Goal: Task Accomplishment & Management: Complete application form

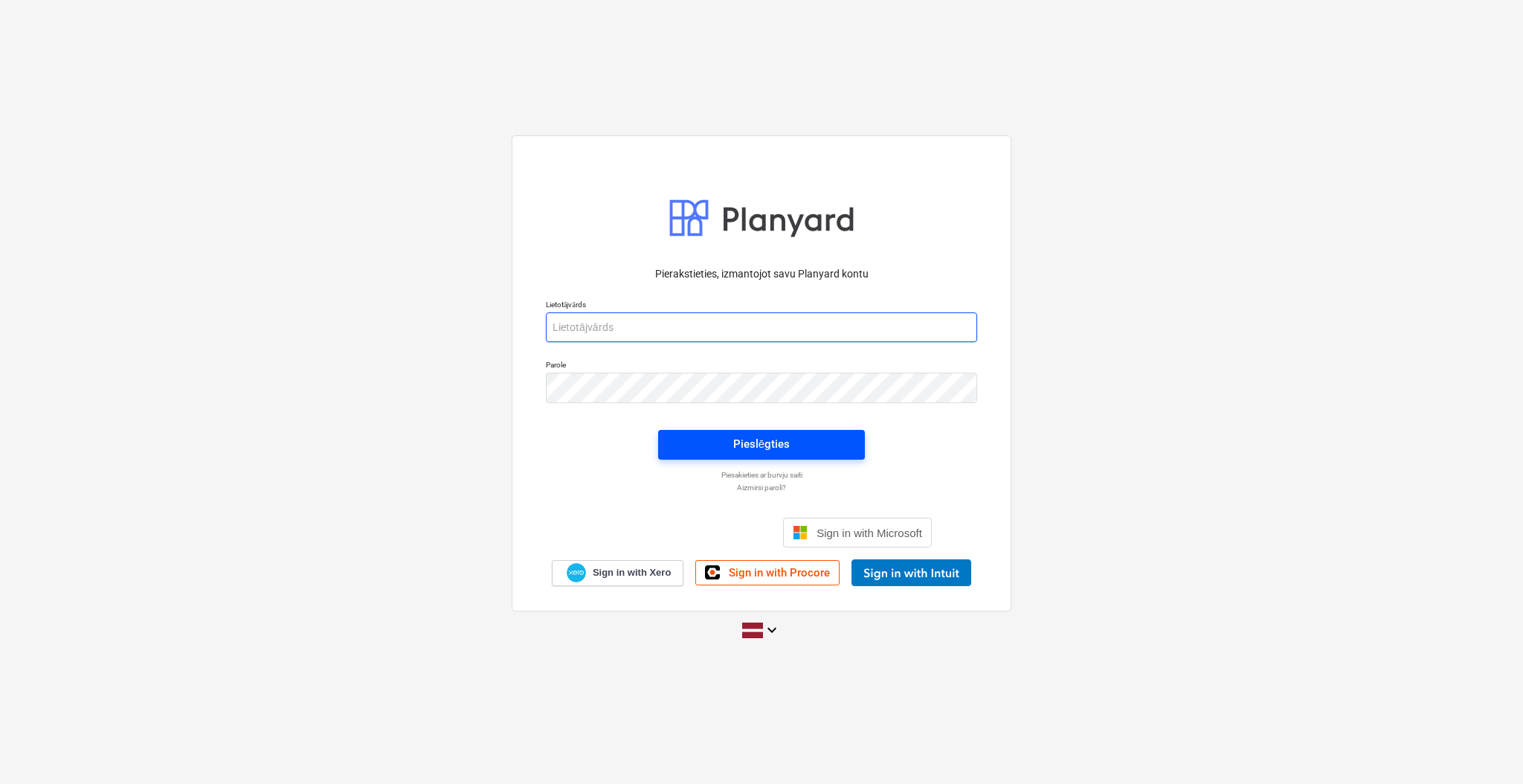
type input "[PERSON_NAME][EMAIL_ADDRESS][DOMAIN_NAME]"
click at [784, 446] on div "Pieslēgties" at bounding box center [761, 444] width 57 height 19
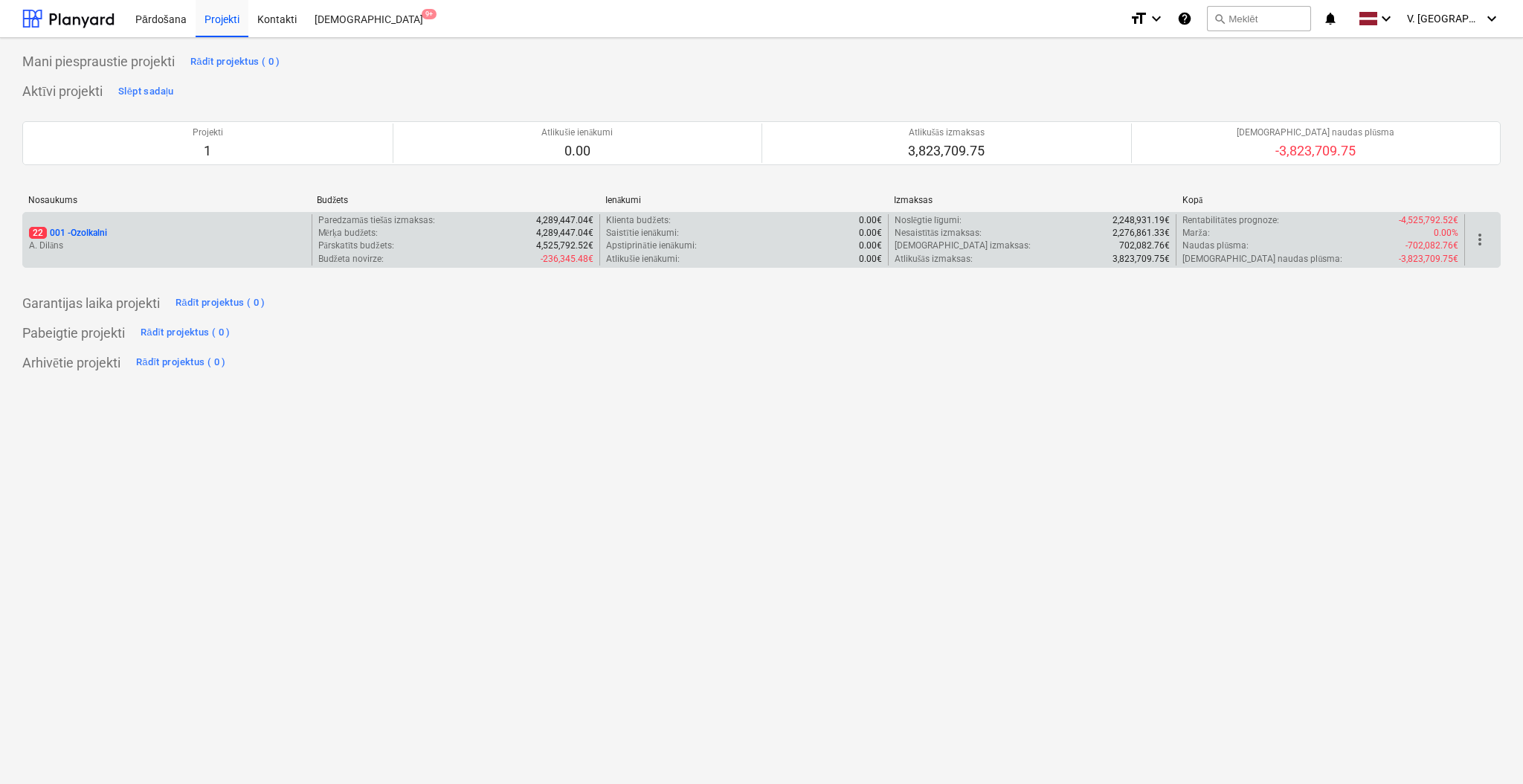
click at [319, 232] on p "Mērķa budžets :" at bounding box center [348, 233] width 60 height 13
click at [211, 248] on p "A. Dilāns" at bounding box center [167, 245] width 277 height 13
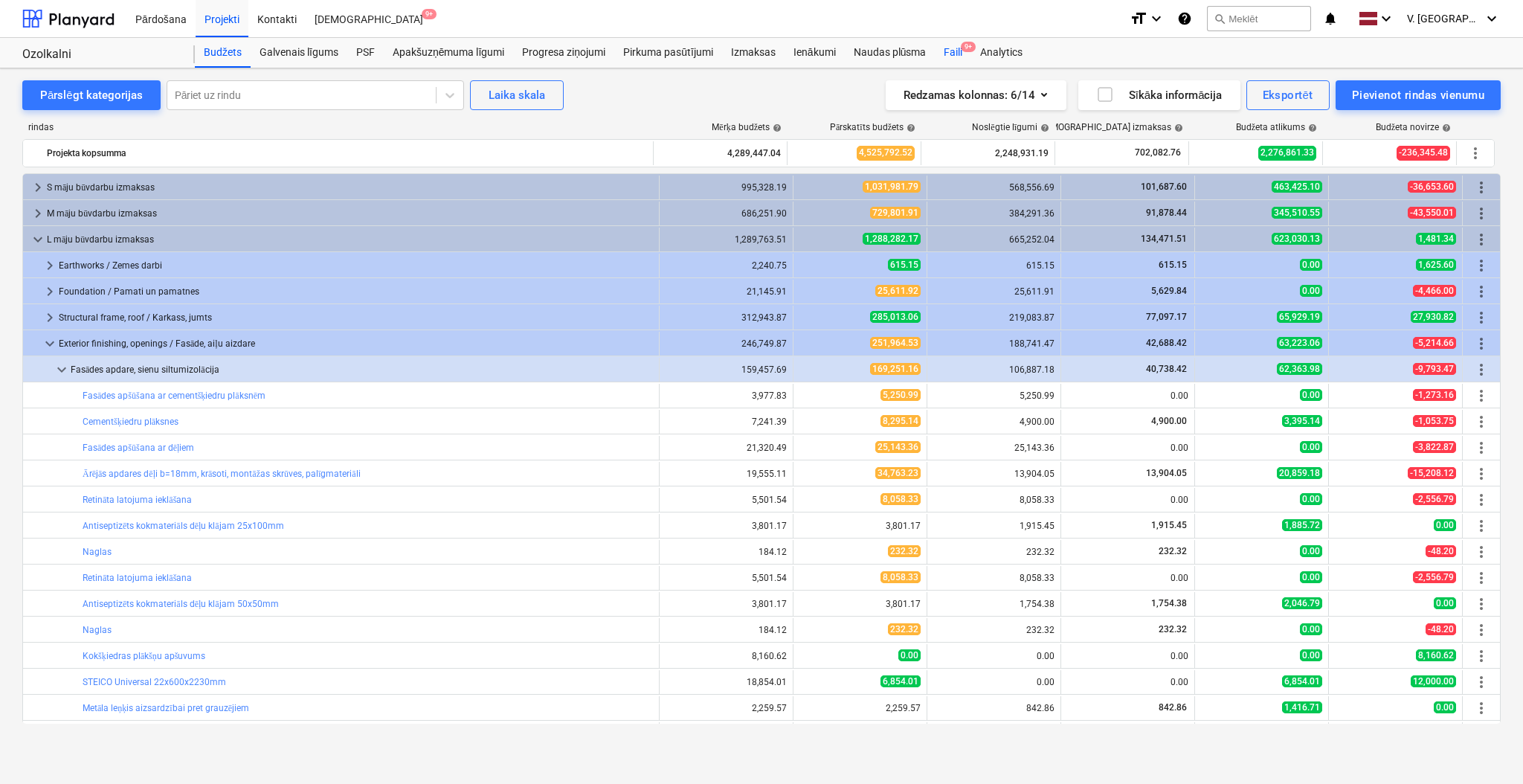
click at [961, 48] on span "9+" at bounding box center [968, 47] width 15 height 10
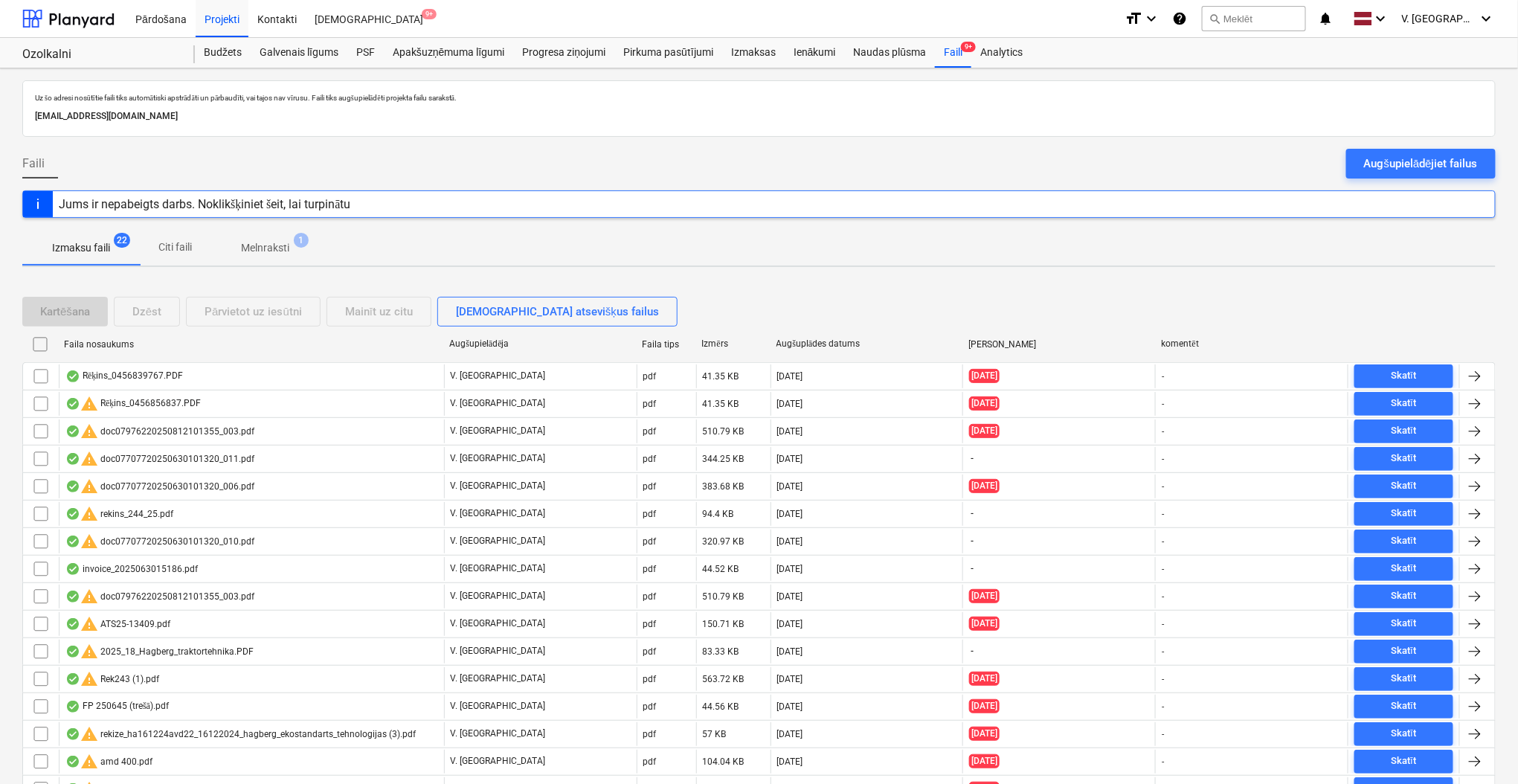
click at [272, 251] on p "Melnraksti" at bounding box center [265, 248] width 49 height 16
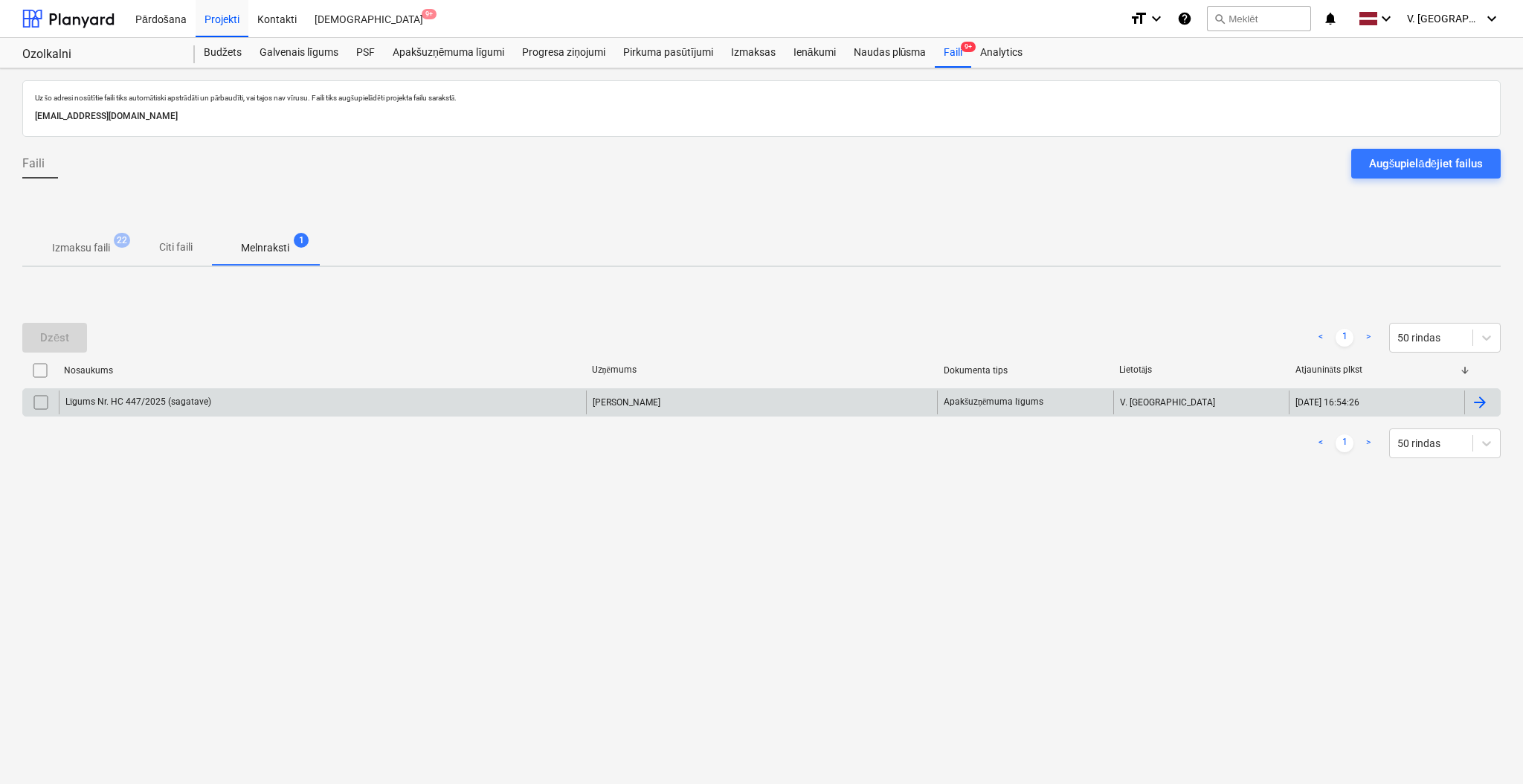
click at [338, 393] on div "Līgums Nr. HC 447/2025 (sagatave)" at bounding box center [322, 402] width 527 height 23
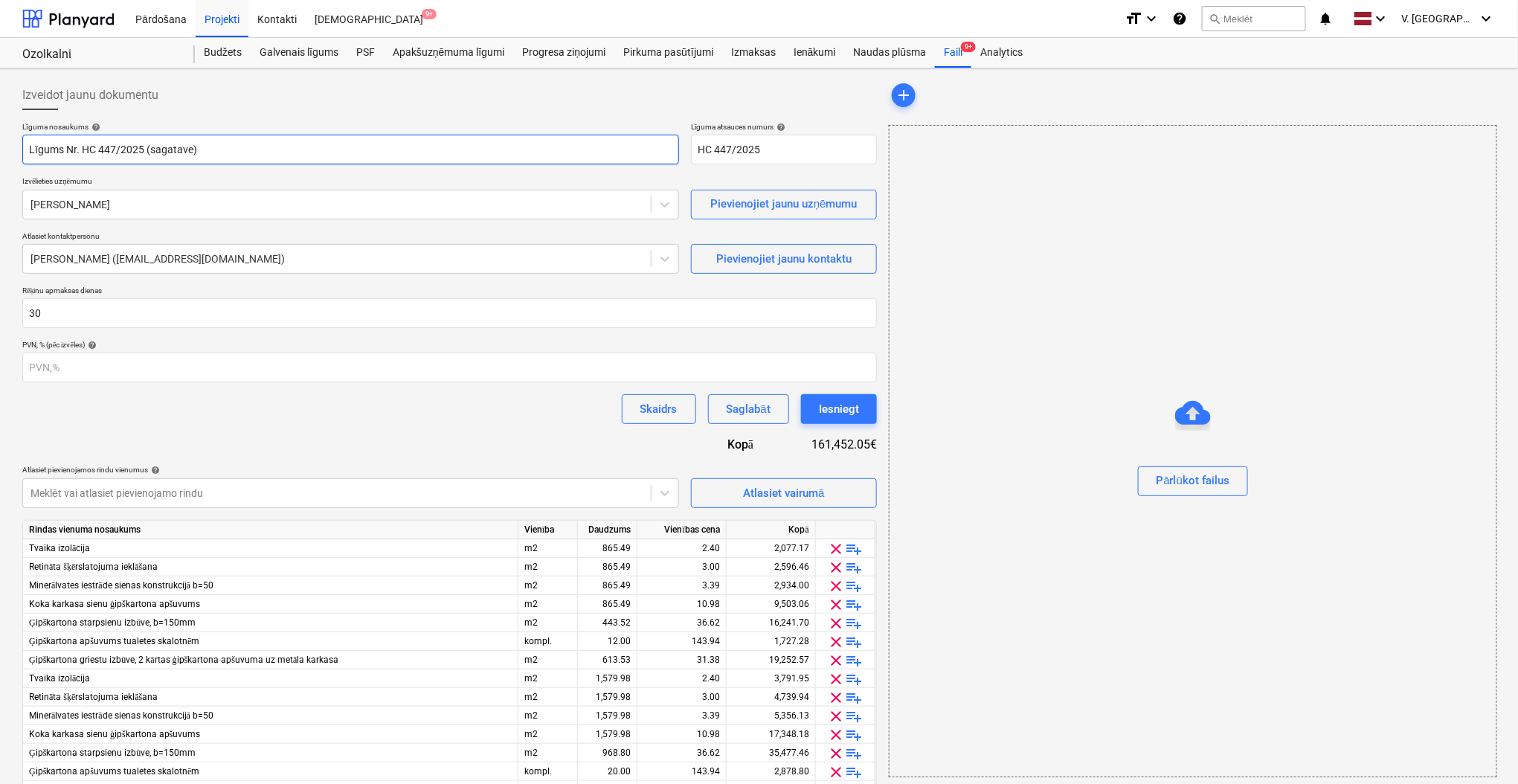
click at [252, 145] on input "Līgums Nr. HC 447/2025 (sagatave)" at bounding box center [351, 150] width 656 height 30
type input "Līgums Nr. HC 447/2025"
click at [396, 227] on div "Līguma nosaukums help Līgums Nr. HC 447/2025 Līguma atsauces numurs help HC 447…" at bounding box center [450, 485] width 855 height 726
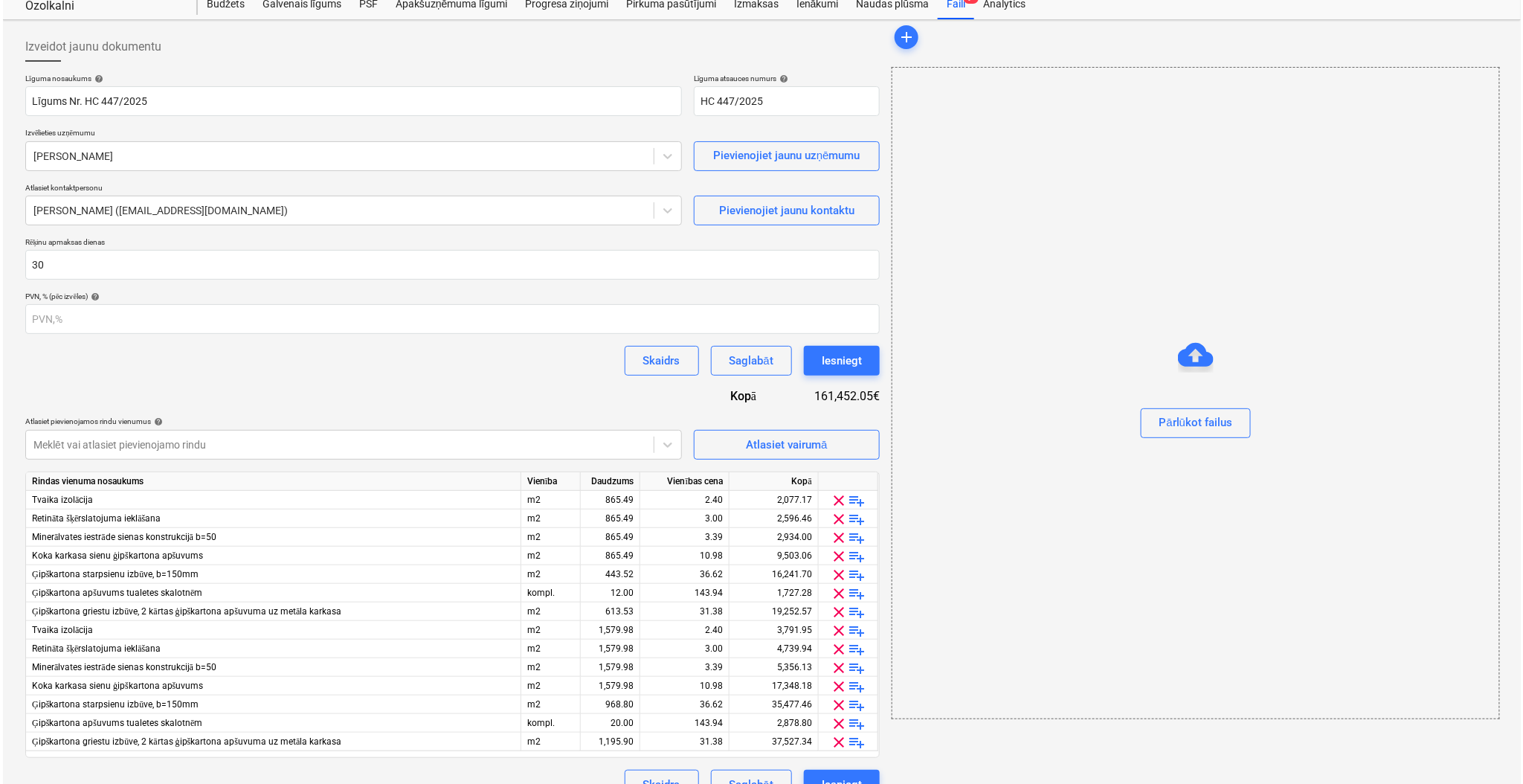
scroll to position [75, 0]
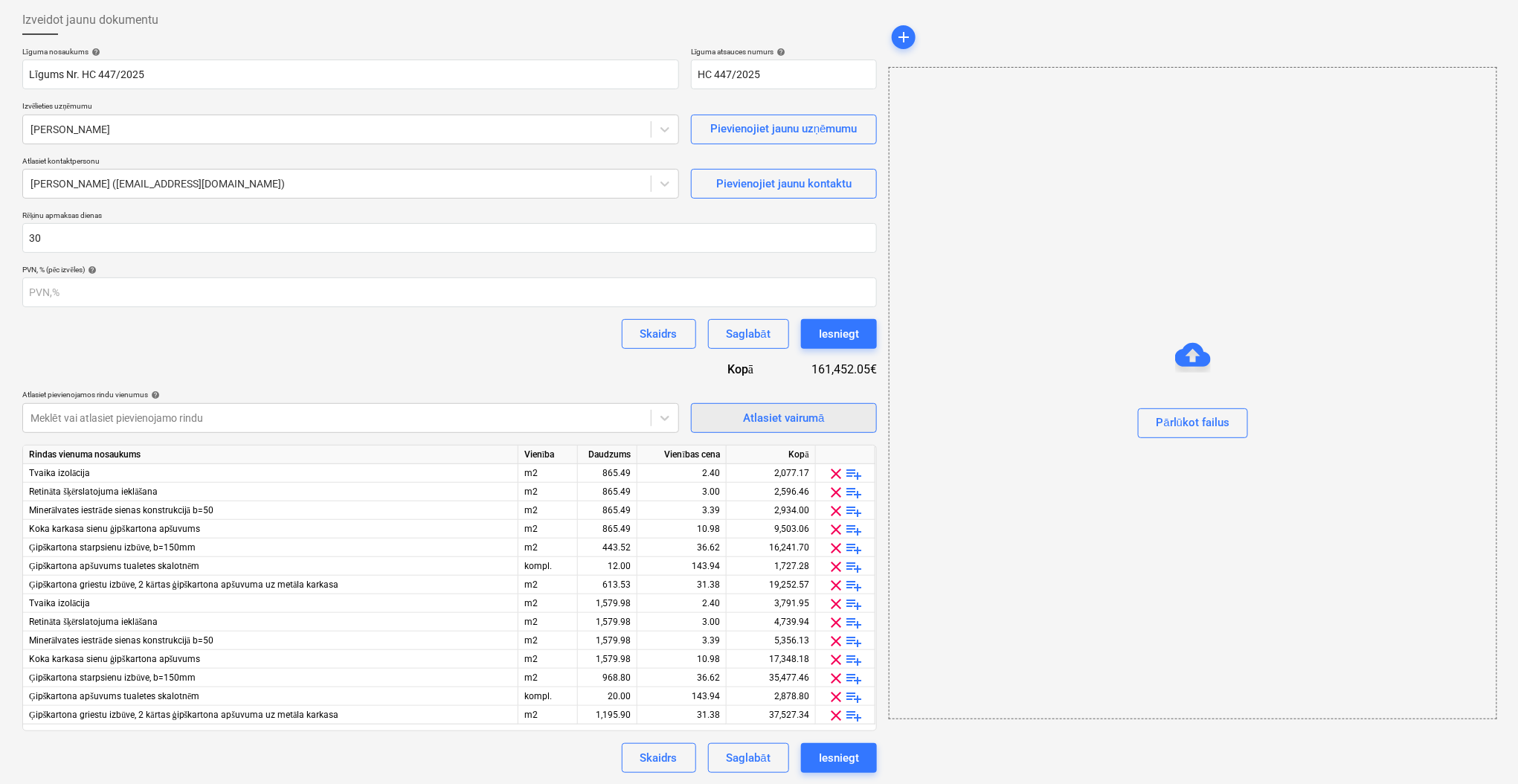
click at [770, 417] on div "Atlasiet vairumā" at bounding box center [783, 418] width 81 height 19
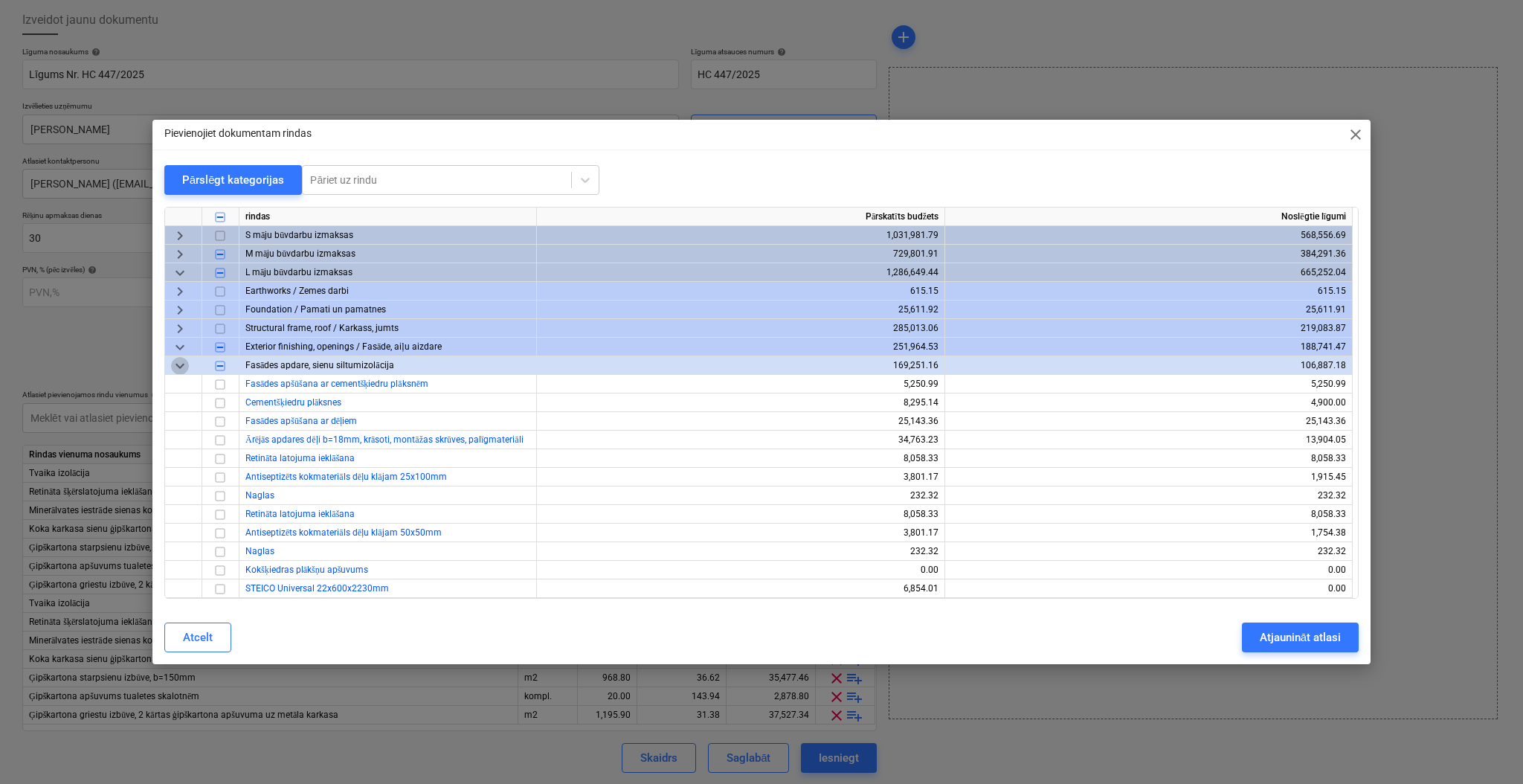
click at [175, 365] on span "keyboard_arrow_down" at bounding box center [180, 365] width 18 height 18
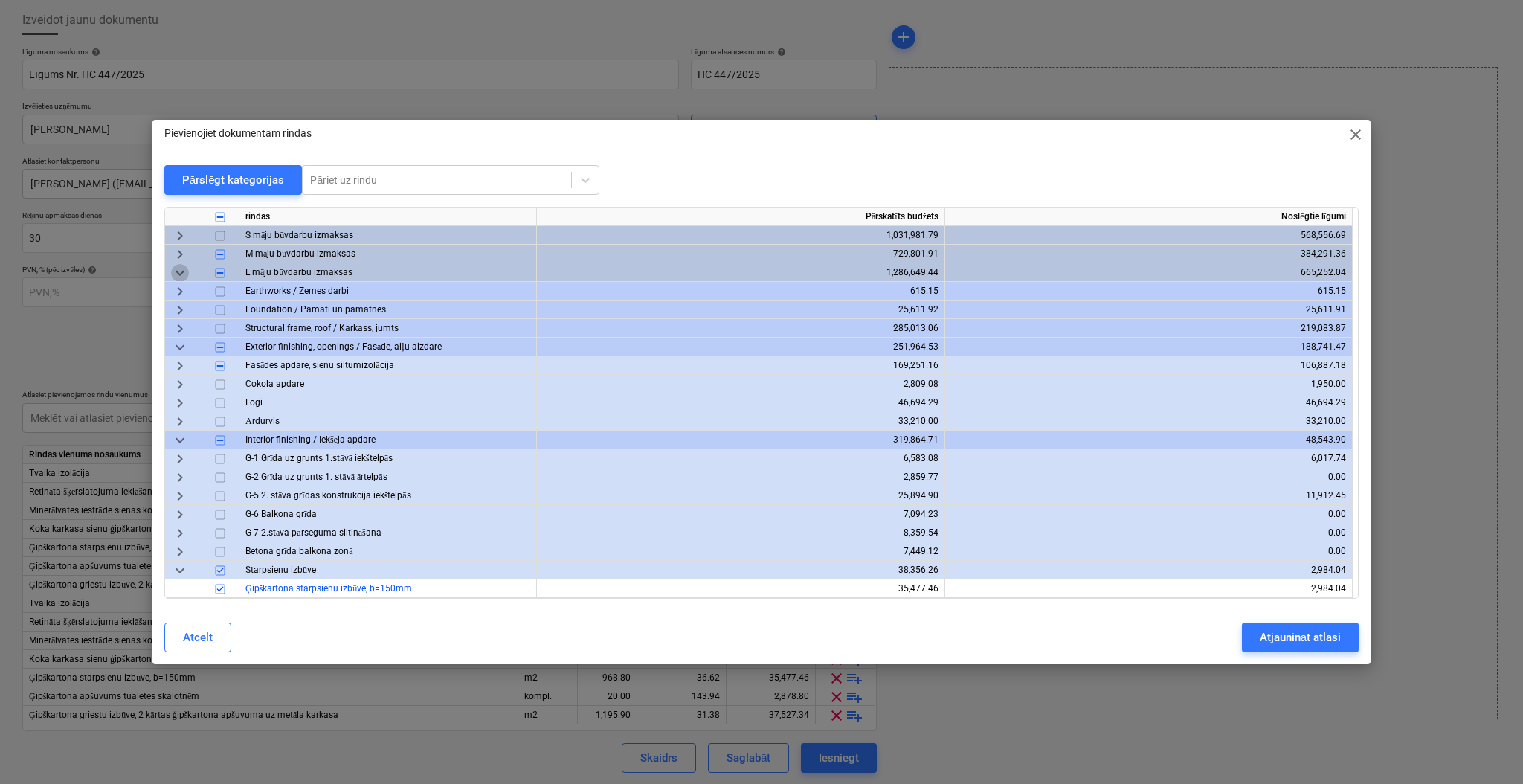
click at [180, 272] on span "keyboard_arrow_down" at bounding box center [180, 272] width 18 height 18
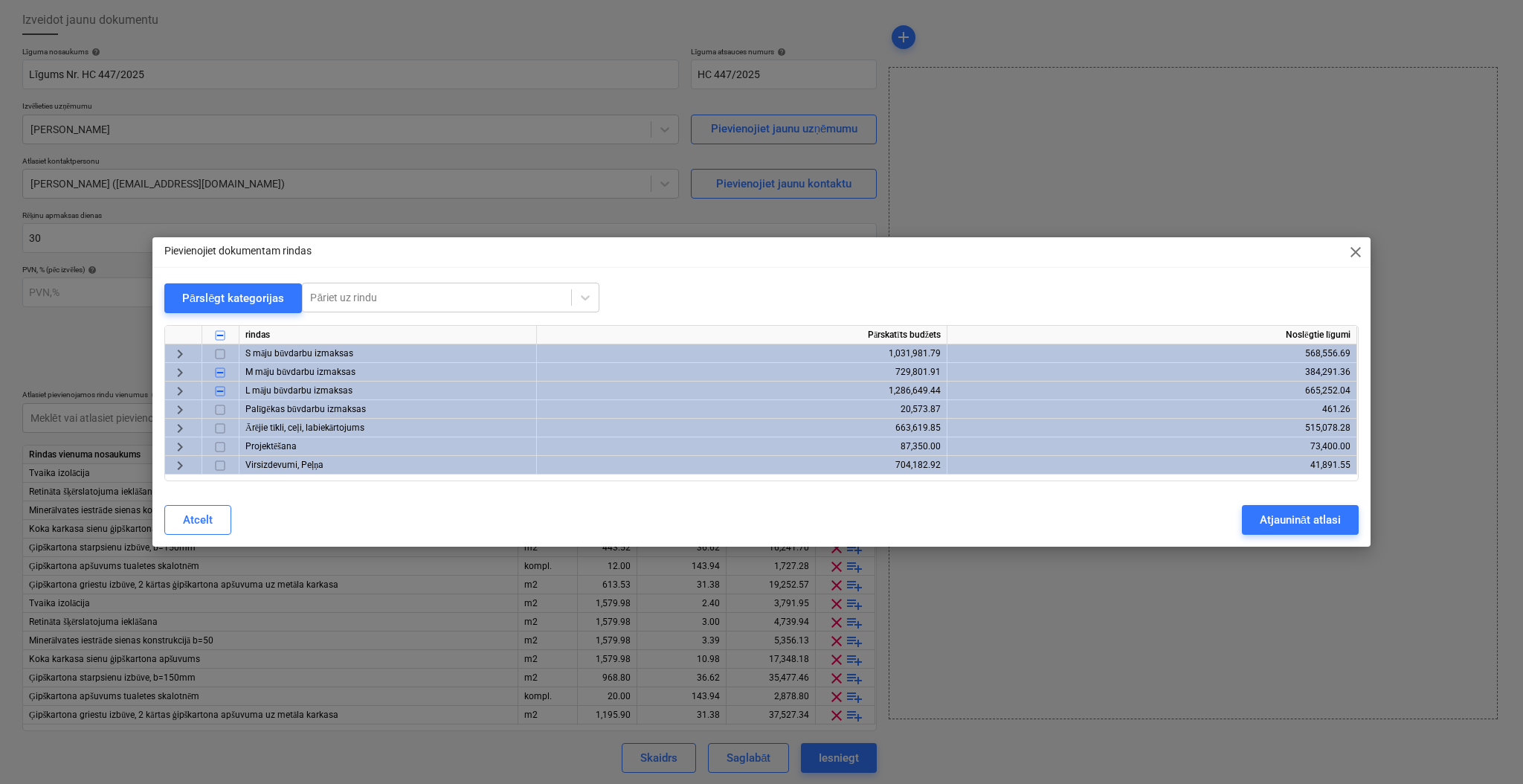
click at [174, 372] on span "keyboard_arrow_right" at bounding box center [180, 372] width 18 height 18
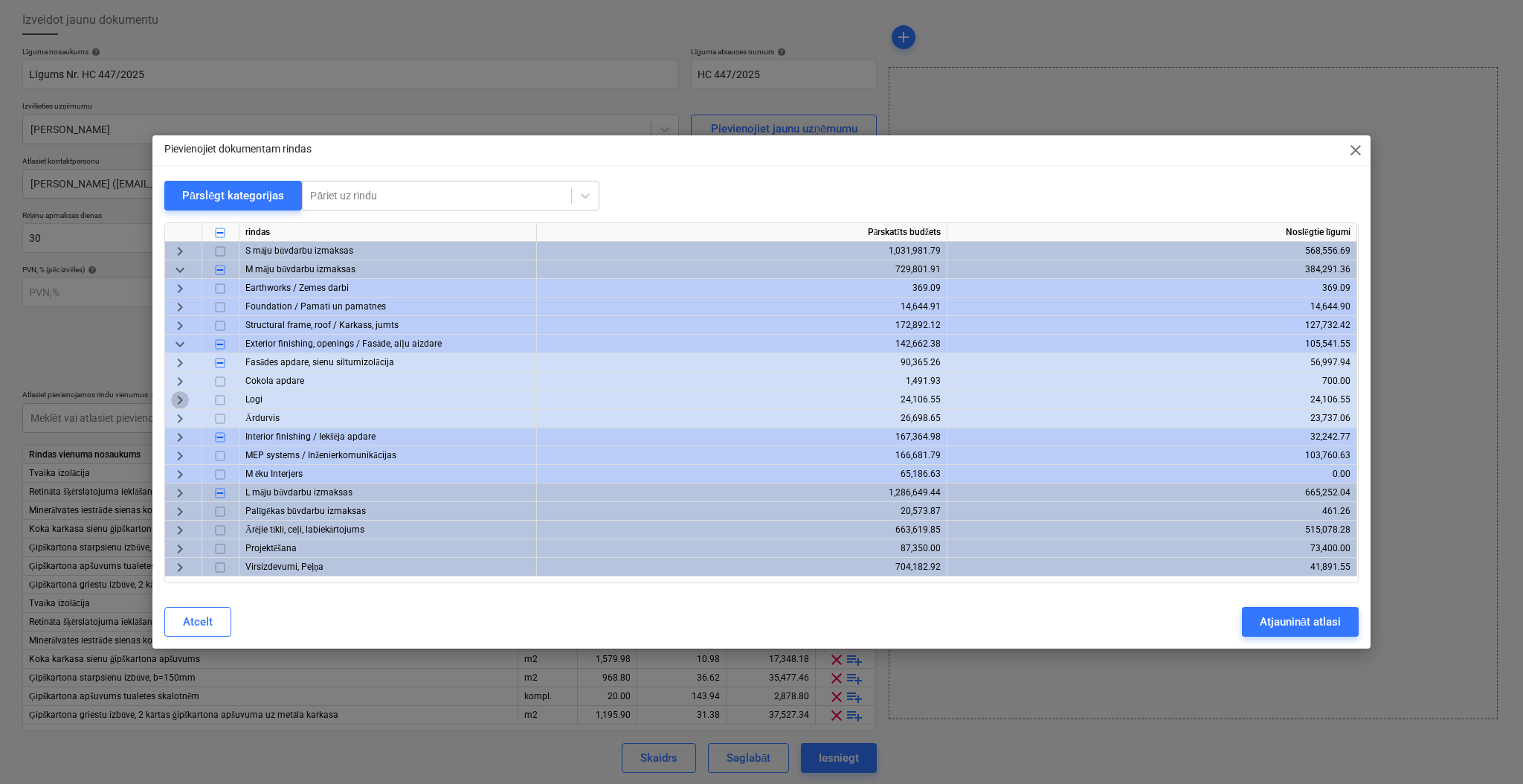
click at [178, 400] on span "keyboard_arrow_right" at bounding box center [180, 399] width 18 height 18
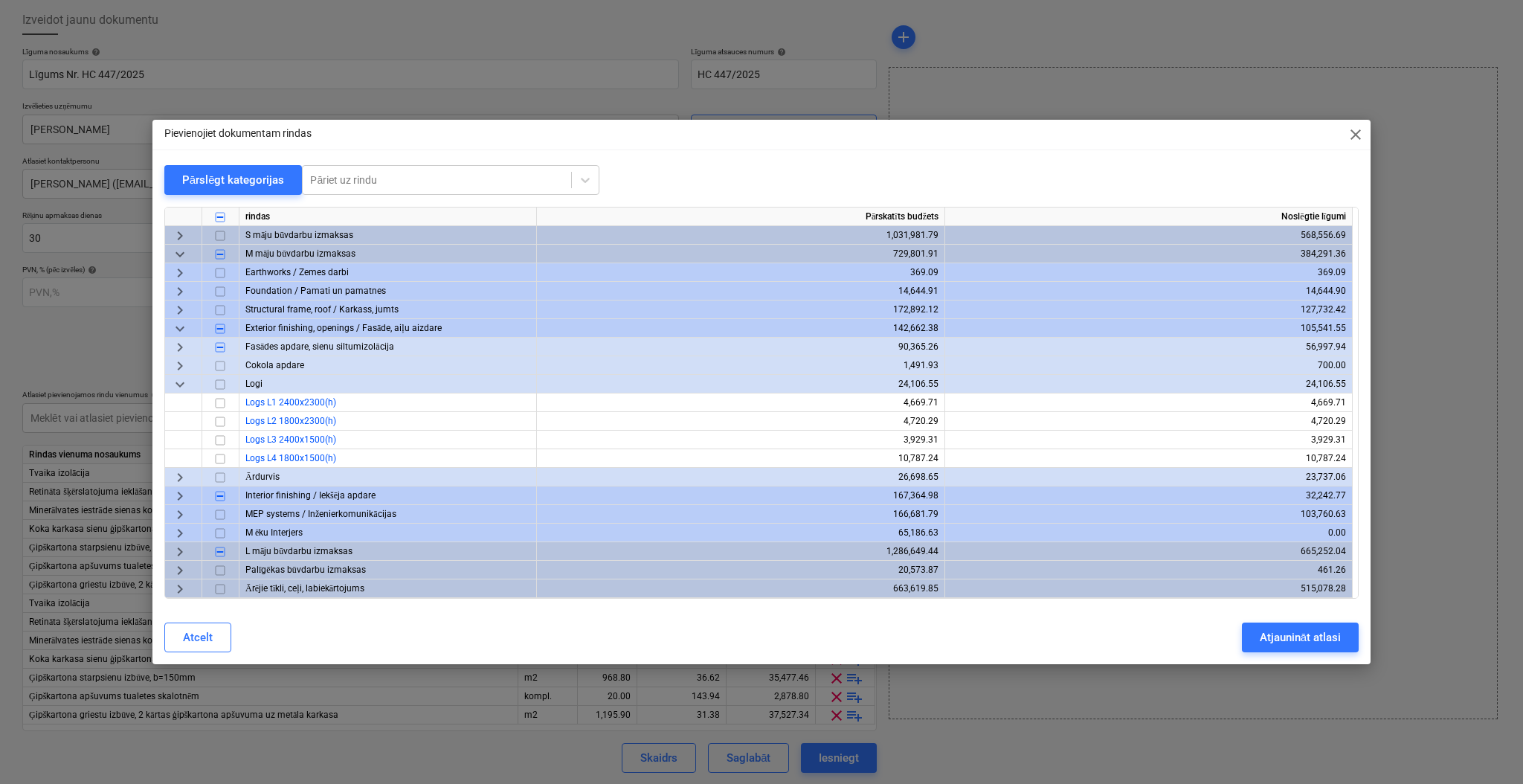
click at [180, 385] on span "keyboard_arrow_down" at bounding box center [180, 384] width 18 height 18
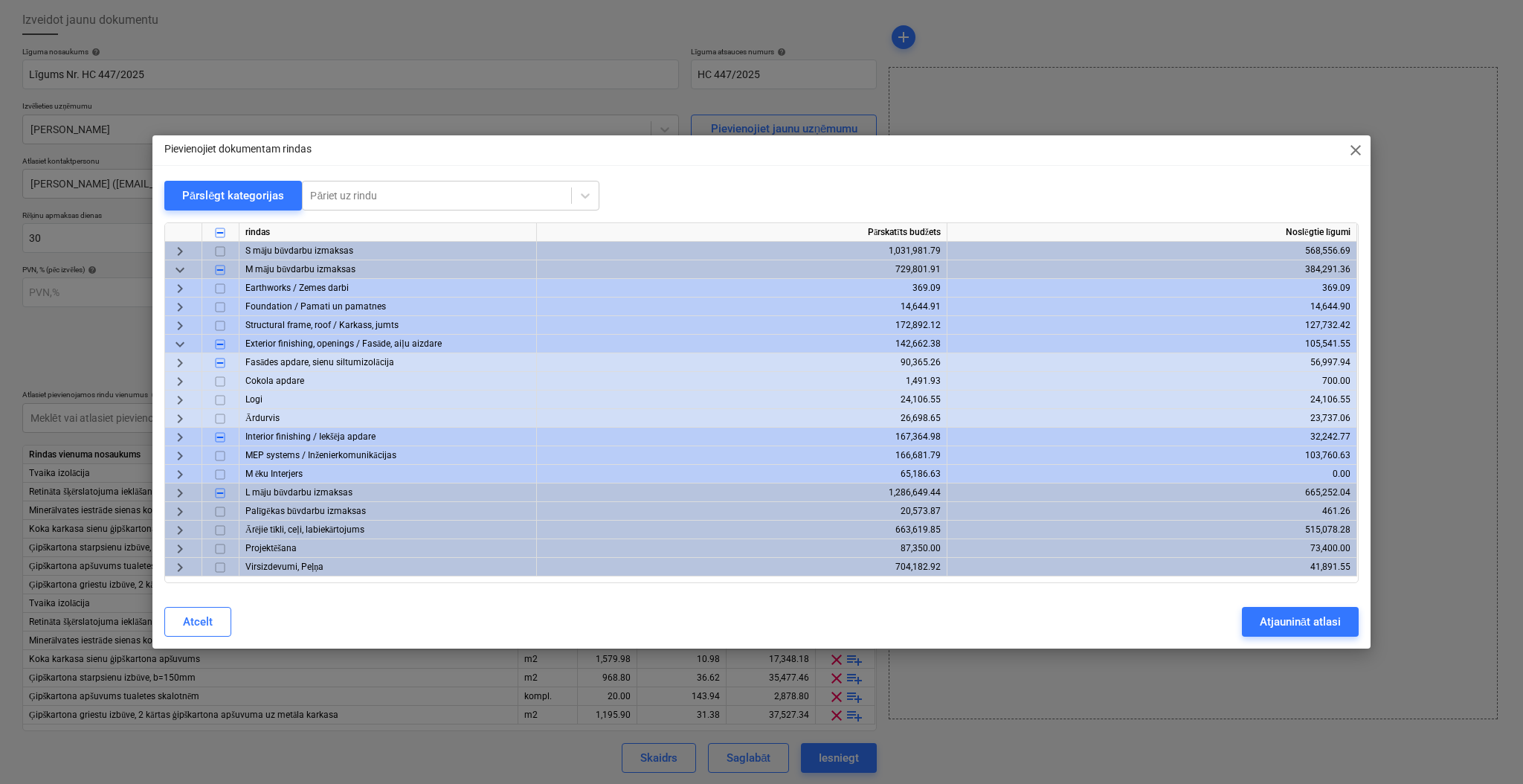
click at [176, 421] on span "keyboard_arrow_right" at bounding box center [180, 419] width 18 height 18
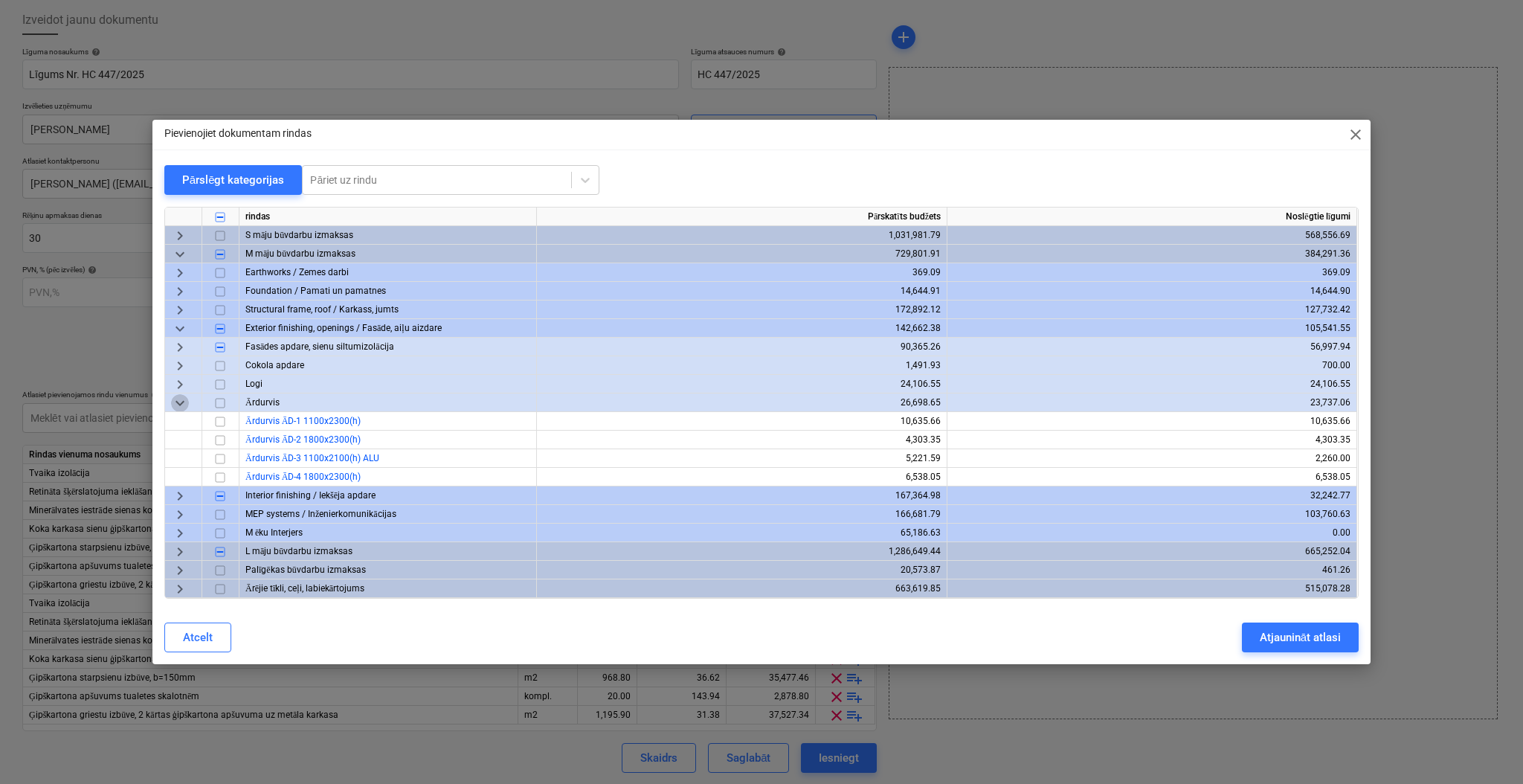
click at [185, 401] on span "keyboard_arrow_down" at bounding box center [180, 403] width 18 height 18
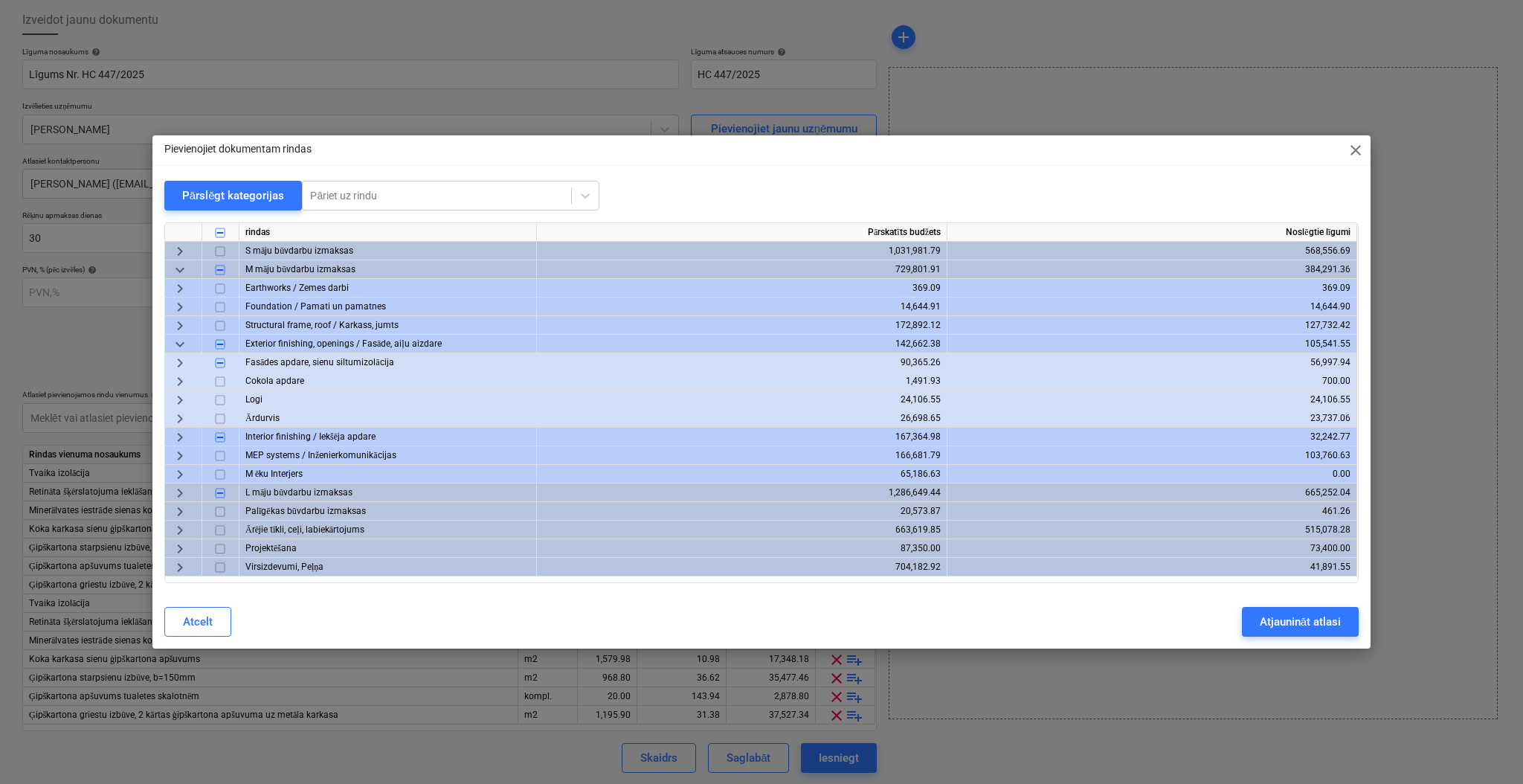
click at [185, 381] on span "keyboard_arrow_right" at bounding box center [180, 381] width 18 height 18
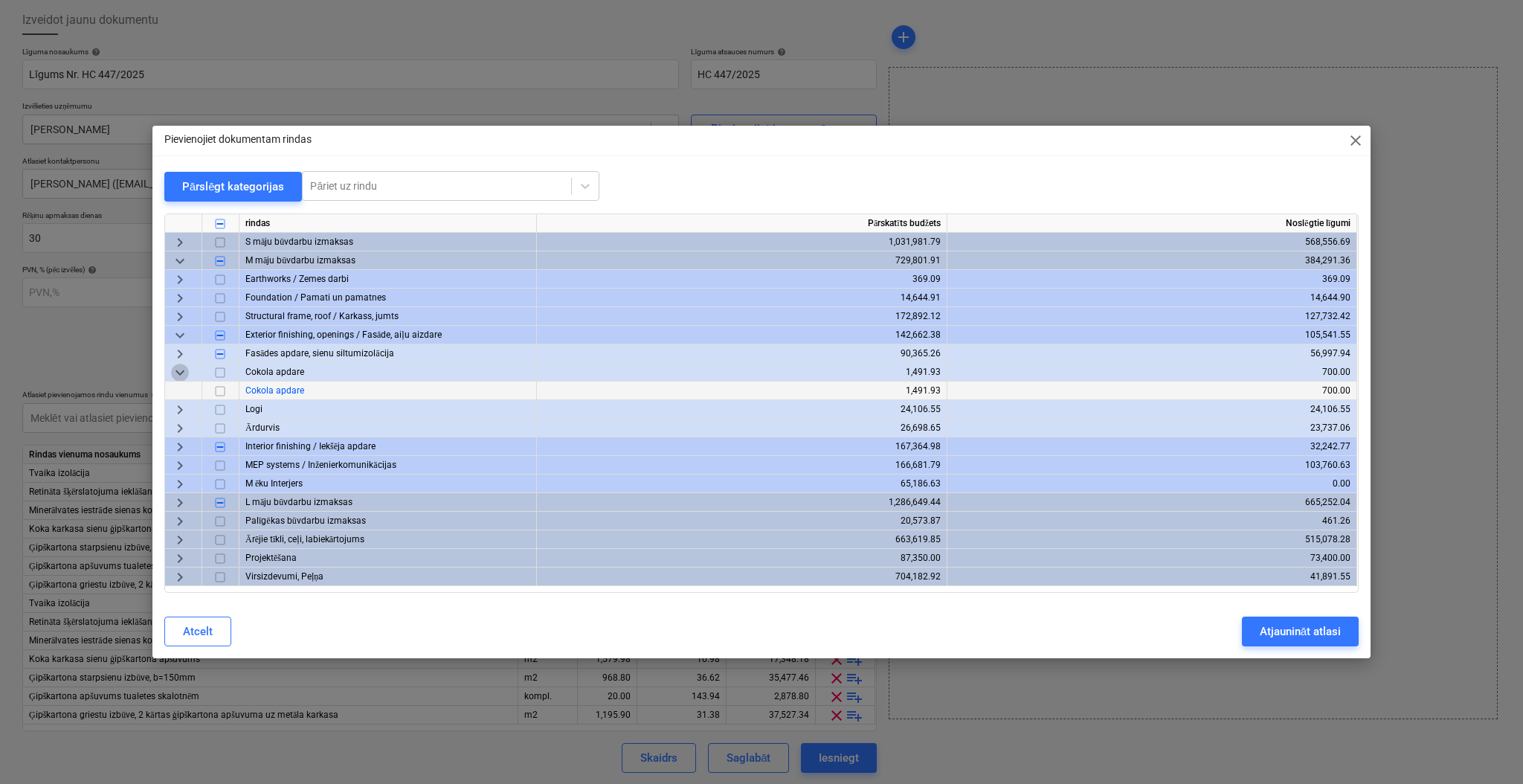
click at [185, 378] on span "keyboard_arrow_down" at bounding box center [180, 372] width 18 height 18
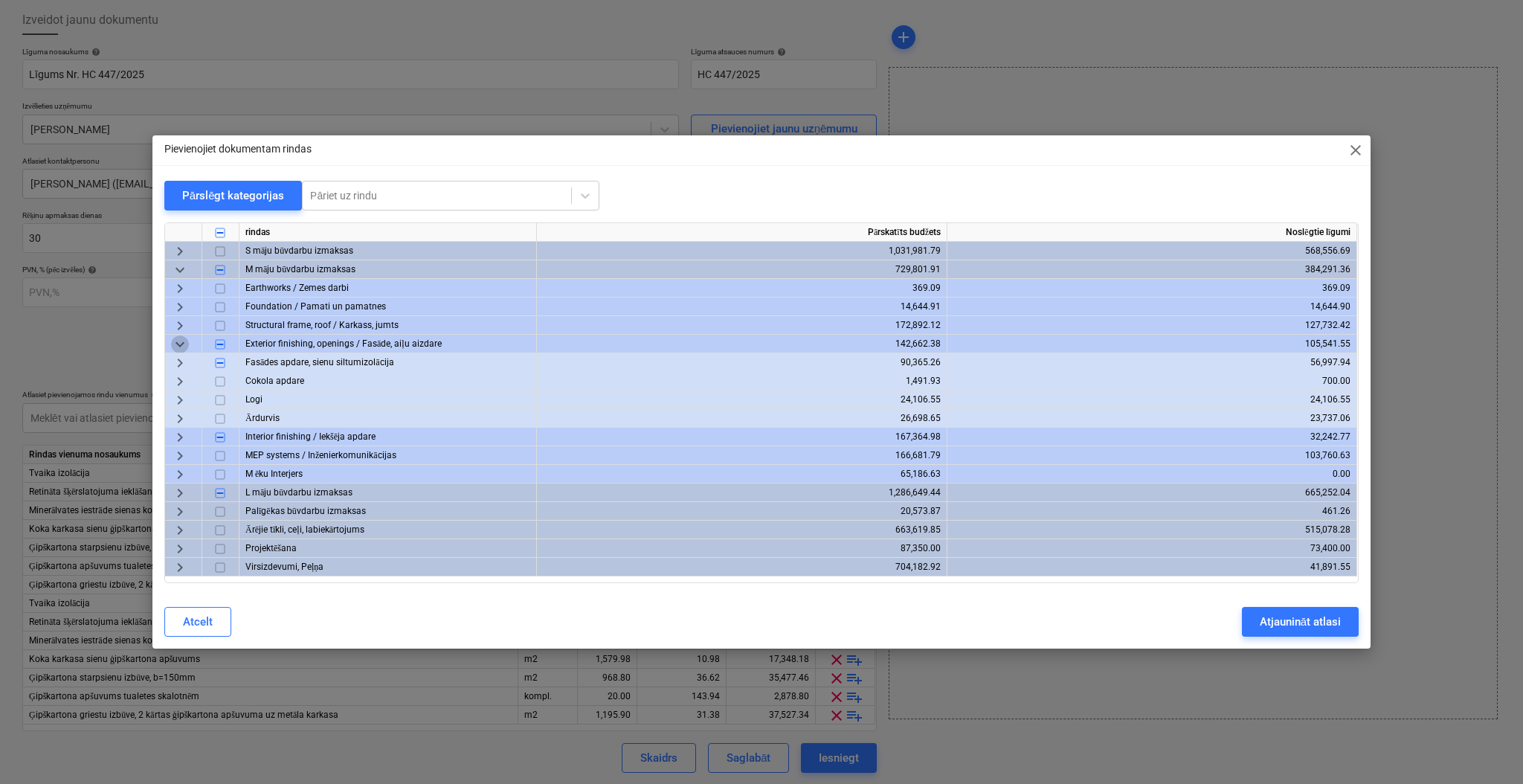
click at [182, 348] on span "keyboard_arrow_down" at bounding box center [180, 344] width 18 height 18
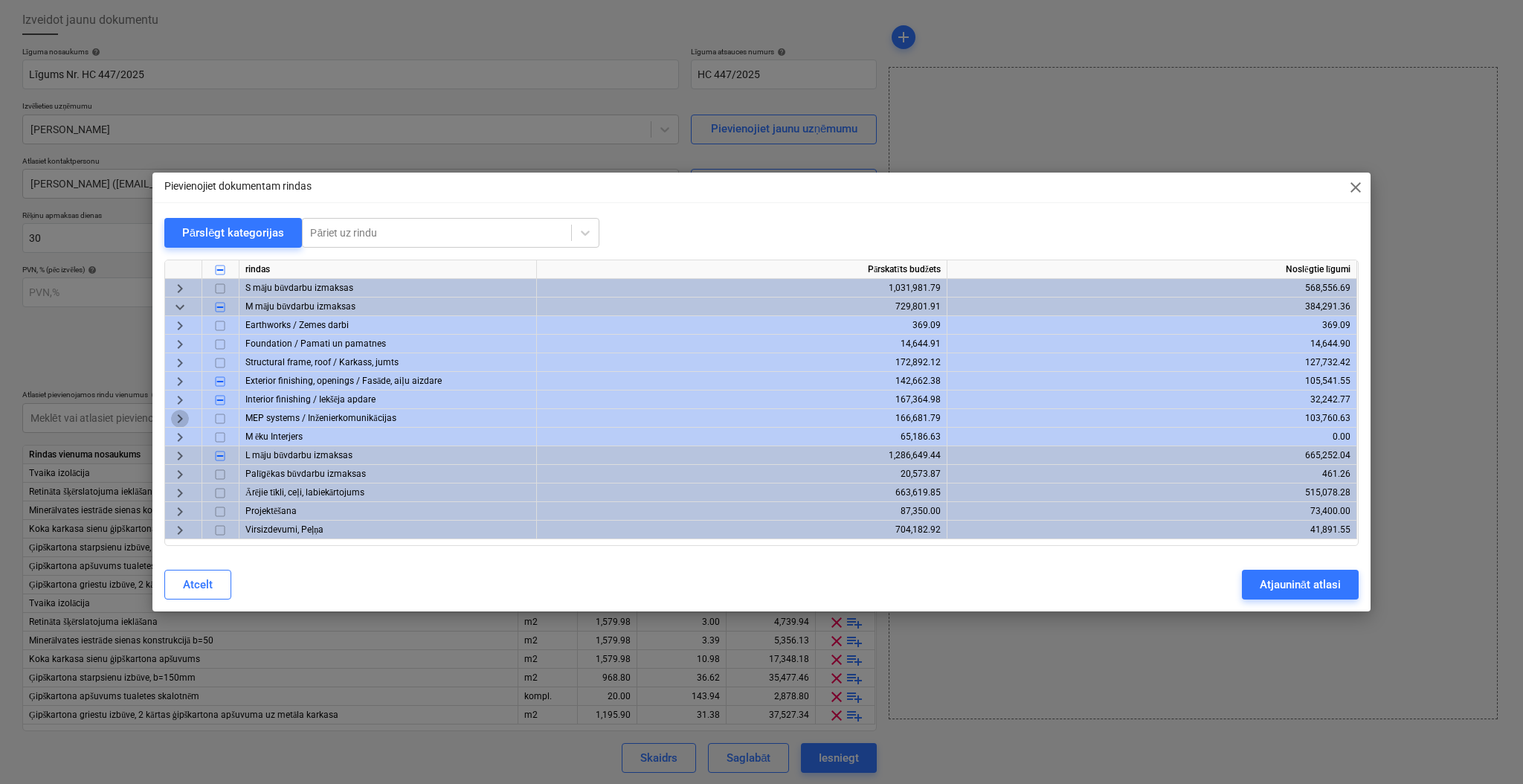
click at [173, 418] on span "keyboard_arrow_right" at bounding box center [180, 419] width 18 height 18
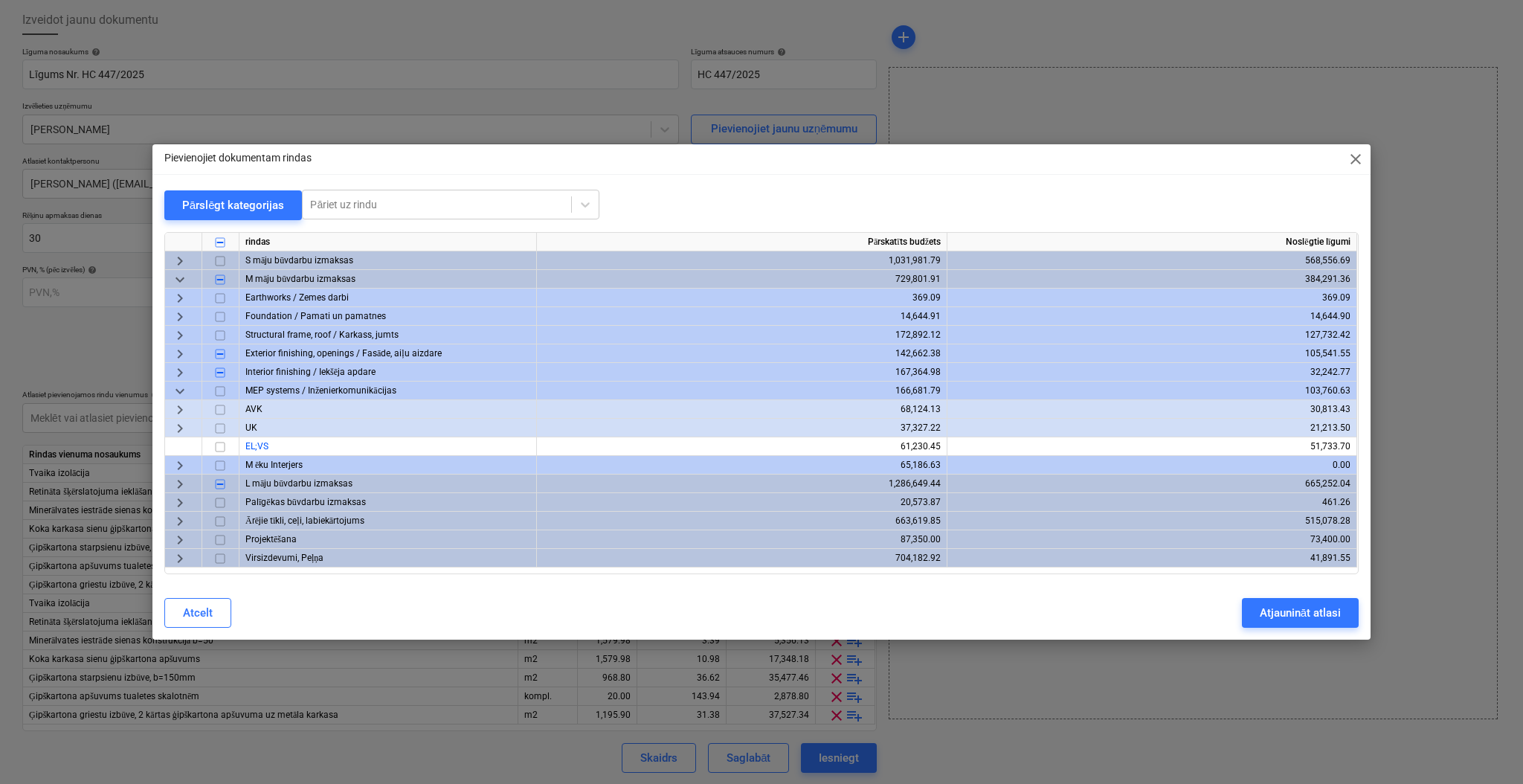
click at [179, 386] on span "keyboard_arrow_down" at bounding box center [180, 391] width 18 height 18
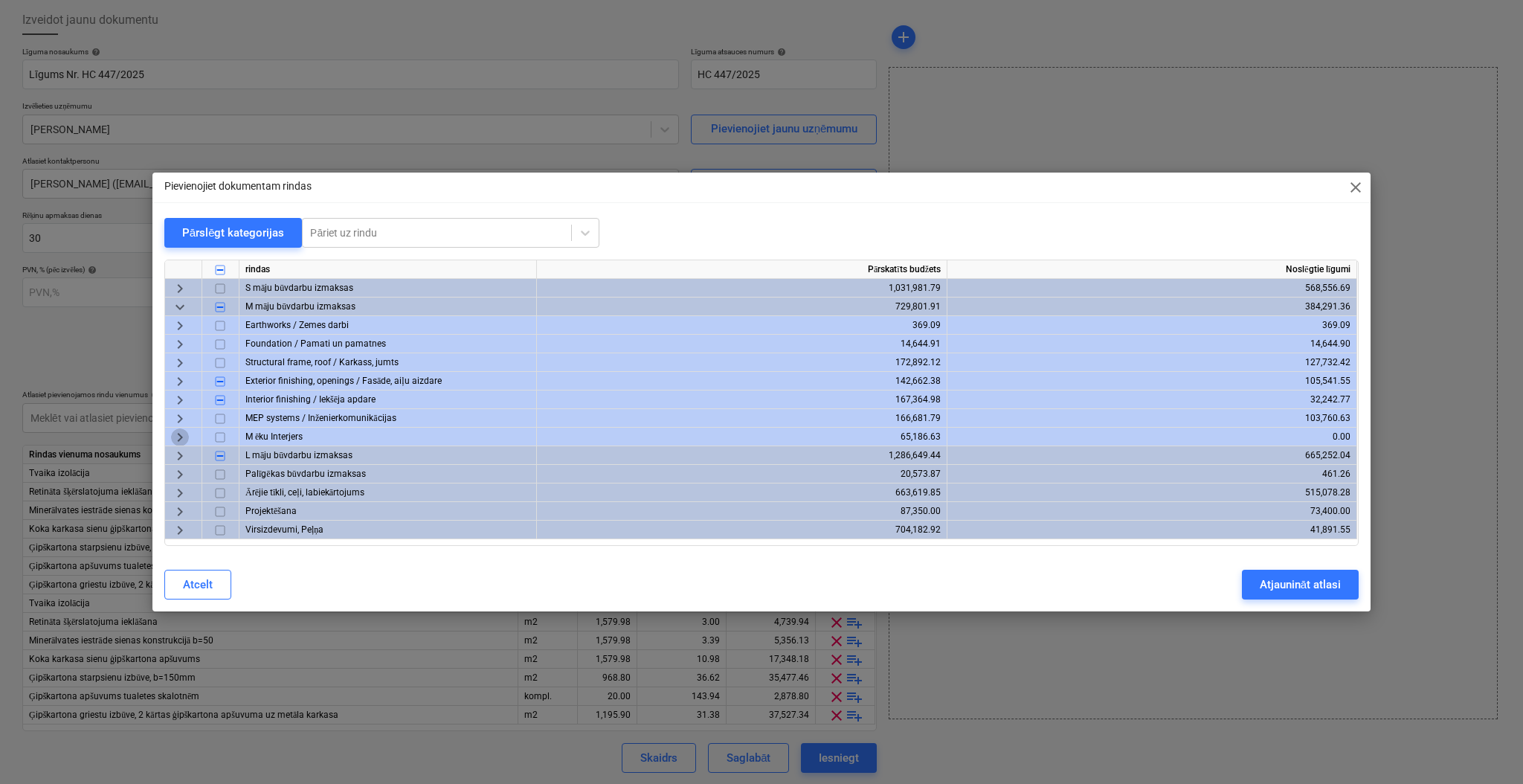
click at [178, 438] on span "keyboard_arrow_right" at bounding box center [180, 437] width 18 height 18
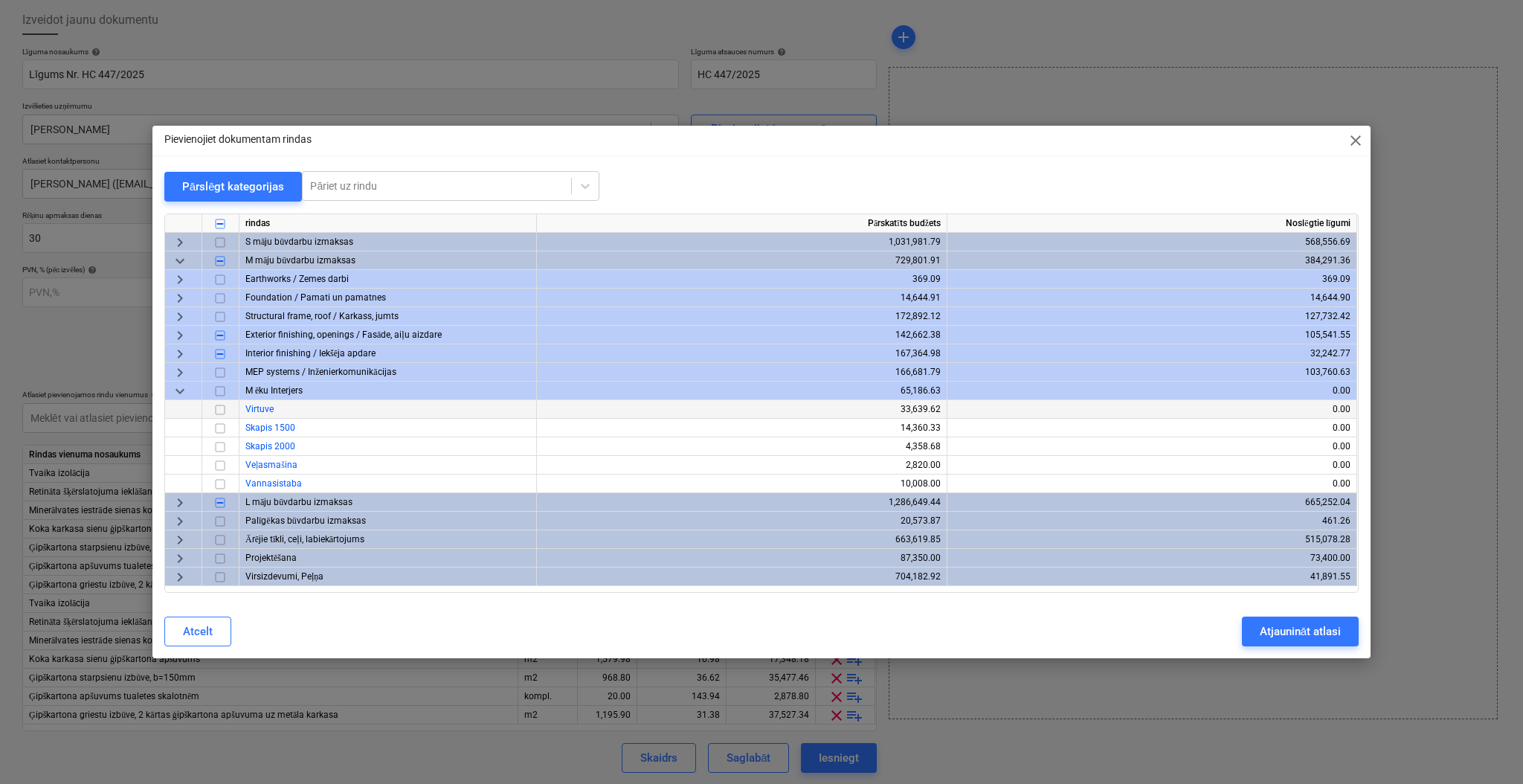
click at [180, 392] on span "keyboard_arrow_down" at bounding box center [180, 391] width 18 height 18
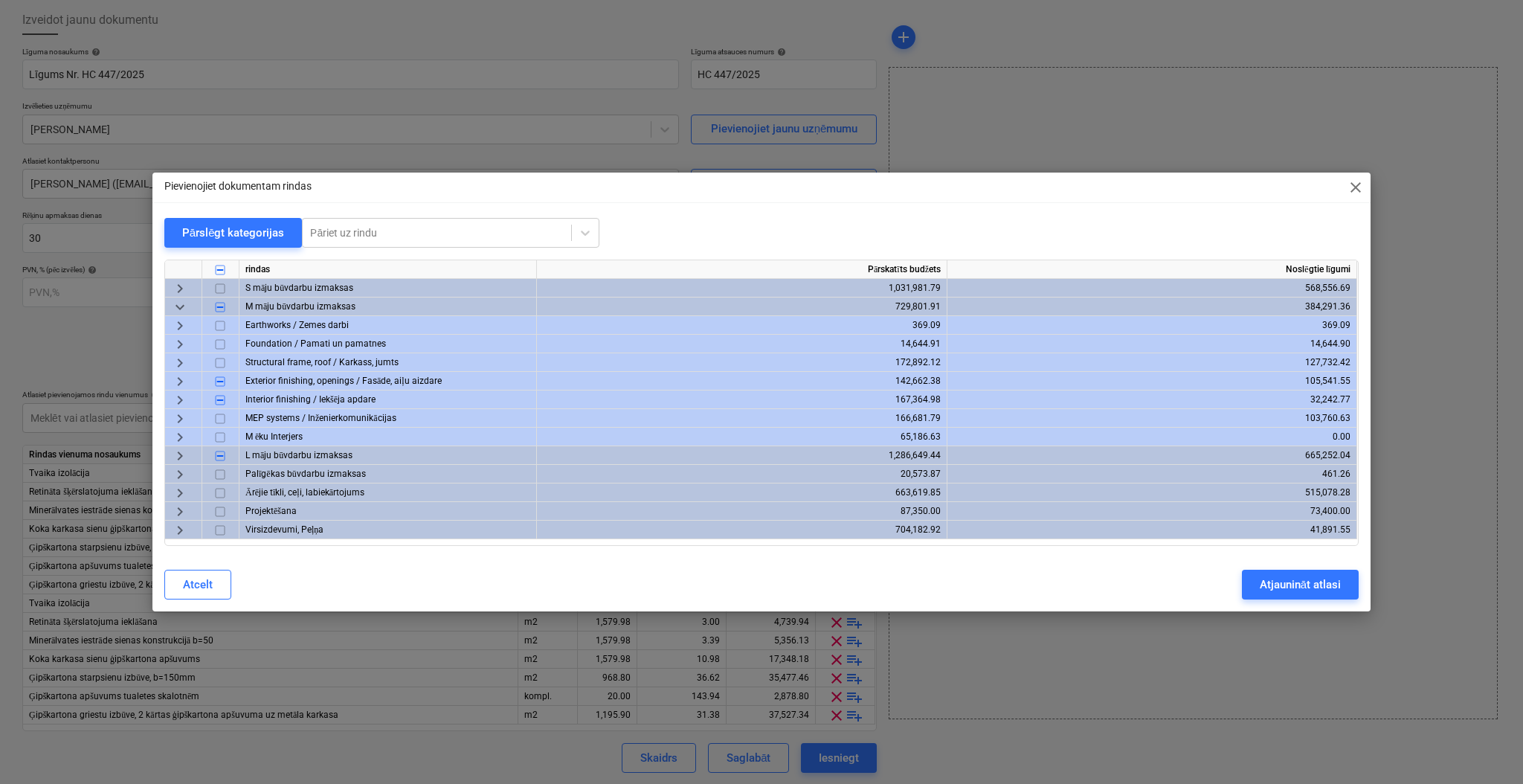
click at [180, 413] on span "keyboard_arrow_right" at bounding box center [180, 419] width 18 height 18
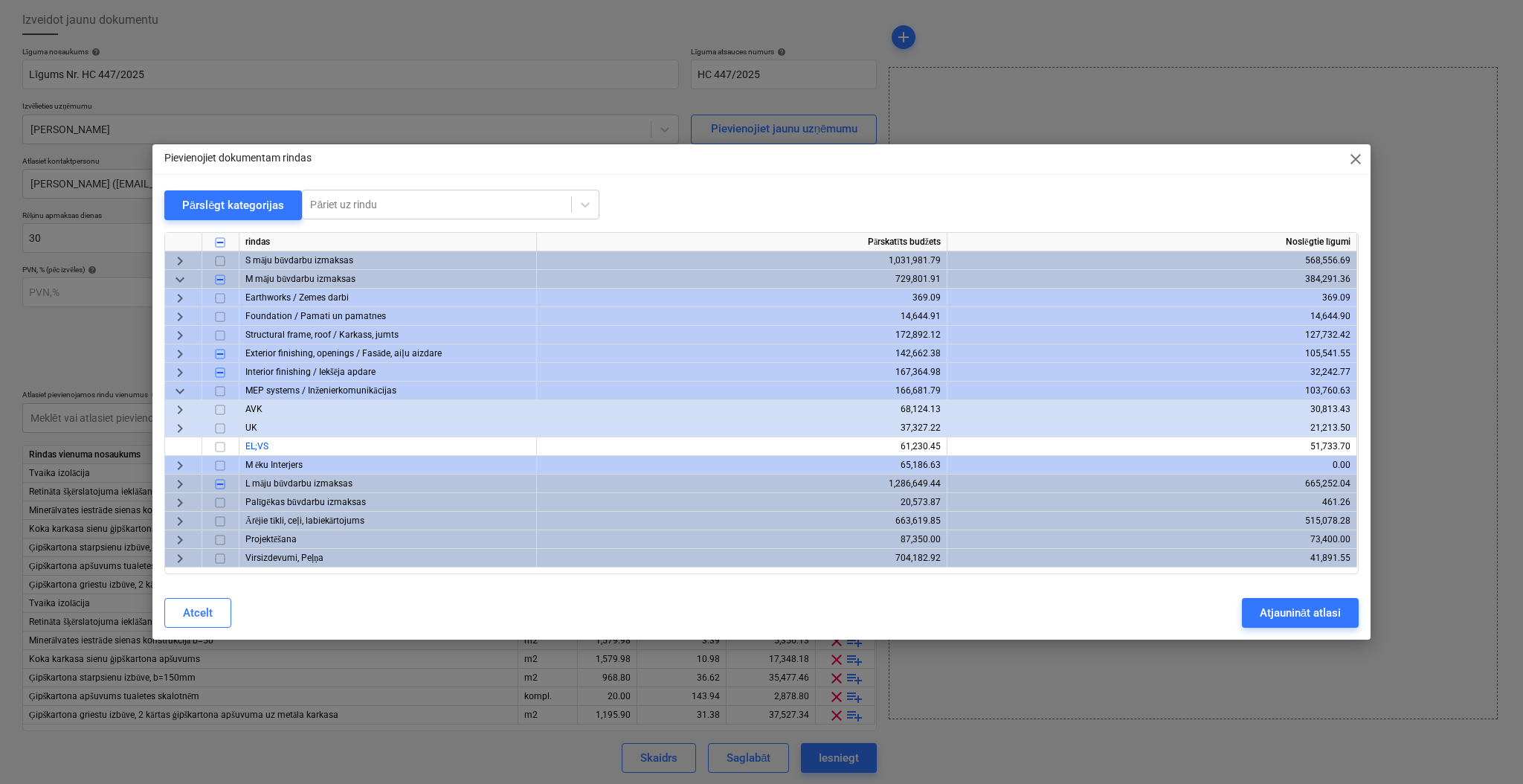
click at [180, 396] on span "keyboard_arrow_down" at bounding box center [180, 391] width 18 height 18
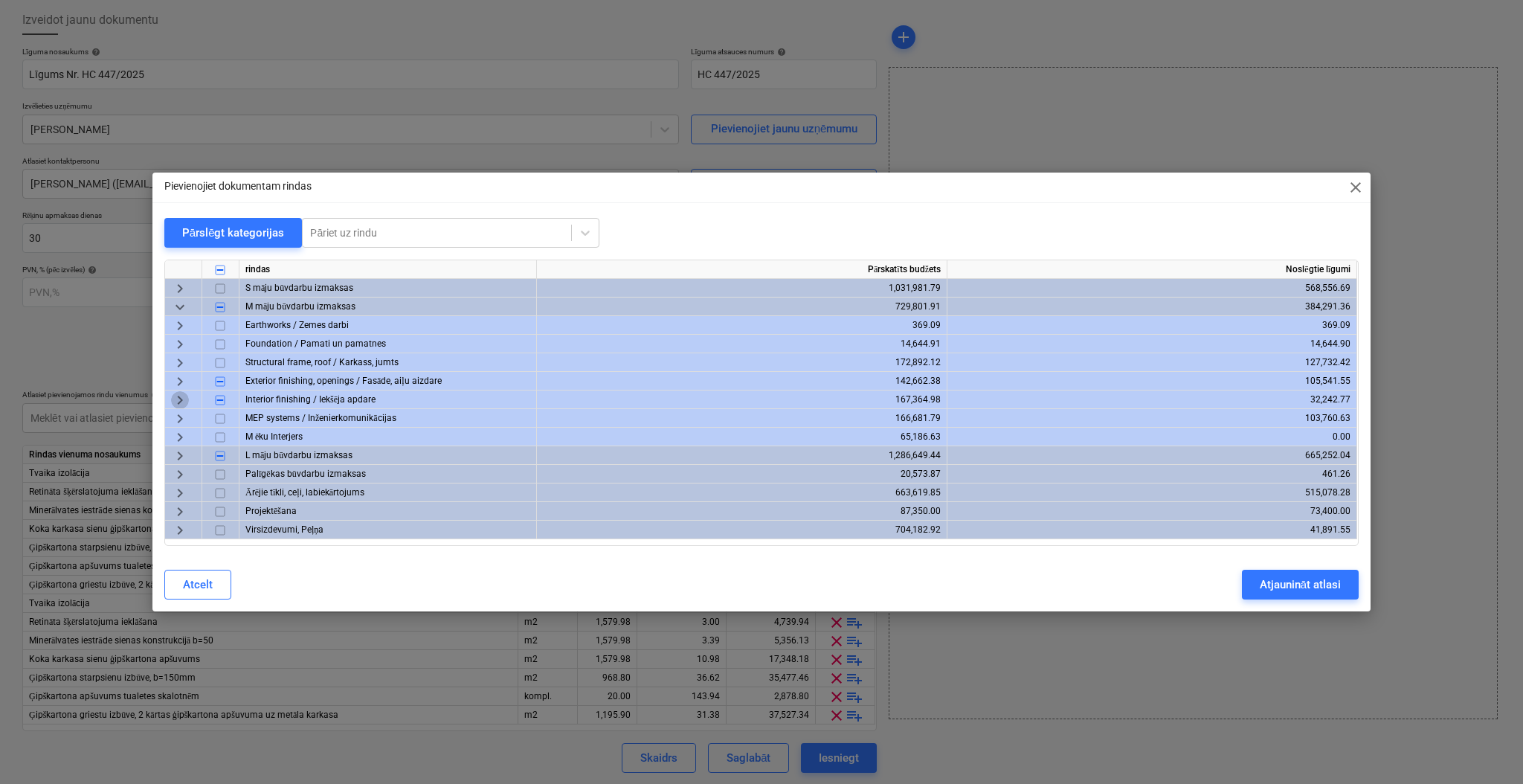
click at [180, 398] on span "keyboard_arrow_right" at bounding box center [180, 399] width 18 height 18
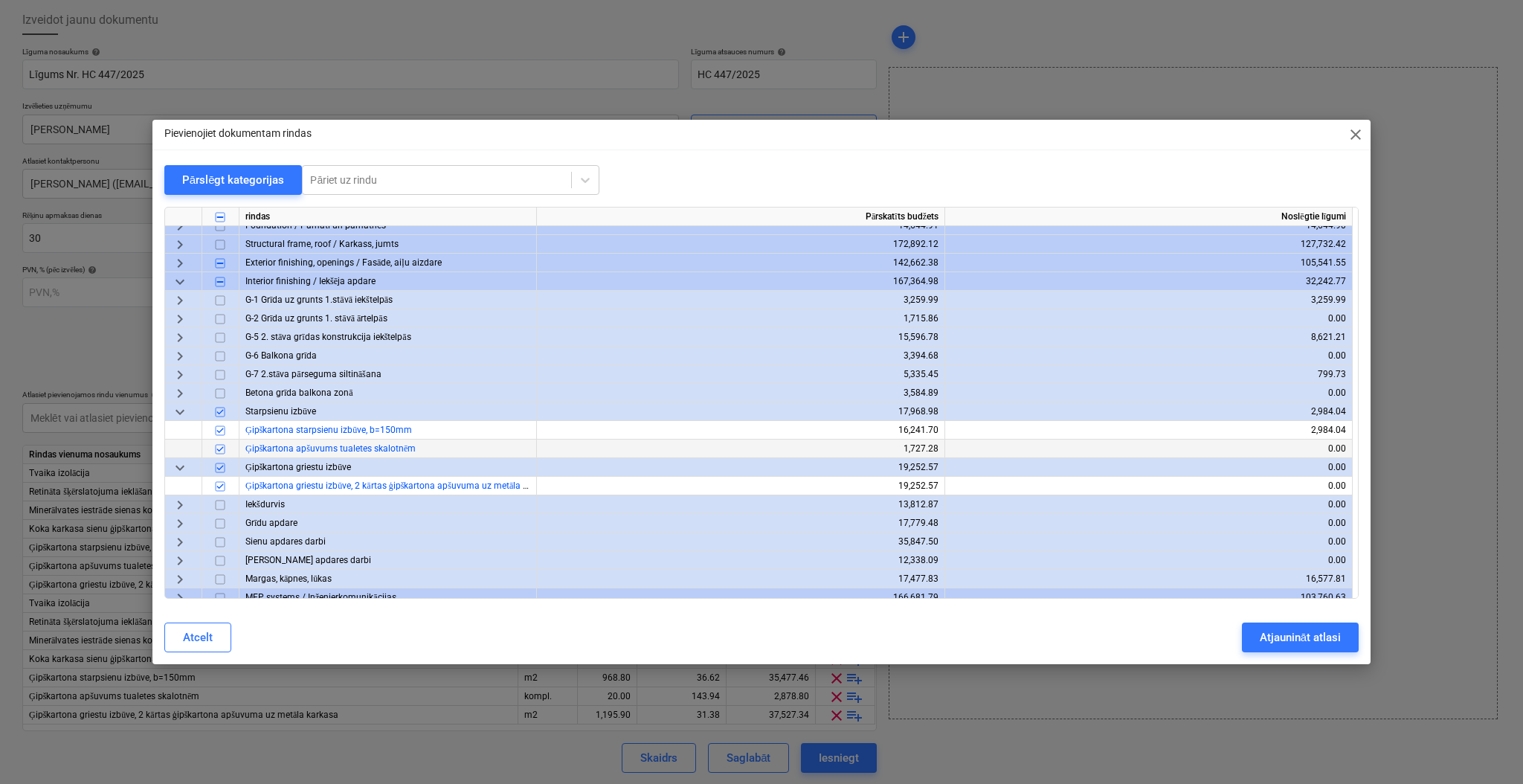
scroll to position [99, 0]
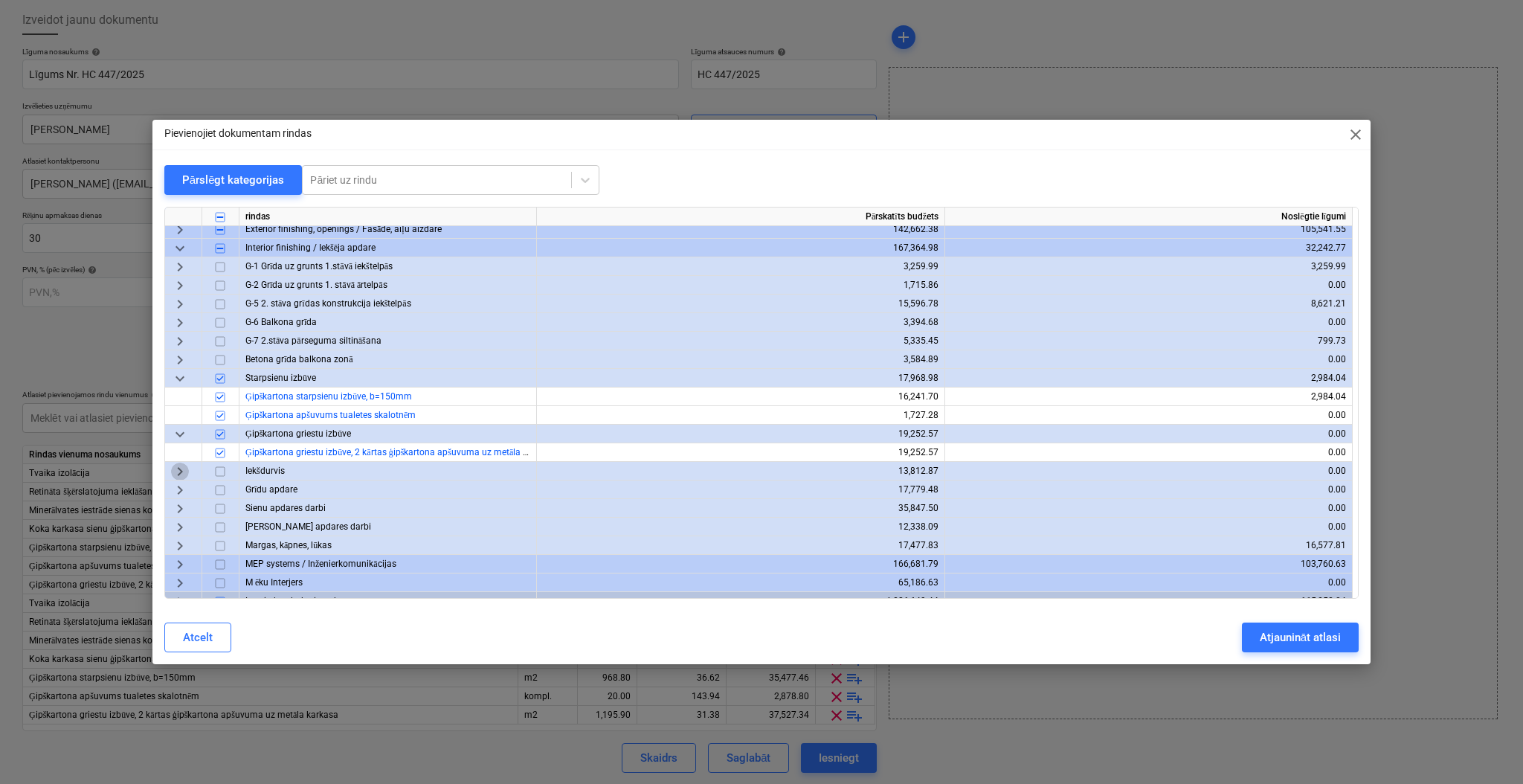
click at [181, 471] on span "keyboard_arrow_right" at bounding box center [180, 471] width 18 height 18
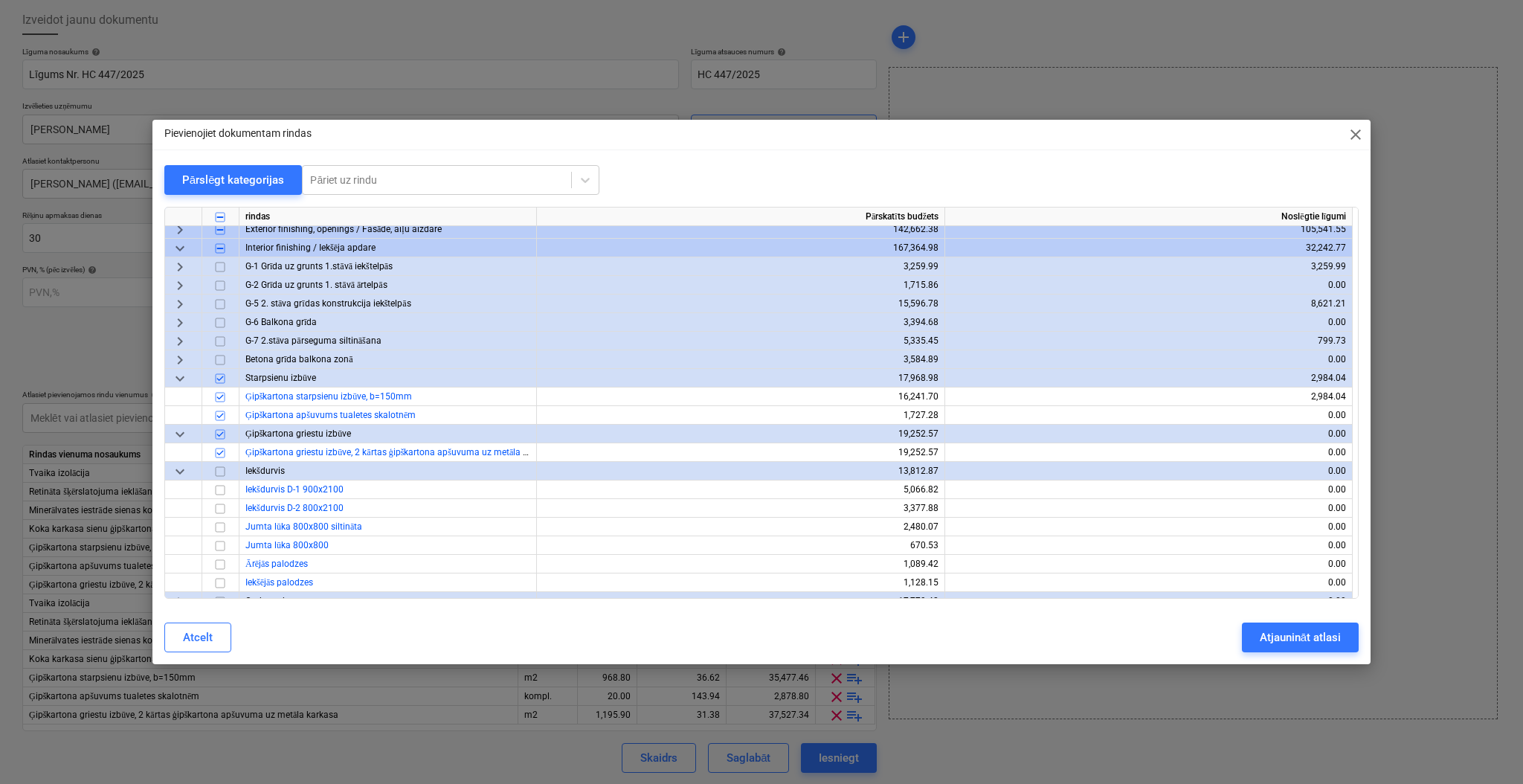
click at [181, 470] on span "keyboard_arrow_down" at bounding box center [180, 471] width 18 height 18
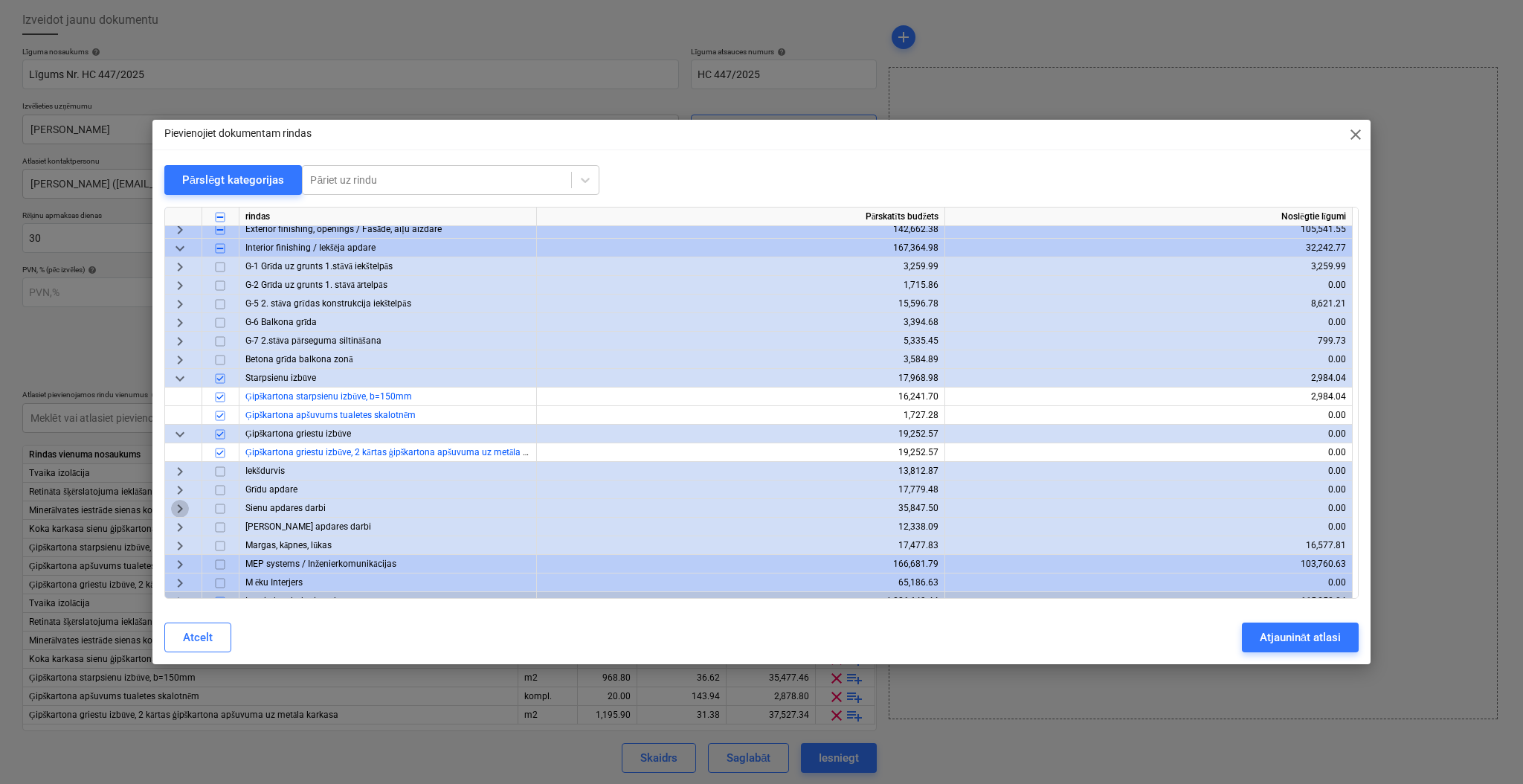
click at [186, 505] on span "keyboard_arrow_right" at bounding box center [180, 508] width 18 height 18
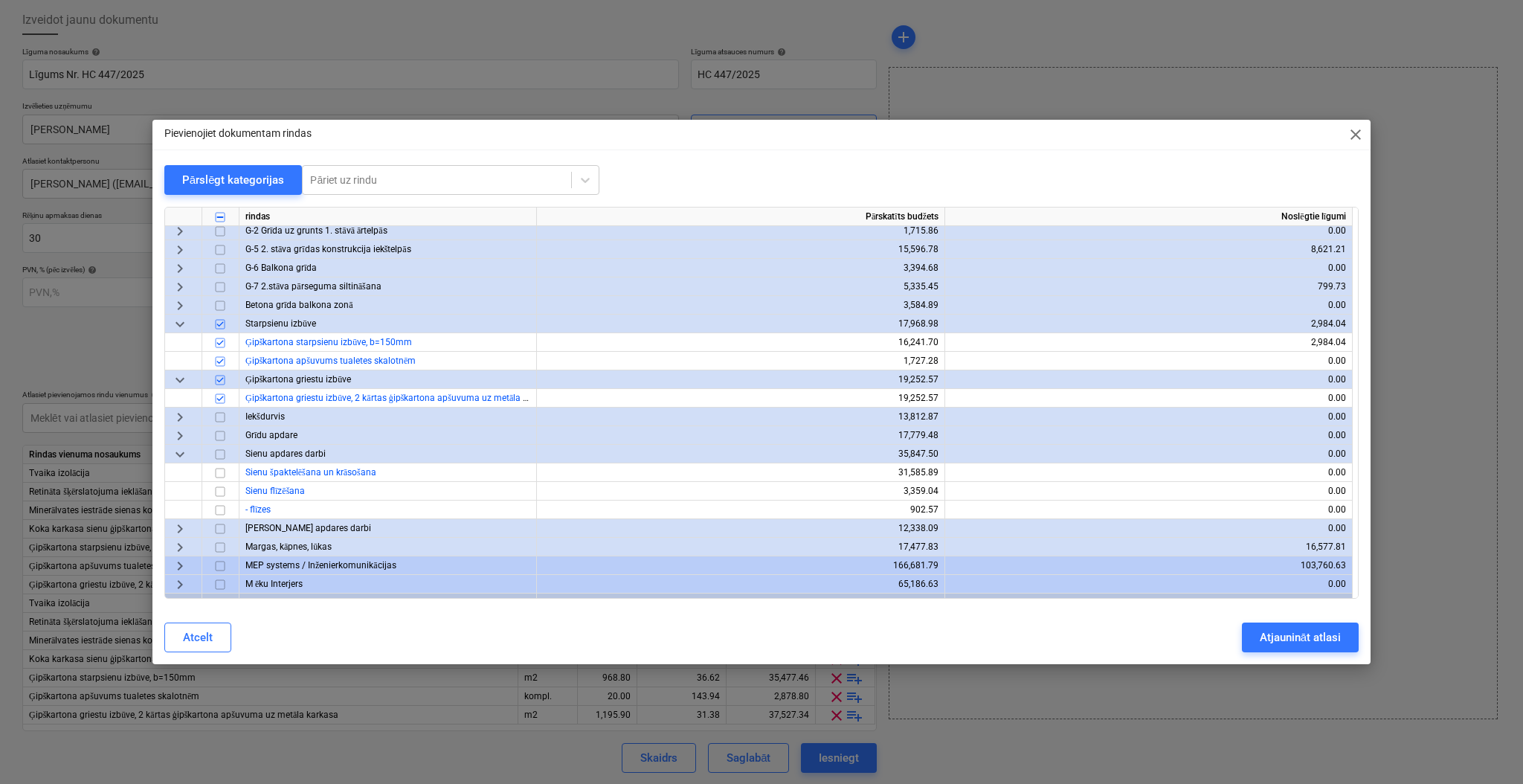
scroll to position [198, 0]
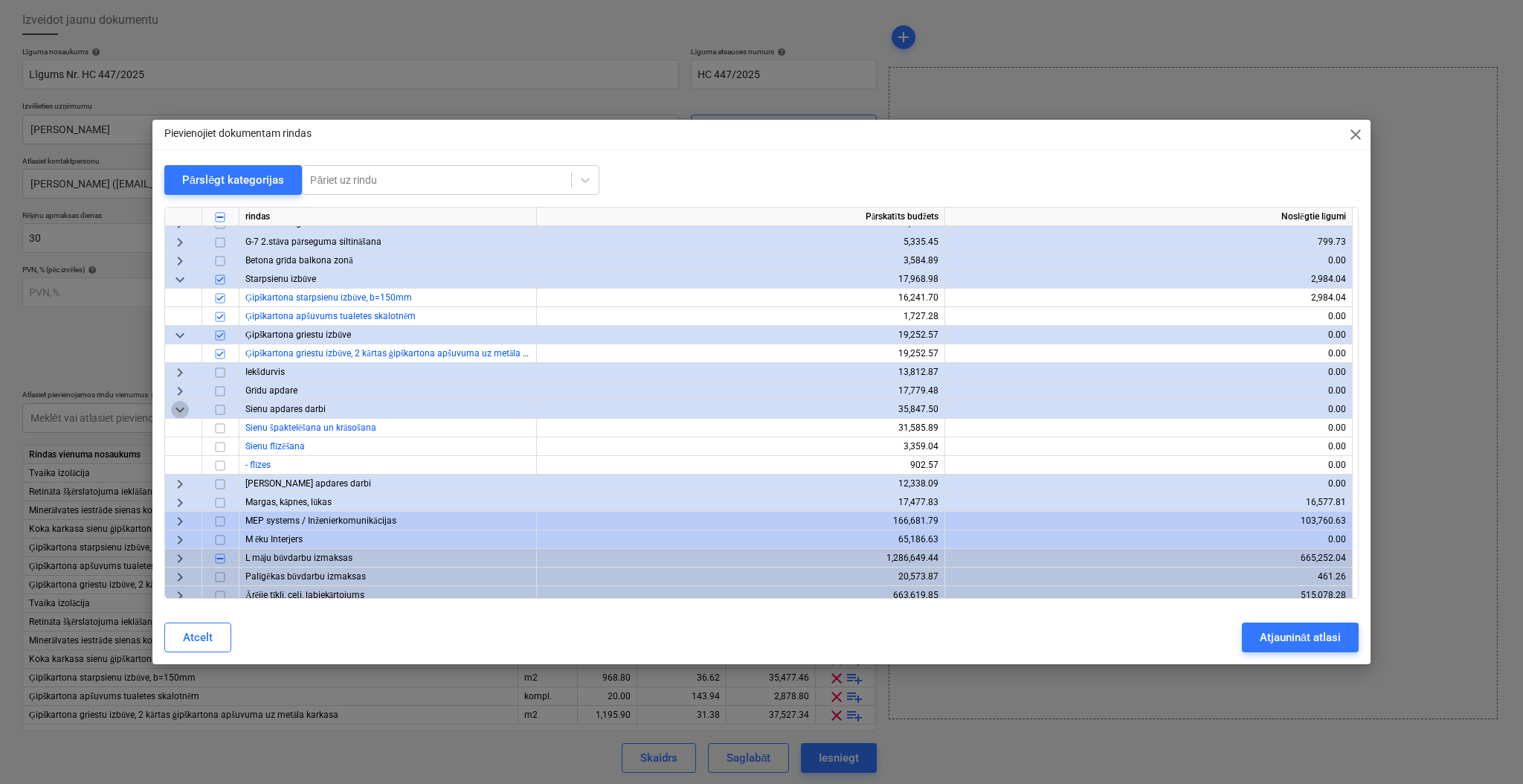
click at [176, 412] on span "keyboard_arrow_down" at bounding box center [180, 410] width 18 height 18
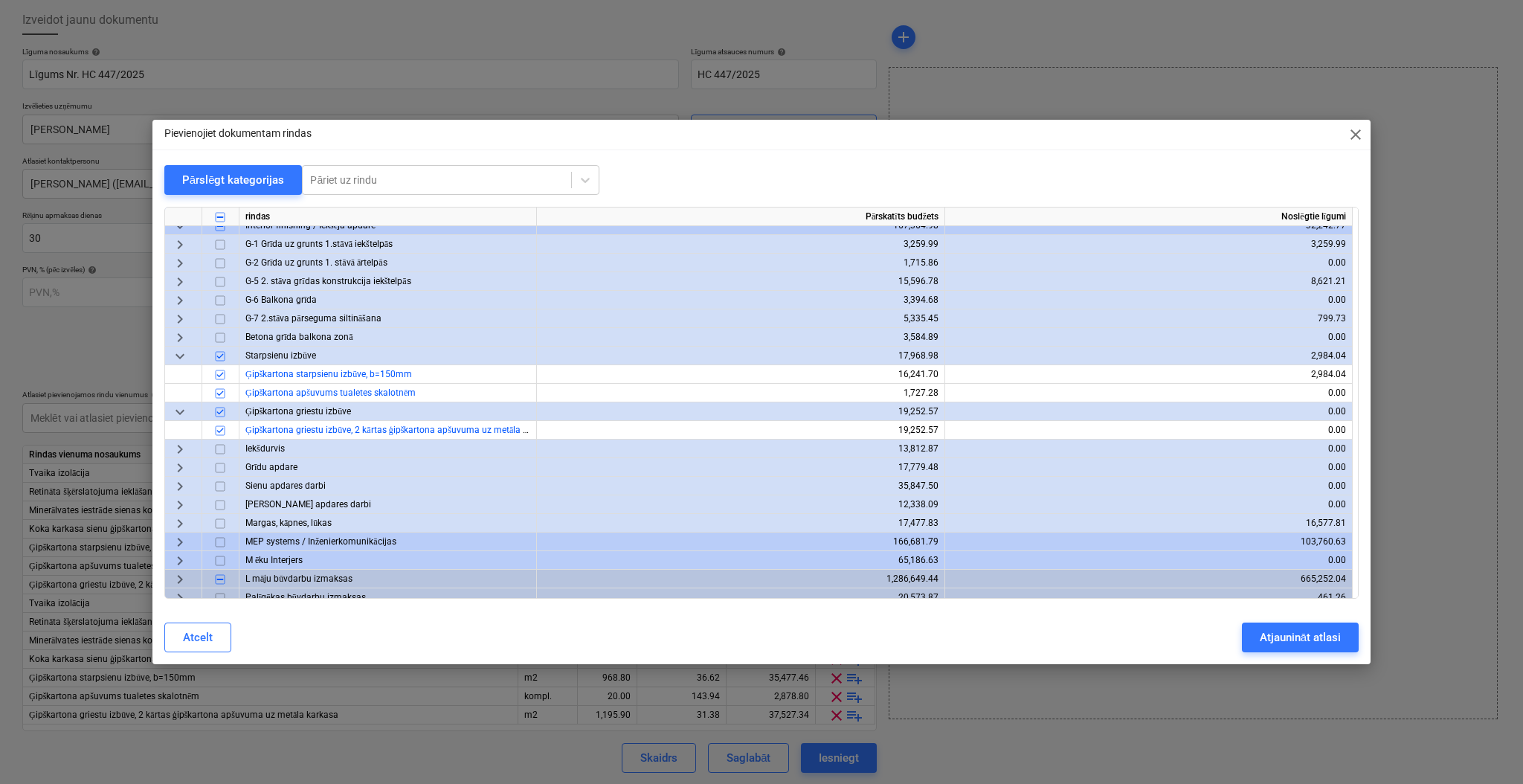
scroll to position [86, 0]
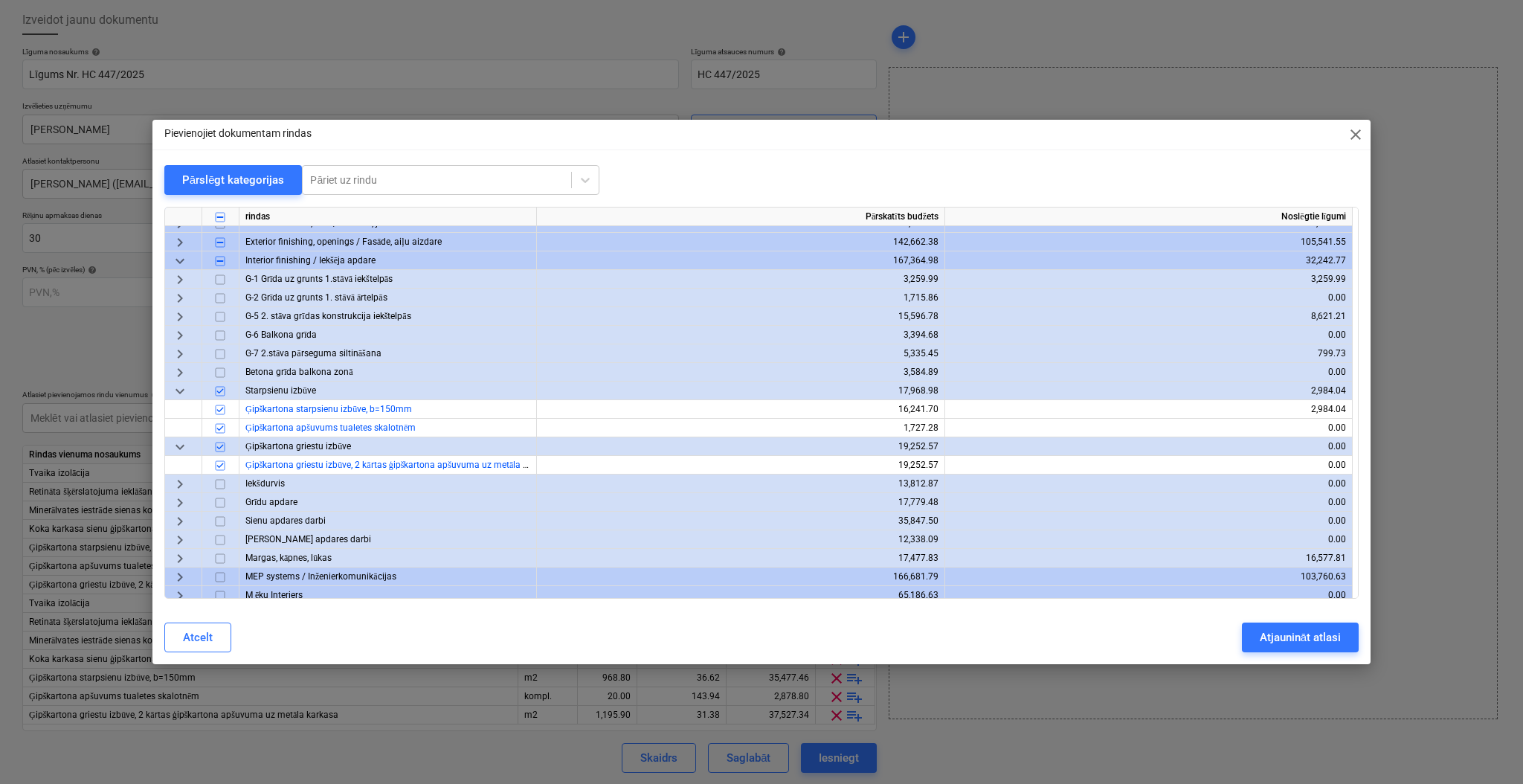
click at [181, 316] on span "keyboard_arrow_right" at bounding box center [180, 317] width 18 height 18
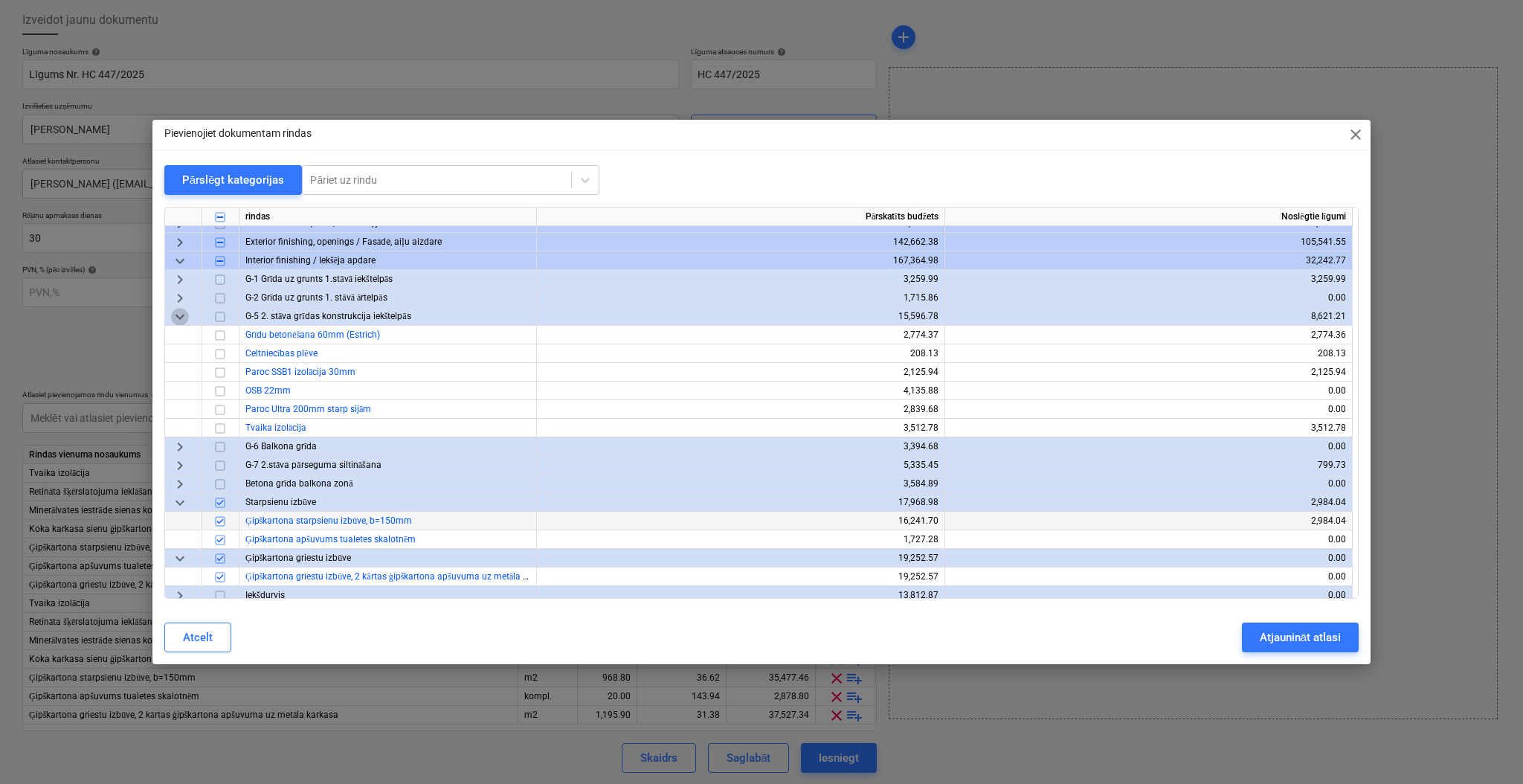
click at [181, 316] on span "keyboard_arrow_down" at bounding box center [180, 317] width 18 height 18
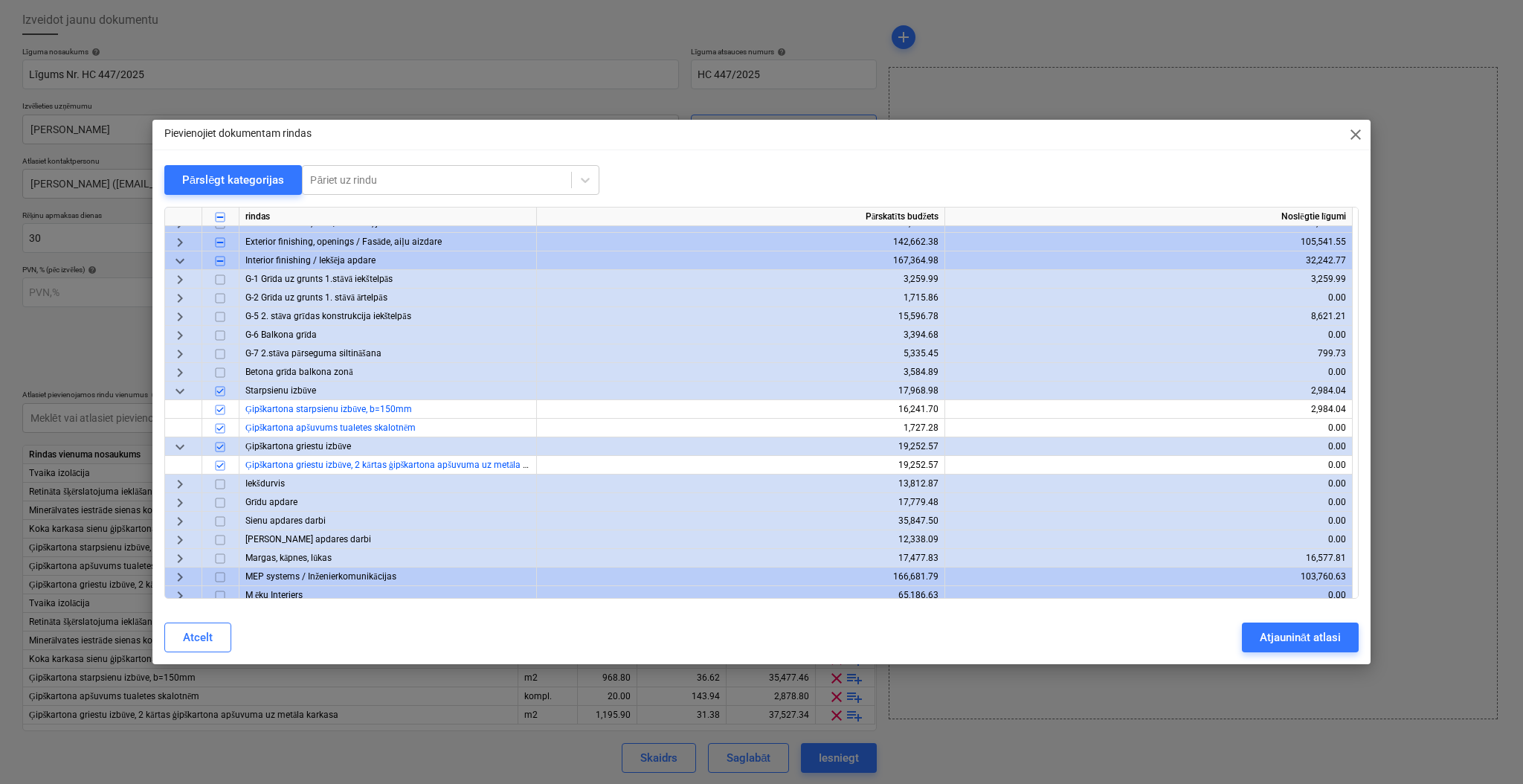
click at [182, 301] on span "keyboard_arrow_right" at bounding box center [180, 298] width 18 height 18
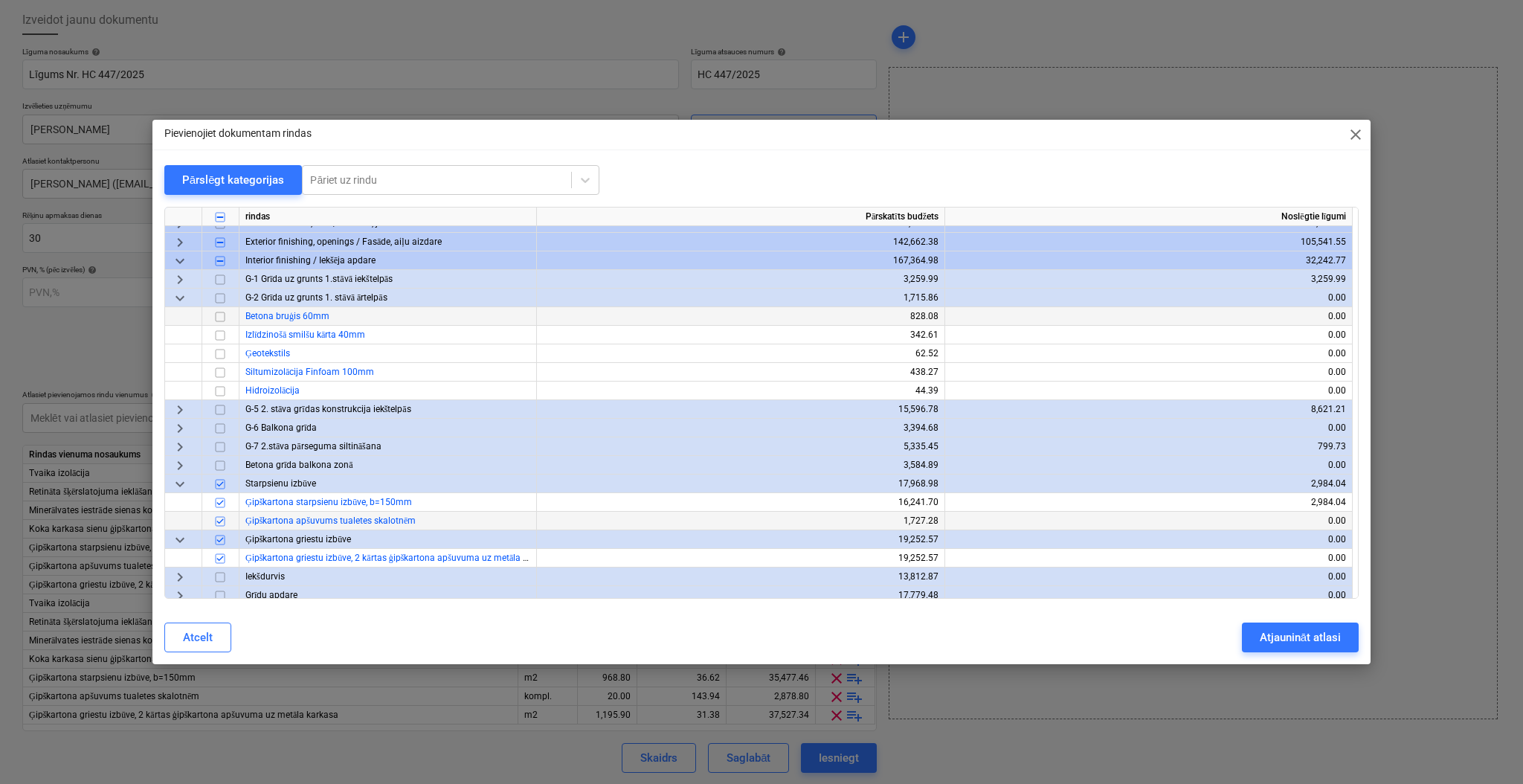
click at [182, 301] on span "keyboard_arrow_down" at bounding box center [180, 298] width 18 height 18
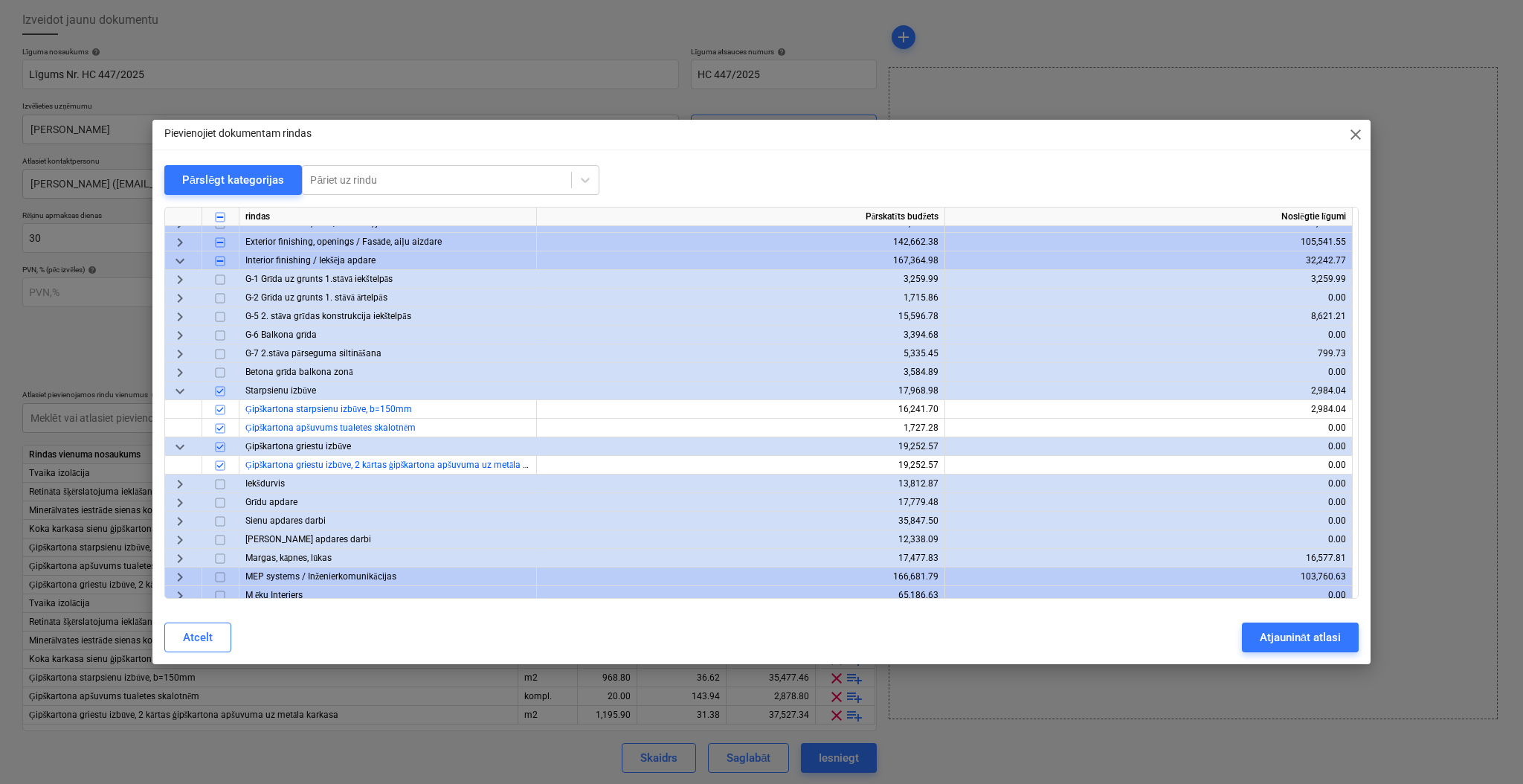
click at [179, 311] on span "keyboard_arrow_right" at bounding box center [180, 317] width 18 height 18
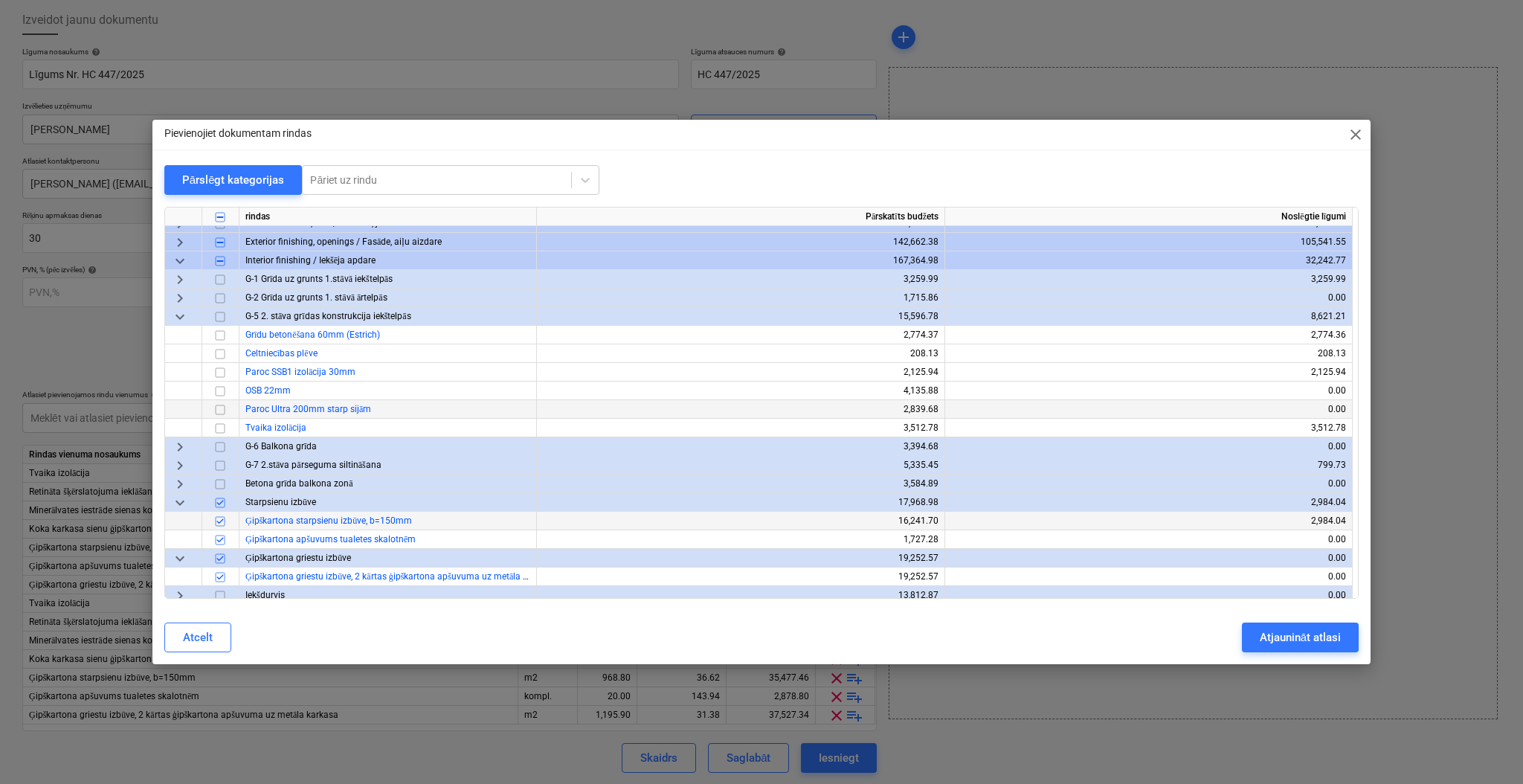
click at [217, 407] on input "checkbox" at bounding box center [220, 410] width 18 height 18
click at [222, 426] on input "checkbox" at bounding box center [220, 428] width 18 height 18
click at [177, 464] on span "keyboard_arrow_right" at bounding box center [180, 466] width 18 height 18
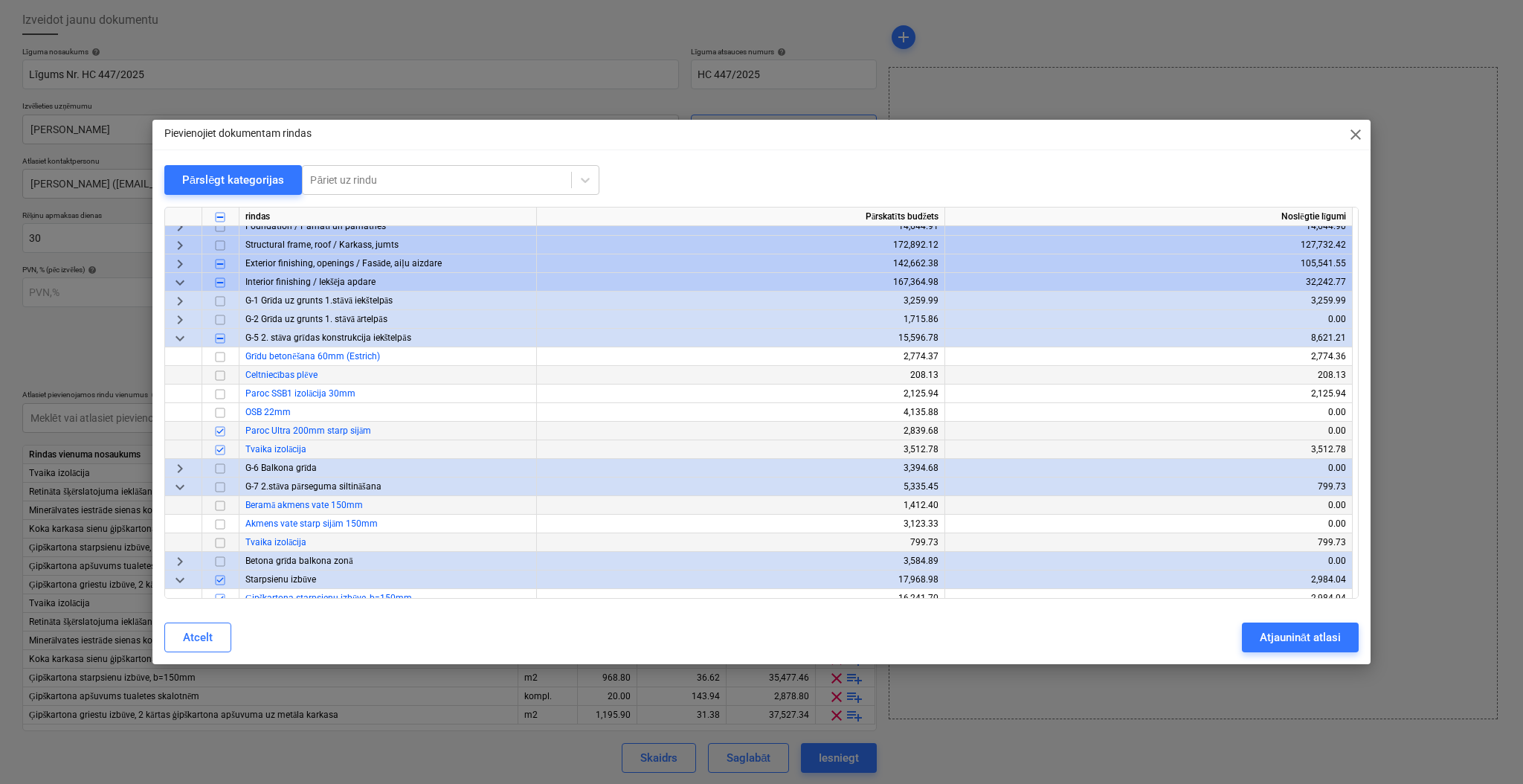
scroll to position [99, 0]
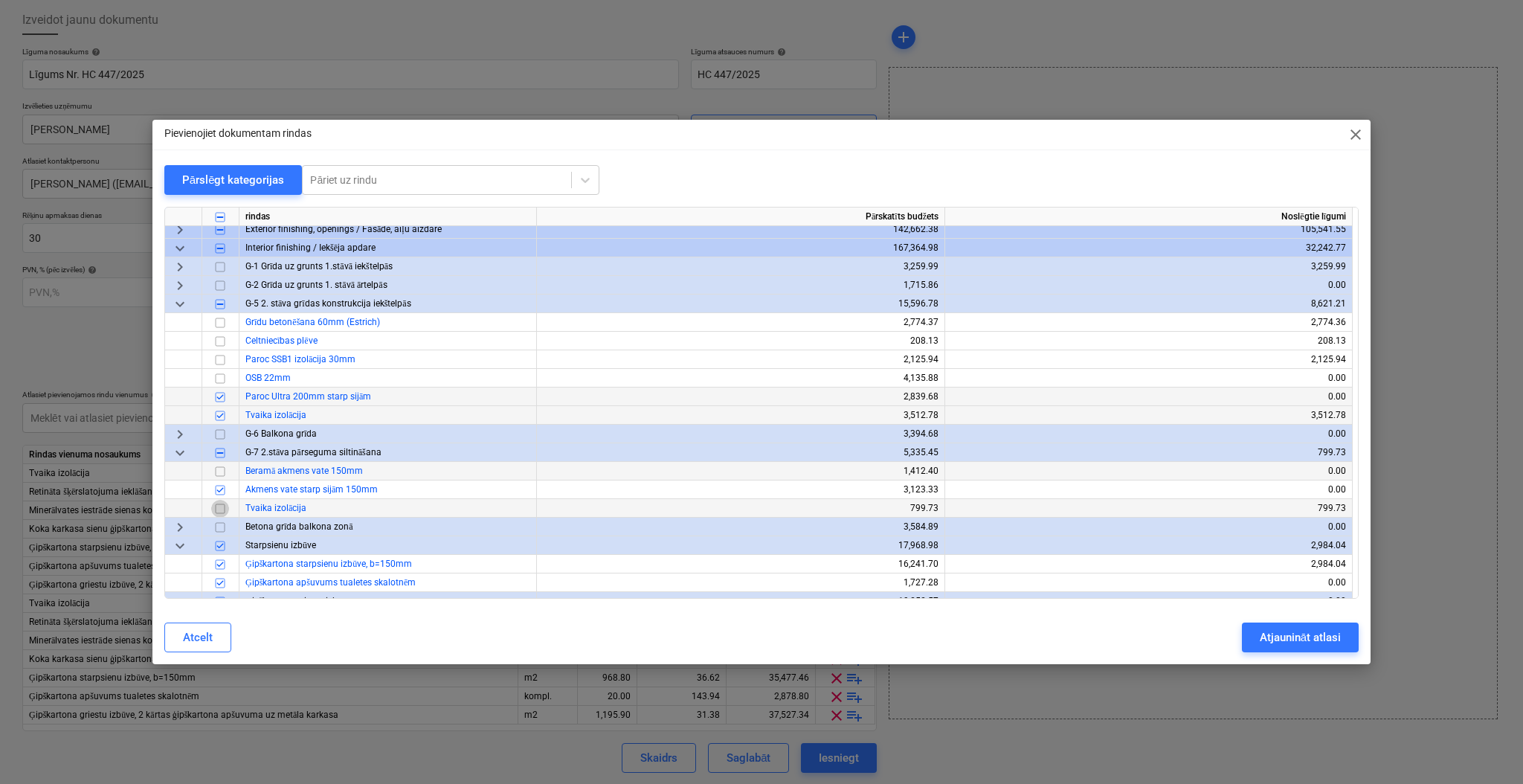
click at [219, 505] on input "checkbox" at bounding box center [220, 508] width 18 height 18
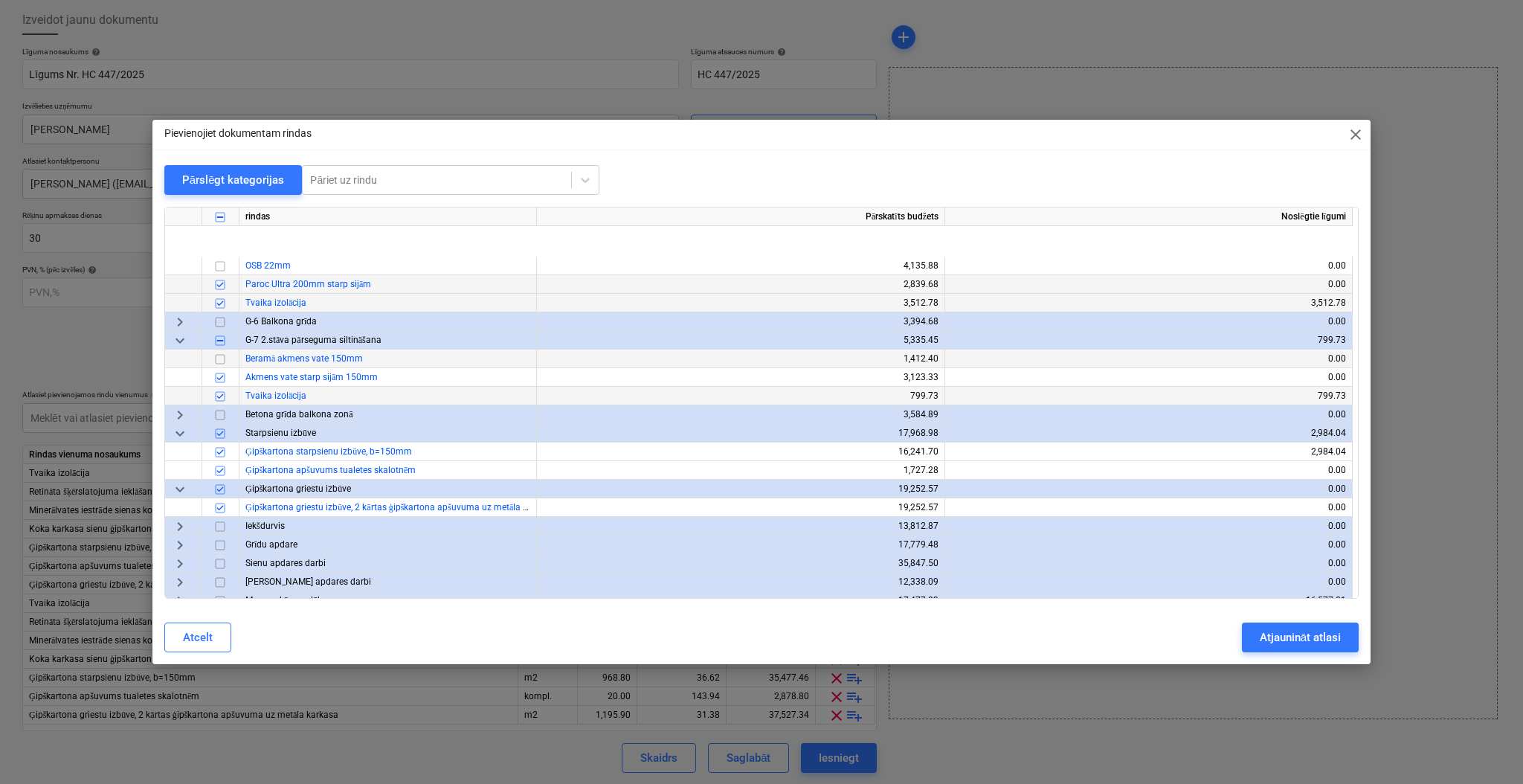
scroll to position [0, 0]
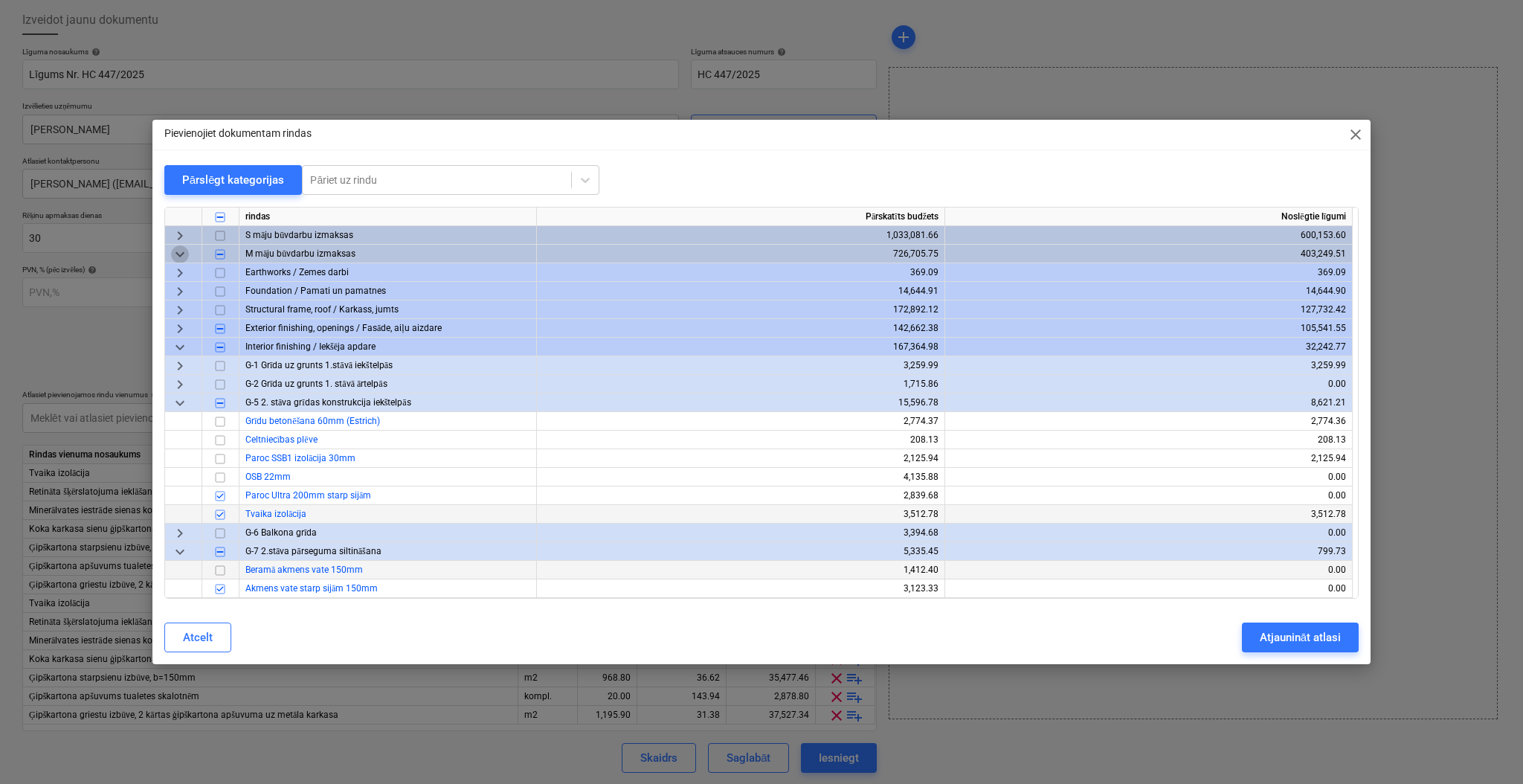
click at [179, 251] on span "keyboard_arrow_down" at bounding box center [180, 254] width 18 height 18
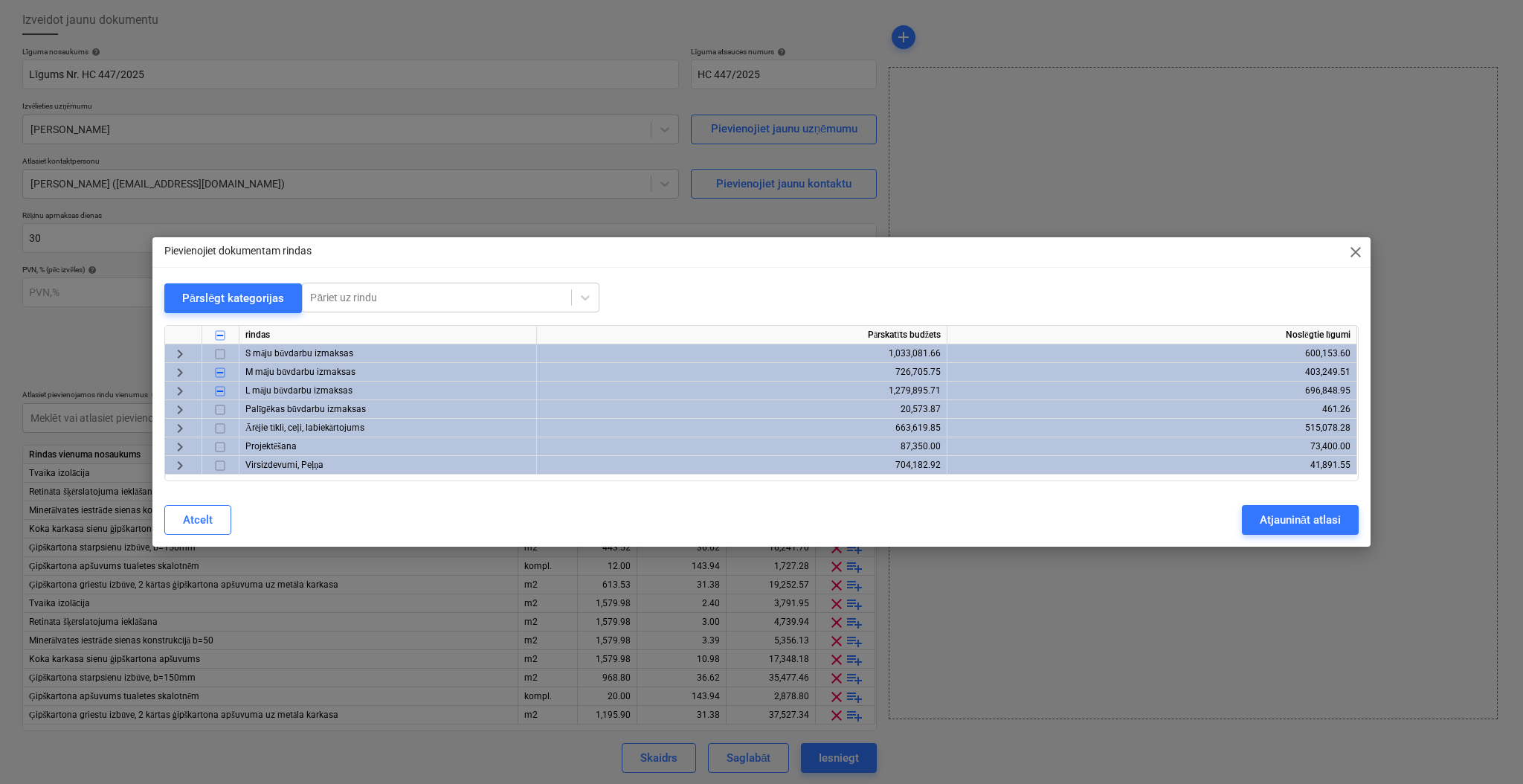
click at [181, 388] on span "keyboard_arrow_right" at bounding box center [180, 391] width 18 height 18
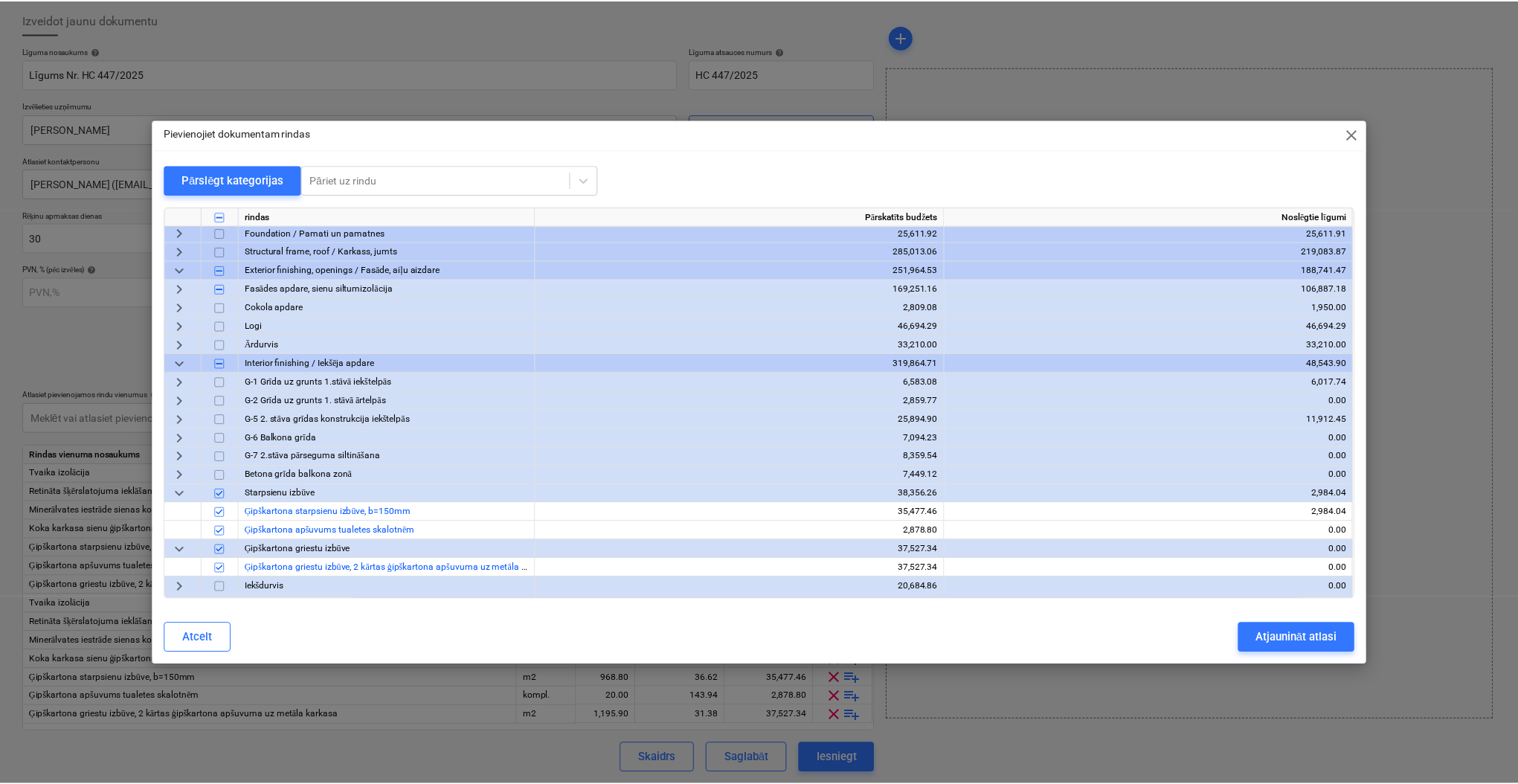
scroll to position [198, 0]
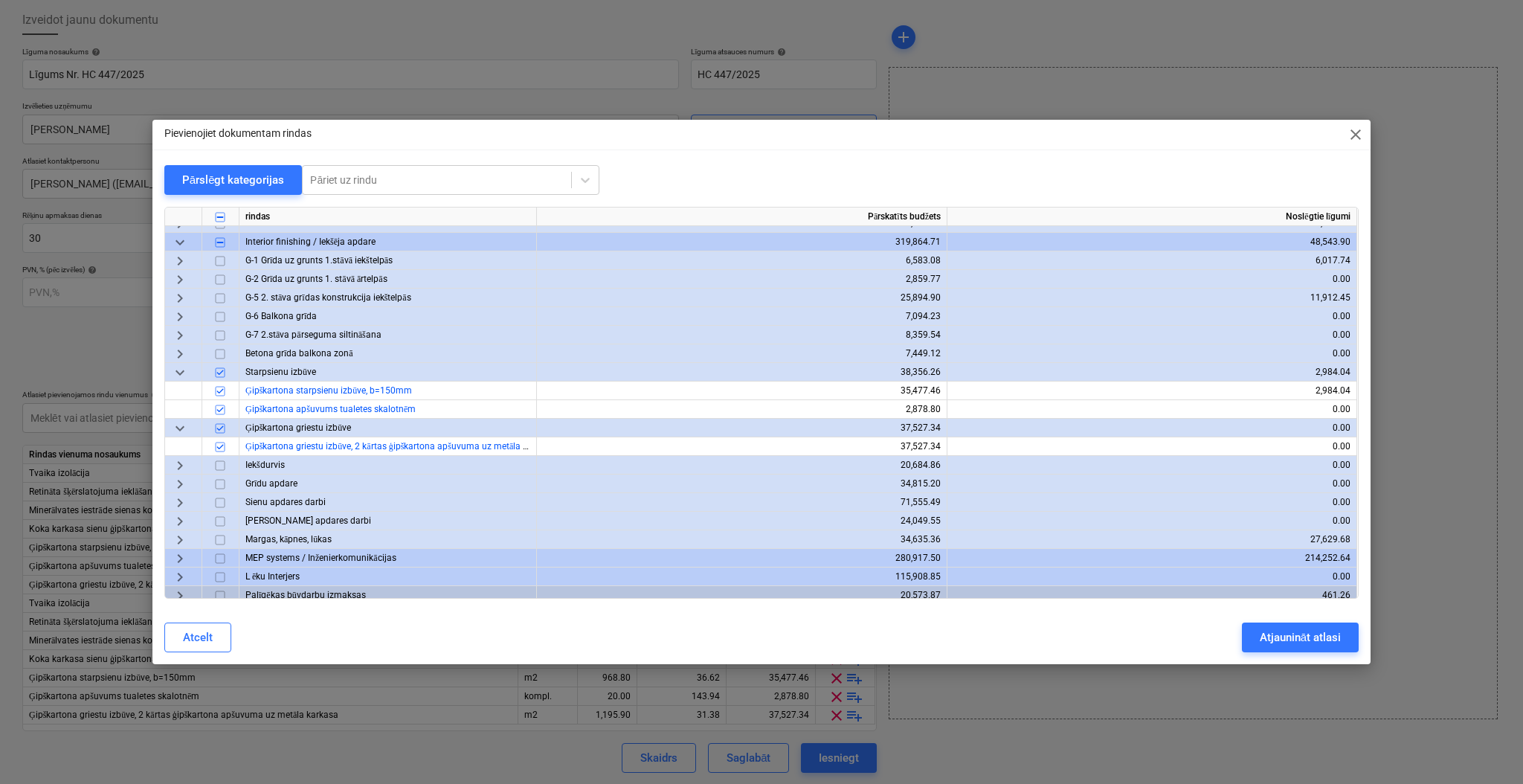
click at [185, 334] on span "keyboard_arrow_right" at bounding box center [180, 335] width 18 height 18
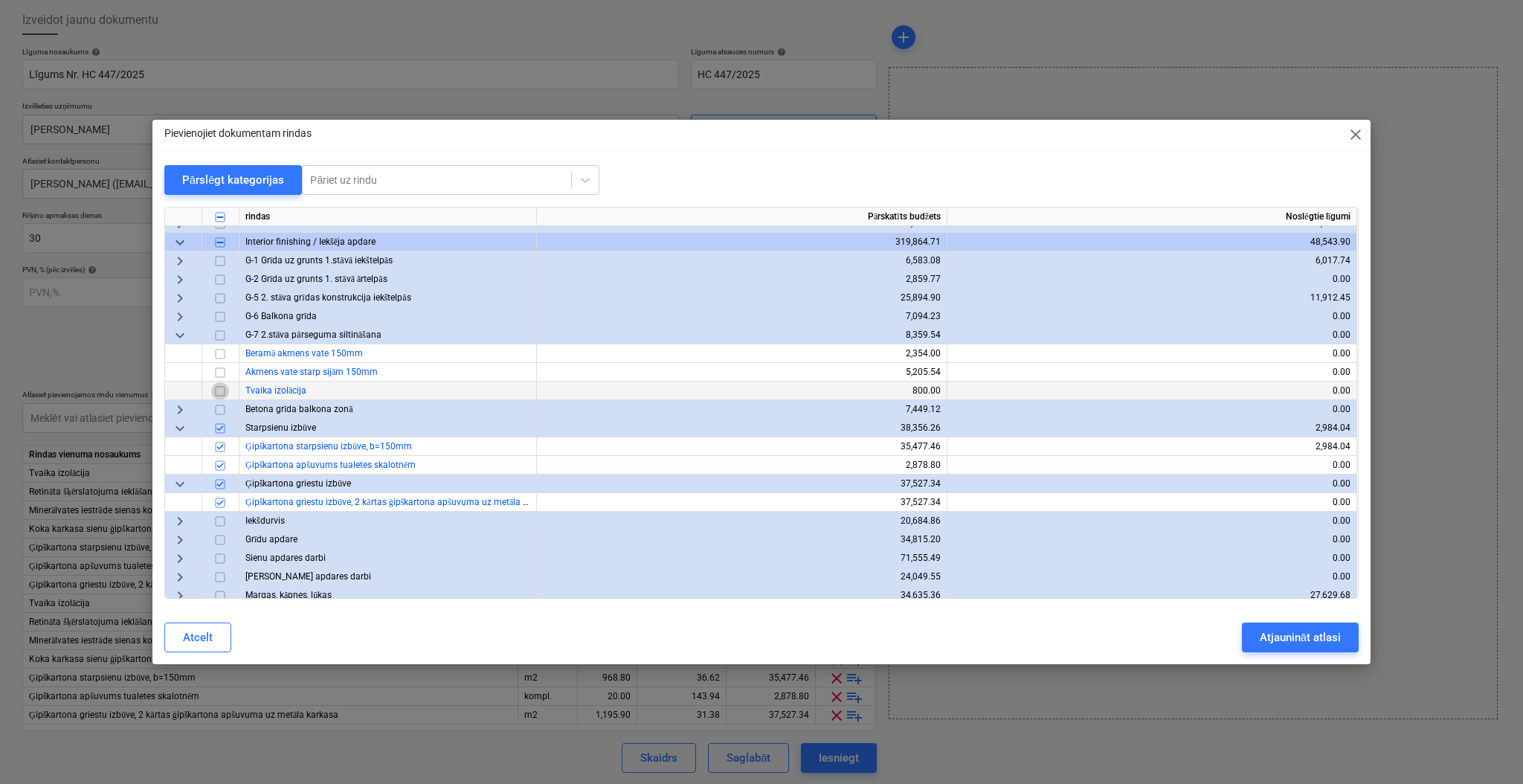
click at [222, 392] on input "checkbox" at bounding box center [220, 391] width 18 height 18
click at [218, 369] on input "checkbox" at bounding box center [220, 372] width 18 height 18
click at [187, 295] on span "keyboard_arrow_right" at bounding box center [180, 298] width 18 height 18
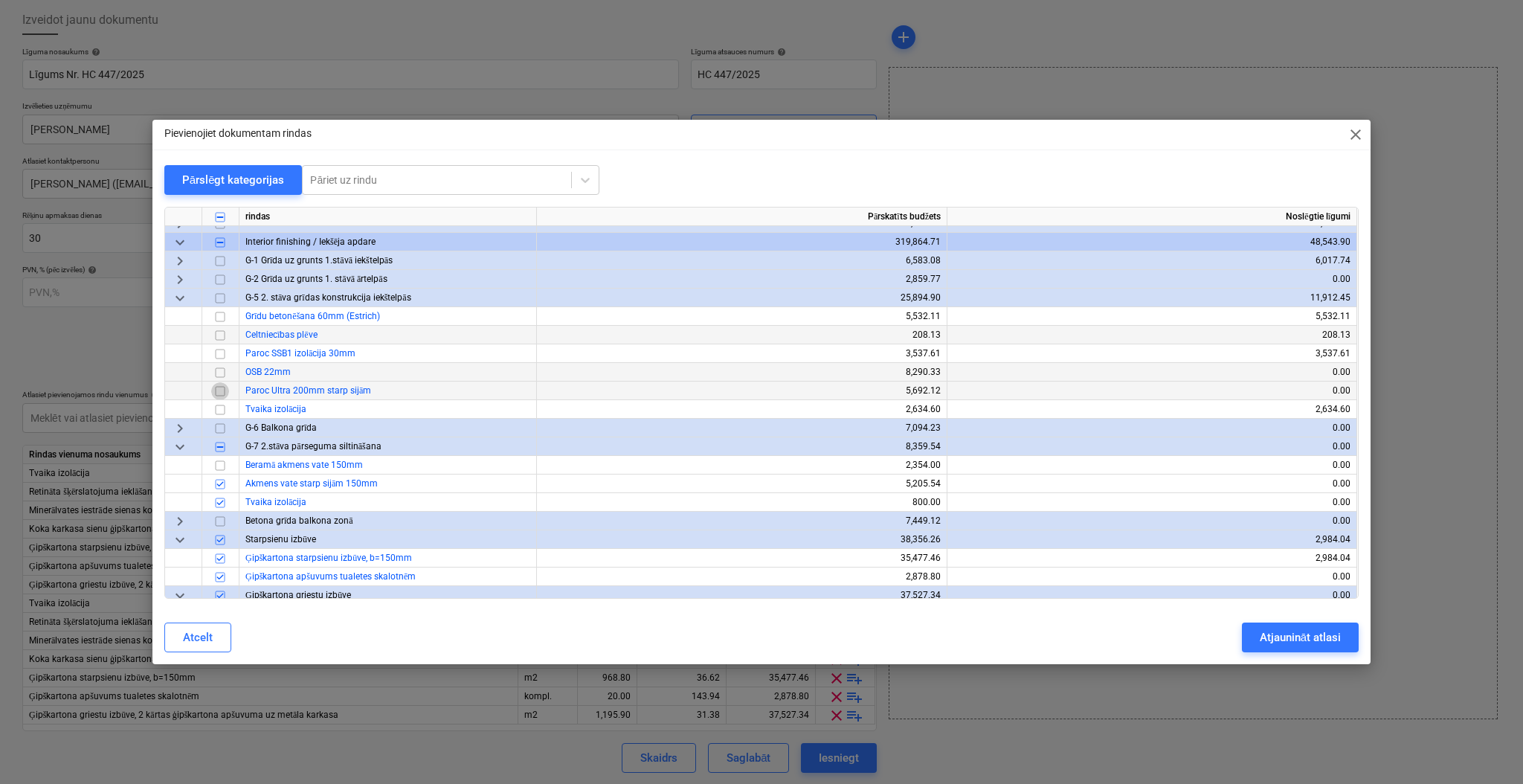
click at [222, 391] on input "checkbox" at bounding box center [220, 391] width 18 height 18
click at [221, 407] on input "checkbox" at bounding box center [220, 410] width 18 height 18
click at [1293, 634] on div "Atjaunināt atlasi" at bounding box center [1299, 637] width 81 height 19
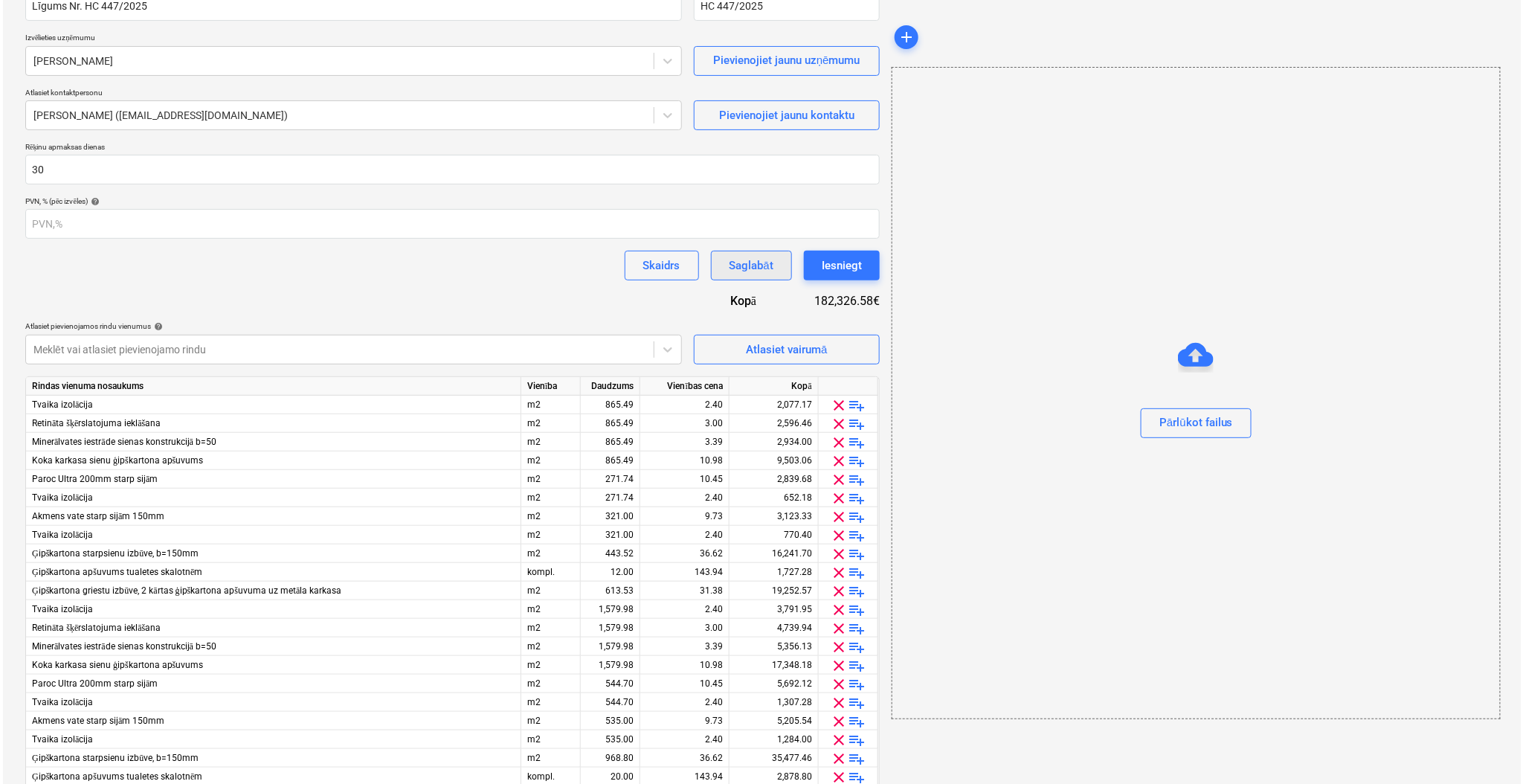
scroll to position [223, 0]
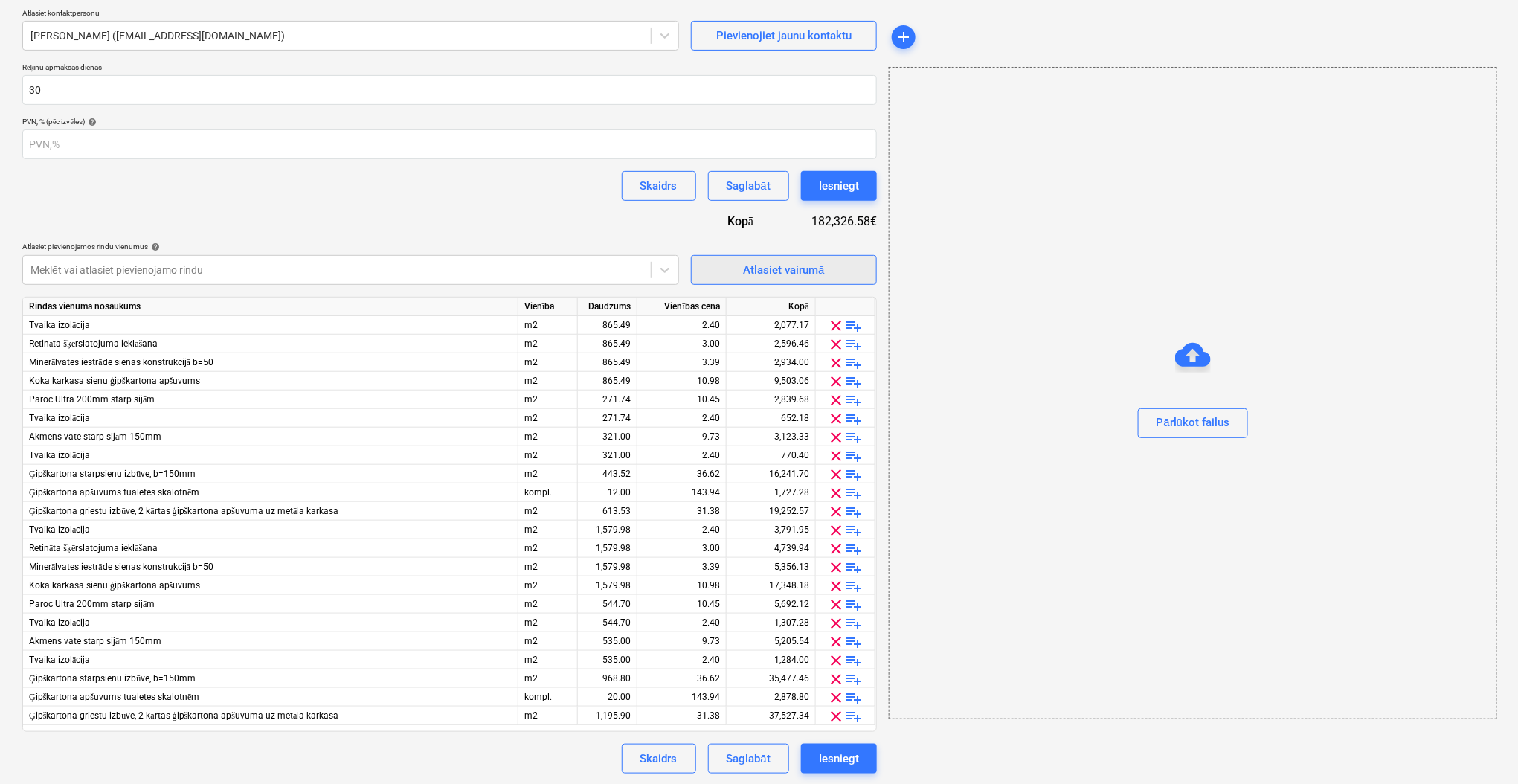
click at [790, 262] on div "Atlasiet vairumā" at bounding box center [783, 270] width 81 height 19
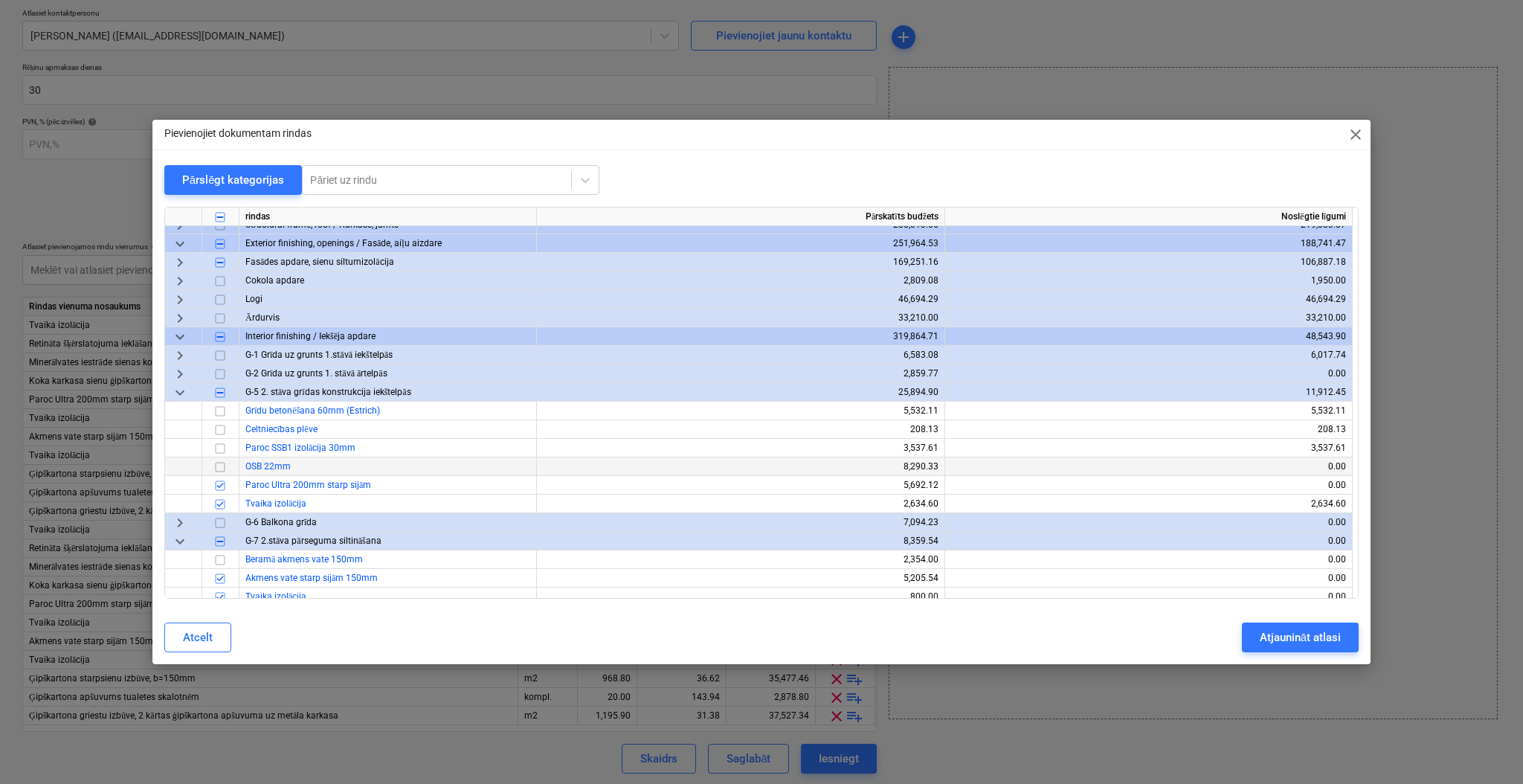
scroll to position [99, 0]
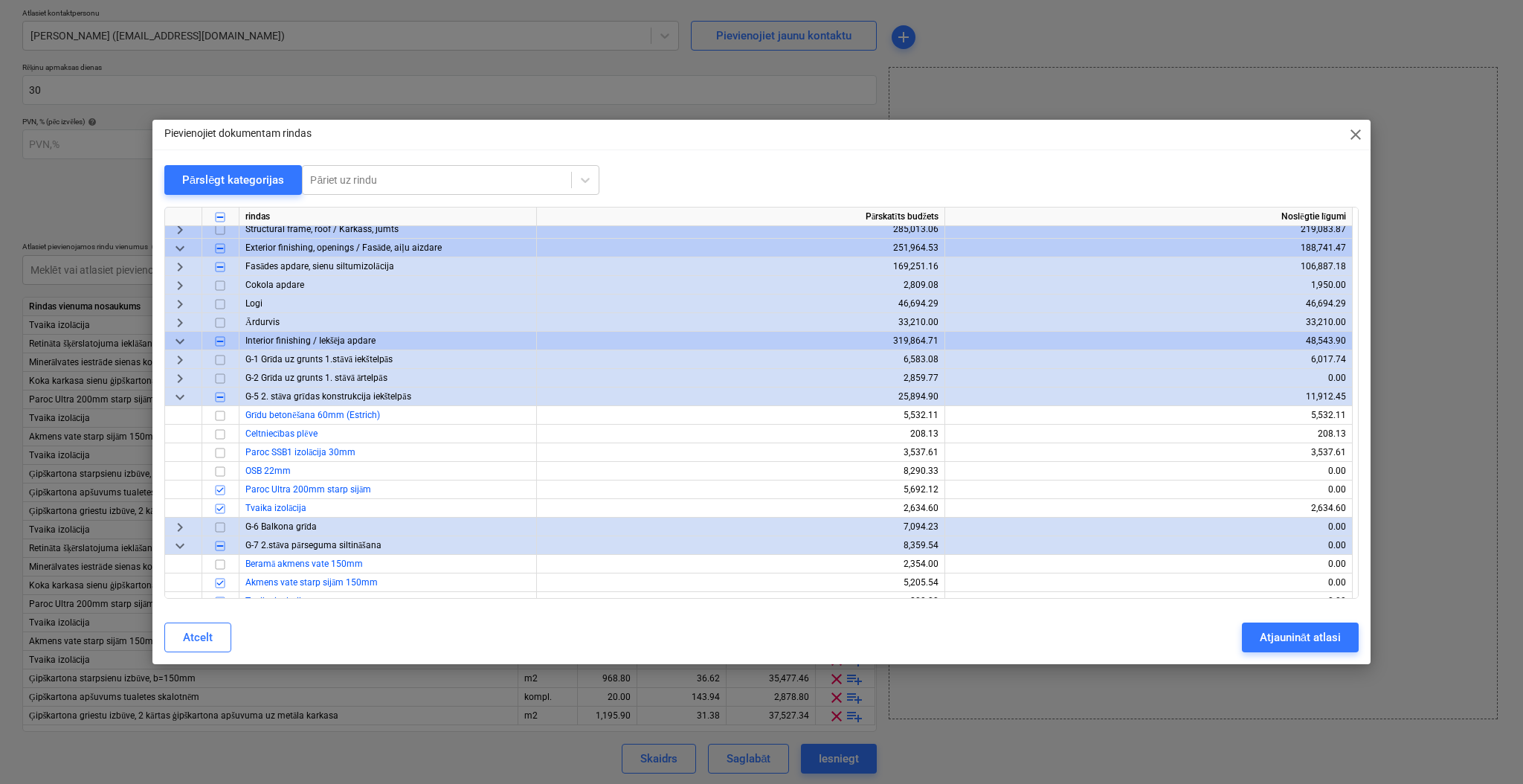
click at [181, 379] on span "keyboard_arrow_right" at bounding box center [180, 379] width 18 height 18
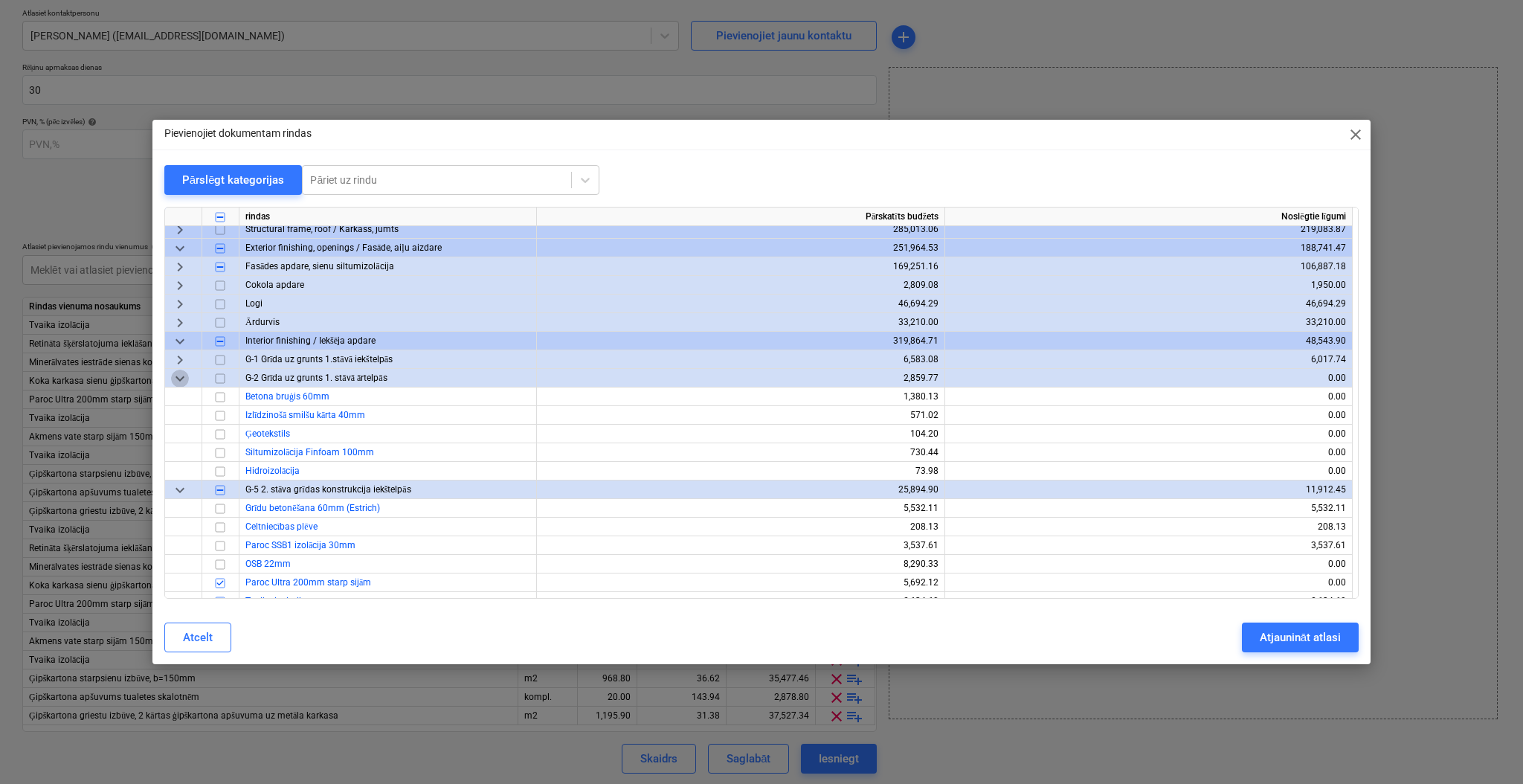
click at [181, 379] on span "keyboard_arrow_down" at bounding box center [180, 379] width 18 height 18
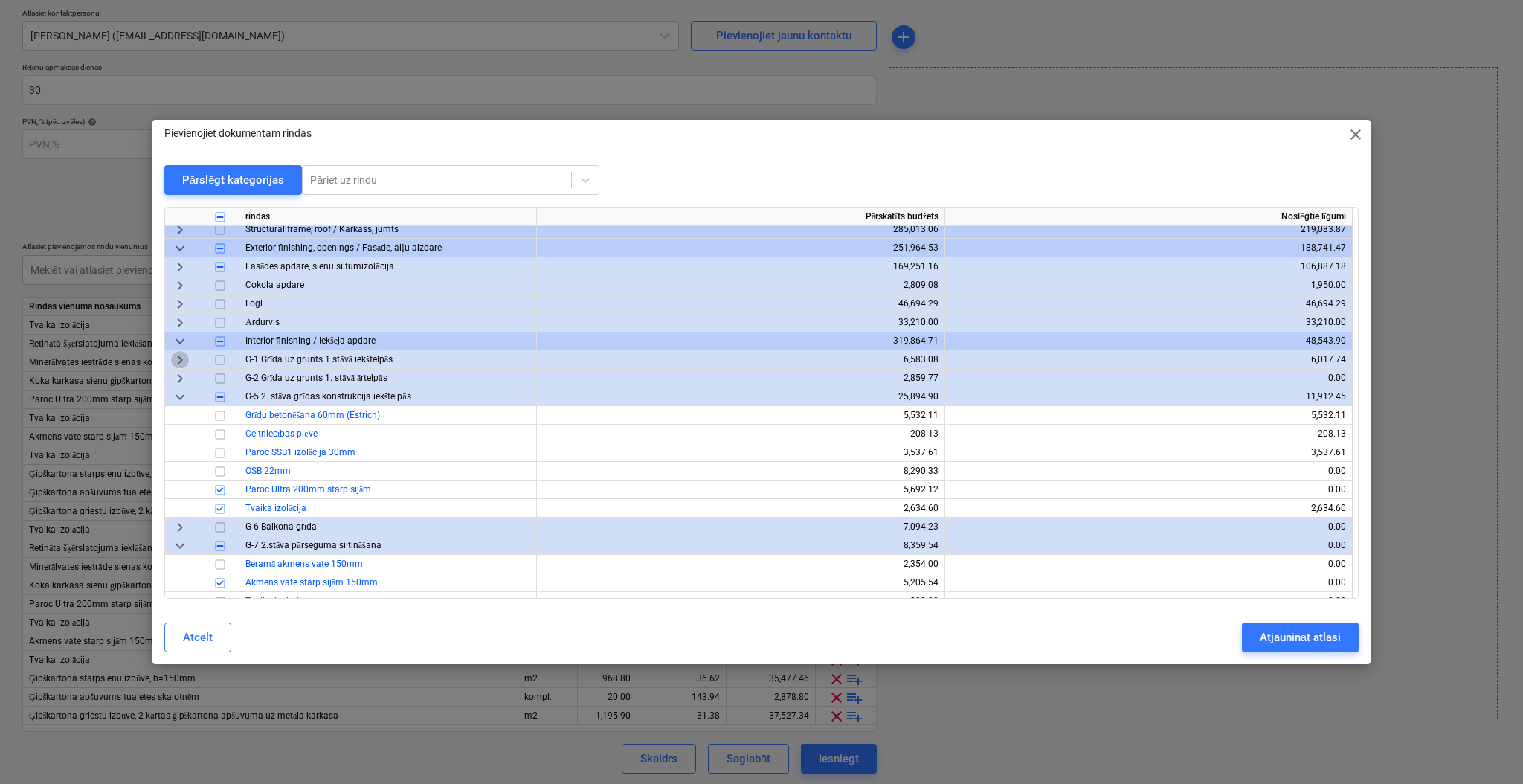
click at [181, 357] on span "keyboard_arrow_right" at bounding box center [180, 359] width 18 height 18
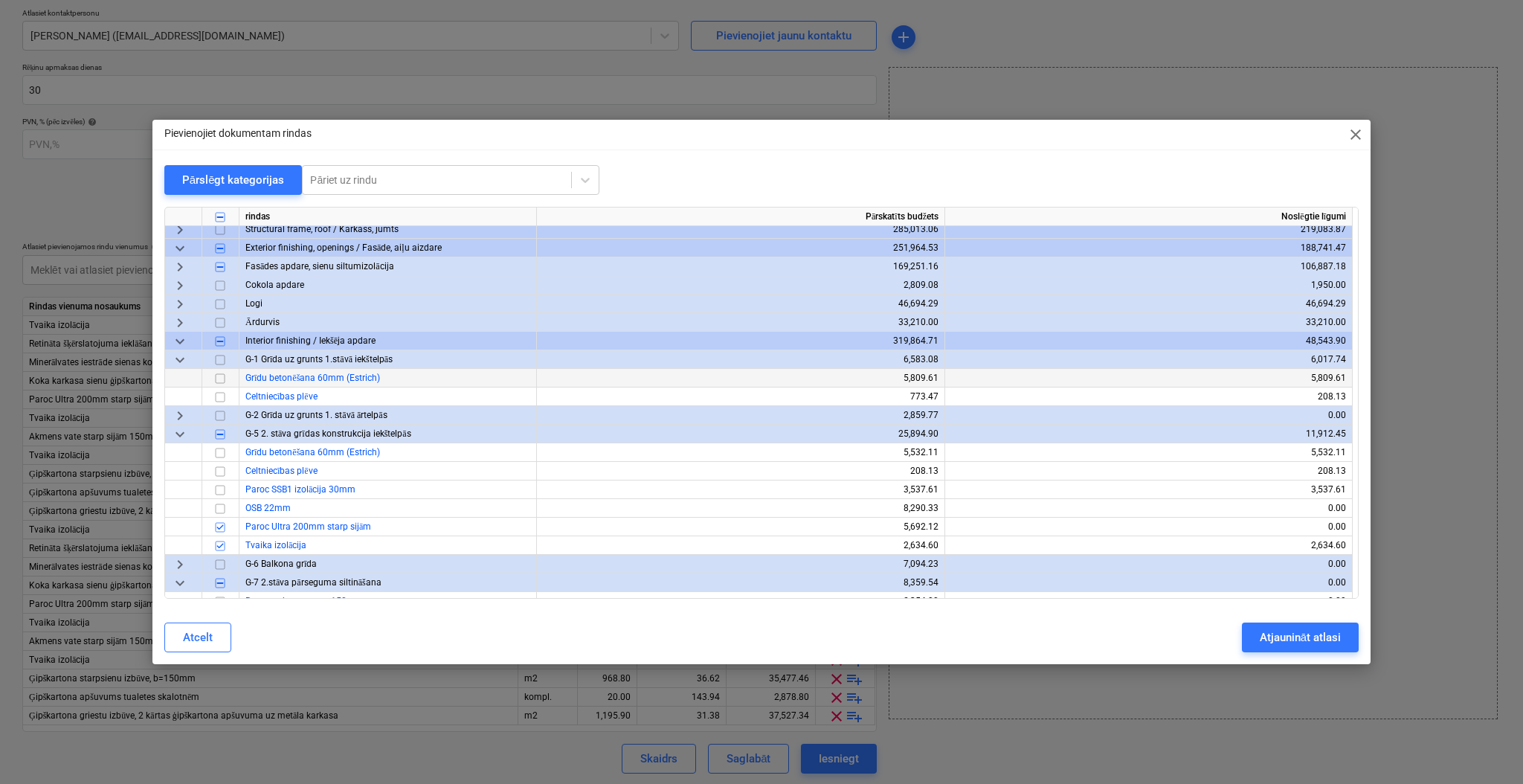
click at [181, 357] on span "keyboard_arrow_down" at bounding box center [180, 359] width 18 height 18
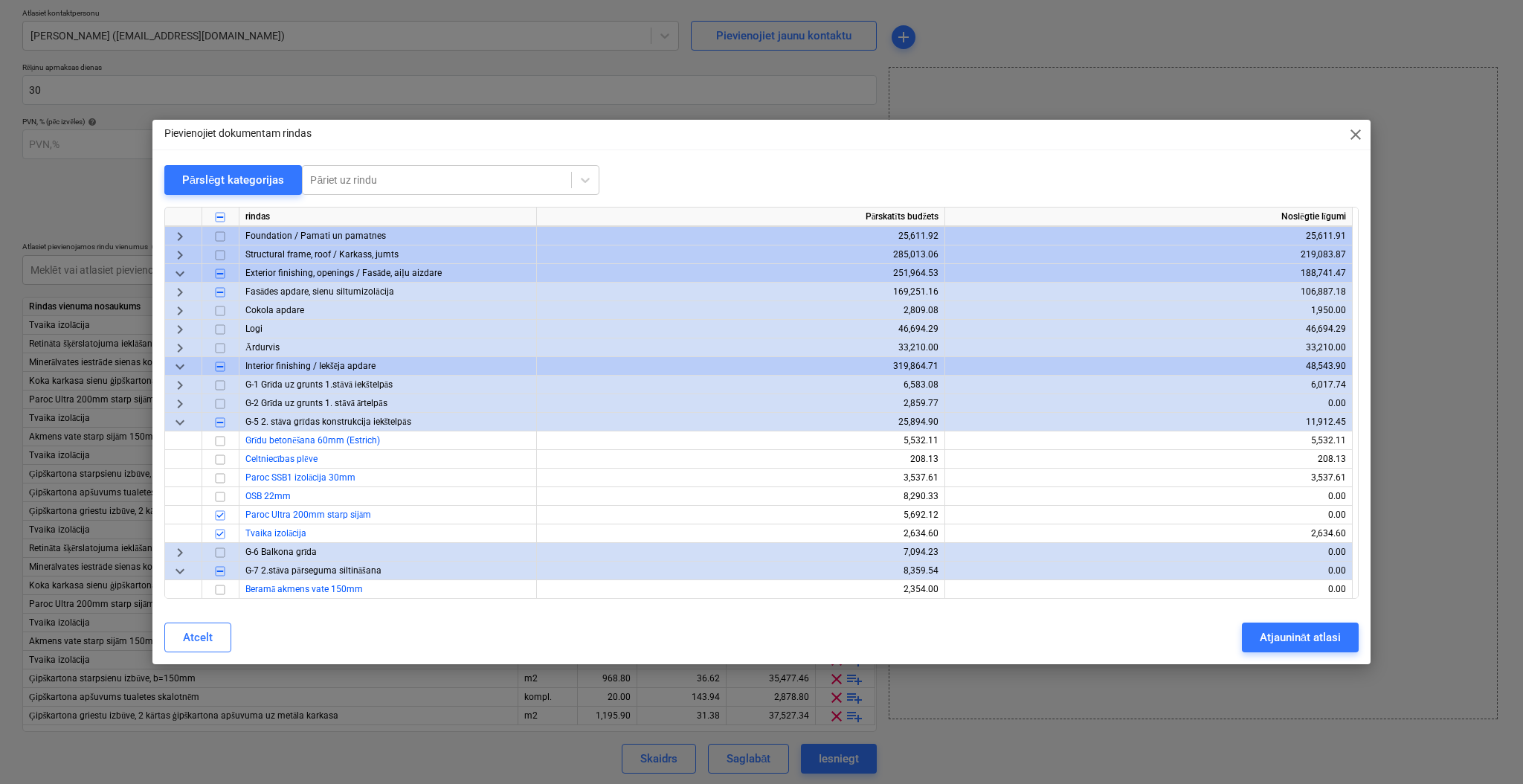
scroll to position [30, 0]
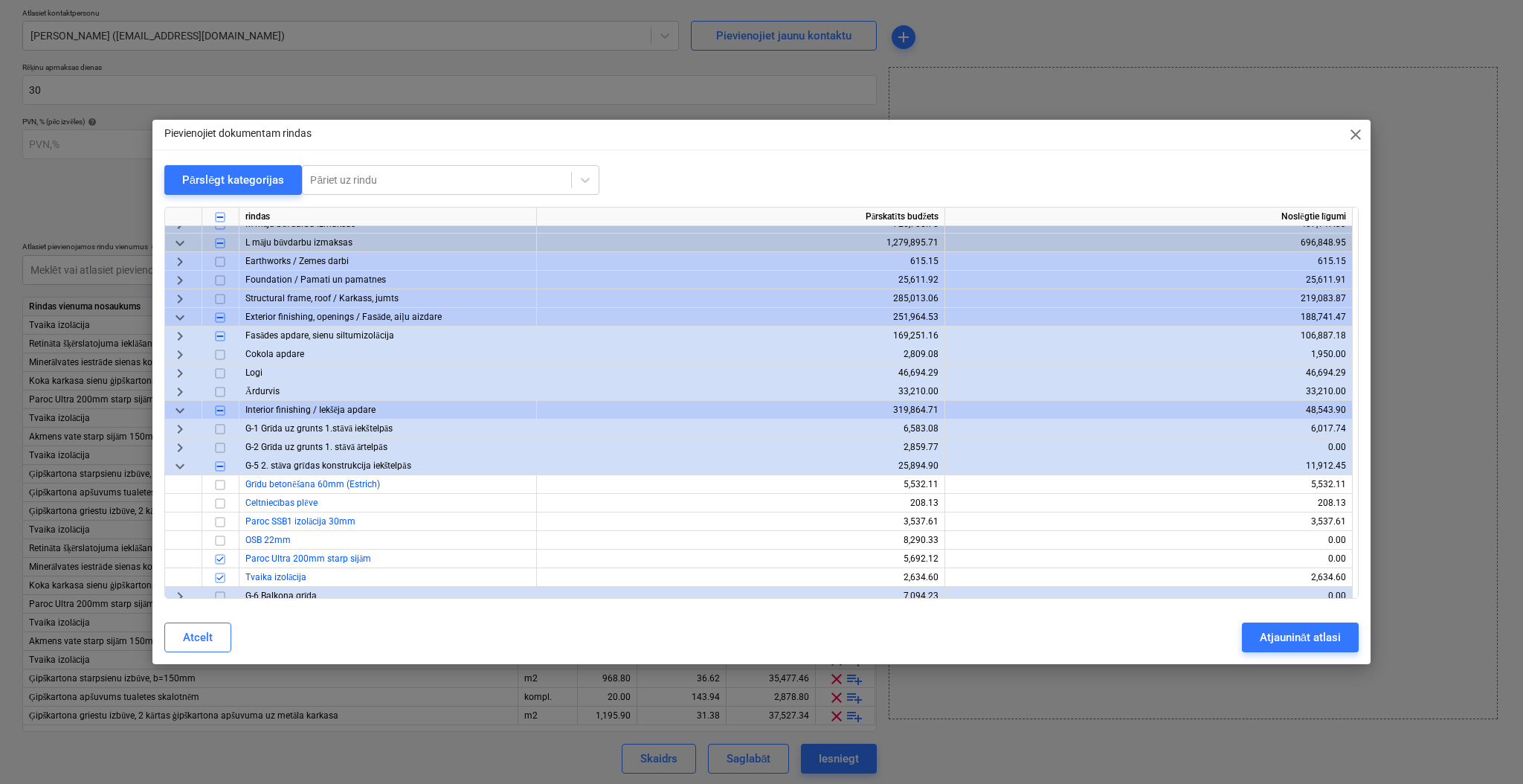
click at [193, 426] on div "keyboard_arrow_right" at bounding box center [184, 428] width 37 height 18
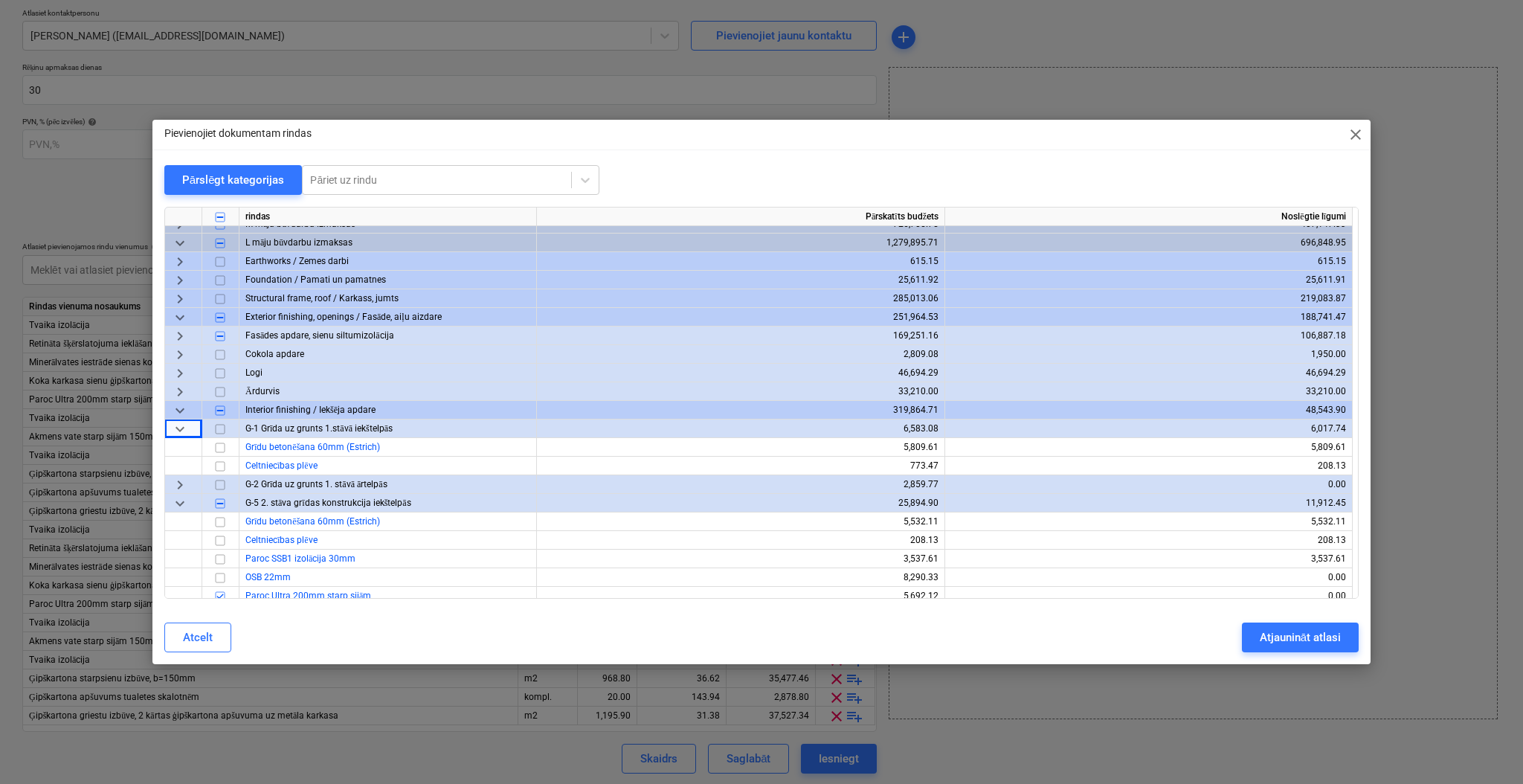
click at [193, 426] on div "keyboard_arrow_down" at bounding box center [184, 428] width 37 height 18
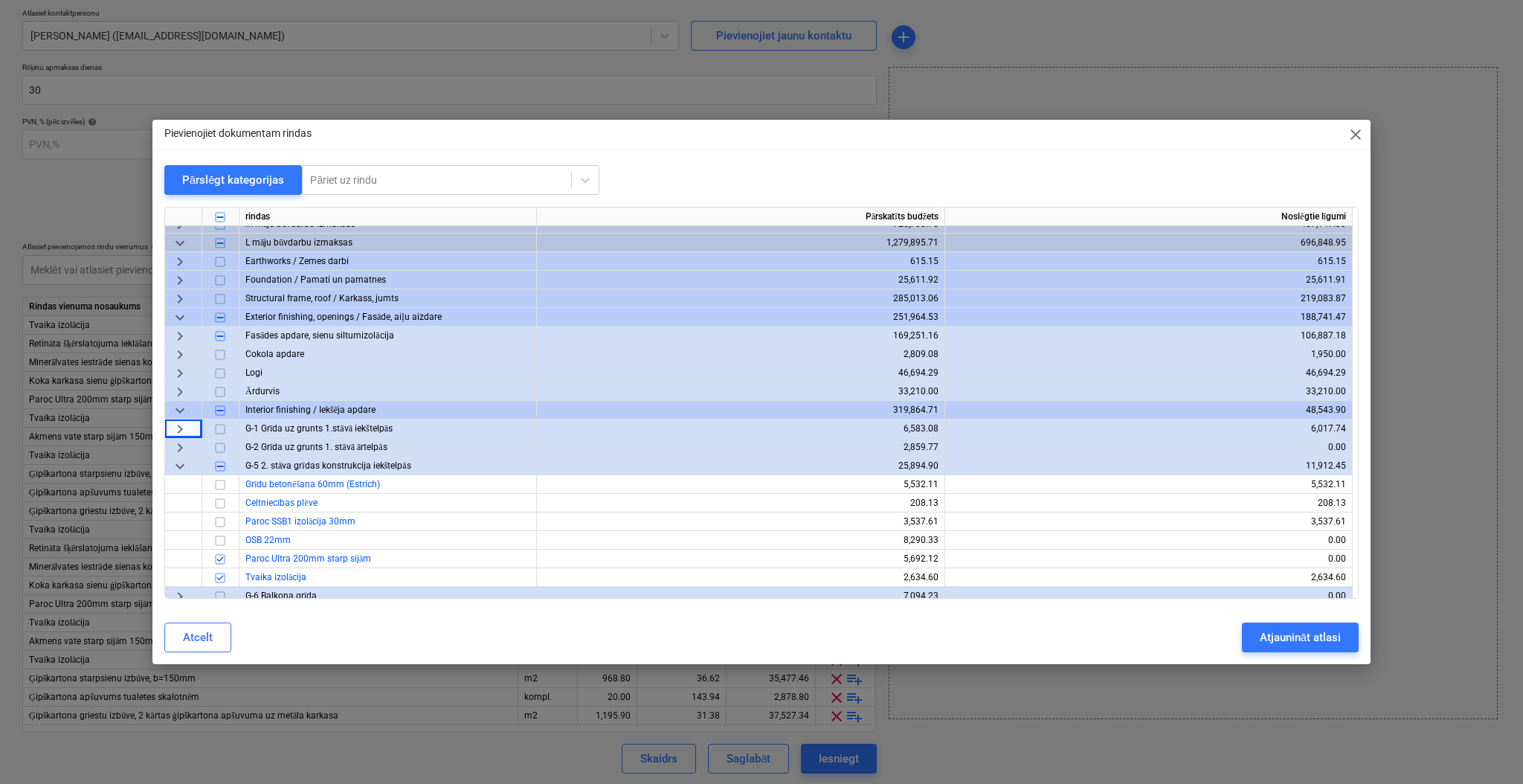
click at [178, 449] on span "keyboard_arrow_right" at bounding box center [180, 447] width 18 height 18
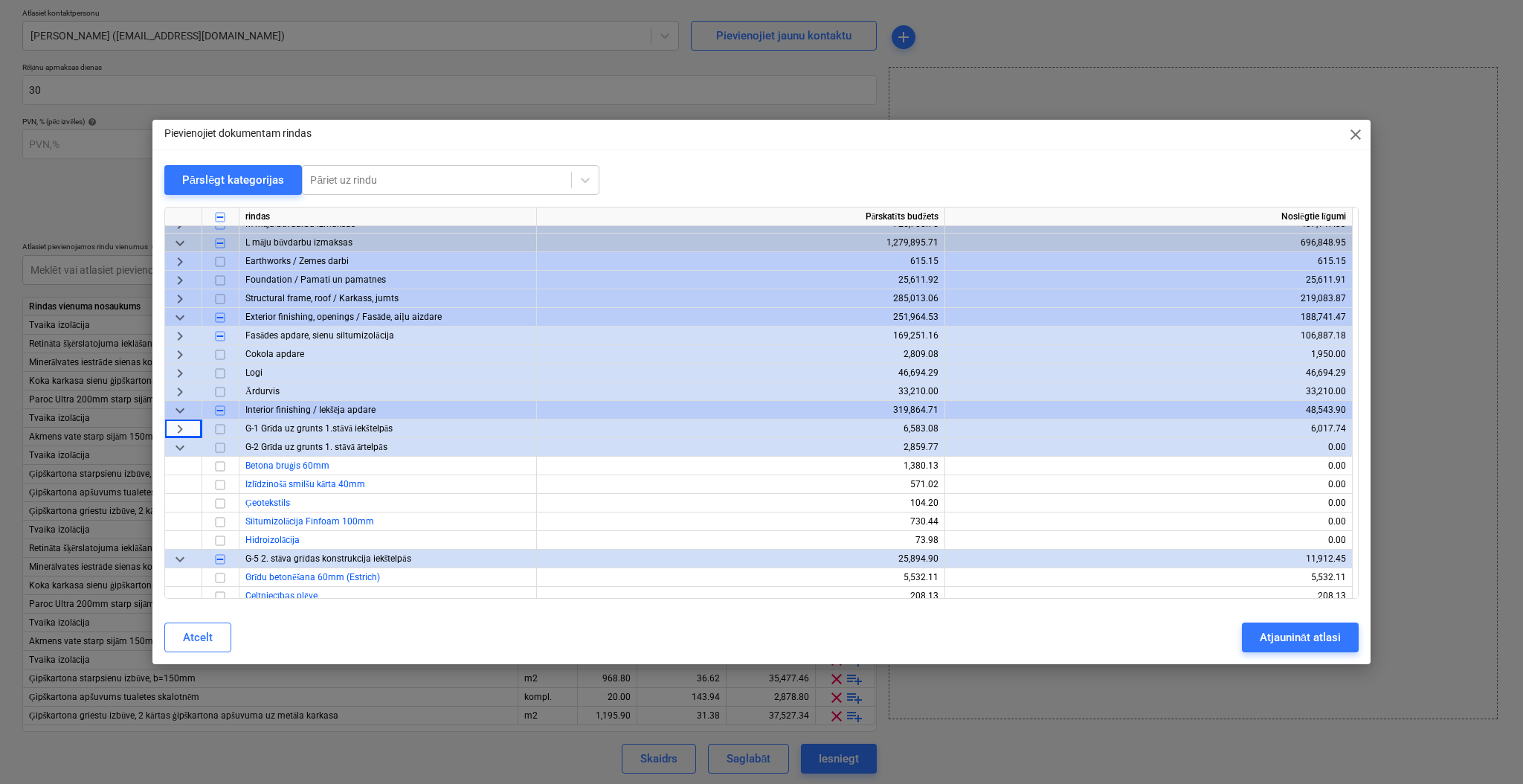
click at [178, 449] on span "keyboard_arrow_down" at bounding box center [180, 447] width 18 height 18
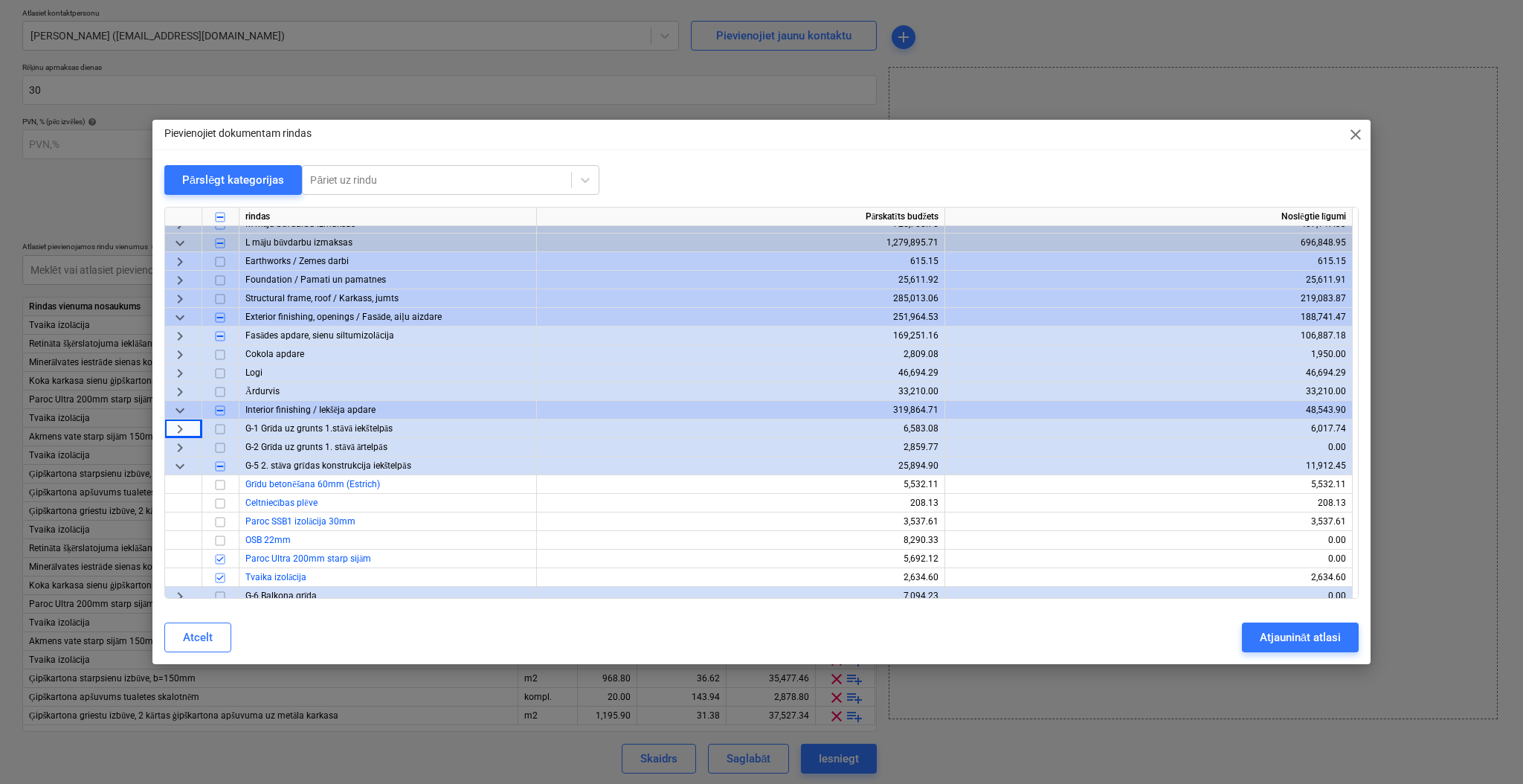
click at [626, 151] on div "Pievienojiet dokumentam rindas close Pārslēgt kategorijas Pāriet uz rindu rinda…" at bounding box center [761, 392] width 1218 height 545
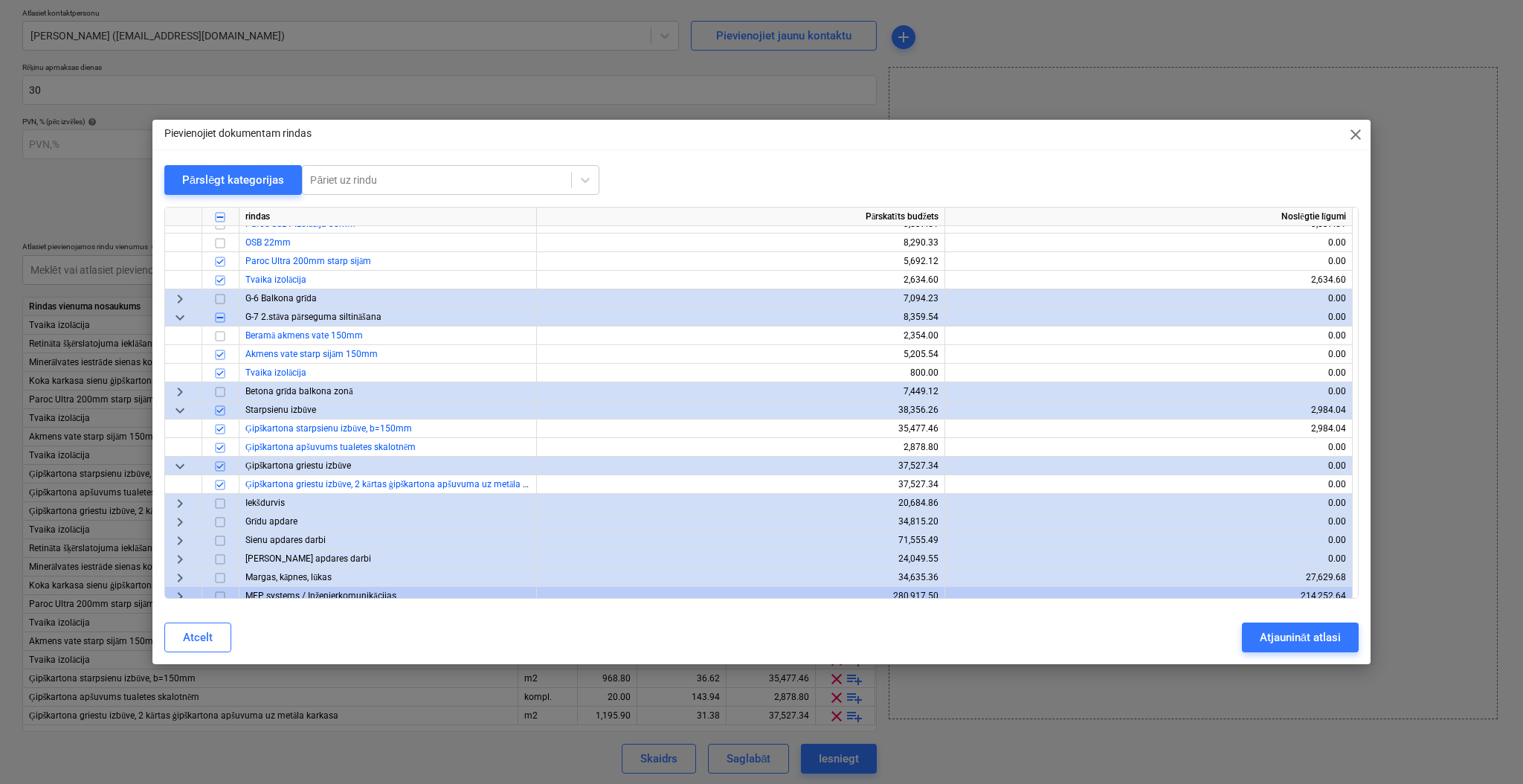
scroll to position [426, 0]
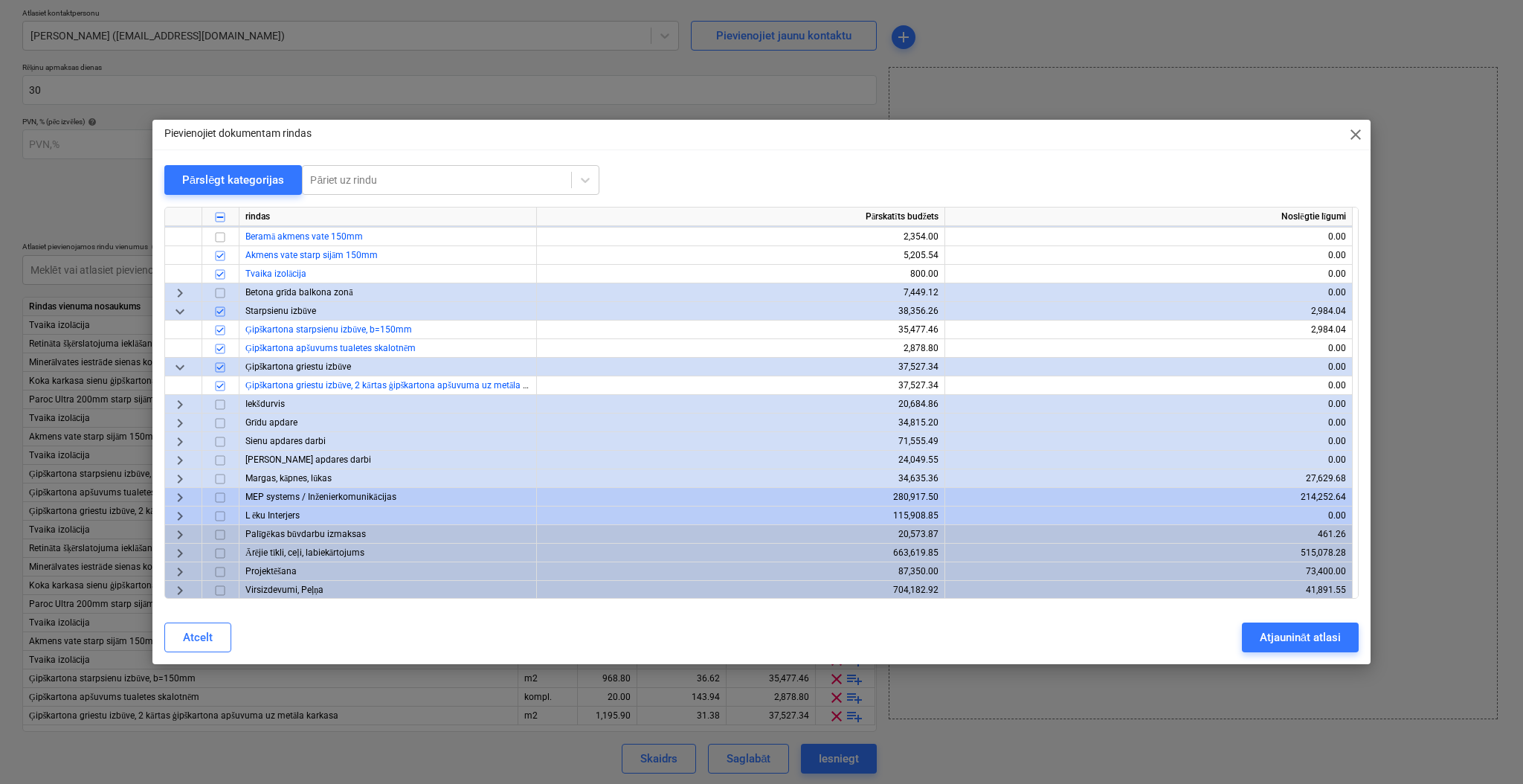
click at [184, 458] on span "keyboard_arrow_right" at bounding box center [180, 460] width 18 height 18
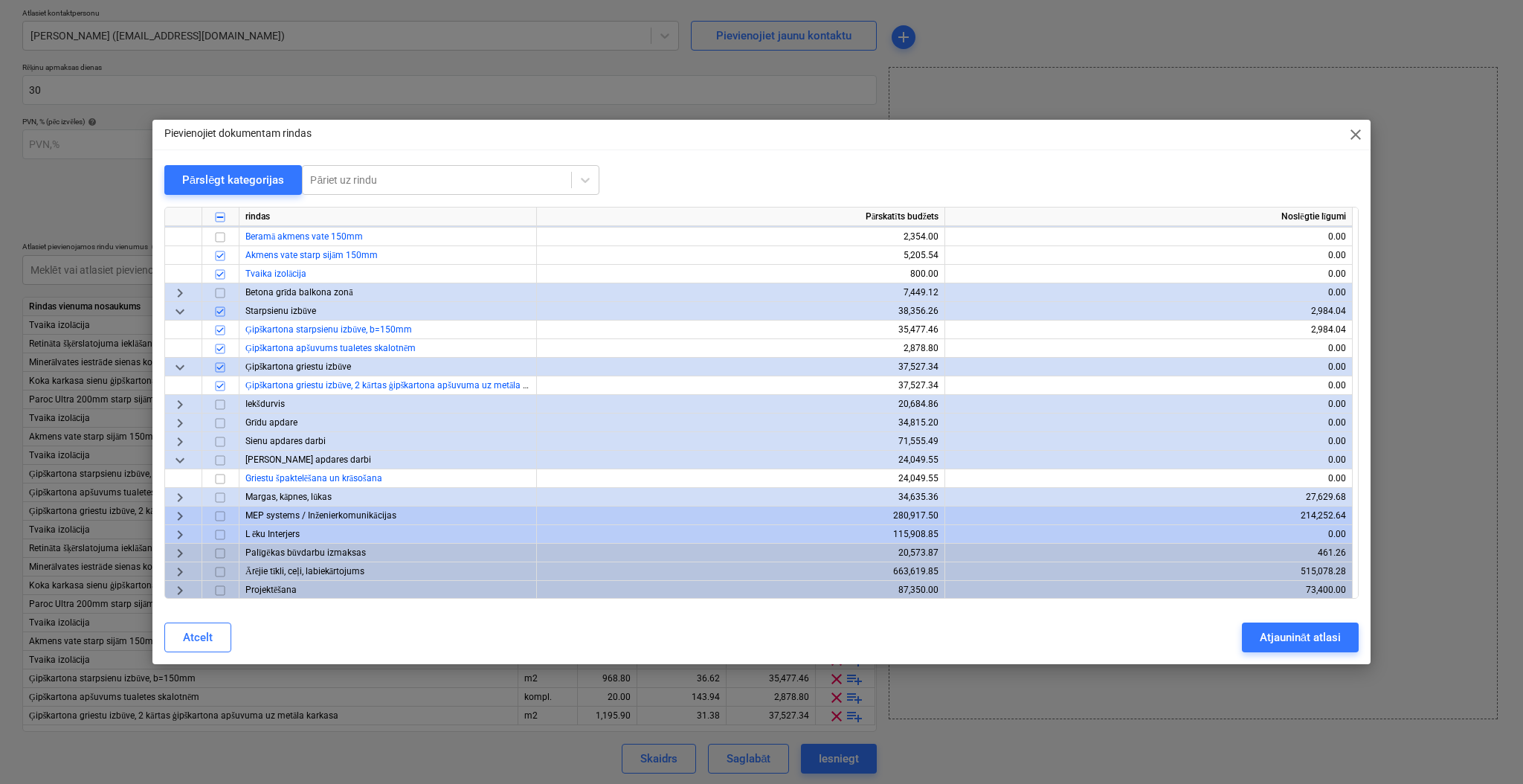
click at [184, 458] on span "keyboard_arrow_down" at bounding box center [180, 460] width 18 height 18
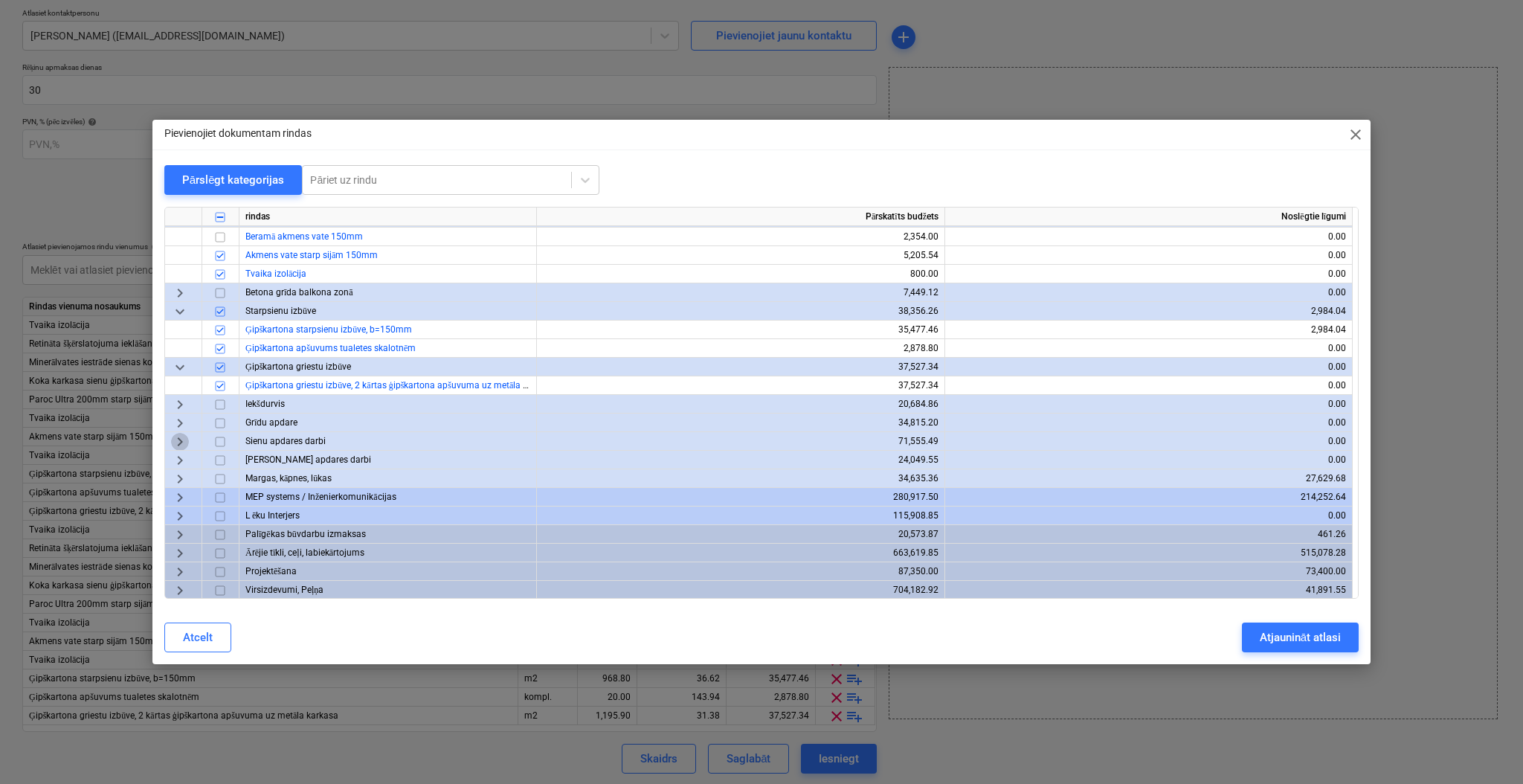
click at [184, 443] on span "keyboard_arrow_right" at bounding box center [180, 441] width 18 height 18
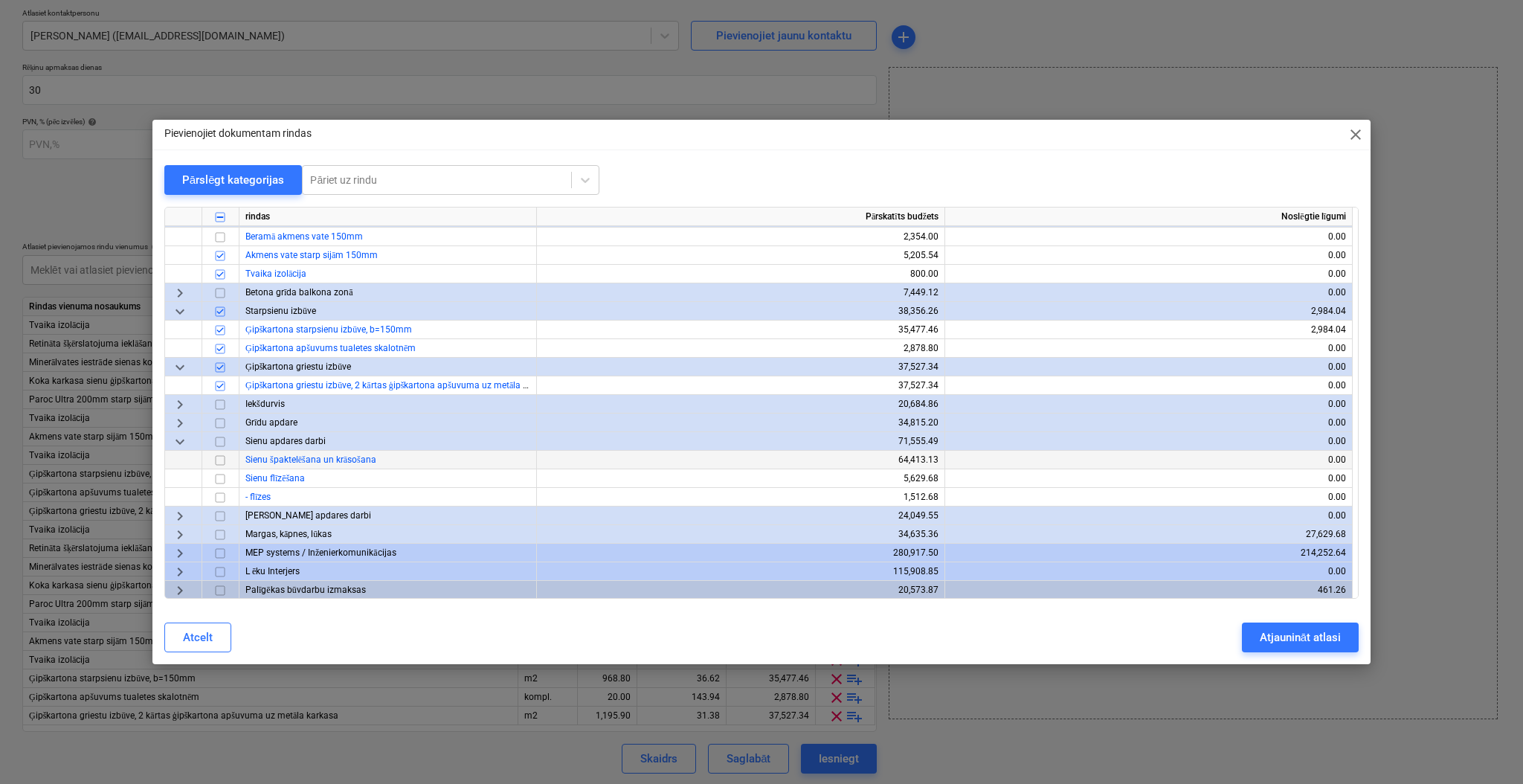
click at [184, 443] on span "keyboard_arrow_down" at bounding box center [180, 441] width 18 height 18
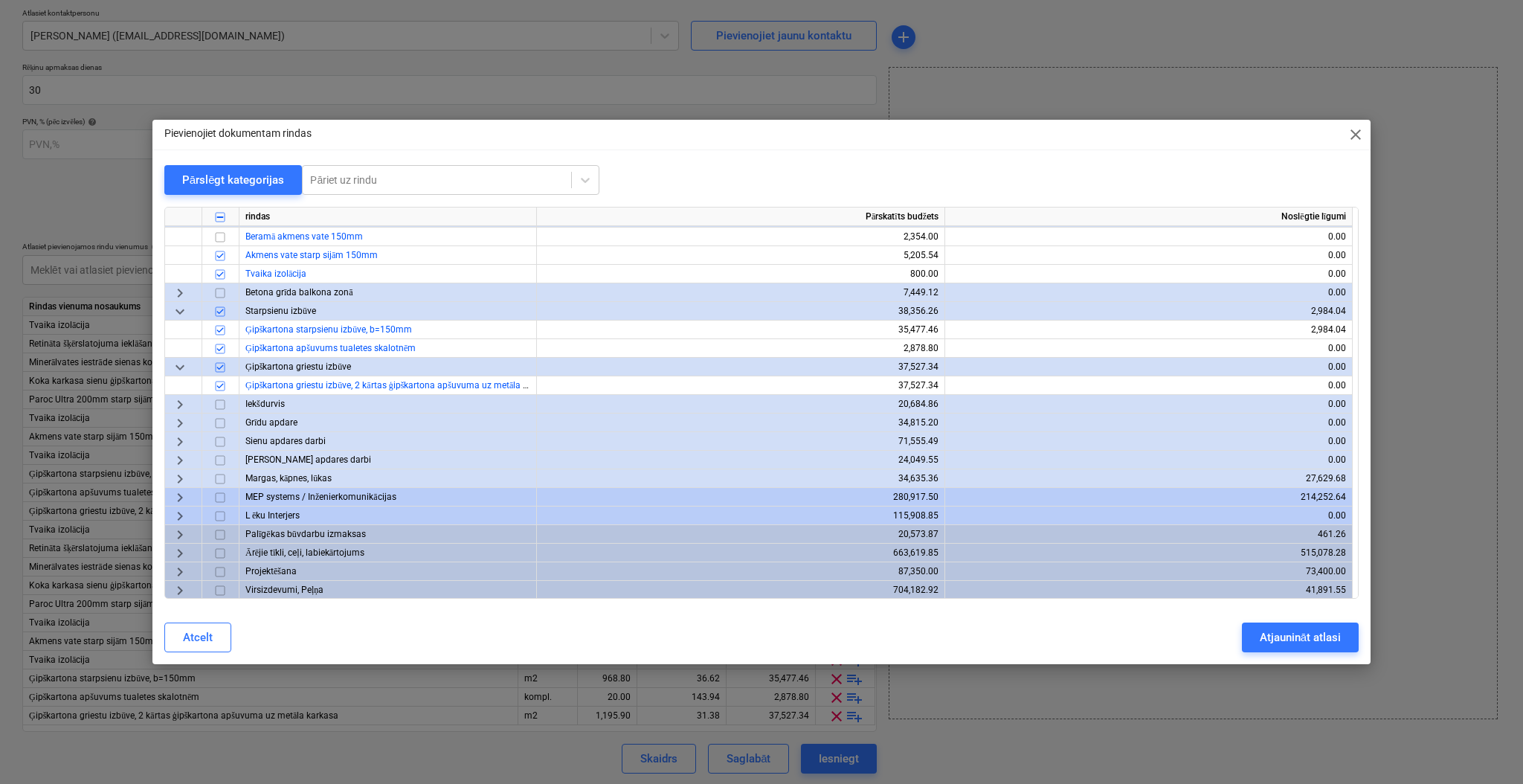
click at [184, 427] on span "keyboard_arrow_right" at bounding box center [180, 423] width 18 height 18
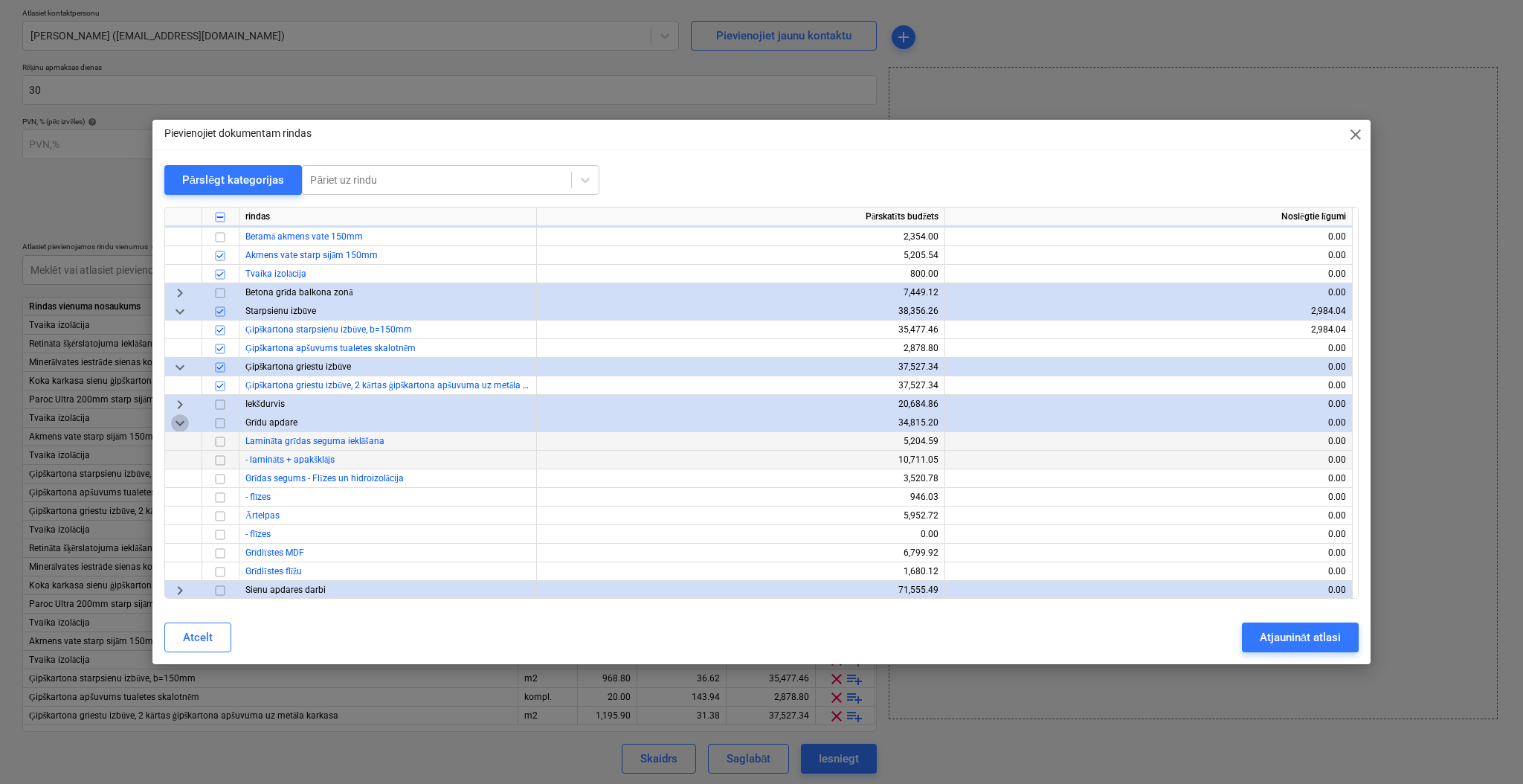
click at [184, 427] on span "keyboard_arrow_down" at bounding box center [180, 423] width 18 height 18
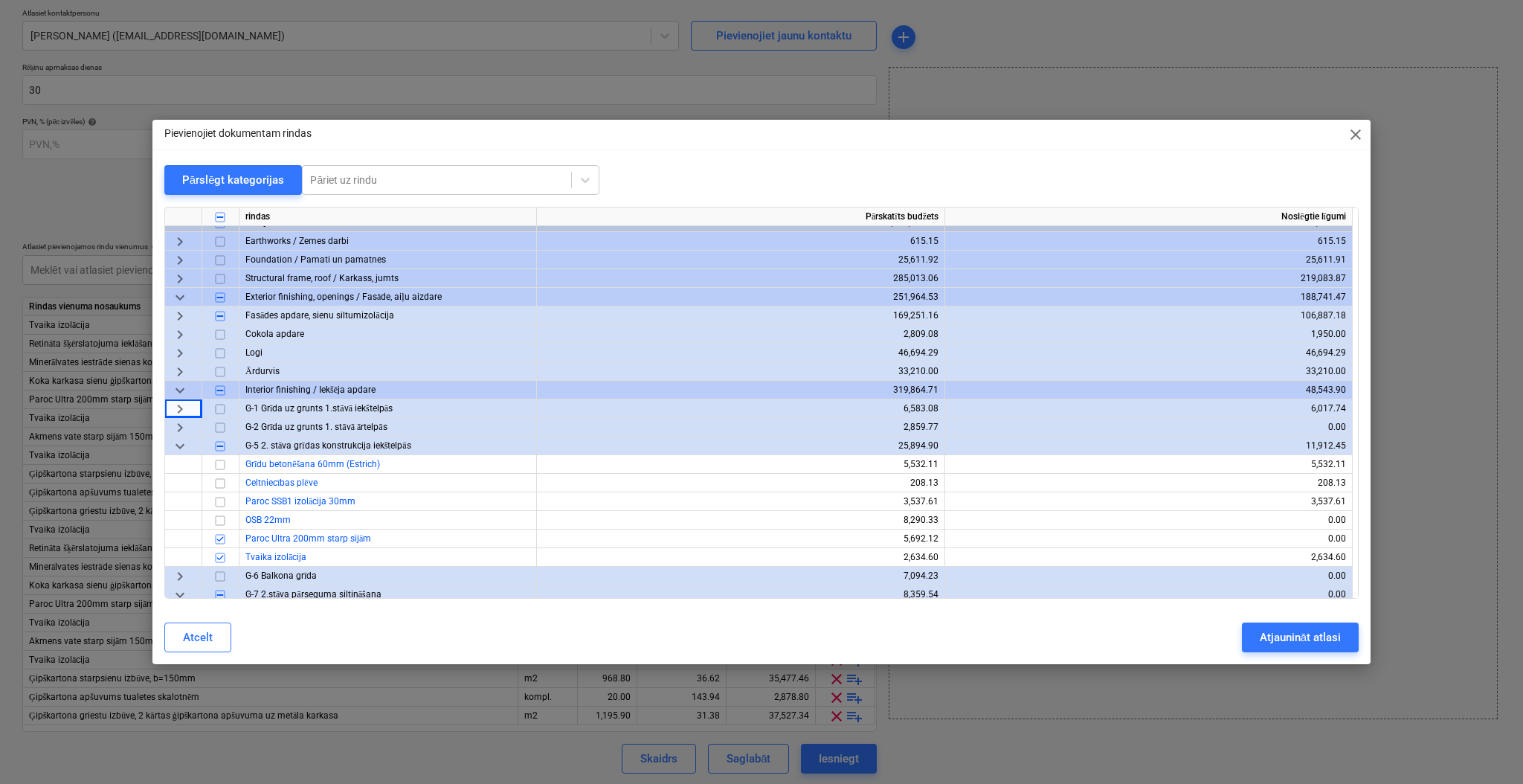
scroll to position [30, 0]
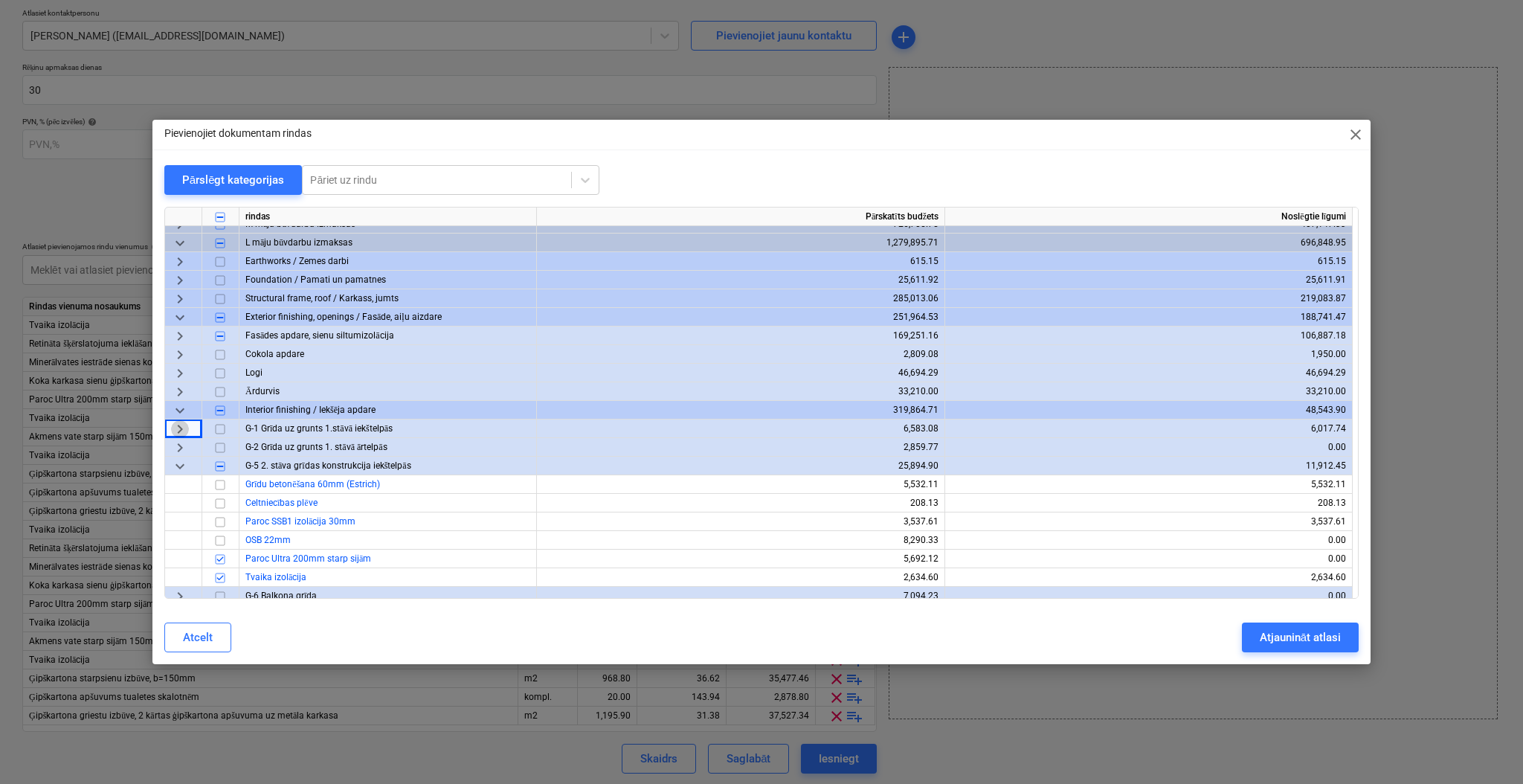
click at [176, 429] on span "keyboard_arrow_right" at bounding box center [180, 429] width 18 height 18
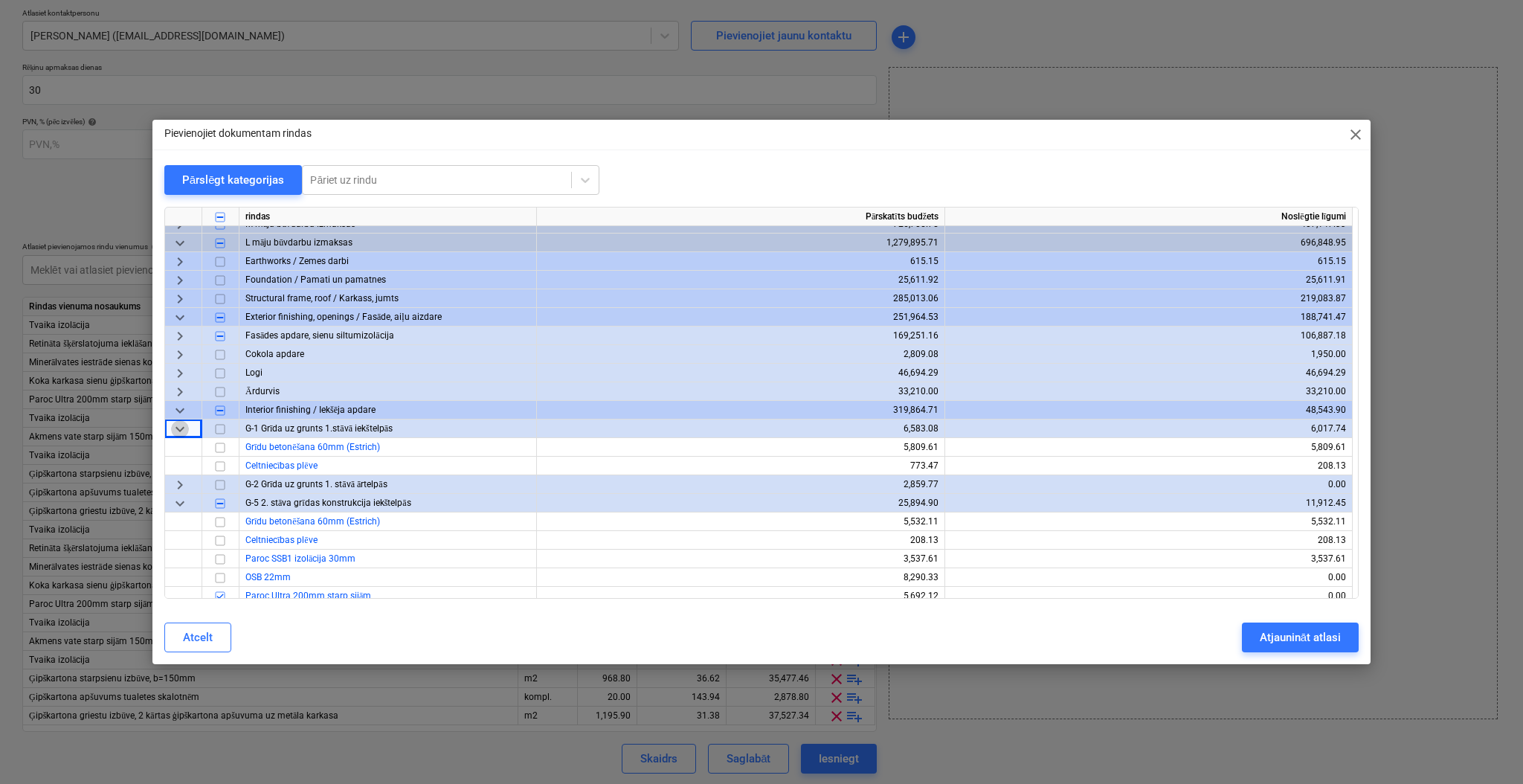
click at [176, 428] on span "keyboard_arrow_down" at bounding box center [180, 429] width 18 height 18
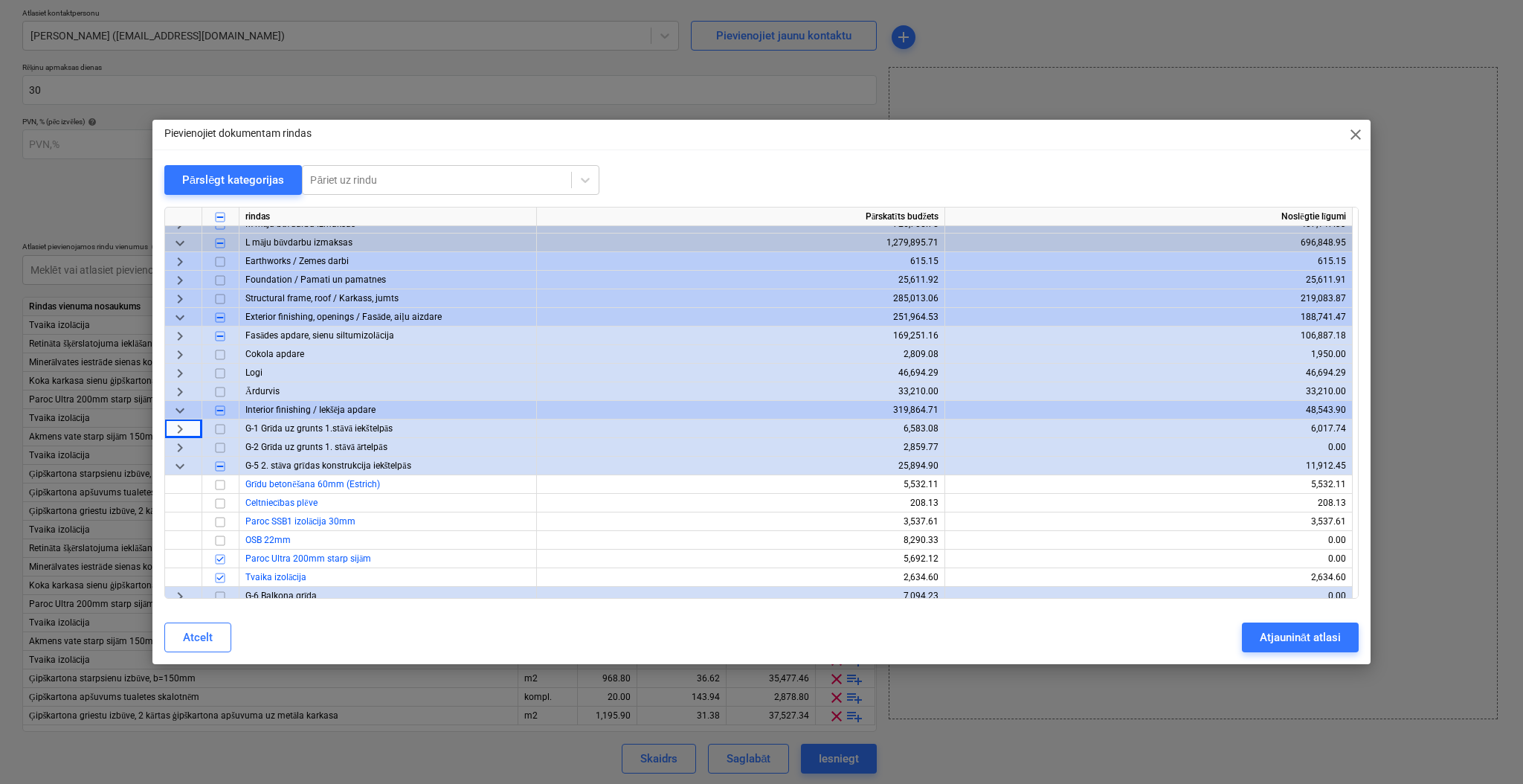
click at [176, 428] on span "keyboard_arrow_right" at bounding box center [180, 429] width 18 height 18
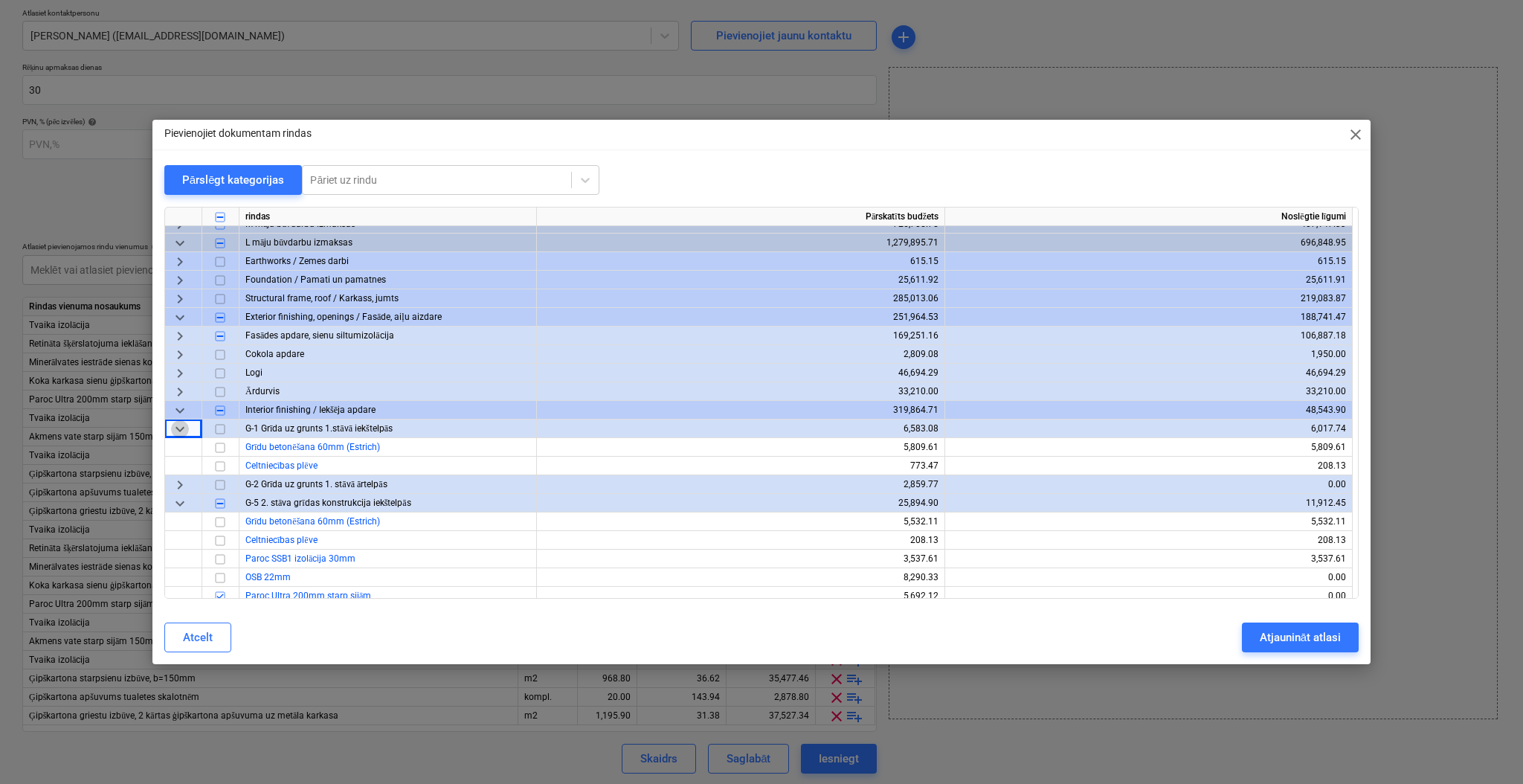
click at [185, 432] on span "keyboard_arrow_down" at bounding box center [180, 429] width 18 height 18
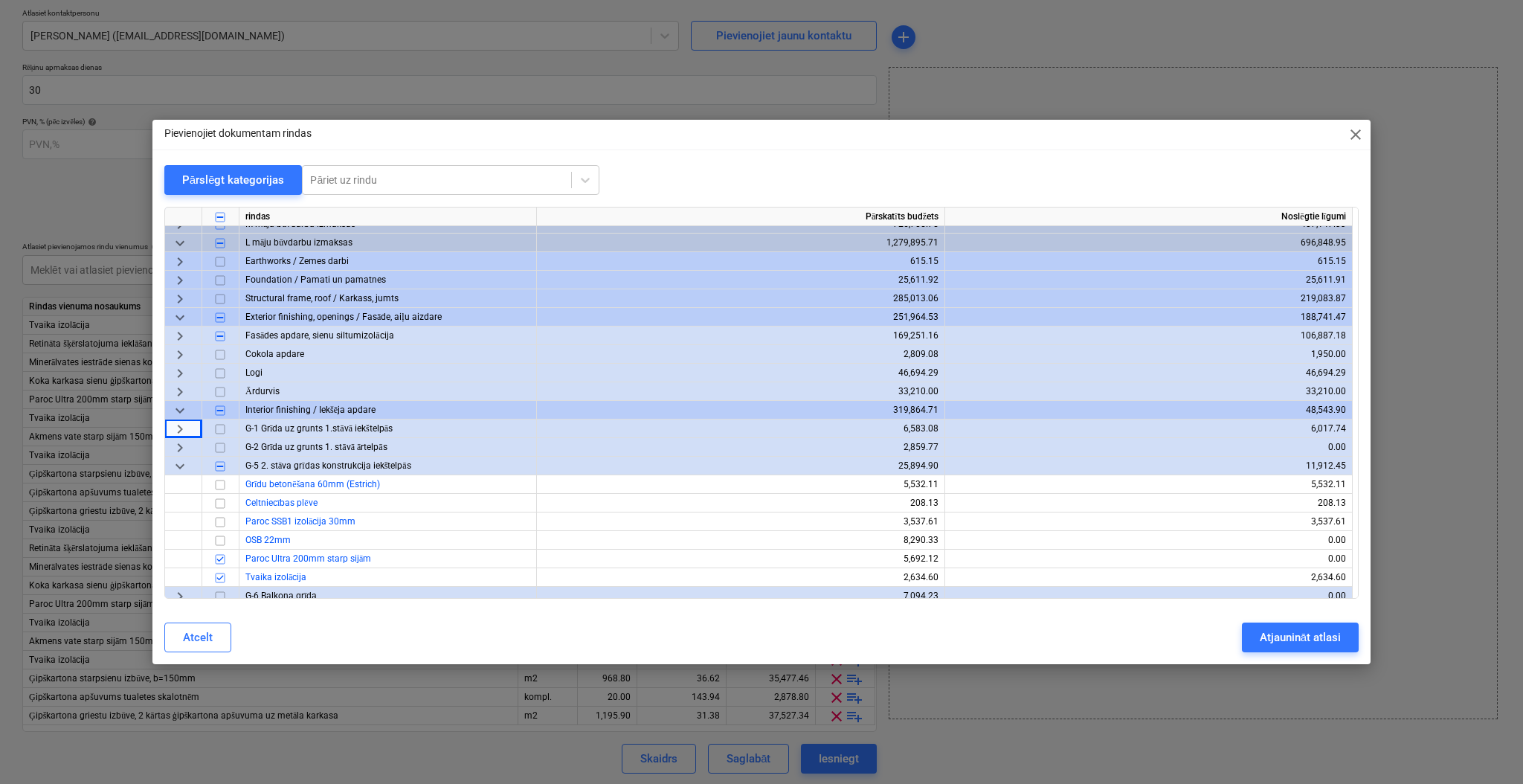
click at [185, 460] on span "keyboard_arrow_down" at bounding box center [180, 466] width 18 height 18
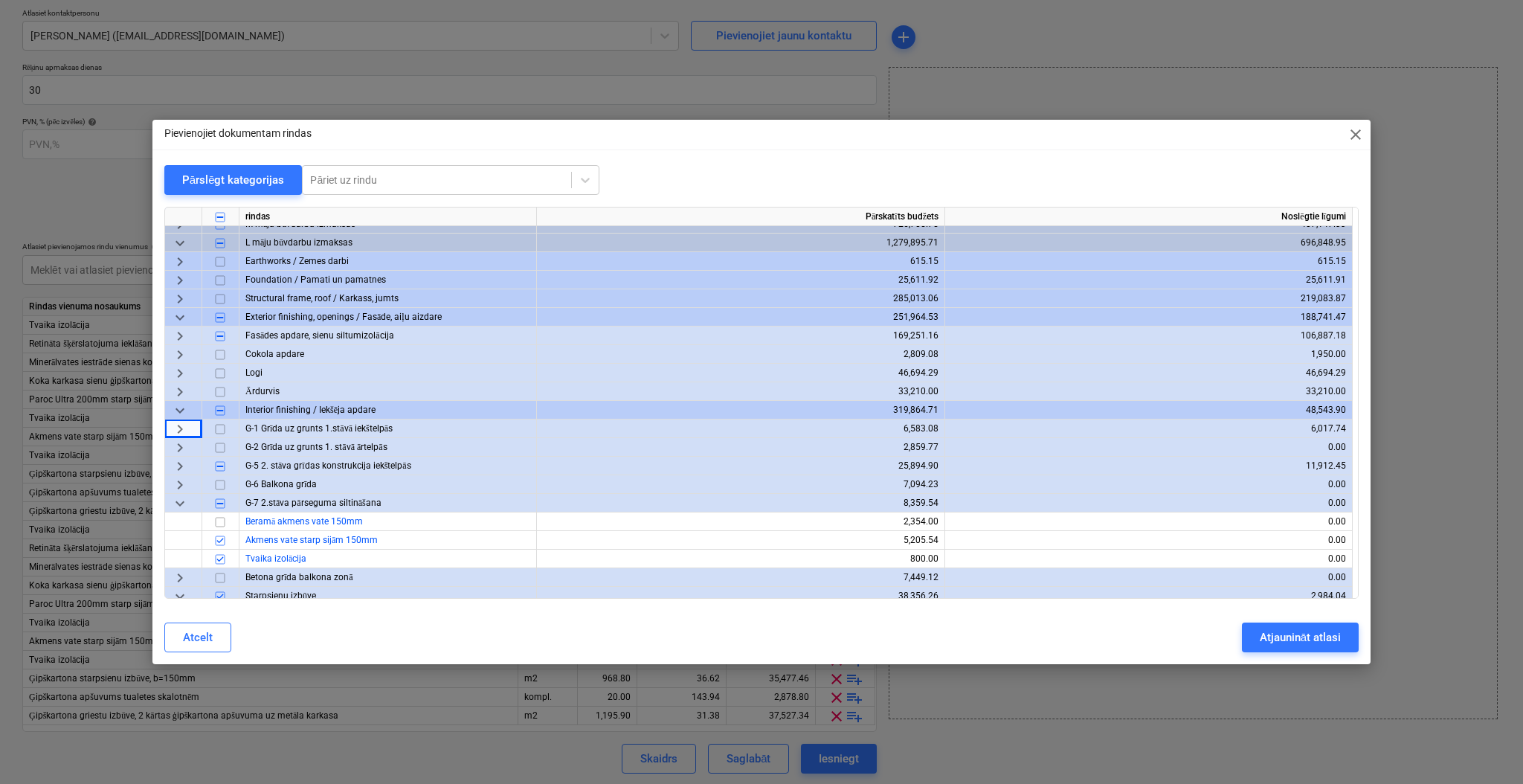
click at [181, 501] on span "keyboard_arrow_down" at bounding box center [180, 503] width 18 height 18
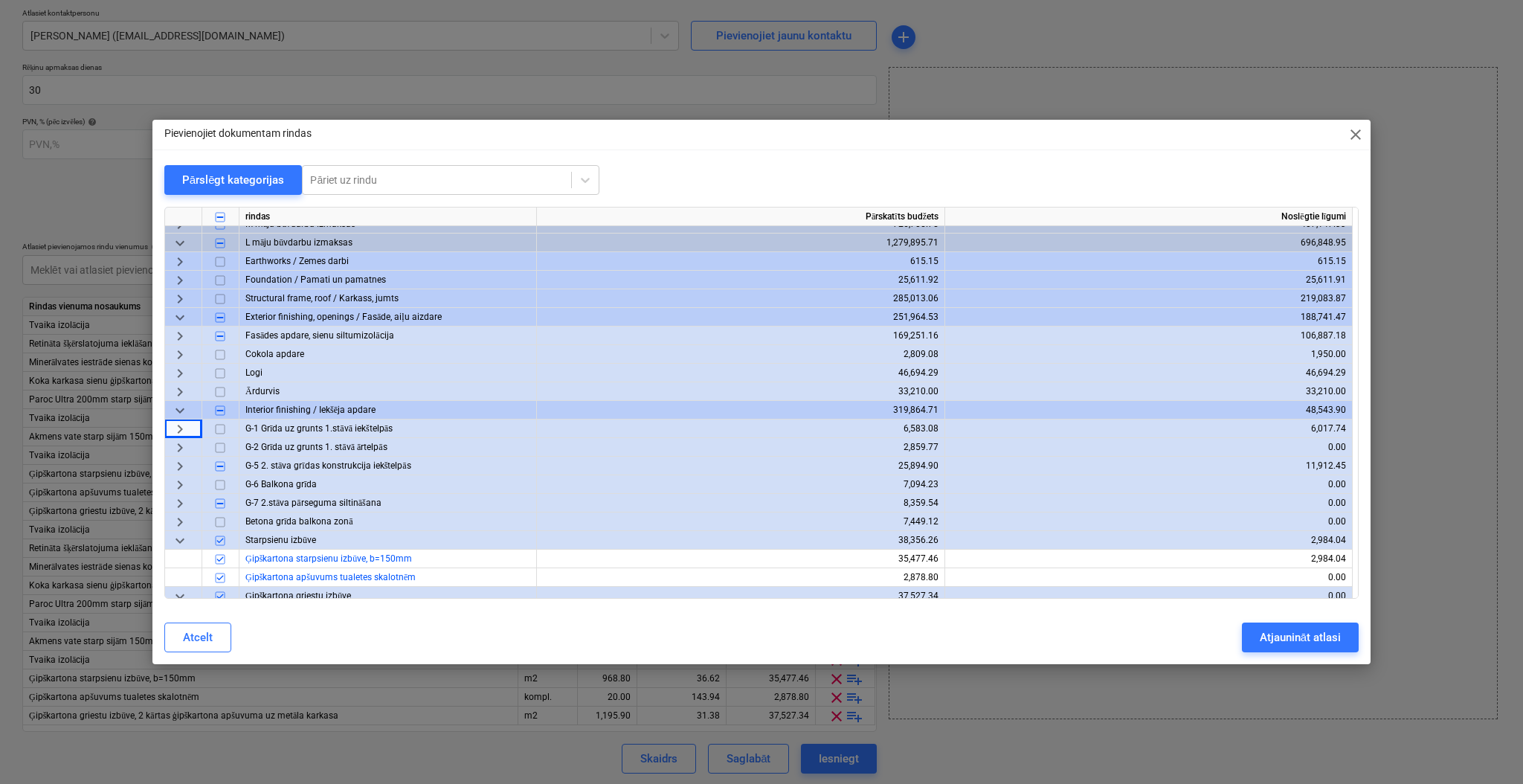
click at [179, 540] on span "keyboard_arrow_down" at bounding box center [180, 540] width 18 height 18
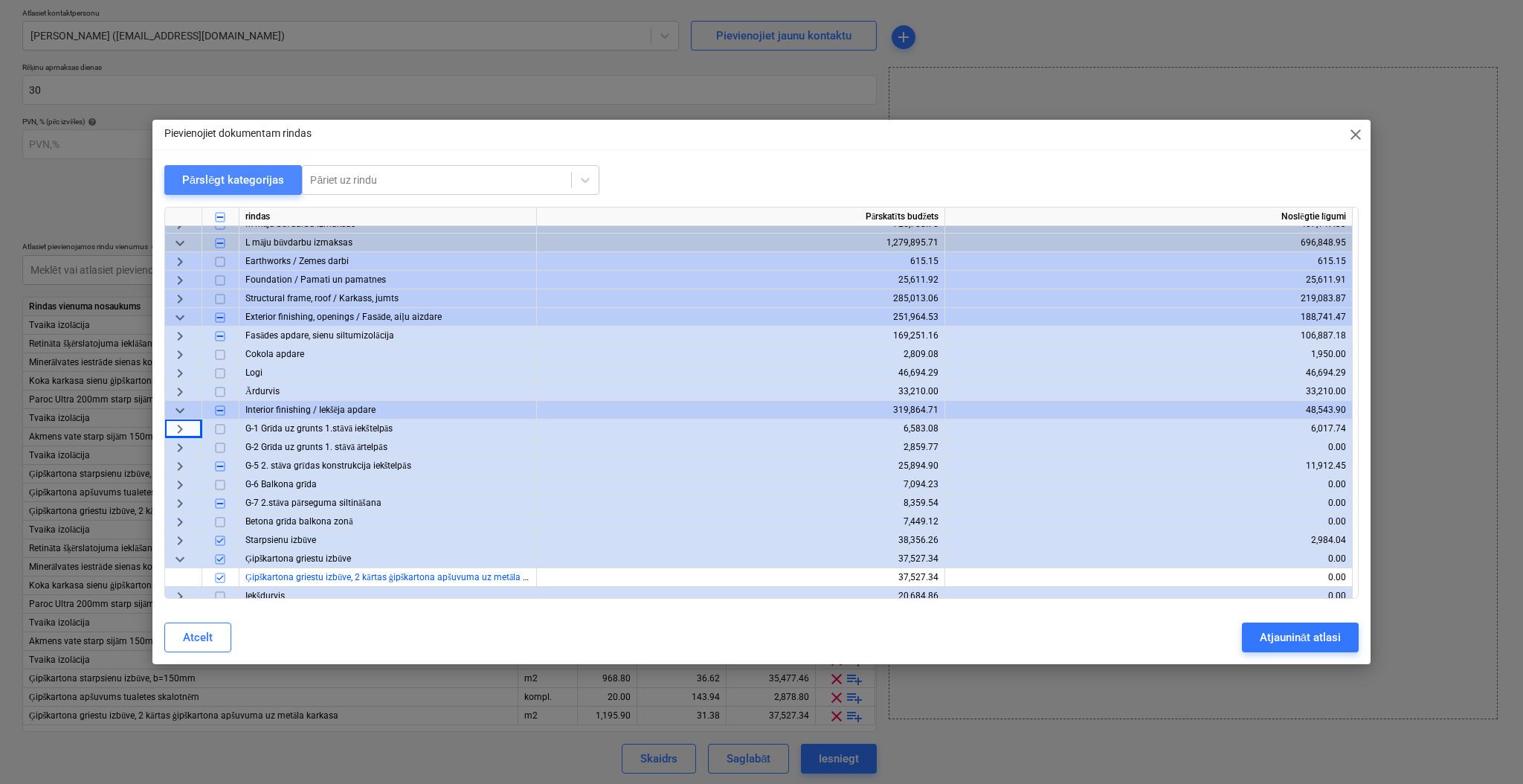
click at [243, 182] on div "Pārslēgt kategorijas" at bounding box center [233, 180] width 103 height 19
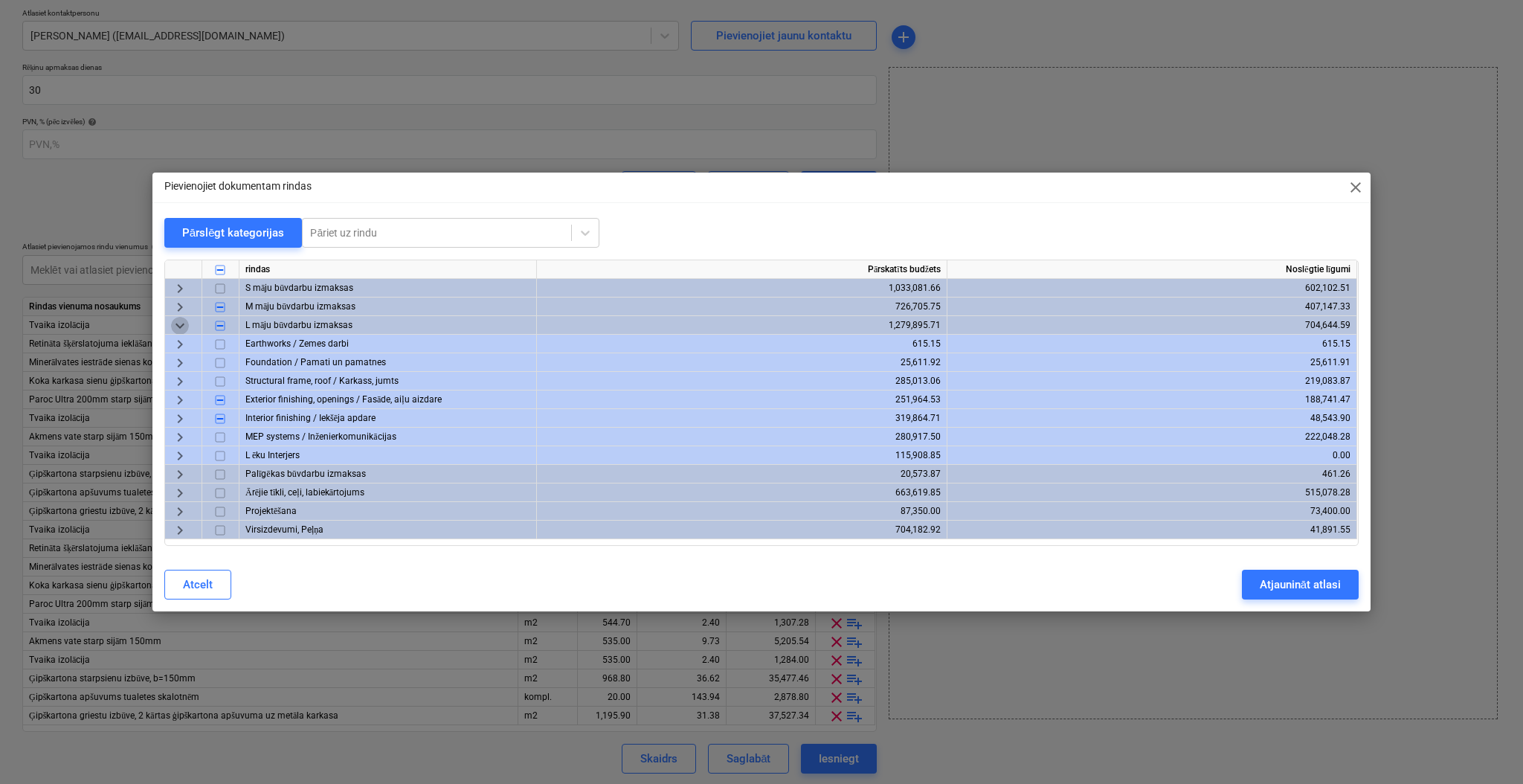
click at [185, 322] on span "keyboard_arrow_down" at bounding box center [180, 325] width 18 height 18
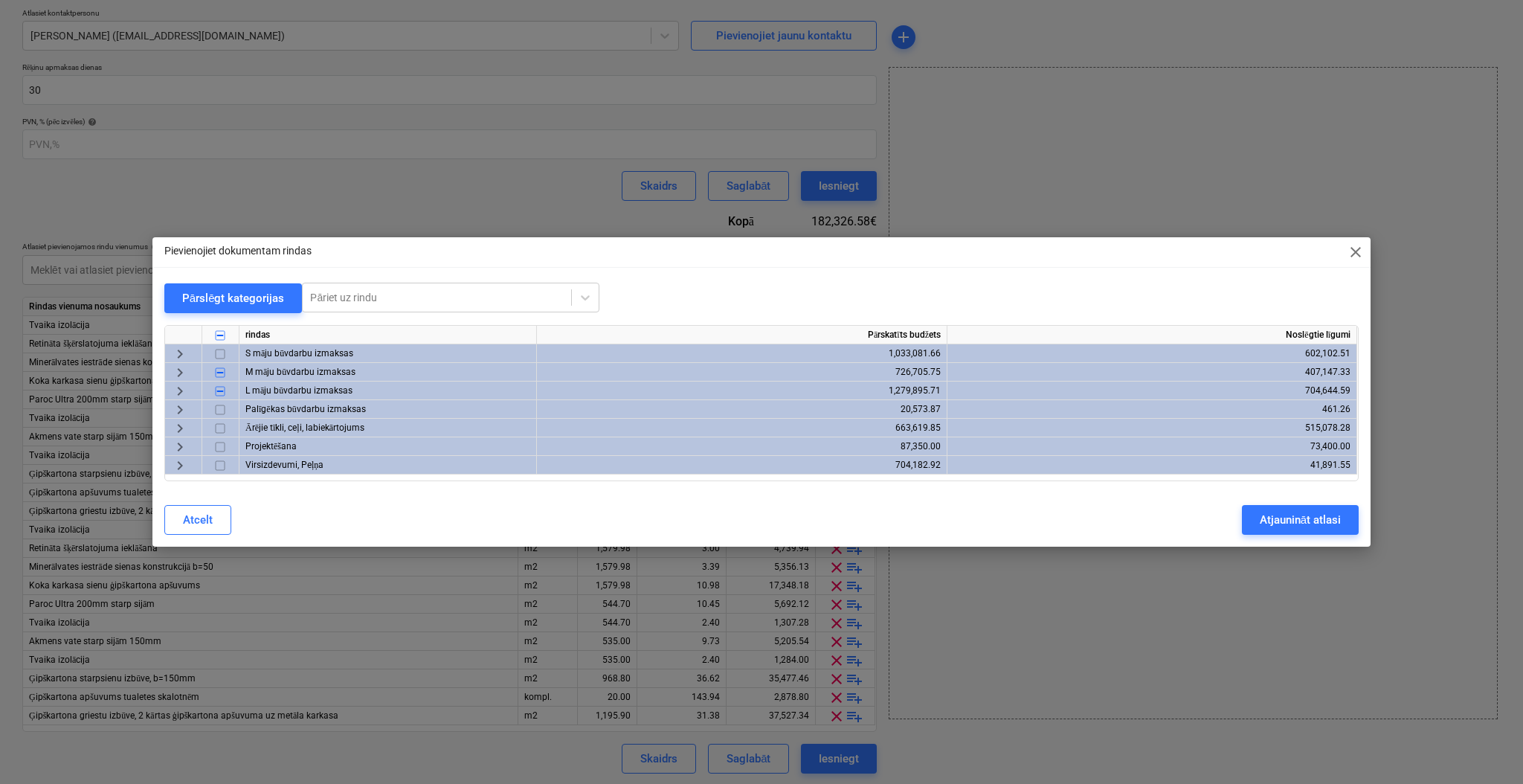
click at [178, 391] on span "keyboard_arrow_right" at bounding box center [180, 391] width 18 height 18
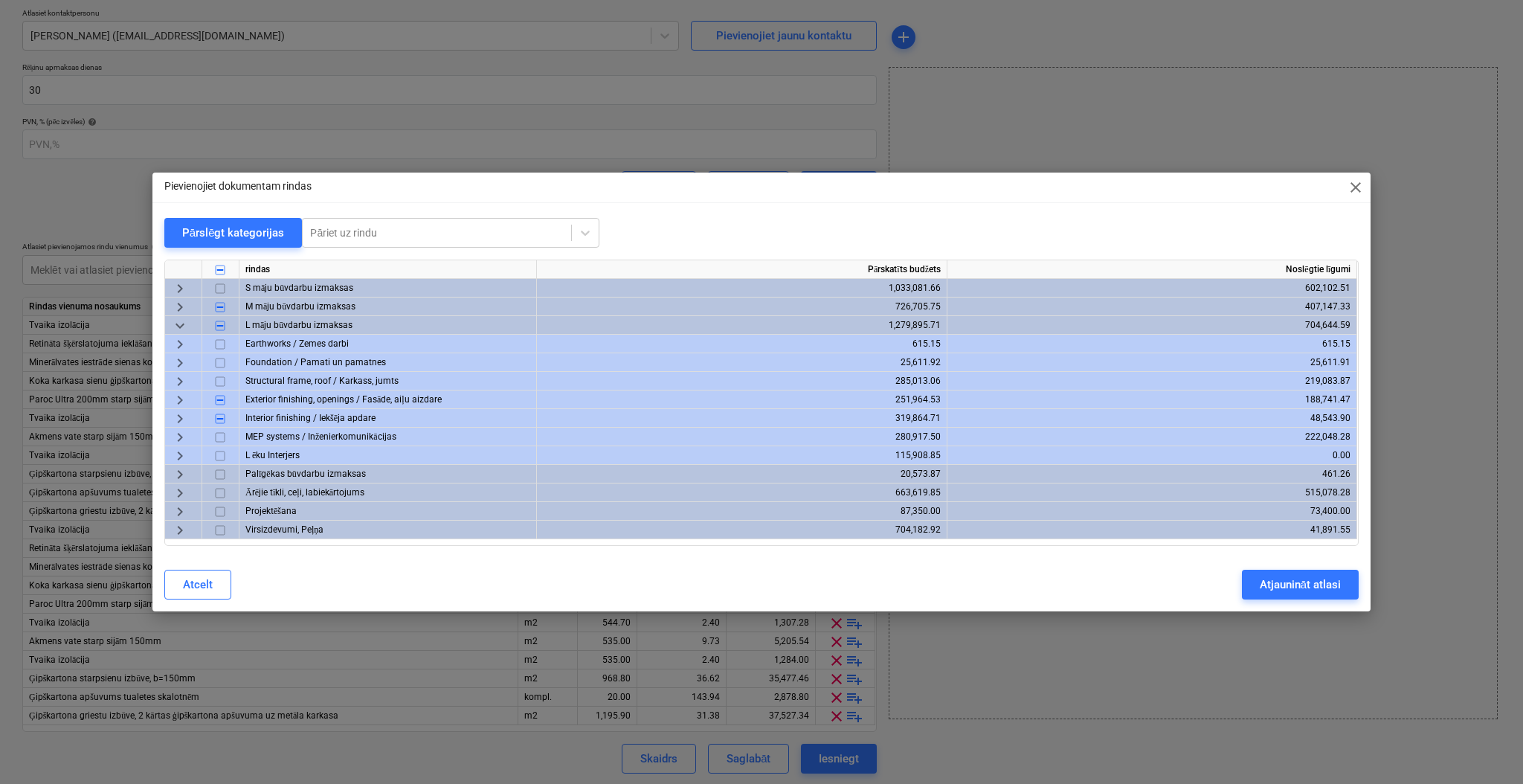
click at [175, 381] on span "keyboard_arrow_right" at bounding box center [180, 381] width 18 height 18
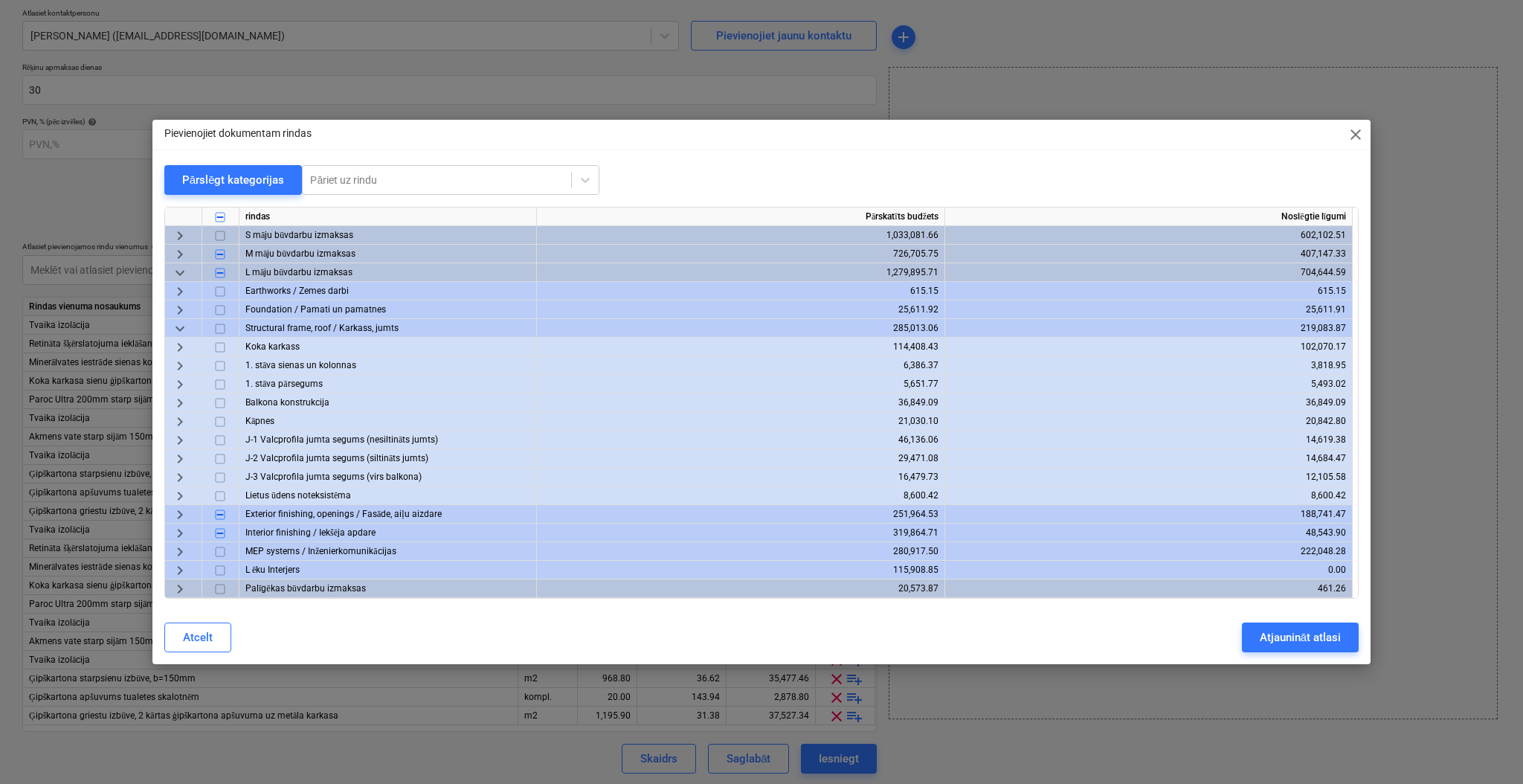
click at [178, 441] on span "keyboard_arrow_right" at bounding box center [180, 440] width 18 height 18
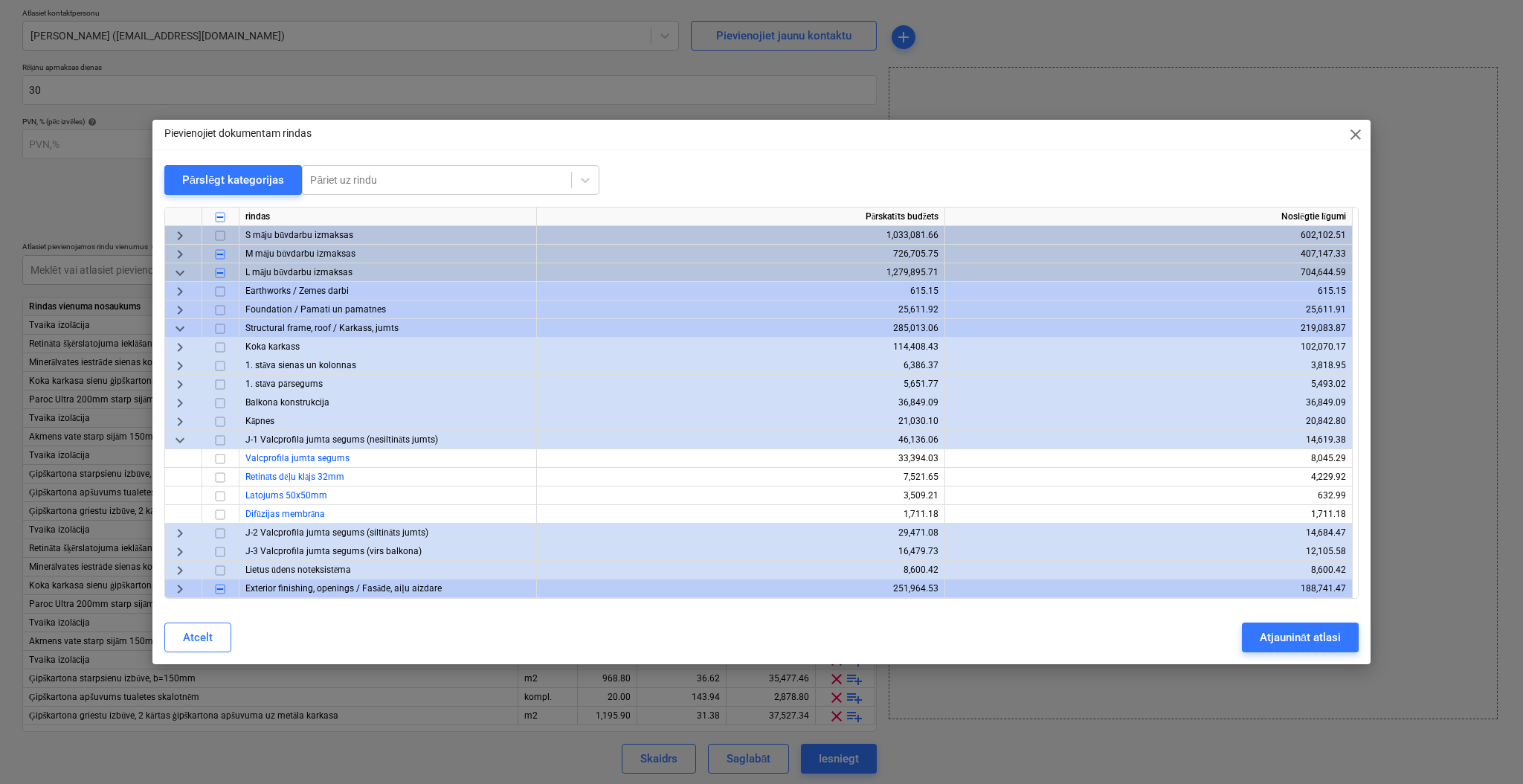
click at [178, 441] on span "keyboard_arrow_down" at bounding box center [180, 440] width 18 height 18
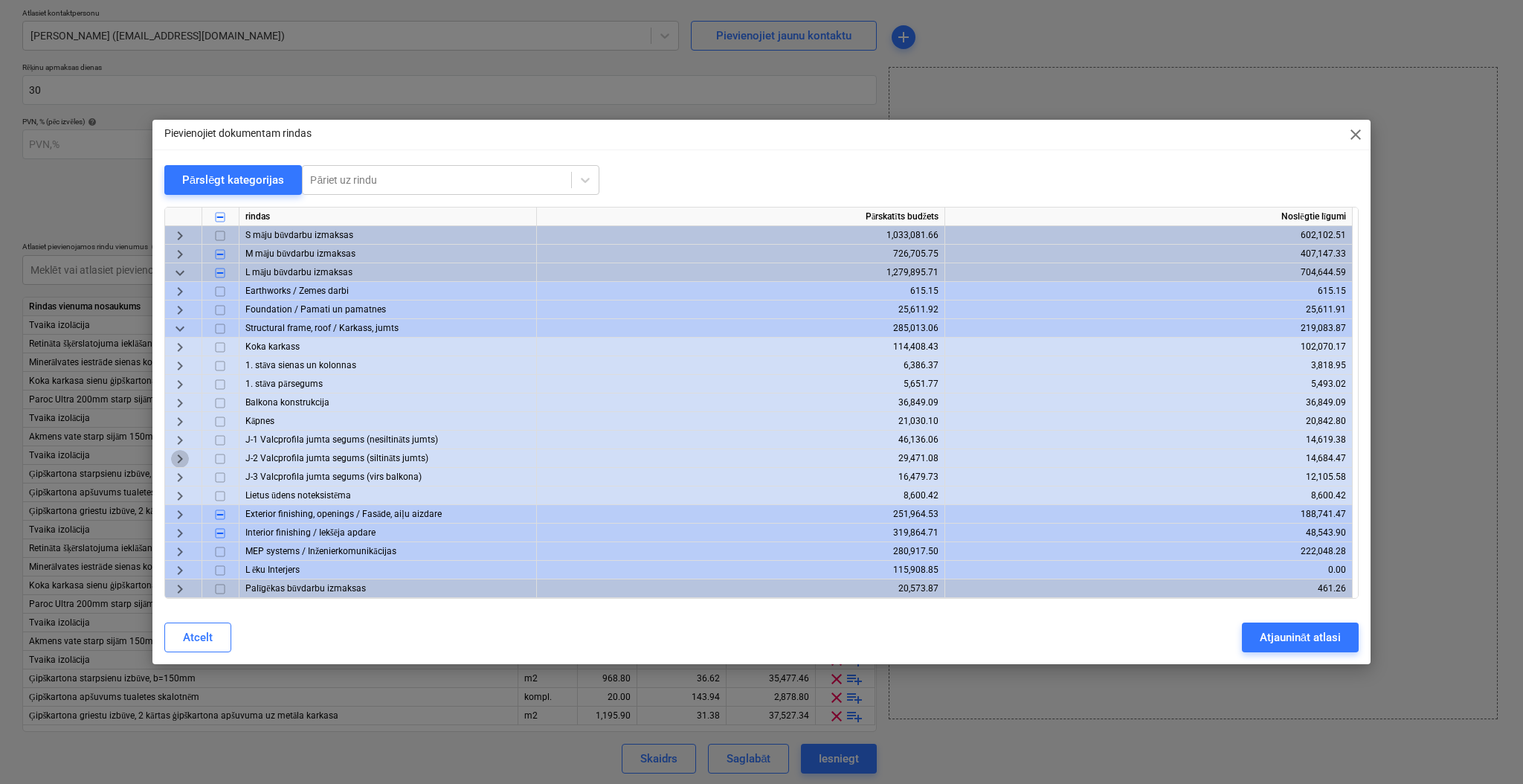
click at [178, 457] on span "keyboard_arrow_right" at bounding box center [180, 459] width 18 height 18
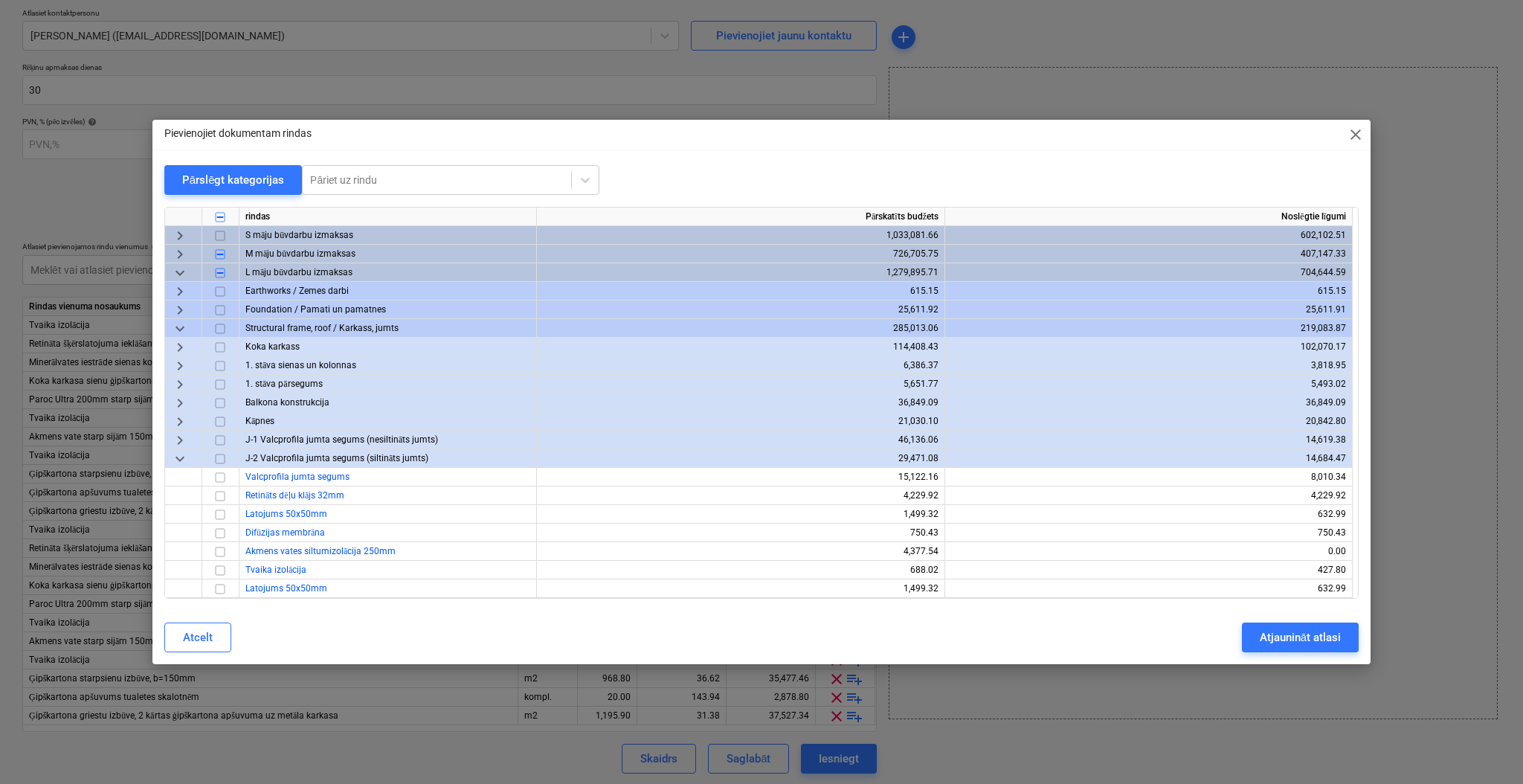
scroll to position [99, 0]
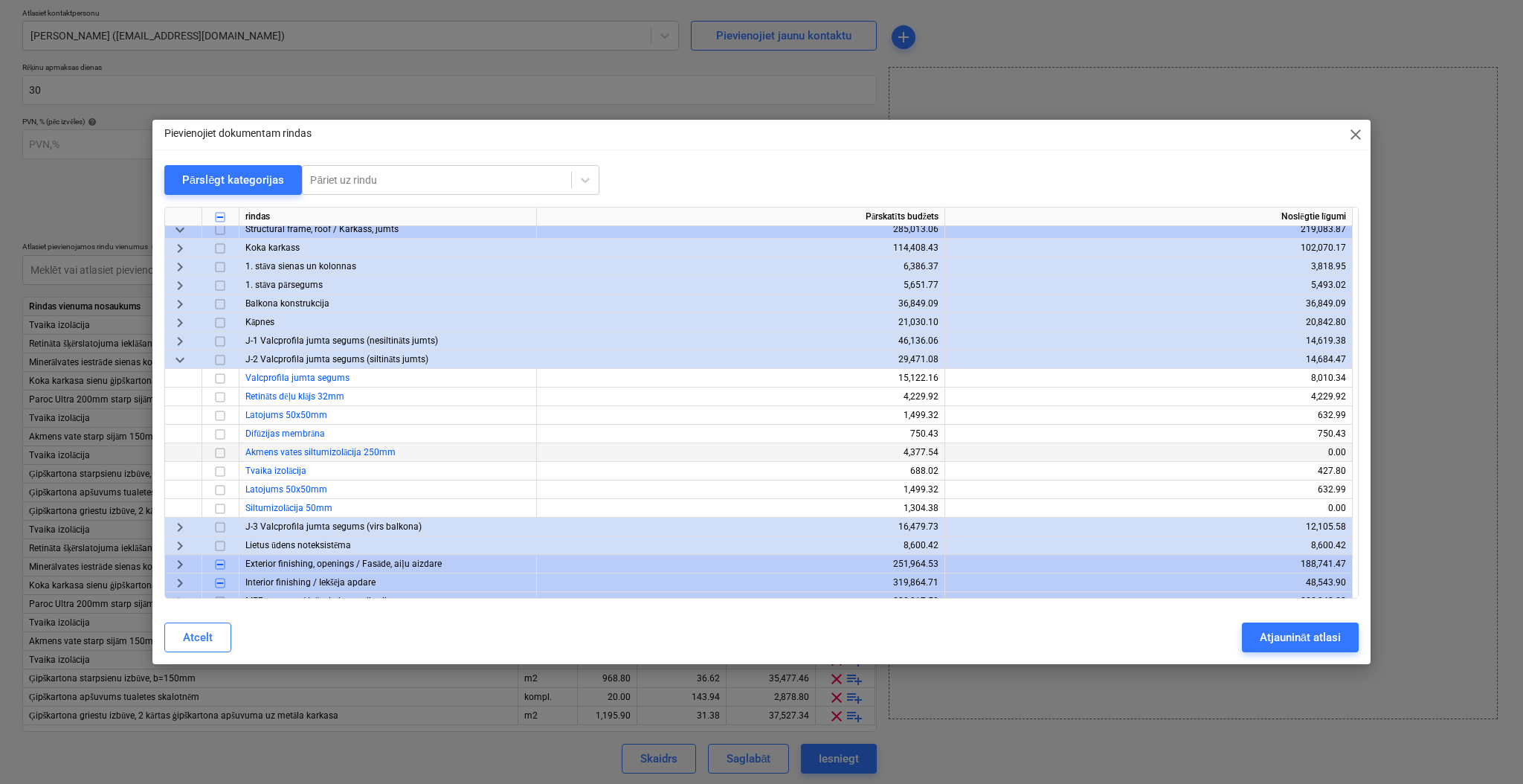
click at [217, 449] on input "checkbox" at bounding box center [220, 452] width 18 height 18
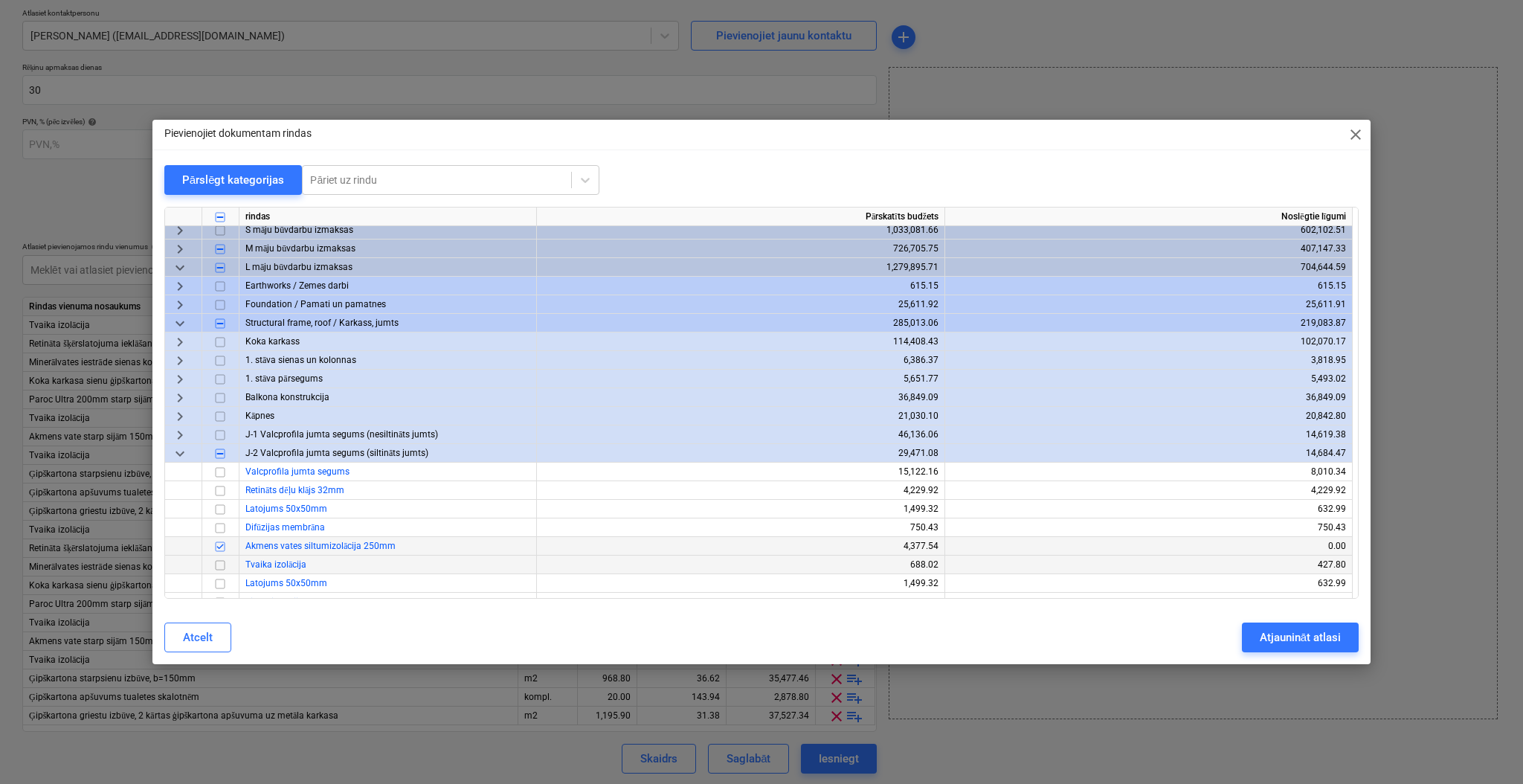
scroll to position [0, 0]
click at [176, 252] on span "keyboard_arrow_right" at bounding box center [180, 254] width 18 height 18
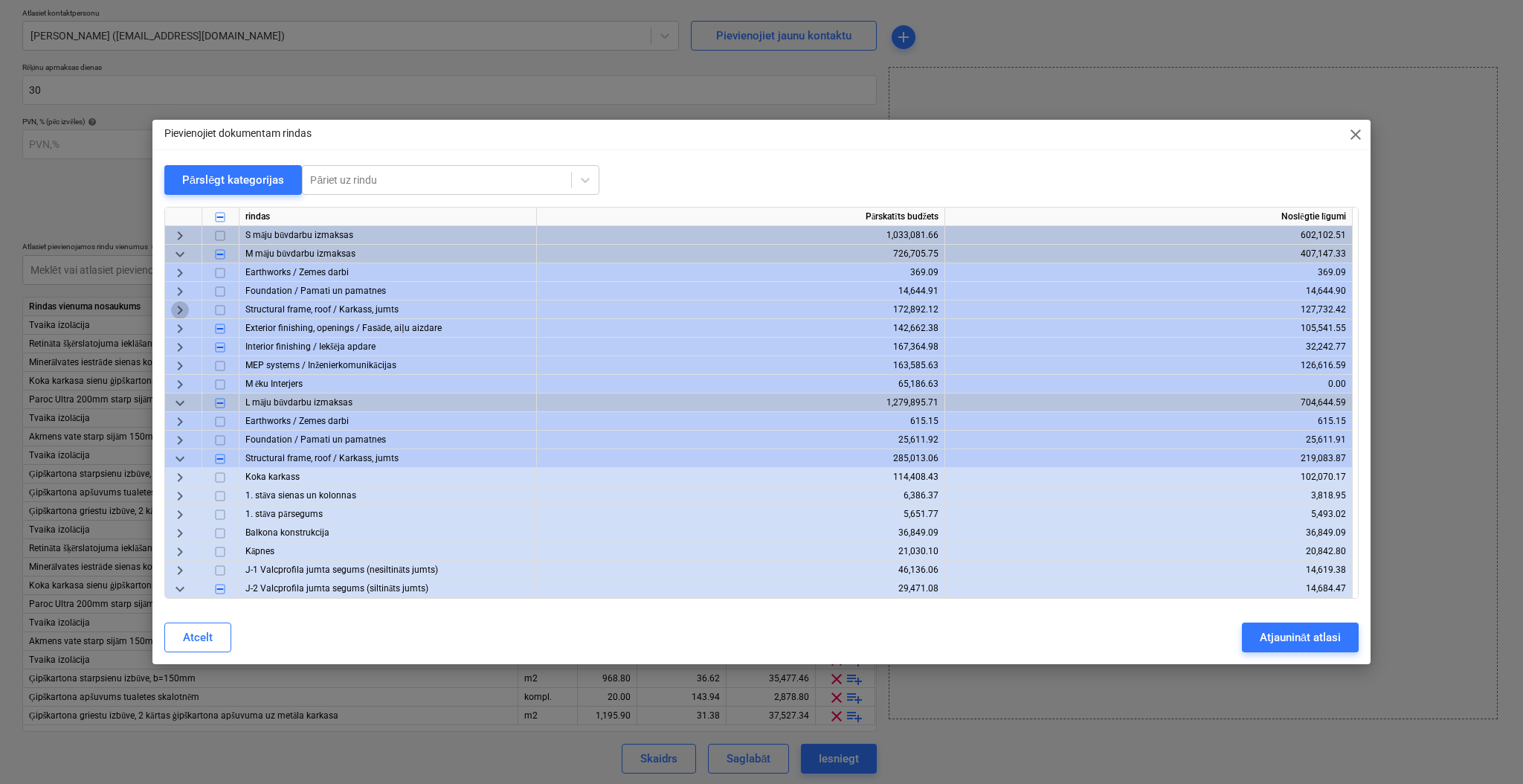
click at [184, 309] on span "keyboard_arrow_right" at bounding box center [180, 310] width 18 height 18
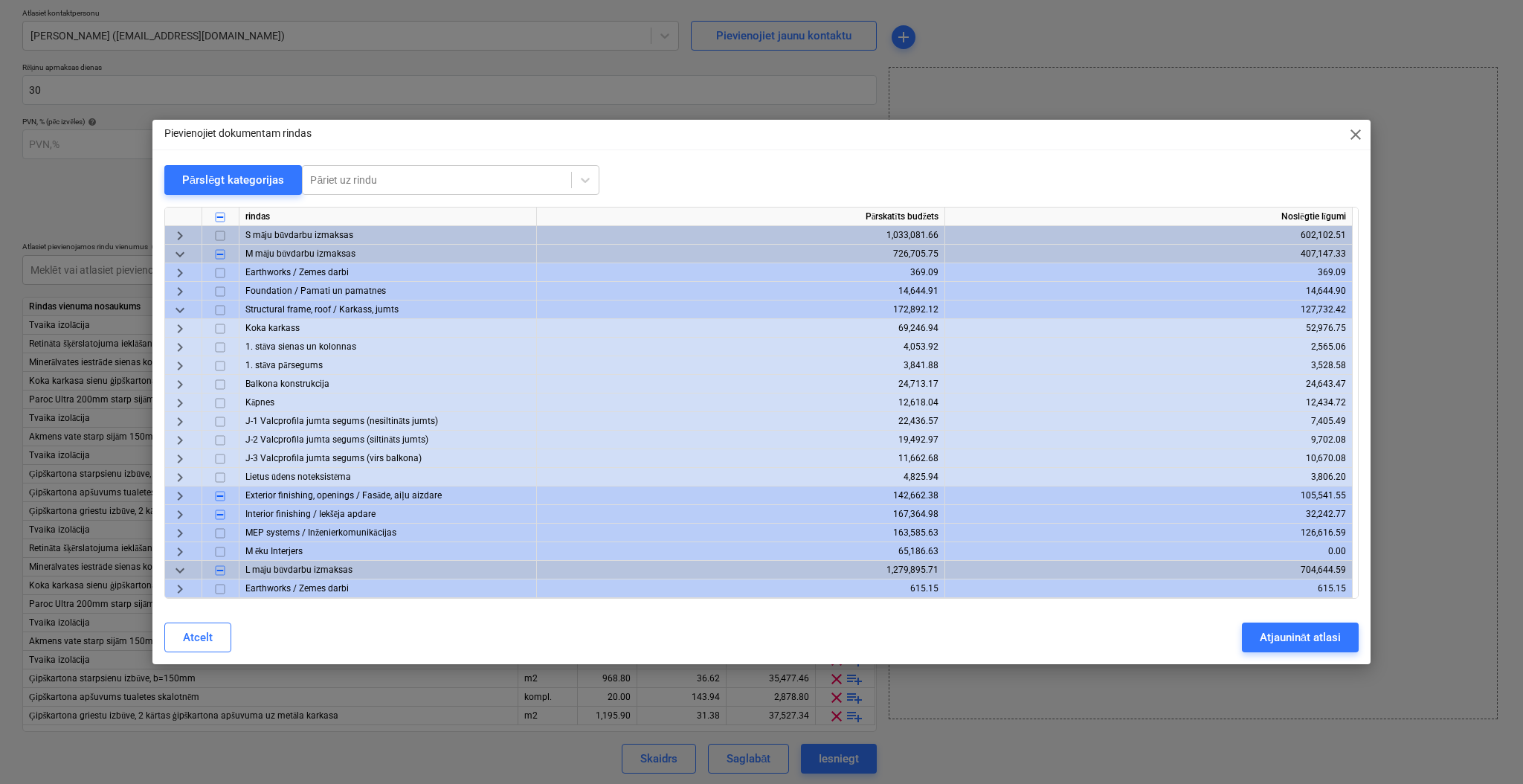
click at [179, 436] on span "keyboard_arrow_right" at bounding box center [180, 440] width 18 height 18
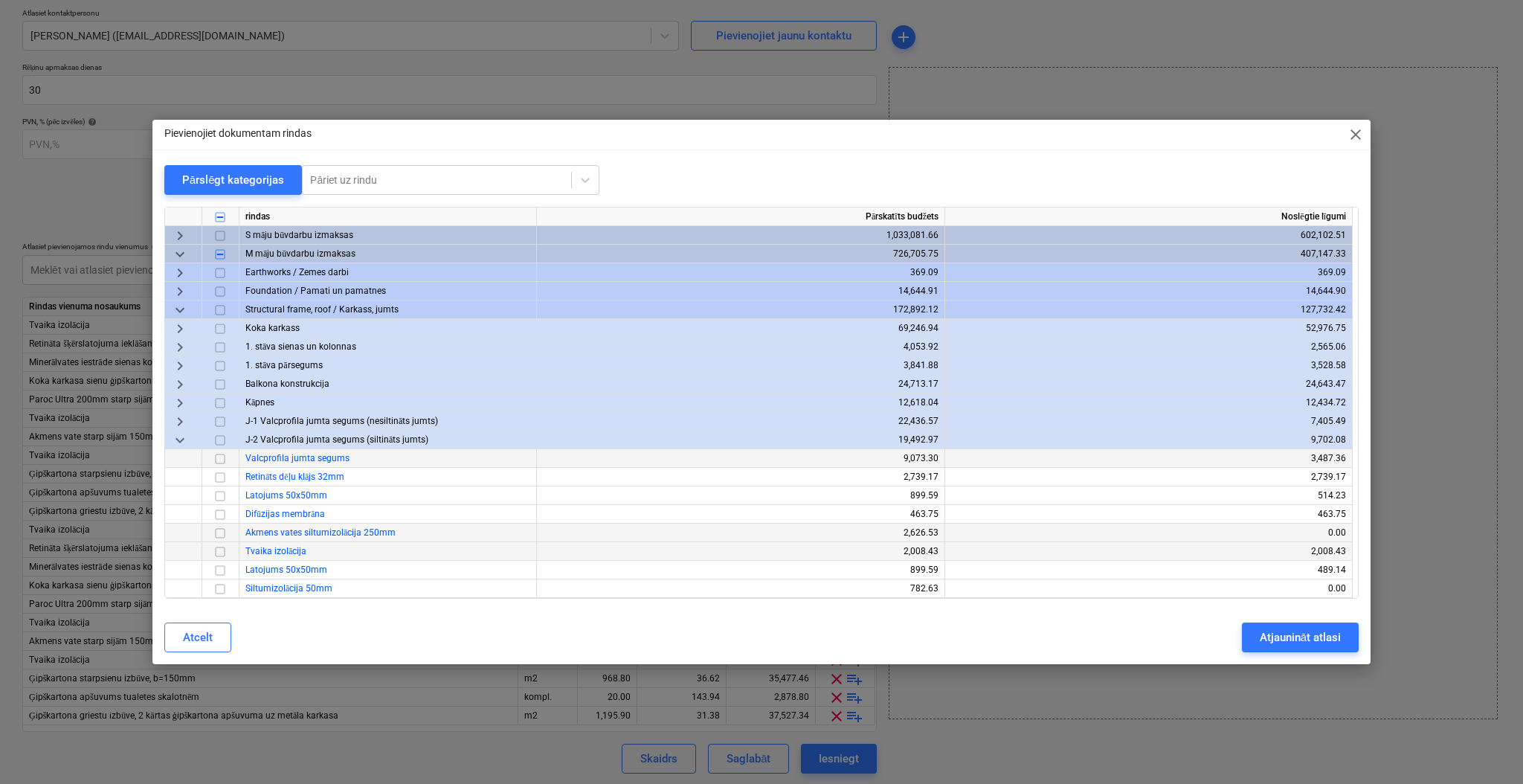
click at [222, 533] on input "checkbox" at bounding box center [220, 533] width 18 height 18
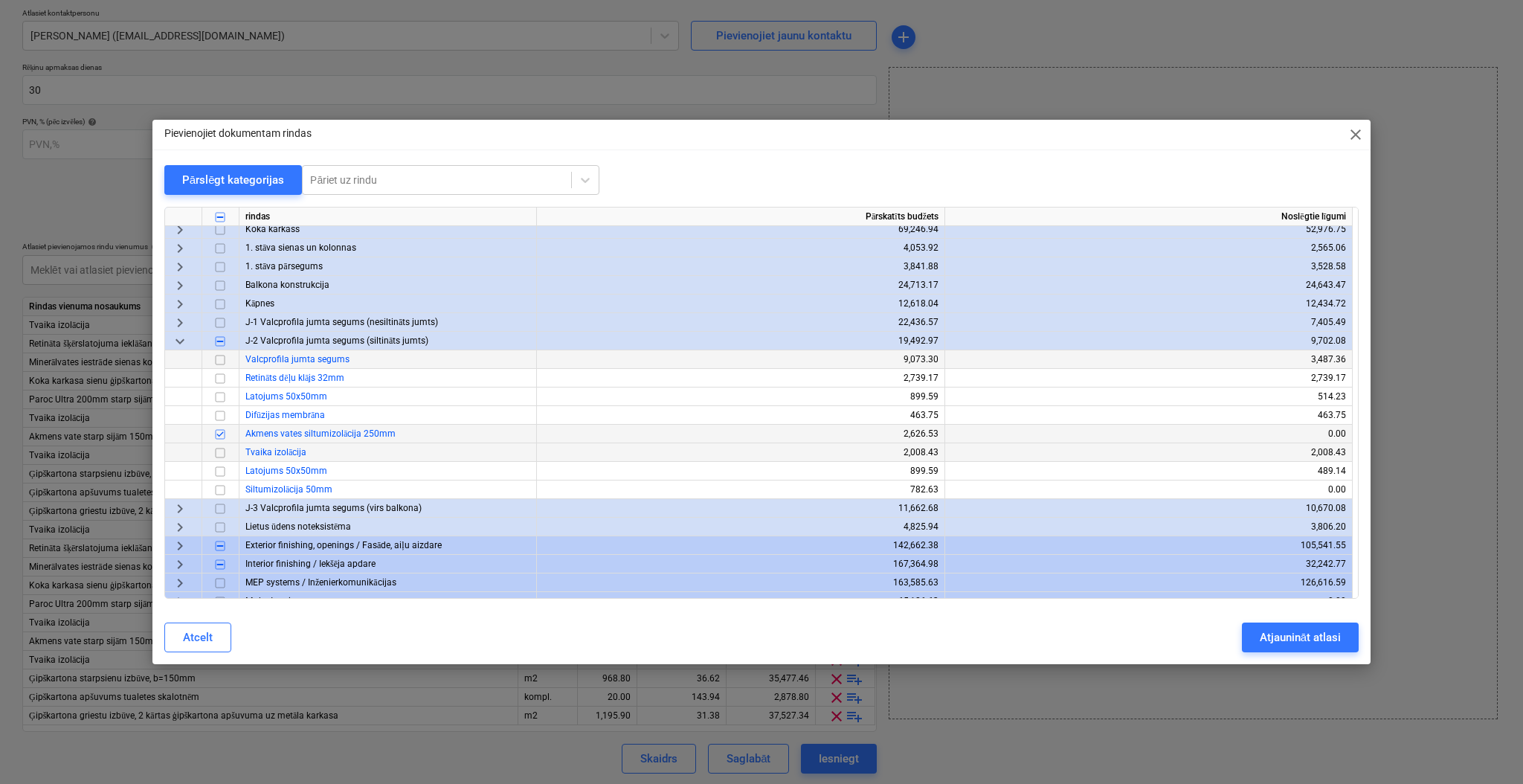
click at [223, 450] on input "checkbox" at bounding box center [220, 452] width 18 height 18
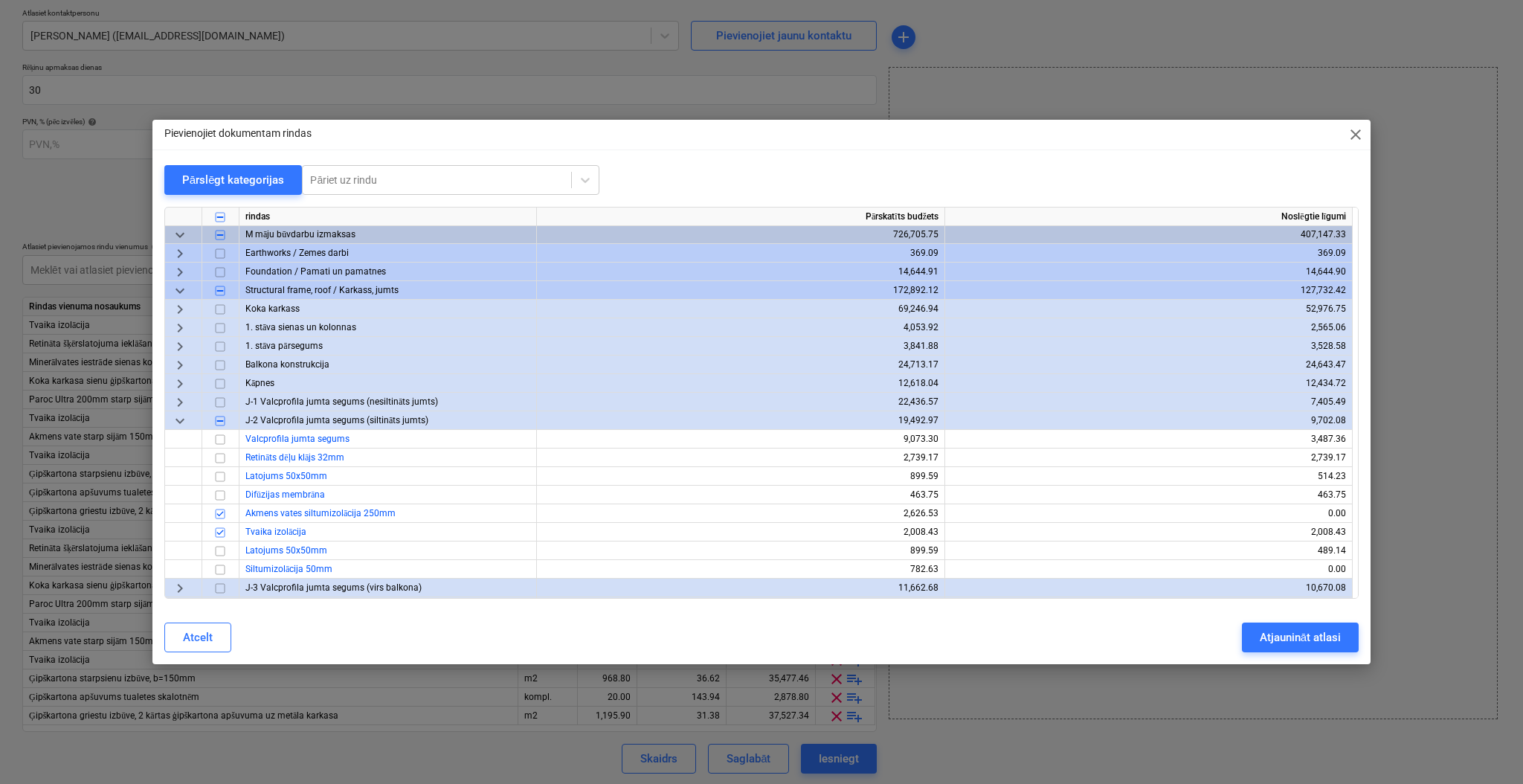
scroll to position [0, 0]
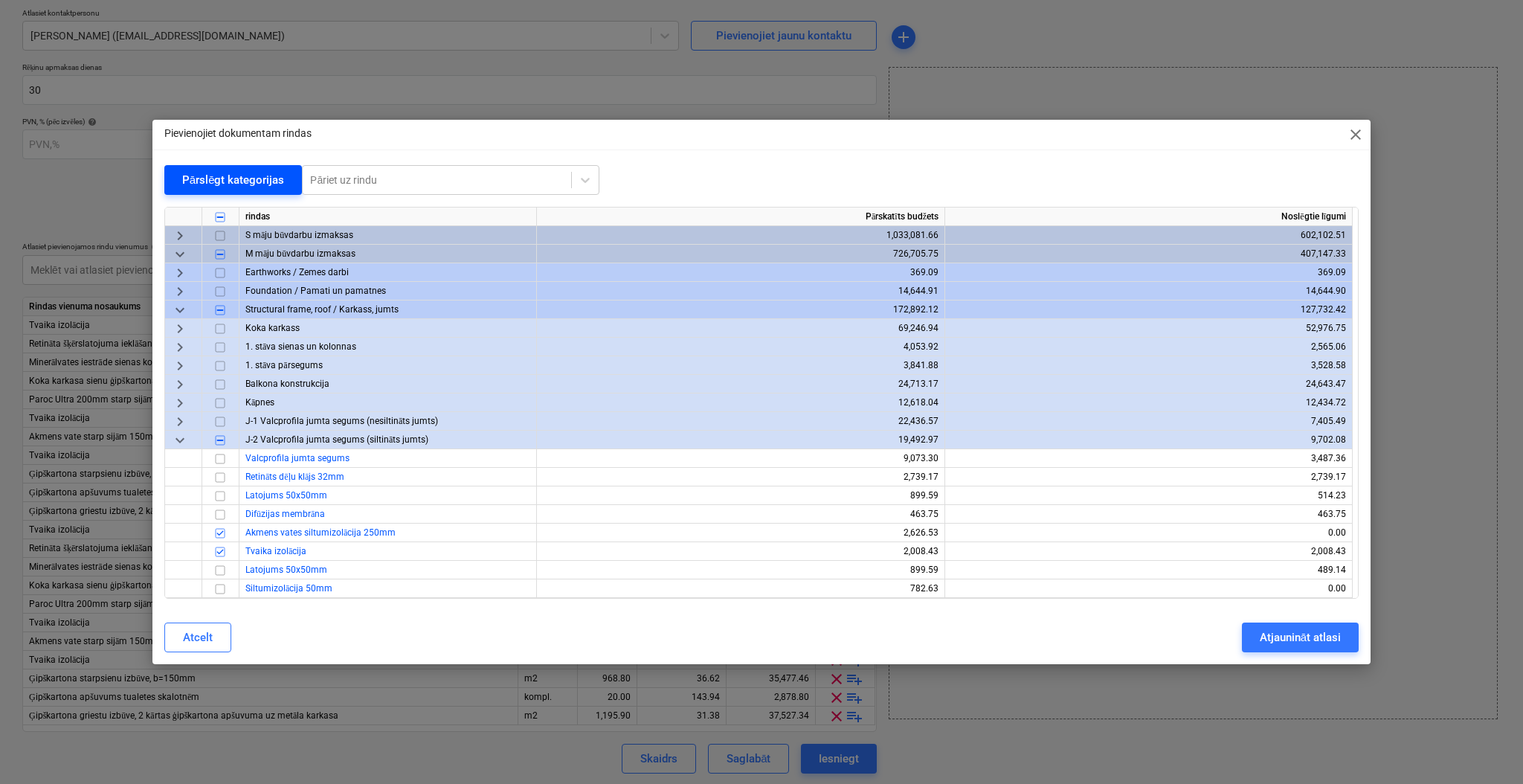
click at [252, 173] on div "Pārslēgt kategorijas" at bounding box center [233, 180] width 103 height 19
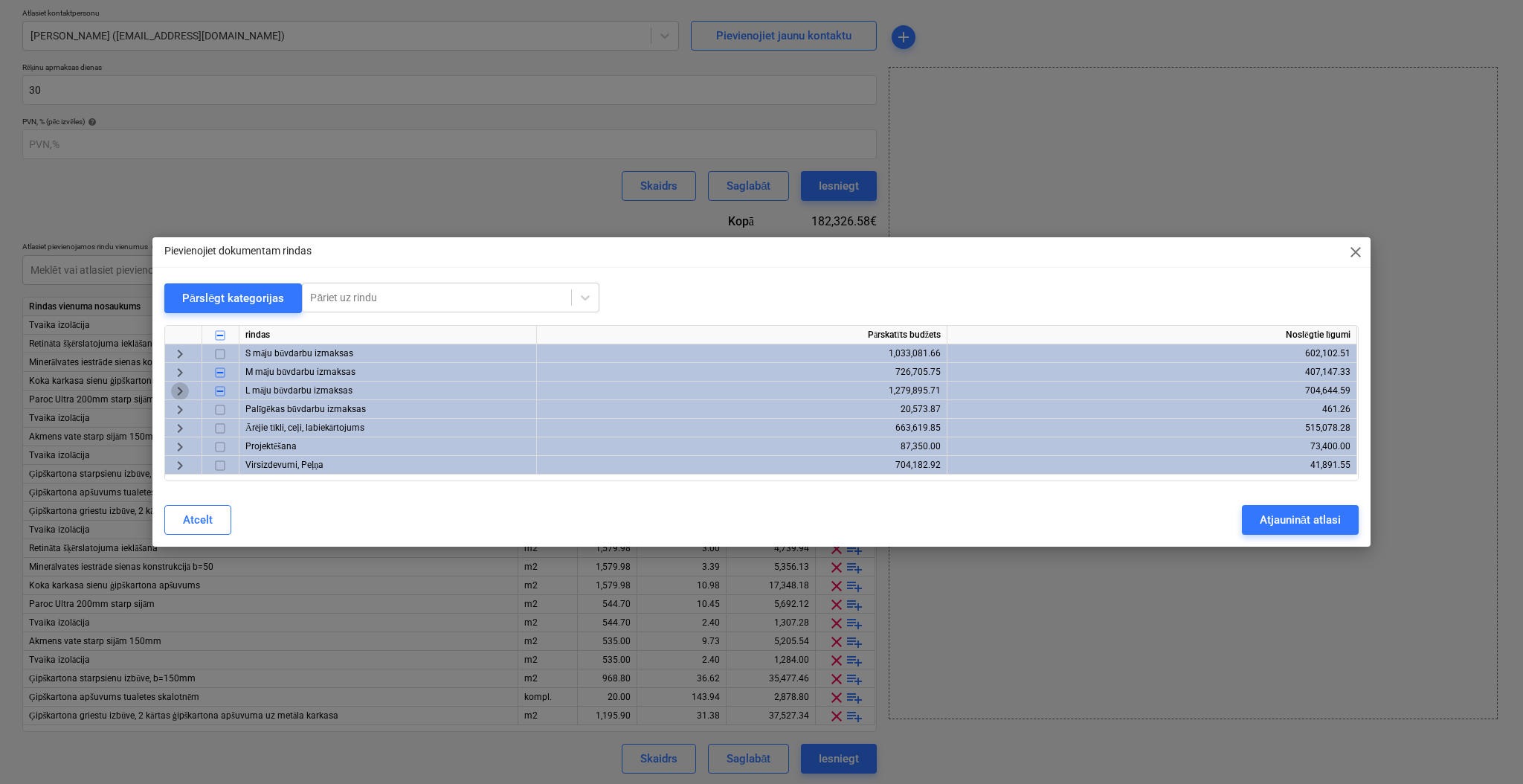
click at [178, 387] on span "keyboard_arrow_right" at bounding box center [180, 391] width 18 height 18
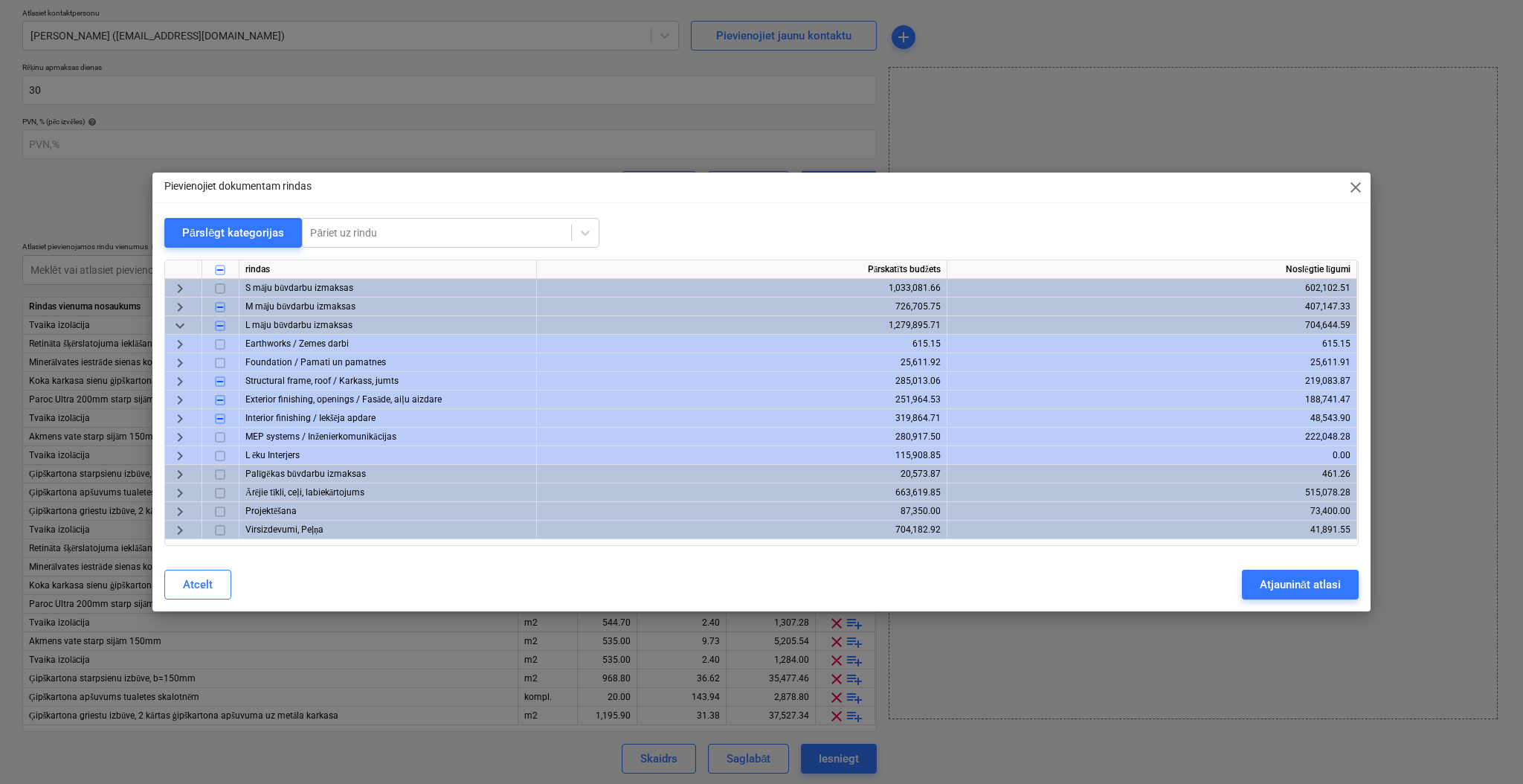
click at [182, 381] on span "keyboard_arrow_right" at bounding box center [180, 381] width 18 height 18
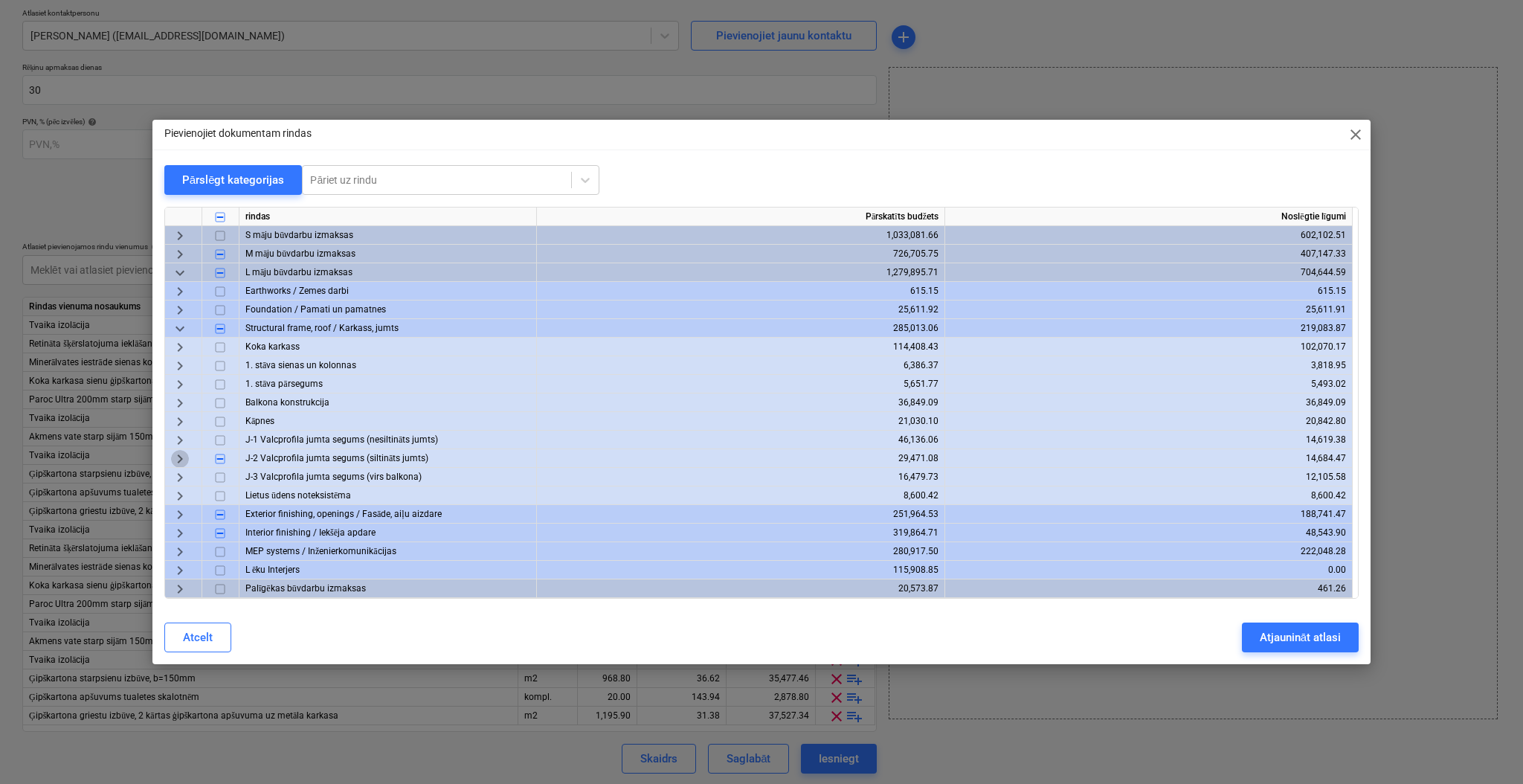
click at [182, 457] on span "keyboard_arrow_right" at bounding box center [180, 459] width 18 height 18
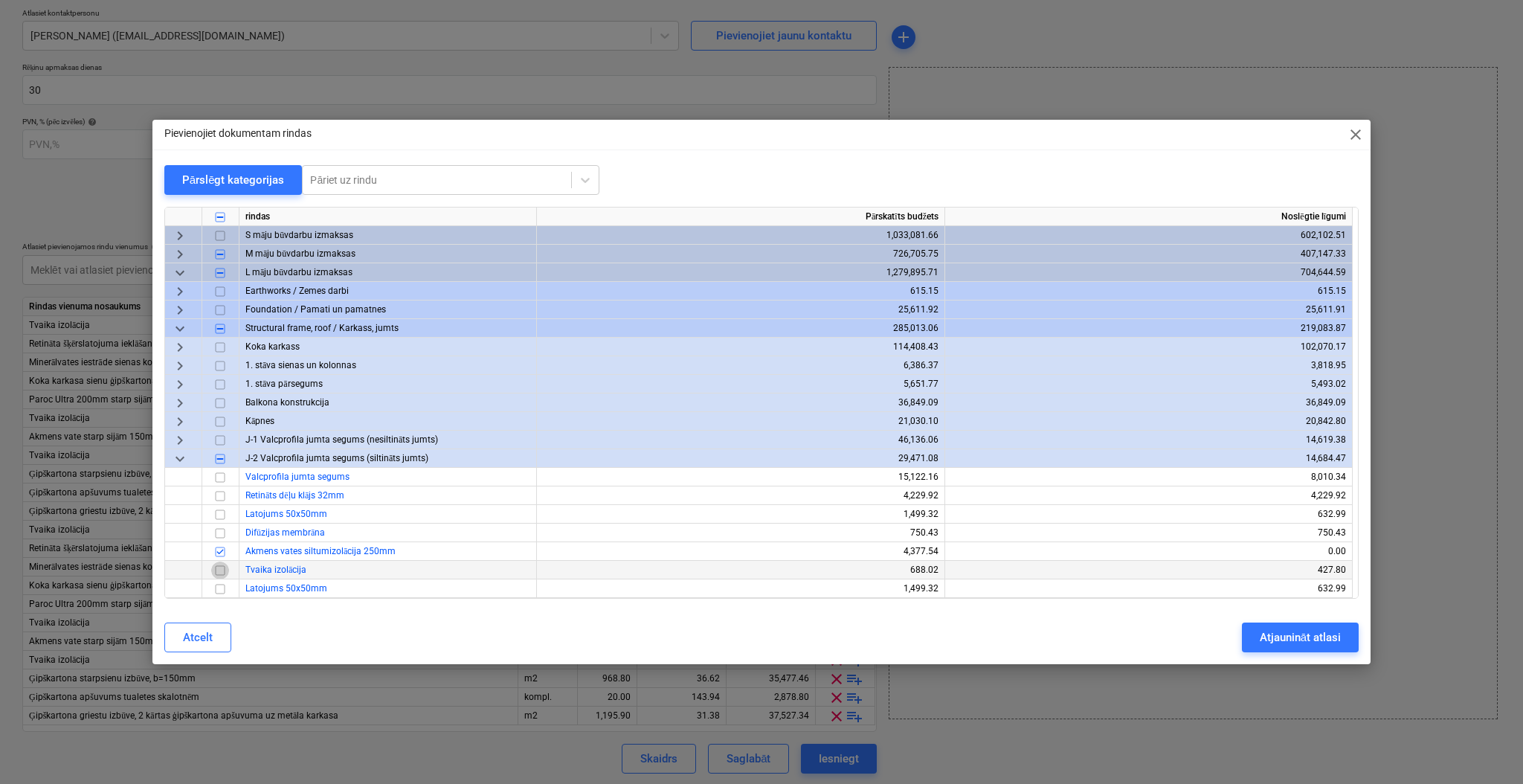
click at [218, 570] on input "checkbox" at bounding box center [220, 570] width 18 height 18
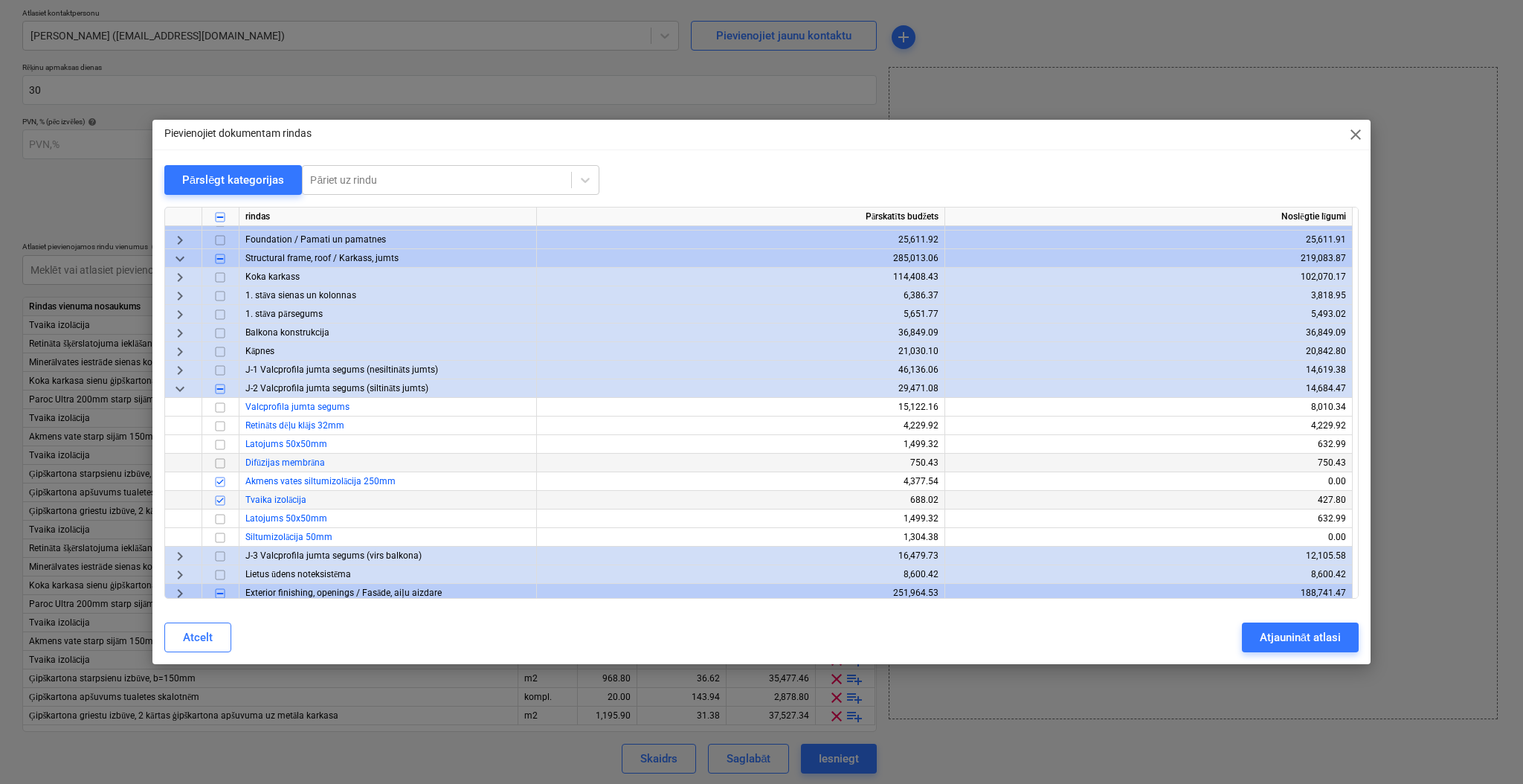
scroll to position [99, 0]
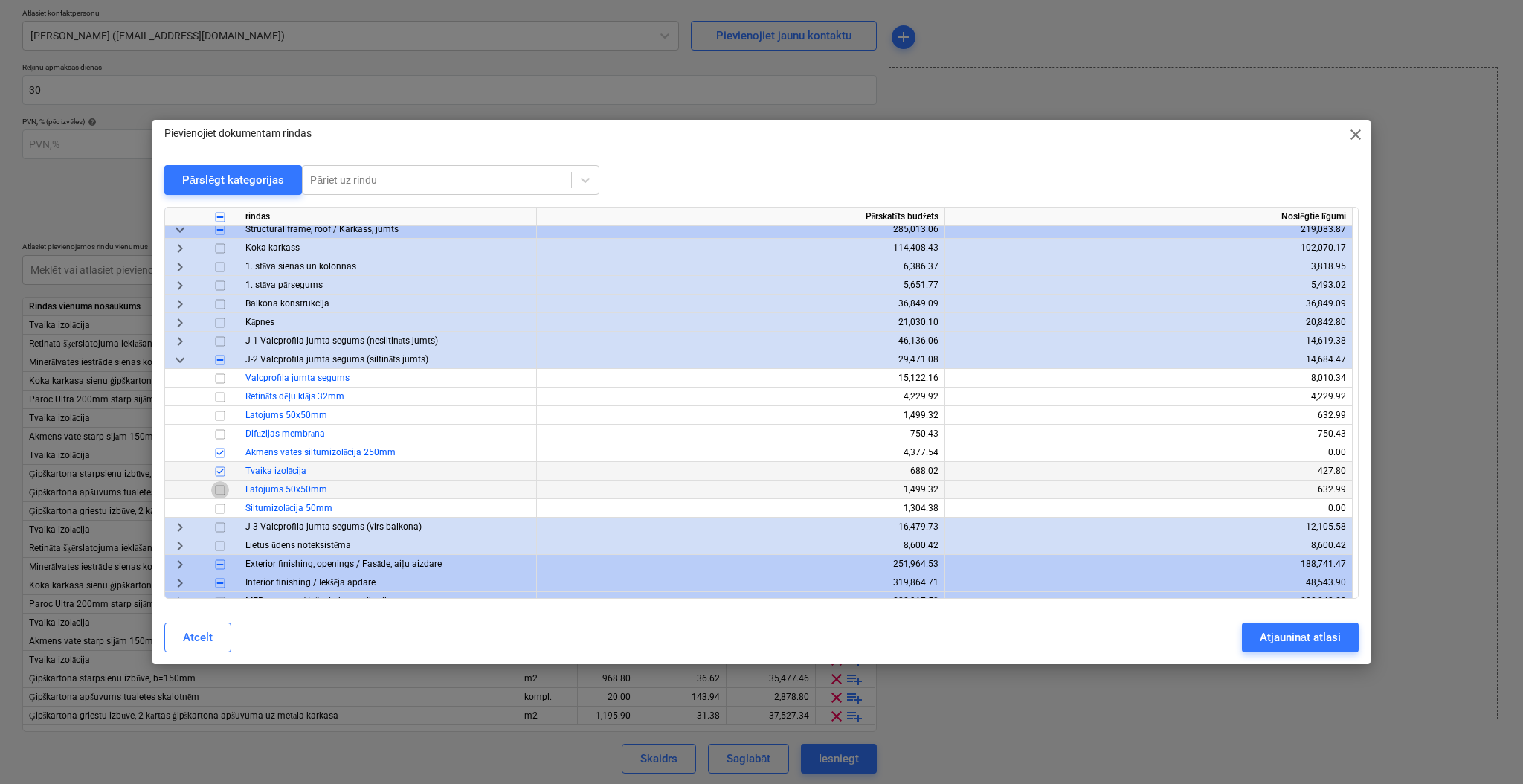
click at [222, 487] on input "checkbox" at bounding box center [220, 490] width 18 height 18
click at [220, 507] on input "checkbox" at bounding box center [220, 508] width 18 height 18
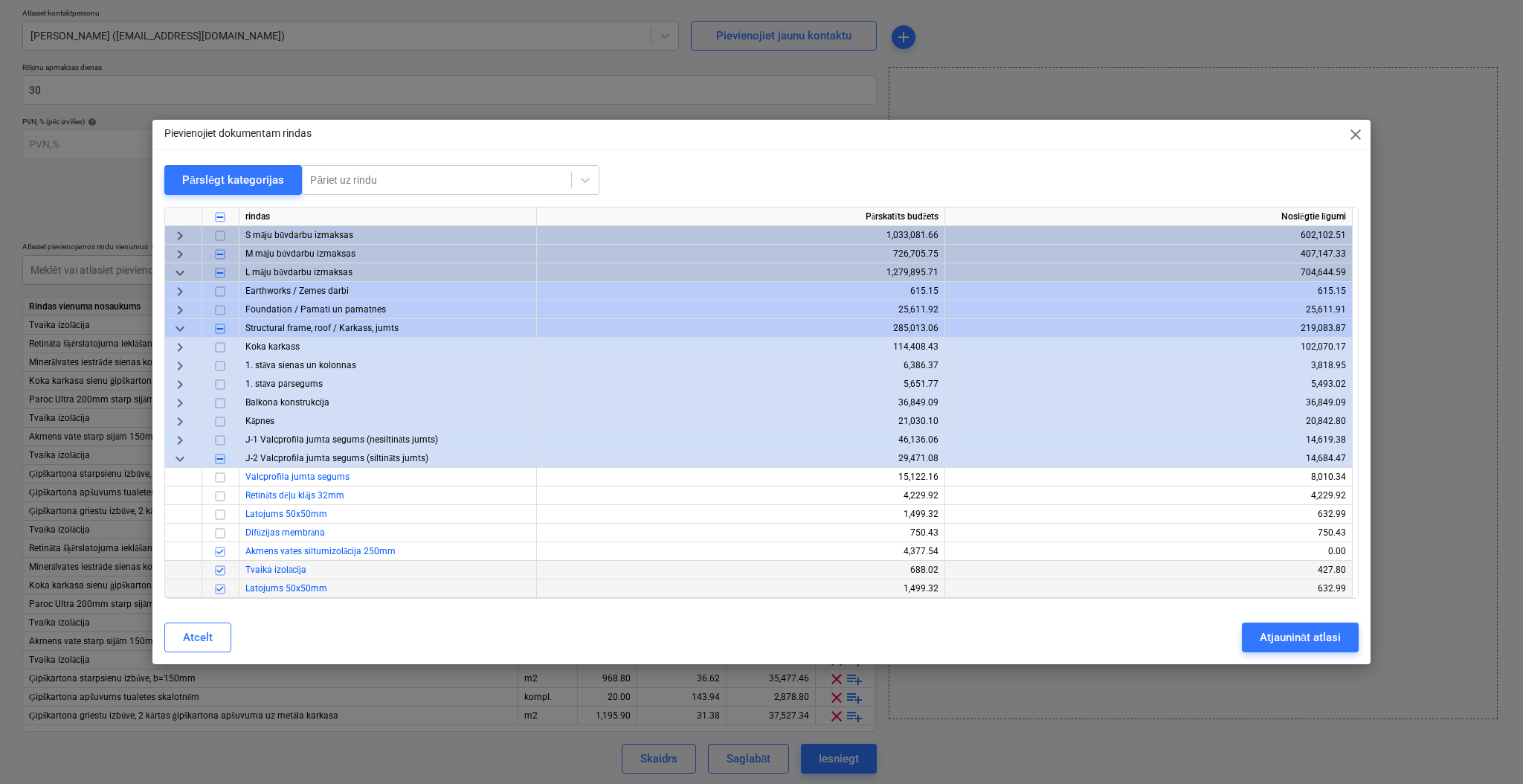
click at [183, 273] on span "keyboard_arrow_down" at bounding box center [180, 272] width 18 height 18
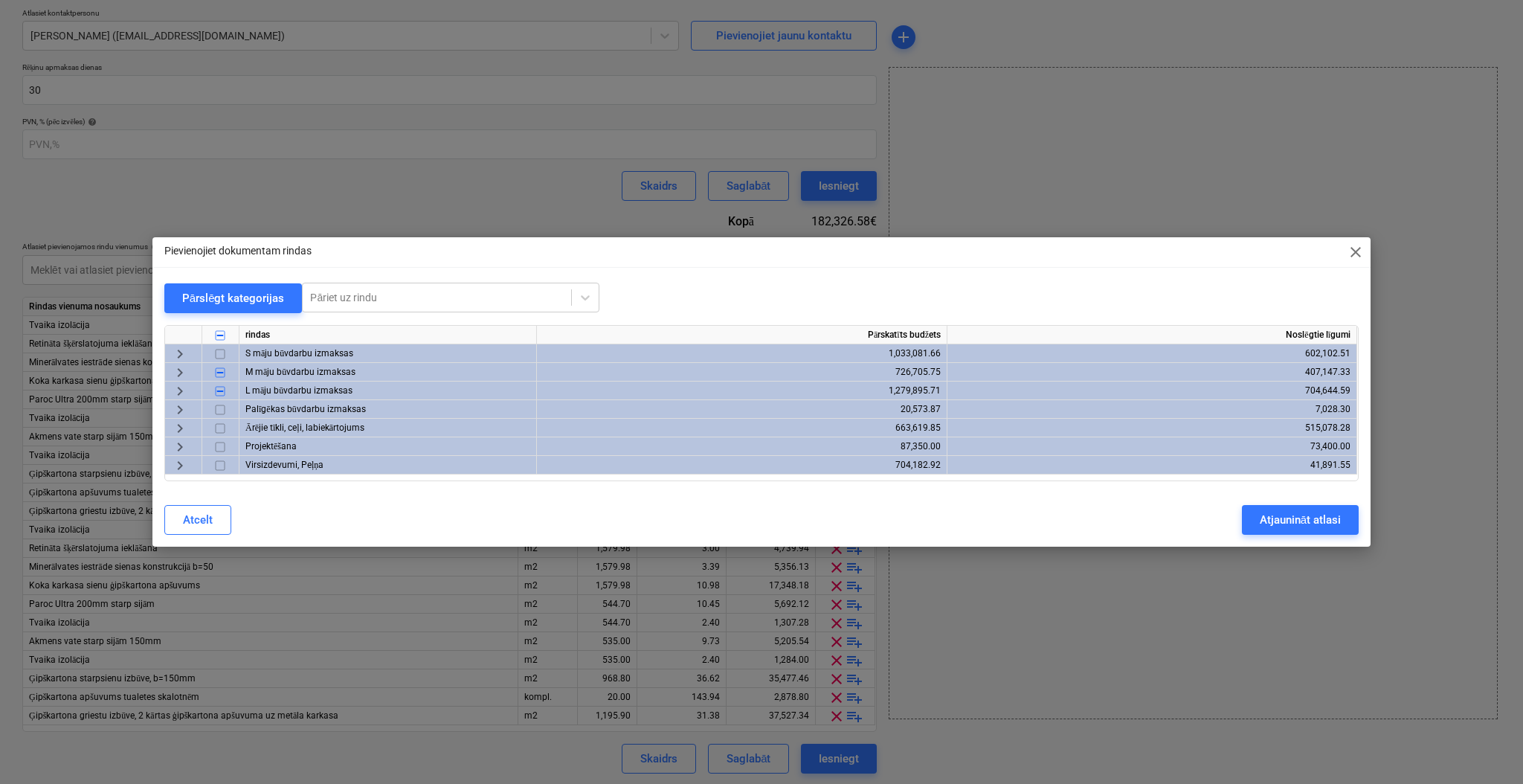
click at [177, 368] on span "keyboard_arrow_right" at bounding box center [180, 372] width 18 height 18
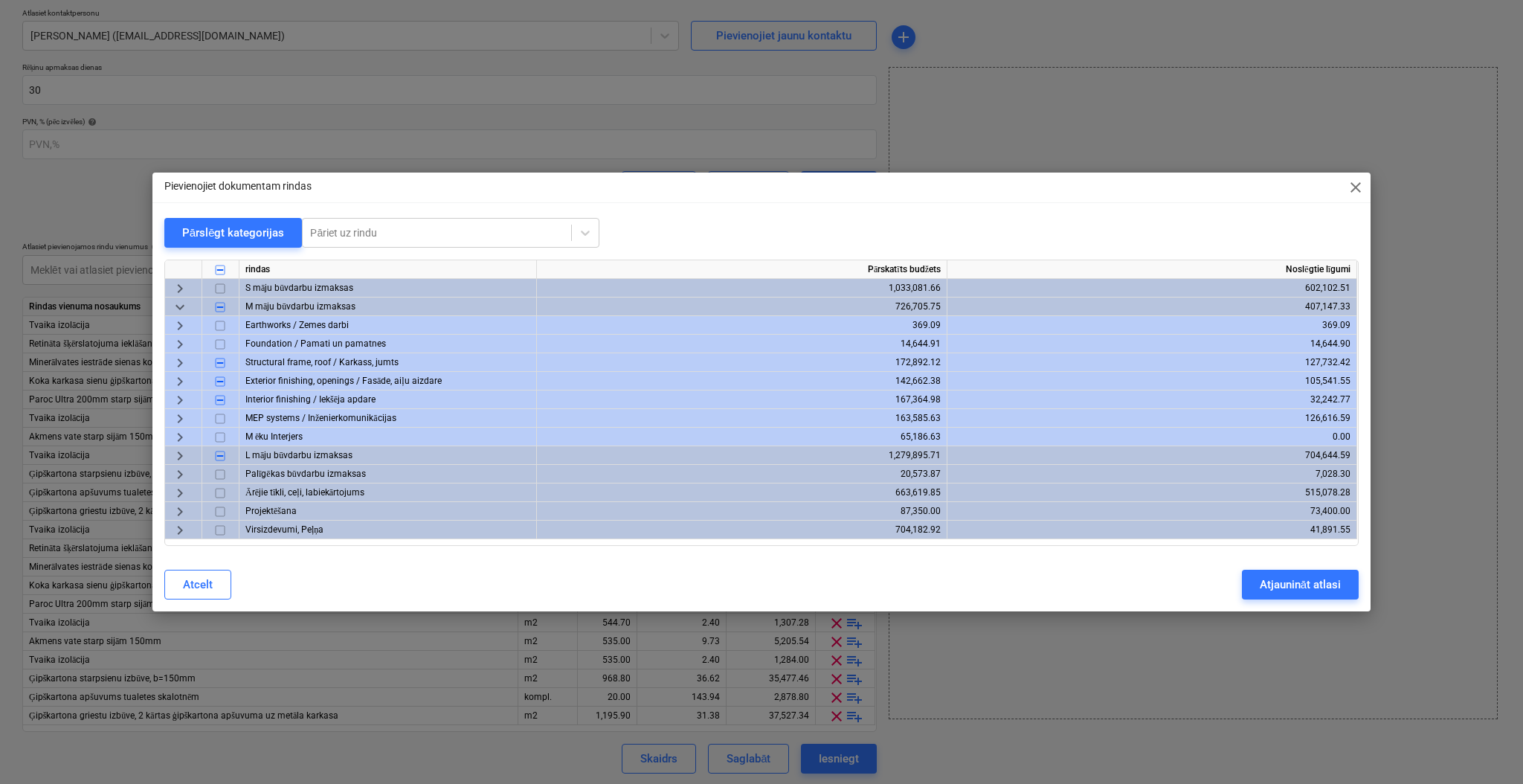
click at [177, 365] on span "keyboard_arrow_right" at bounding box center [180, 363] width 18 height 18
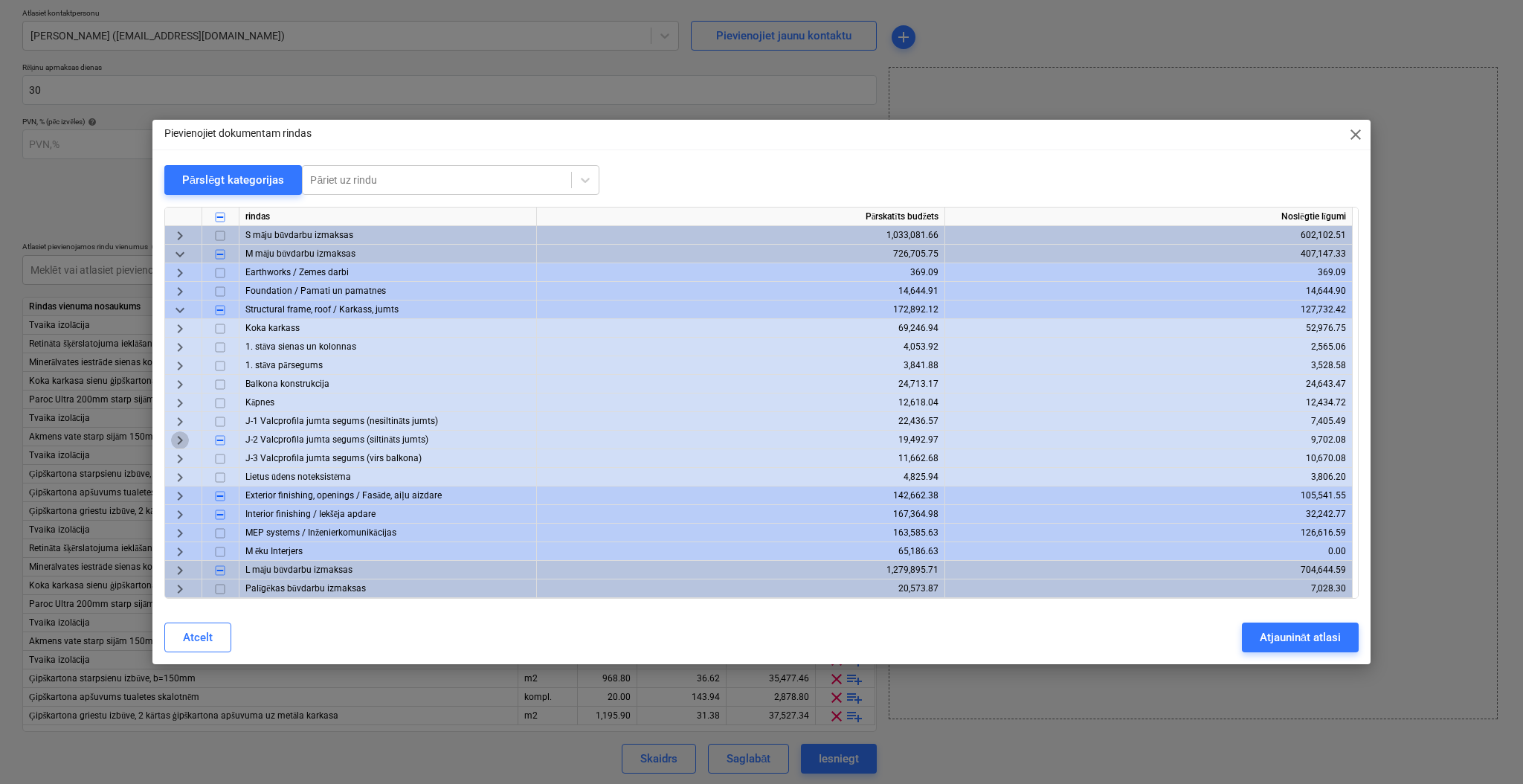
click at [176, 443] on span "keyboard_arrow_right" at bounding box center [180, 440] width 18 height 18
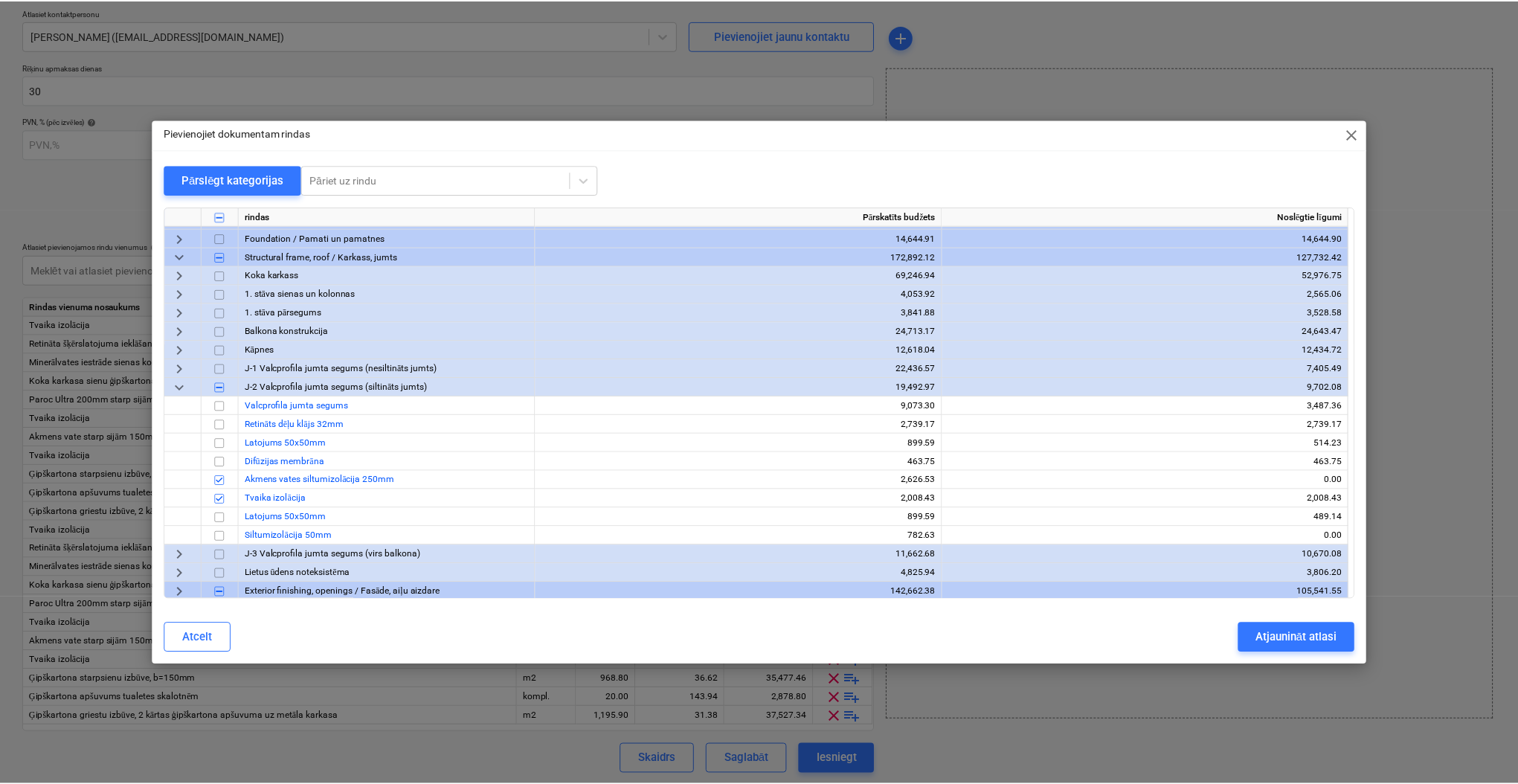
scroll to position [99, 0]
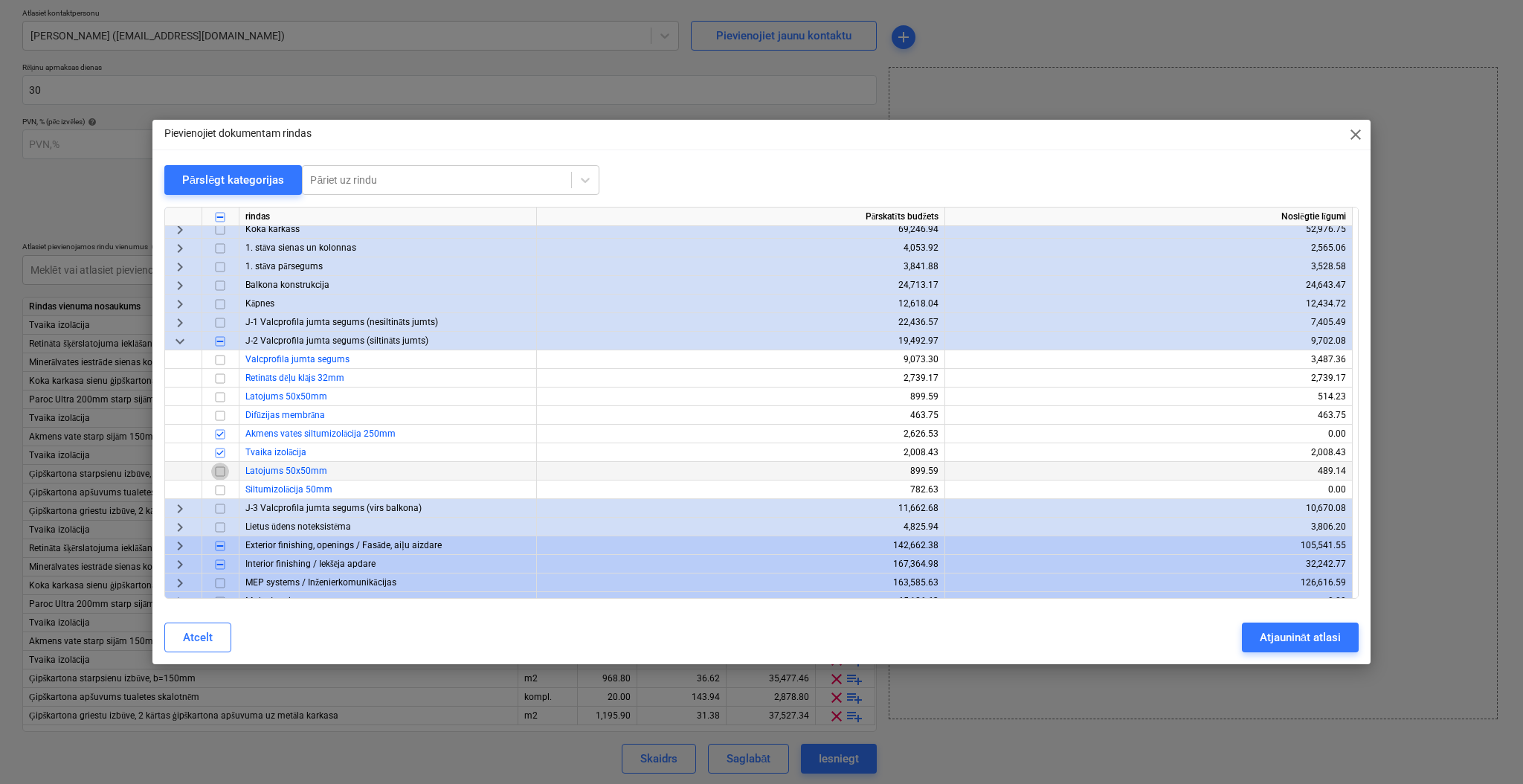
click at [223, 471] on input "checkbox" at bounding box center [220, 471] width 18 height 18
click at [221, 483] on input "checkbox" at bounding box center [220, 490] width 18 height 18
click at [1265, 633] on div "Atjaunināt atlasi" at bounding box center [1299, 637] width 81 height 19
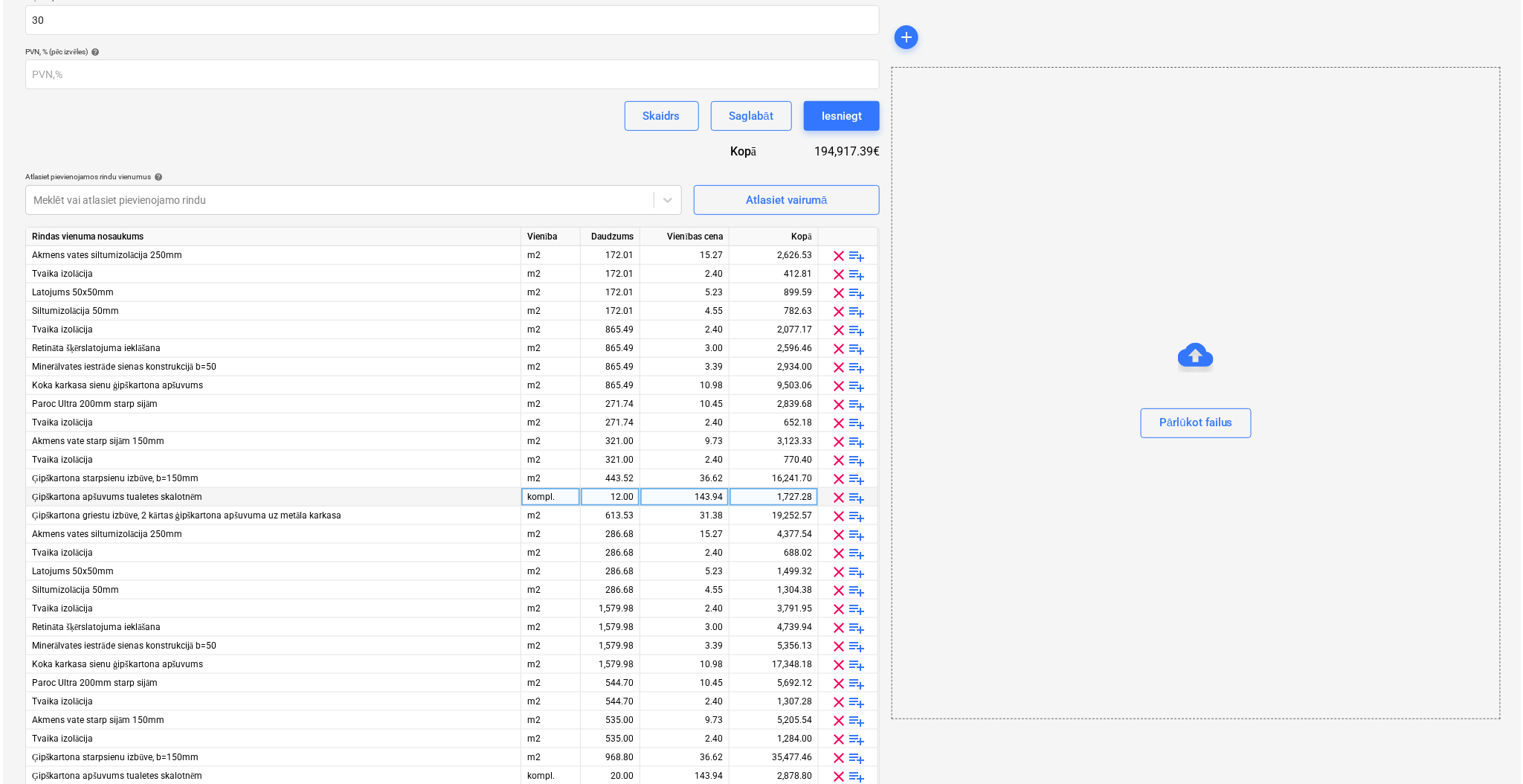
scroll to position [372, 0]
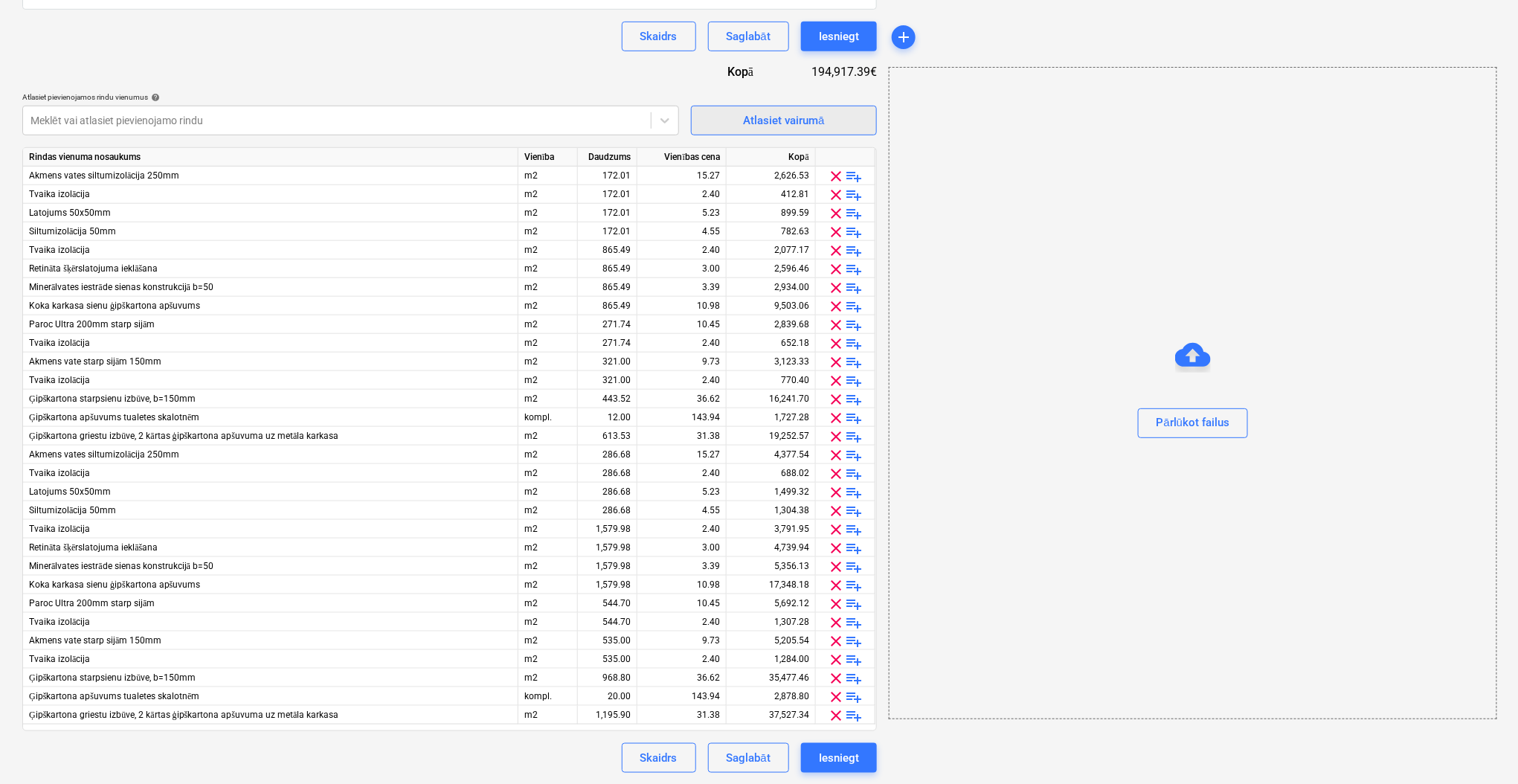
click at [850, 126] on span "Atlasiet vairumā" at bounding box center [783, 120] width 149 height 19
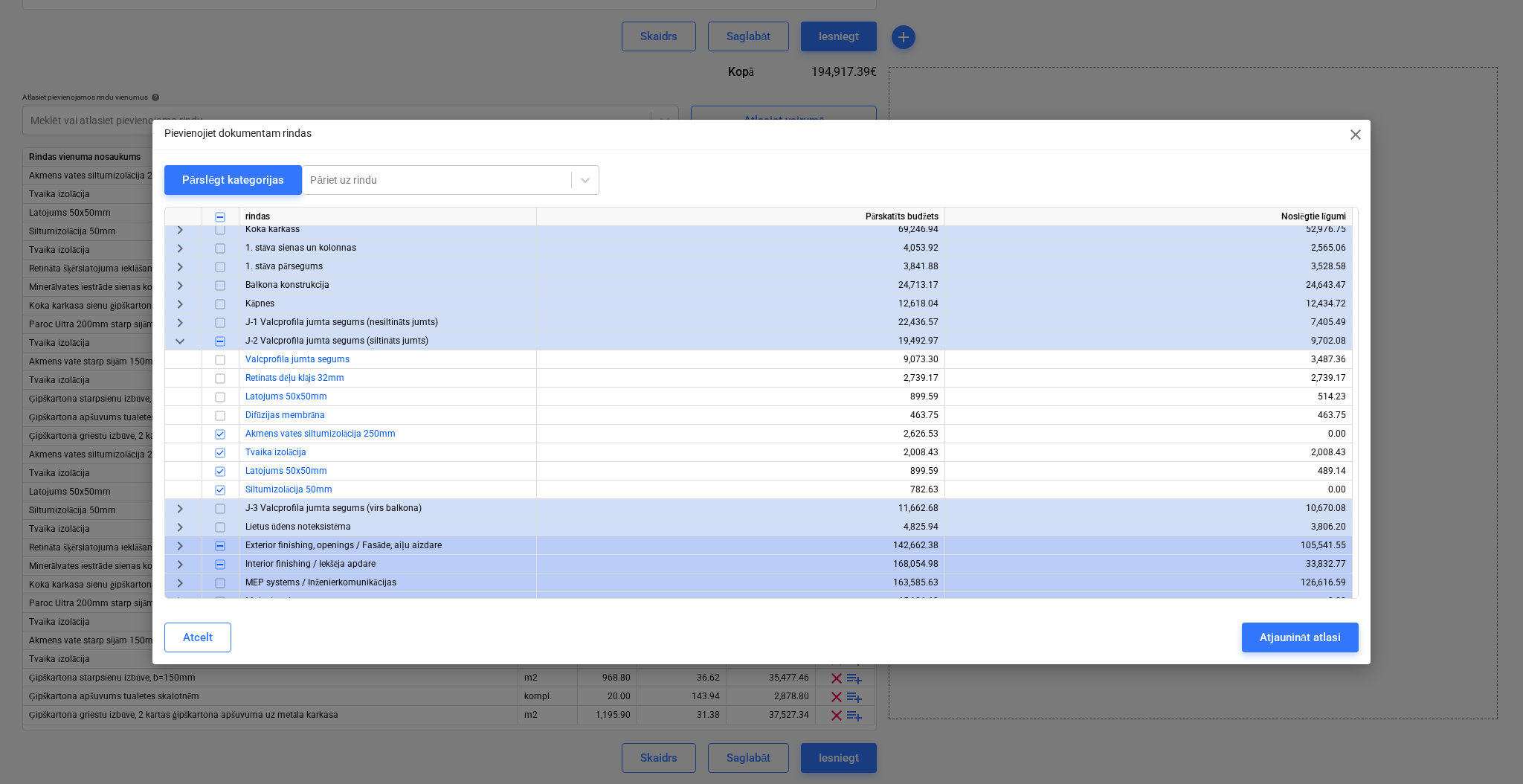
scroll to position [0, 0]
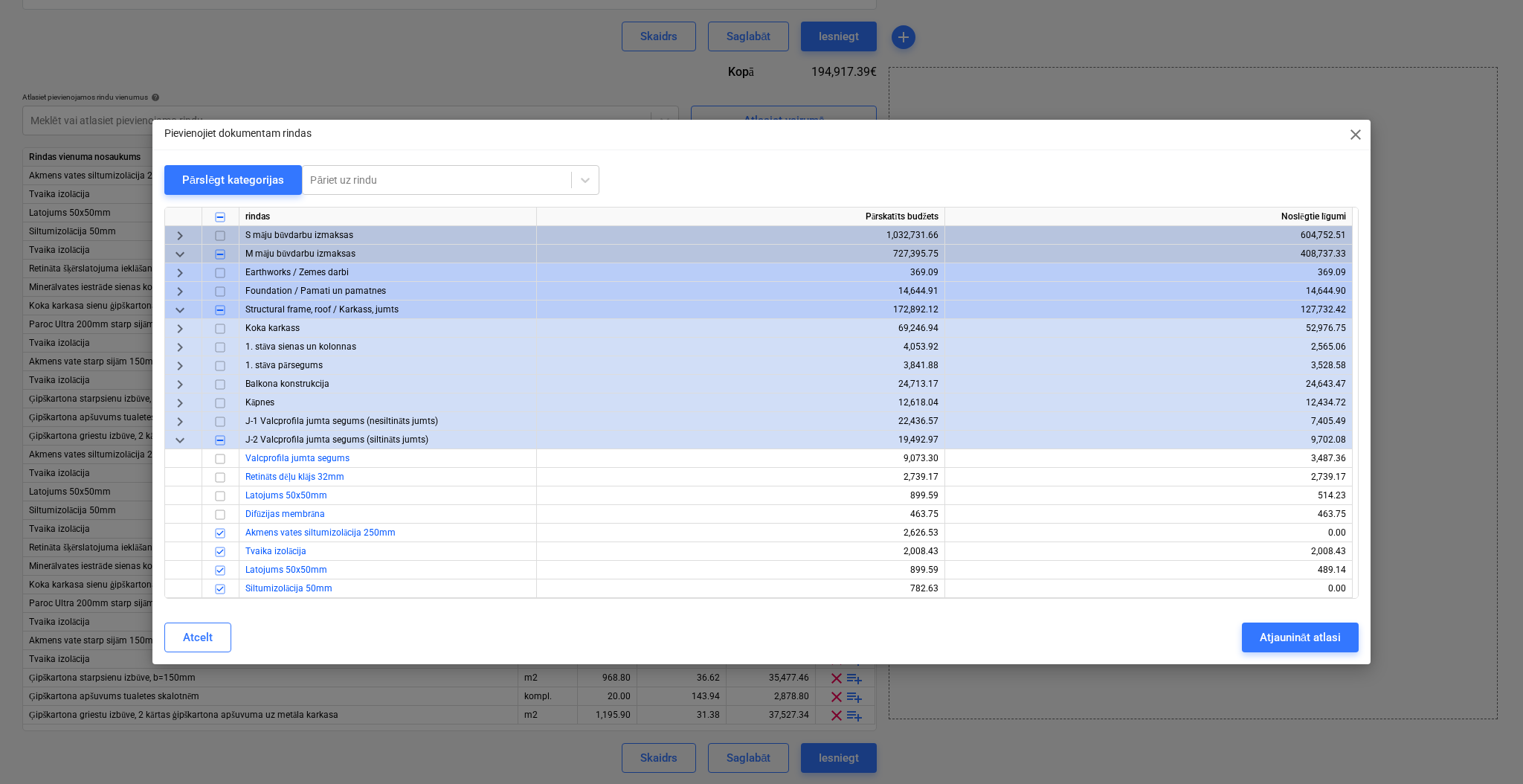
click at [183, 254] on span "keyboard_arrow_down" at bounding box center [180, 254] width 18 height 18
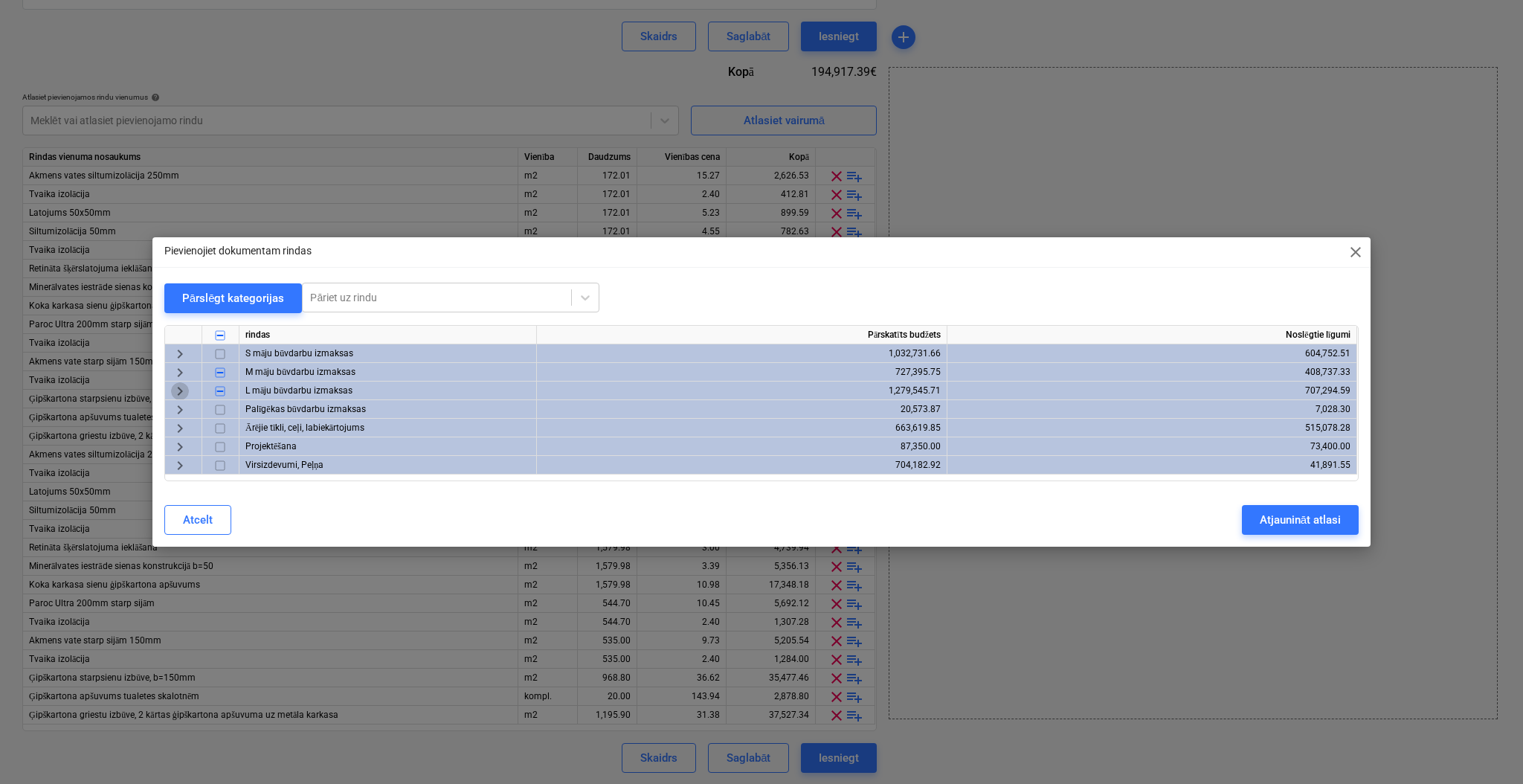
click at [172, 391] on span "keyboard_arrow_right" at bounding box center [180, 391] width 18 height 18
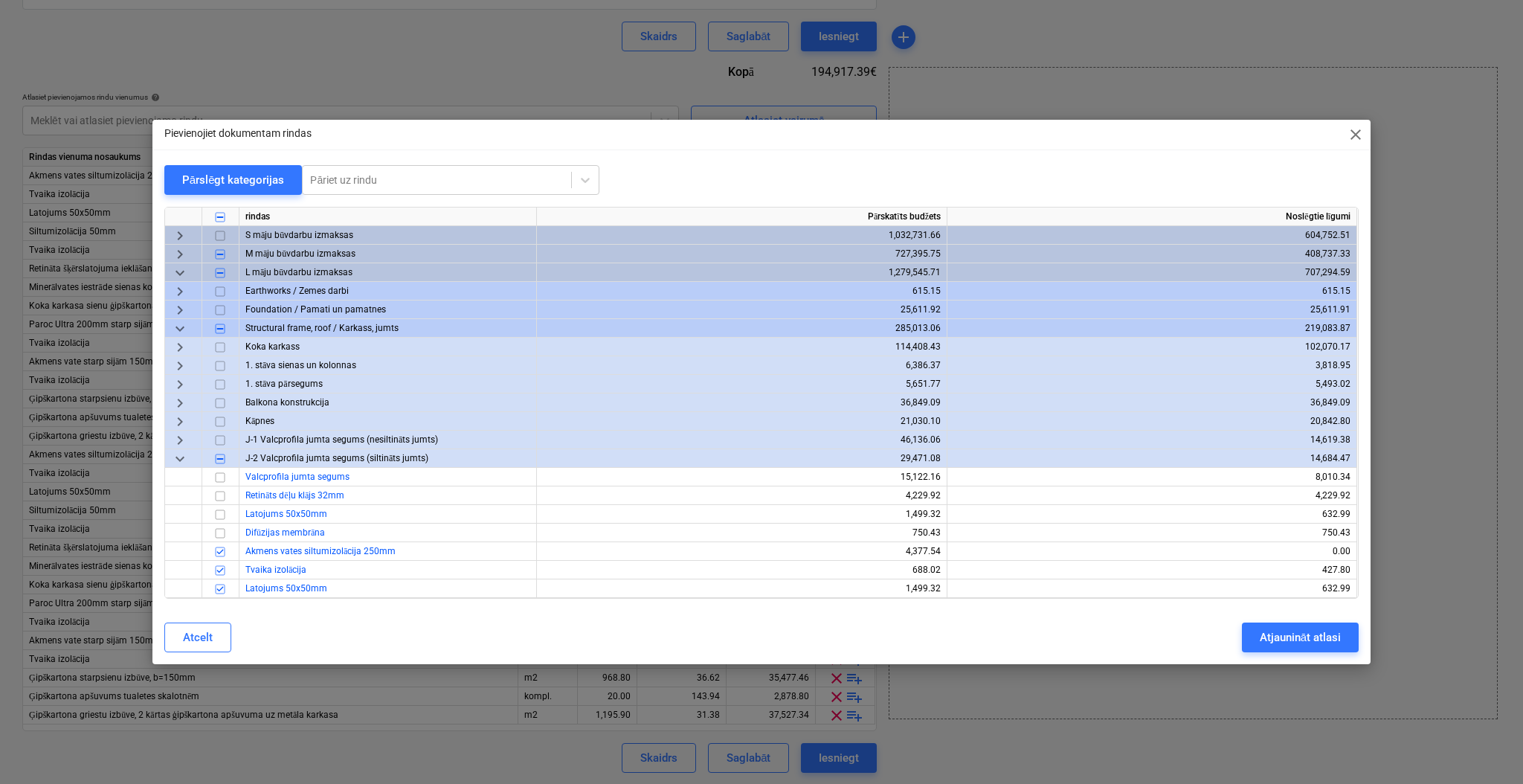
click at [177, 439] on span "keyboard_arrow_right" at bounding box center [180, 440] width 18 height 18
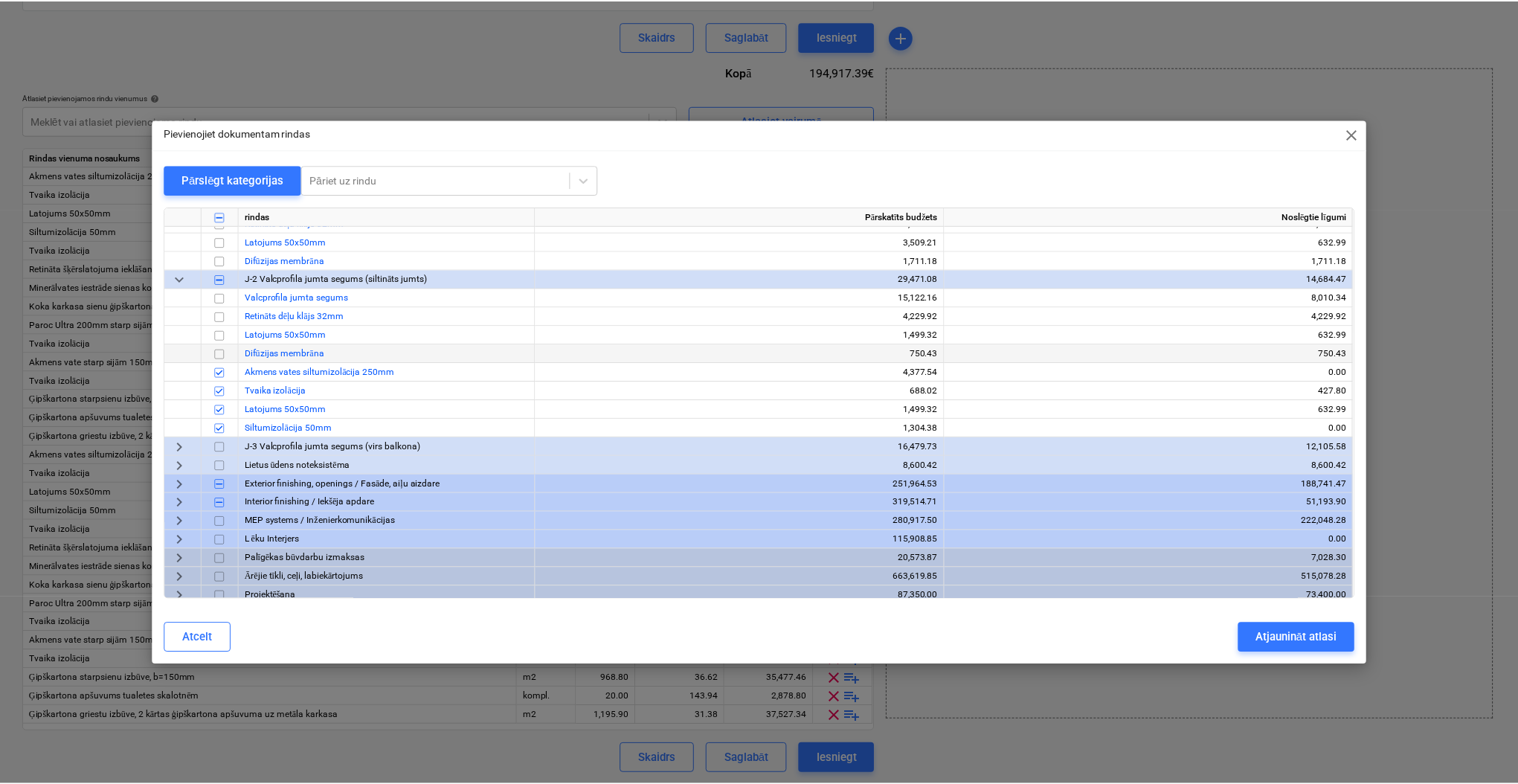
scroll to position [283, 0]
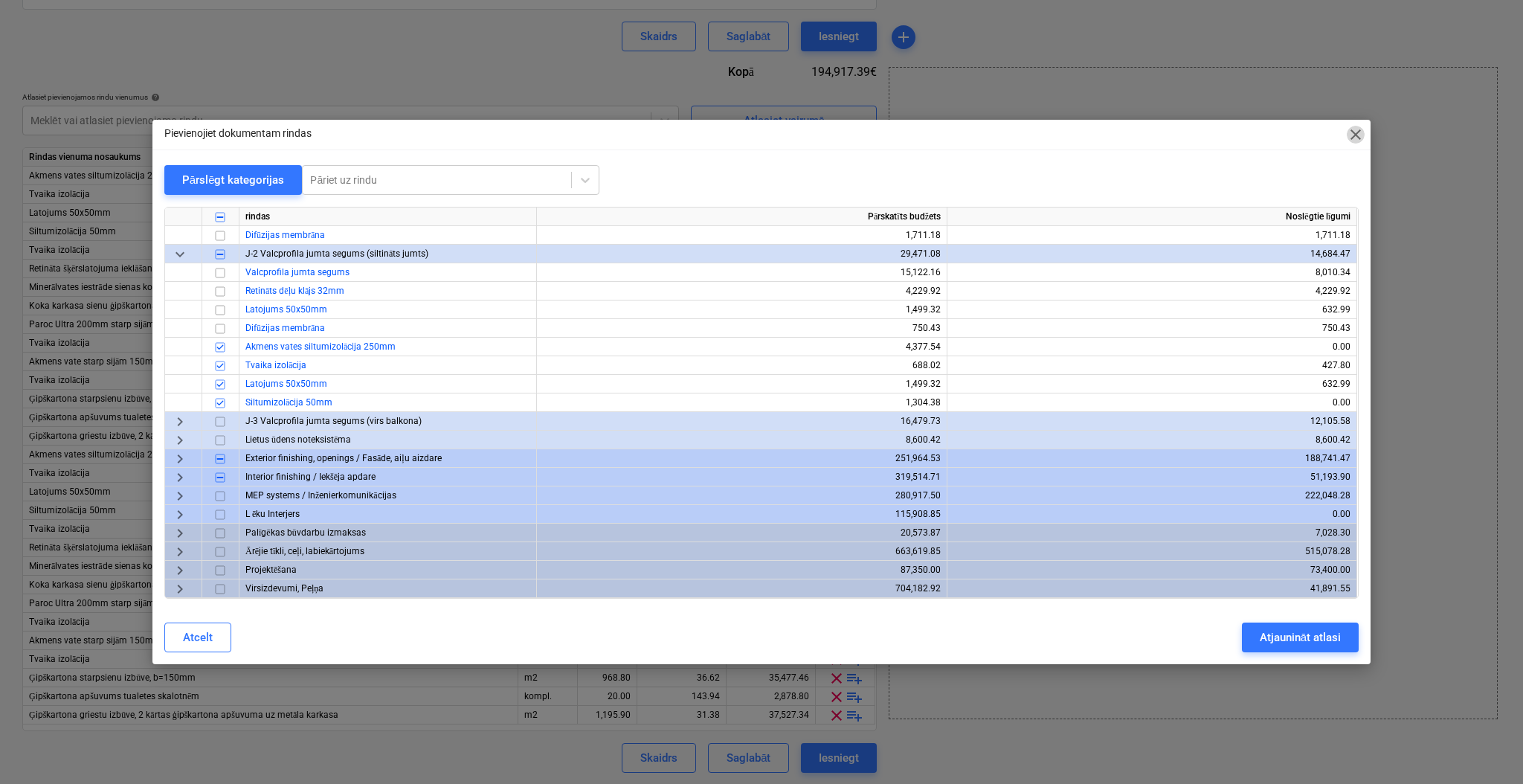
click at [1364, 135] on span "close" at bounding box center [1355, 134] width 18 height 18
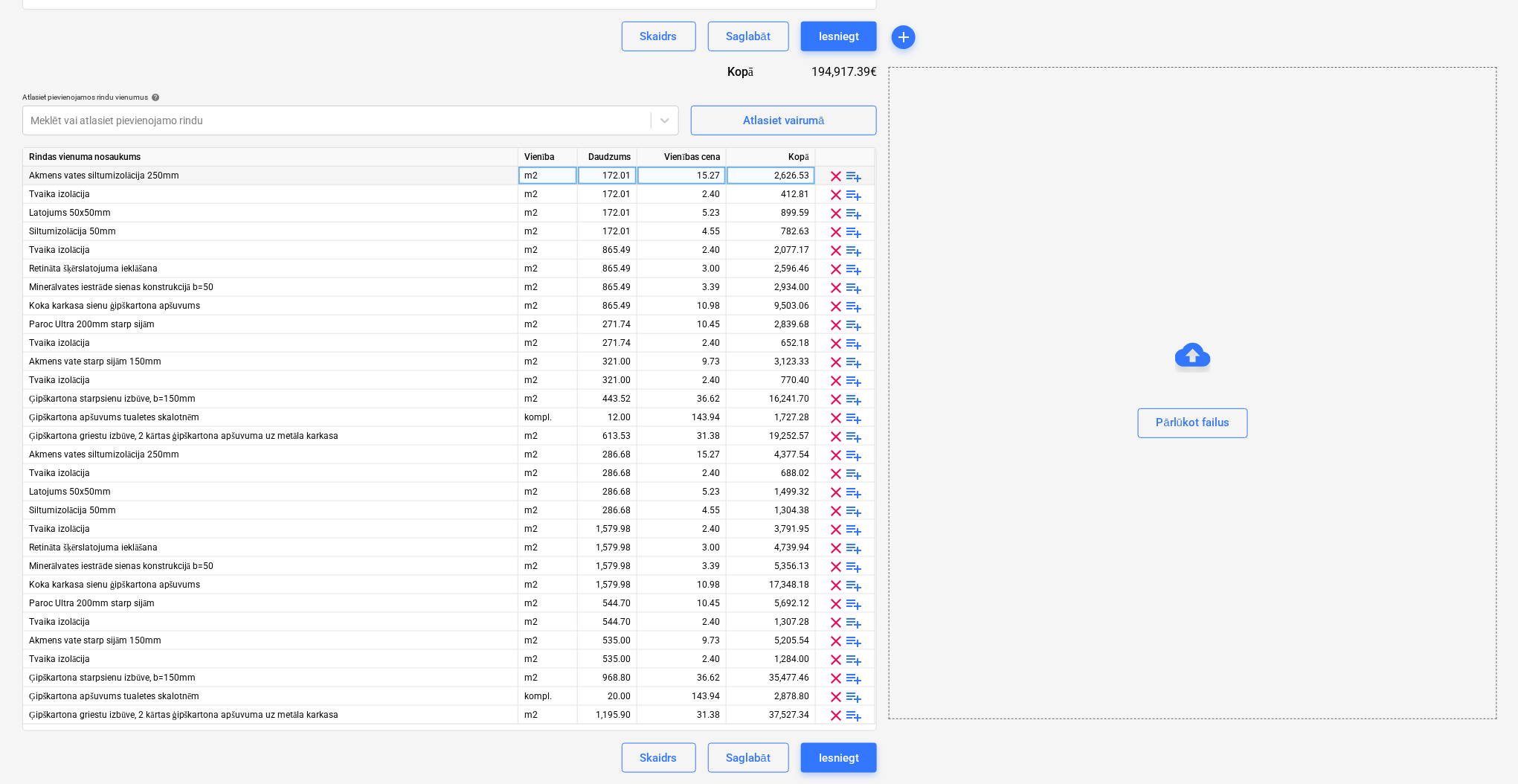
click at [551, 174] on div "m2" at bounding box center [548, 175] width 59 height 18
click at [551, 174] on input "m2" at bounding box center [547, 175] width 58 height 18
type input "kompl"
click at [557, 171] on input "kompl" at bounding box center [547, 175] width 58 height 18
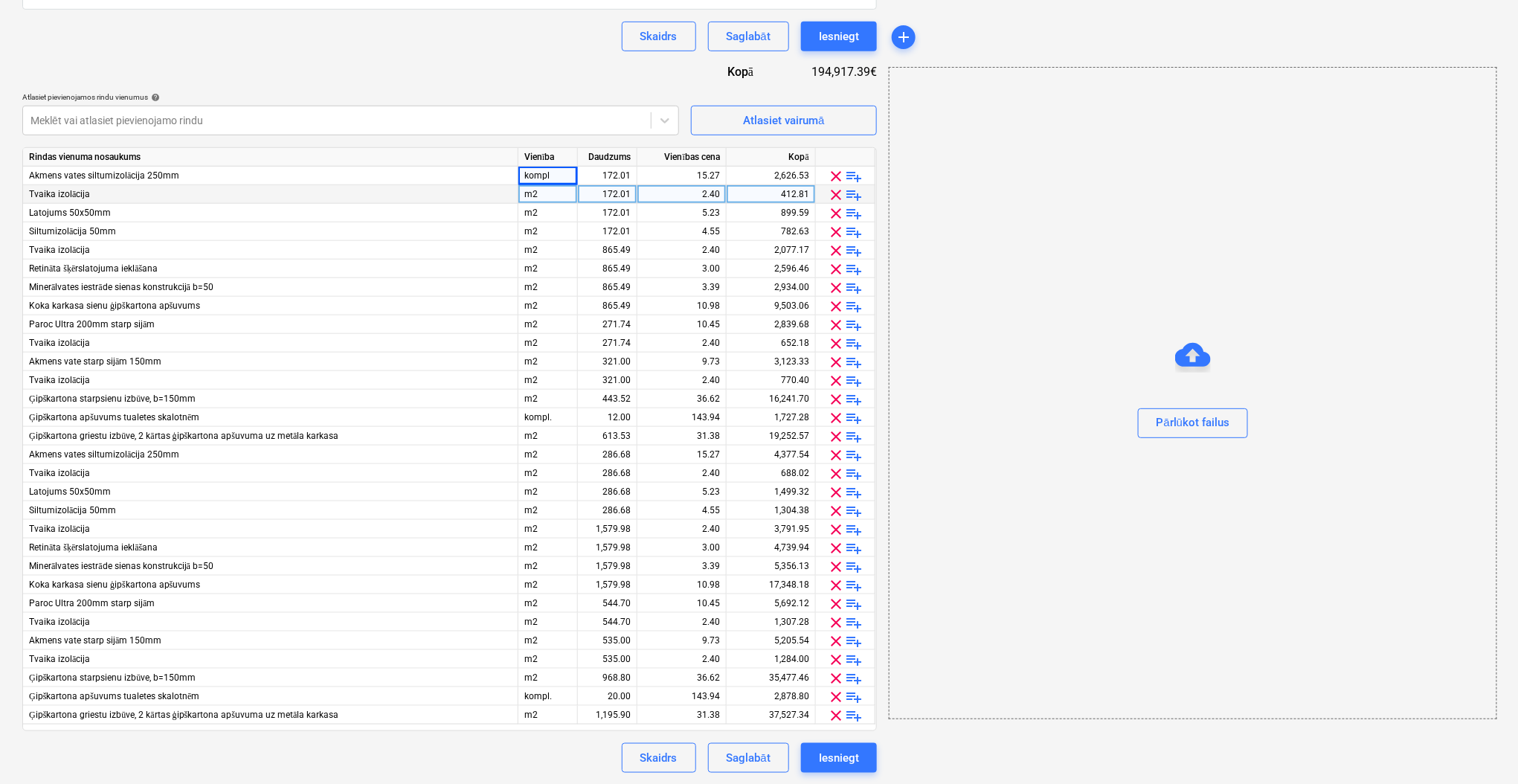
click at [544, 191] on div "m2" at bounding box center [548, 194] width 59 height 18
type input "kompl"
click at [543, 207] on div "m2" at bounding box center [548, 212] width 59 height 18
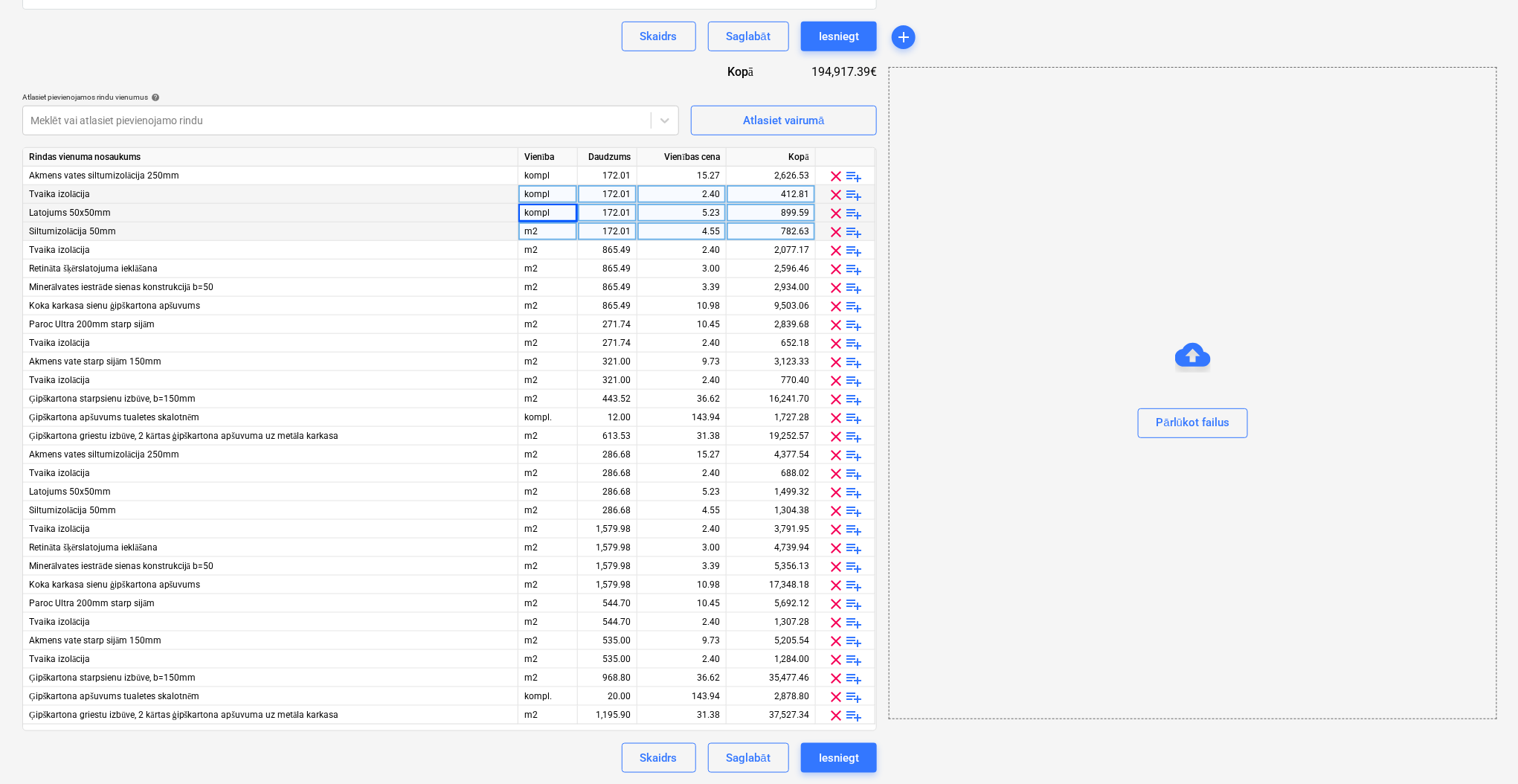
click at [540, 231] on div "m2" at bounding box center [548, 231] width 59 height 18
click at [546, 252] on div "m2" at bounding box center [548, 250] width 59 height 18
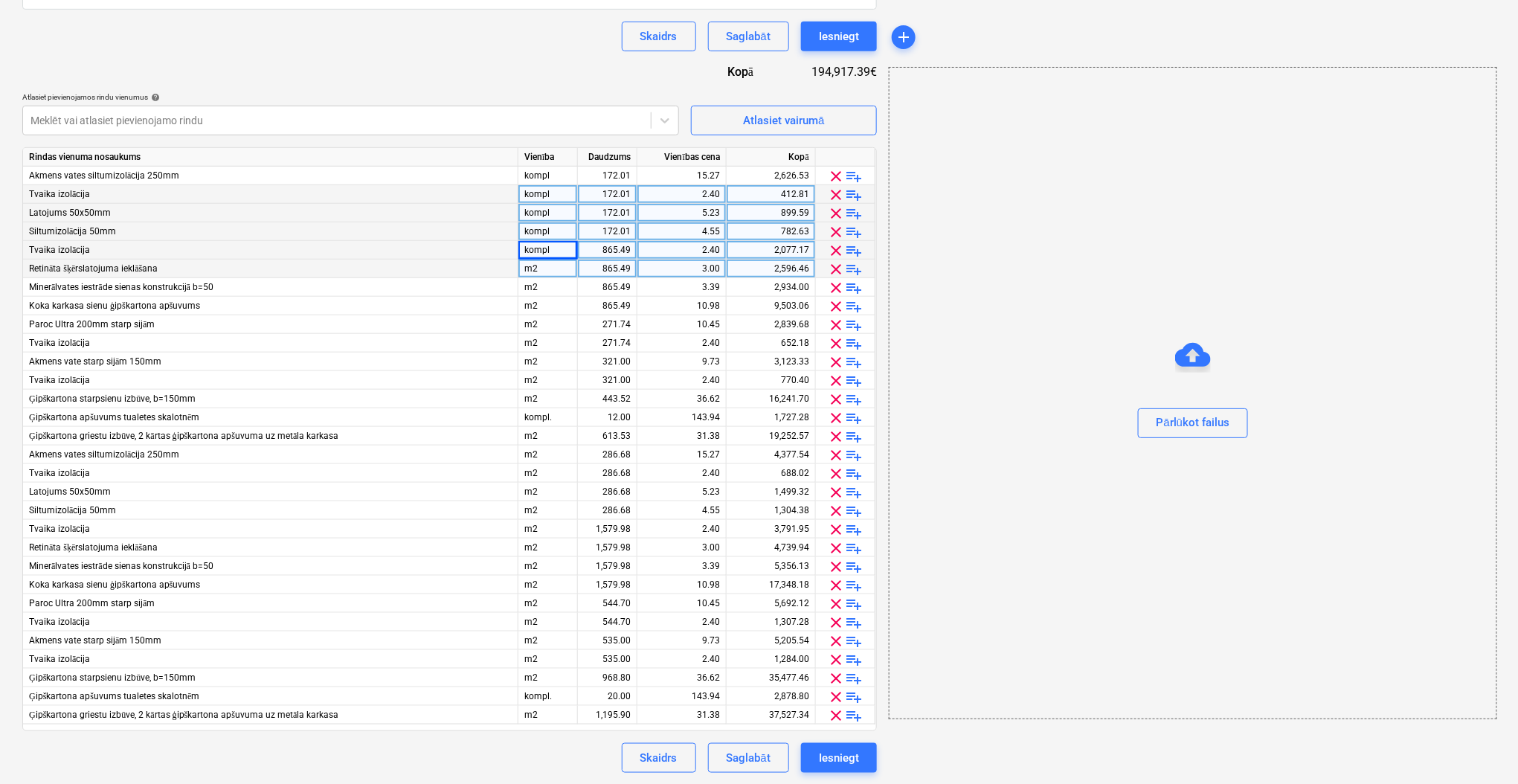
click at [546, 275] on div "m2" at bounding box center [548, 268] width 59 height 18
click at [541, 289] on div "m2" at bounding box center [548, 287] width 59 height 18
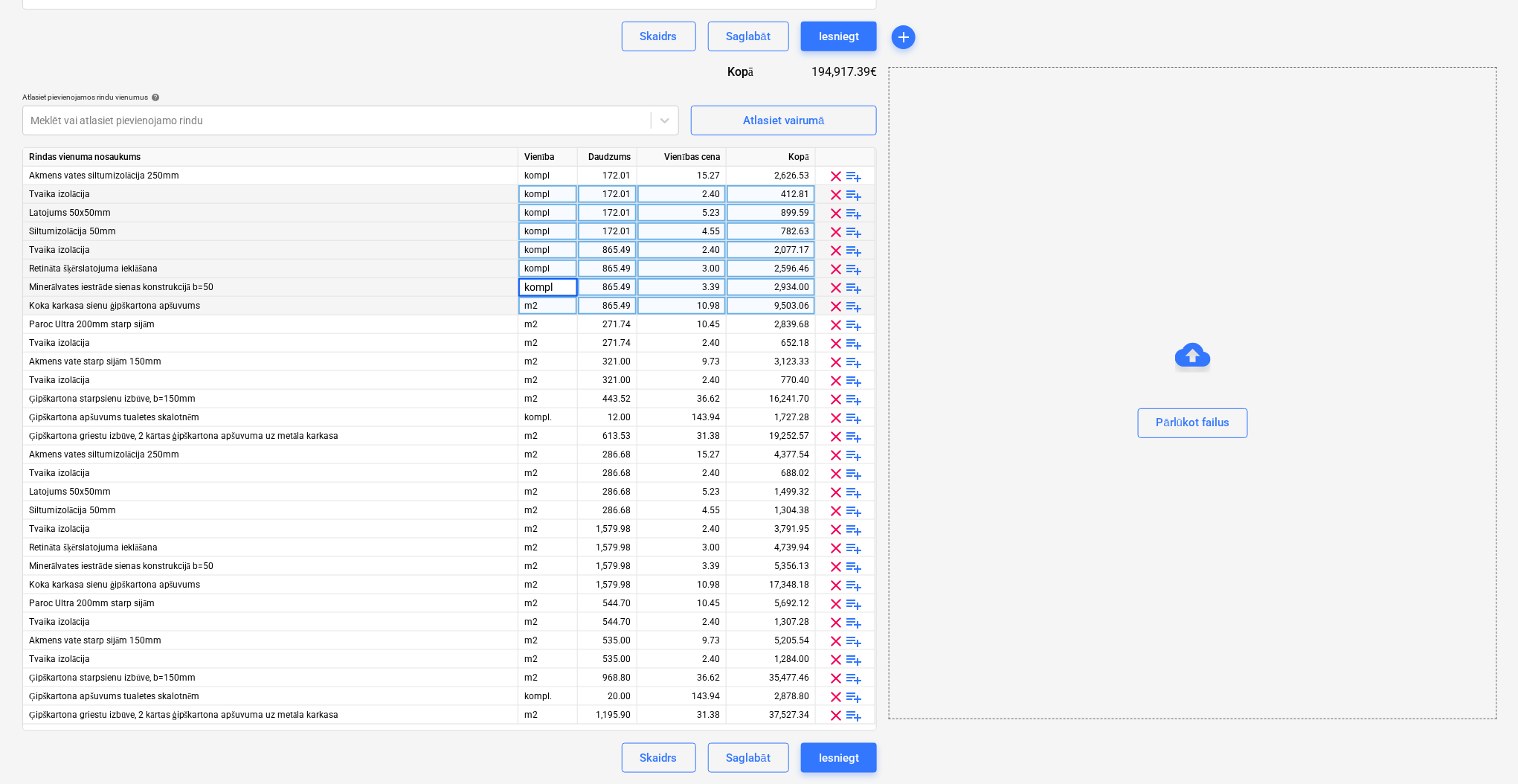
click at [540, 313] on div "m2" at bounding box center [548, 305] width 59 height 18
type input "kompl"
click at [540, 320] on div "m2" at bounding box center [548, 324] width 59 height 18
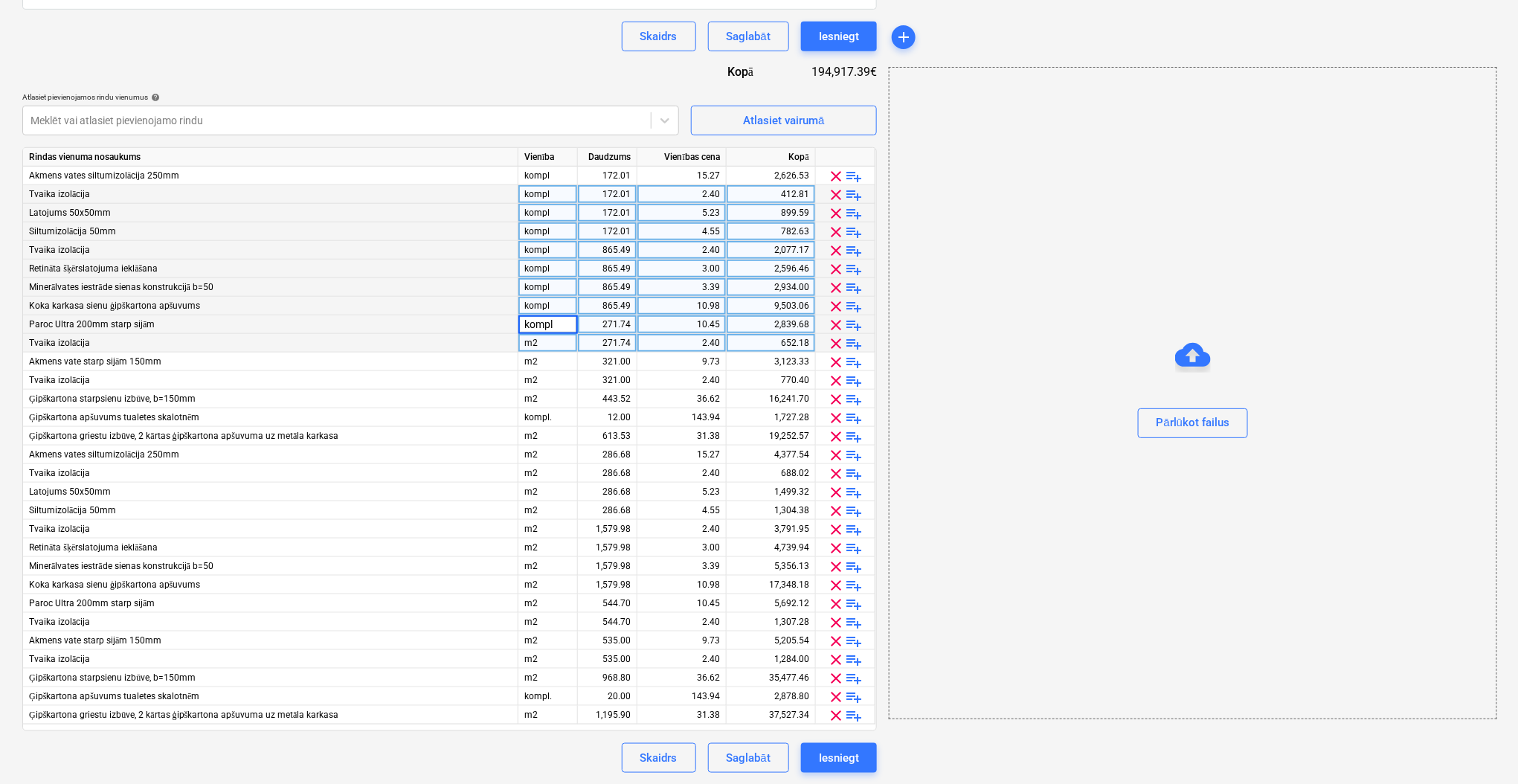
click at [545, 349] on div "m2" at bounding box center [548, 343] width 59 height 18
click at [543, 360] on div "m2" at bounding box center [548, 361] width 59 height 18
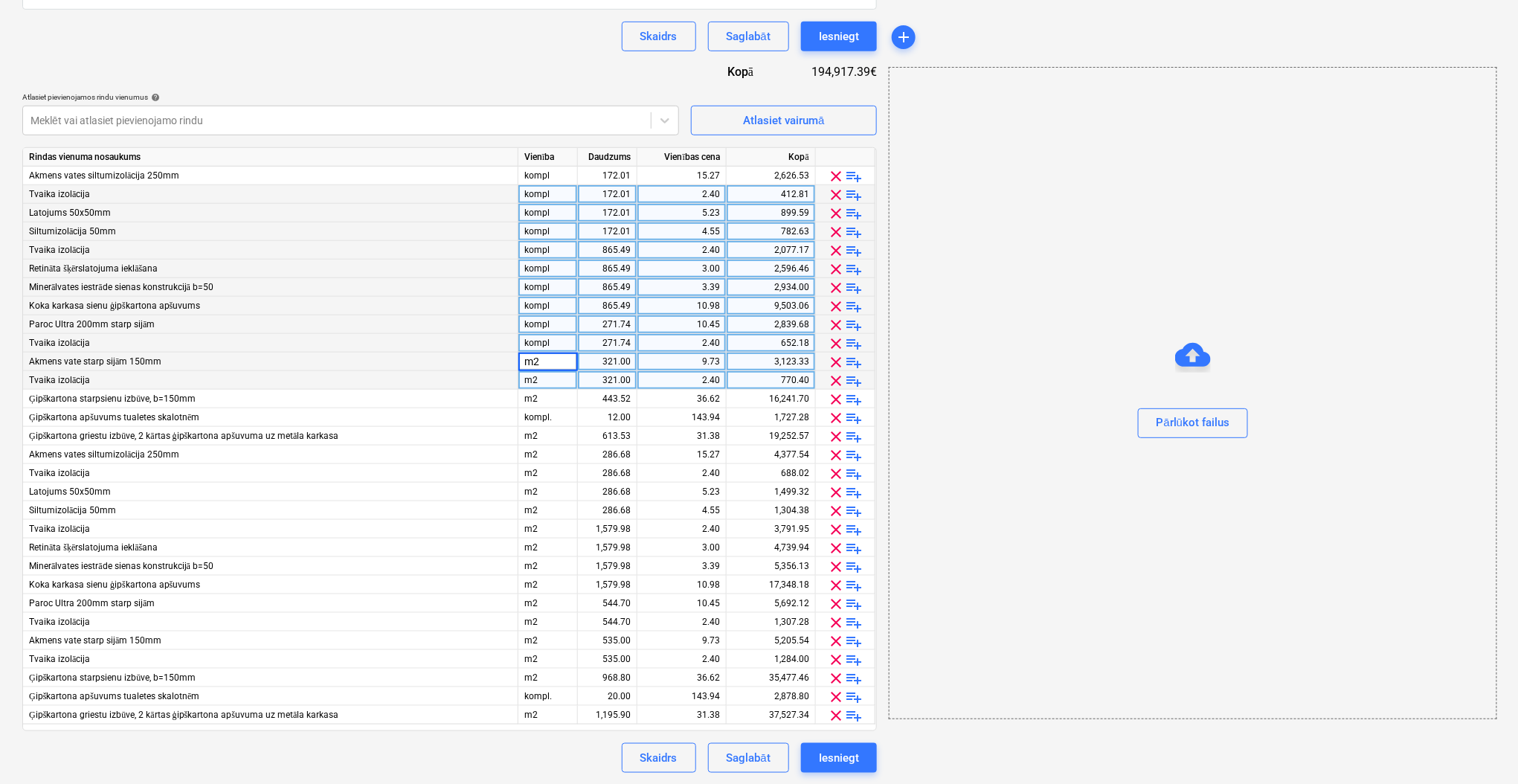
type input "kompl"
click at [546, 382] on div "m2" at bounding box center [548, 379] width 59 height 18
click at [546, 392] on div "m2" at bounding box center [548, 399] width 59 height 18
type input "kompl"
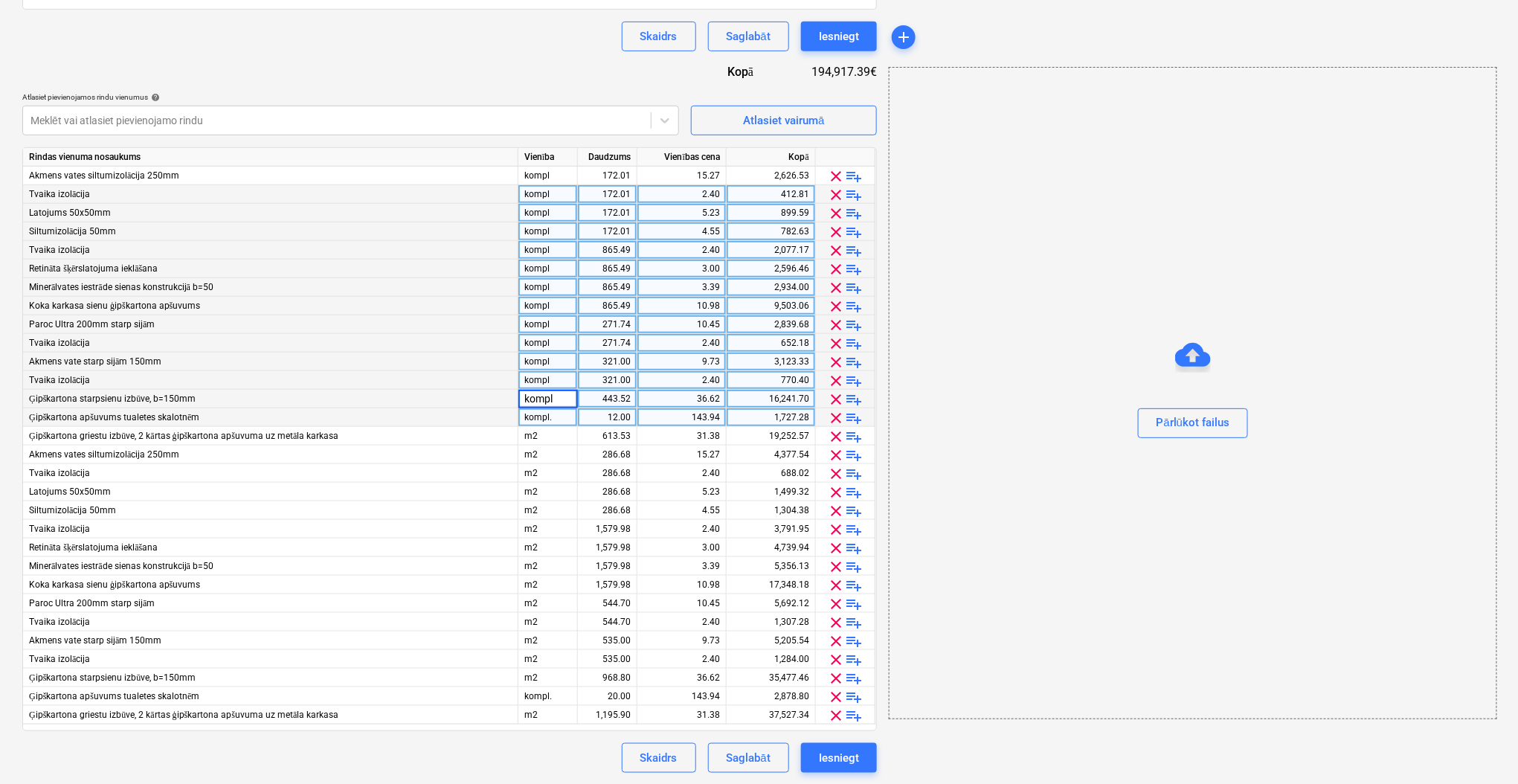
click at [546, 415] on div "kompl." at bounding box center [548, 417] width 59 height 18
type input "v"
click at [544, 404] on div "kompl" at bounding box center [548, 399] width 59 height 18
click at [544, 404] on input "kompl" at bounding box center [547, 399] width 58 height 18
click at [539, 415] on div "v" at bounding box center [548, 417] width 59 height 18
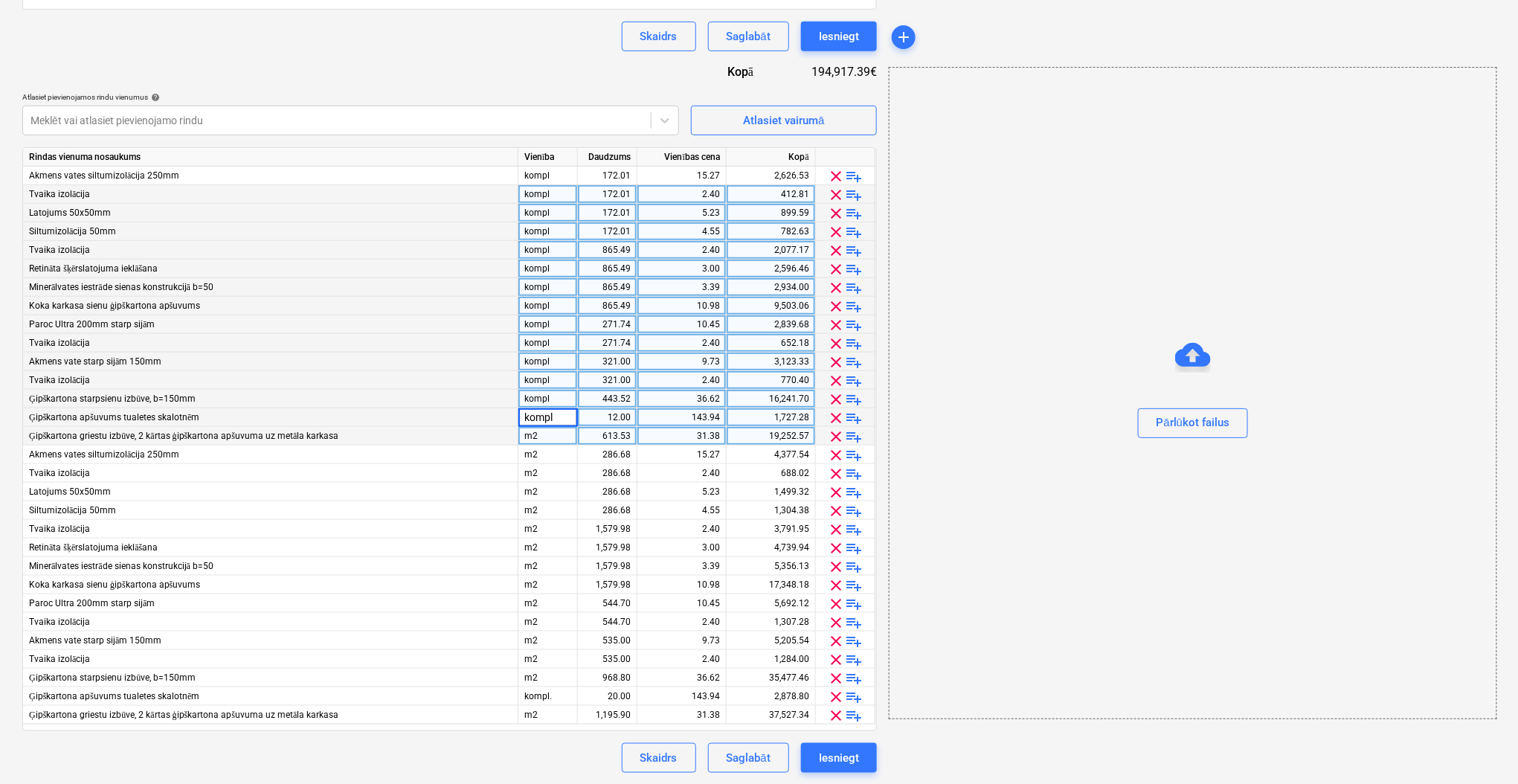
click at [536, 436] on div "m2" at bounding box center [548, 435] width 59 height 18
type input "kompl"
click at [537, 452] on div "m2" at bounding box center [548, 454] width 59 height 18
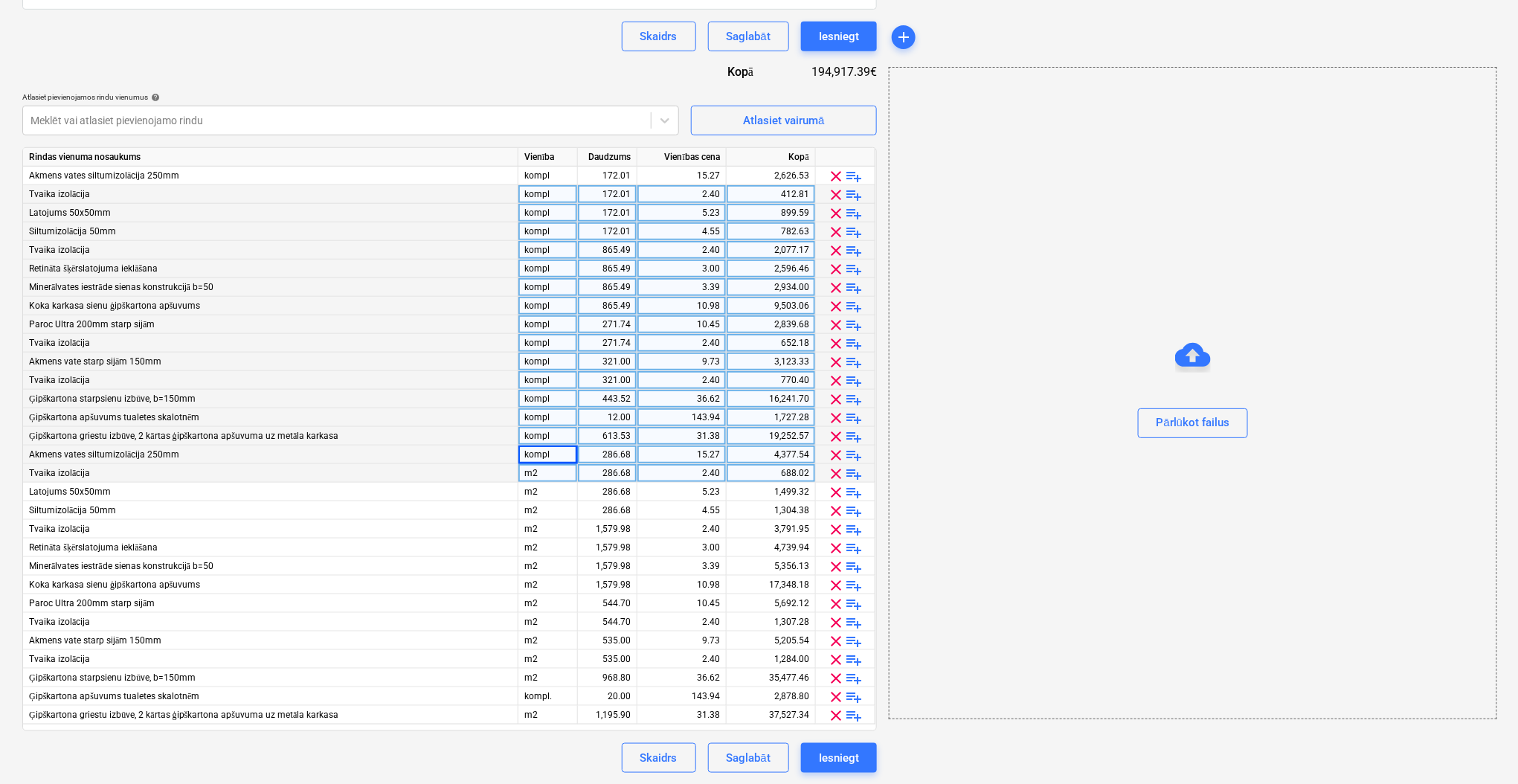
click at [539, 477] on div "m2" at bounding box center [548, 472] width 59 height 18
click at [538, 493] on div "m2" at bounding box center [548, 491] width 59 height 18
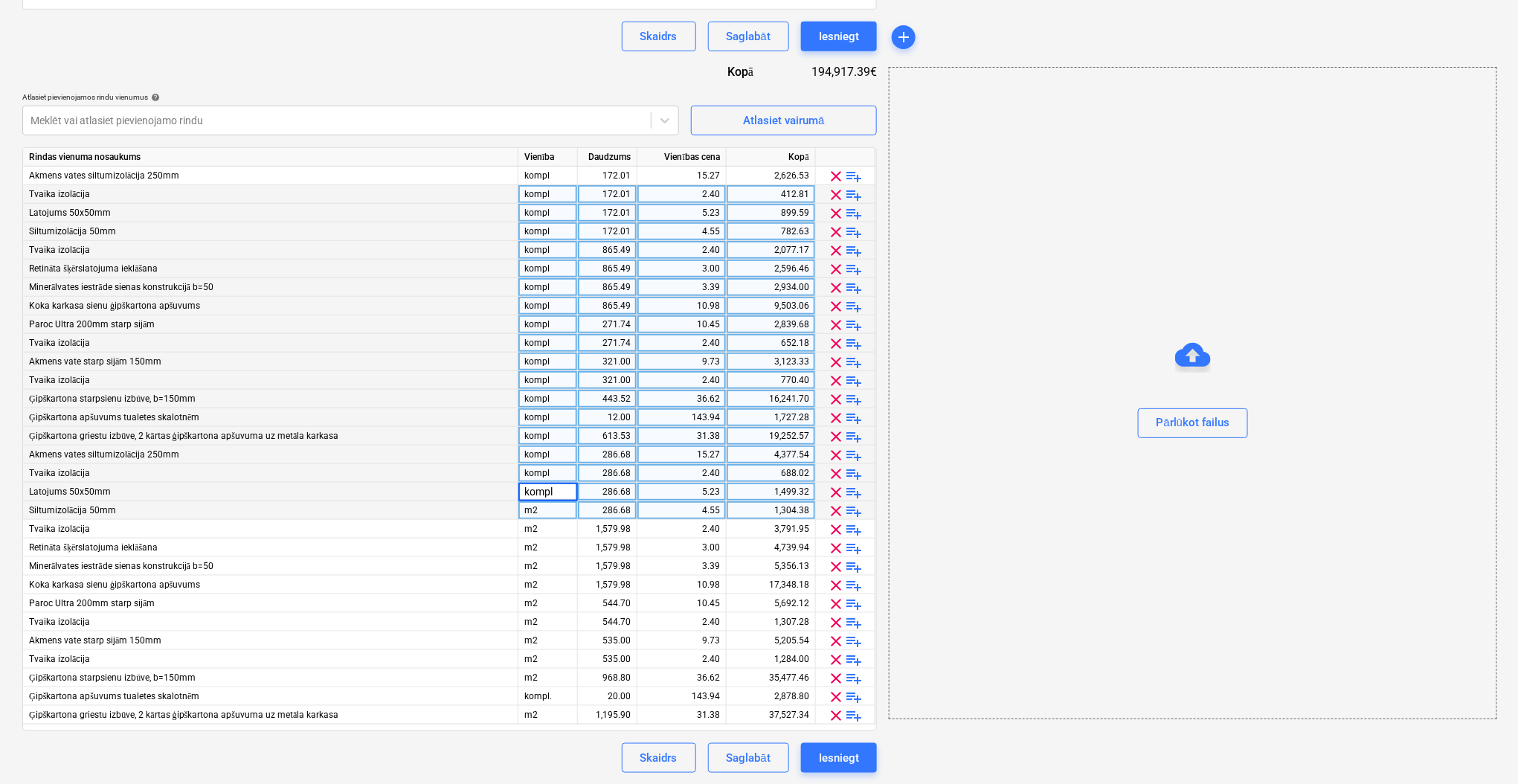
click at [540, 510] on div "m2" at bounding box center [548, 510] width 59 height 18
type input "kompl"
click at [541, 528] on div "m2" at bounding box center [548, 528] width 59 height 18
type input "kompl"
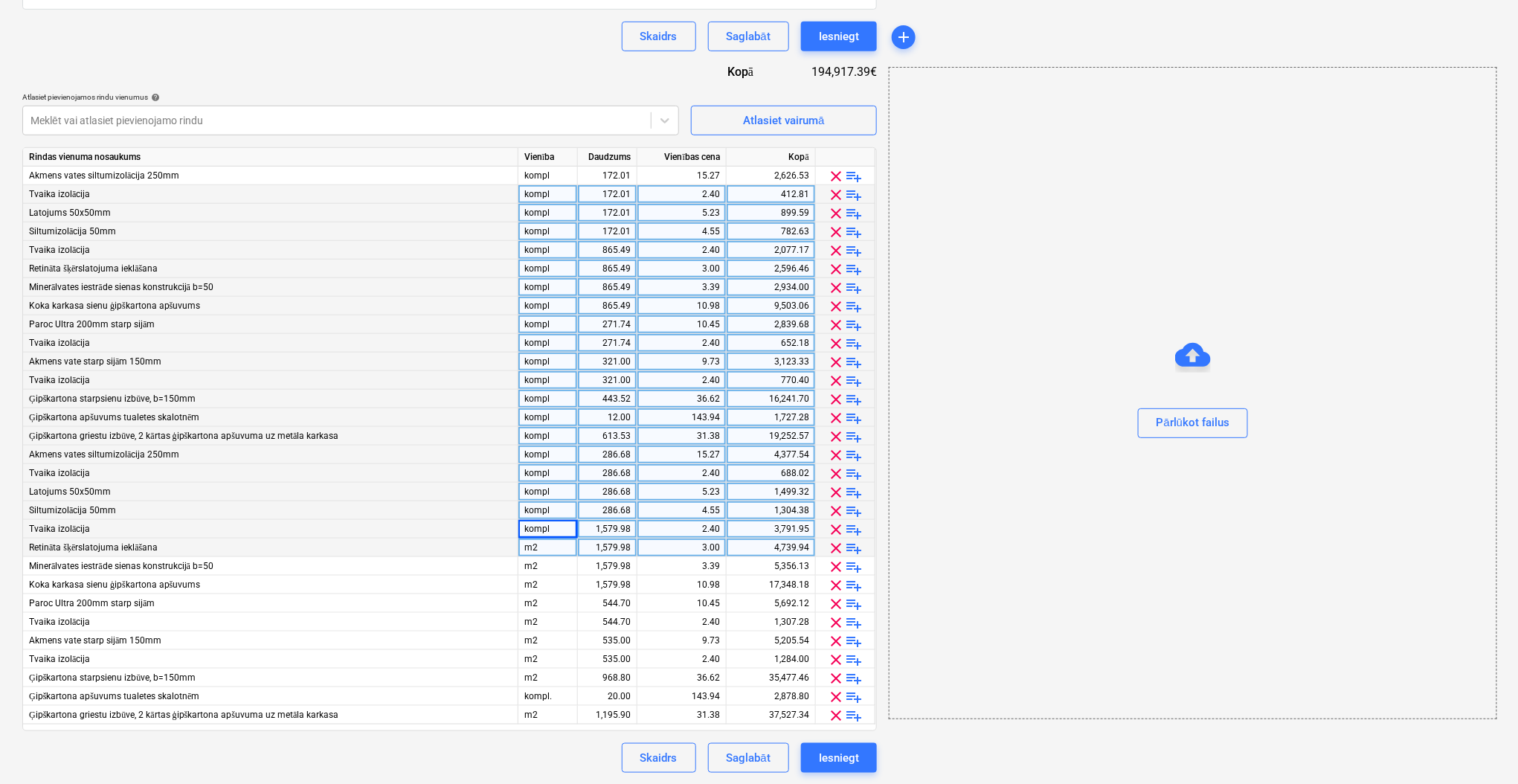
click at [543, 544] on div "m2" at bounding box center [548, 547] width 59 height 18
click at [547, 573] on div "m2" at bounding box center [548, 566] width 59 height 18
type input "kompl"
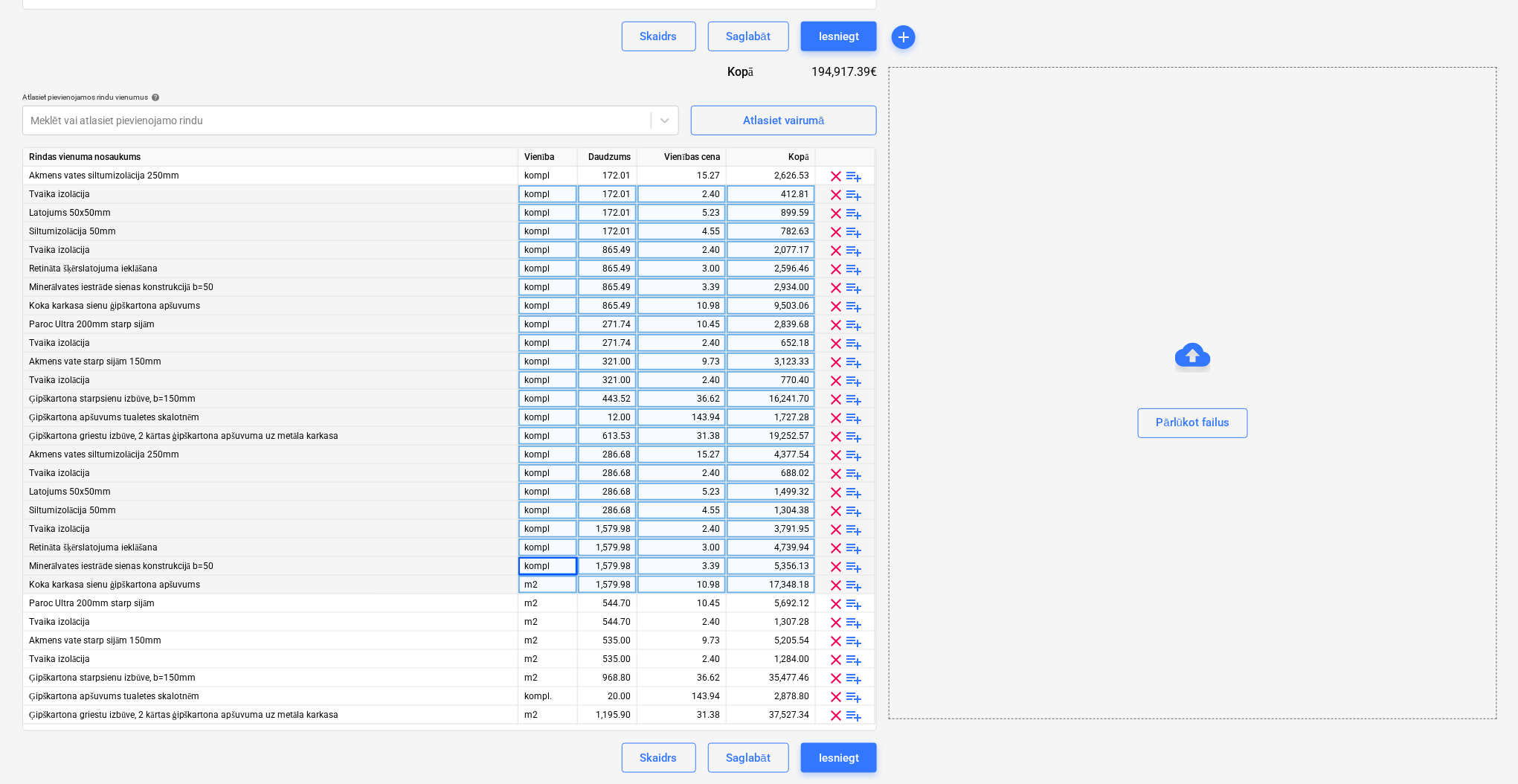
click at [544, 576] on div "m2" at bounding box center [548, 584] width 59 height 18
click at [541, 606] on div "m2" at bounding box center [548, 603] width 59 height 18
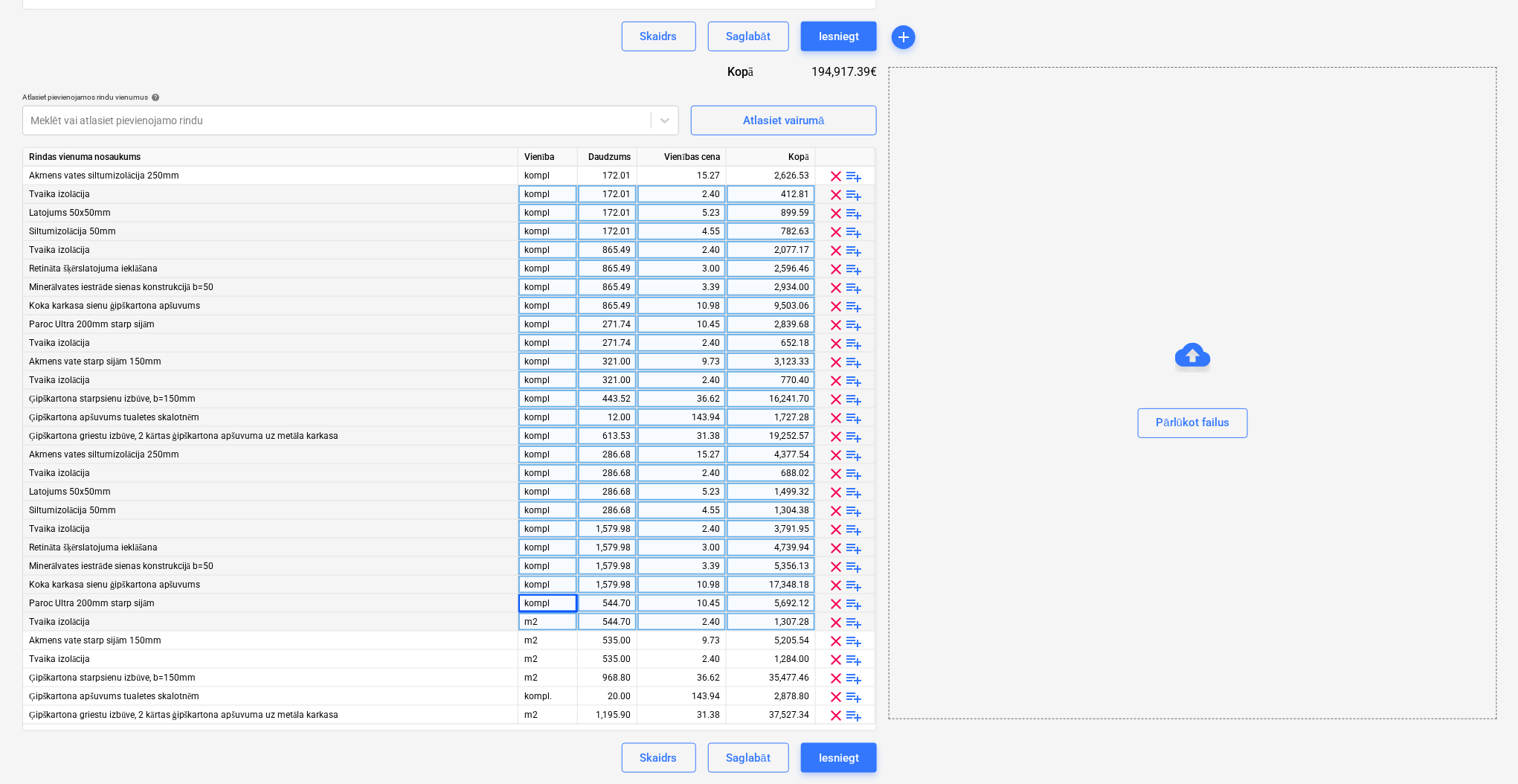
click at [540, 628] on div "m2" at bounding box center [548, 621] width 59 height 18
type input "kompl"
click at [539, 636] on div "m2" at bounding box center [548, 640] width 59 height 18
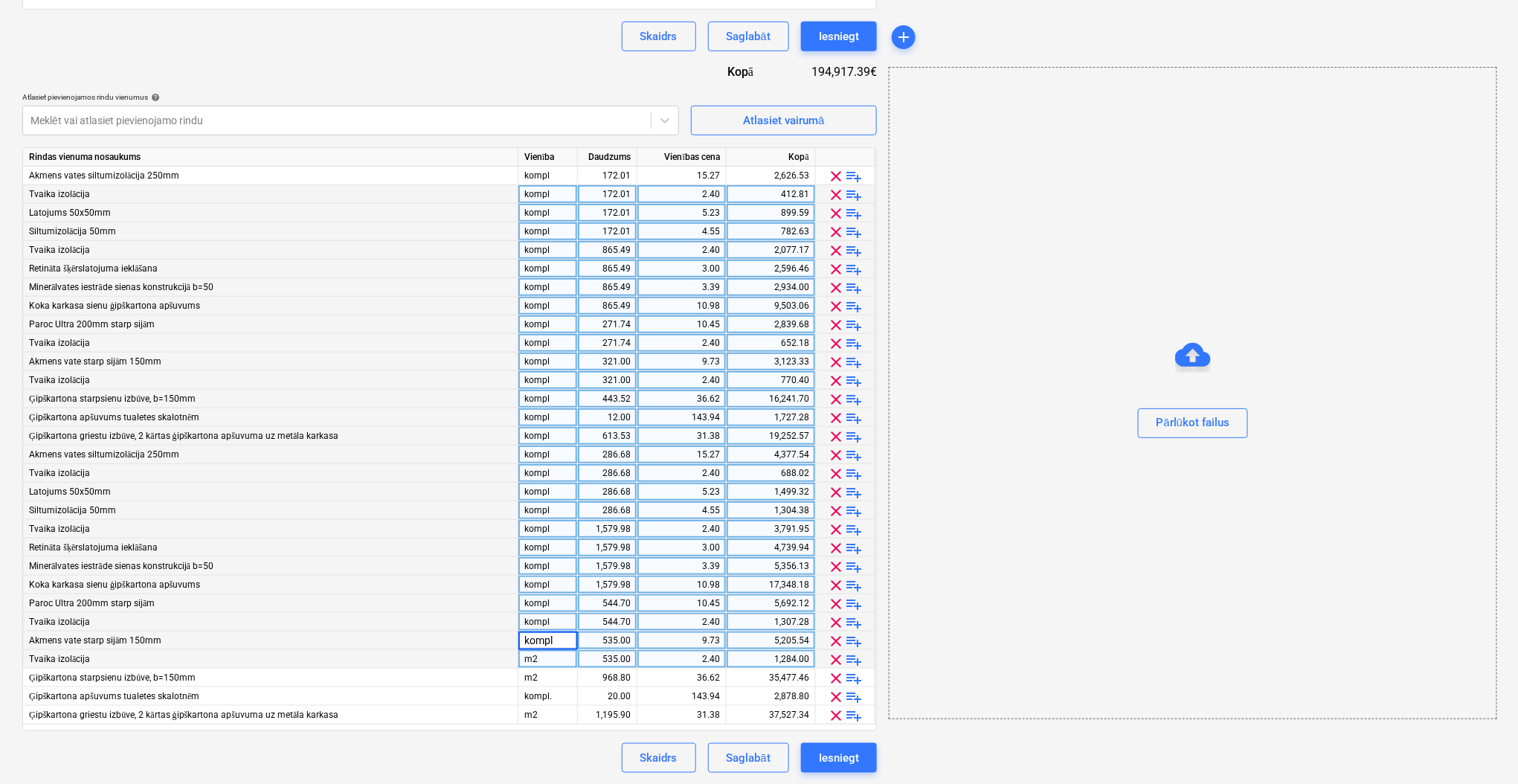
click at [537, 655] on div "m2" at bounding box center [548, 659] width 59 height 18
type input "kompl"
click at [541, 681] on div "m2" at bounding box center [548, 677] width 59 height 18
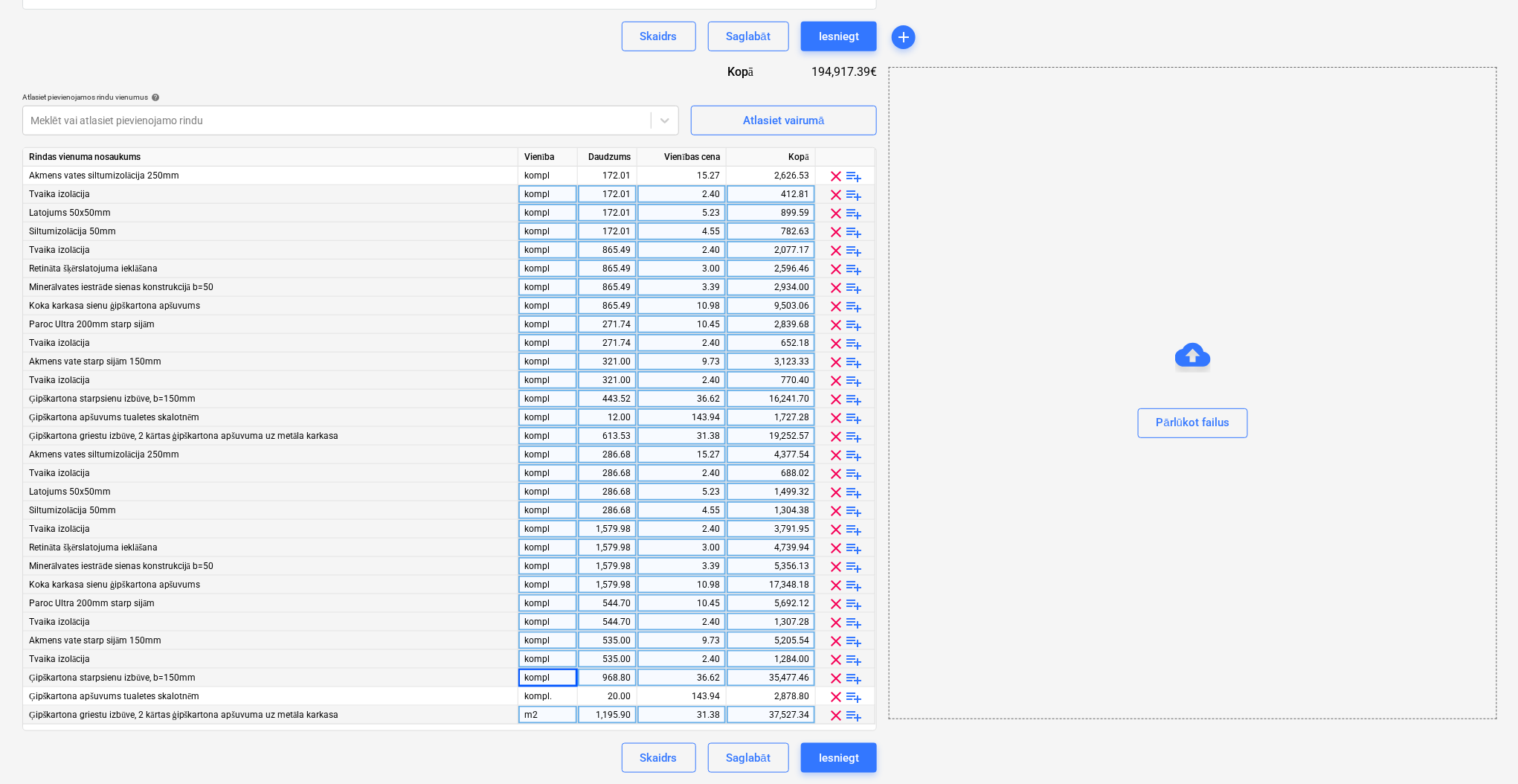
click at [530, 717] on div "m2" at bounding box center [548, 714] width 59 height 18
click at [626, 177] on div "172.01" at bounding box center [608, 175] width 47 height 18
type input "1"
click at [608, 195] on div "172.01" at bounding box center [608, 194] width 47 height 18
type input "1"
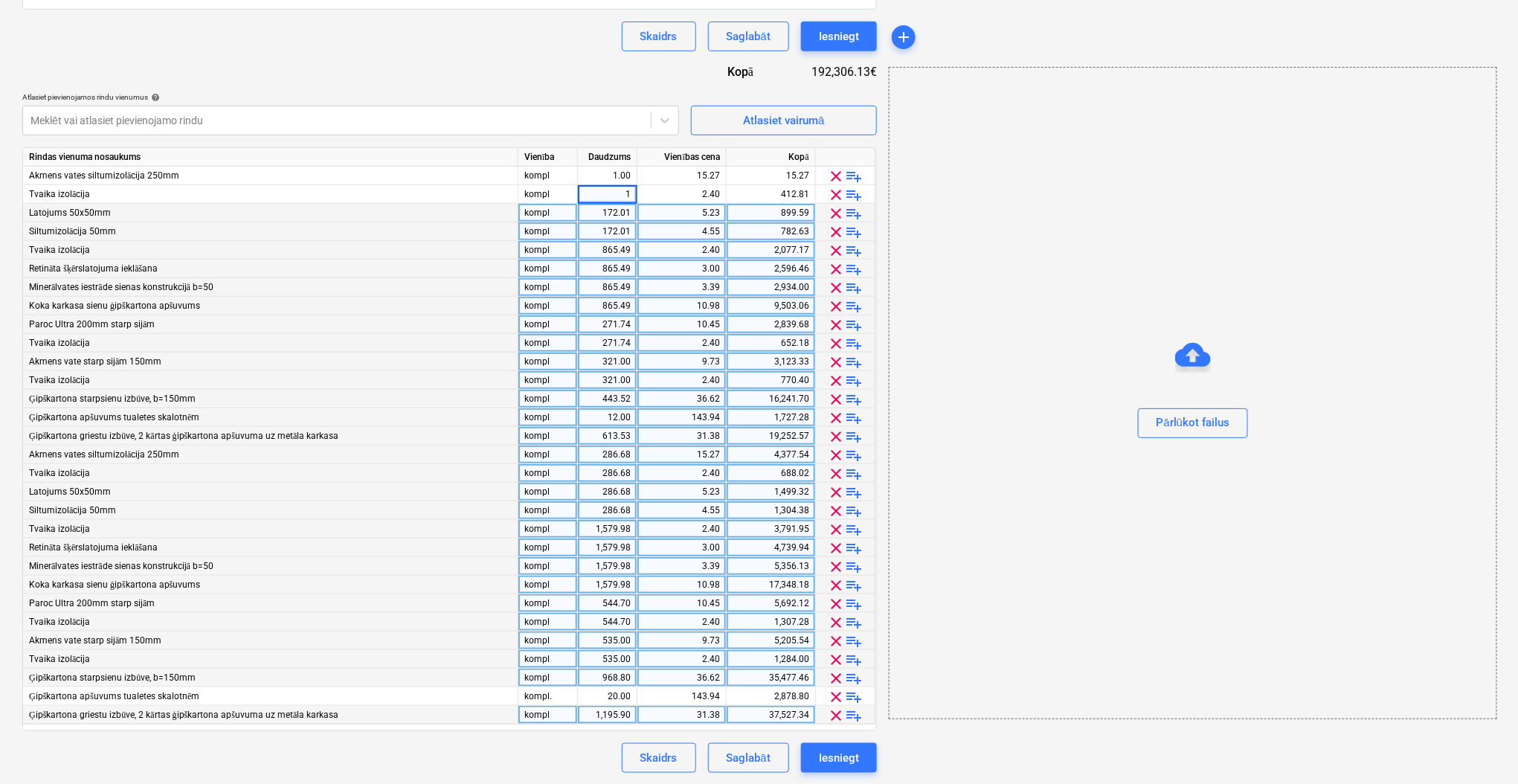
click at [599, 214] on div "172.01" at bounding box center [608, 212] width 47 height 18
click at [601, 231] on div "172.01" at bounding box center [608, 231] width 47 height 18
type input "1"
click at [605, 248] on div "865.49" at bounding box center [608, 250] width 47 height 18
click at [610, 253] on div "865.49" at bounding box center [608, 250] width 47 height 18
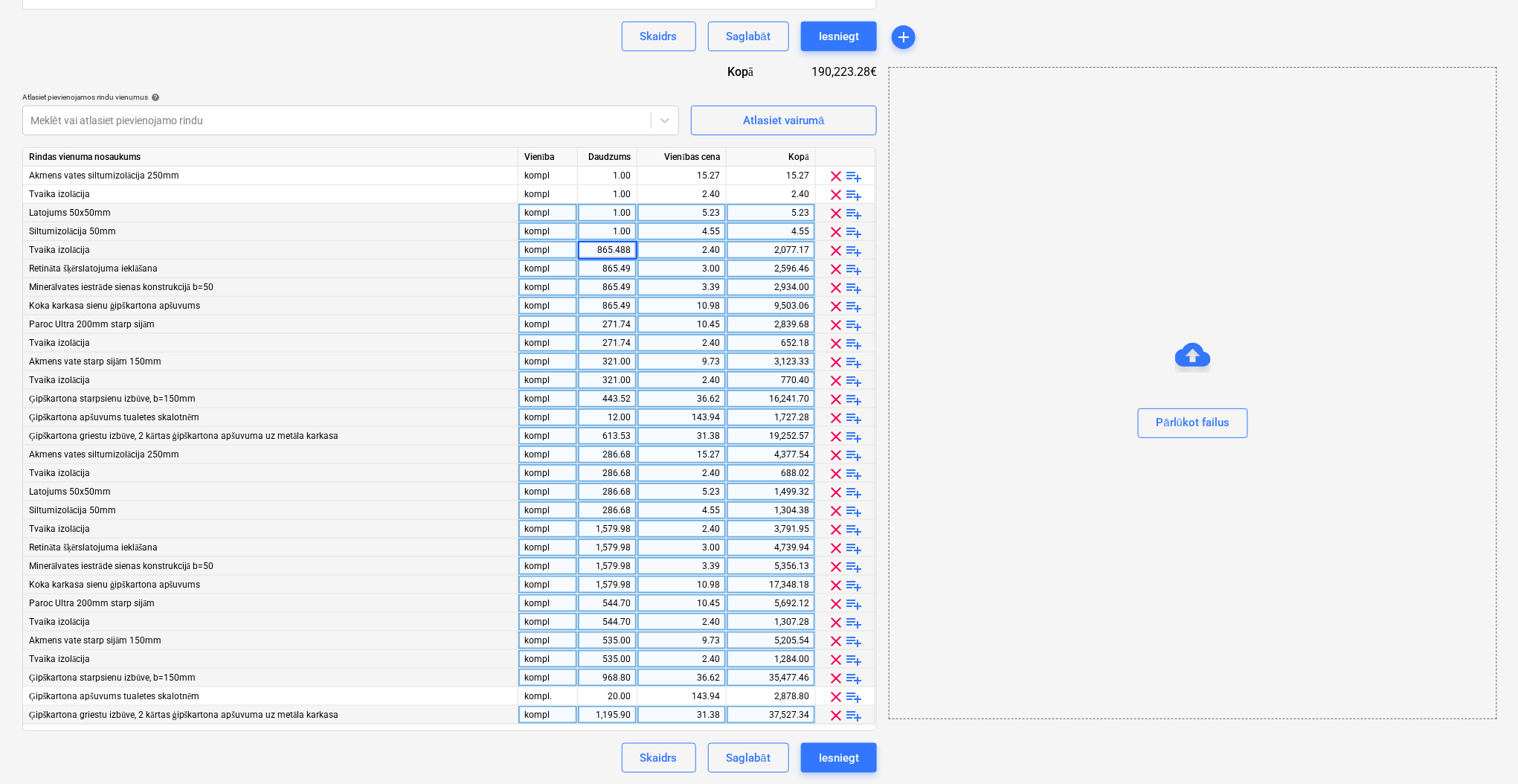
type input "1"
click at [608, 262] on div "865.49" at bounding box center [608, 268] width 47 height 18
click at [605, 291] on div "865.49" at bounding box center [608, 287] width 47 height 18
type input "1"
click at [607, 309] on div "865.49" at bounding box center [608, 305] width 47 height 18
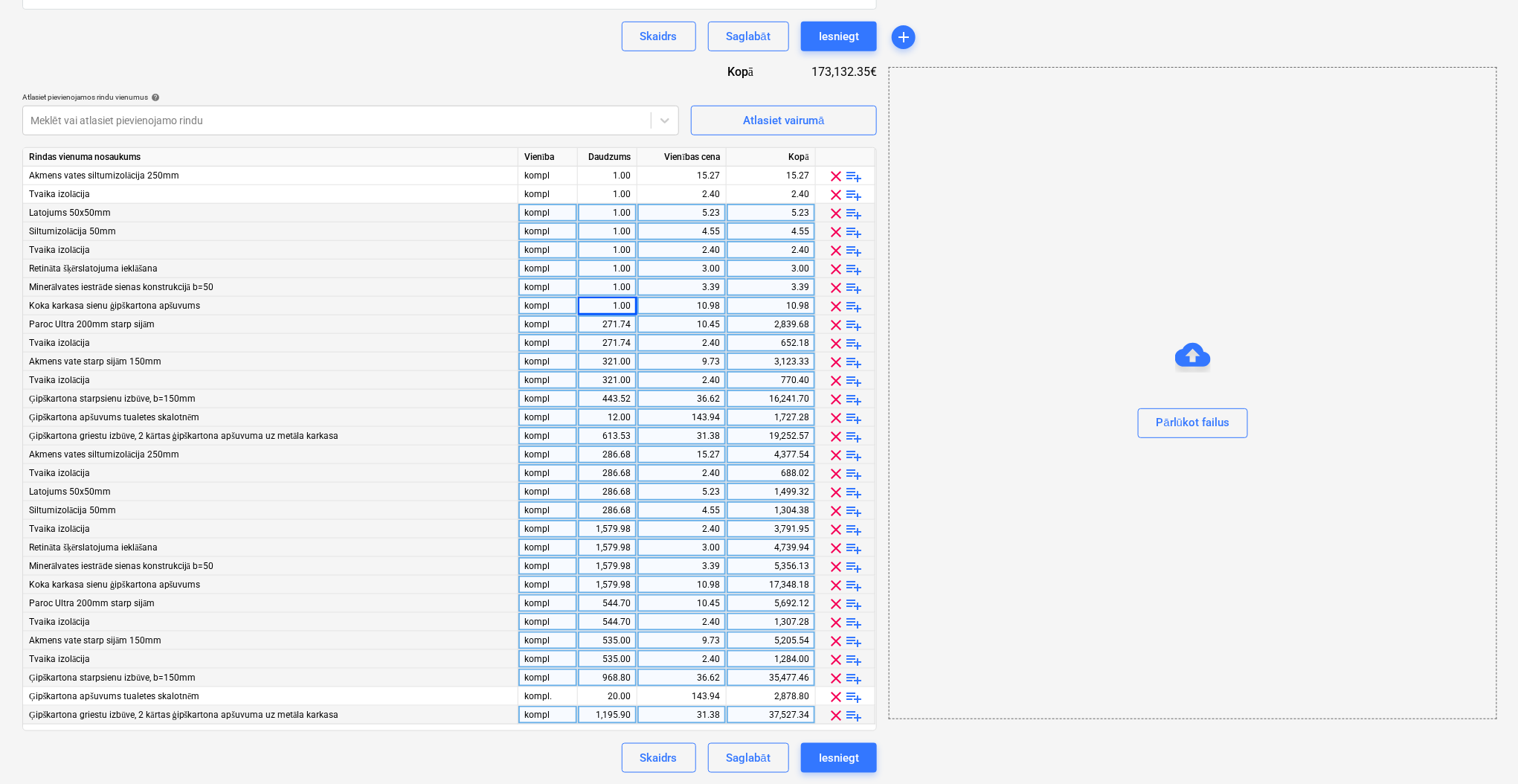
click at [614, 327] on div "271.74" at bounding box center [608, 324] width 47 height 18
click at [615, 344] on div "271.74" at bounding box center [608, 343] width 47 height 18
type input "1"
click at [615, 355] on div "321.00" at bounding box center [608, 361] width 47 height 18
click at [615, 378] on div "321.00" at bounding box center [608, 379] width 47 height 18
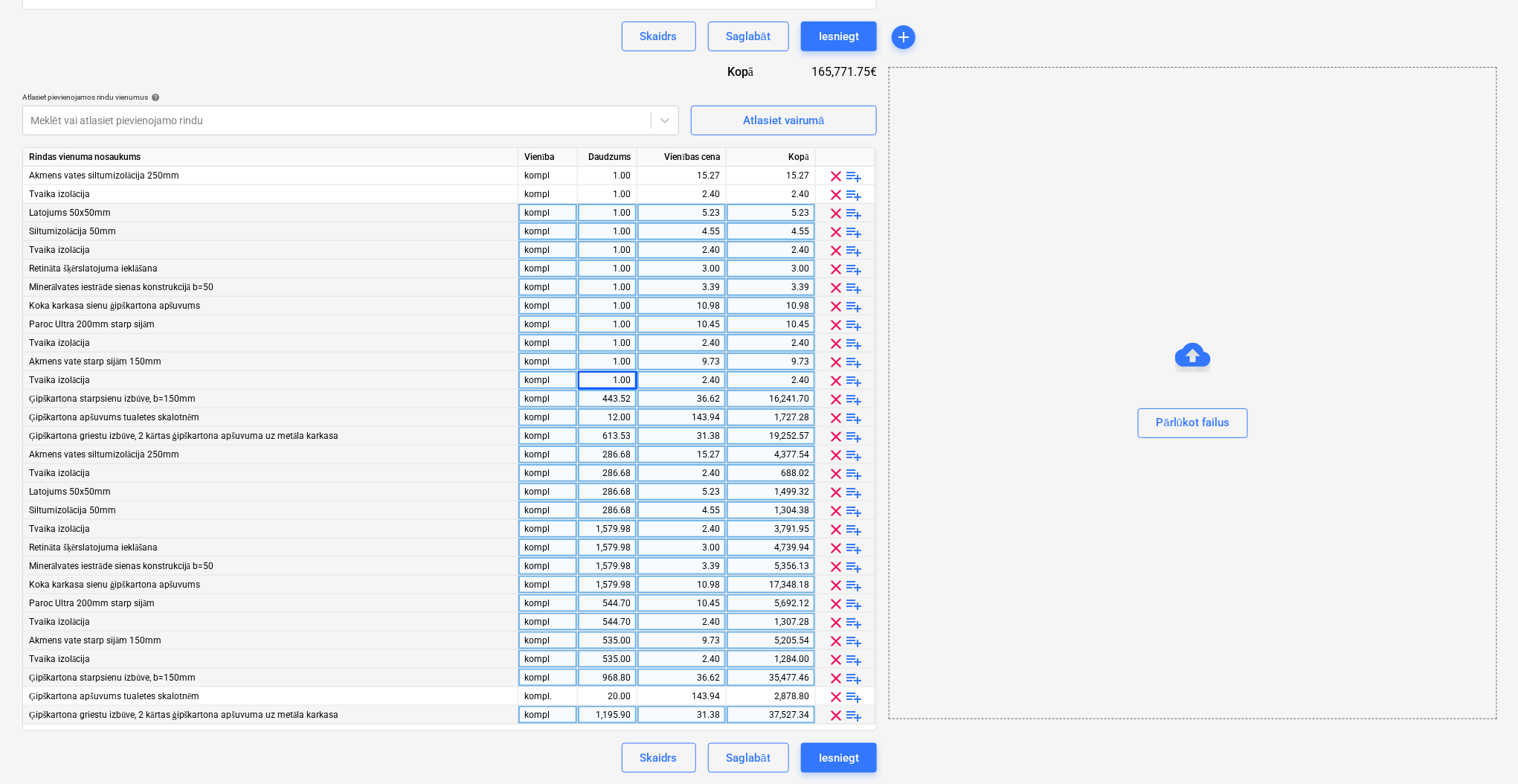
click at [615, 401] on div "443.52" at bounding box center [608, 399] width 47 height 18
click at [611, 420] on div "12.00" at bounding box center [608, 417] width 47 height 18
click at [608, 440] on div "613.53" at bounding box center [608, 435] width 47 height 18
click at [608, 453] on div "286.68" at bounding box center [608, 454] width 47 height 18
click at [609, 475] on div "286.68" at bounding box center [608, 472] width 47 height 18
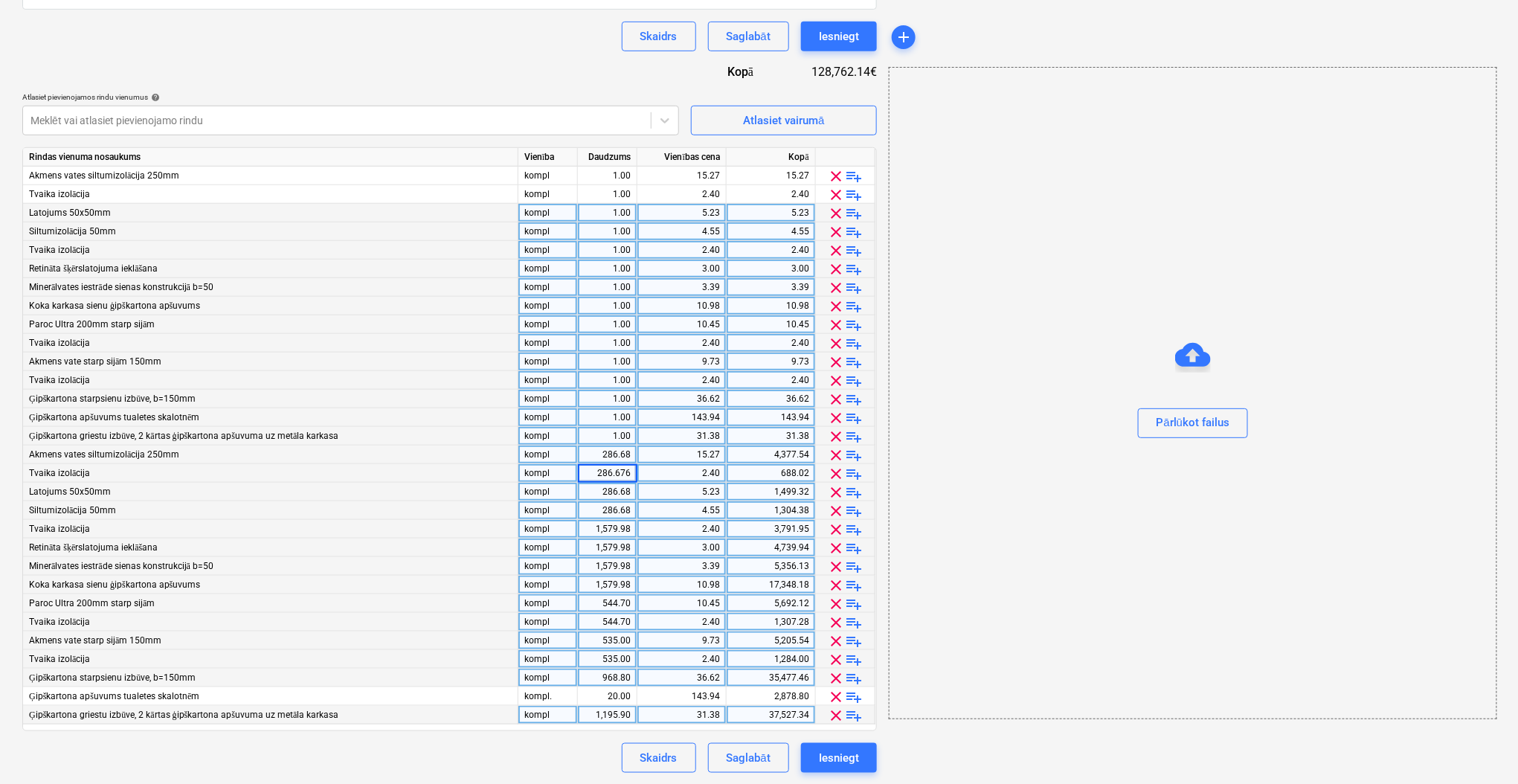
click at [613, 452] on div "286.68" at bounding box center [608, 454] width 47 height 18
type input "1"
click at [615, 477] on div "286.68" at bounding box center [608, 472] width 47 height 18
click at [614, 493] on div "286.68" at bounding box center [608, 491] width 47 height 18
type input "1"
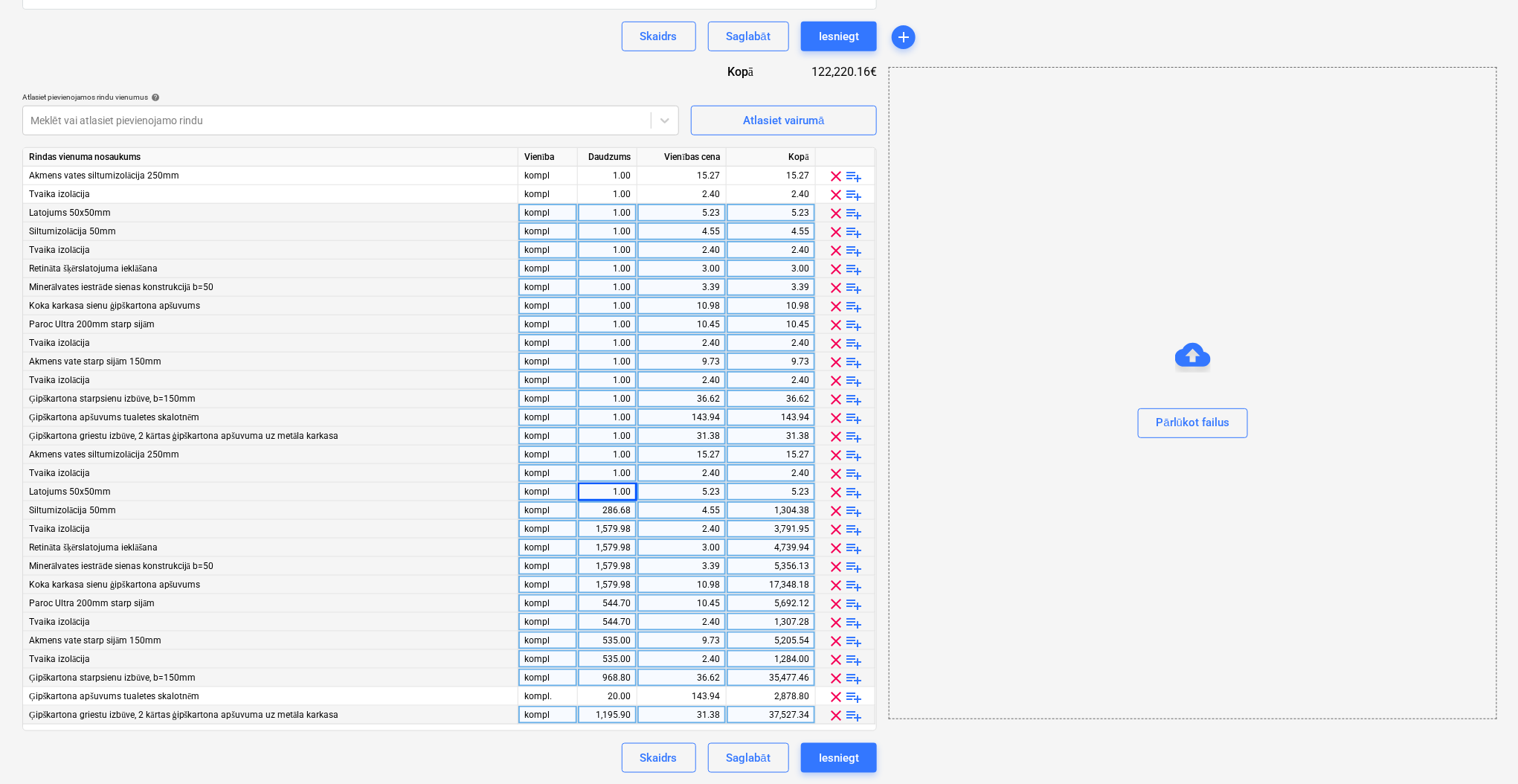
click at [614, 506] on div "286.68" at bounding box center [608, 510] width 47 height 18
click at [617, 528] on div "1,579.98" at bounding box center [608, 528] width 47 height 18
click at [614, 544] on div "1,579.98" at bounding box center [608, 547] width 47 height 18
click at [614, 562] on div "1,579.98" at bounding box center [608, 566] width 47 height 18
click at [620, 588] on div "1,579.98" at bounding box center [608, 584] width 47 height 18
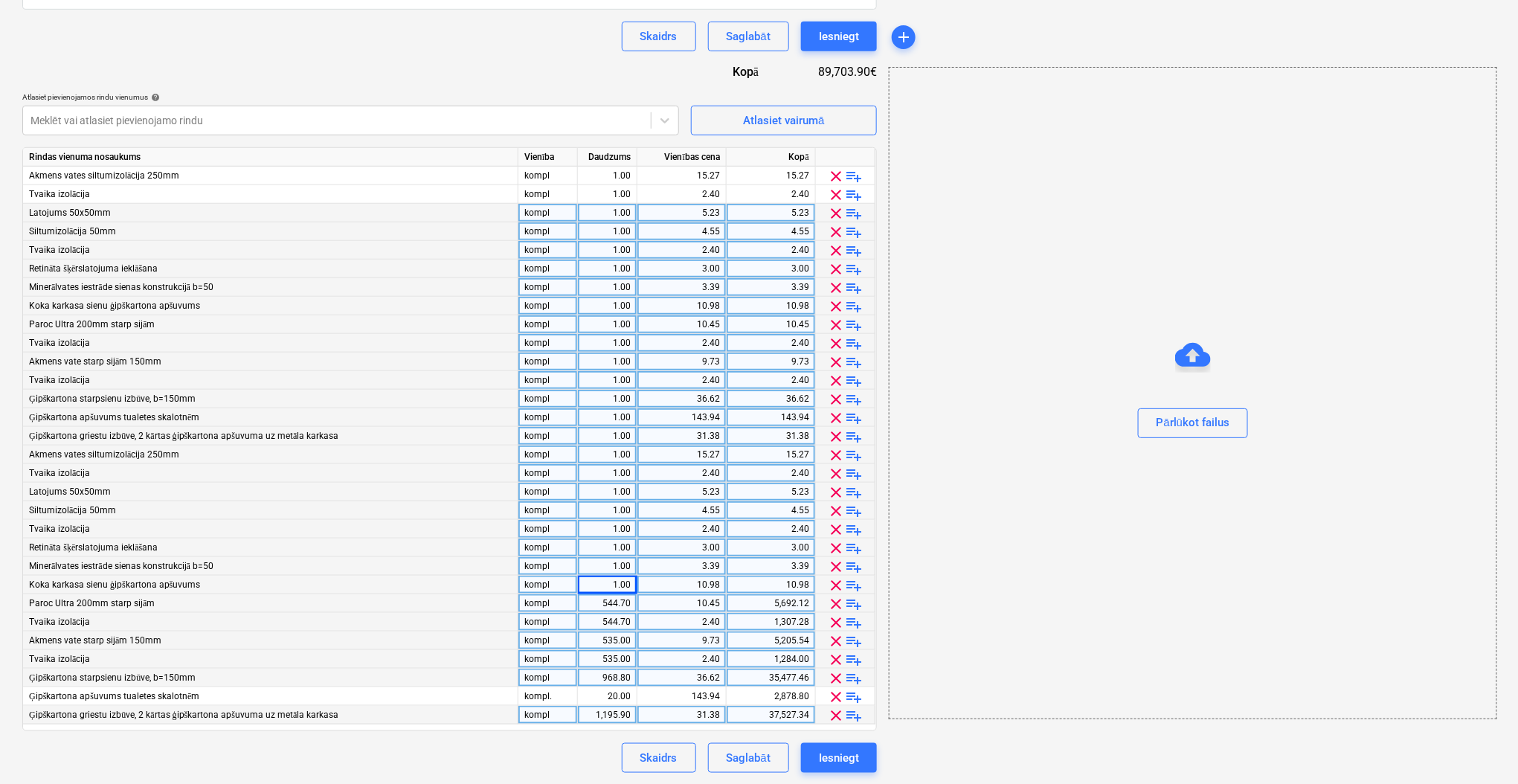
click at [621, 608] on div "544.70" at bounding box center [608, 603] width 47 height 18
click at [615, 626] on div "544.70" at bounding box center [608, 621] width 47 height 18
type input "1"
click at [615, 635] on div "535.00" at bounding box center [608, 640] width 47 height 18
click at [612, 654] on div "535.00" at bounding box center [608, 659] width 47 height 18
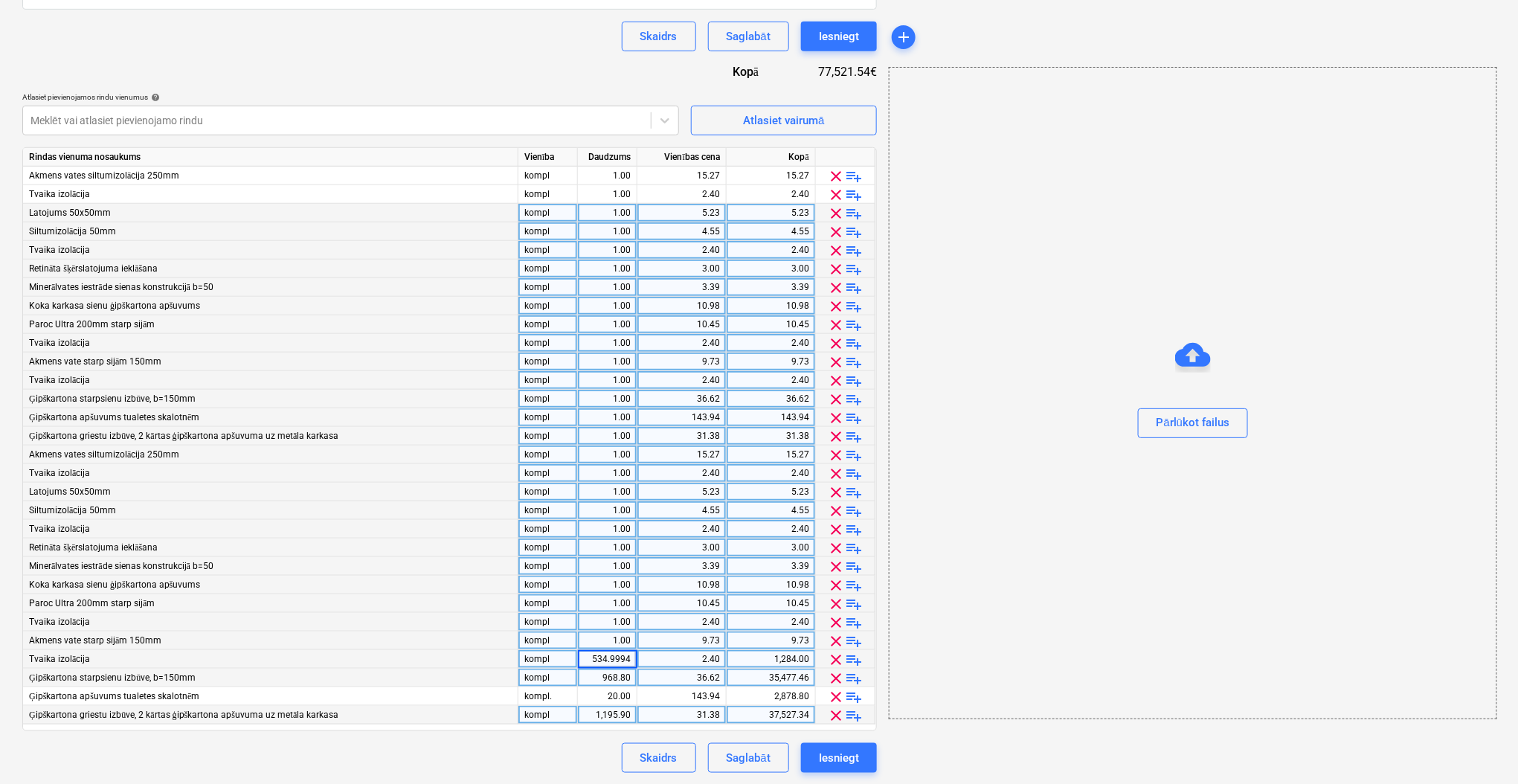
type input "1"
click at [608, 675] on div "968.80" at bounding box center [608, 677] width 47 height 18
click at [623, 699] on div "20.00" at bounding box center [608, 695] width 47 height 18
click at [616, 712] on div "1,195.90" at bounding box center [608, 714] width 47 height 18
click at [569, 741] on div "Līguma nosaukums help Līgums Nr. HC 447/2025 Līguma atsauces numurs help HC 447…" at bounding box center [450, 261] width 855 height 1023
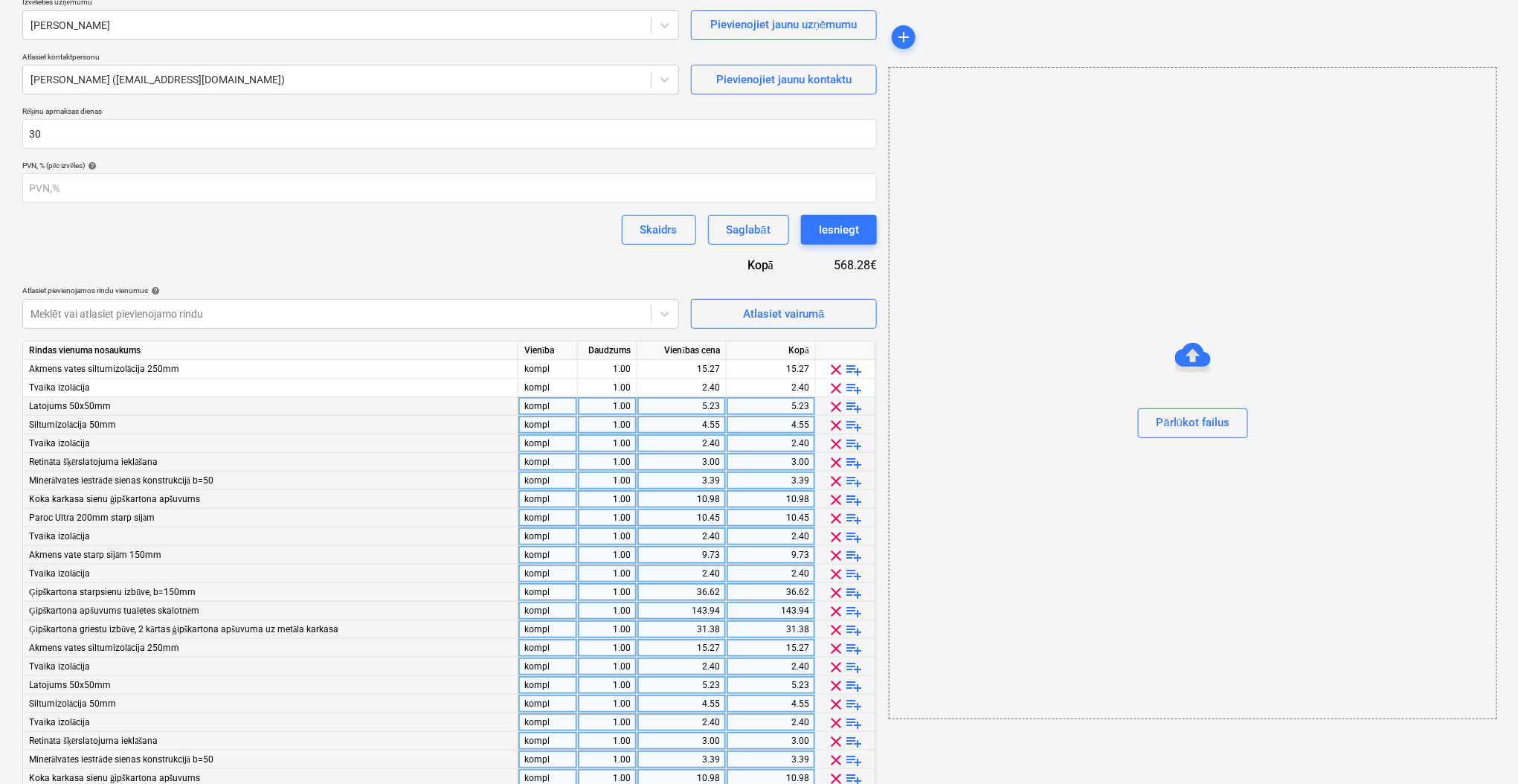
scroll to position [273, 0]
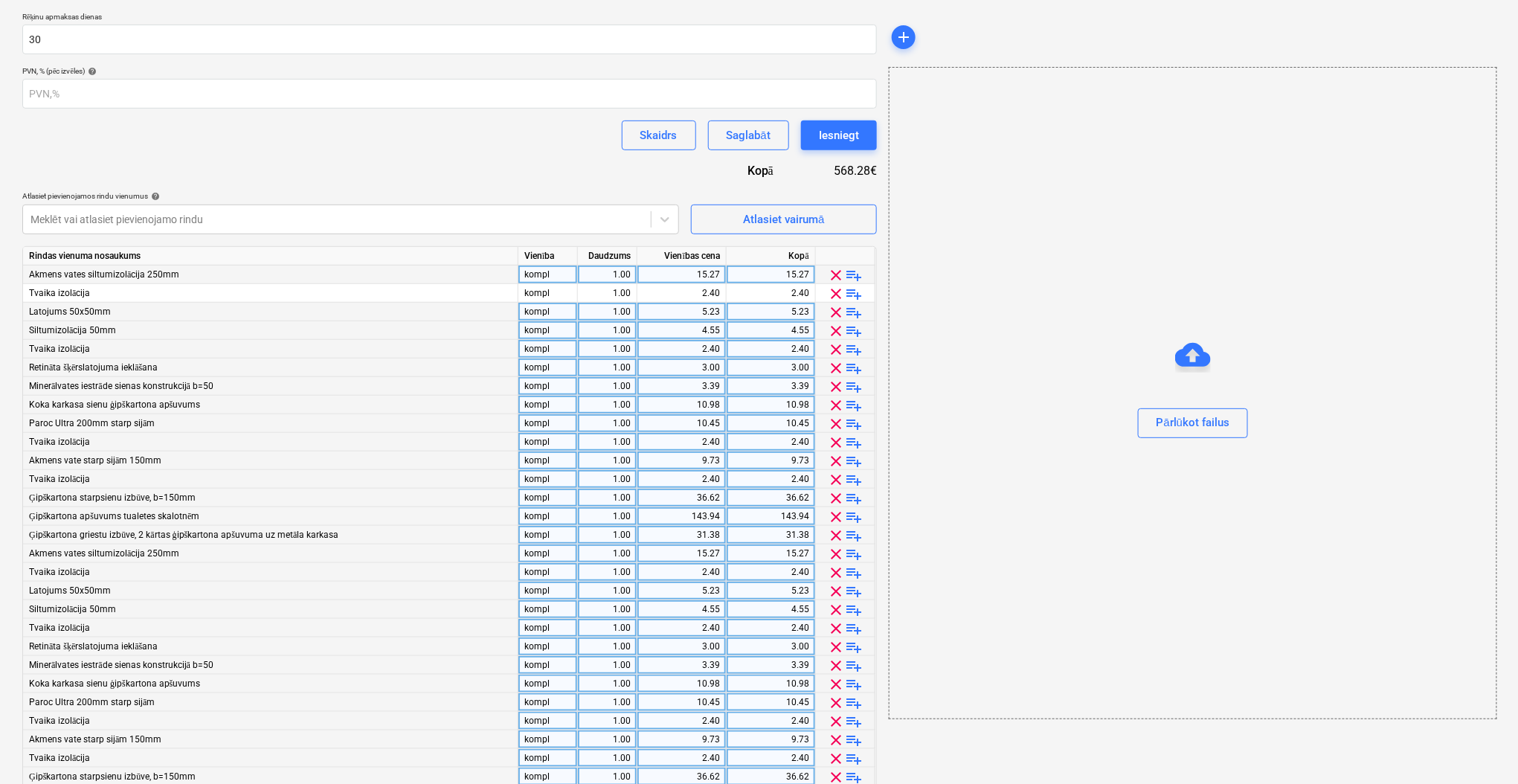
click at [684, 282] on div "15.27" at bounding box center [682, 274] width 77 height 18
type input "528.20"
click at [601, 176] on div "Līguma nosaukums help Līgums Nr. HC 447/2025 Līguma atsauces numurs help HC 447…" at bounding box center [450, 360] width 855 height 1023
click at [702, 457] on div "9.73" at bounding box center [682, 460] width 77 height 18
click at [702, 457] on input "9.73" at bounding box center [682, 460] width 89 height 18
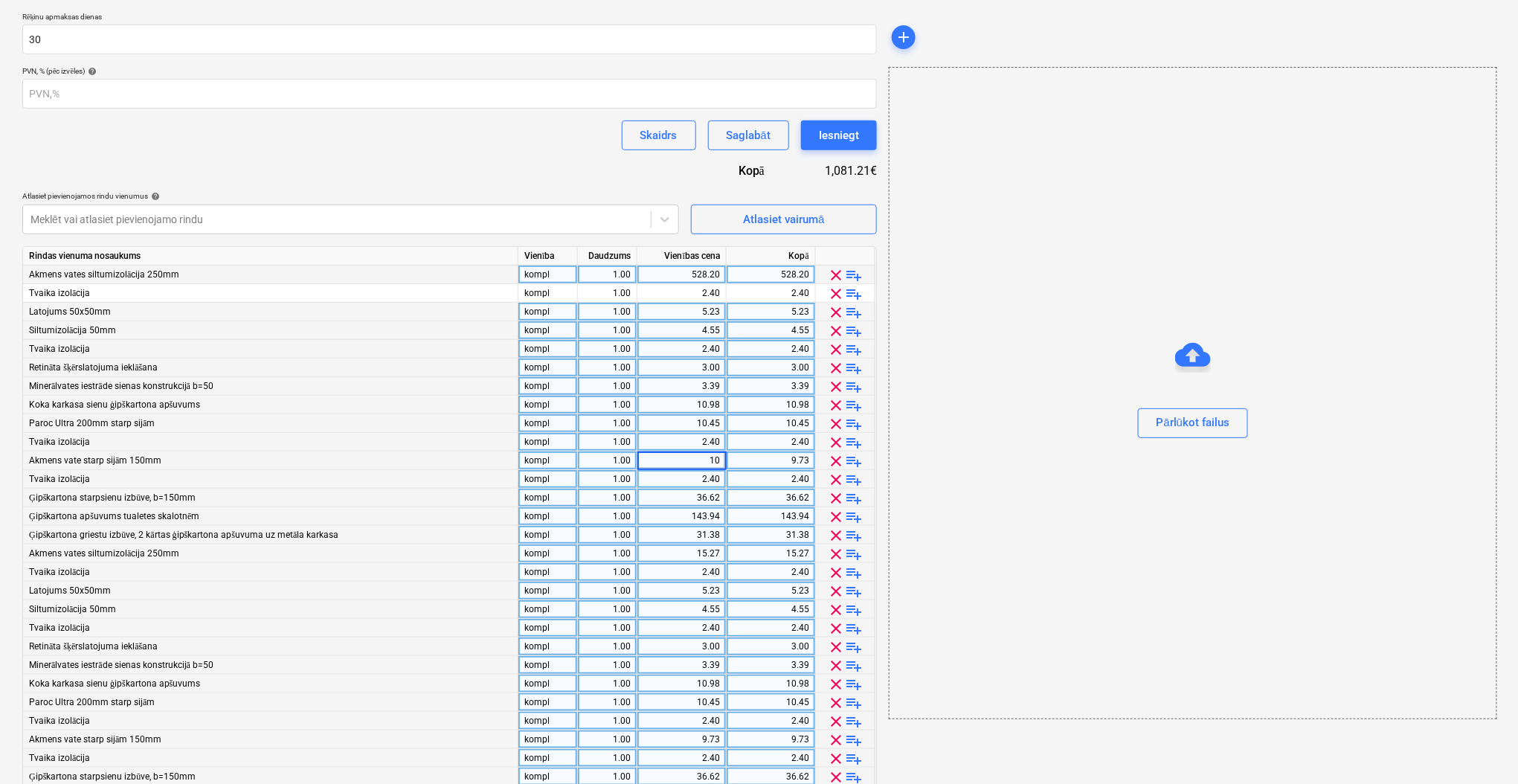
type input "100"
click at [708, 439] on div "2.40" at bounding box center [682, 441] width 77 height 18
type input "268.76"
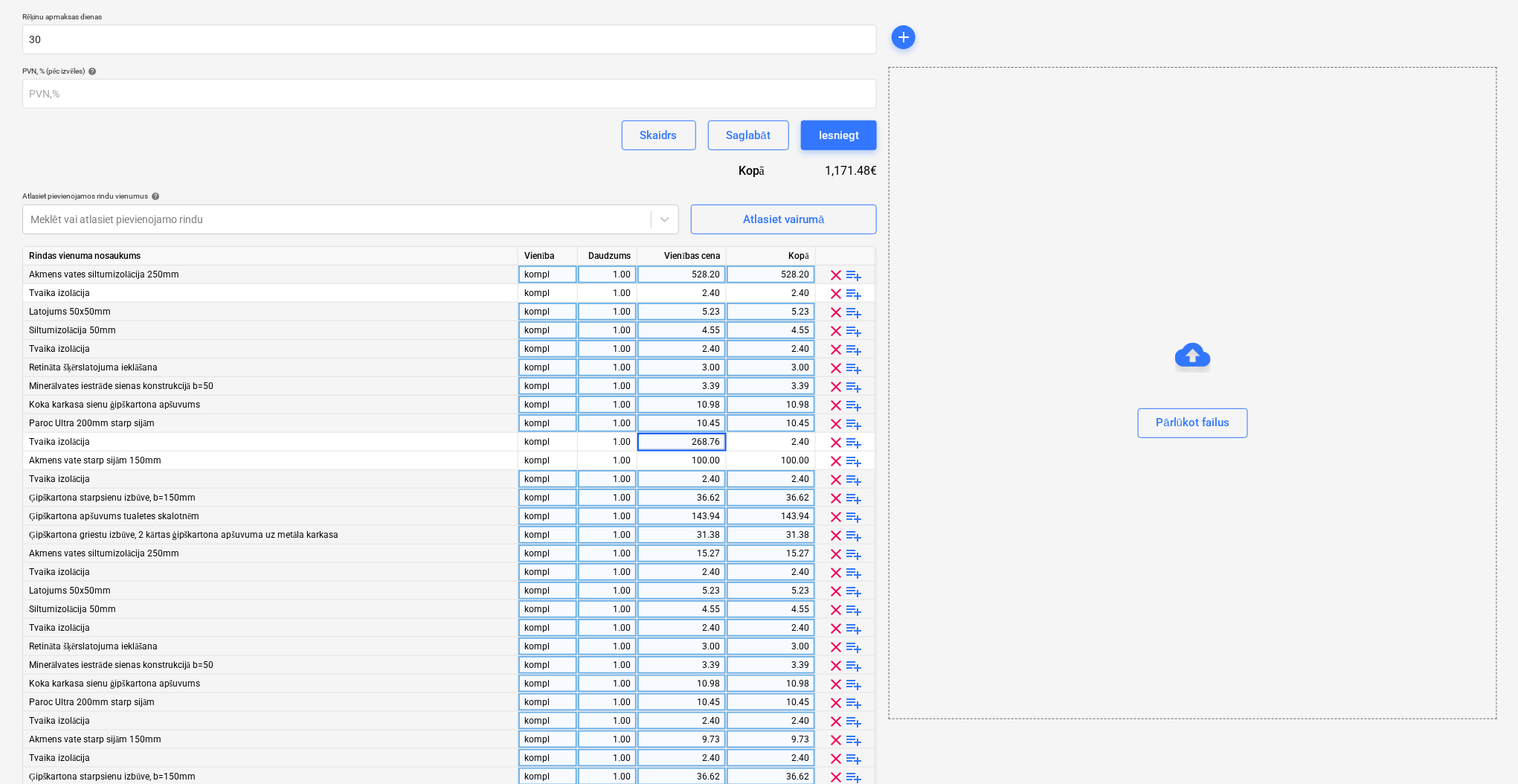
click at [1022, 378] on div at bounding box center [1192, 379] width 607 height 12
click at [688, 291] on div "2.40" at bounding box center [682, 292] width 77 height 18
type input "0"
click at [688, 315] on div "5.23" at bounding box center [682, 312] width 77 height 18
click at [686, 329] on div "4.55" at bounding box center [682, 330] width 77 height 18
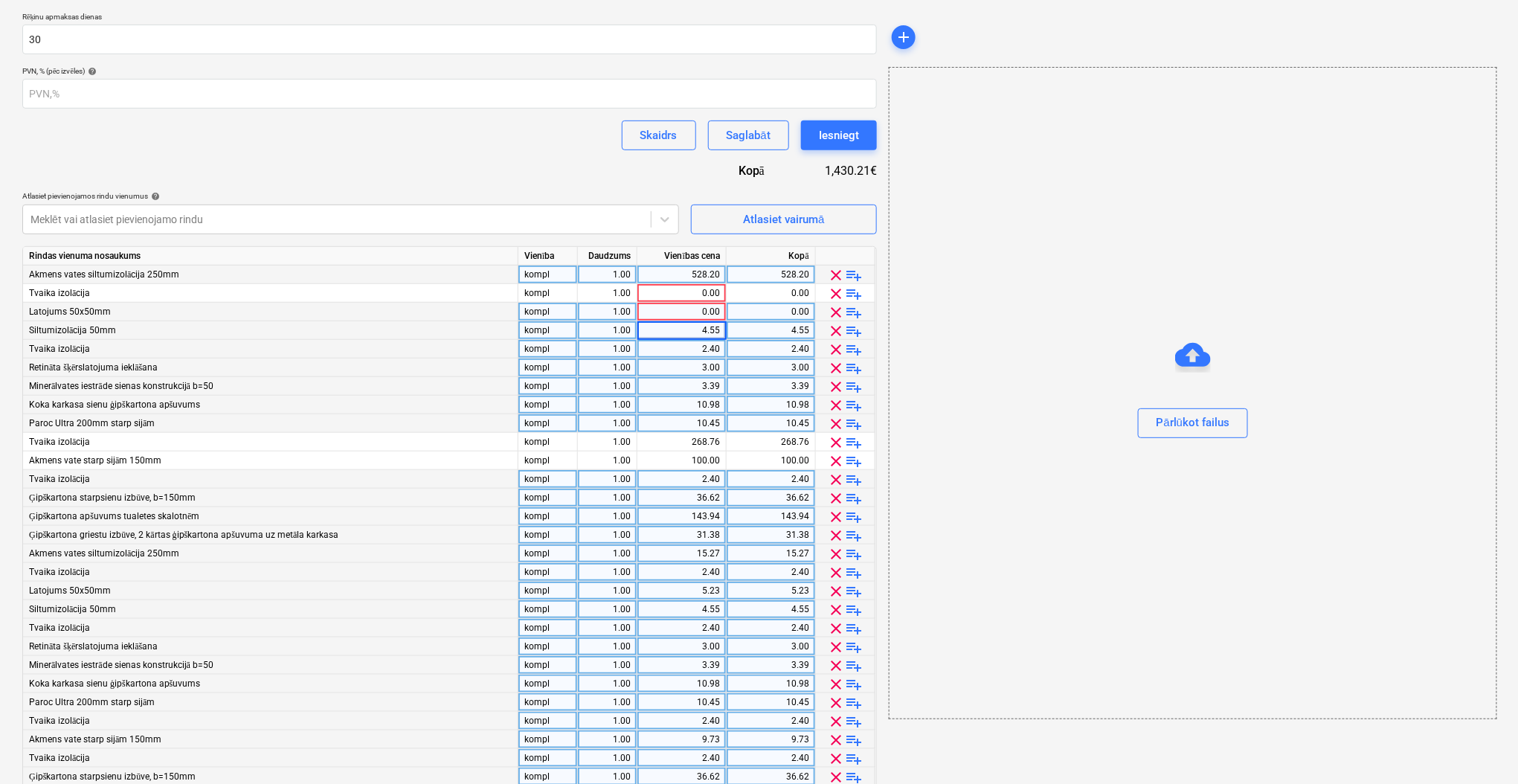
type input "0"
click at [688, 342] on div "2.40" at bounding box center [682, 348] width 77 height 18
type input "0"
click at [690, 360] on div "3.00" at bounding box center [682, 367] width 77 height 18
click at [692, 385] on div "3.39" at bounding box center [682, 385] width 77 height 18
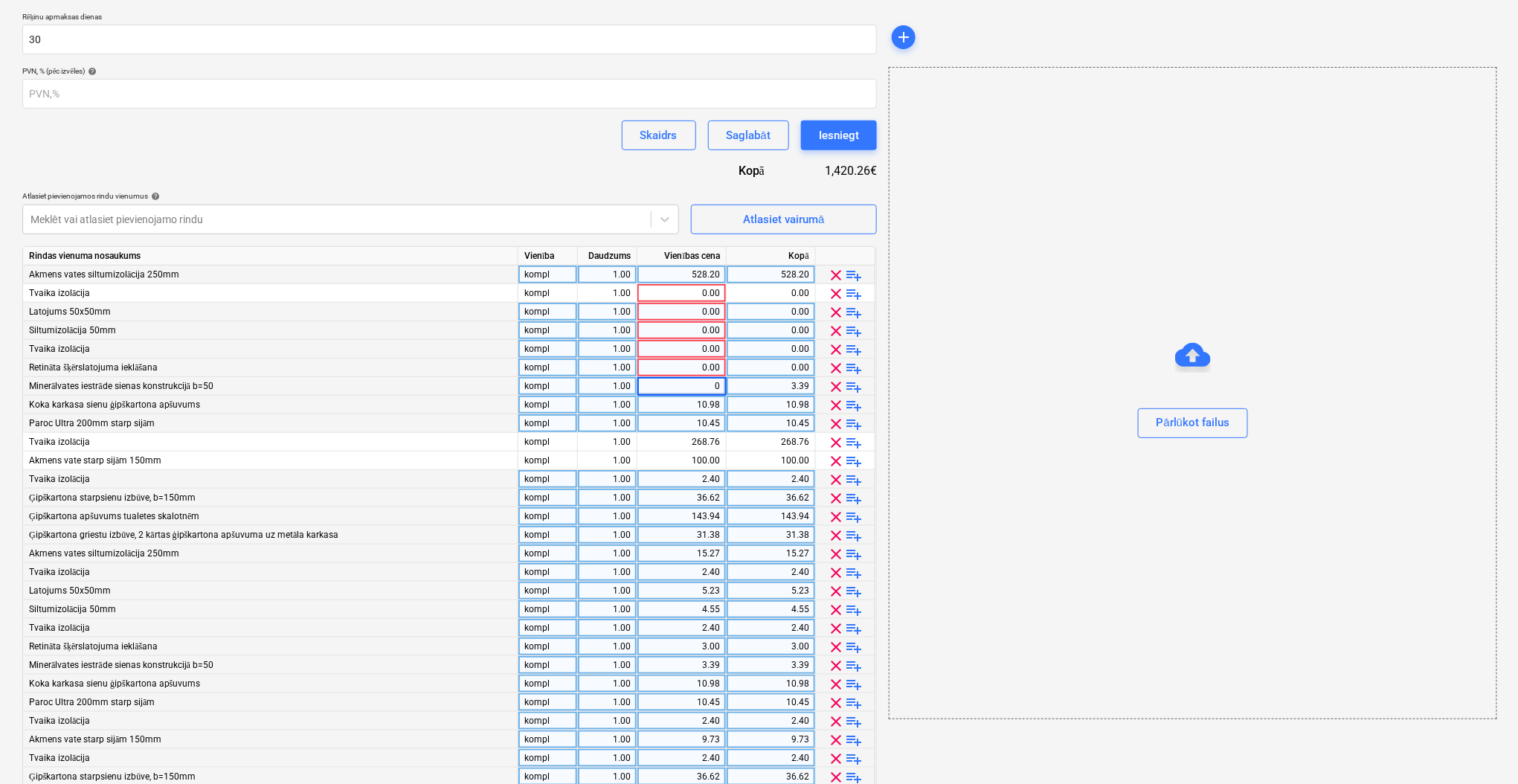
click at [696, 405] on div "10.98" at bounding box center [682, 405] width 77 height 18
click at [696, 420] on div "10.45" at bounding box center [682, 423] width 77 height 18
click at [687, 425] on div "10.45" at bounding box center [682, 423] width 77 height 18
click at [691, 479] on div "2.40" at bounding box center [682, 479] width 77 height 18
click at [690, 503] on div "36.62" at bounding box center [682, 497] width 77 height 18
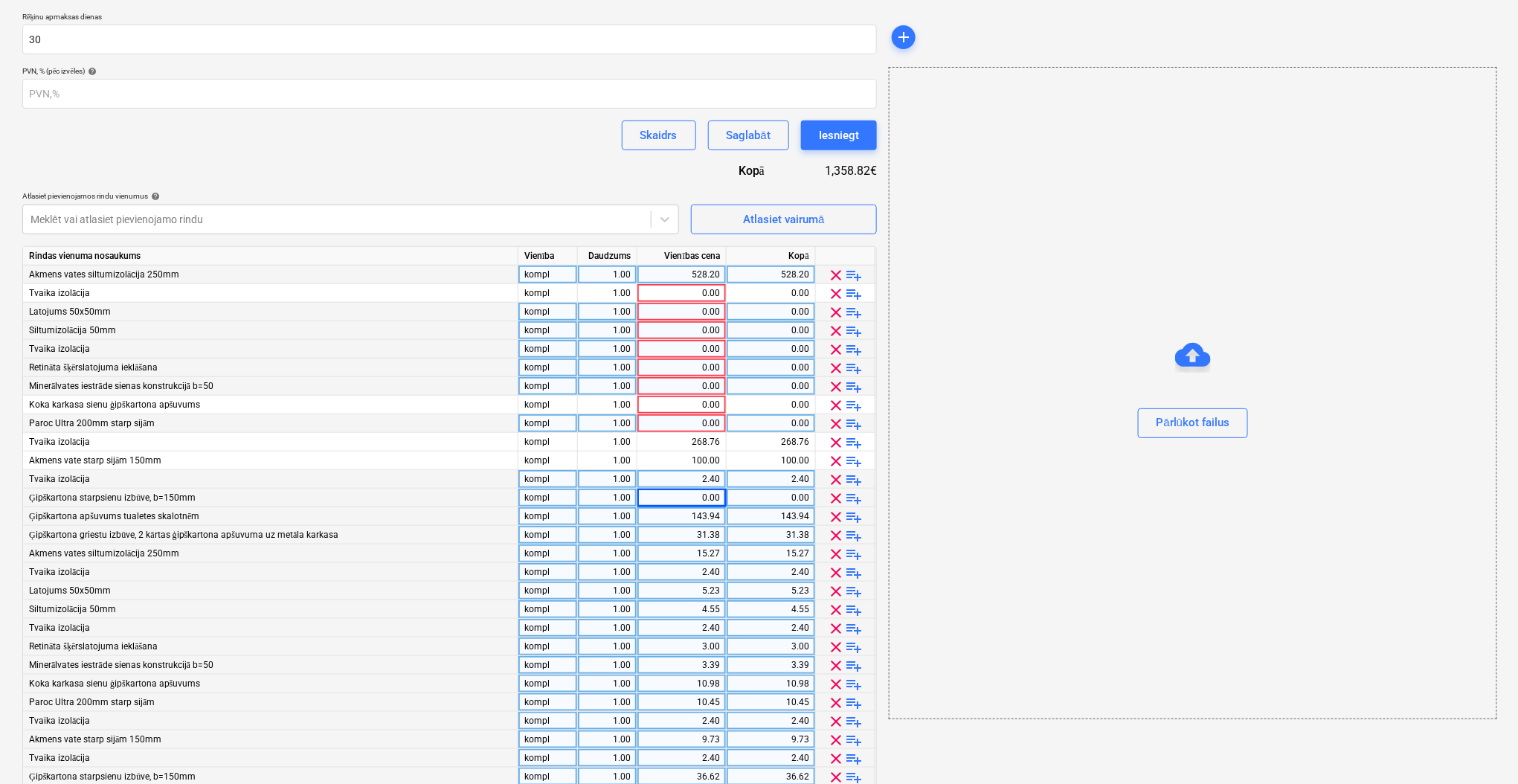
click at [688, 511] on div "143.94" at bounding box center [682, 516] width 77 height 18
click at [698, 485] on div "2.40" at bounding box center [682, 479] width 77 height 18
click at [697, 474] on div "2.40" at bounding box center [682, 479] width 77 height 18
type input "0"
click at [680, 533] on div "31.38" at bounding box center [682, 534] width 77 height 18
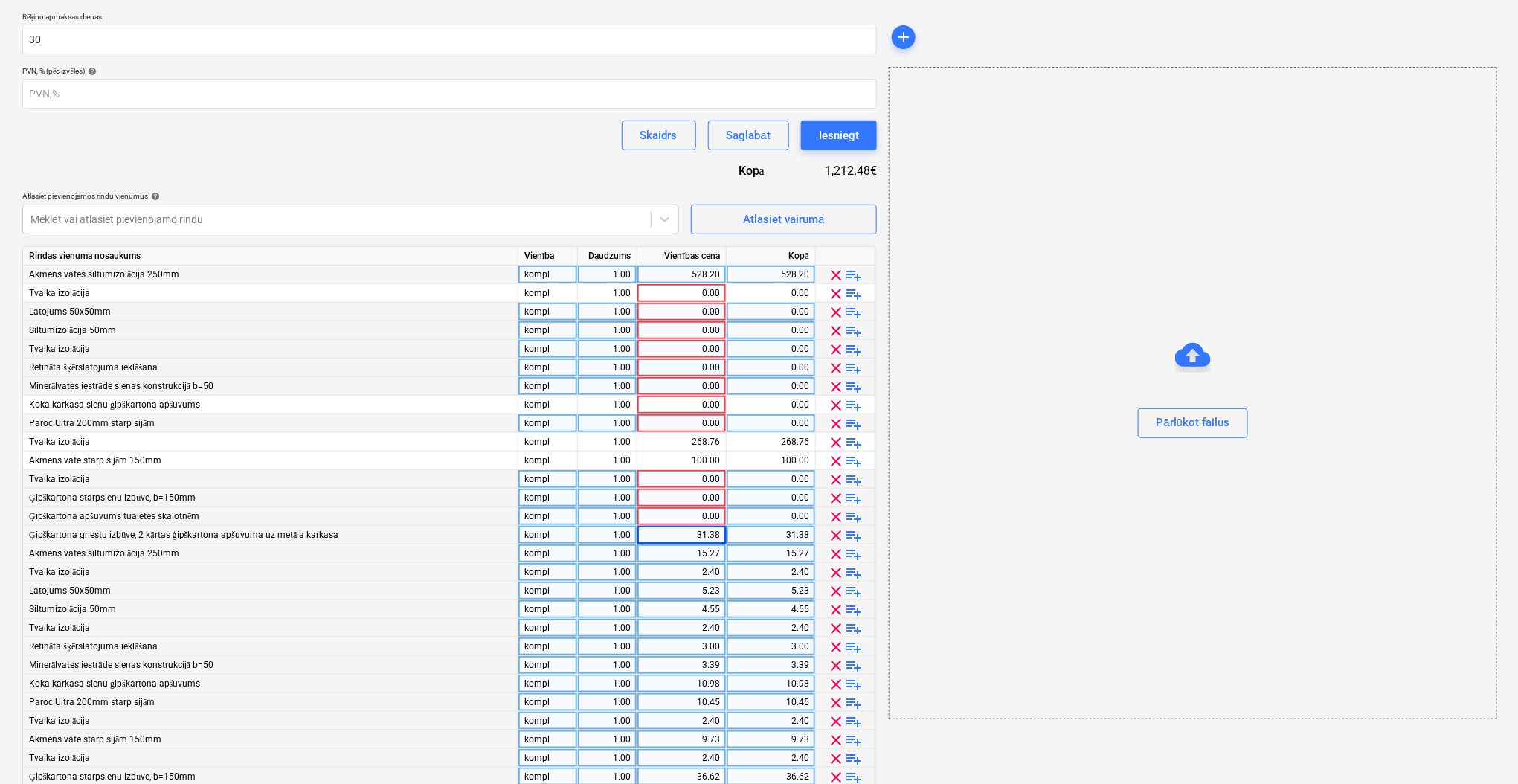
click at [683, 536] on div "31.38" at bounding box center [682, 534] width 77 height 18
type input "0"
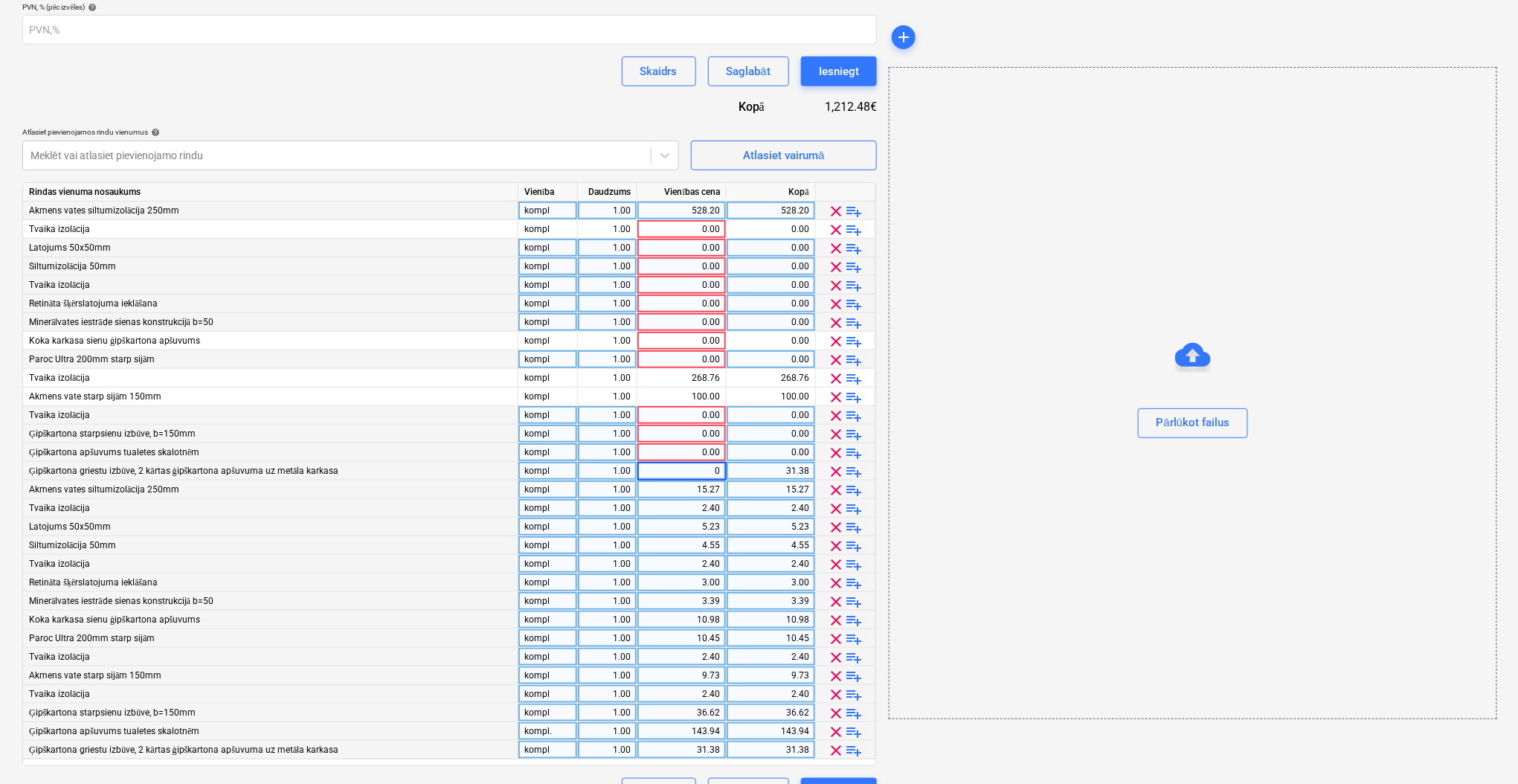
scroll to position [372, 0]
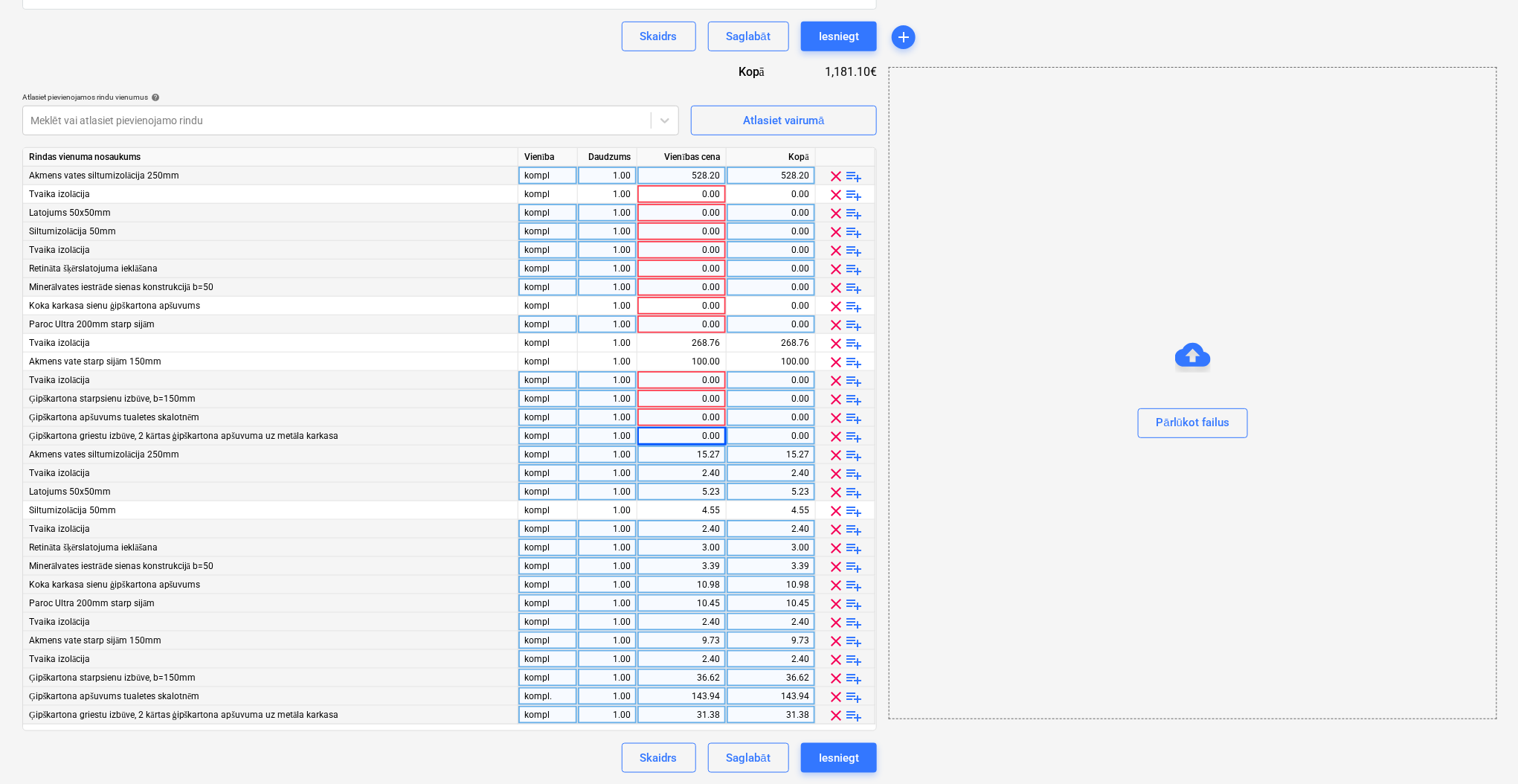
click at [713, 446] on div "15.27" at bounding box center [682, 454] width 77 height 18
type input "0"
click at [705, 469] on div "2.40" at bounding box center [682, 472] width 77 height 18
click at [706, 488] on div "5.23" at bounding box center [682, 491] width 77 height 18
click at [702, 517] on div "4.55" at bounding box center [682, 510] width 77 height 18
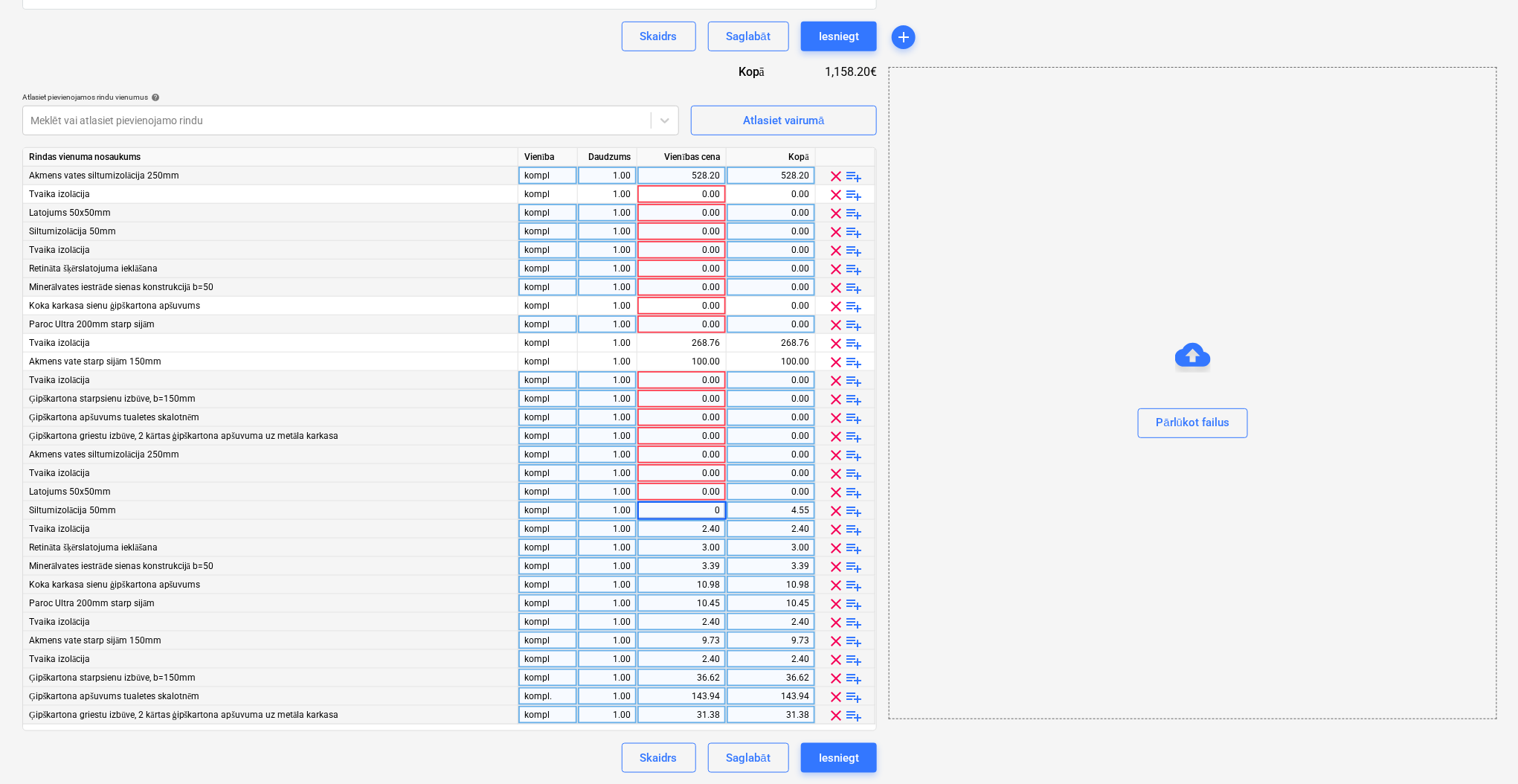
click at [700, 525] on div "2.40" at bounding box center [682, 528] width 77 height 18
click at [701, 546] on div "3.00" at bounding box center [682, 547] width 77 height 18
click at [701, 565] on div "3.39" at bounding box center [682, 566] width 77 height 18
type input "0"
click at [702, 581] on div "10.98" at bounding box center [682, 584] width 77 height 18
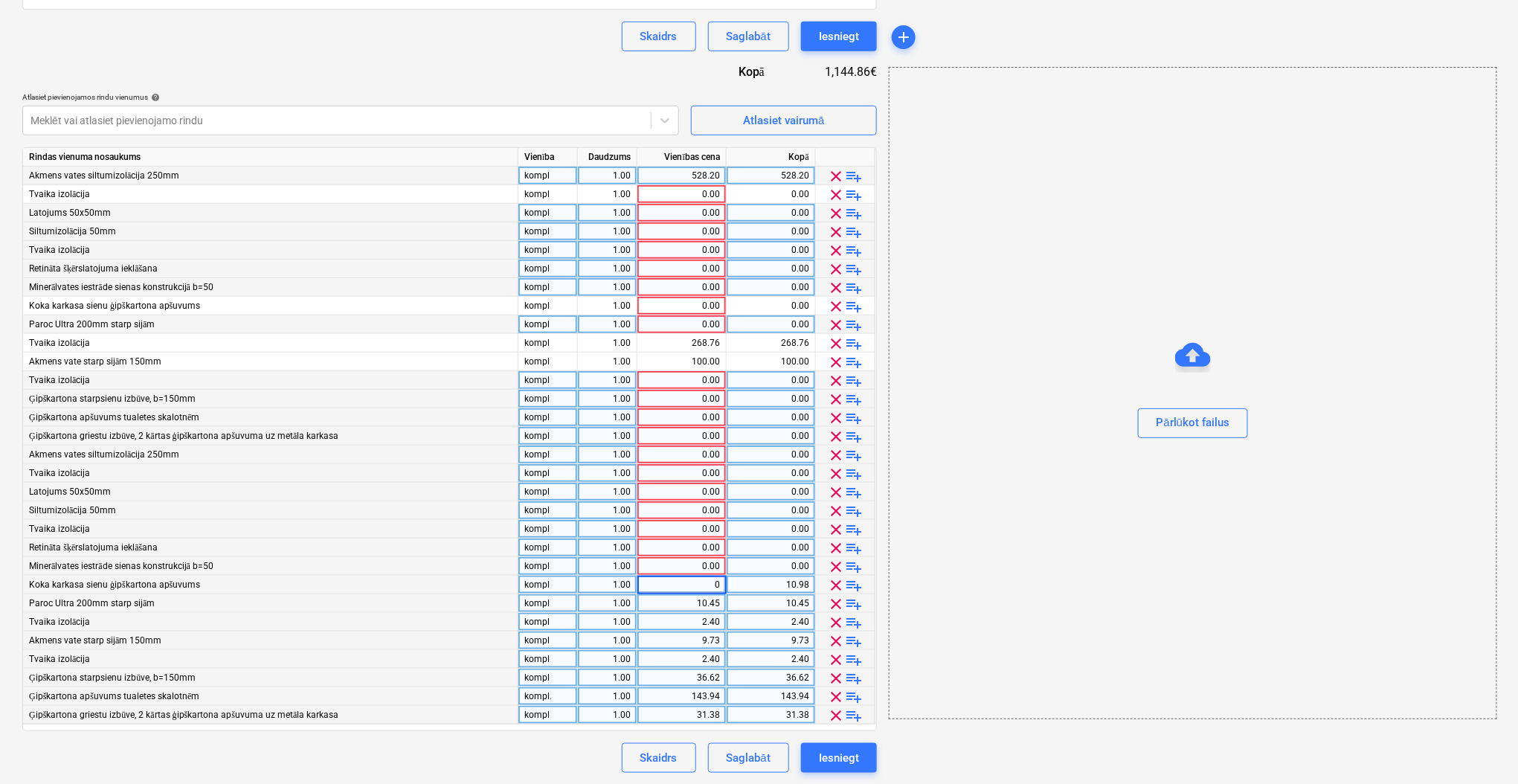
click at [702, 603] on div "10.45" at bounding box center [682, 603] width 77 height 18
click at [702, 615] on div "2.40" at bounding box center [682, 621] width 77 height 18
click at [704, 634] on div "9.73" at bounding box center [682, 640] width 77 height 18
click at [703, 661] on div "2.40" at bounding box center [682, 659] width 77 height 18
click at [702, 676] on div "36.62" at bounding box center [682, 677] width 77 height 18
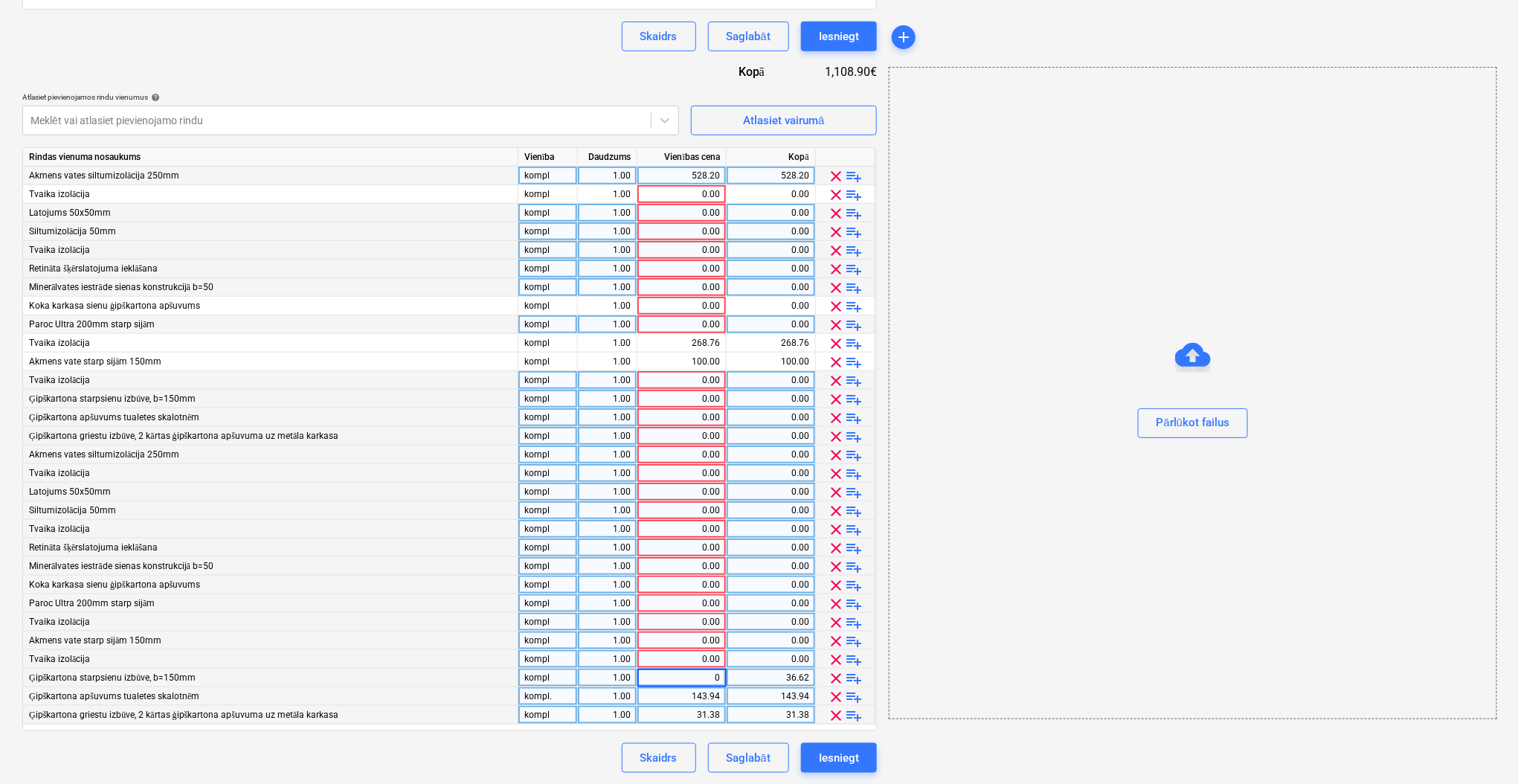
click at [699, 700] on div "143.94" at bounding box center [682, 695] width 77 height 18
type input "0"
click at [700, 709] on div "31.38" at bounding box center [682, 714] width 77 height 18
click at [534, 743] on div "Skaidrs Saglabāt Iesniegt" at bounding box center [450, 758] width 855 height 30
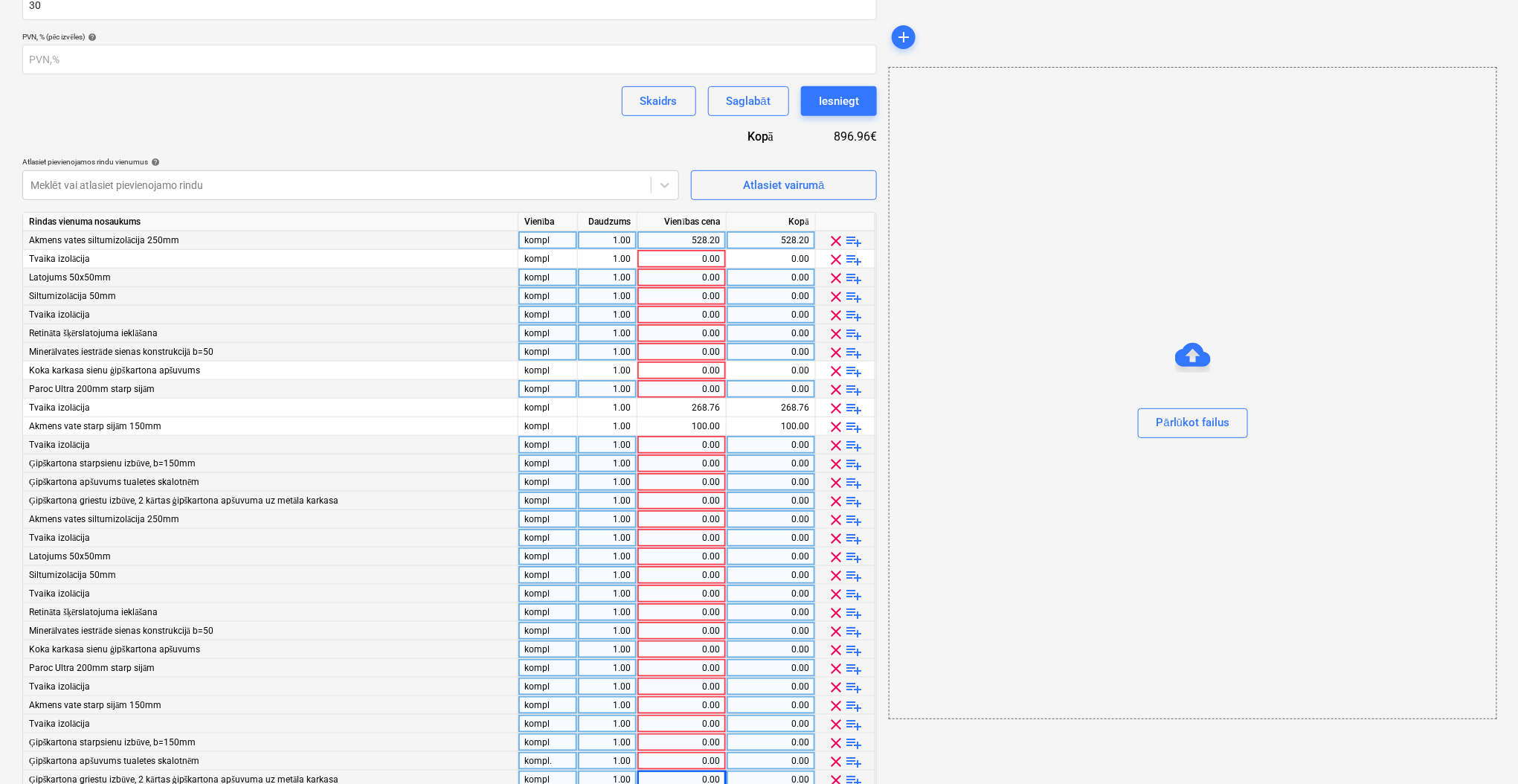
scroll to position [273, 0]
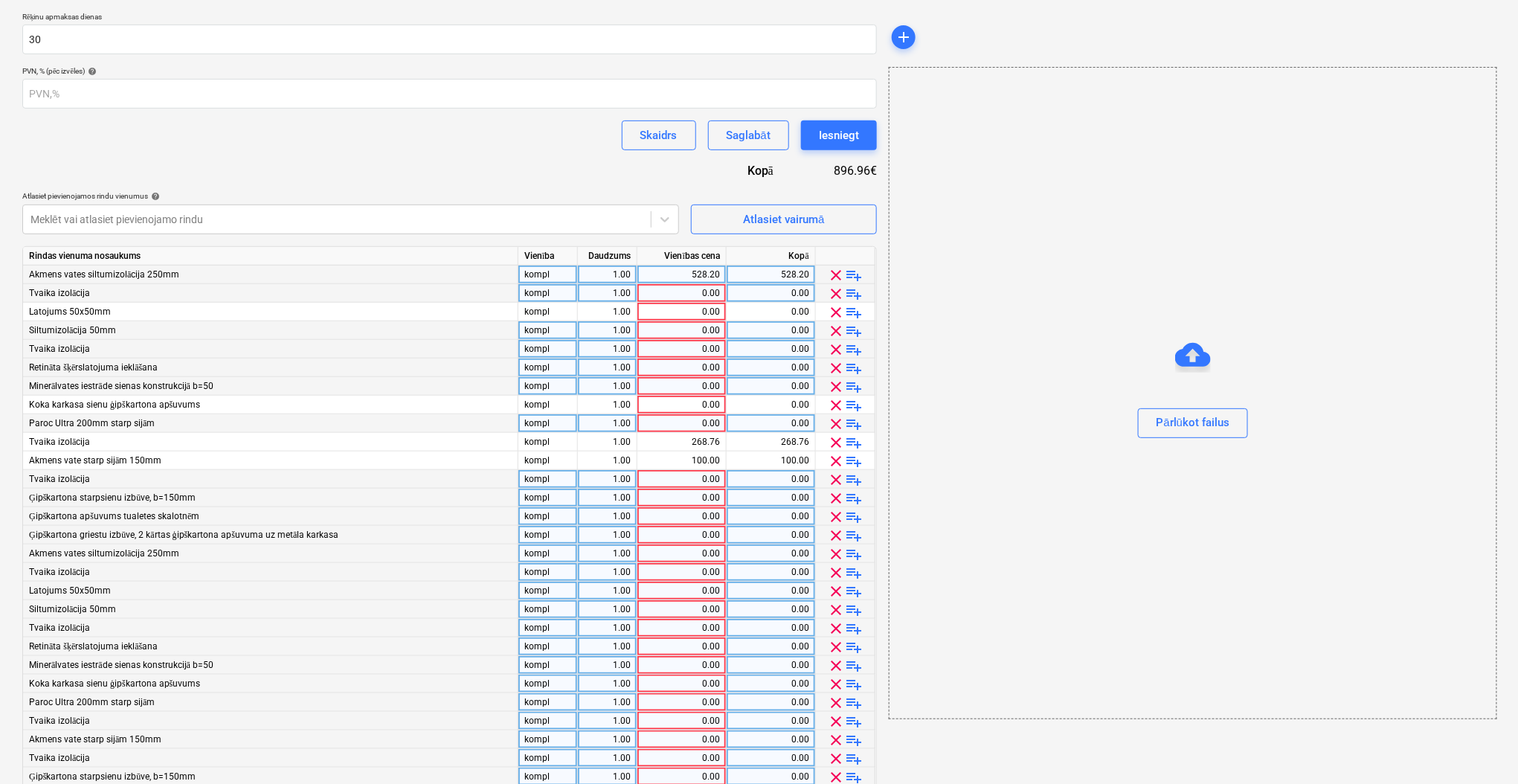
click at [683, 296] on div "0.00" at bounding box center [682, 292] width 77 height 18
type input "823.75"
click at [683, 316] on div "0.00" at bounding box center [682, 312] width 77 height 18
type input "4327.35"
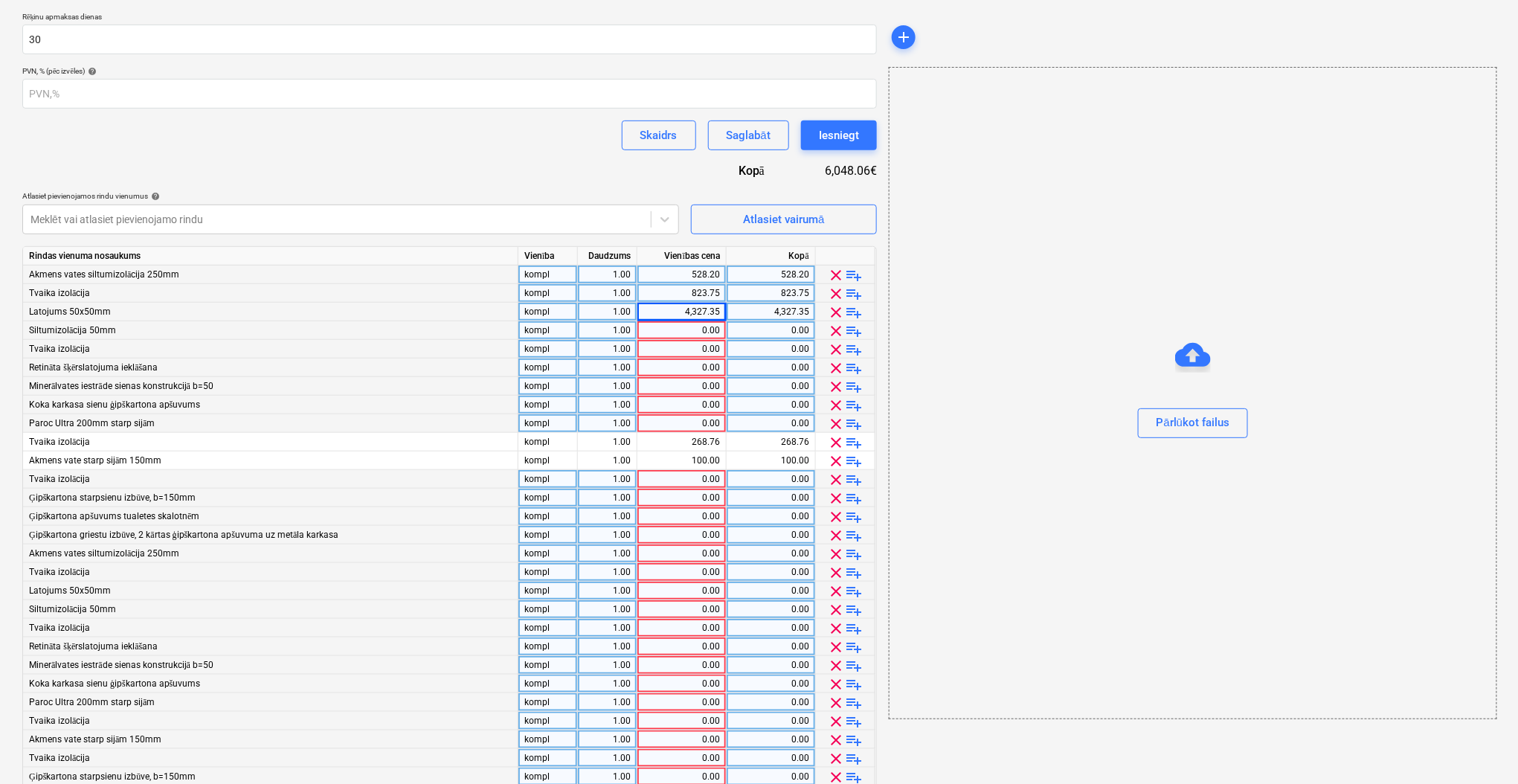
click at [697, 404] on div "0.00" at bounding box center [682, 405] width 77 height 18
type input "3605.99"
click at [691, 405] on div "3,605.99" at bounding box center [682, 405] width 77 height 18
type input "7674.29"
click at [635, 178] on div "Līguma nosaukums help Līgums Nr. HC 447/2025 Līguma atsauces numurs help HC 447…" at bounding box center [450, 360] width 855 height 1023
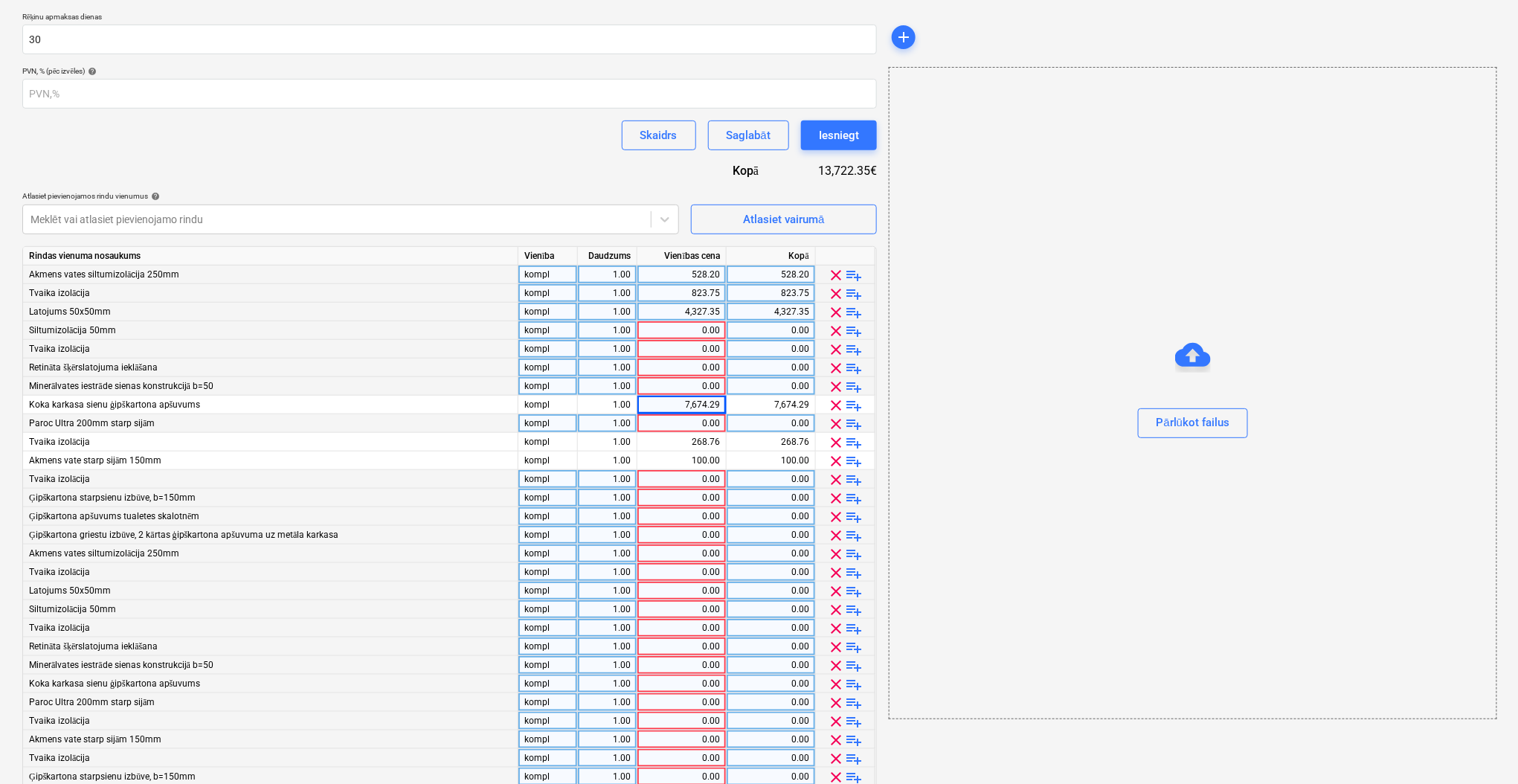
click at [679, 424] on div "0.00" at bounding box center [682, 423] width 77 height 18
type input "300.30"
click at [686, 331] on div "0.00" at bounding box center [682, 330] width 77 height 18
click at [580, 197] on div "Atlasiet pievienojamos rindu [DEMOGRAPHIC_DATA] help" at bounding box center [351, 196] width 656 height 10
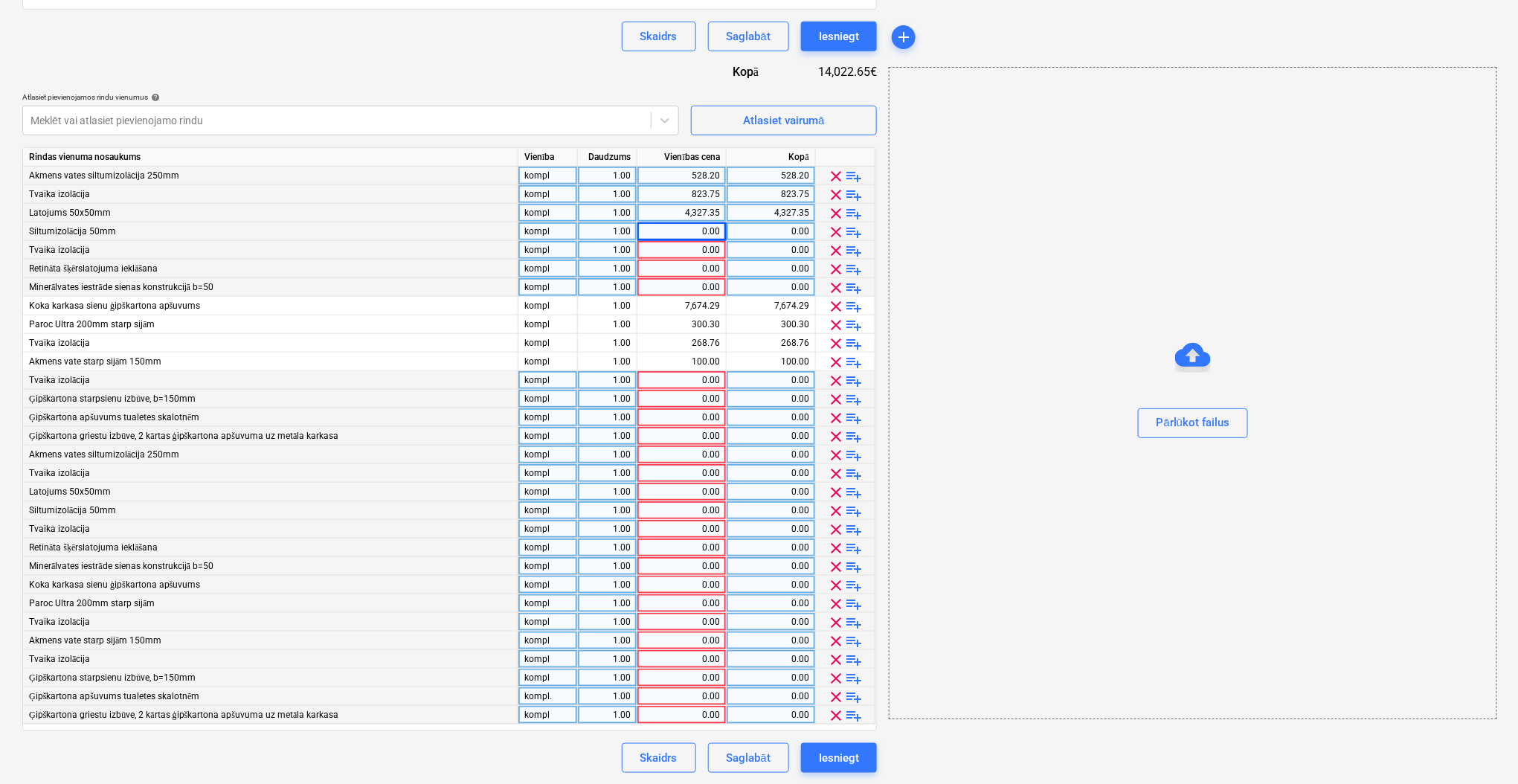
click at [656, 458] on div "0.00" at bounding box center [682, 454] width 77 height 18
type input "1"
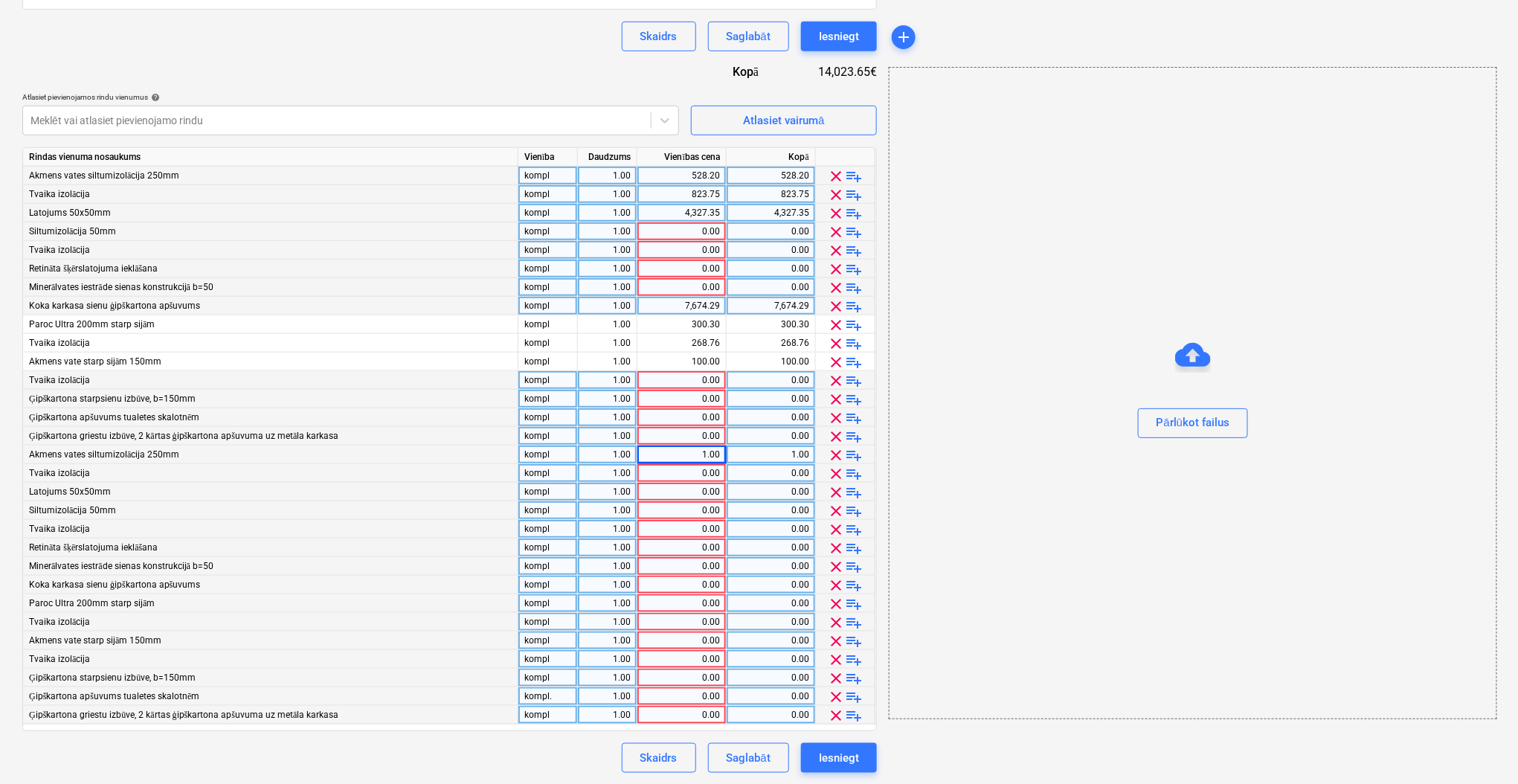
click at [692, 307] on div "7,674.29" at bounding box center [682, 305] width 77 height 18
type input "7230.29"
click at [965, 341] on div "Pārlūkot failus" at bounding box center [1192, 393] width 607 height 113
click at [672, 420] on div "0.00" at bounding box center [682, 417] width 77 height 18
type input "444"
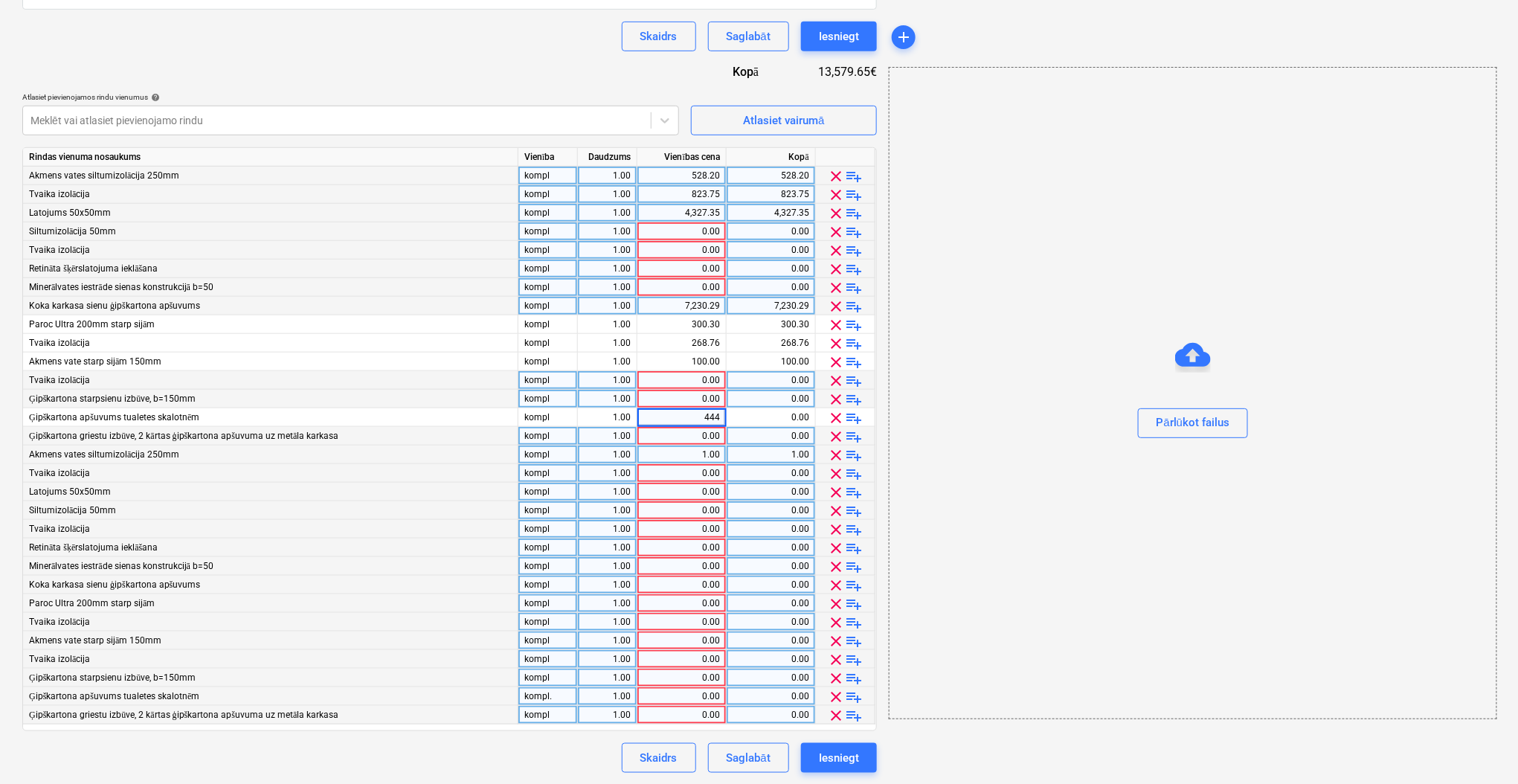
click at [682, 438] on div "0.00" at bounding box center [682, 435] width 77 height 18
click at [682, 438] on input at bounding box center [682, 435] width 89 height 18
click at [663, 426] on div "0.00" at bounding box center [682, 435] width 77 height 18
type input "2659.36"
click at [662, 402] on div "0.00" at bounding box center [682, 399] width 77 height 18
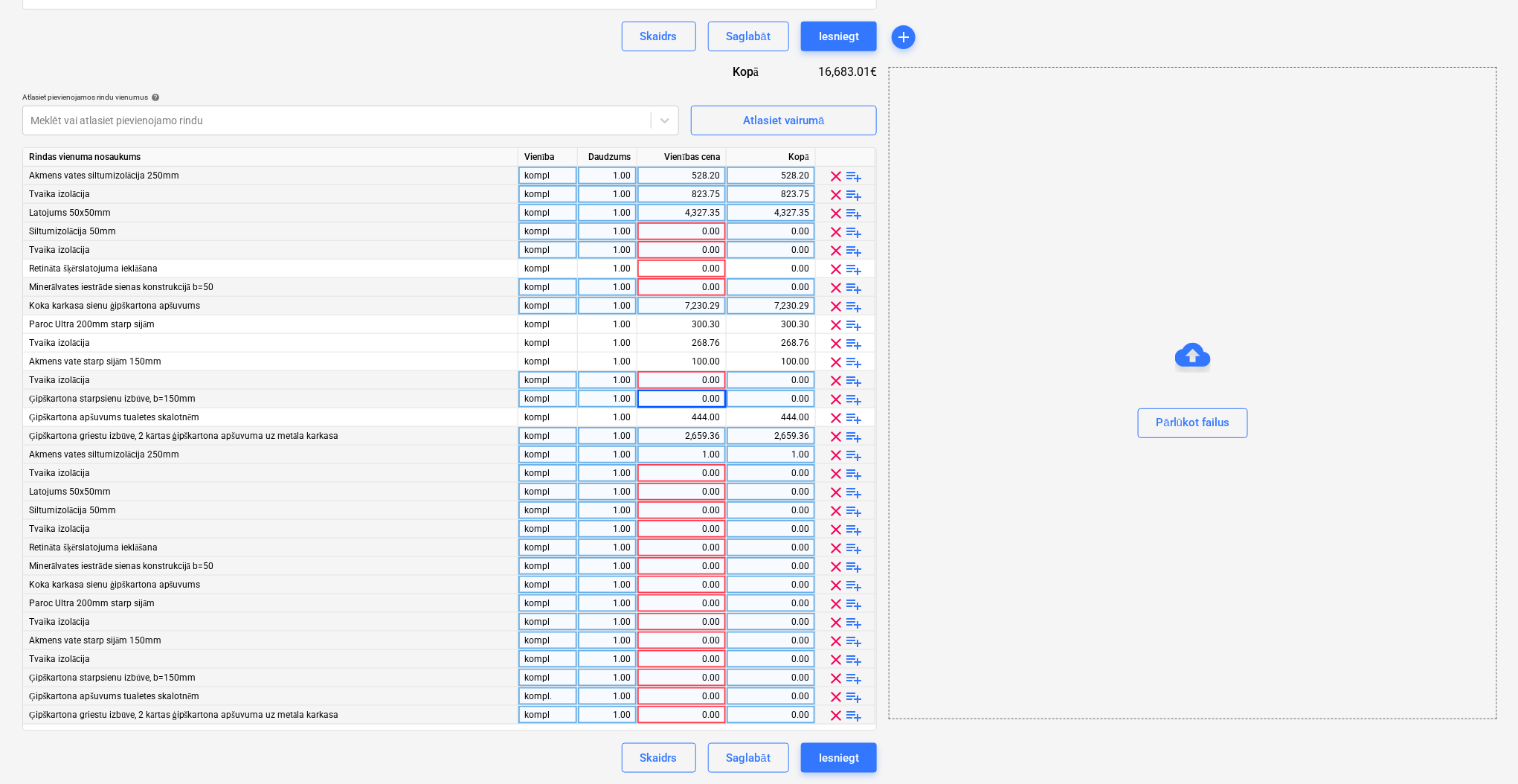
click at [690, 432] on div "2,659.36" at bounding box center [682, 435] width 77 height 18
click at [702, 412] on div "444.00" at bounding box center [682, 417] width 77 height 18
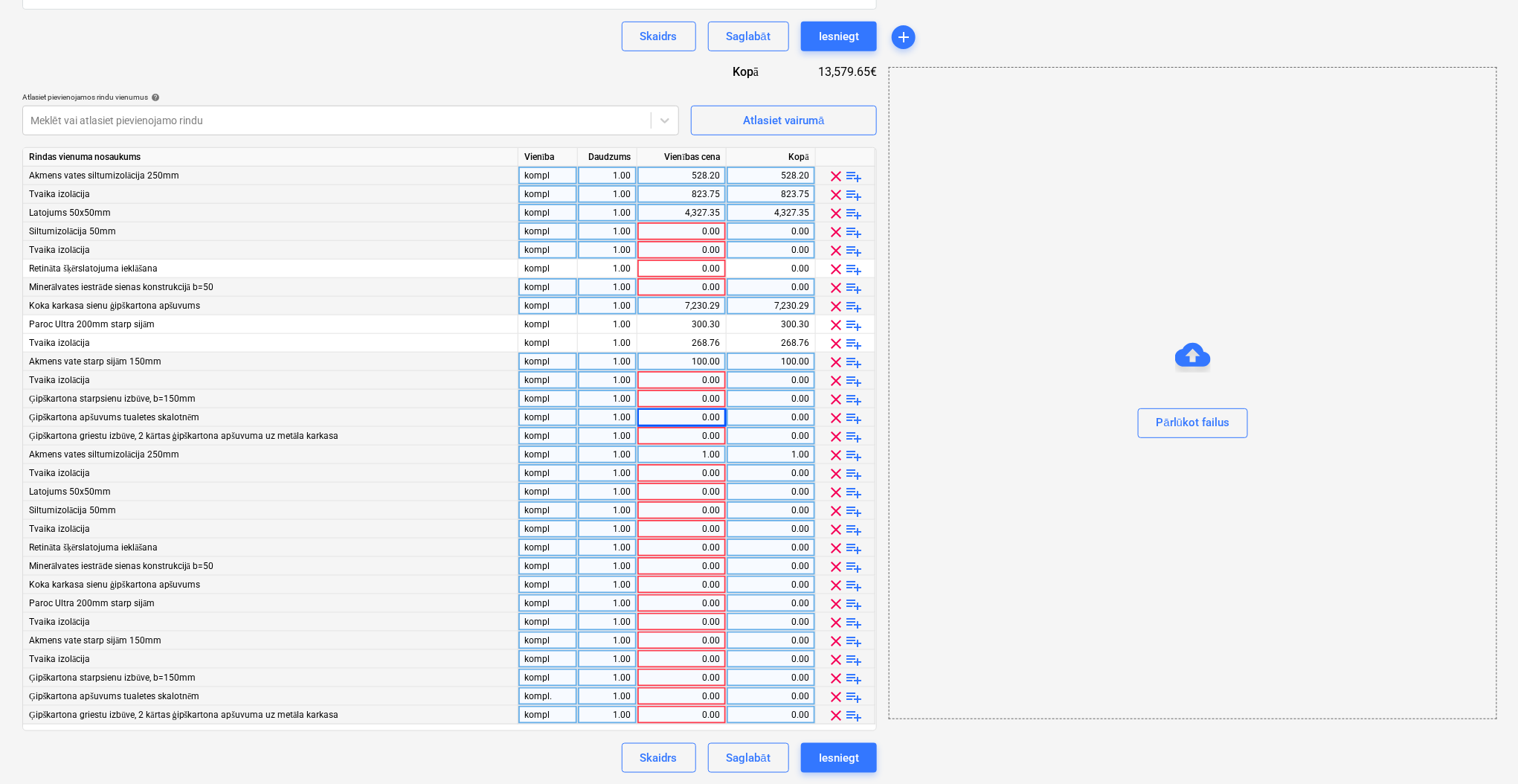
click at [695, 365] on div "100.00" at bounding box center [682, 361] width 77 height 18
click at [702, 343] on div "268.76" at bounding box center [682, 343] width 77 height 18
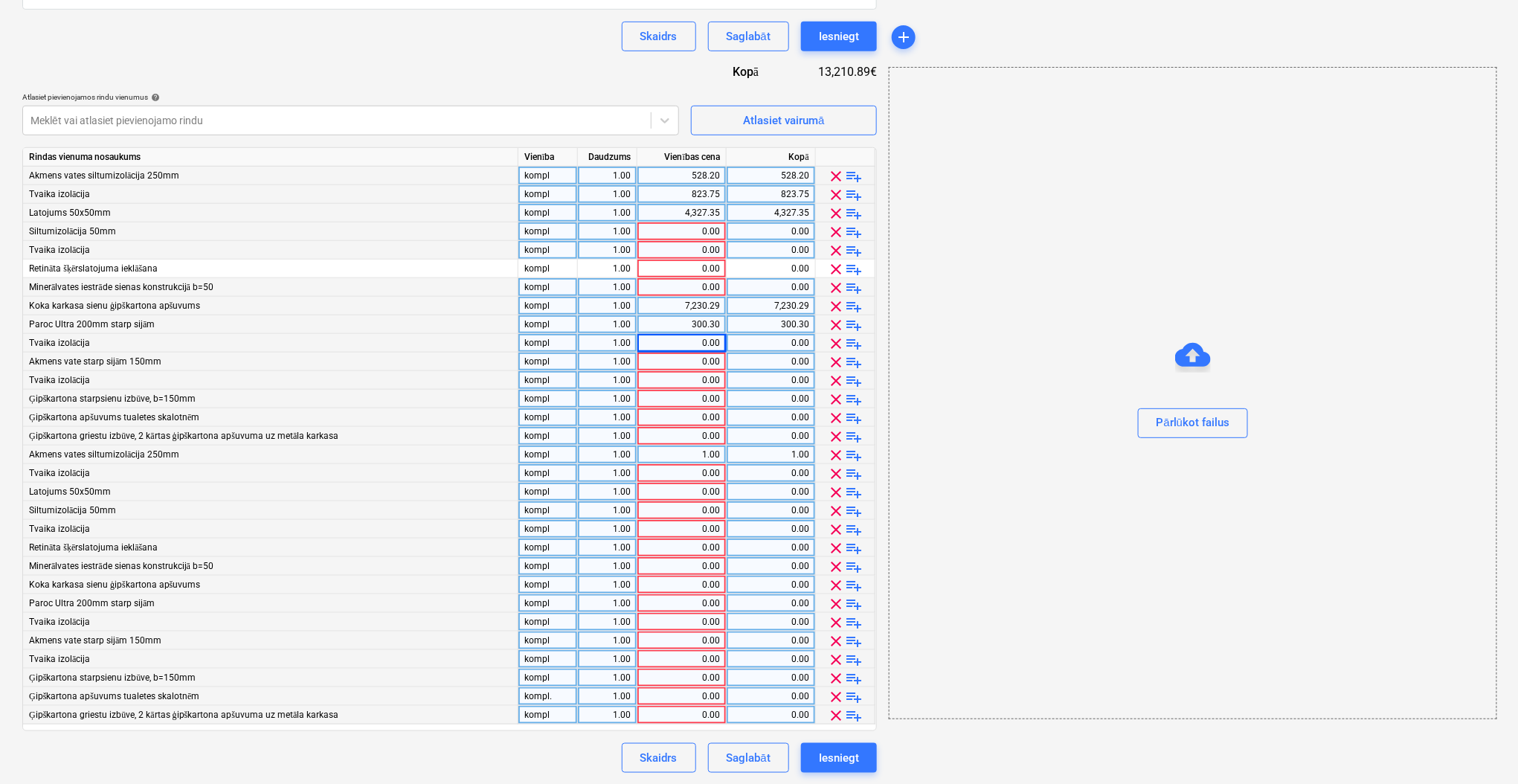
click at [702, 320] on div "300.30" at bounding box center [682, 324] width 77 height 18
click at [702, 305] on div "7,230.29" at bounding box center [682, 305] width 77 height 18
click at [697, 216] on div "4,327.35" at bounding box center [682, 212] width 77 height 18
click at [699, 196] on div "823.75" at bounding box center [682, 194] width 77 height 18
click at [704, 175] on div "528.20" at bounding box center [682, 175] width 77 height 18
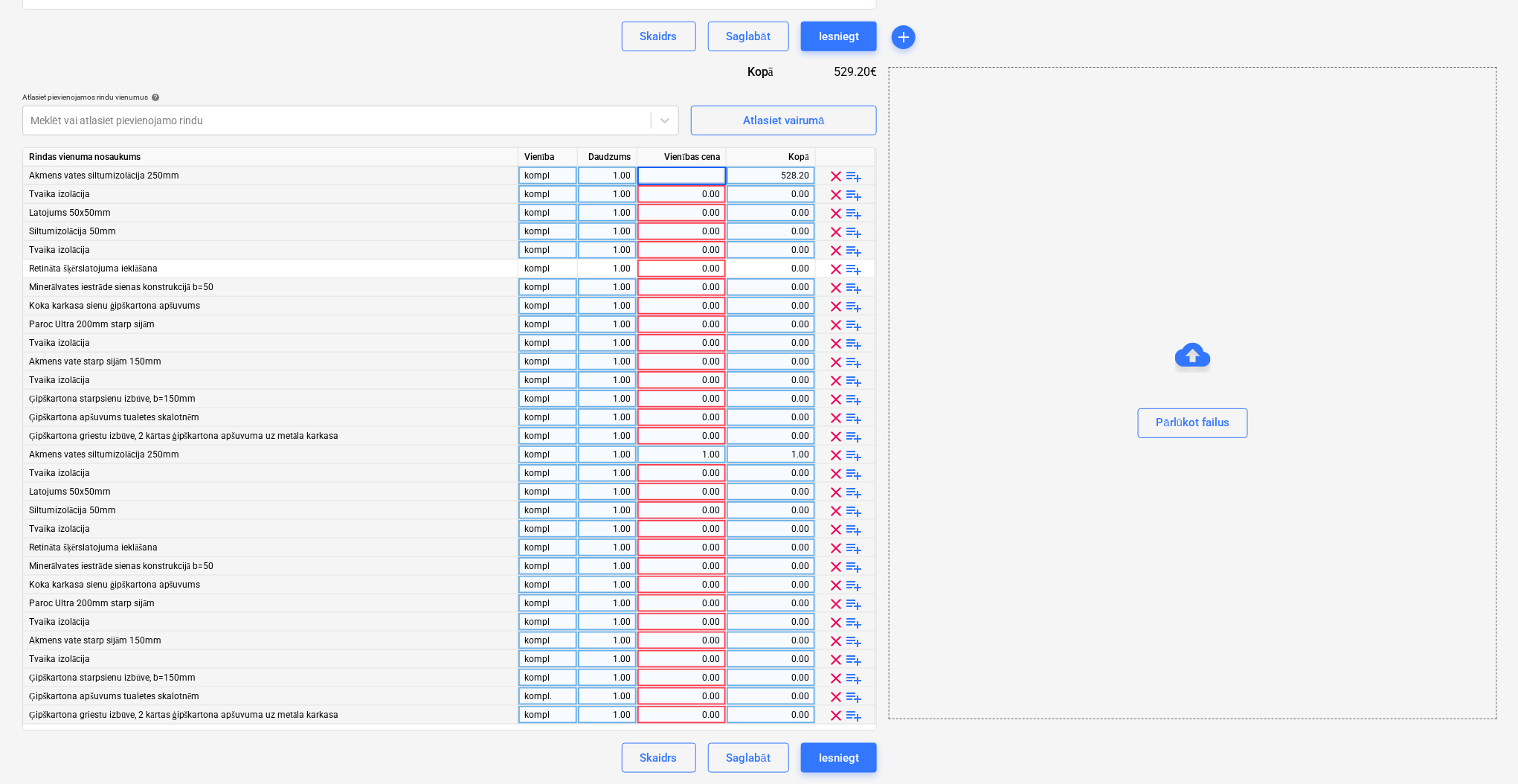
click at [683, 216] on div "0.00" at bounding box center [682, 212] width 77 height 18
click at [695, 422] on div "0.00" at bounding box center [682, 417] width 77 height 18
type input "444"
click at [652, 266] on div "0.00" at bounding box center [682, 268] width 77 height 18
type input "1000"
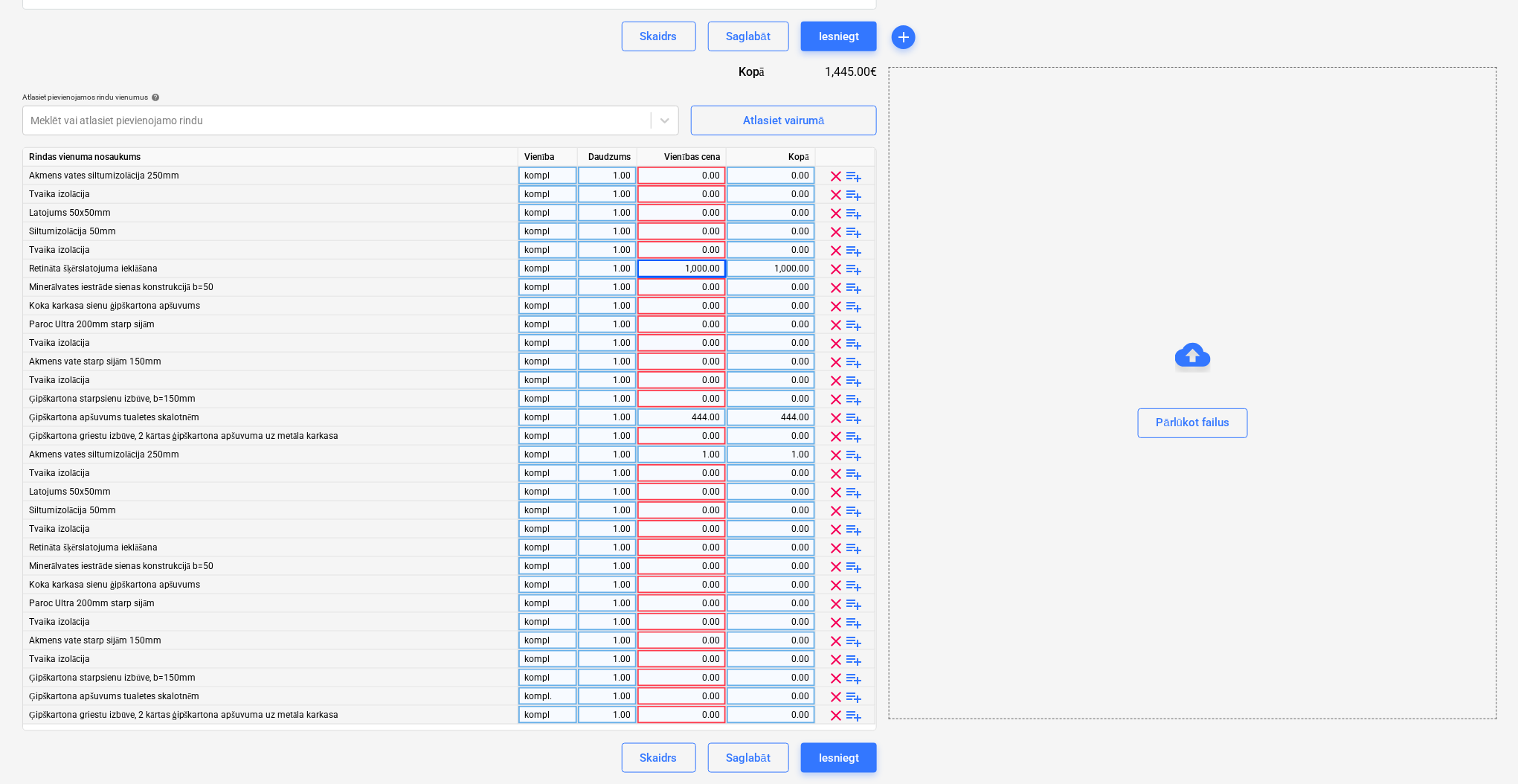
click at [667, 285] on div "0.00" at bounding box center [682, 287] width 77 height 18
type input "1000"
click at [668, 307] on div "0.00" at bounding box center [682, 305] width 77 height 18
type input "5951.65"
click at [1054, 286] on div "Pārlūkot failus" at bounding box center [1192, 392] width 608 height 652
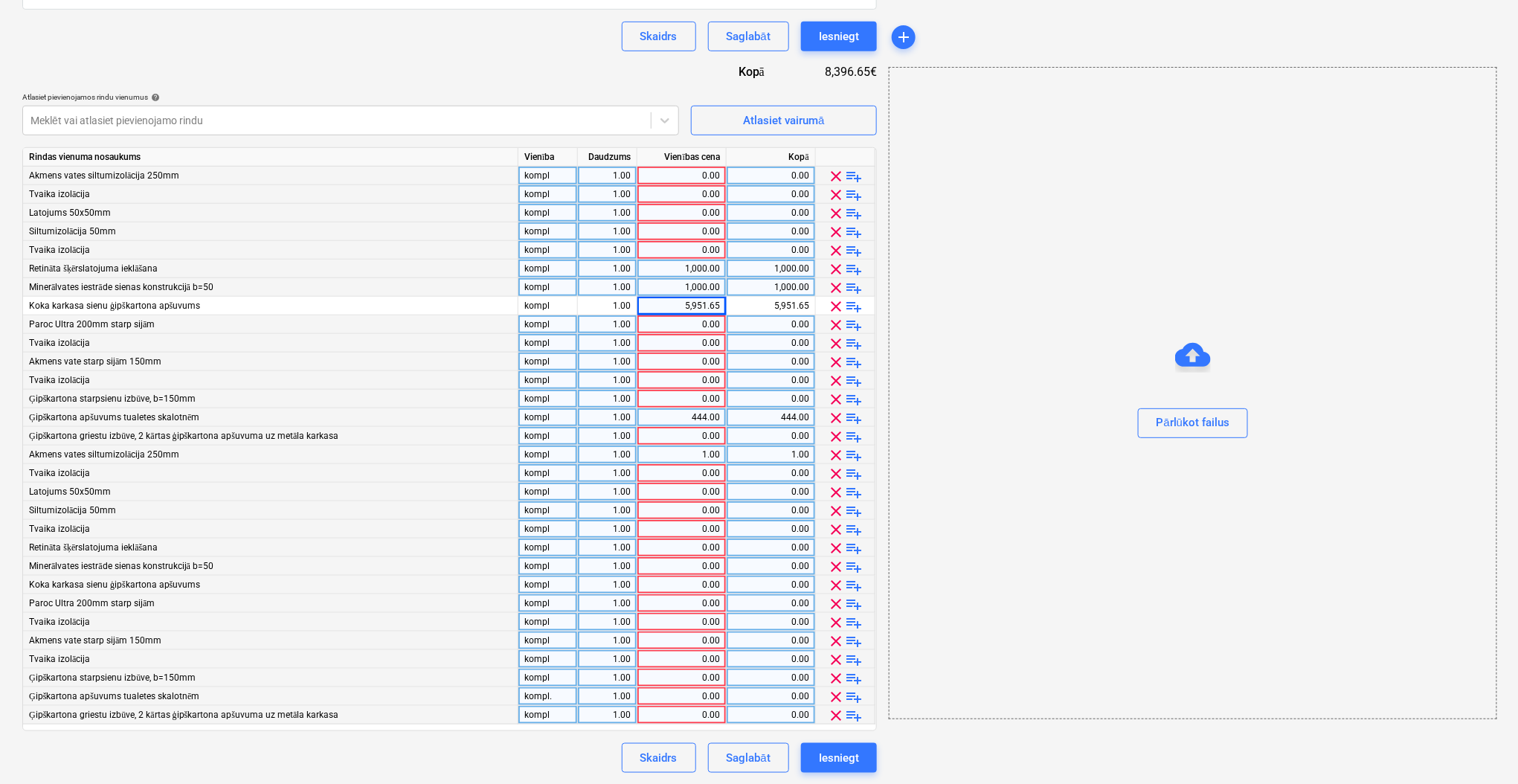
click at [662, 438] on div "0.00" at bounding box center [682, 435] width 77 height 18
type input "2659.36"
click at [679, 401] on div "0.00" at bounding box center [682, 399] width 77 height 18
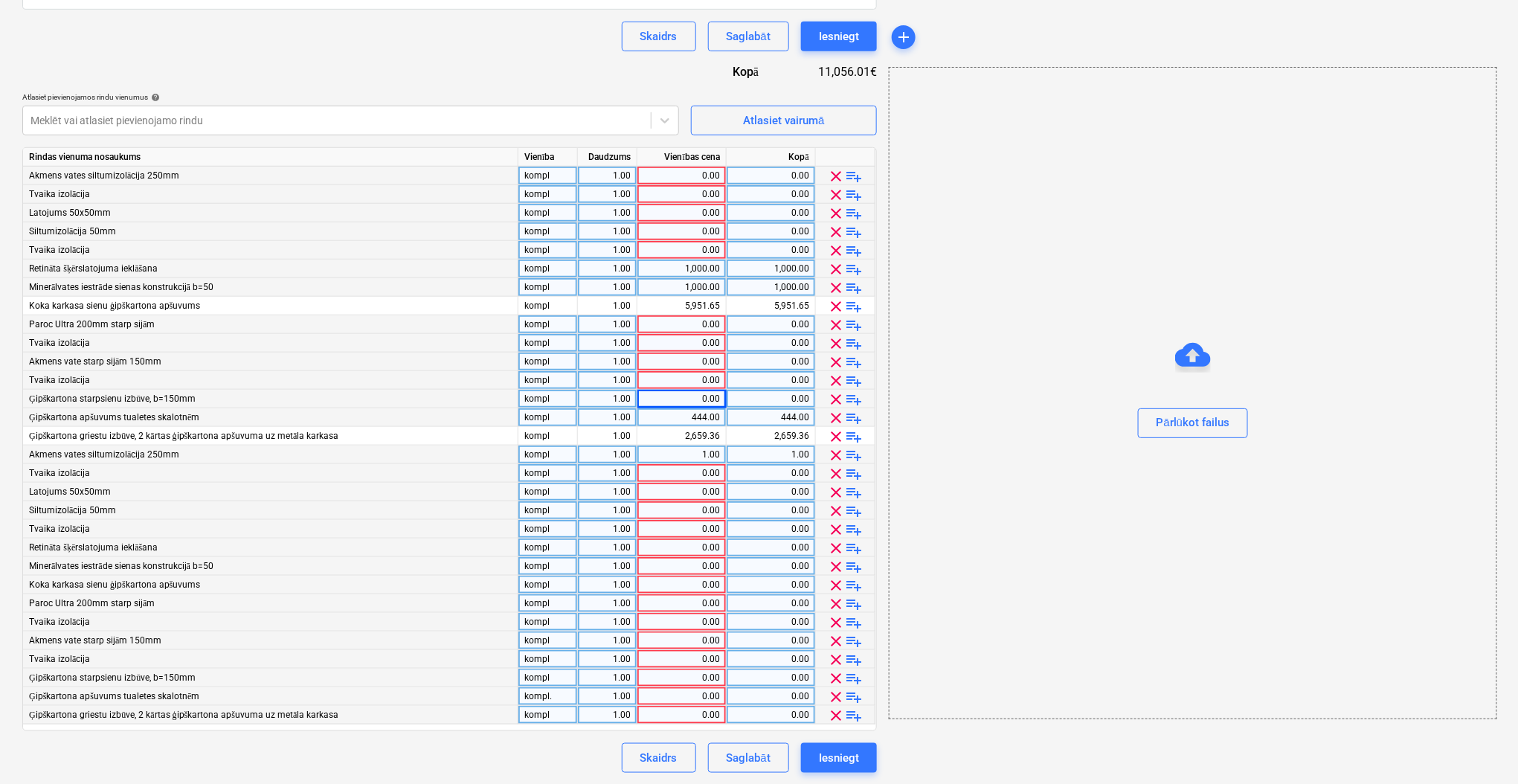
click at [669, 399] on div "0.00" at bounding box center [682, 399] width 77 height 18
type input "3605.99"
click at [671, 374] on div "0.00" at bounding box center [682, 379] width 77 height 18
click at [699, 176] on div "0.00" at bounding box center [682, 175] width 77 height 18
type input "528.20"
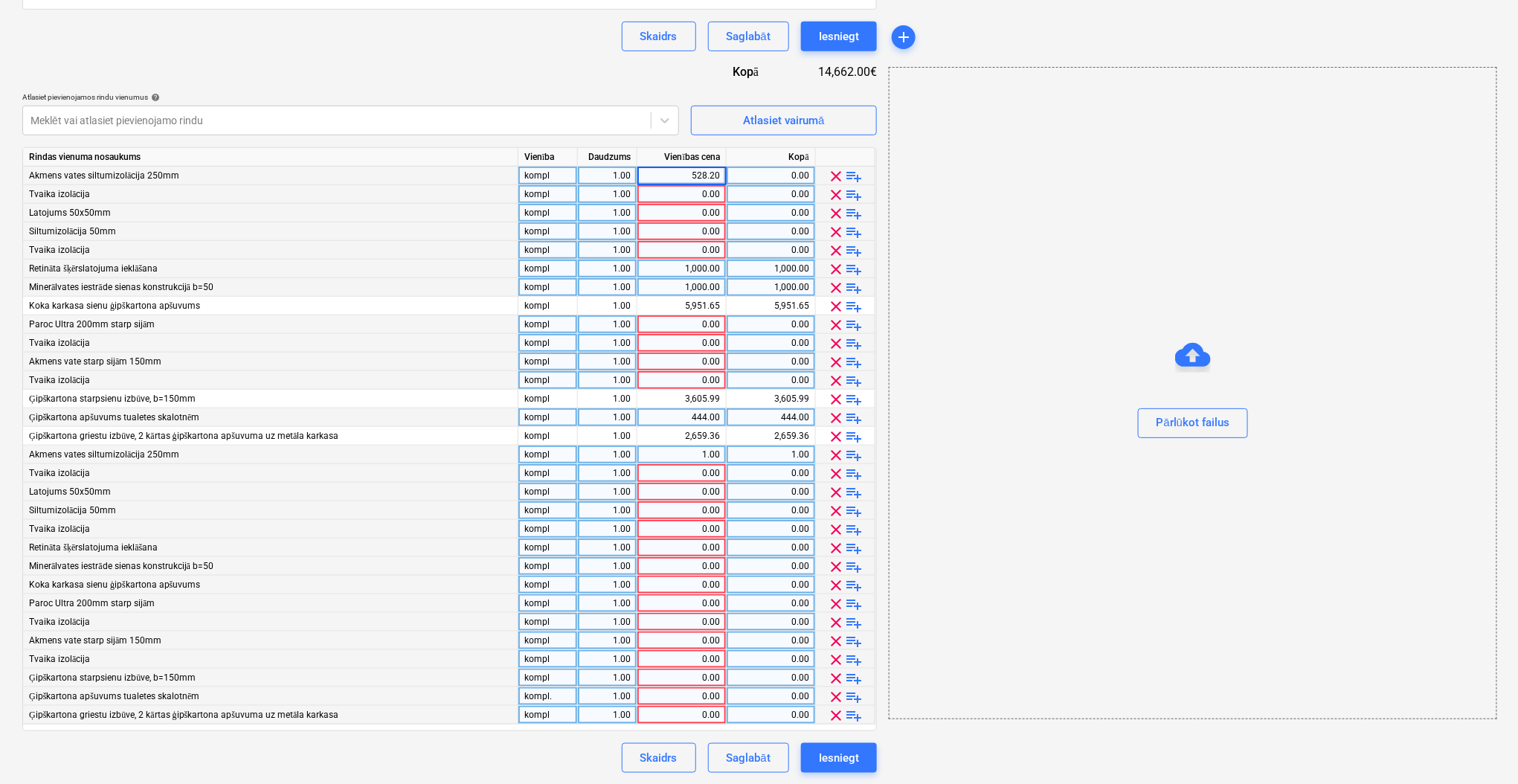
click at [474, 79] on div "Līguma nosaukums help Līgums Nr. HC 447/2025 Līguma atsauces numurs help HC 447…" at bounding box center [450, 261] width 855 height 1023
click at [672, 197] on div "0.00" at bounding box center [682, 194] width 77 height 18
type input "250"
click at [683, 345] on div "0.00" at bounding box center [682, 343] width 77 height 18
type input "250"
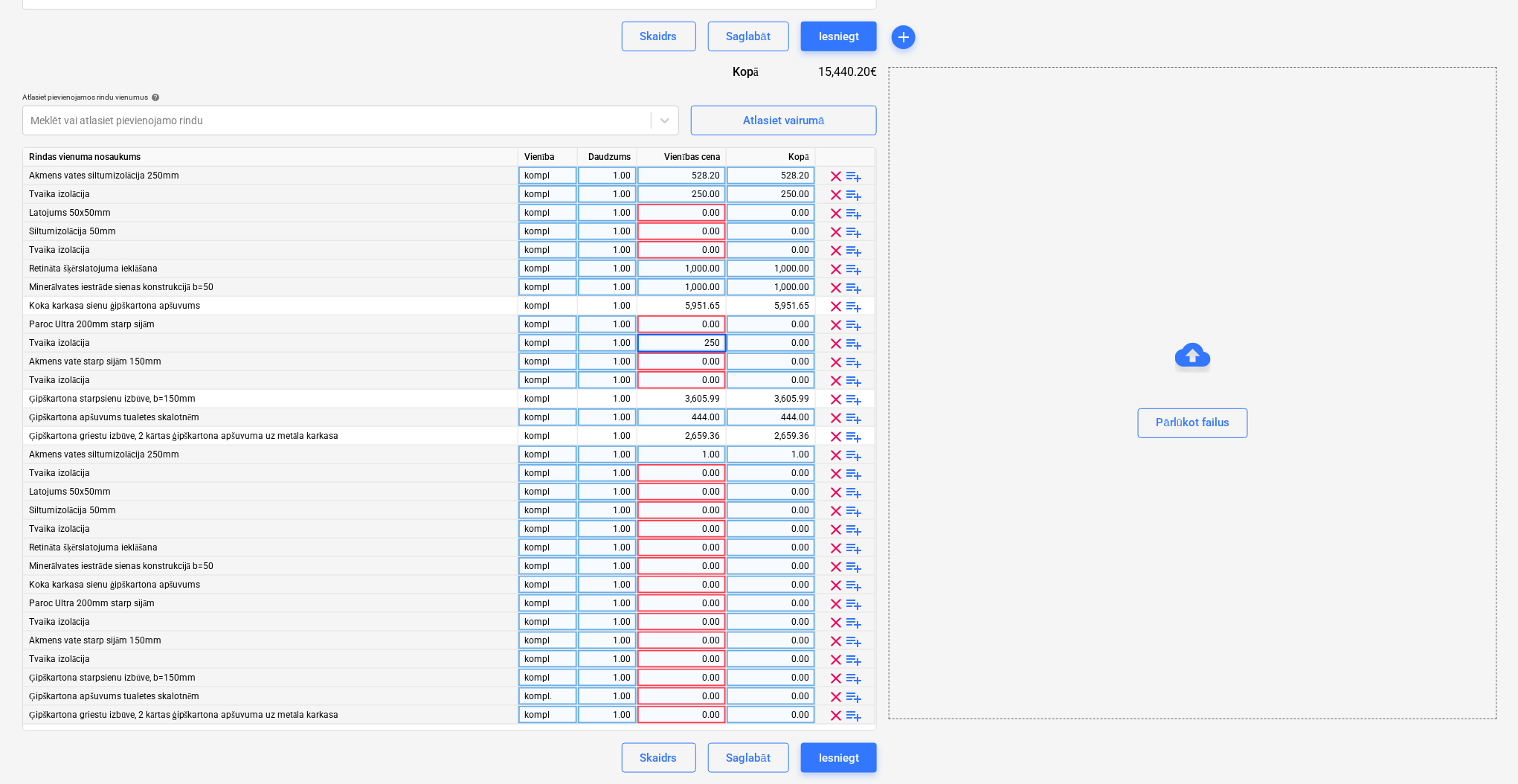
click at [684, 379] on div "0.00" at bounding box center [682, 379] width 77 height 18
type input "250"
click at [708, 376] on div "250.00" at bounding box center [682, 379] width 77 height 18
click at [701, 381] on div "250.00" at bounding box center [682, 379] width 77 height 18
type input "323.75"
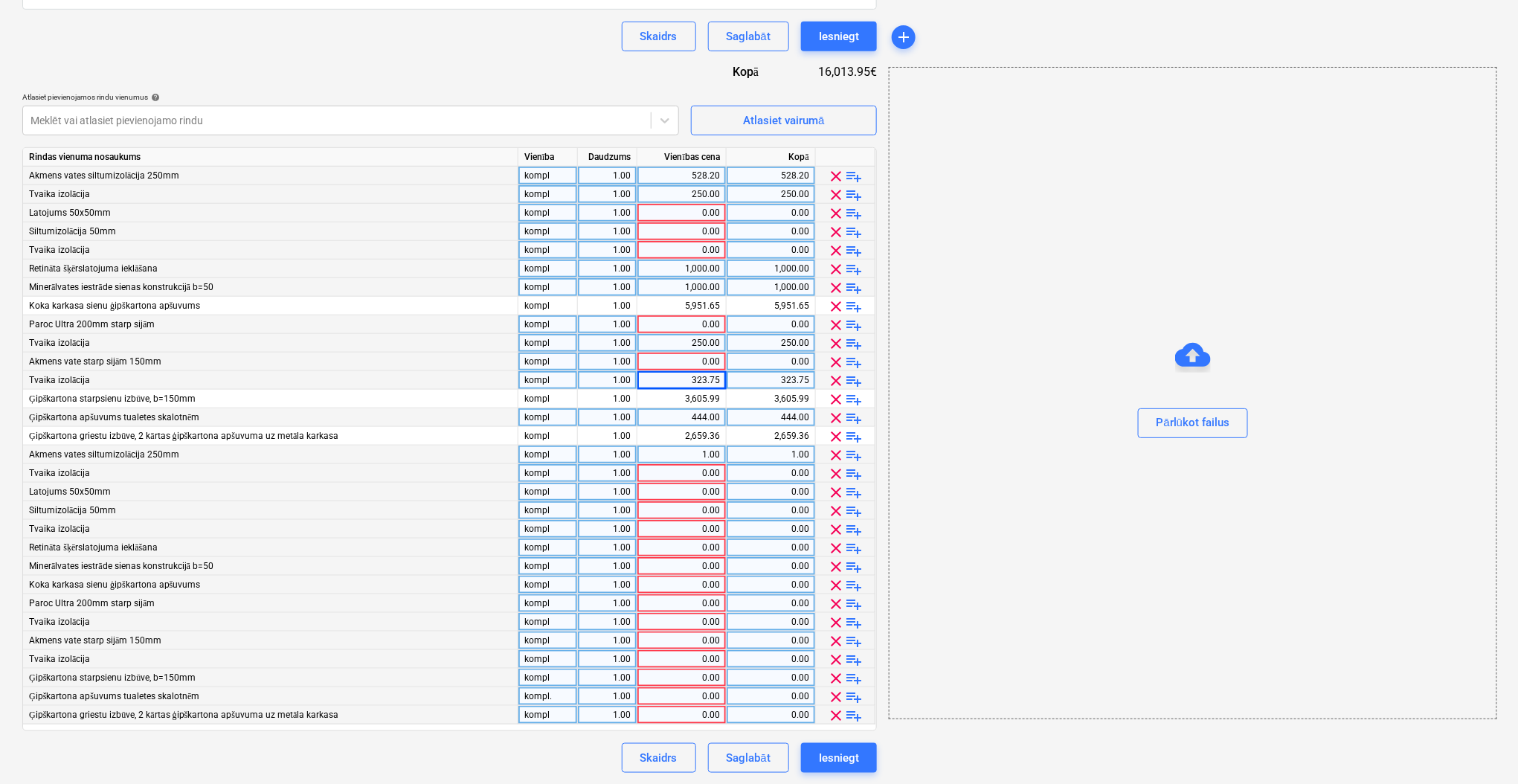
click at [686, 250] on div "0.00" at bounding box center [682, 250] width 77 height 18
type input "250"
click at [1016, 199] on div "Pārlūkot failus" at bounding box center [1192, 392] width 608 height 652
click at [686, 321] on div "0.00" at bounding box center [682, 324] width 77 height 18
type input "300.30"
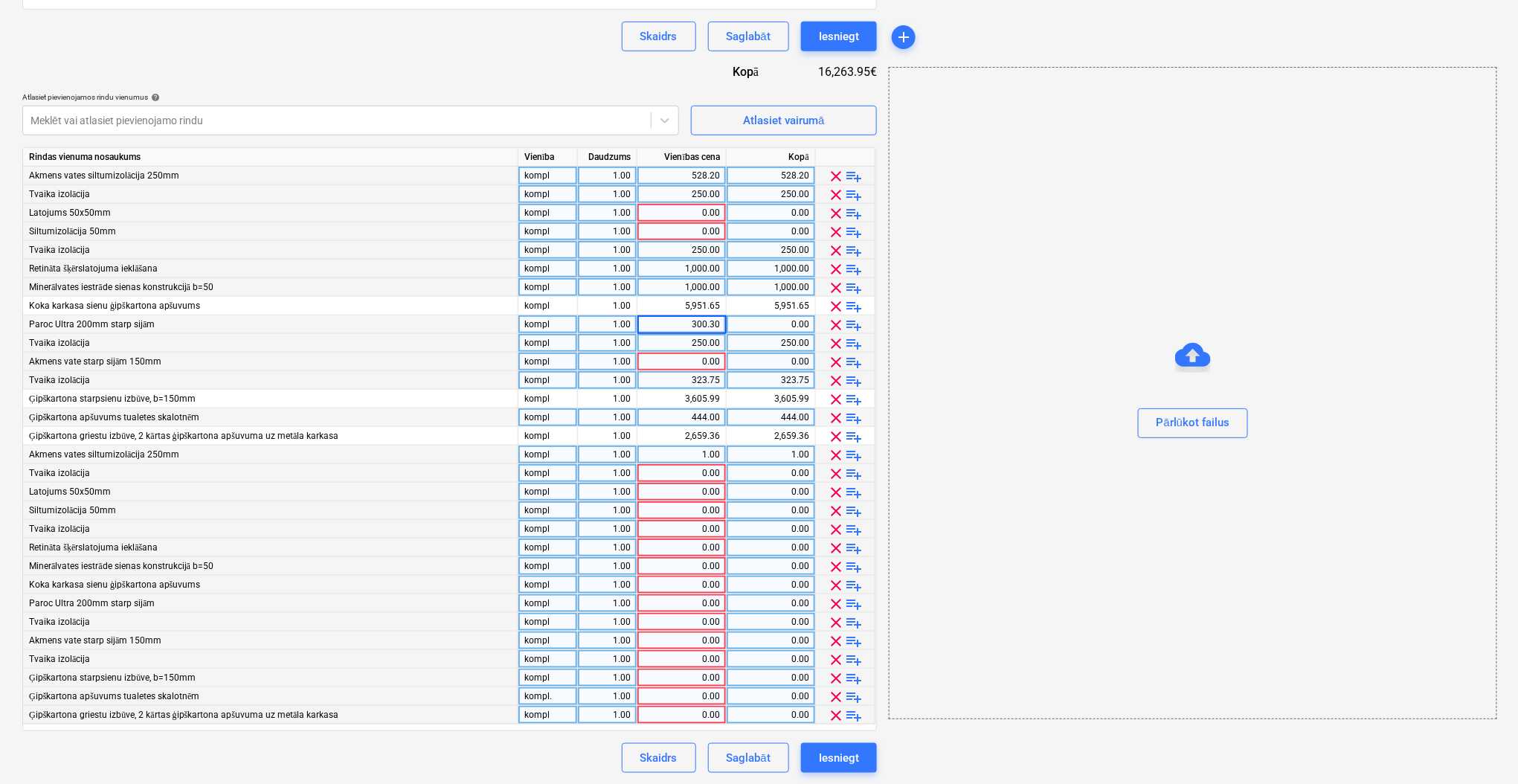
click at [691, 355] on div "0.00" at bounding box center [682, 361] width 77 height 18
type input "368.76"
click at [991, 284] on div "Pārlūkot failus" at bounding box center [1192, 392] width 608 height 652
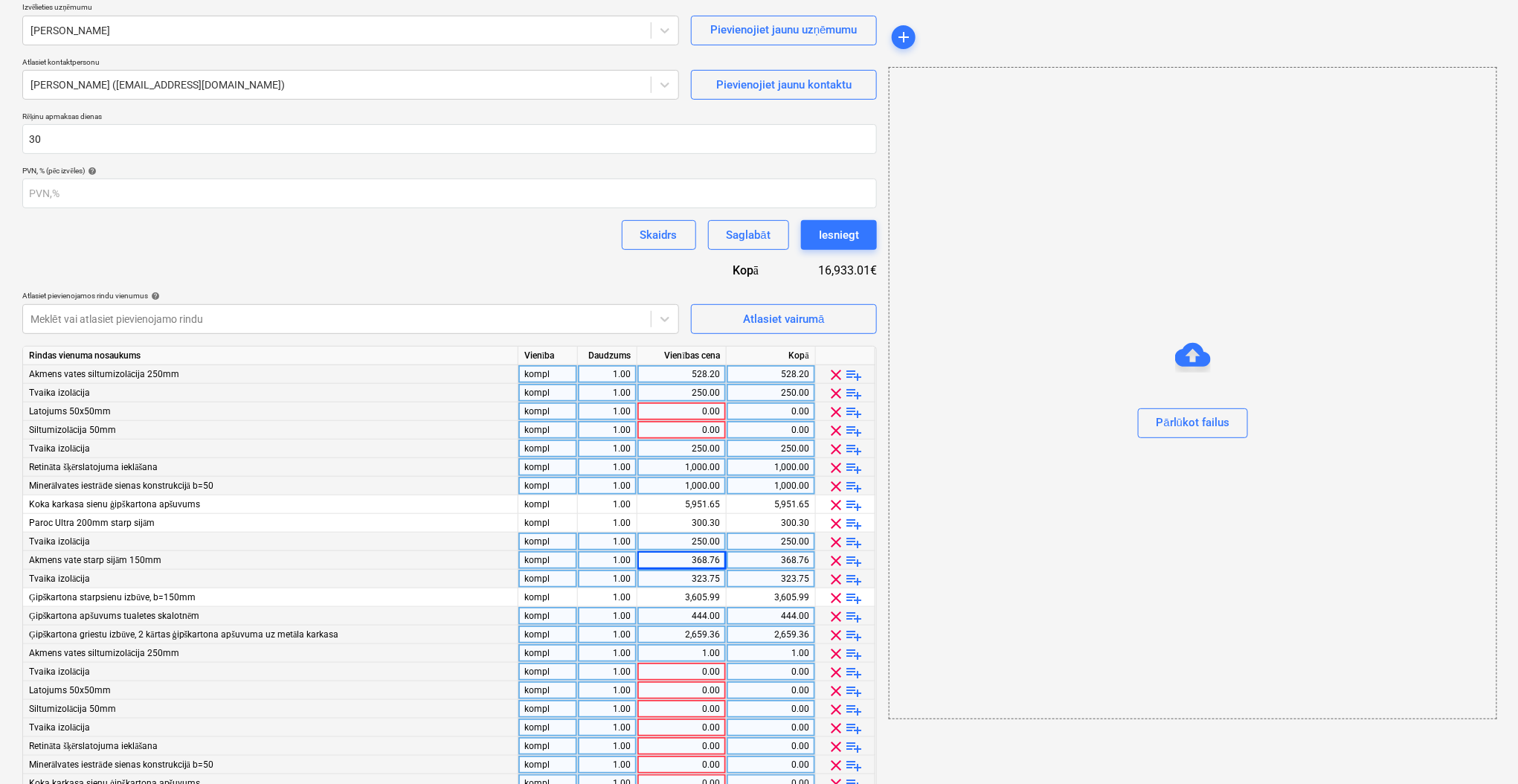
click at [715, 636] on div "2,659.36" at bounding box center [682, 634] width 77 height 18
click at [697, 633] on input "2659.36" at bounding box center [682, 634] width 89 height 18
click at [694, 633] on input "2659.36" at bounding box center [682, 634] width 89 height 18
type input "2359.36"
click at [687, 405] on div "0.00" at bounding box center [682, 411] width 77 height 18
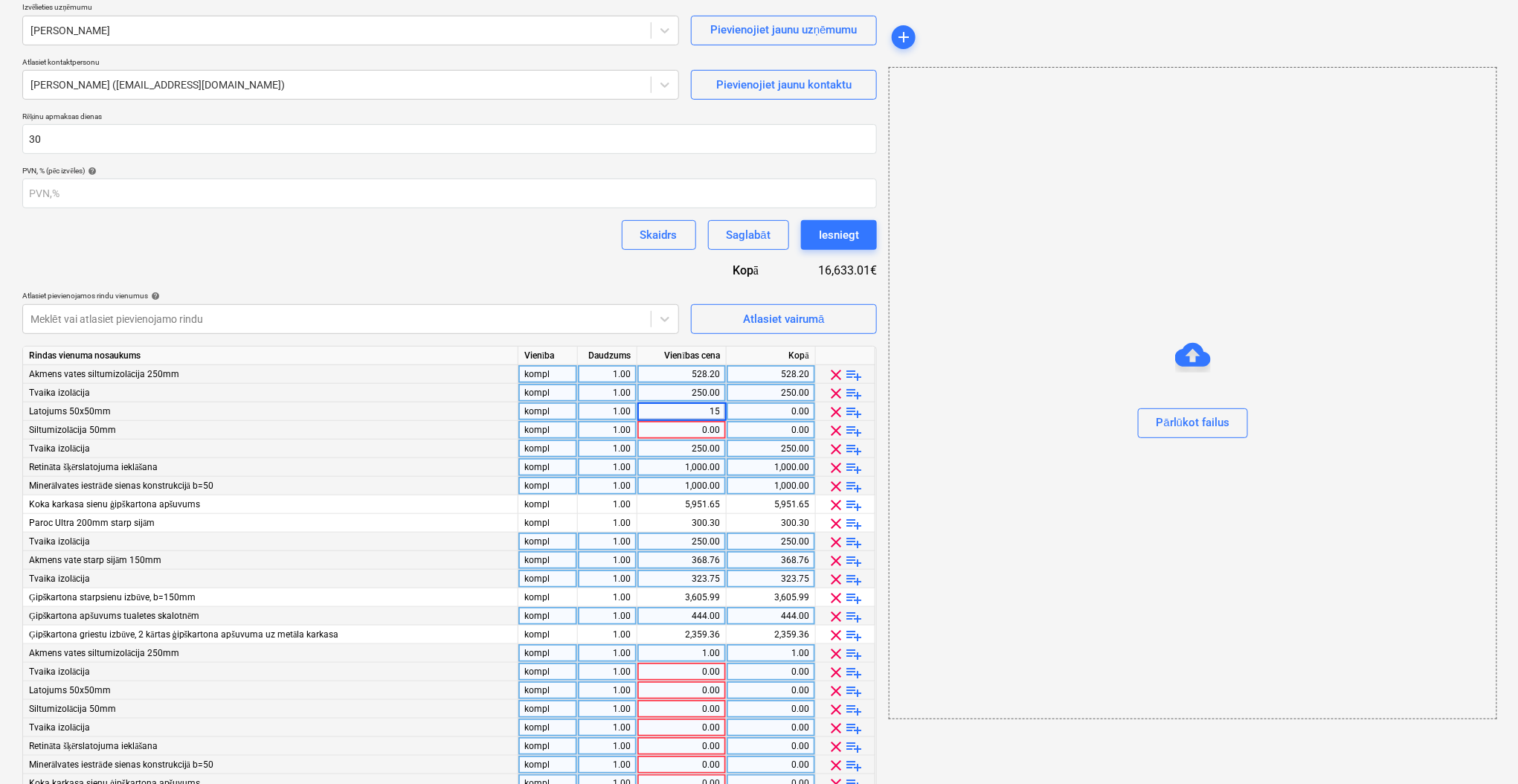
type input "150"
click at [691, 428] on div "0.00" at bounding box center [682, 430] width 77 height 18
type input "150"
click at [599, 279] on div "Līguma nosaukums help Līgums Nr. HC 447/2025 Līguma atsauces numurs help HC 447…" at bounding box center [450, 459] width 855 height 1023
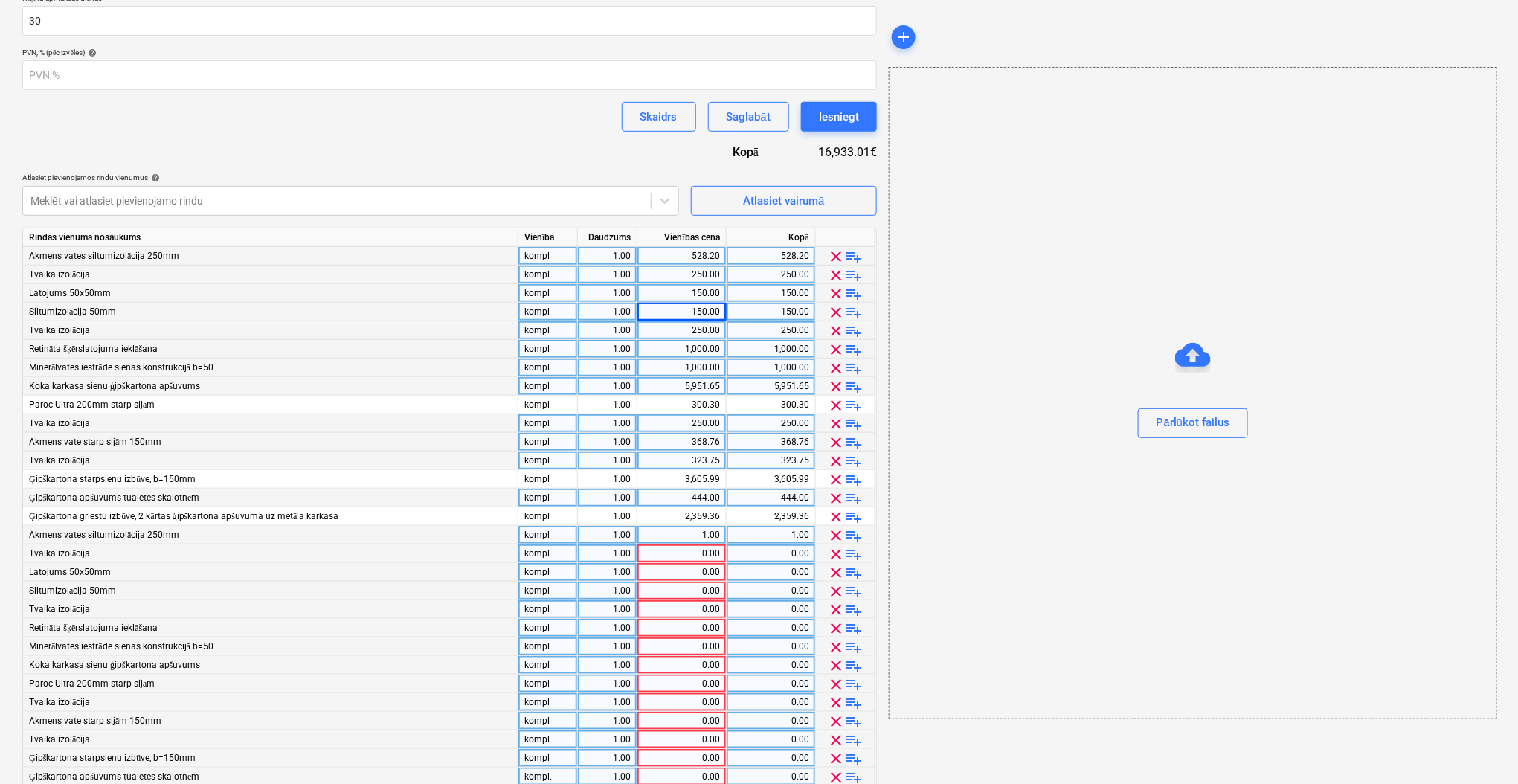
scroll to position [372, 0]
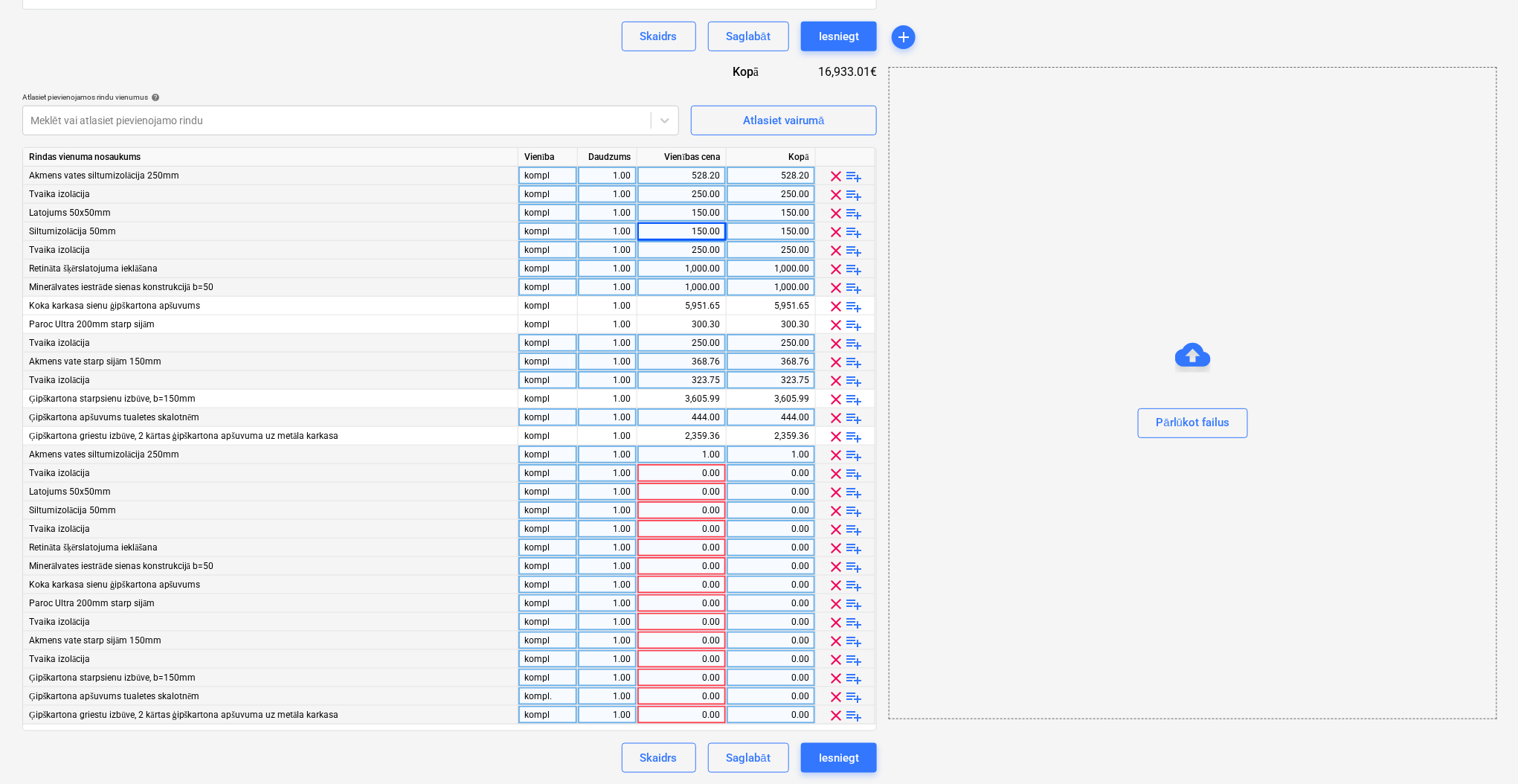
click at [670, 457] on div "1.00" at bounding box center [682, 454] width 77 height 18
type input "1167"
click at [683, 476] on div "0.00" at bounding box center [682, 472] width 77 height 18
click at [668, 710] on div "0.00" at bounding box center [682, 714] width 77 height 18
type input "6635"
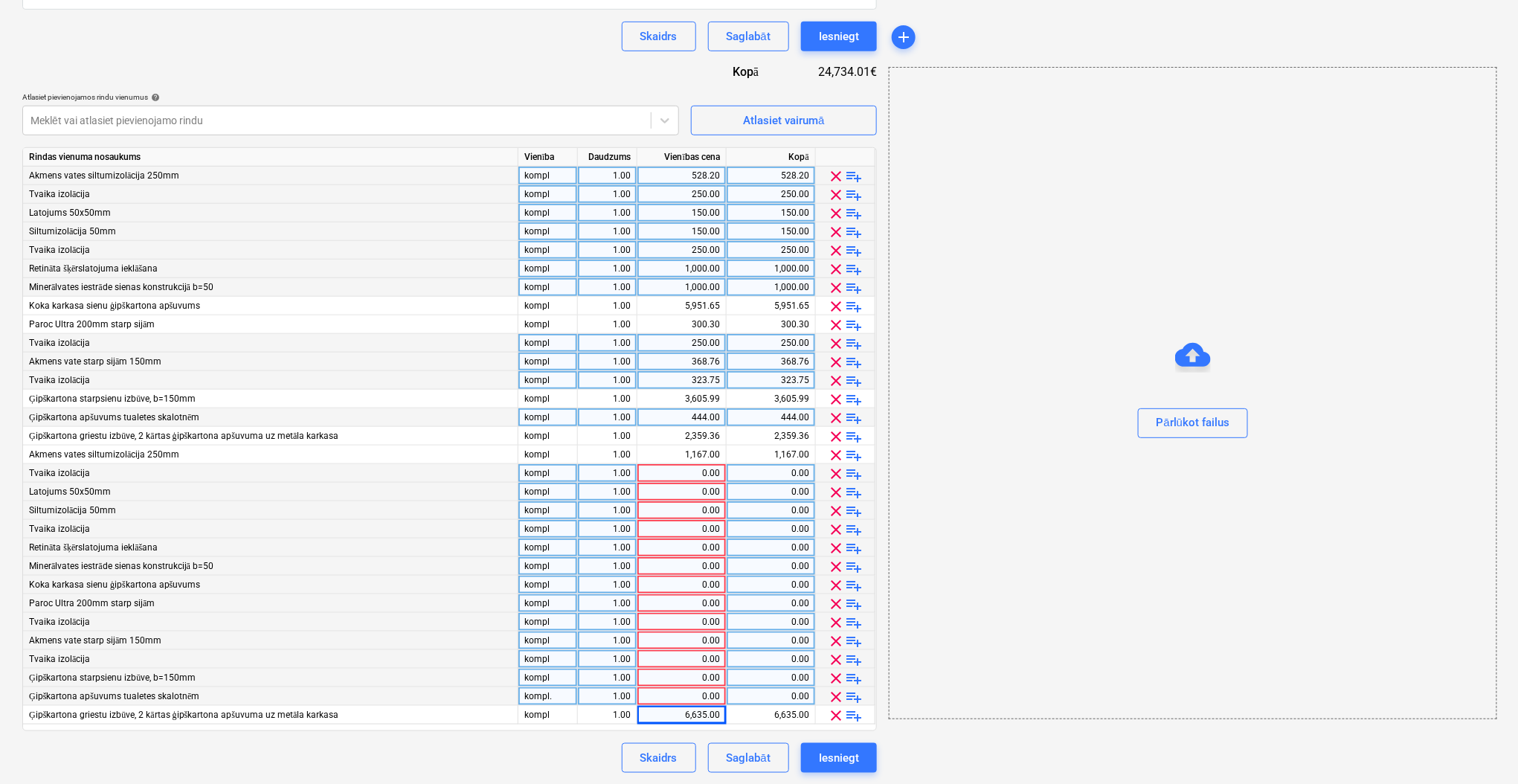
click at [548, 743] on div "Skaidrs Saglabāt Iesniegt" at bounding box center [450, 758] width 855 height 30
click at [684, 659] on div "0.00" at bounding box center [682, 659] width 77 height 18
click at [686, 675] on div "0.00" at bounding box center [682, 677] width 77 height 18
click at [663, 698] on div "0.00" at bounding box center [682, 695] width 77 height 18
type input "888"
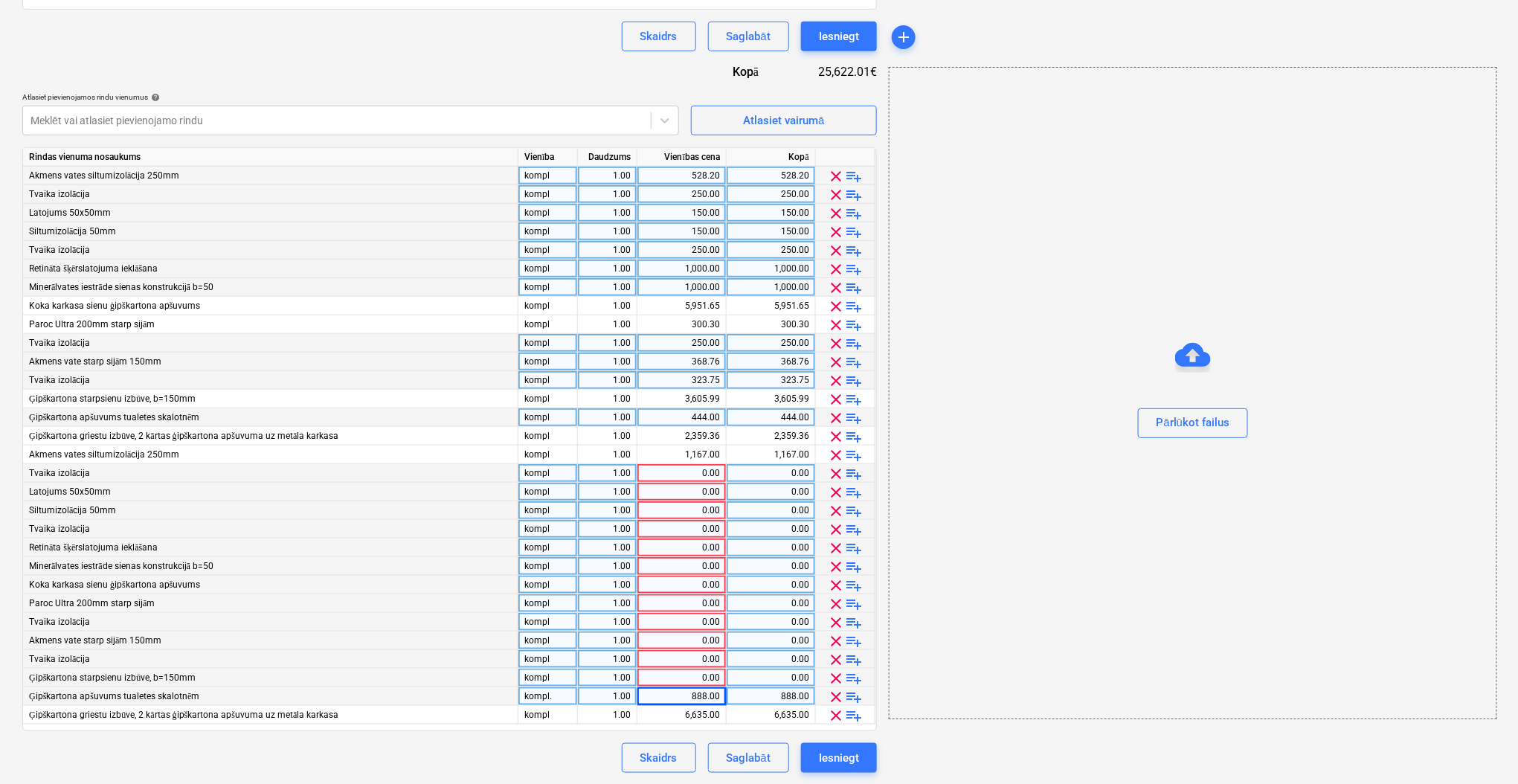
click at [676, 595] on div "0.00" at bounding box center [682, 603] width 77 height 18
type input "756.88"
click at [673, 642] on div "0.00" at bounding box center [682, 640] width 77 height 18
type input "832.52"
click at [682, 581] on div "0.00" at bounding box center [682, 584] width 77 height 18
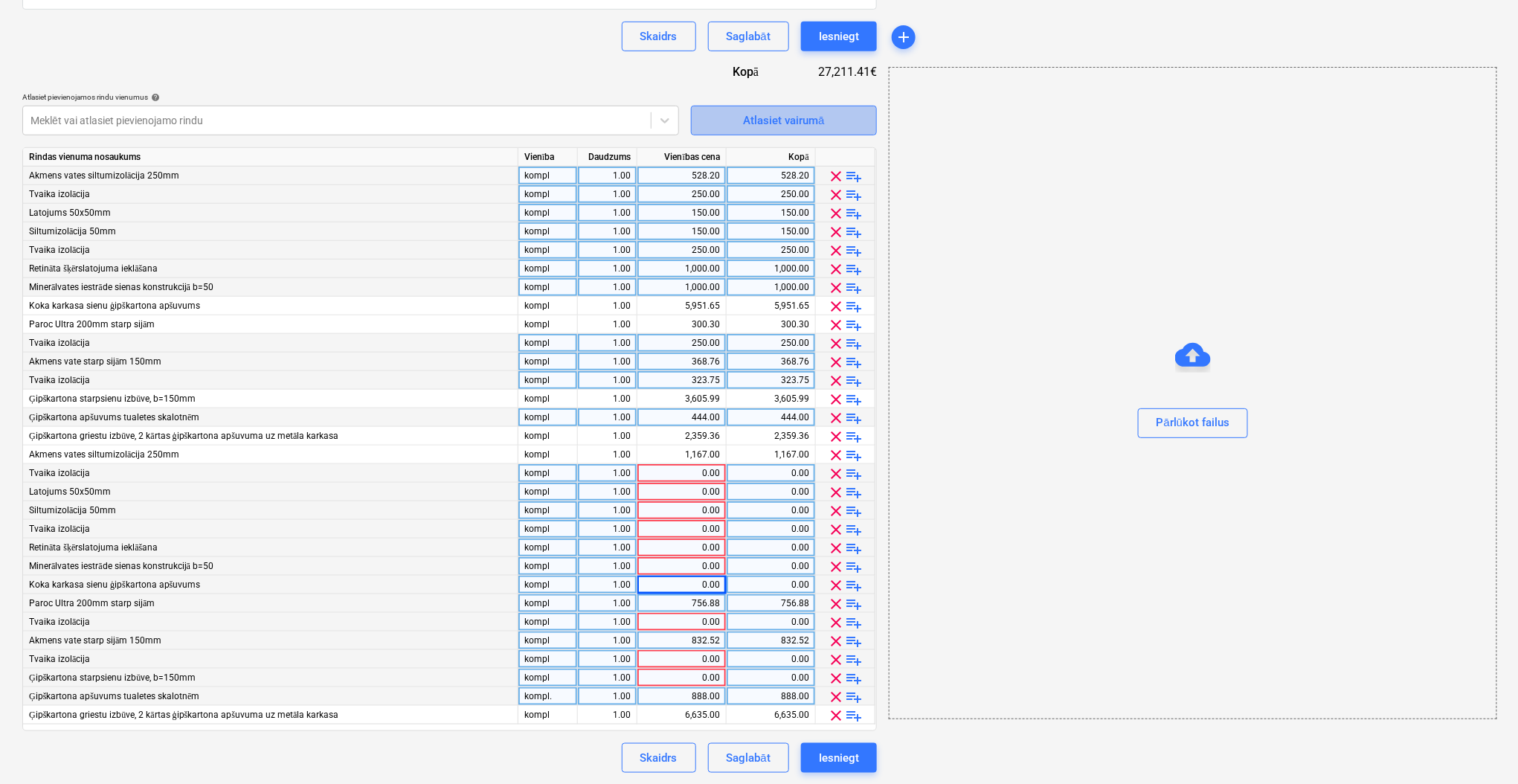
click at [751, 111] on div "Atlasiet vairumā" at bounding box center [783, 120] width 81 height 19
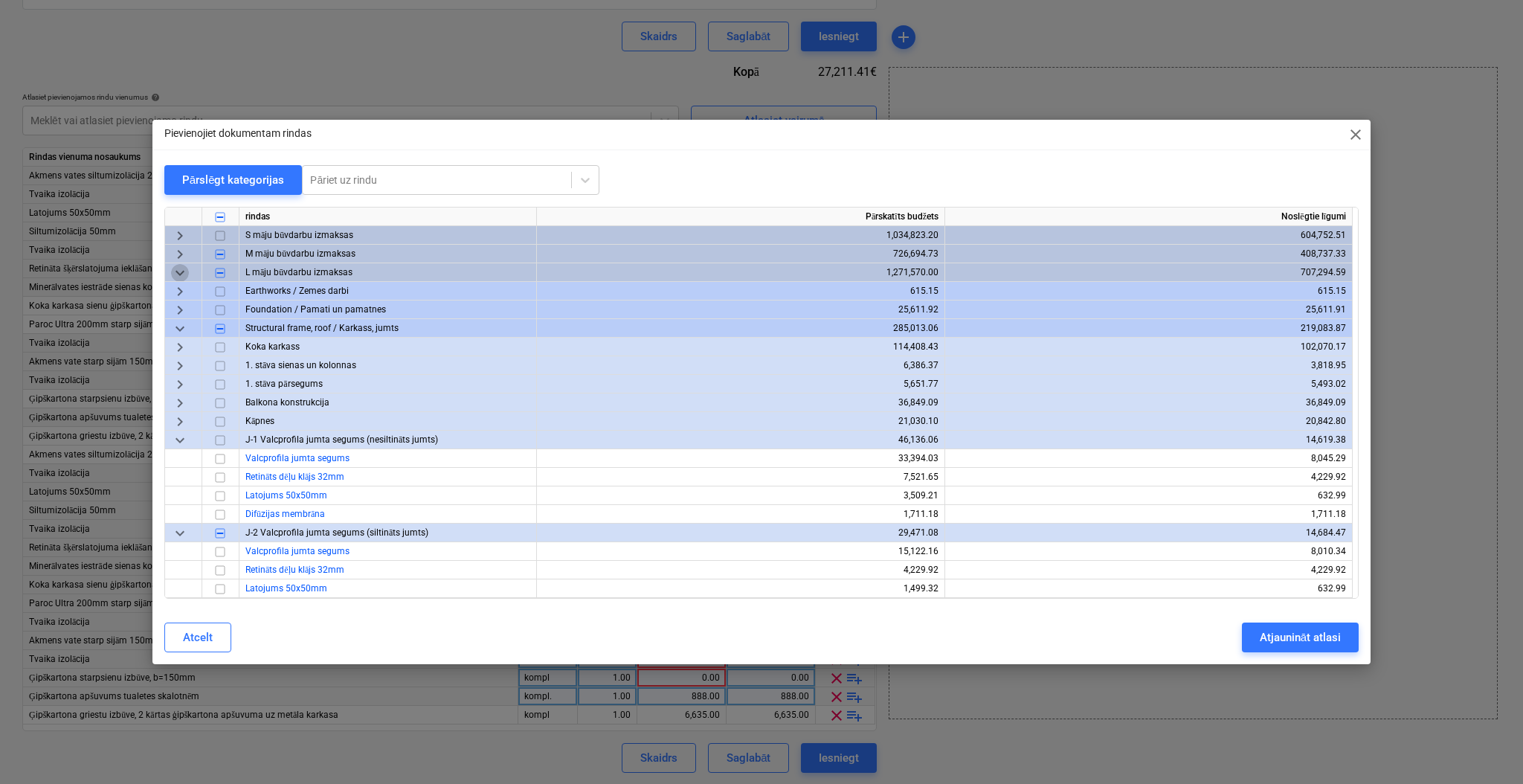
click at [174, 272] on span "keyboard_arrow_down" at bounding box center [180, 272] width 18 height 18
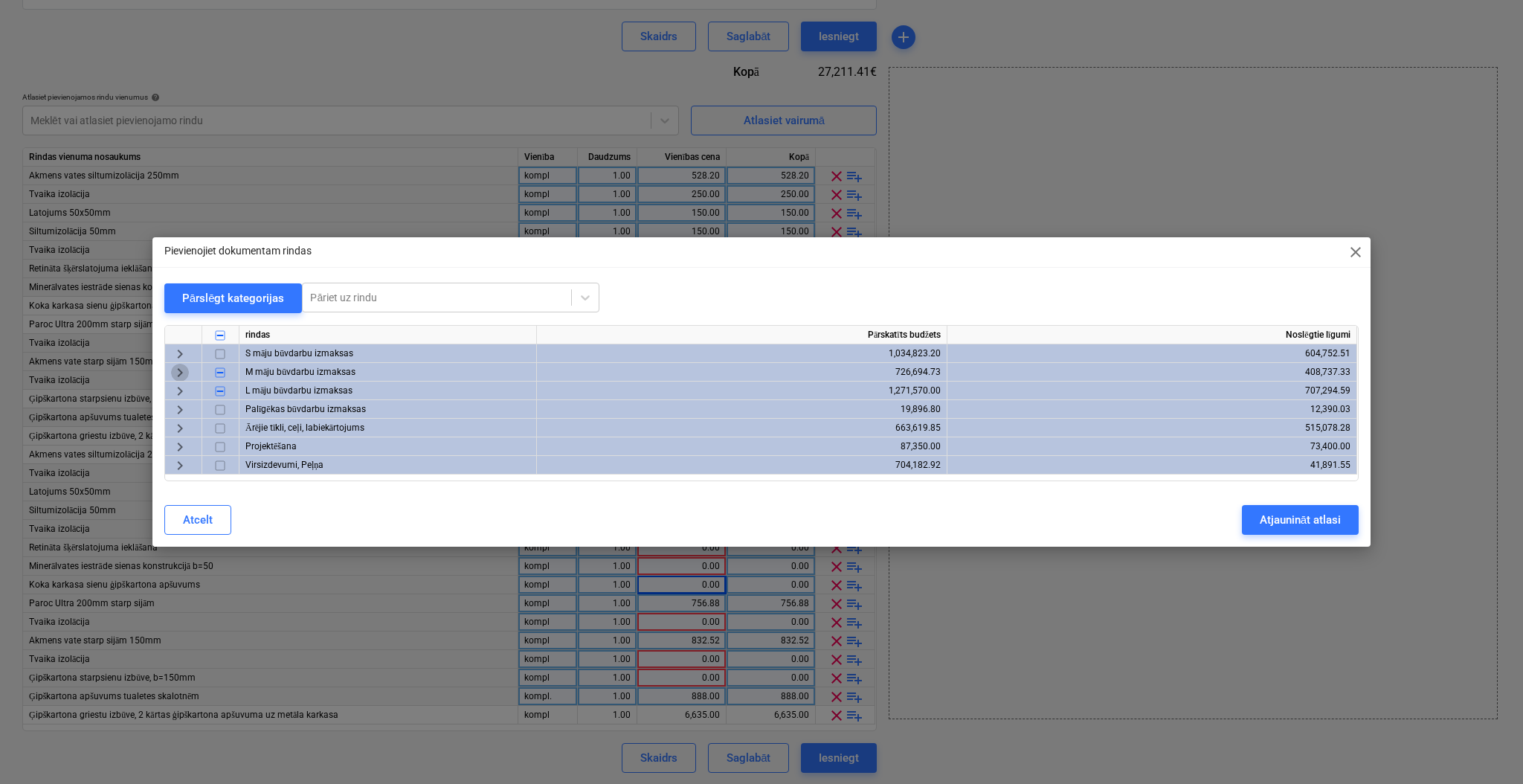
click at [174, 370] on span "keyboard_arrow_right" at bounding box center [180, 372] width 18 height 18
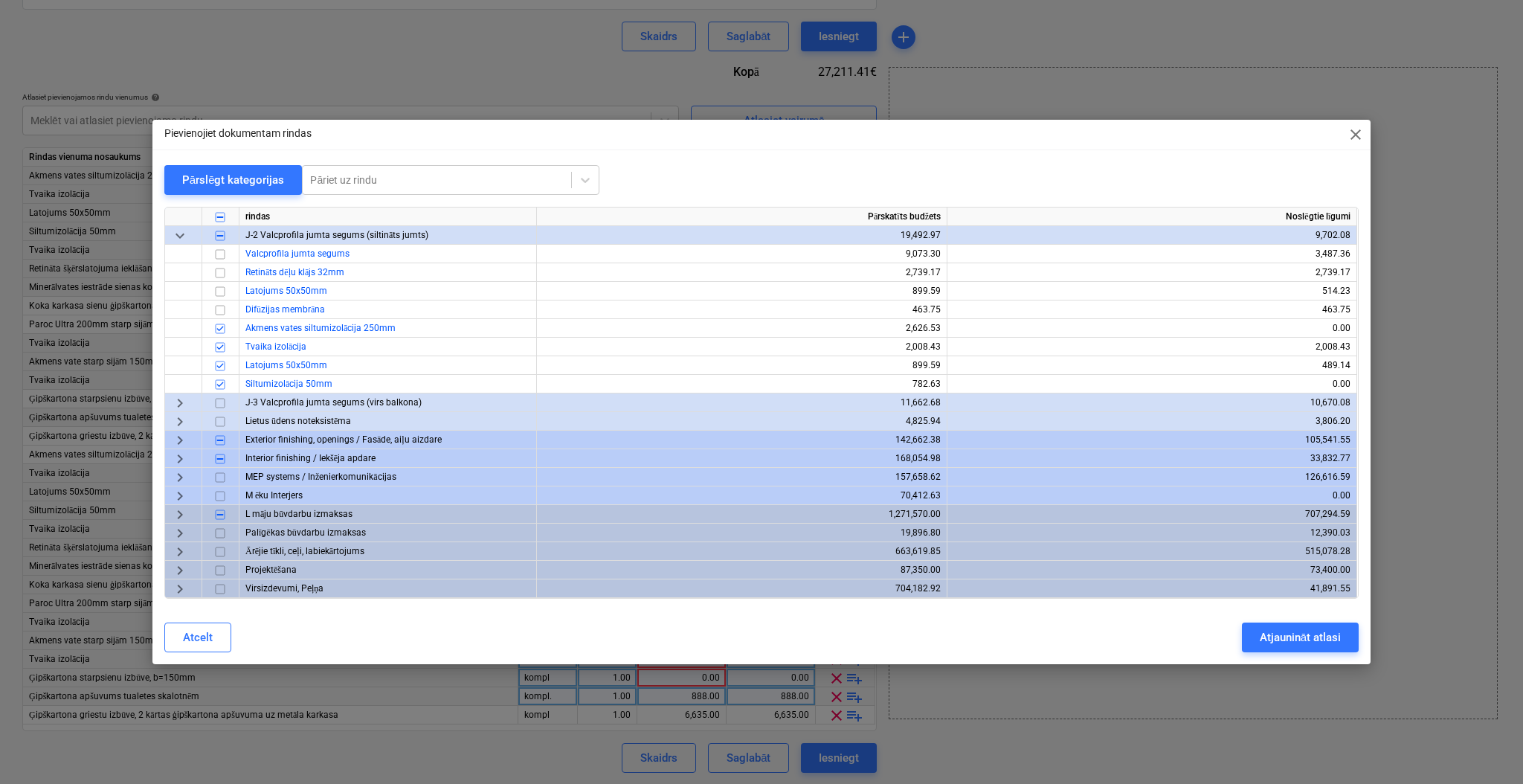
scroll to position [208, 0]
click at [178, 437] on span "keyboard_arrow_right" at bounding box center [180, 440] width 18 height 18
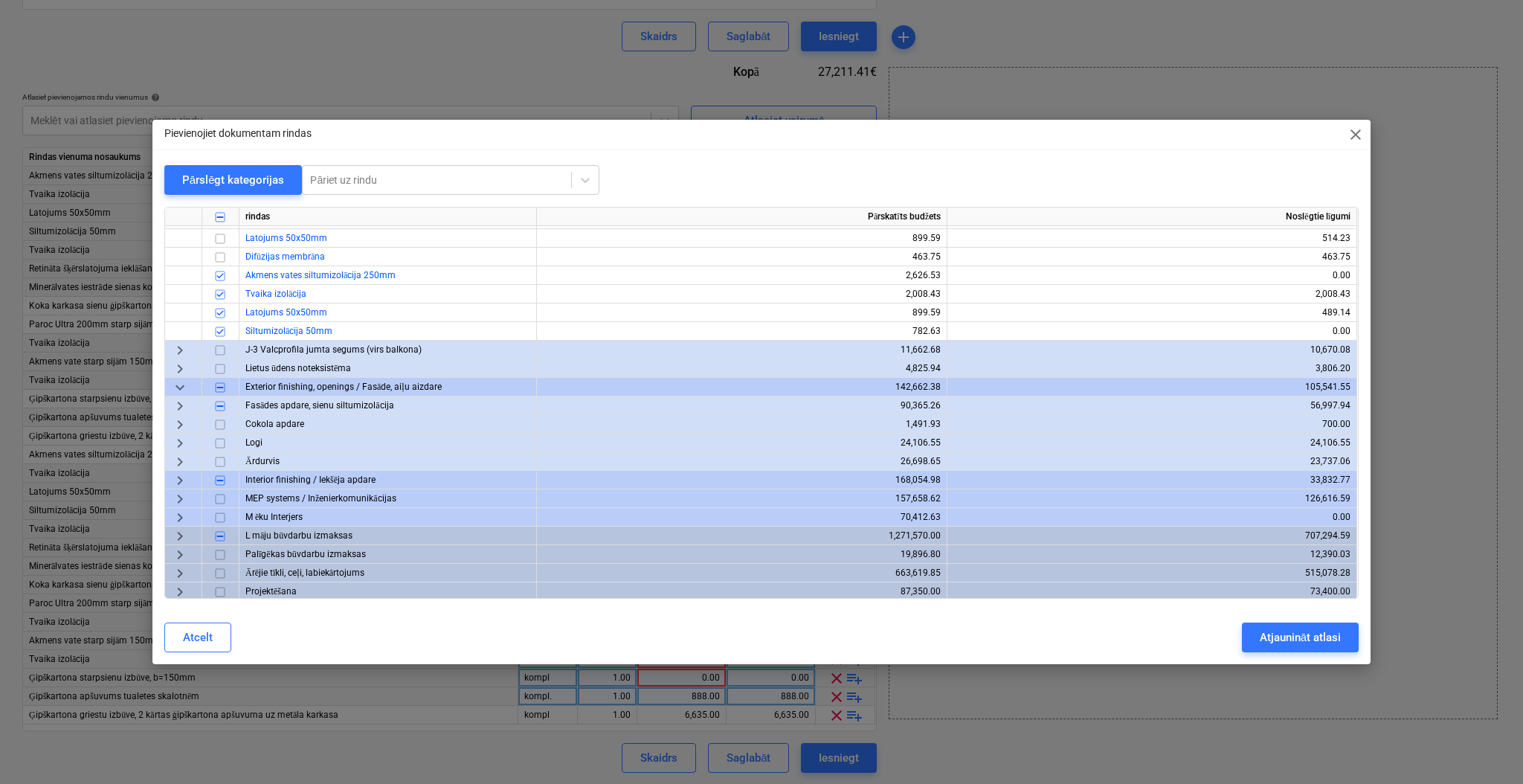
click at [176, 455] on div "rindas Pārskatīts budžets Noslēgtie līgumi keyboard_arrow_right 1. stāva pārseg…" at bounding box center [762, 403] width 1194 height 392
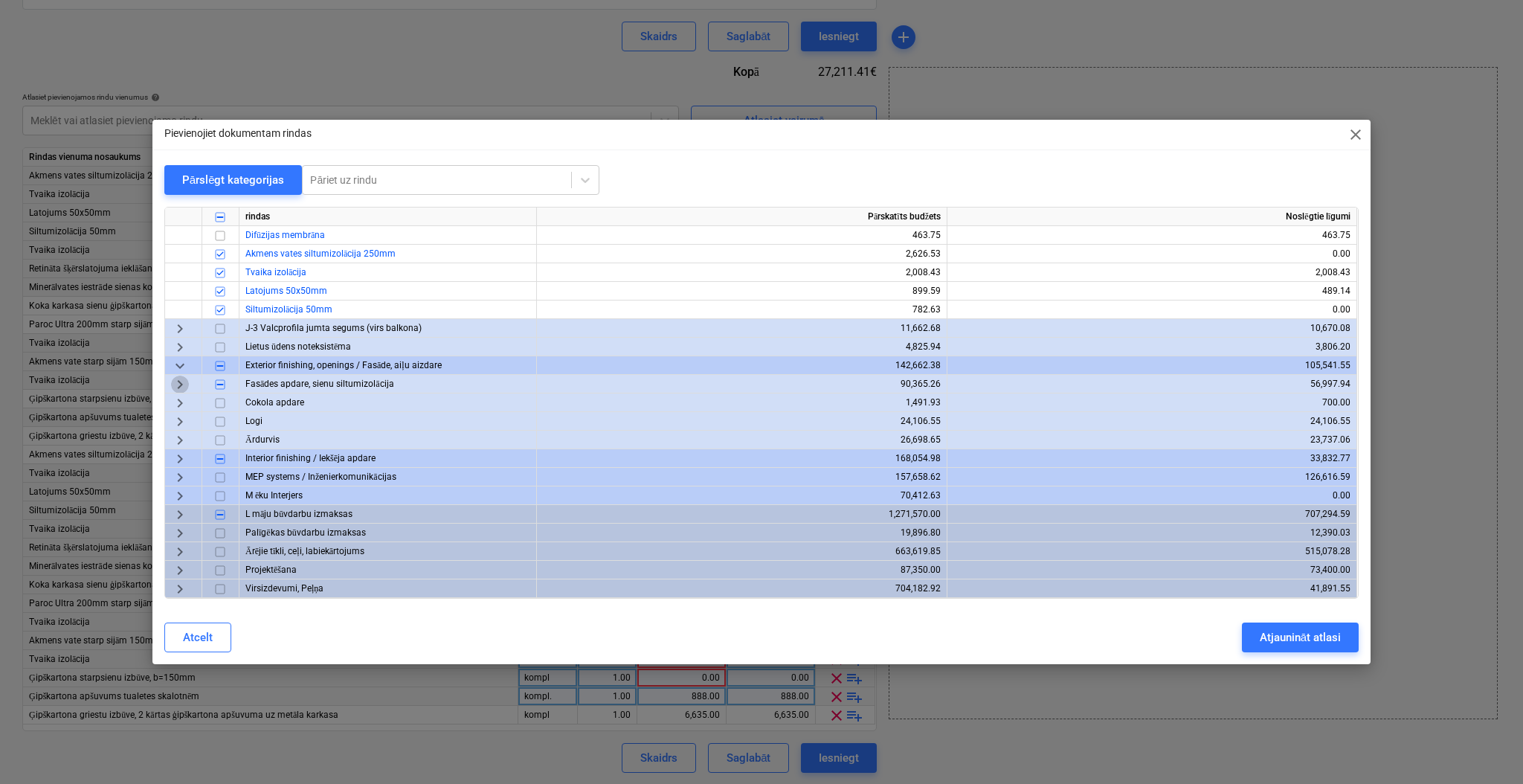
click at [181, 380] on span "keyboard_arrow_right" at bounding box center [180, 384] width 18 height 18
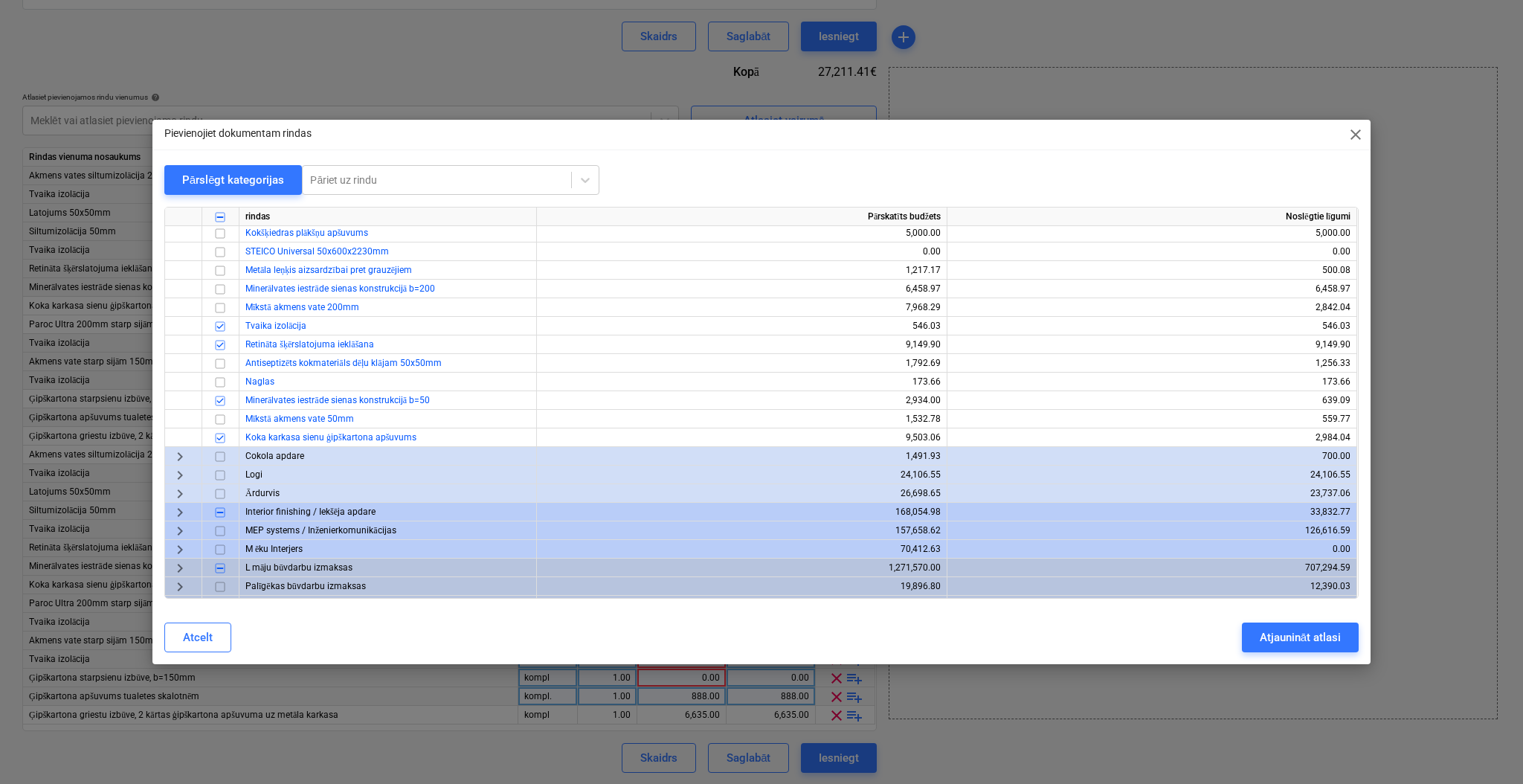
scroll to position [680, 0]
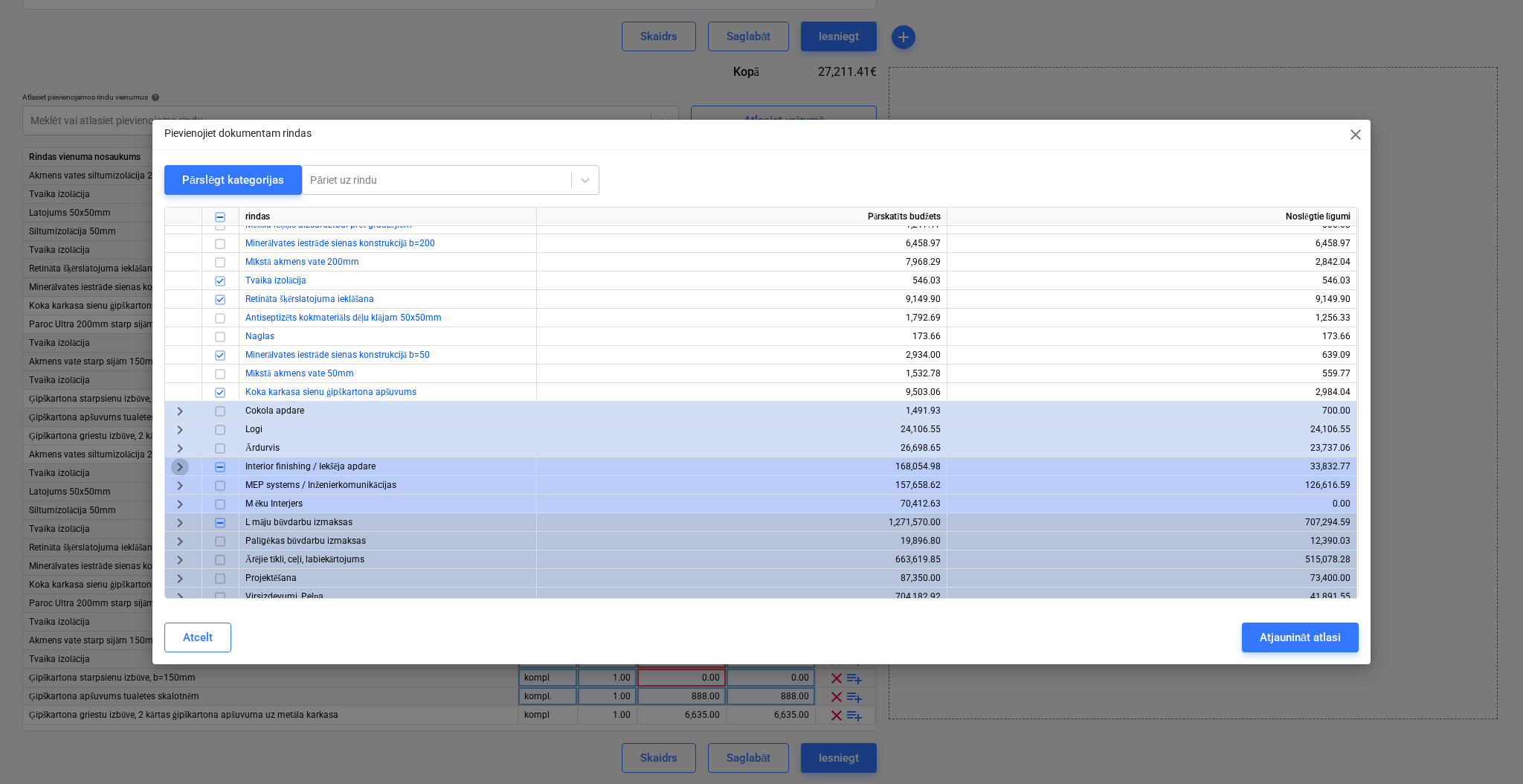
click at [179, 471] on span "keyboard_arrow_right" at bounding box center [180, 466] width 18 height 18
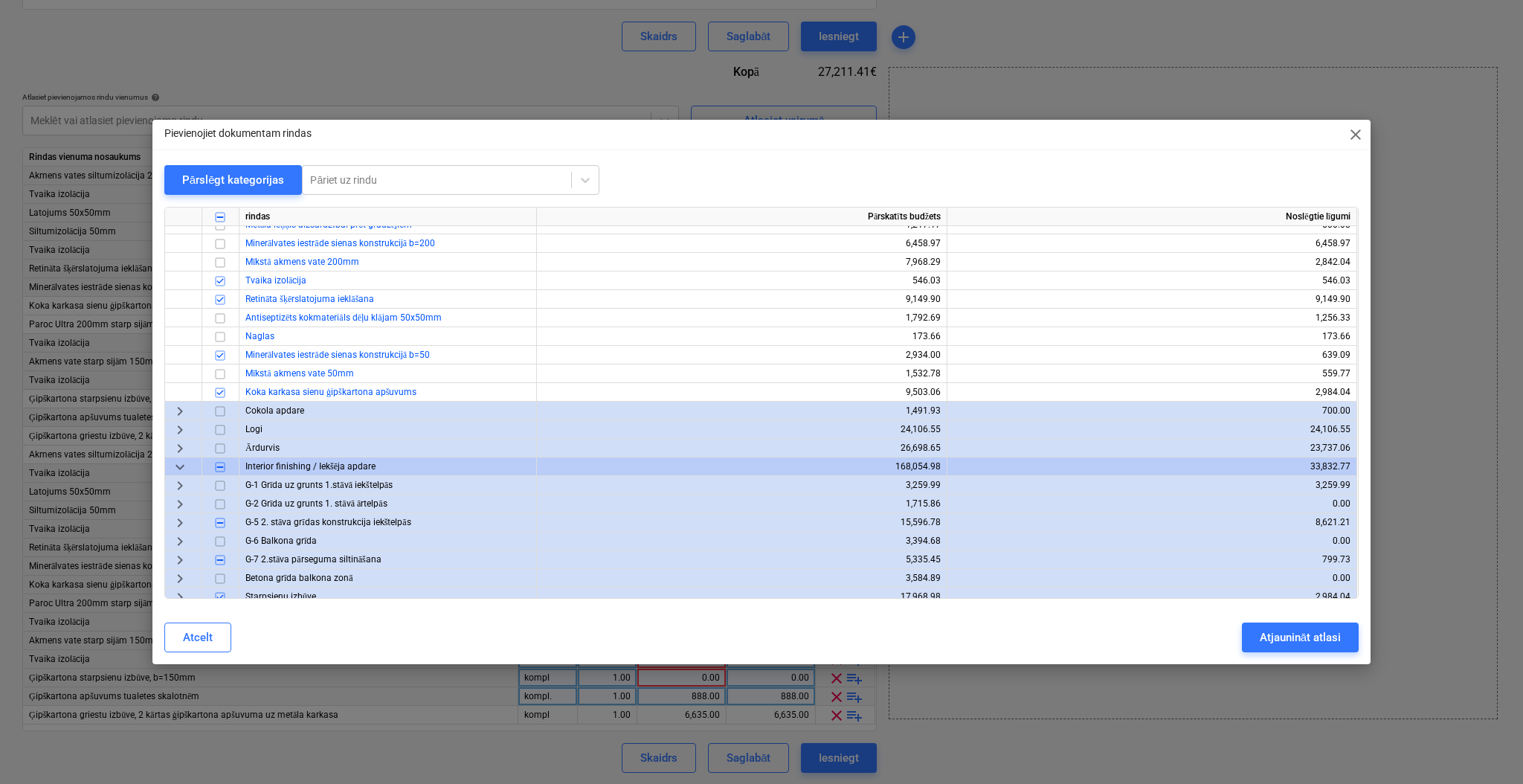
scroll to position [779, 0]
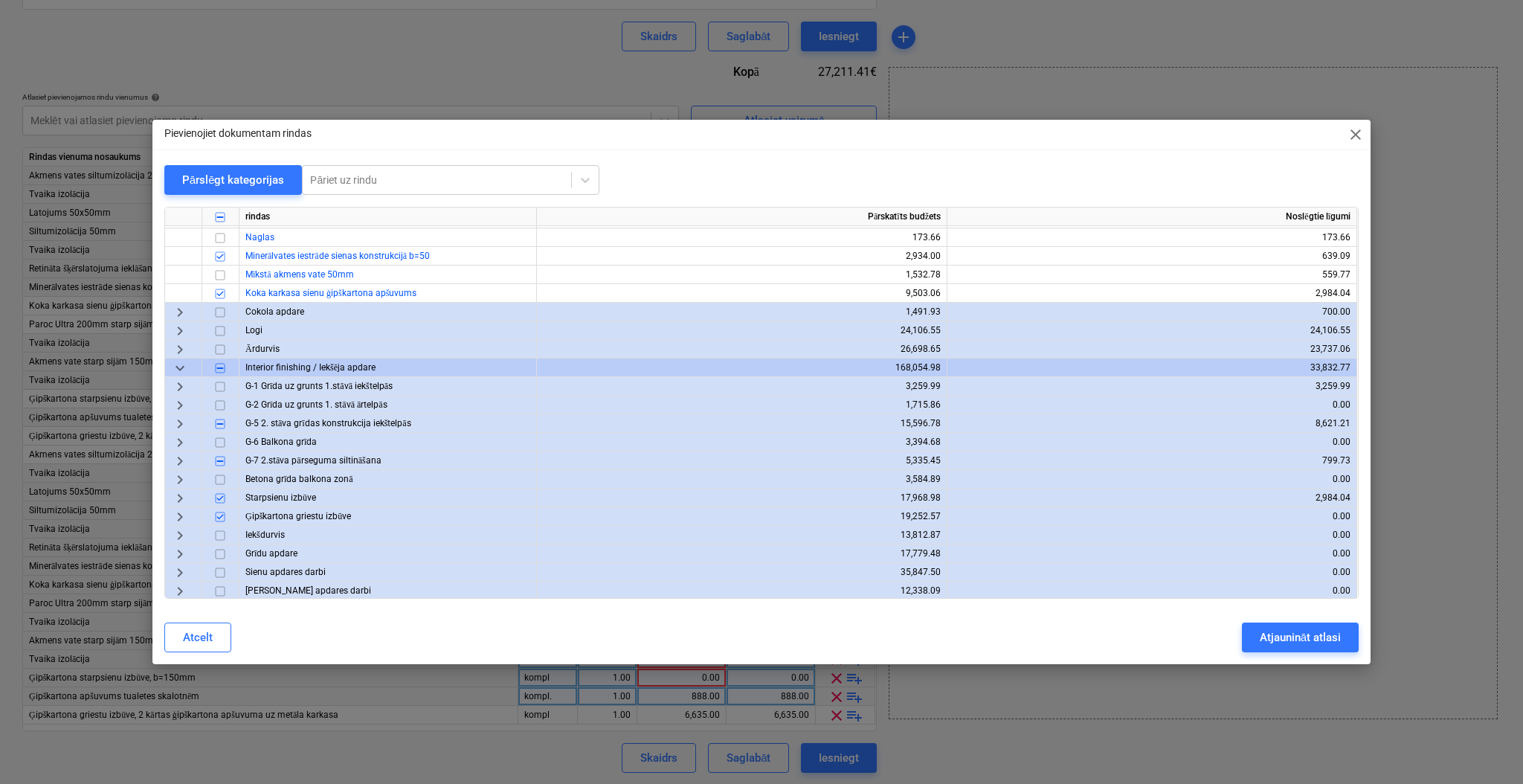
click at [182, 422] on span "keyboard_arrow_right" at bounding box center [180, 424] width 18 height 18
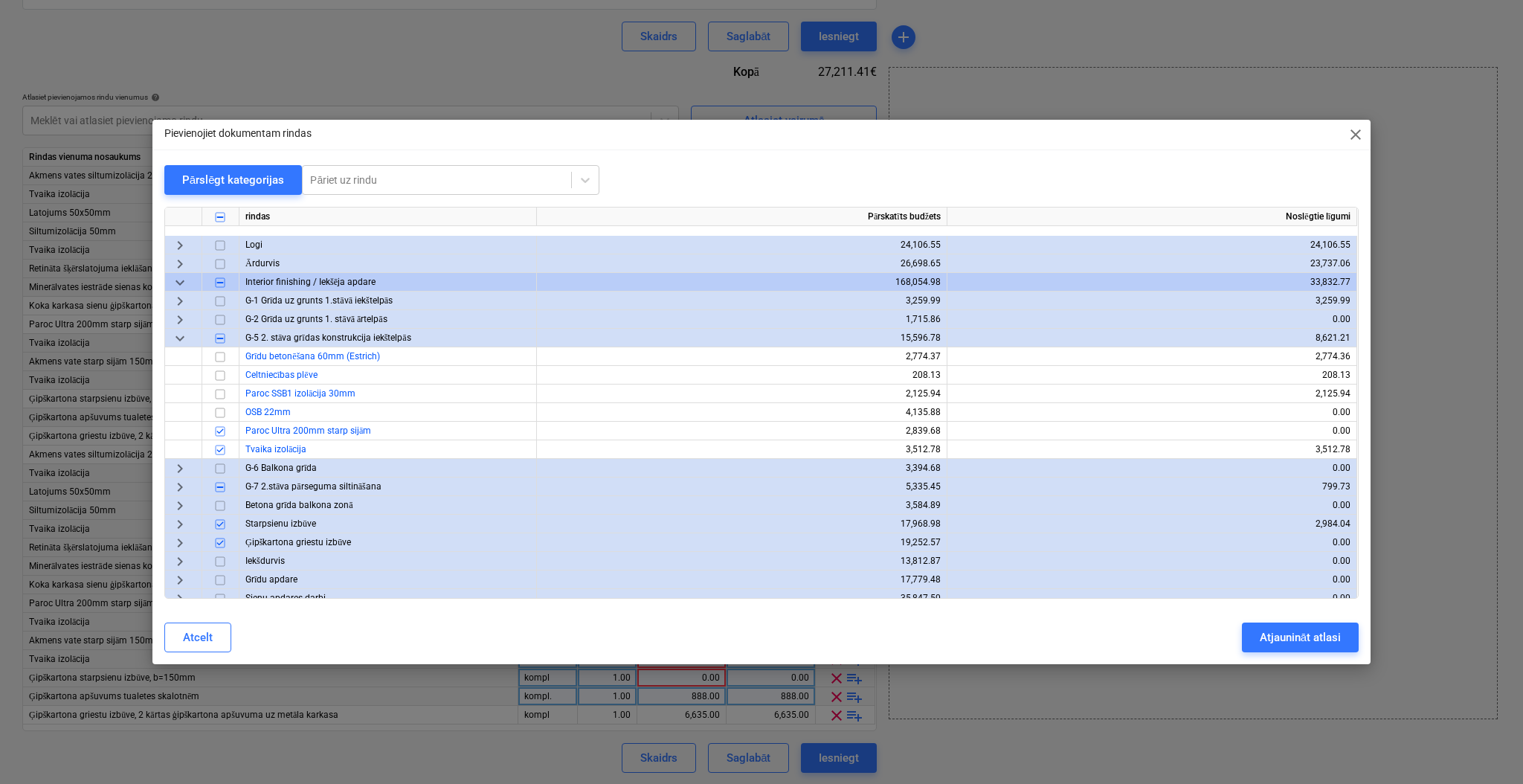
scroll to position [977, 0]
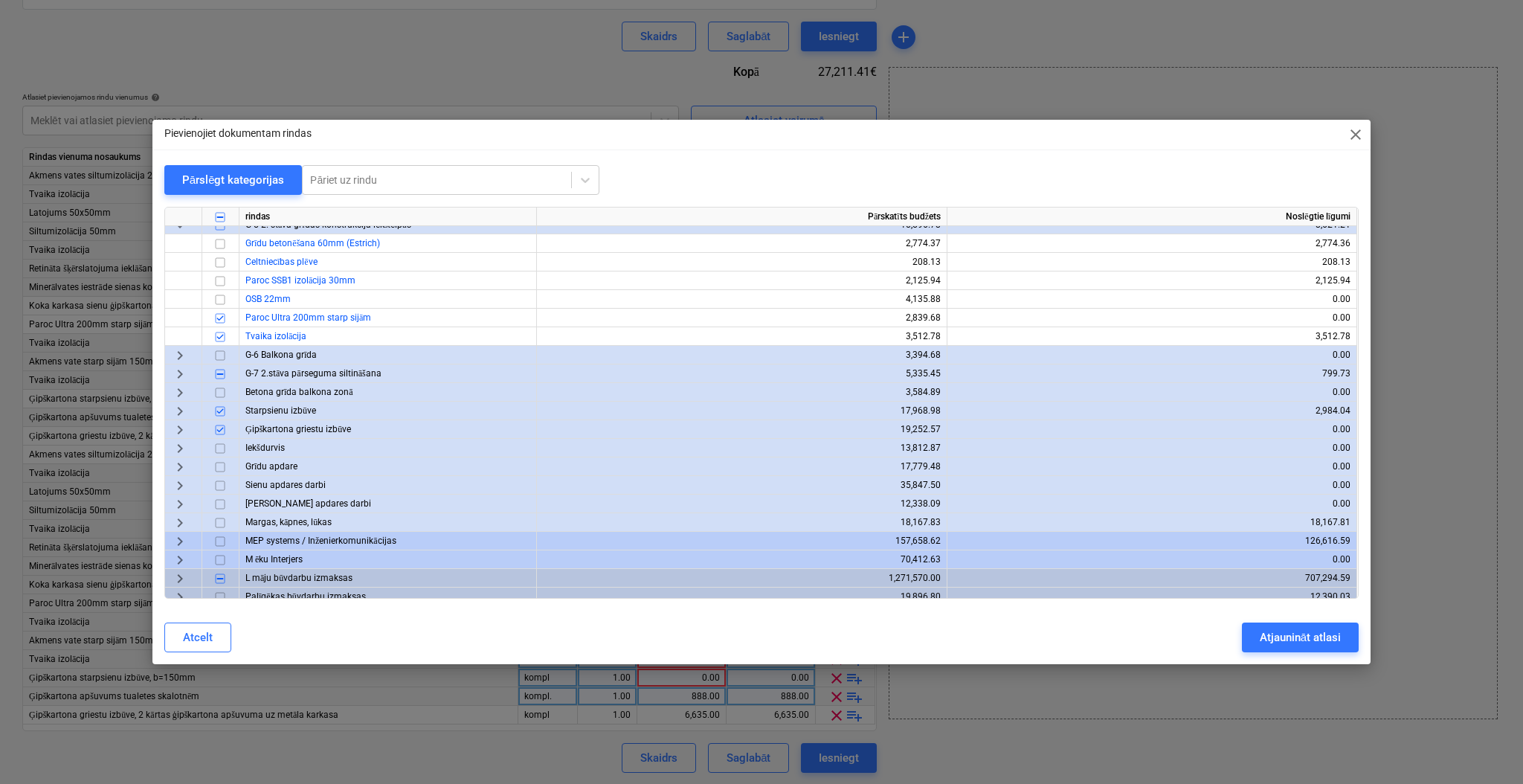
click at [181, 376] on span "keyboard_arrow_right" at bounding box center [180, 374] width 18 height 18
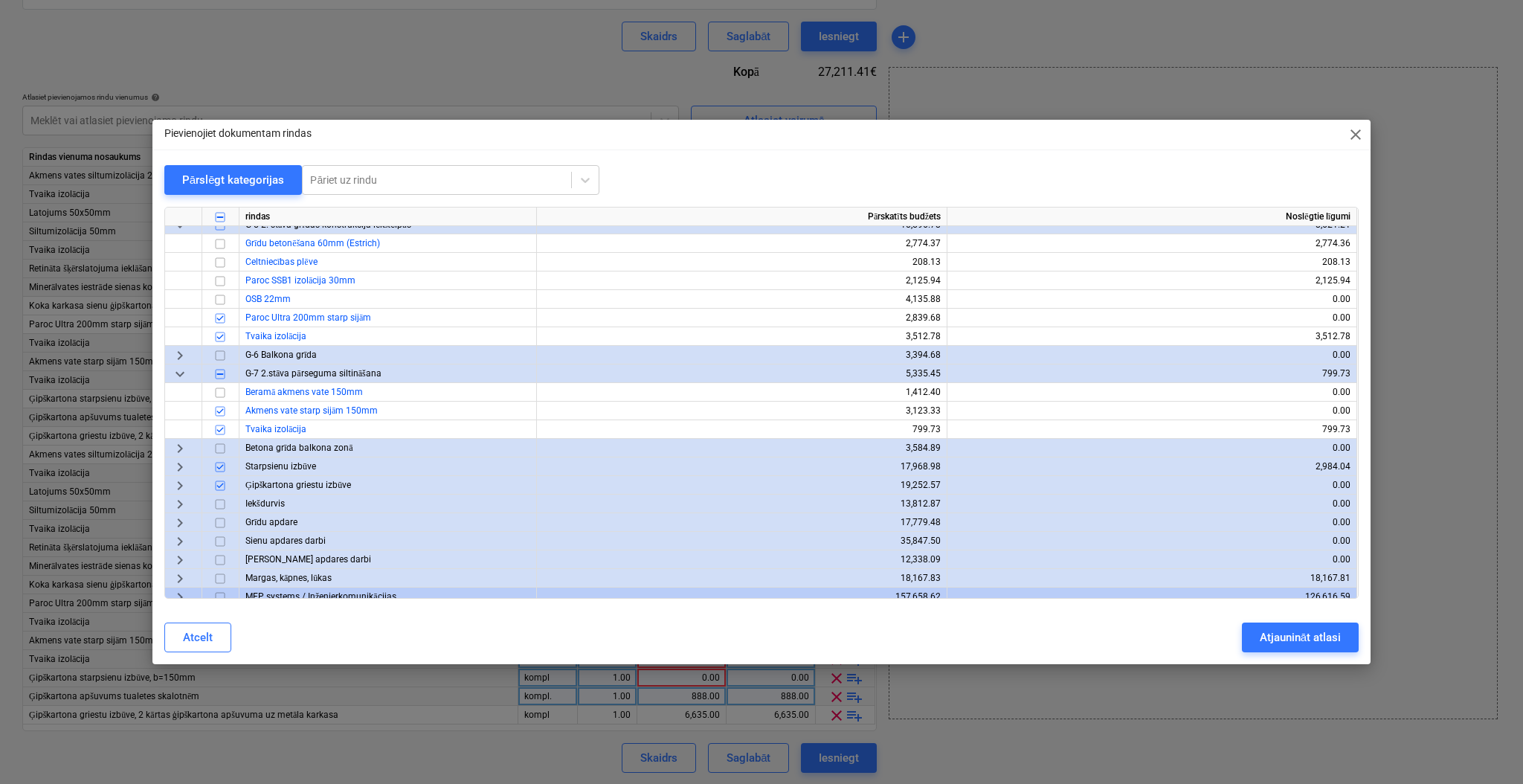
click at [181, 467] on span "keyboard_arrow_right" at bounding box center [180, 466] width 18 height 18
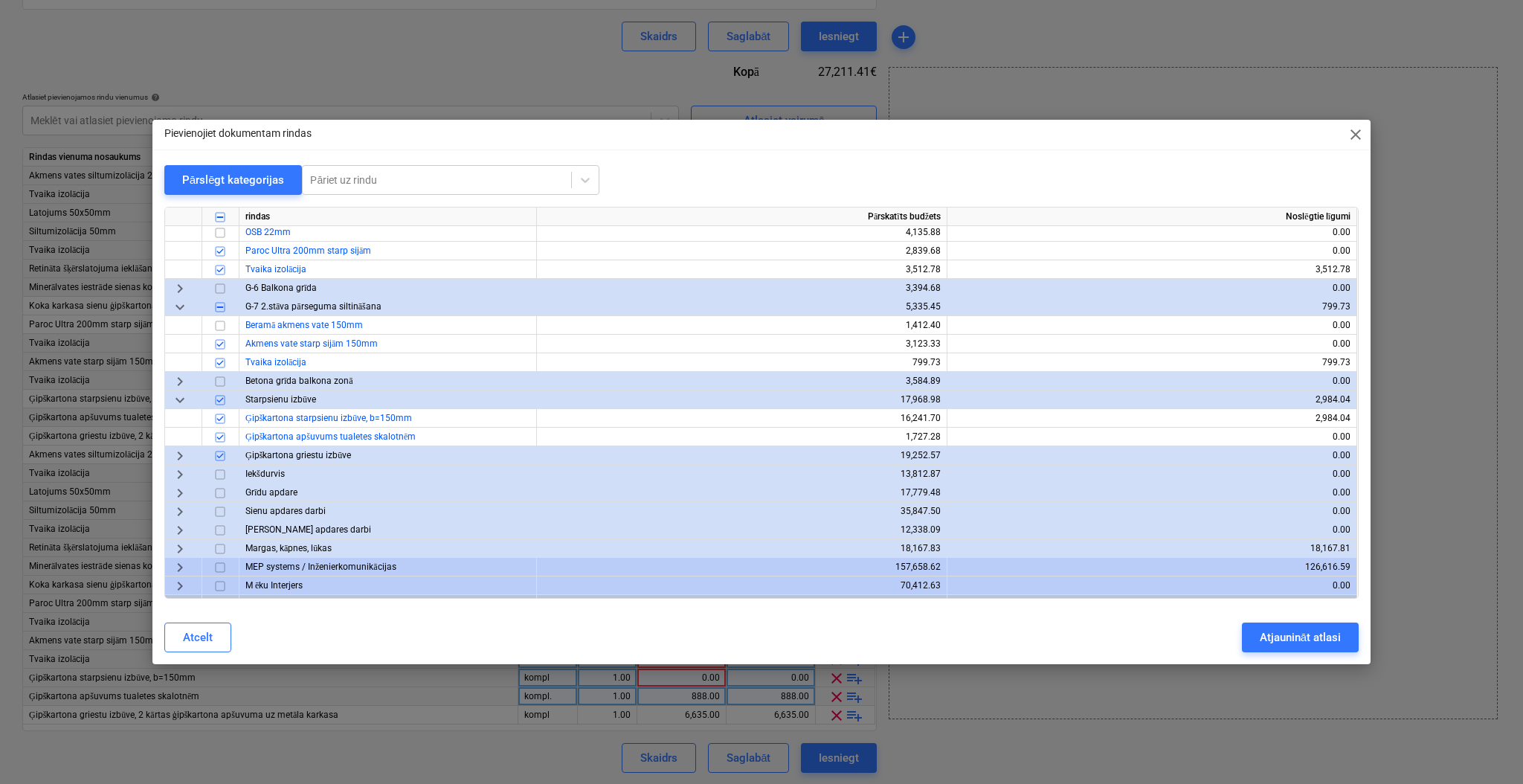
scroll to position [1075, 0]
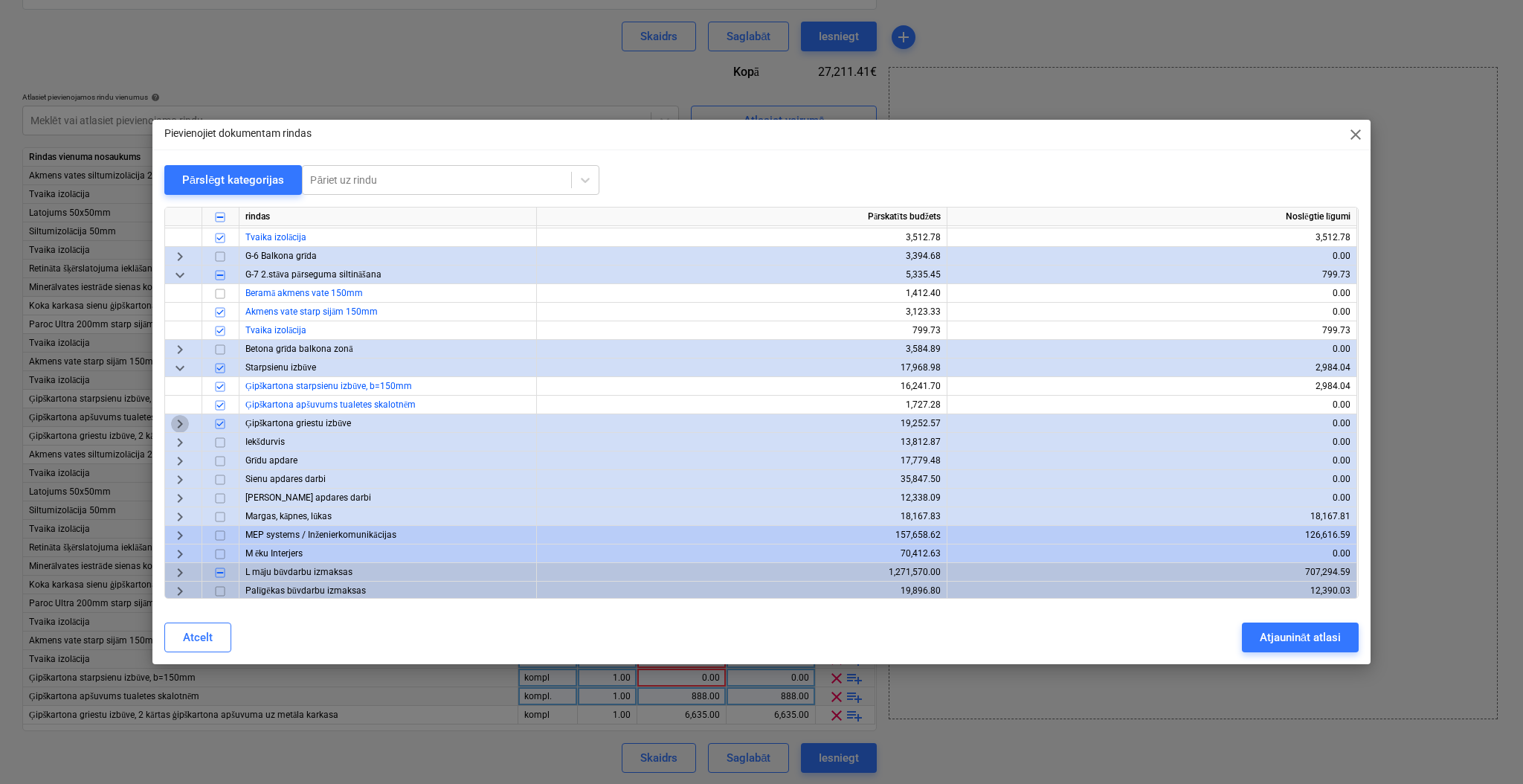
click at [183, 420] on span "keyboard_arrow_right" at bounding box center [180, 424] width 18 height 18
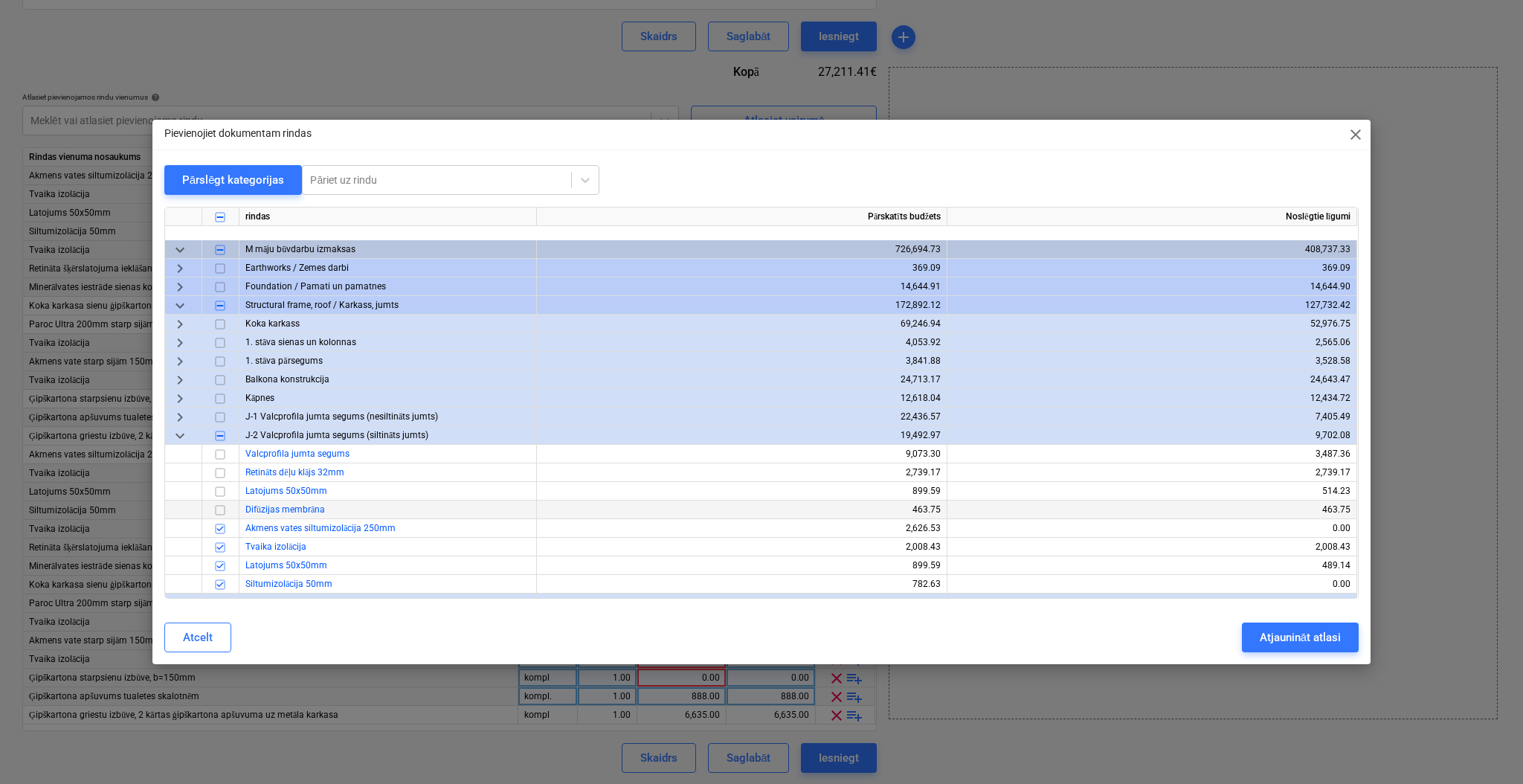
scroll to position [0, 0]
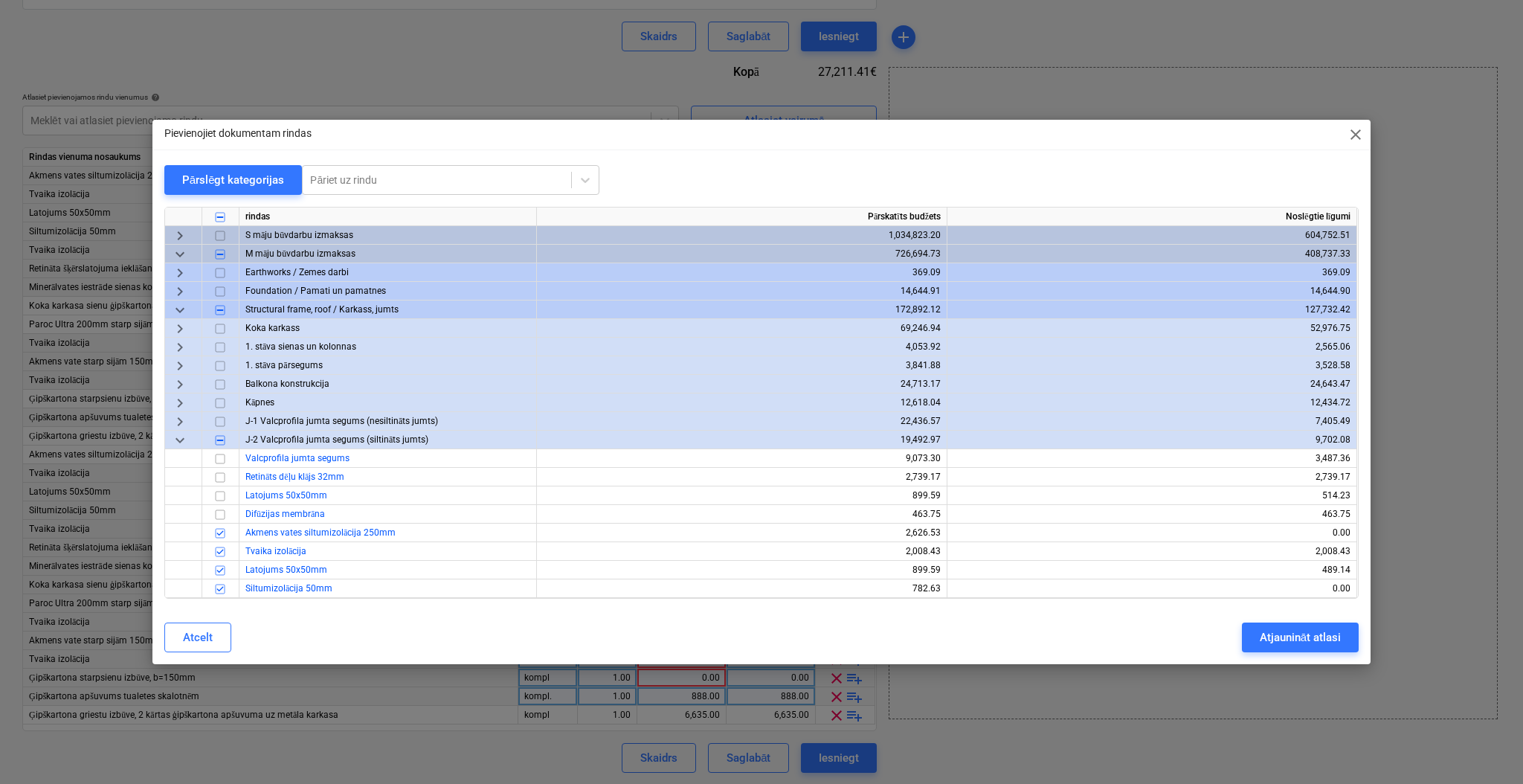
click at [175, 308] on span "keyboard_arrow_down" at bounding box center [180, 310] width 18 height 18
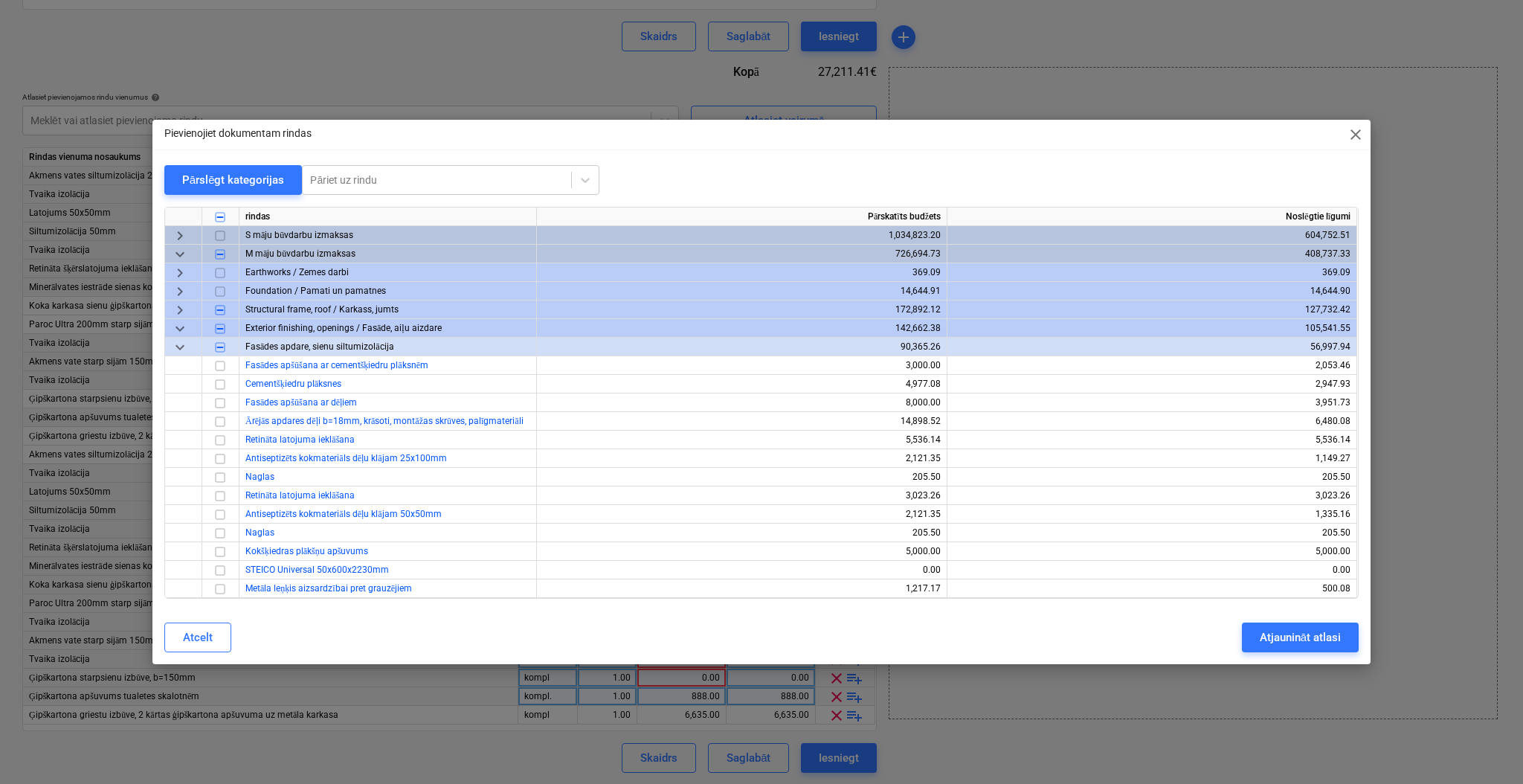
click at [175, 308] on span "keyboard_arrow_right" at bounding box center [180, 310] width 18 height 18
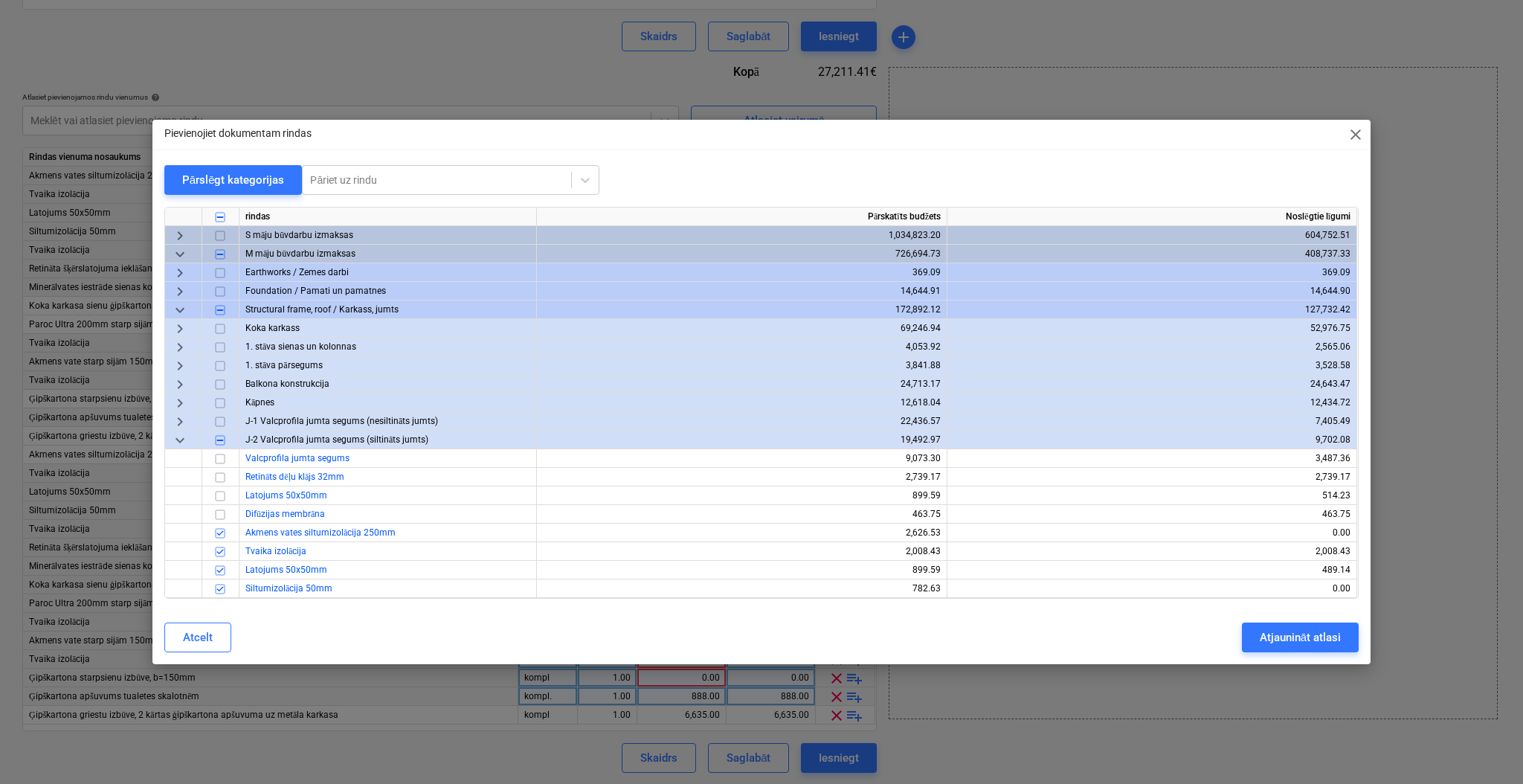
click at [1353, 137] on span "close" at bounding box center [1355, 134] width 18 height 18
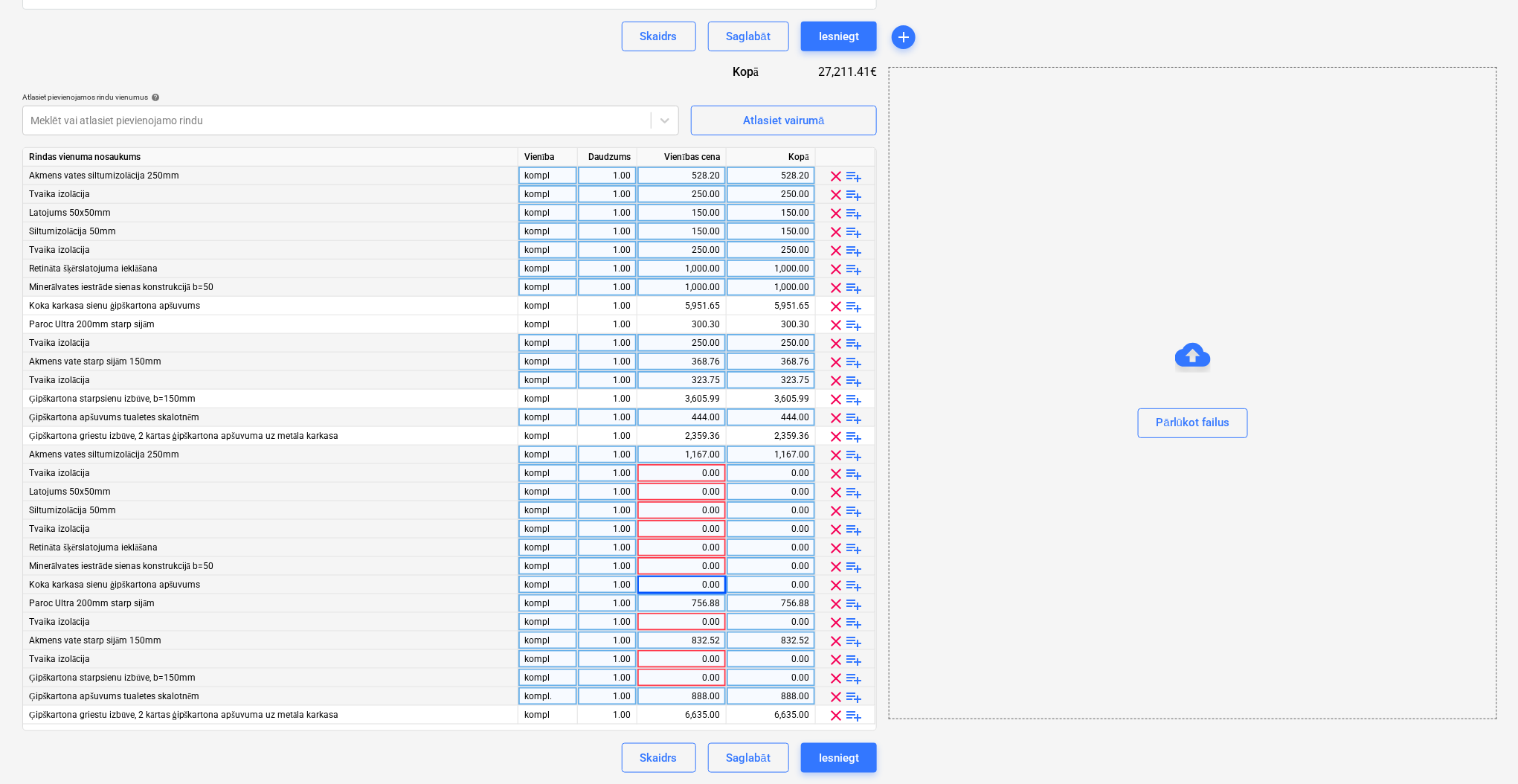
click at [693, 448] on div "1,167.00" at bounding box center [682, 454] width 77 height 18
click at [703, 600] on div "756.88" at bounding box center [682, 603] width 77 height 18
click at [702, 640] on div "832.52" at bounding box center [682, 640] width 77 height 18
click at [688, 695] on div "888.00" at bounding box center [682, 695] width 77 height 18
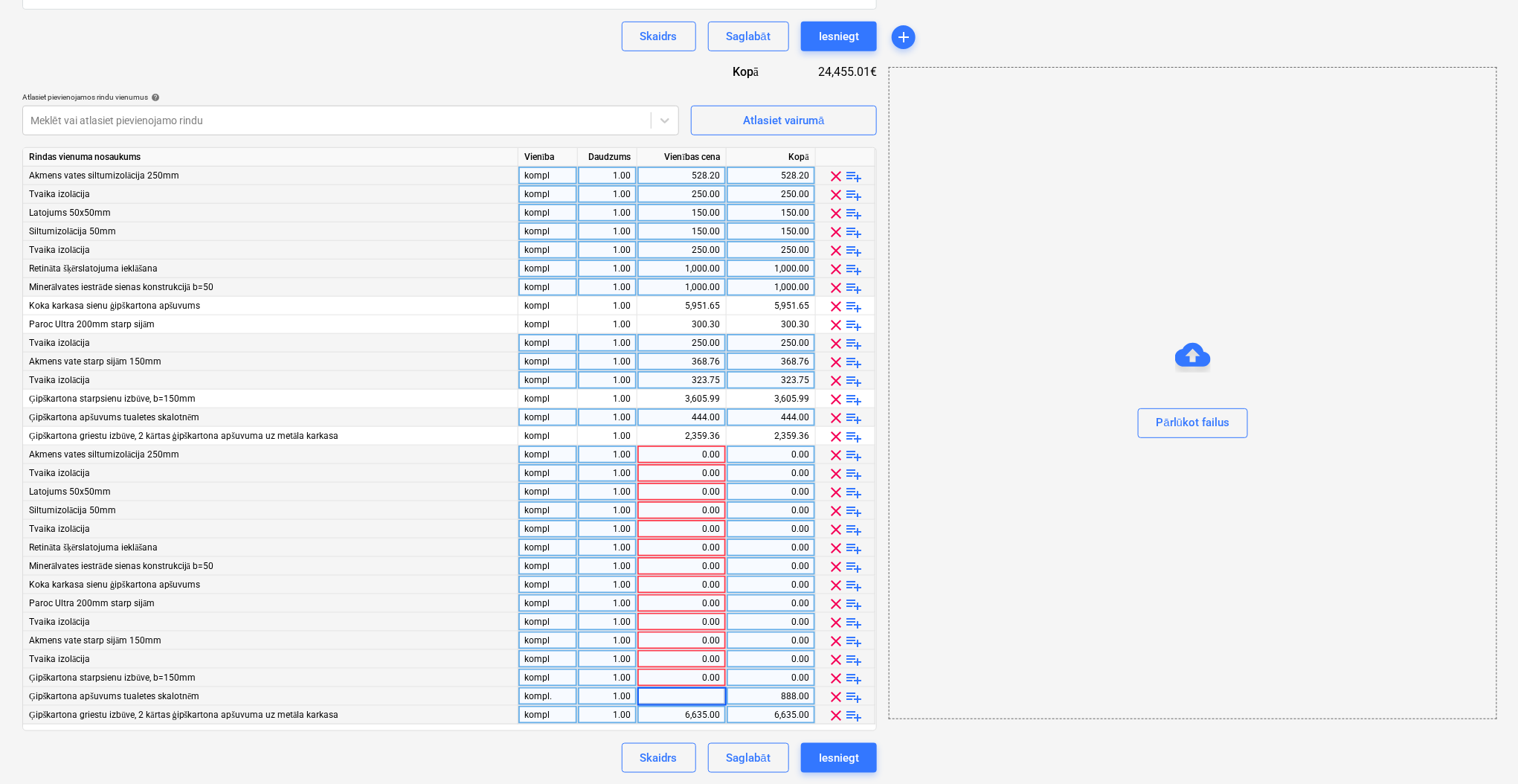
click at [688, 720] on div "6,635.00" at bounding box center [682, 714] width 77 height 18
click at [573, 736] on div "Līguma nosaukums help Līgums Nr. HC 447/2025 Līguma atsauces numurs help HC 447…" at bounding box center [450, 261] width 855 height 1023
click at [695, 444] on div "2,359.36" at bounding box center [682, 435] width 77 height 18
click at [687, 452] on div "0.00" at bounding box center [682, 454] width 77 height 18
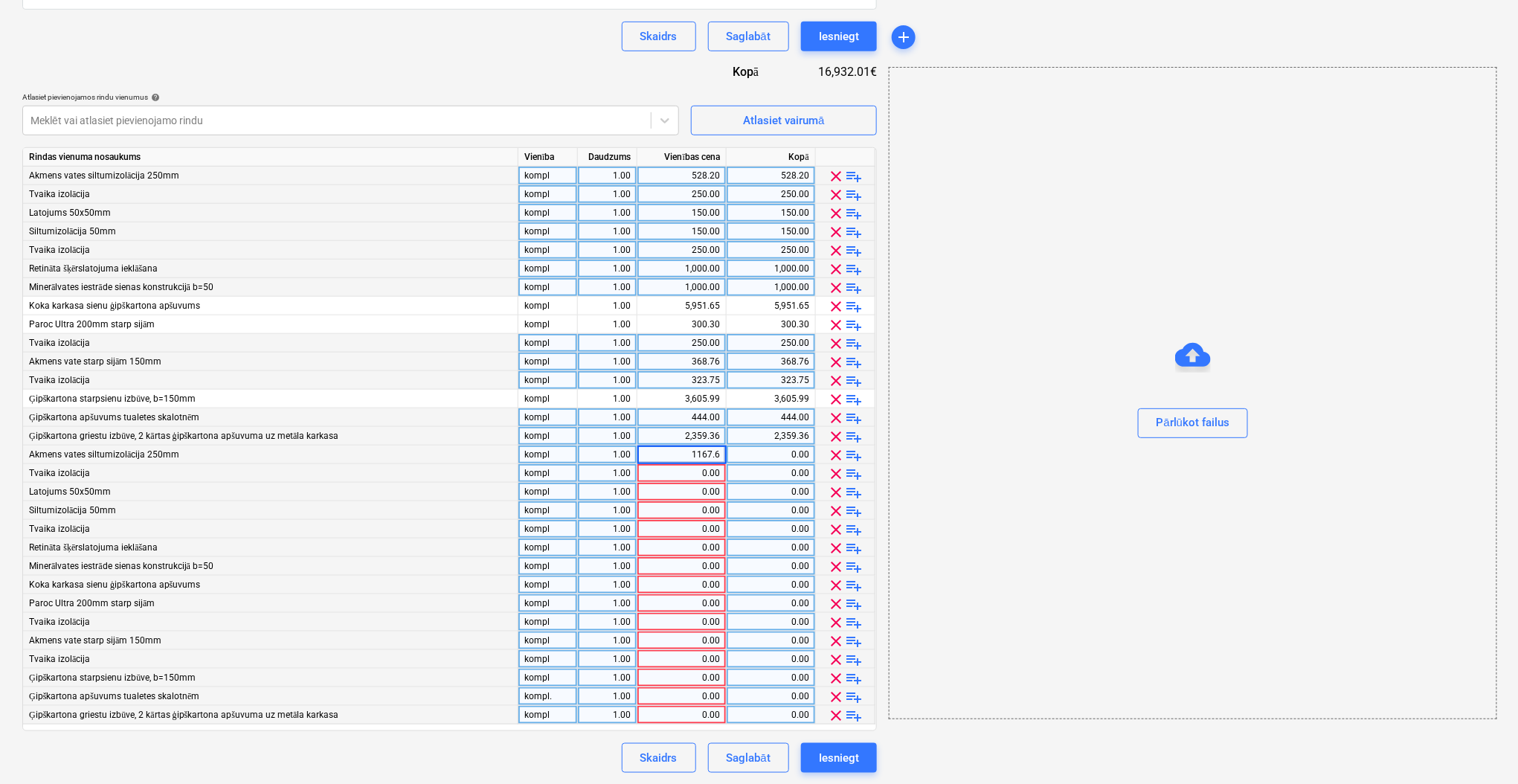
type input "1167.60"
click at [498, 745] on div "Skaidrs Saglabāt Iesniegt" at bounding box center [450, 758] width 855 height 30
click at [671, 601] on div "0.00" at bounding box center [682, 603] width 77 height 18
type input "756.88"
click at [960, 593] on div "Pārlūkot failus" at bounding box center [1192, 392] width 608 height 652
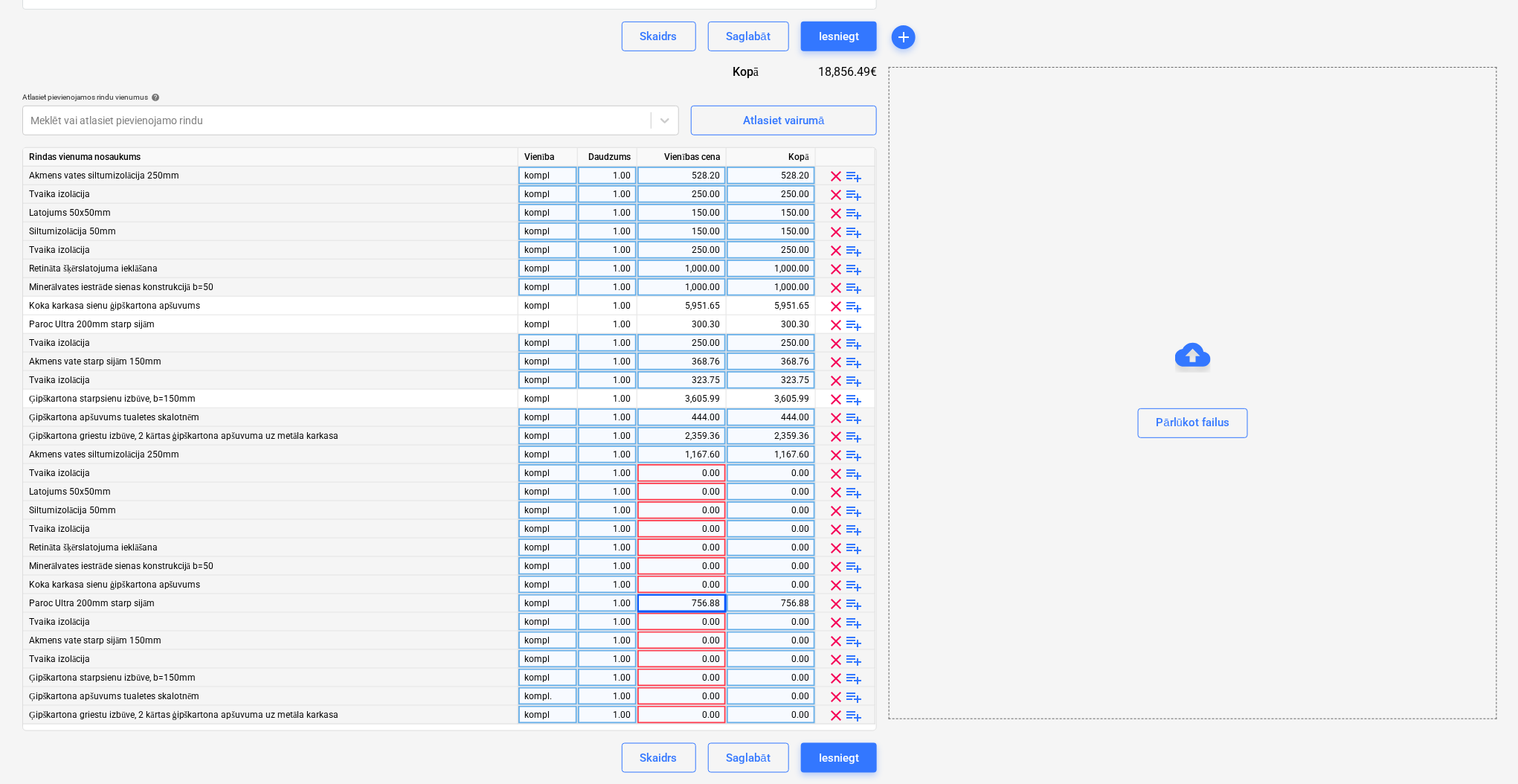
click at [690, 639] on div "0.00" at bounding box center [682, 640] width 77 height 18
type input "832.52"
click at [936, 484] on div "Pārlūkot failus" at bounding box center [1192, 392] width 608 height 652
click at [707, 698] on div "0.00" at bounding box center [682, 695] width 77 height 18
click at [644, 696] on div "0.00" at bounding box center [682, 695] width 77 height 18
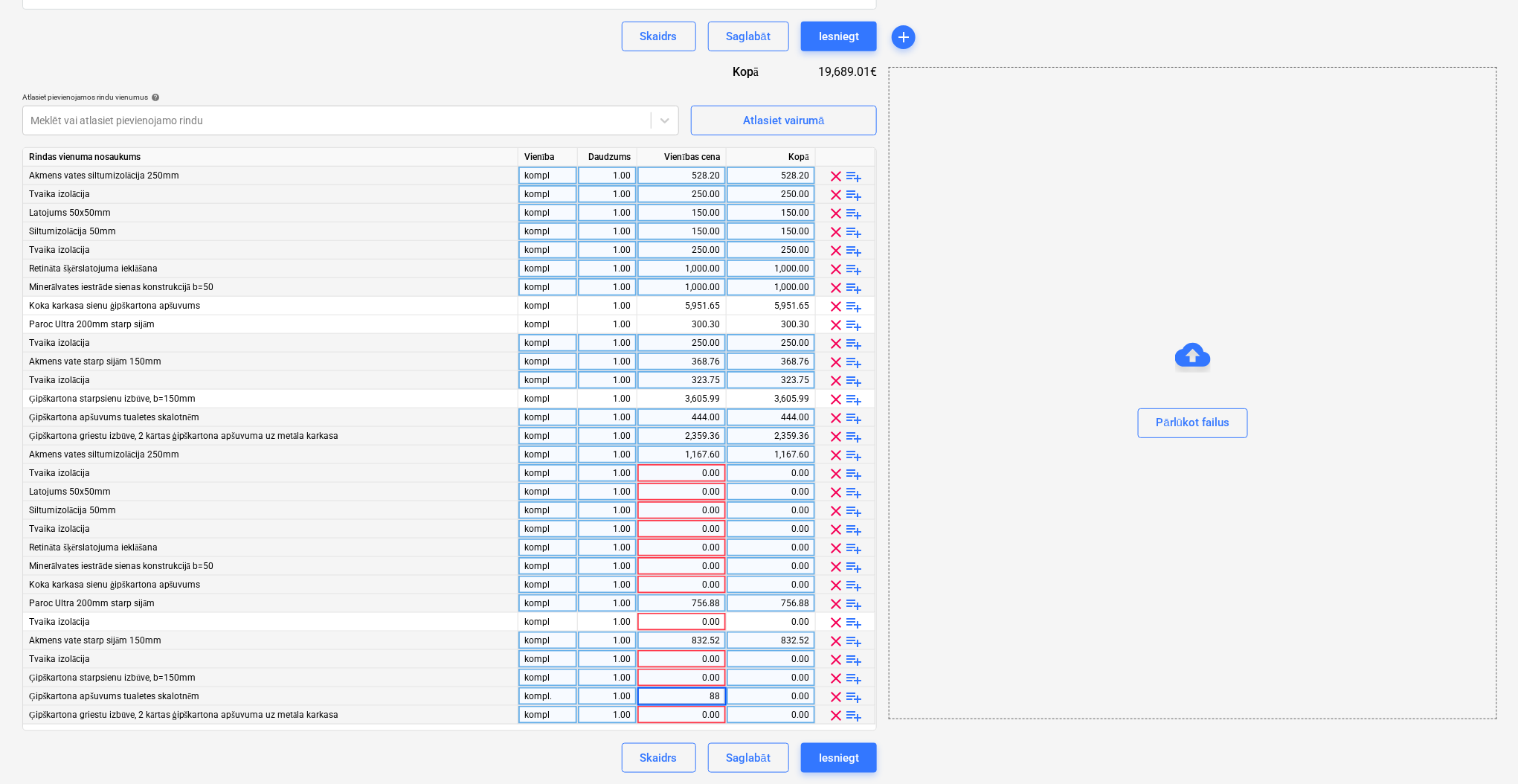
type input "888"
click at [616, 748] on div "Skaidrs Saglabāt Iesniegt" at bounding box center [743, 758] width 267 height 30
click at [682, 542] on div "0.00" at bounding box center [682, 547] width 77 height 18
type input "1000"
click at [669, 565] on div "0.00" at bounding box center [682, 566] width 77 height 18
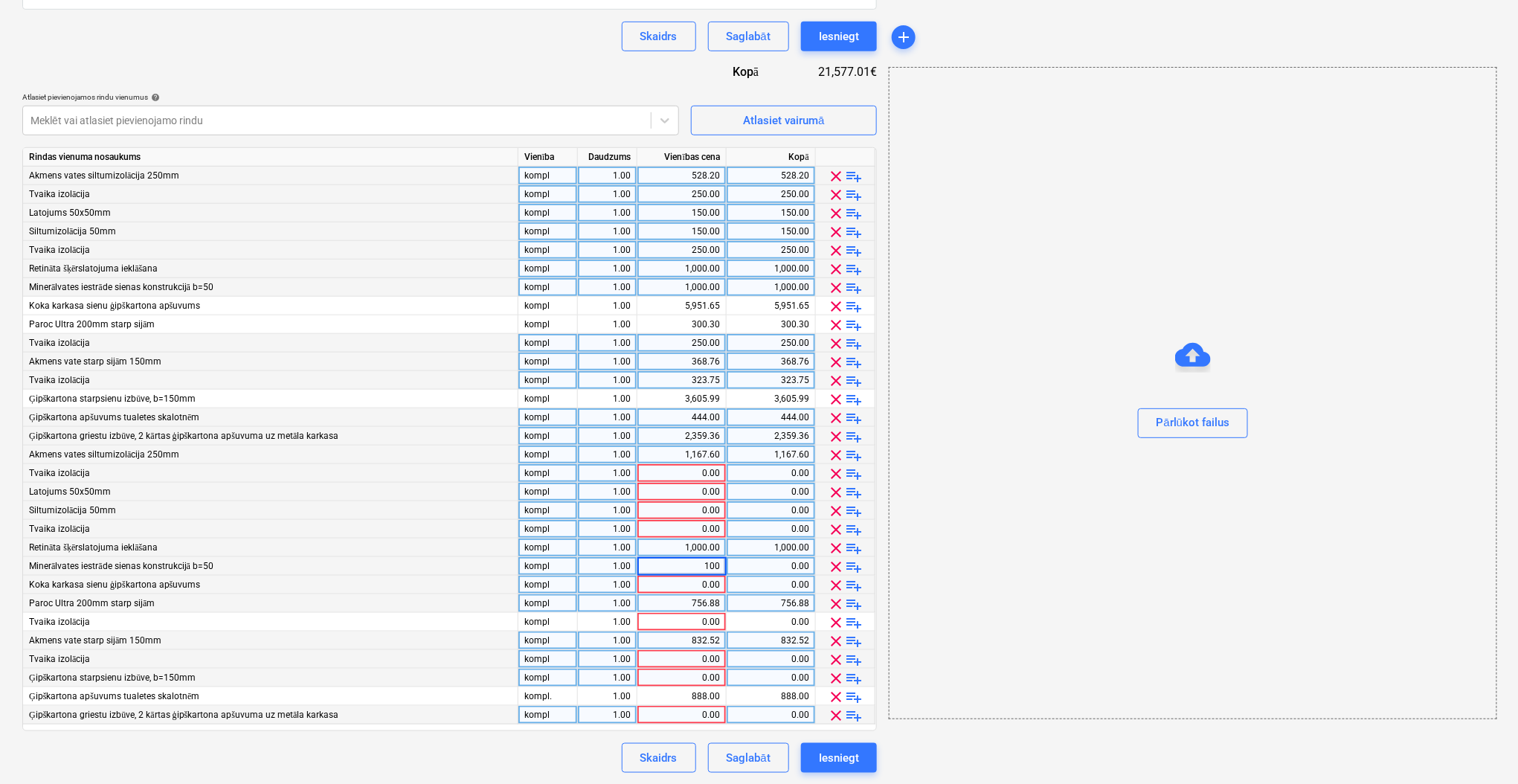
type input "1000"
click at [667, 576] on div "0.00" at bounding box center [682, 584] width 77 height 18
type input "15787"
click at [549, 759] on div "Skaidrs Saglabāt Iesniegt" at bounding box center [450, 758] width 855 height 30
click at [674, 671] on div "0.00" at bounding box center [682, 677] width 77 height 18
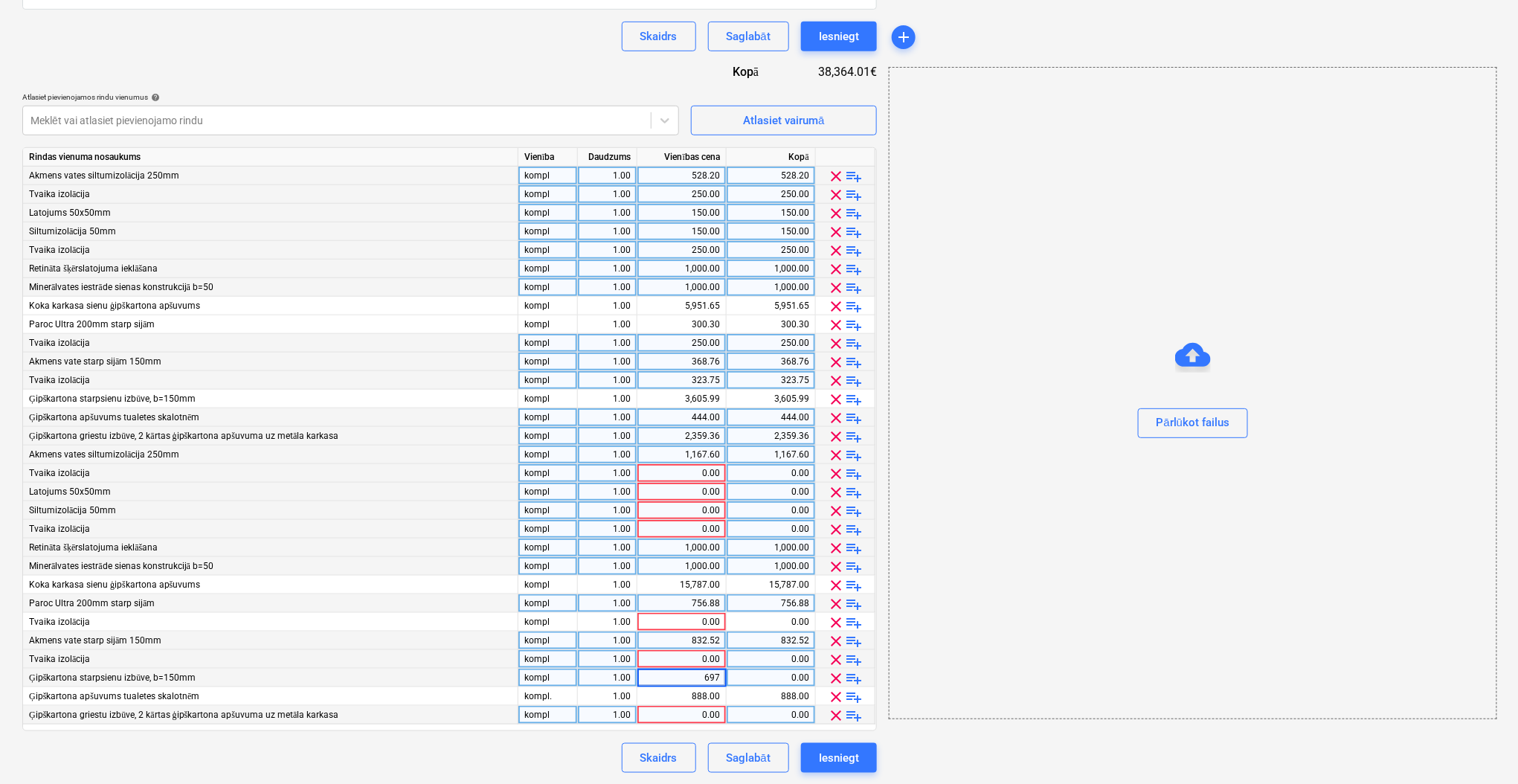
type input "6975"
click at [565, 758] on div "Skaidrs Saglabāt Iesniegt" at bounding box center [450, 758] width 855 height 30
click at [718, 172] on div "528.20" at bounding box center [682, 175] width 77 height 18
click at [702, 695] on div "888.00" at bounding box center [682, 695] width 77 height 18
click at [695, 676] on div "6,975.00" at bounding box center [682, 677] width 77 height 18
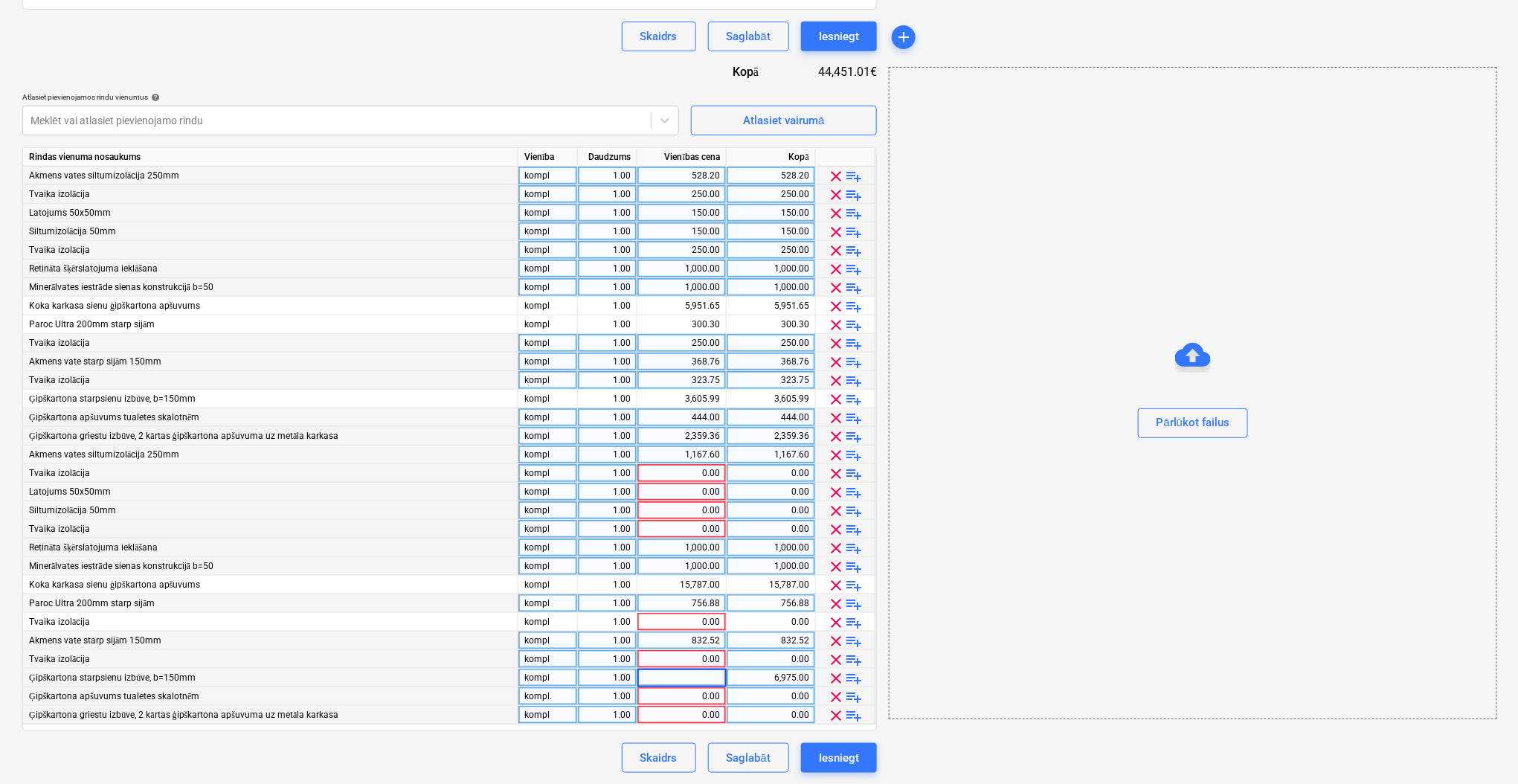
click at [700, 638] on div "832.52" at bounding box center [682, 640] width 77 height 18
click at [698, 599] on div "756.88" at bounding box center [682, 603] width 77 height 18
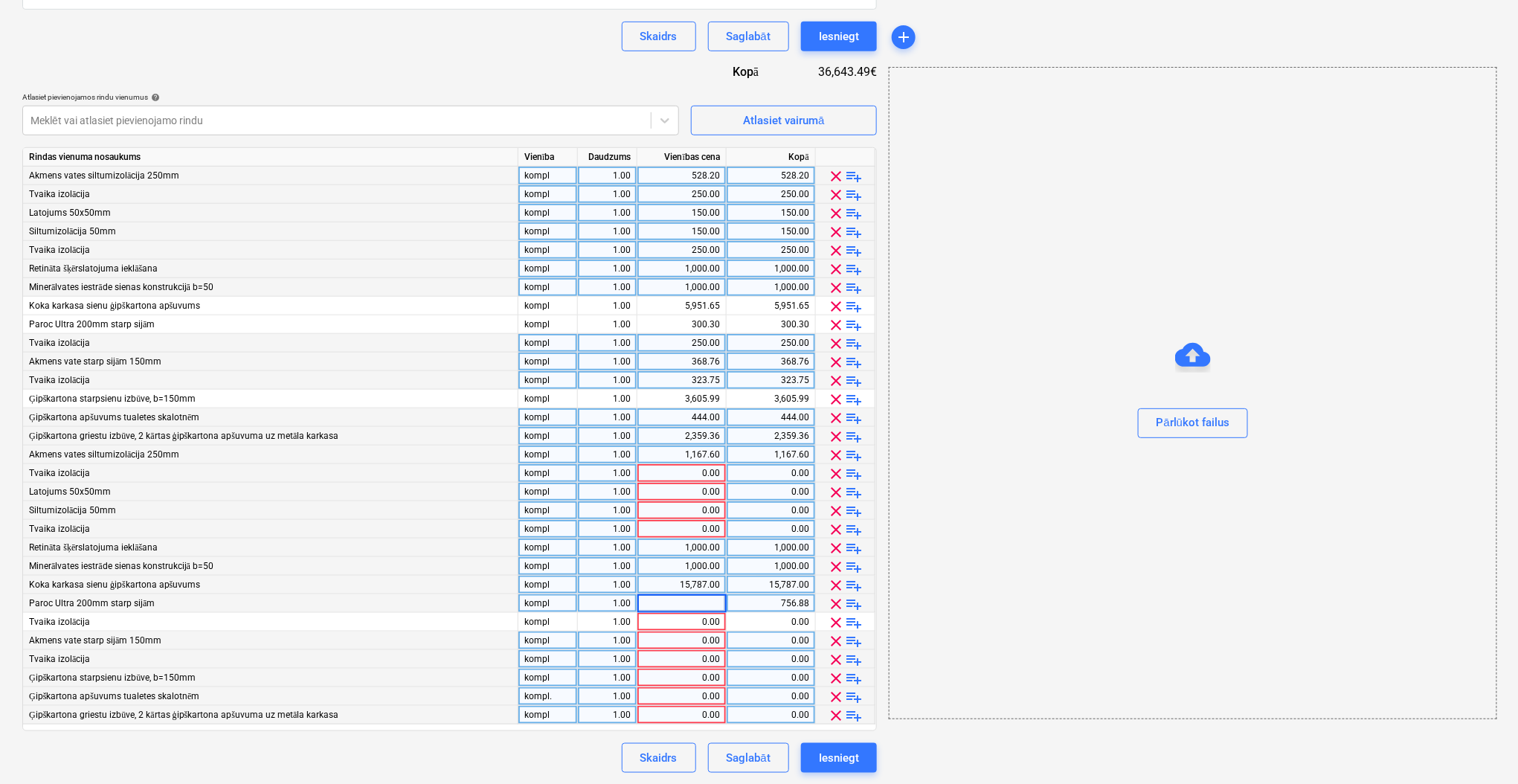
click at [701, 583] on div "15,787.00" at bounding box center [682, 584] width 77 height 18
click at [697, 566] on div "1,000.00" at bounding box center [682, 566] width 77 height 18
click at [698, 549] on div "1,000.00" at bounding box center [682, 547] width 77 height 18
click at [692, 178] on div "528.20" at bounding box center [682, 175] width 77 height 18
click at [688, 191] on div "250.00" at bounding box center [682, 194] width 77 height 18
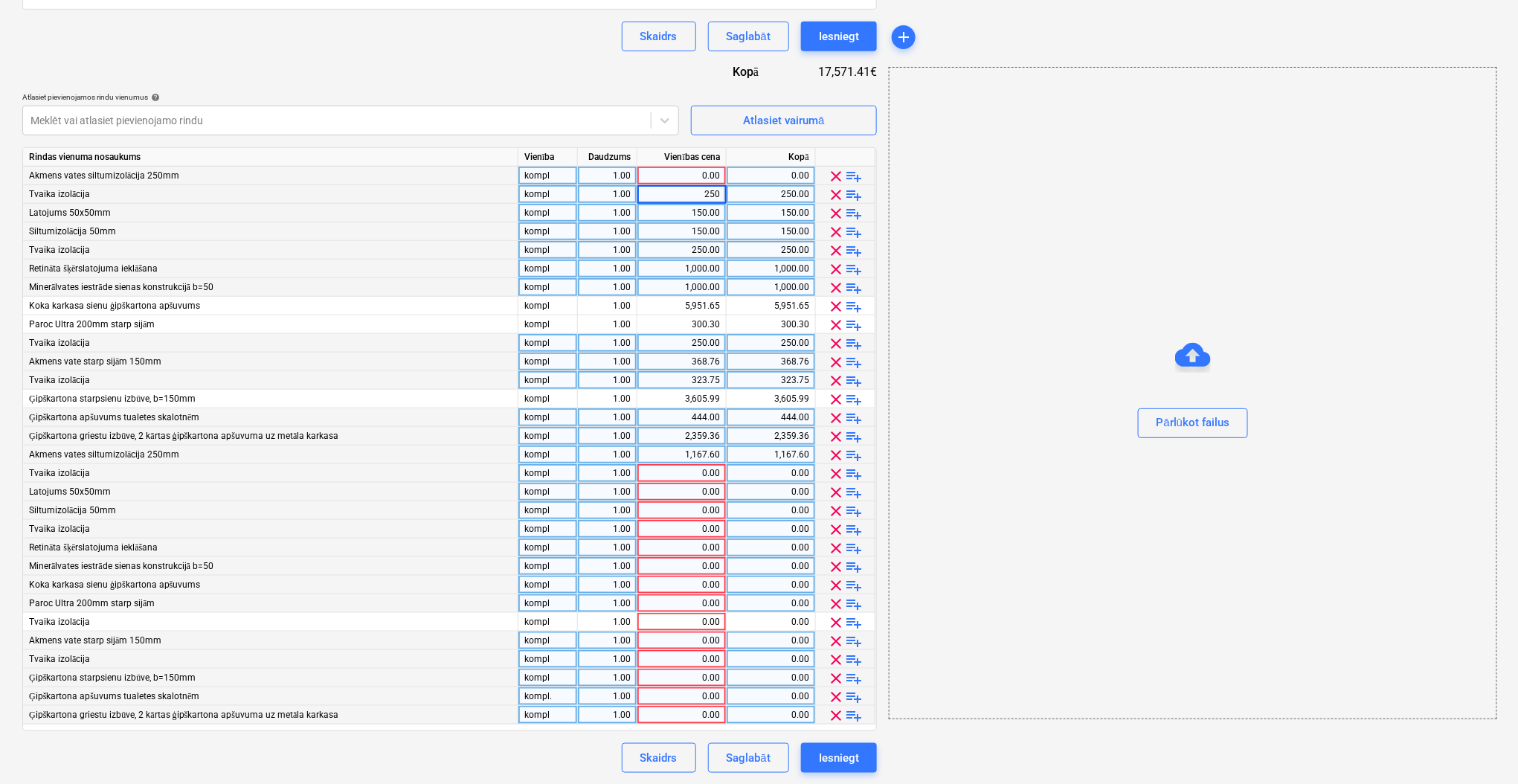
click at [682, 207] on div "150.00" at bounding box center [682, 212] width 77 height 18
click at [679, 227] on div "150.00" at bounding box center [682, 231] width 77 height 18
click at [694, 197] on div "250.00" at bounding box center [682, 194] width 77 height 18
click at [688, 249] on div "250.00" at bounding box center [682, 250] width 77 height 18
click at [687, 263] on div "1,000.00" at bounding box center [682, 268] width 77 height 18
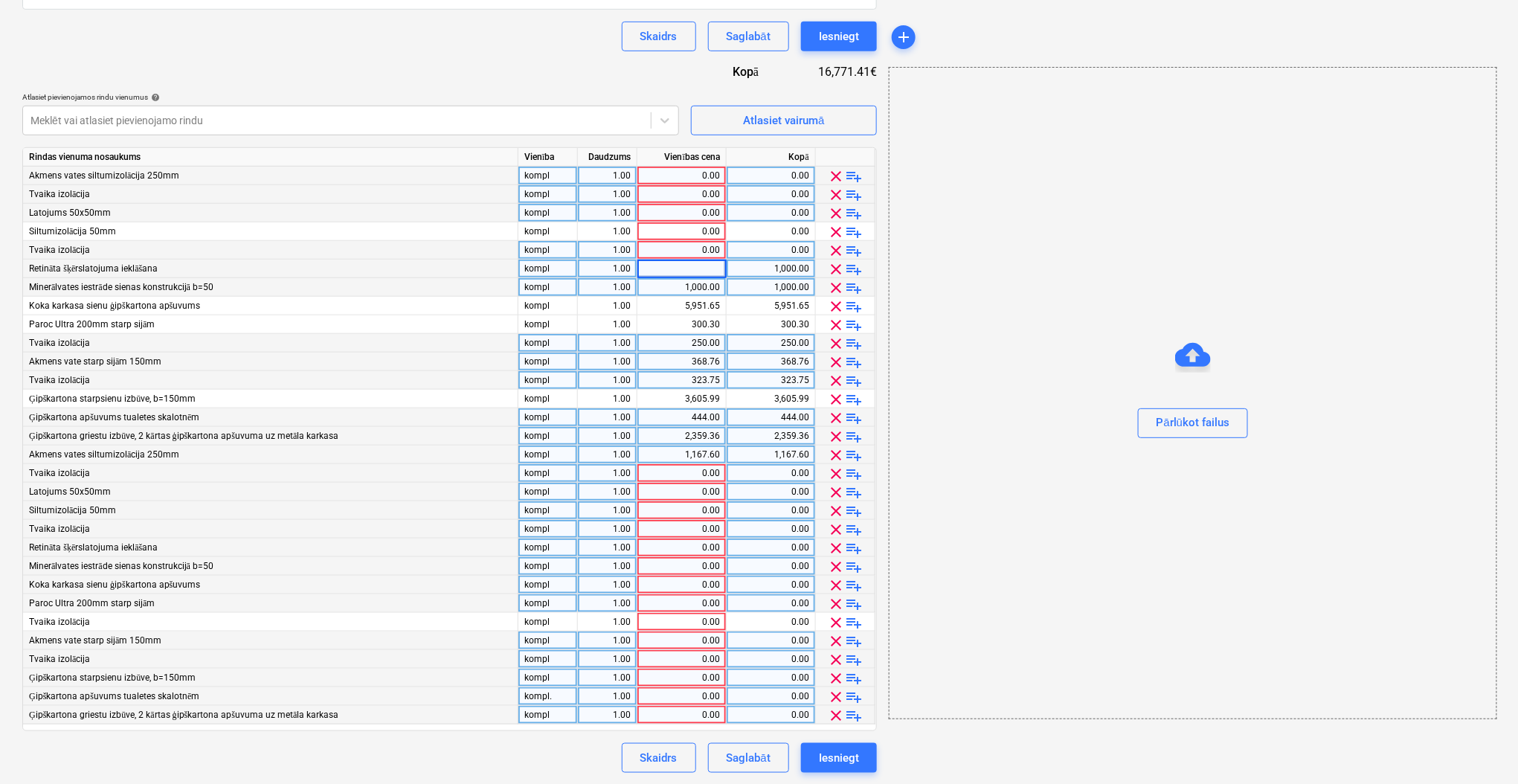
click at [688, 291] on div "1,000.00" at bounding box center [682, 287] width 77 height 18
click at [687, 309] on div "5,951.65" at bounding box center [682, 305] width 77 height 18
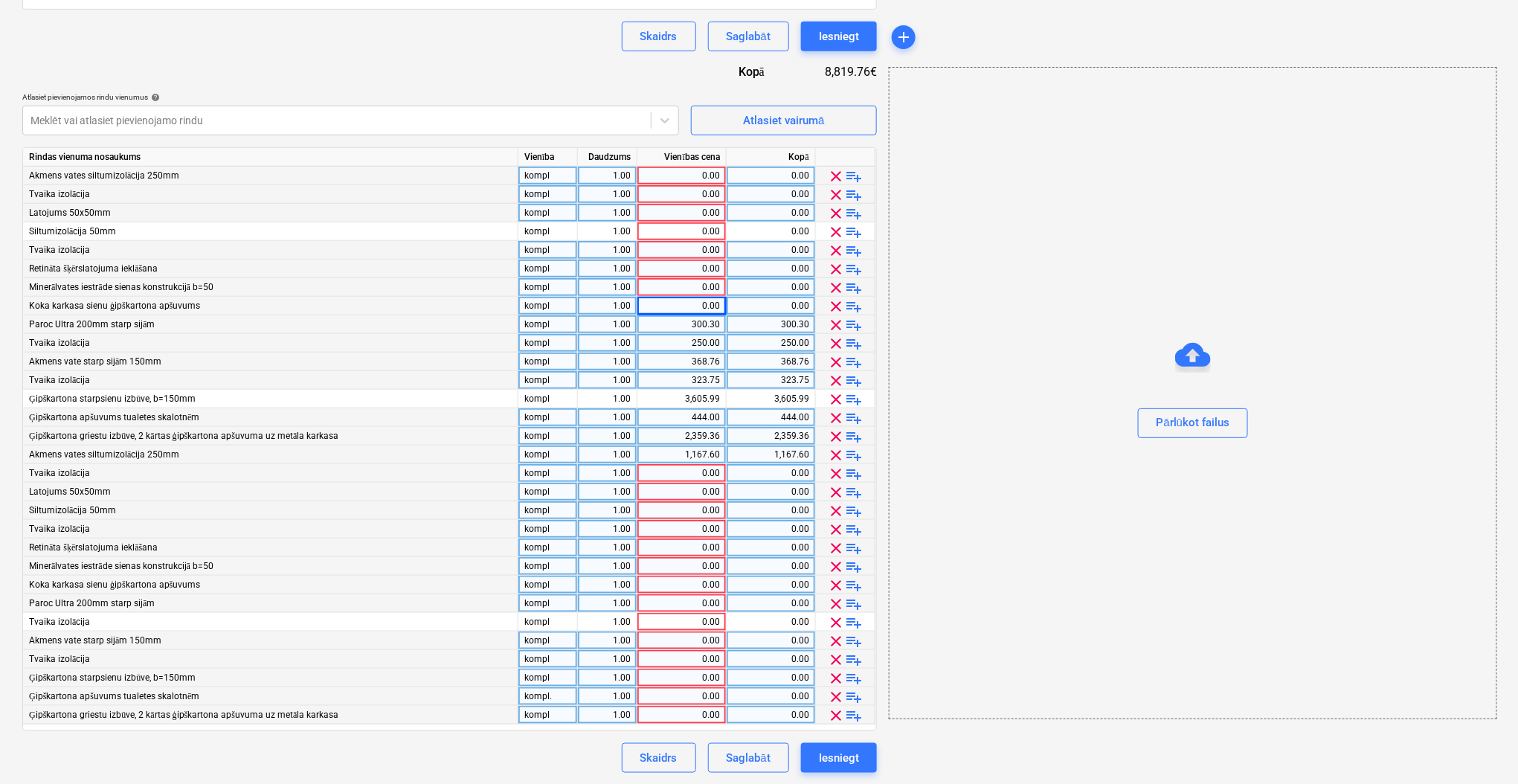
click at [688, 325] on div "300.30" at bounding box center [682, 324] width 77 height 18
click at [695, 345] on div "250.00" at bounding box center [682, 343] width 77 height 18
click at [695, 365] on div "368.76" at bounding box center [682, 361] width 77 height 18
click at [694, 381] on div "323.75" at bounding box center [682, 379] width 77 height 18
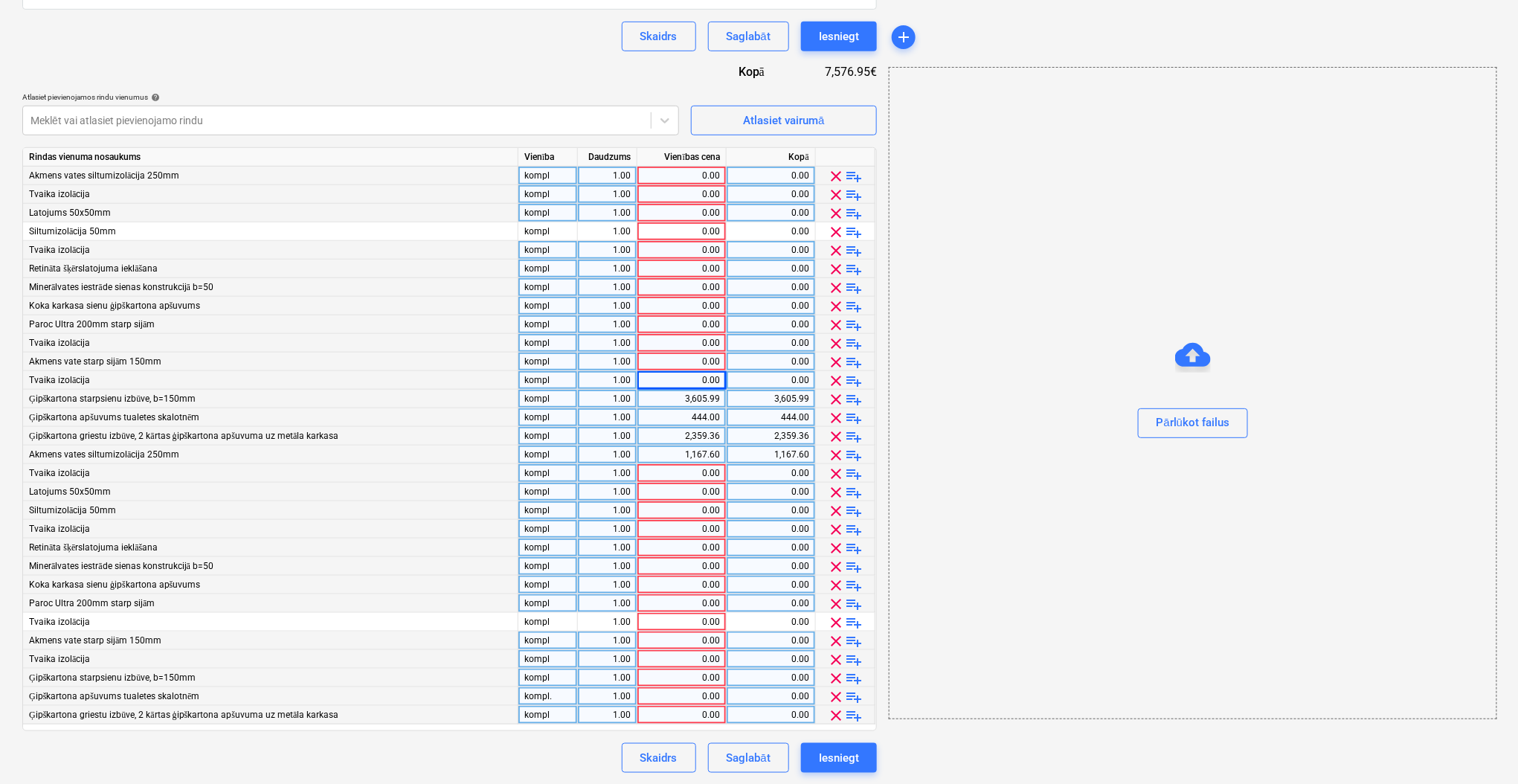
click at [692, 398] on div "3,605.99" at bounding box center [682, 399] width 77 height 18
click at [688, 418] on div "444.00" at bounding box center [682, 417] width 77 height 18
click at [691, 427] on div "2,359.36" at bounding box center [682, 435] width 77 height 18
click at [705, 391] on div "3,605.99" at bounding box center [682, 399] width 77 height 18
click at [705, 419] on div "0.00" at bounding box center [682, 417] width 77 height 18
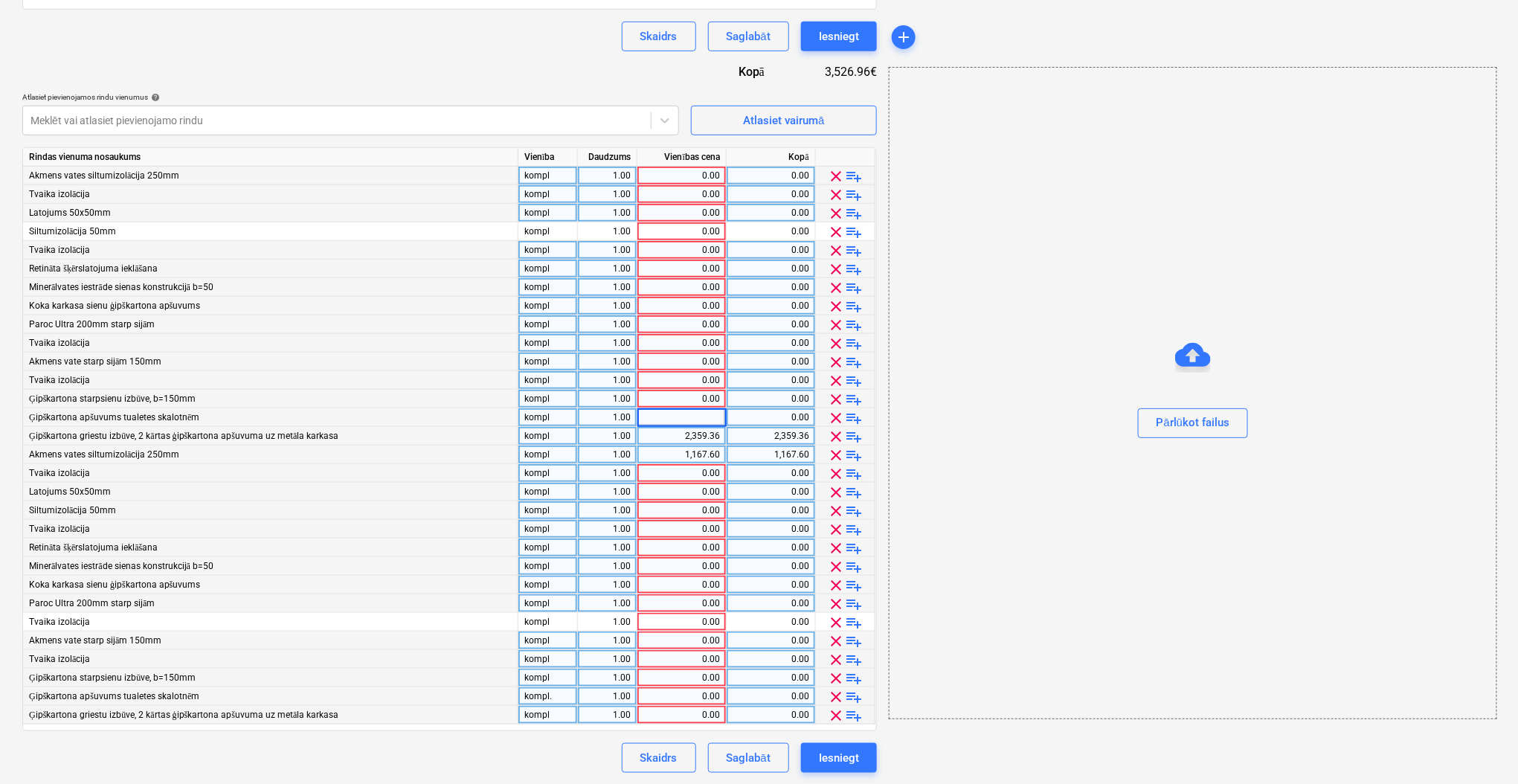
click at [702, 429] on div "2,359.36" at bounding box center [682, 435] width 77 height 18
click at [705, 446] on div "1,167.60" at bounding box center [682, 454] width 77 height 18
click at [815, 119] on div "Atlasiet vairumā" at bounding box center [783, 120] width 81 height 19
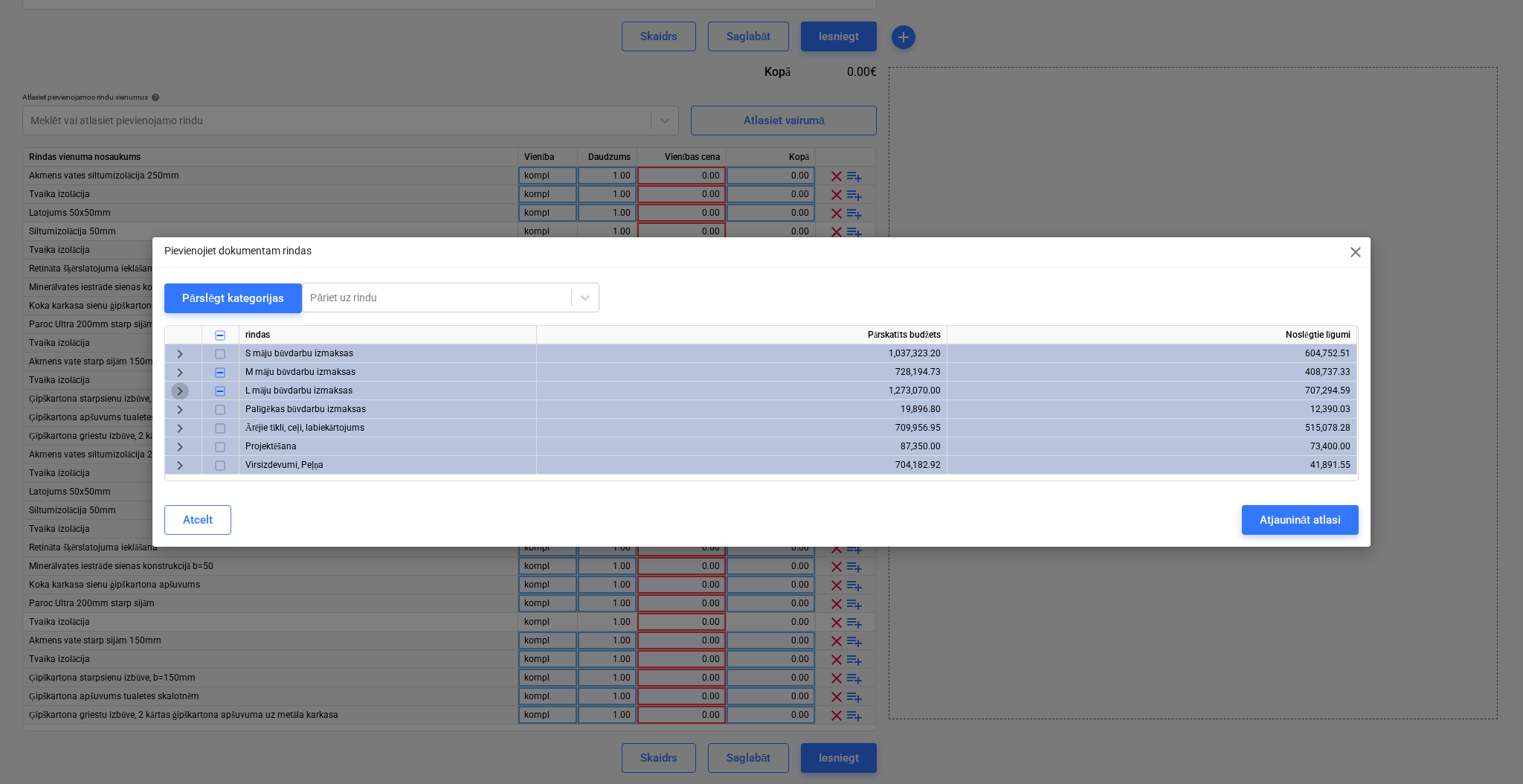
click at [180, 392] on span "keyboard_arrow_right" at bounding box center [180, 391] width 18 height 18
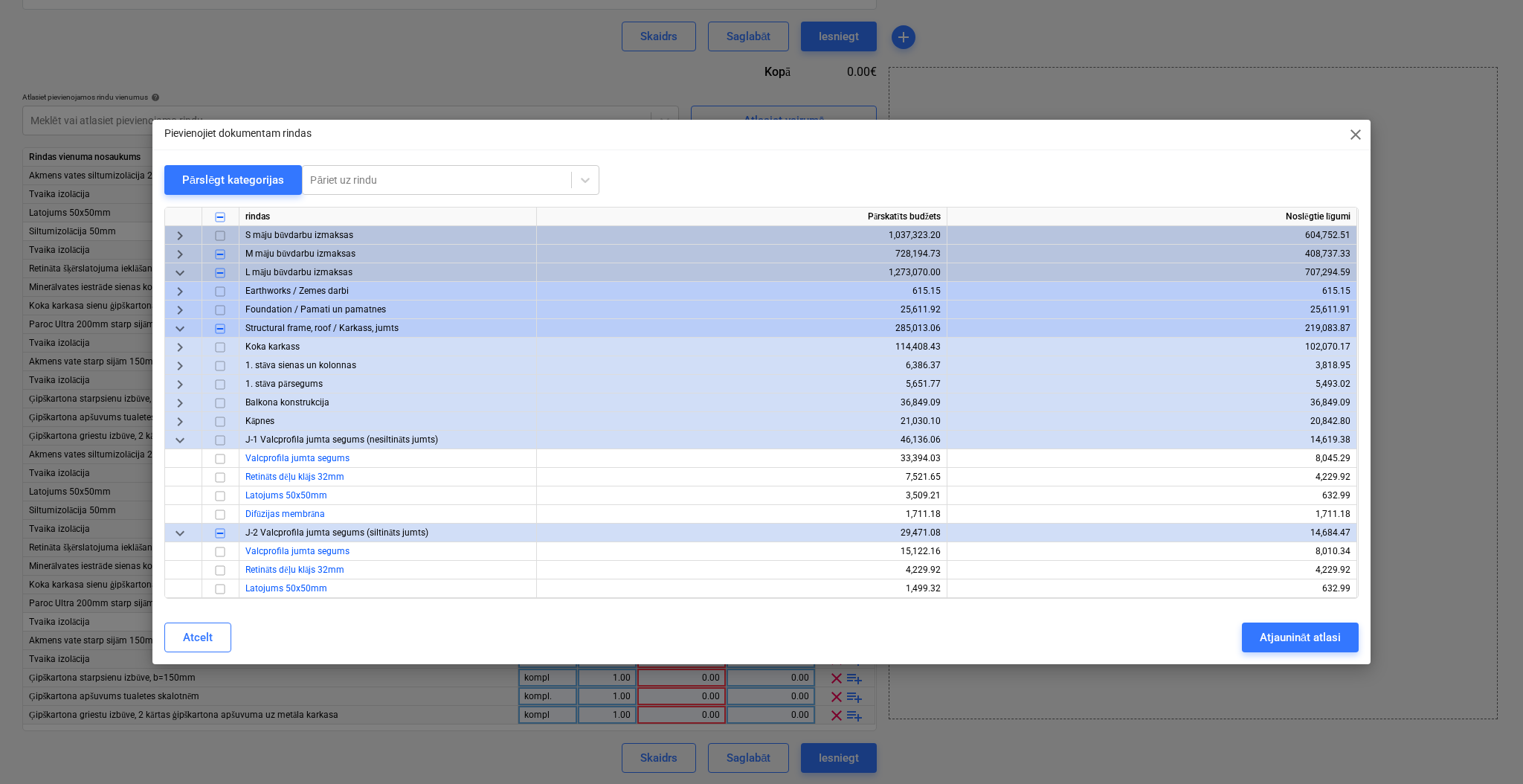
click at [184, 328] on span "keyboard_arrow_down" at bounding box center [180, 328] width 18 height 18
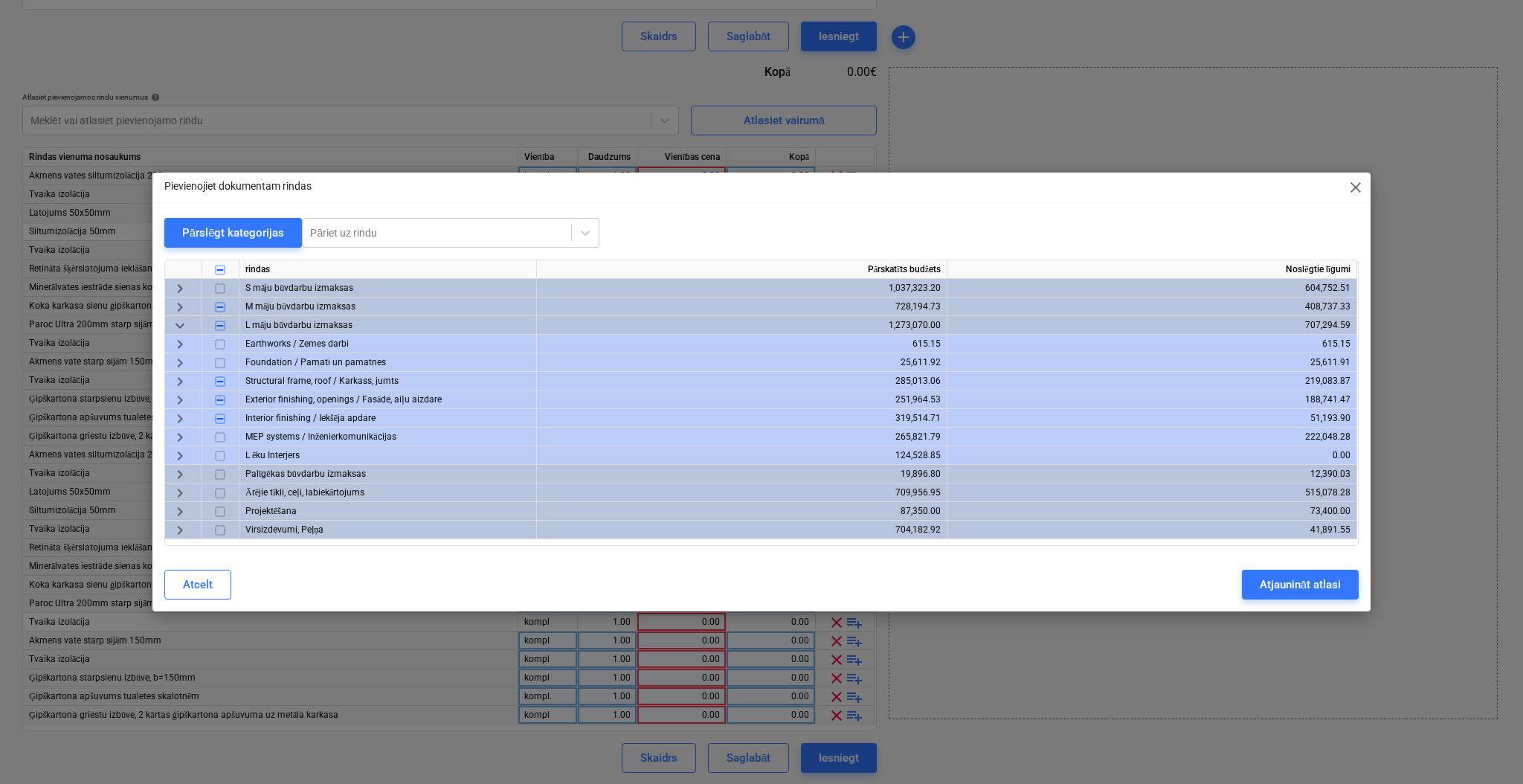
click at [180, 385] on span "keyboard_arrow_right" at bounding box center [180, 381] width 18 height 18
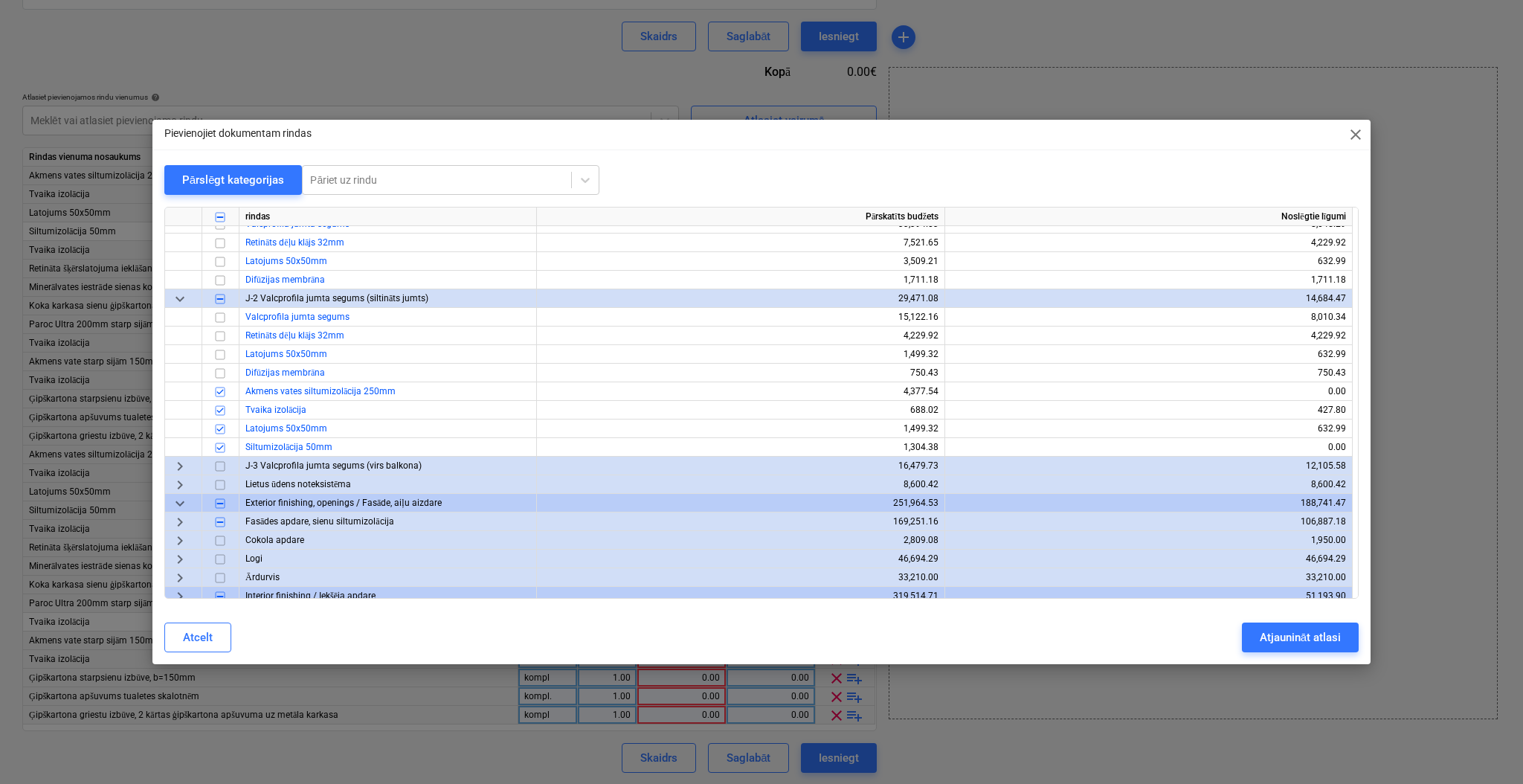
scroll to position [298, 0]
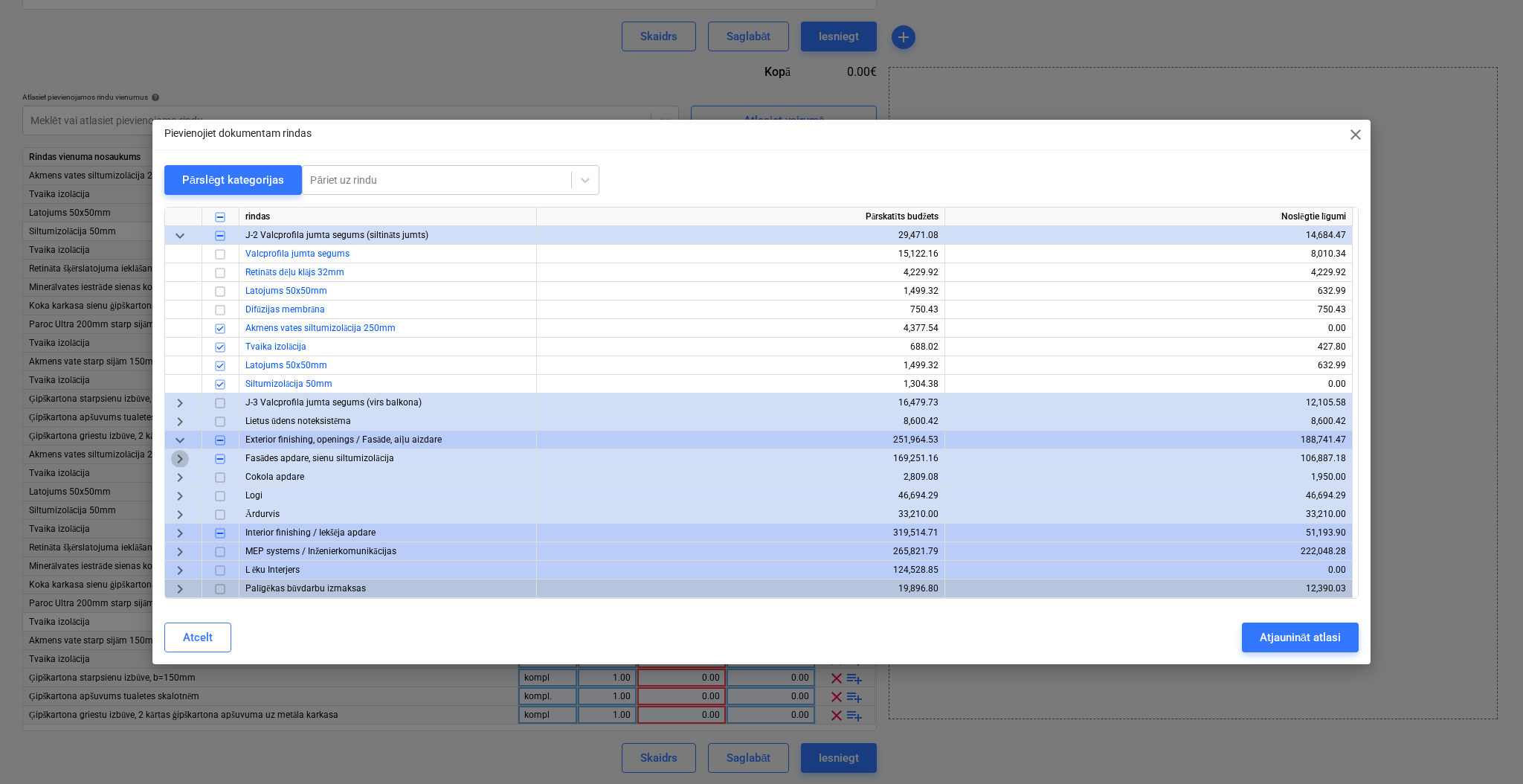
click at [182, 457] on span "keyboard_arrow_right" at bounding box center [180, 459] width 18 height 18
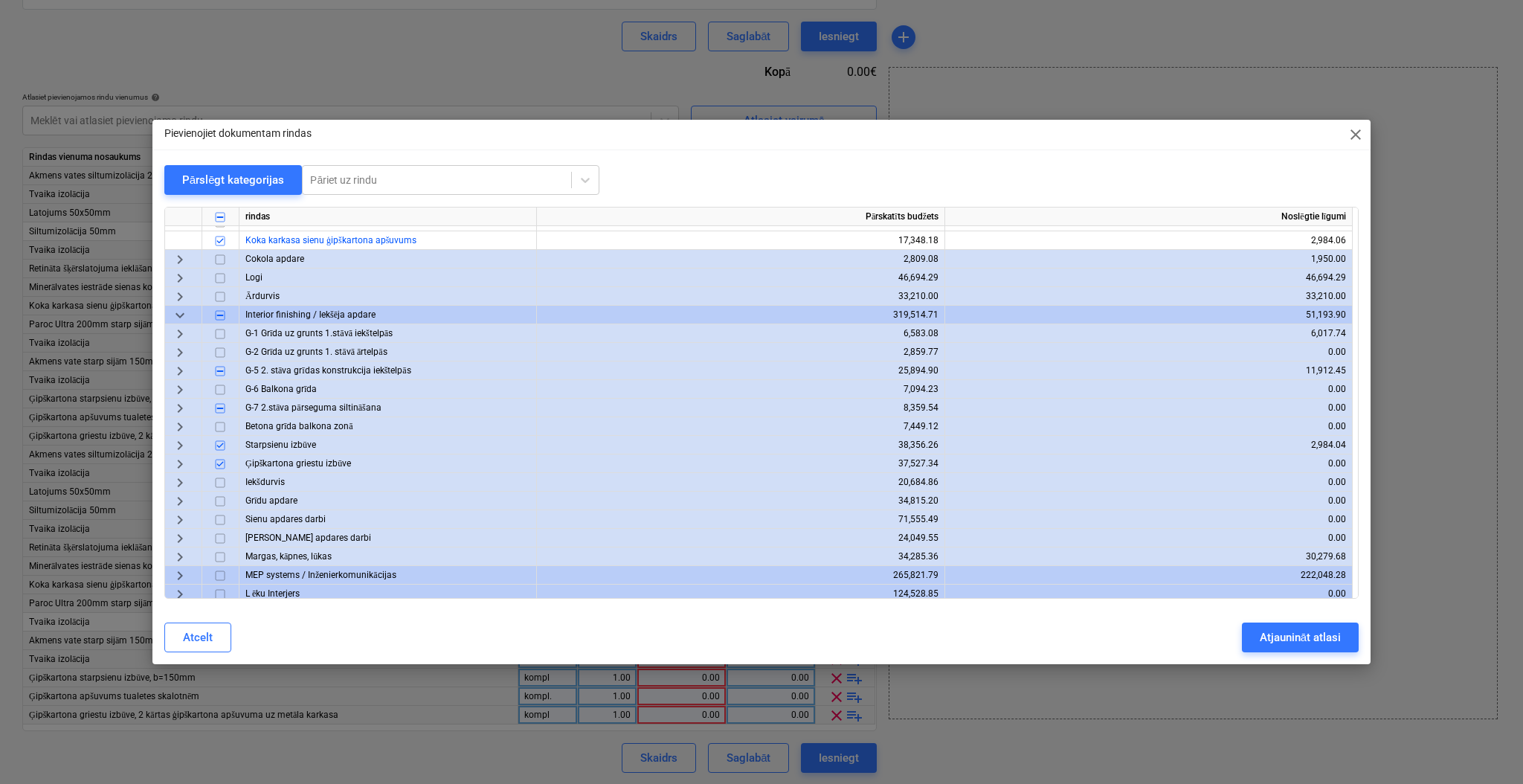
scroll to position [959, 0]
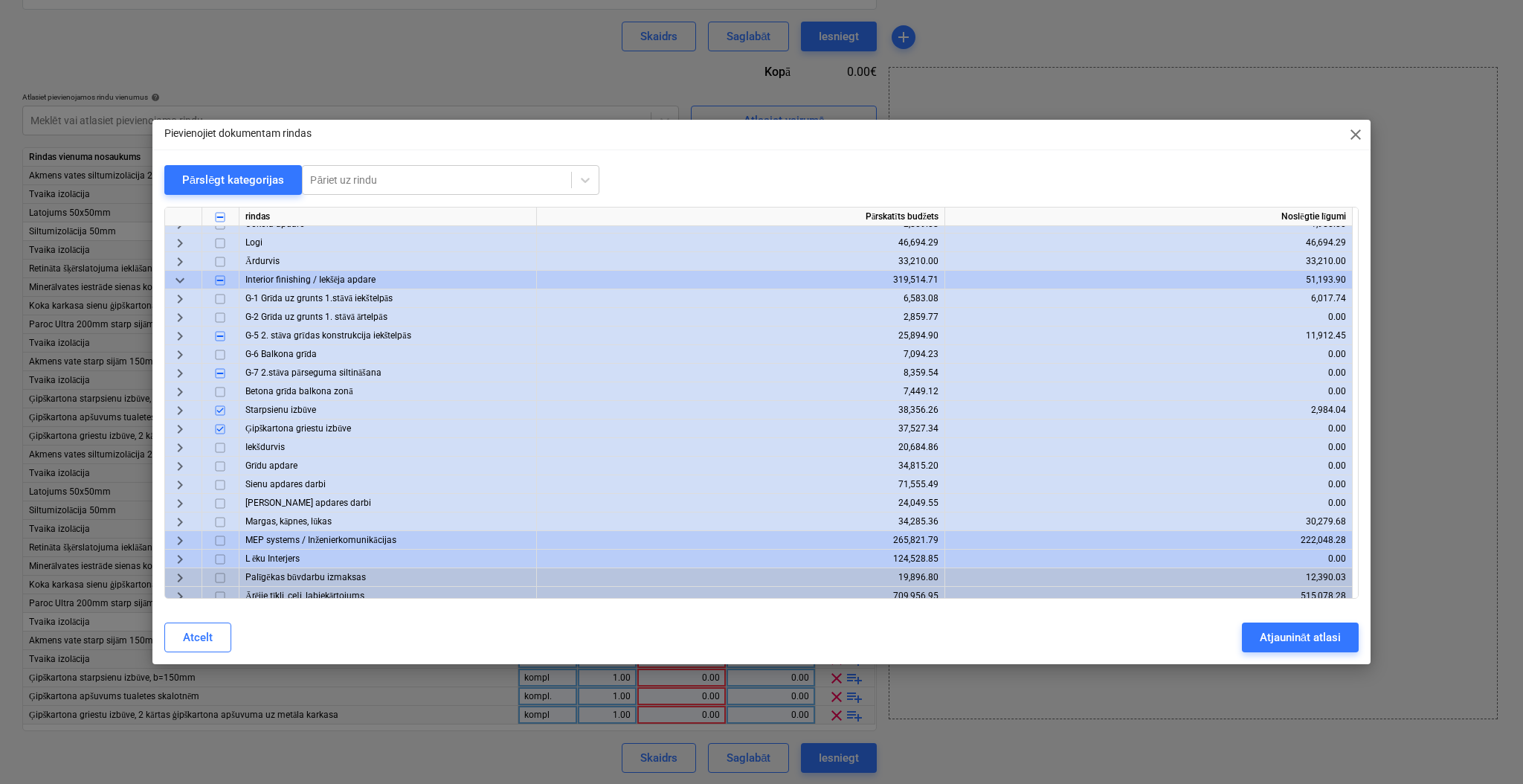
click at [181, 339] on span "keyboard_arrow_right" at bounding box center [180, 336] width 18 height 18
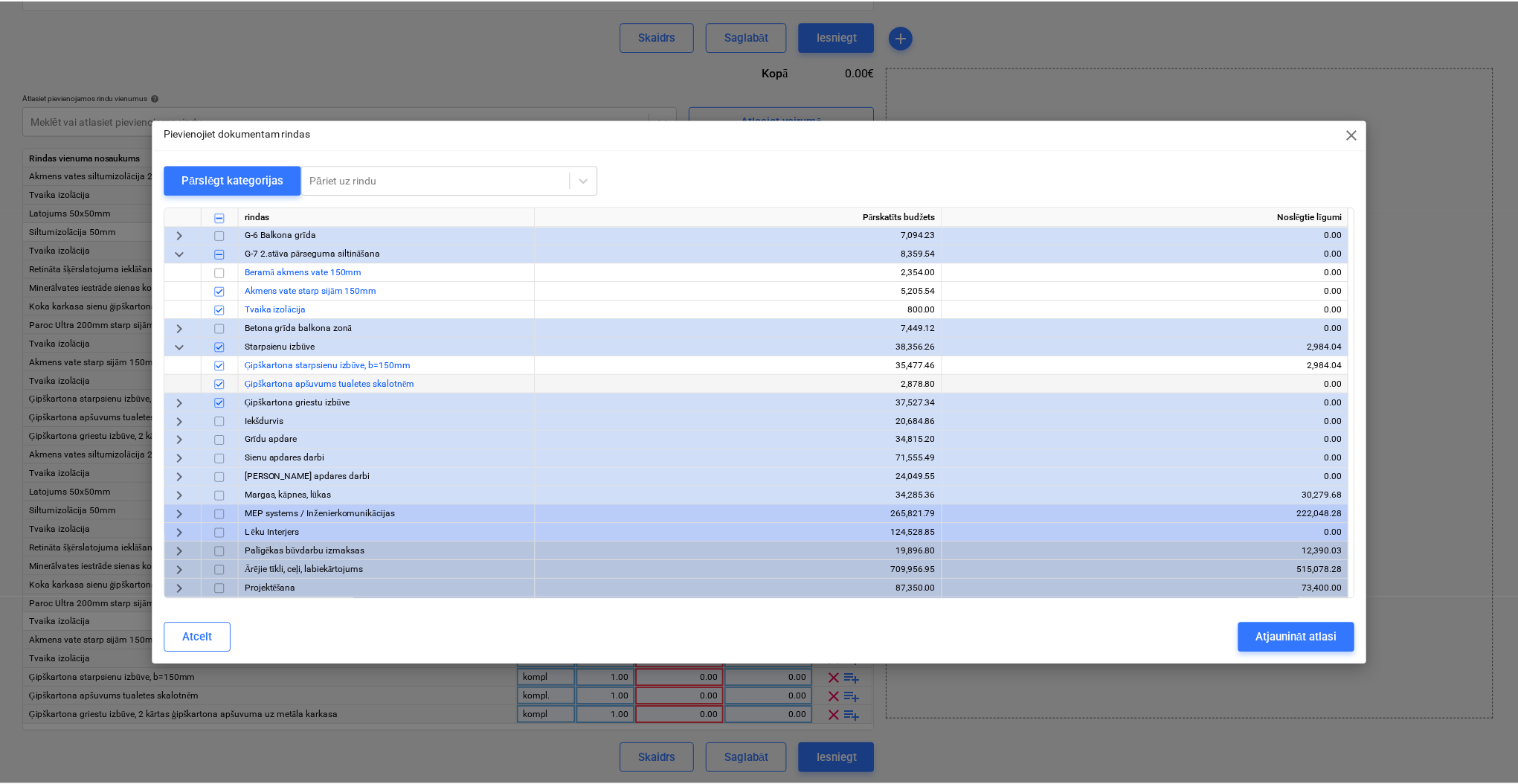
scroll to position [1208, 0]
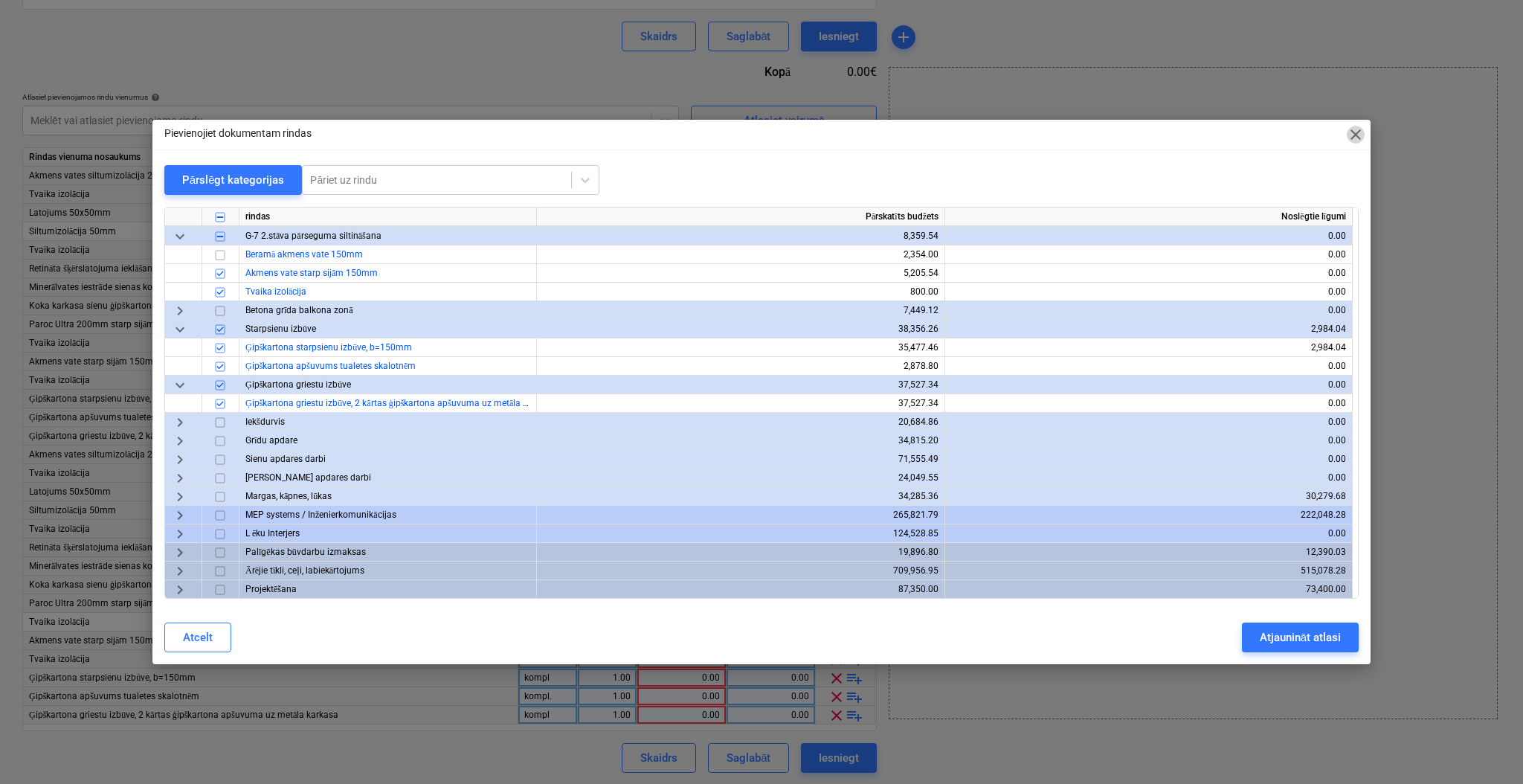
click at [1351, 132] on span "close" at bounding box center [1355, 134] width 18 height 18
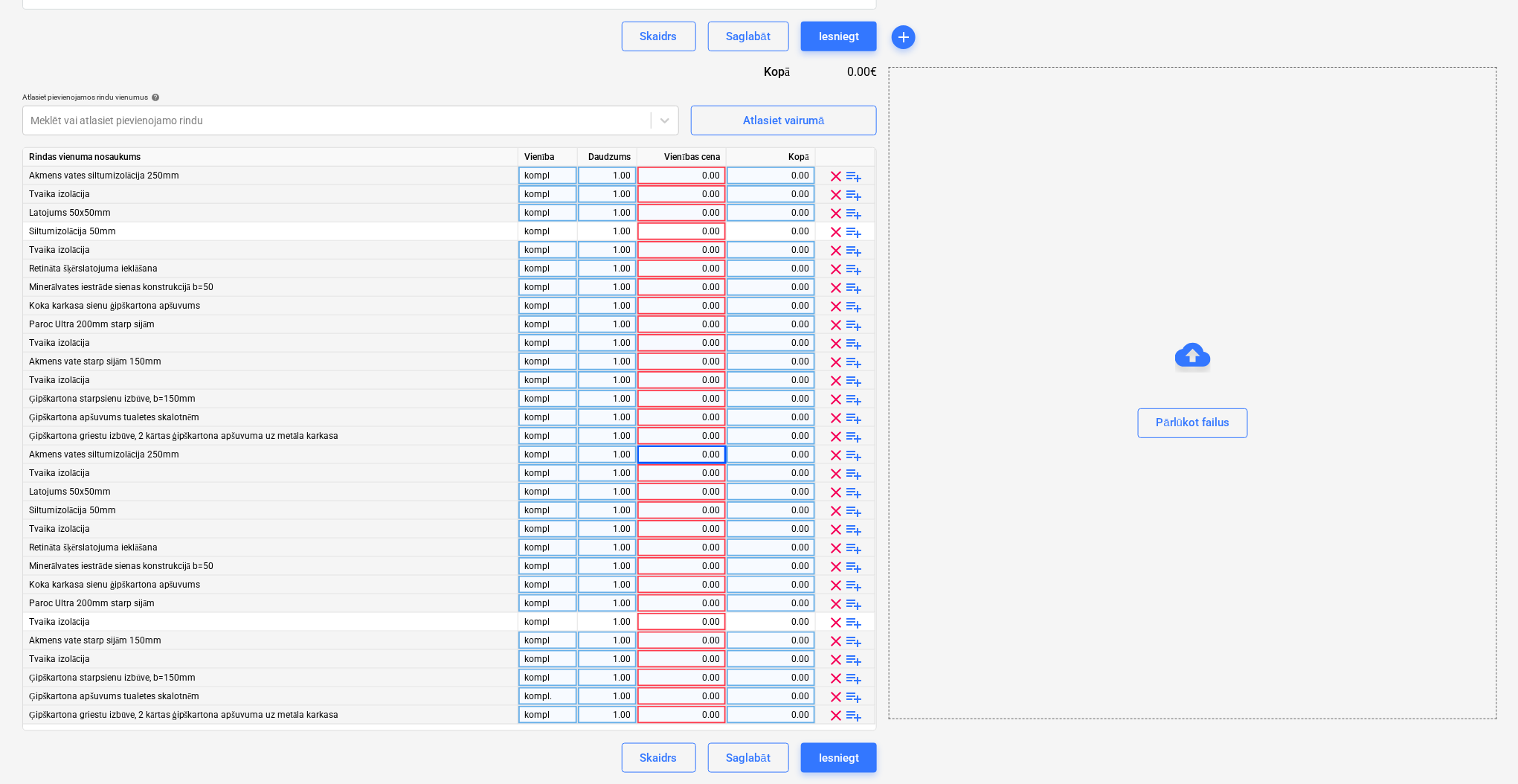
click at [1075, 358] on div "Pārlūkot failus" at bounding box center [1192, 393] width 607 height 113
click at [1165, 319] on div "Pārlūkot failus" at bounding box center [1192, 392] width 608 height 652
click at [1125, 275] on div "Pārlūkot failus" at bounding box center [1192, 392] width 608 height 652
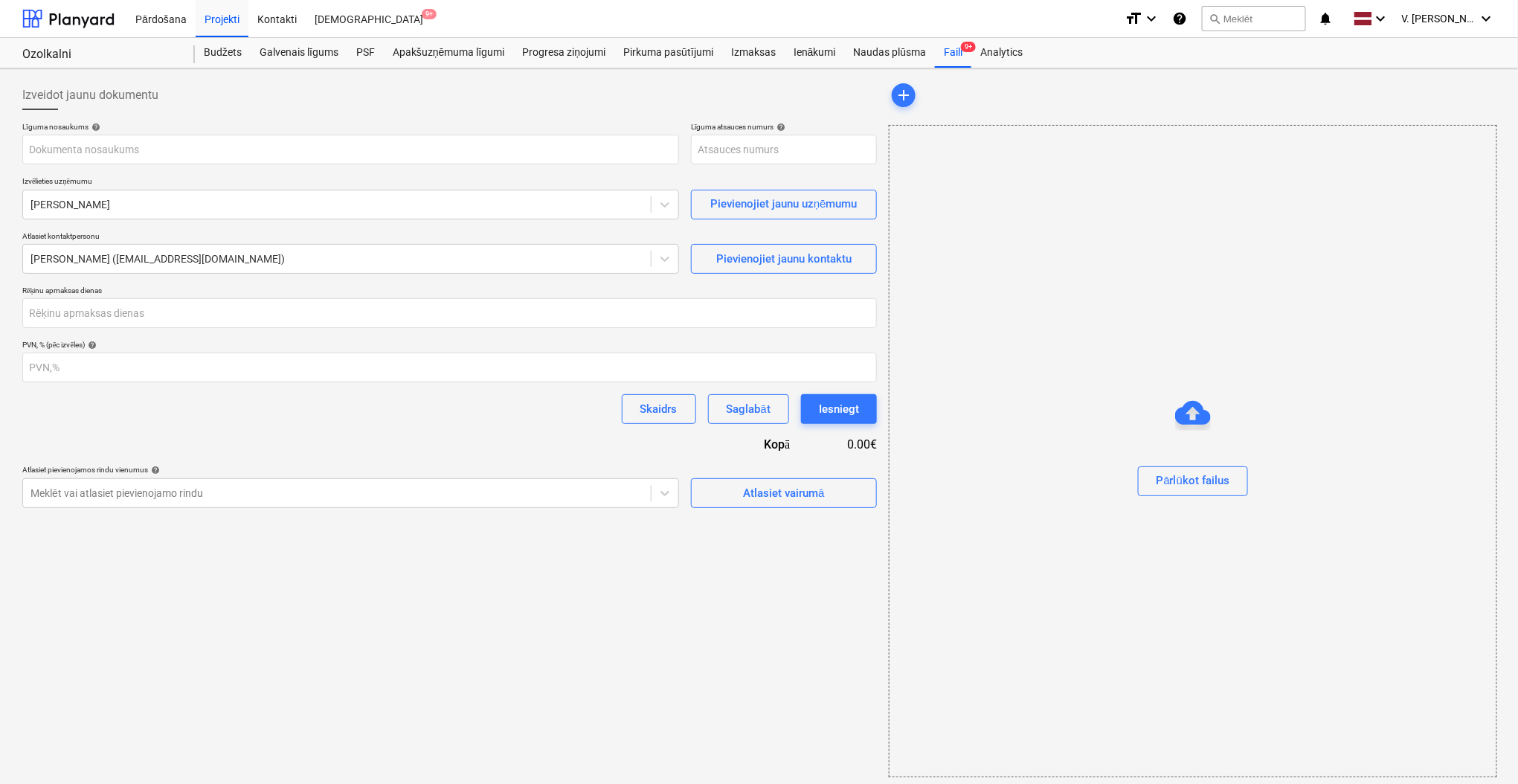
type input "001-SO-041"
type input "Līgums Nr. HC 447/2025 (sagatave)"
type input "HC 447/2025"
type input "30"
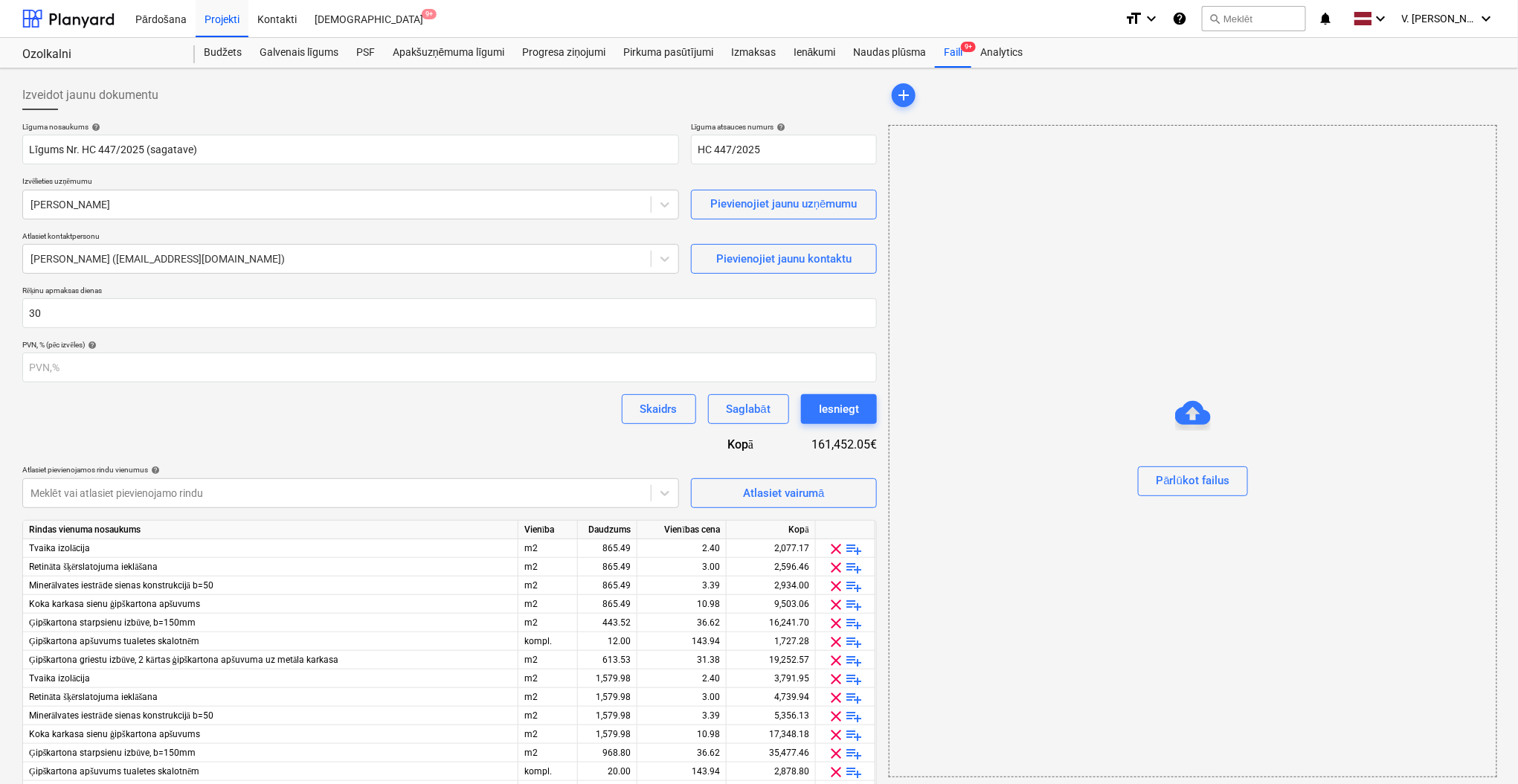
click at [401, 449] on div "Līguma nosaukums help Līgums Nr. HC 447/2025 (sagatave) Līguma atsauces numurs …" at bounding box center [450, 485] width 855 height 726
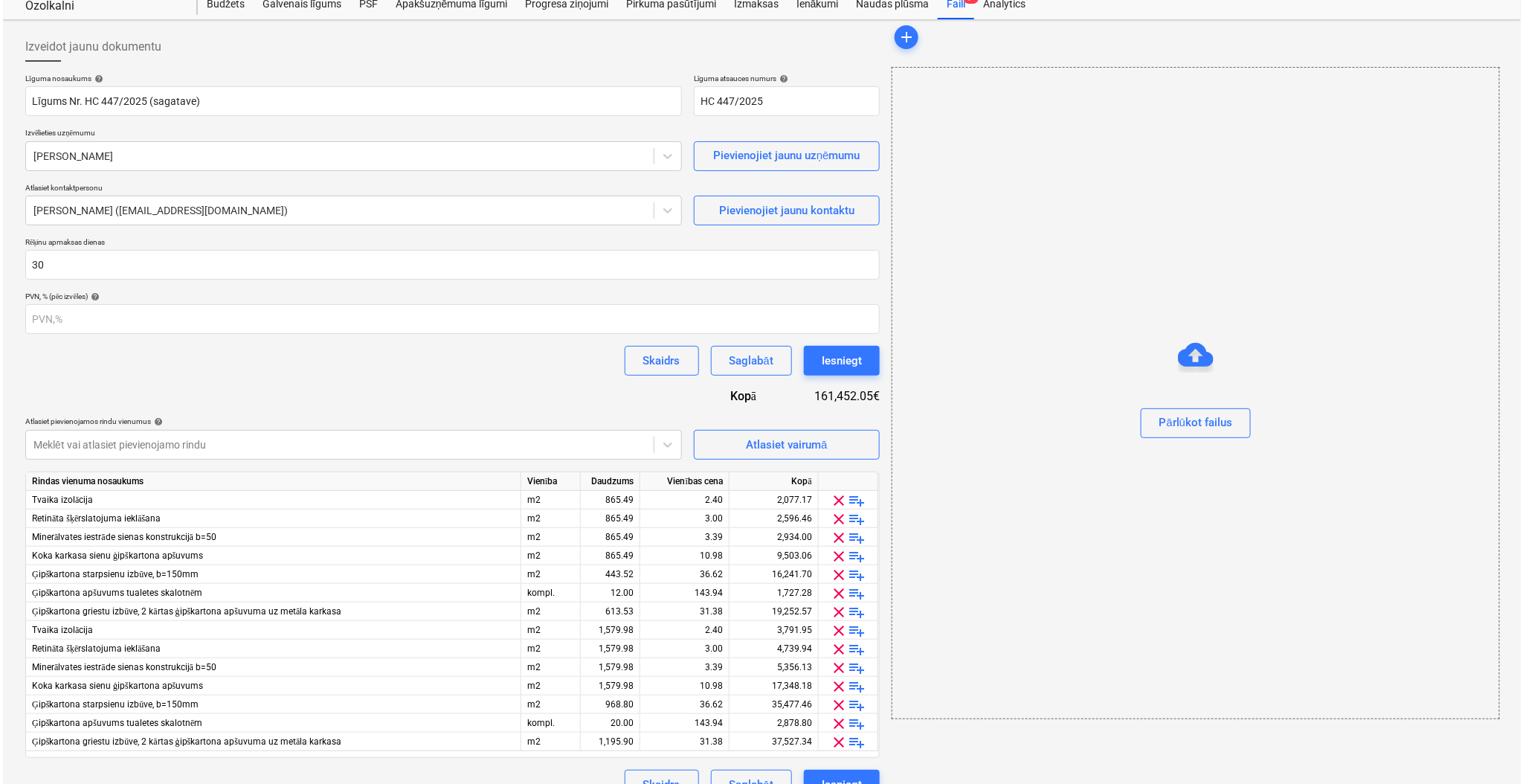
scroll to position [75, 0]
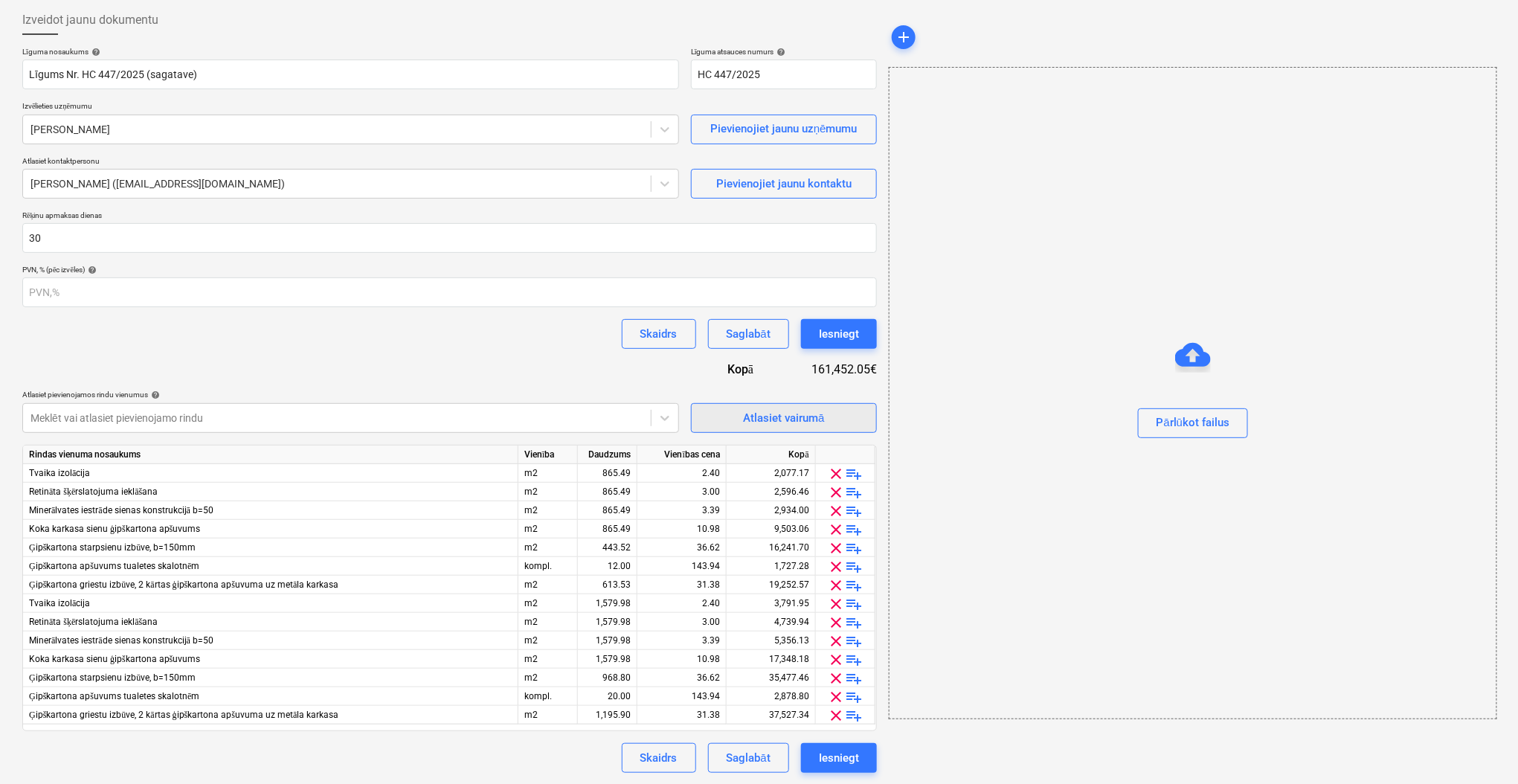
click at [835, 404] on button "Atlasiet vairumā" at bounding box center [784, 418] width 186 height 30
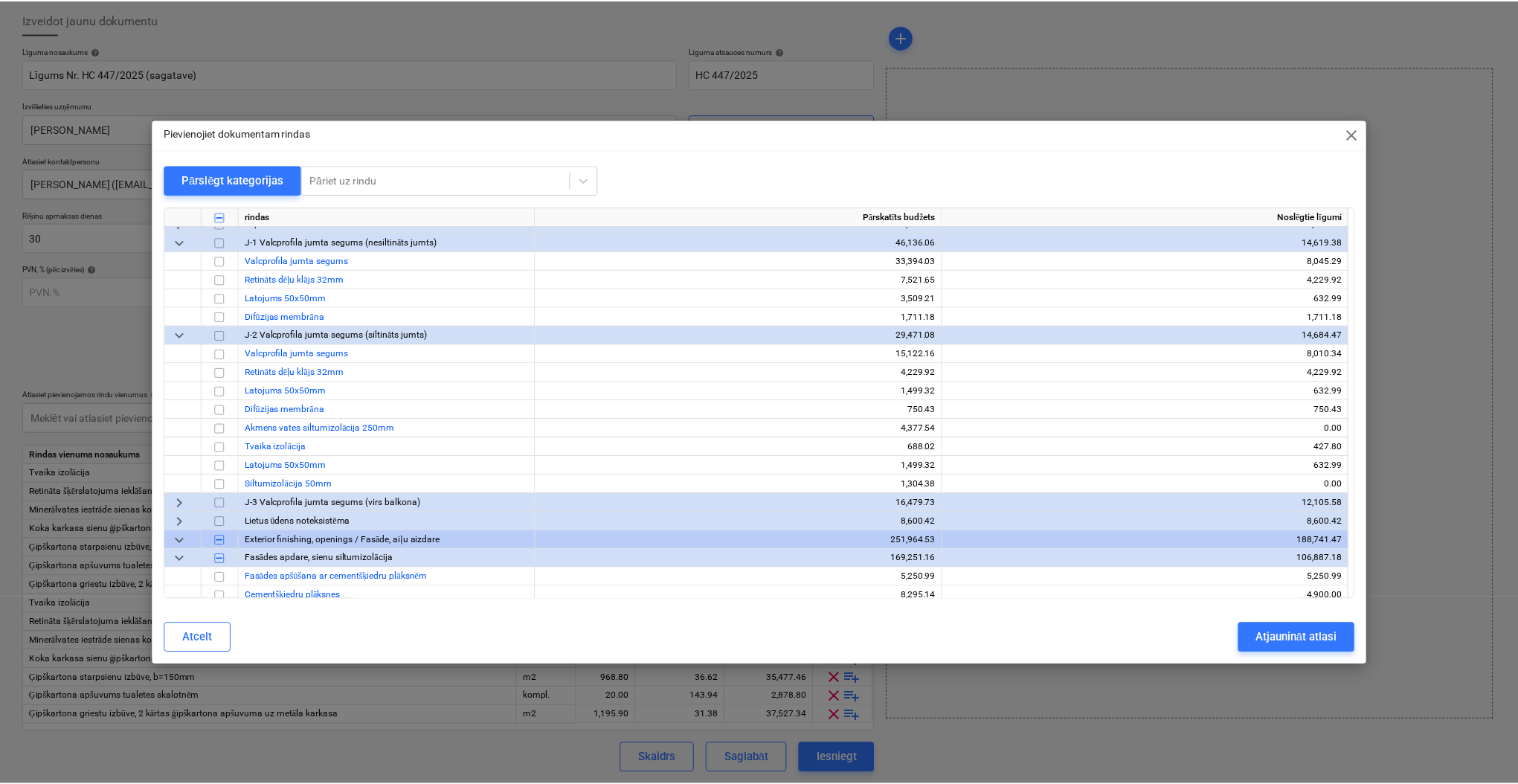
scroll to position [0, 0]
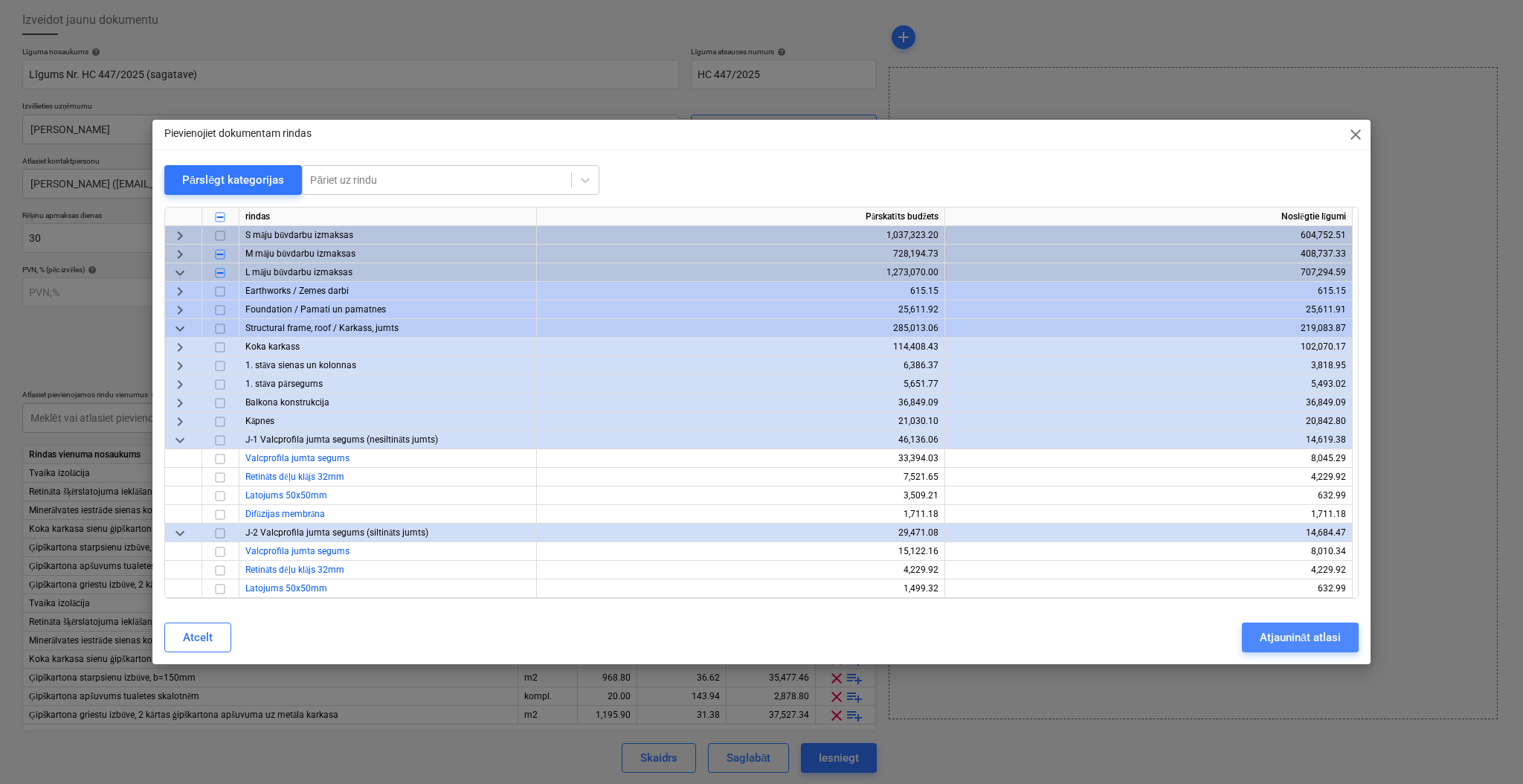
click at [1304, 640] on div "Atjaunināt atlasi" at bounding box center [1299, 637] width 81 height 19
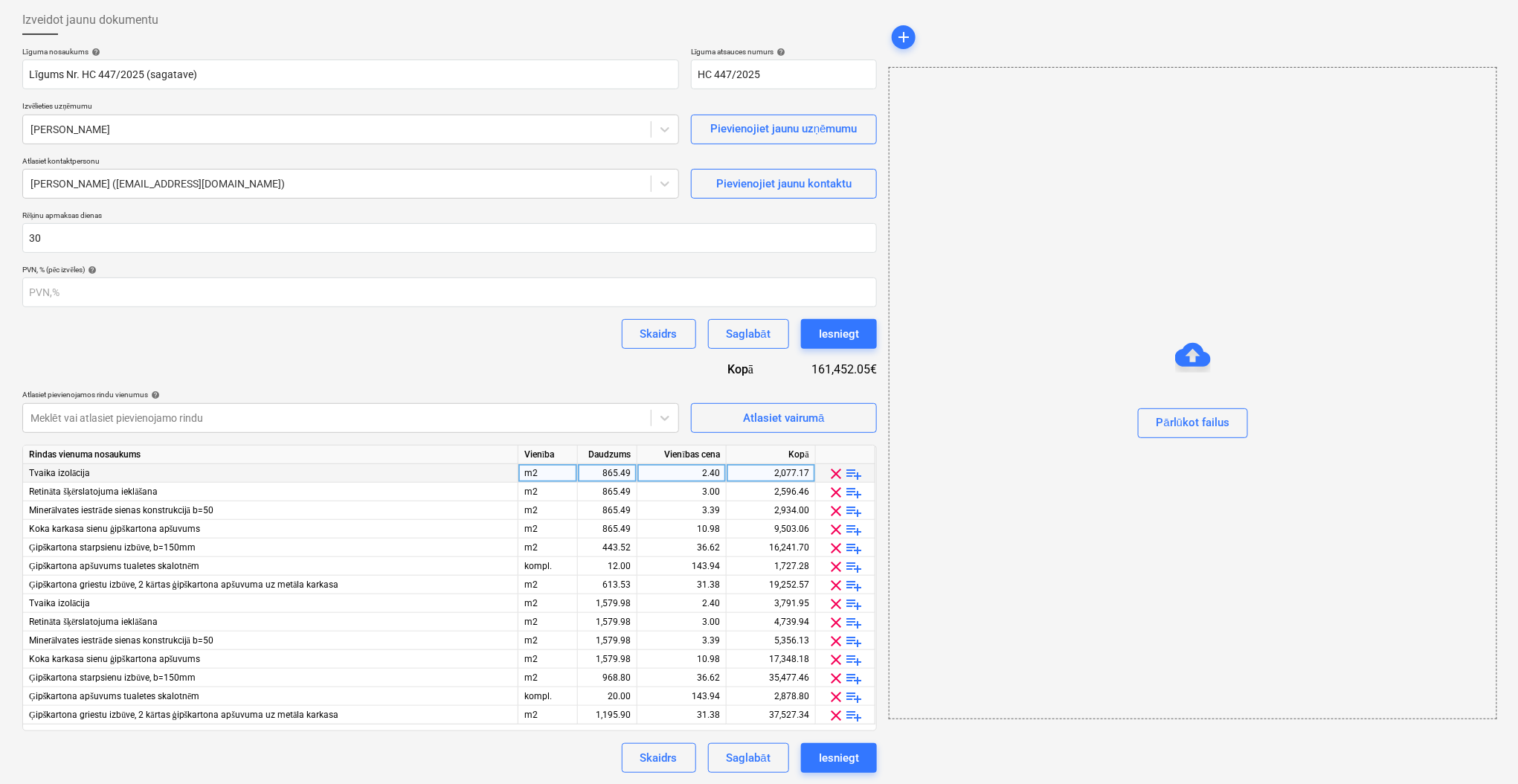
click at [835, 468] on span "clear" at bounding box center [836, 473] width 18 height 18
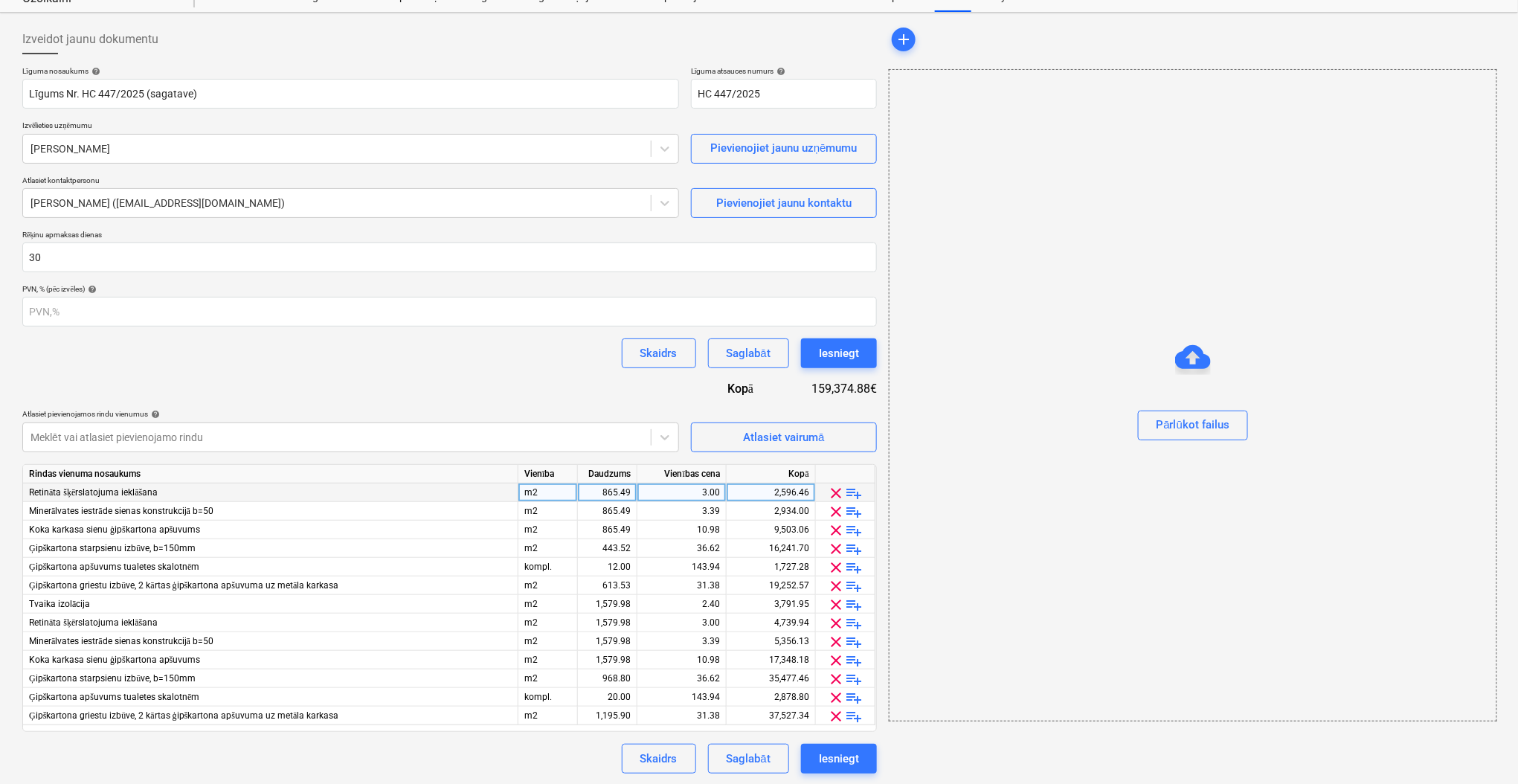
click at [835, 496] on span "clear" at bounding box center [836, 493] width 18 height 18
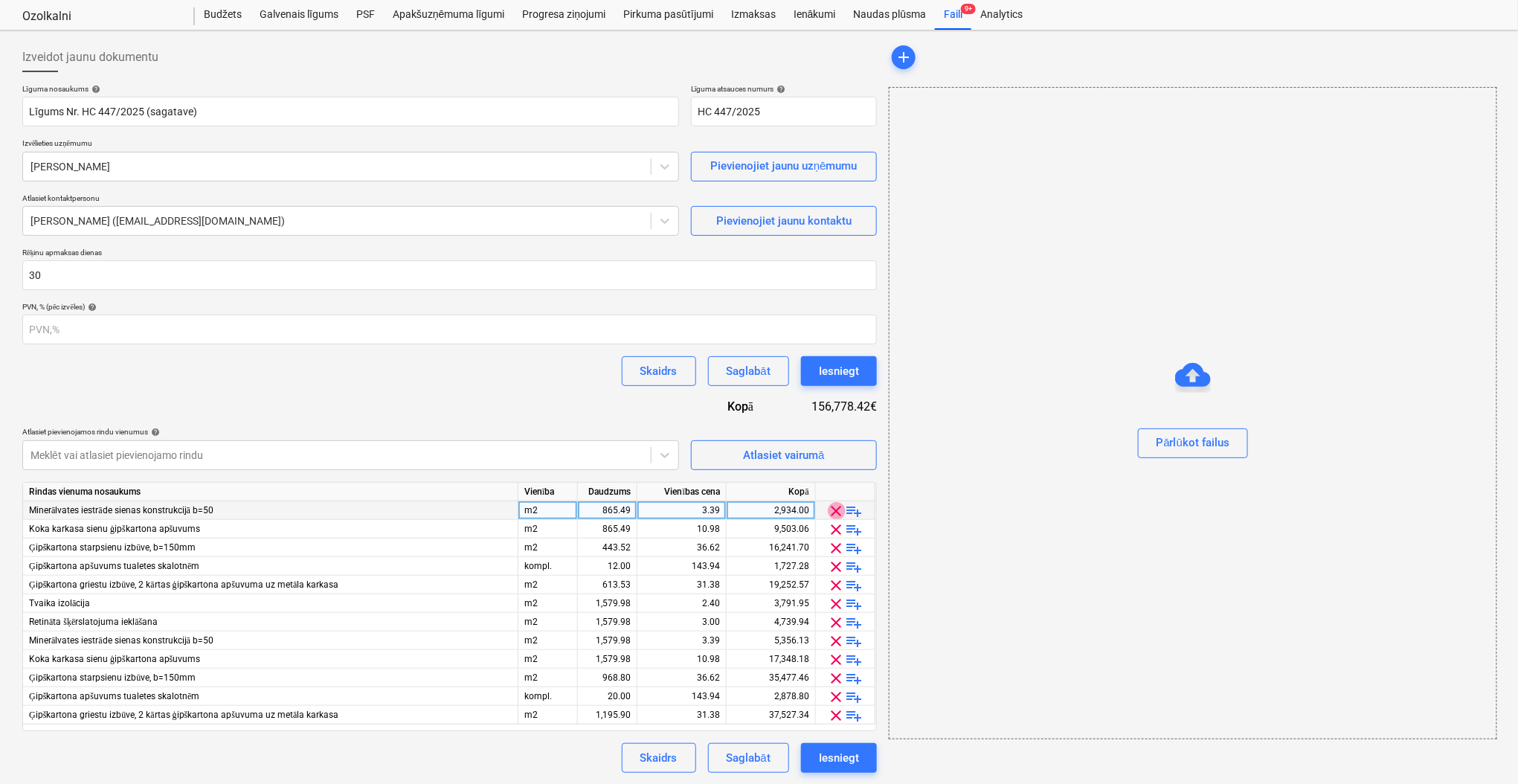
click at [835, 513] on span "clear" at bounding box center [836, 511] width 18 height 18
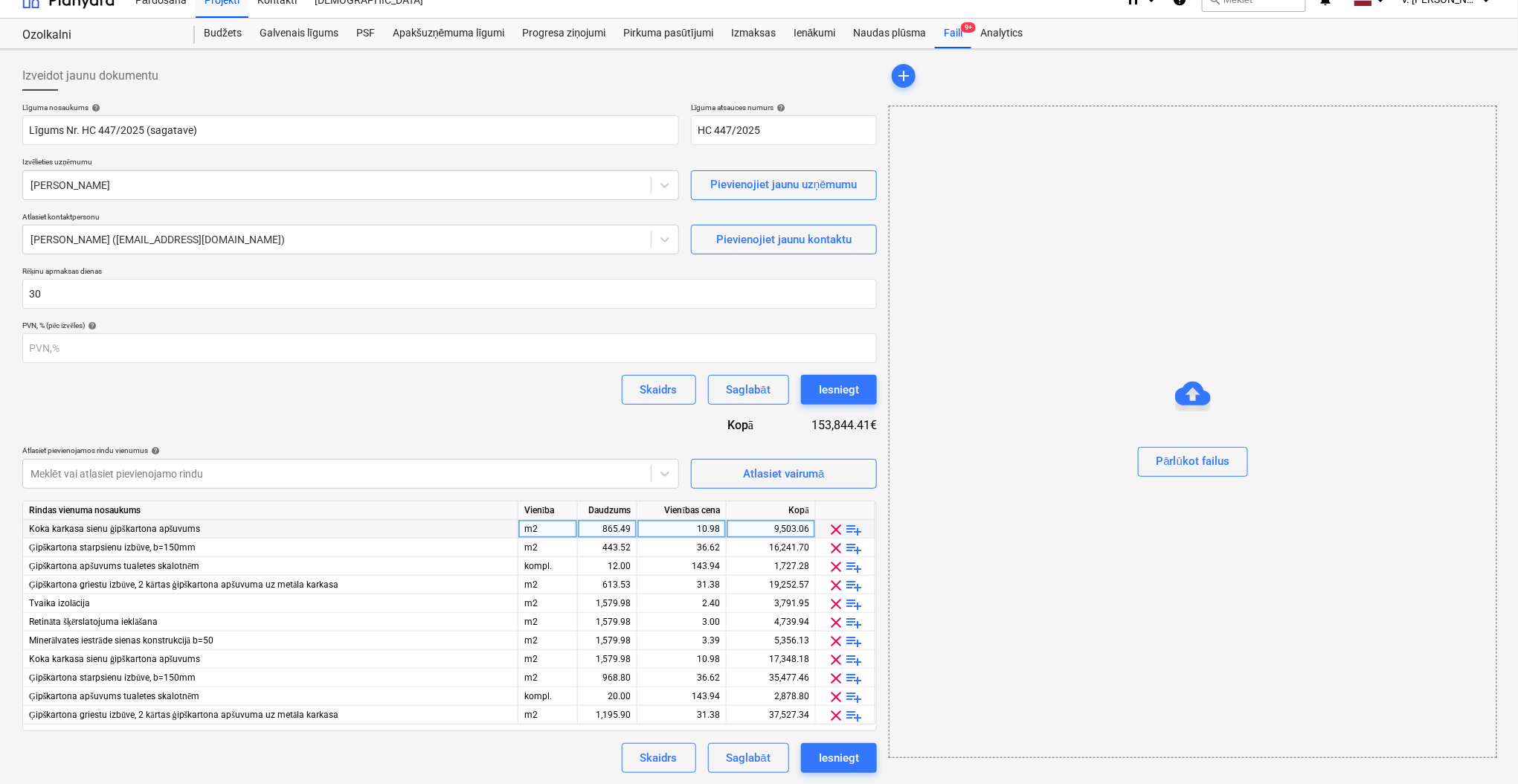
click at [836, 529] on span "clear" at bounding box center [836, 529] width 18 height 18
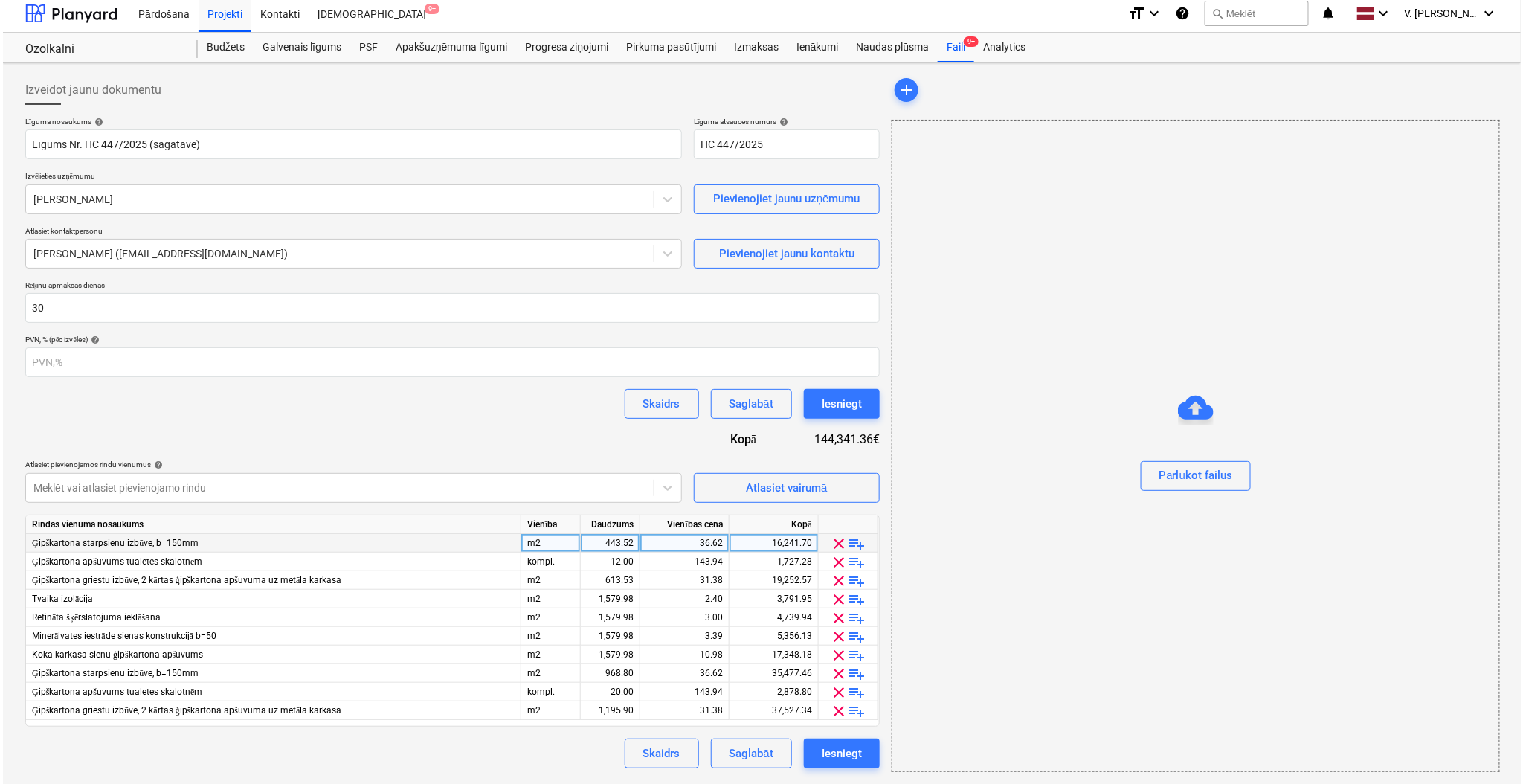
scroll to position [5, 0]
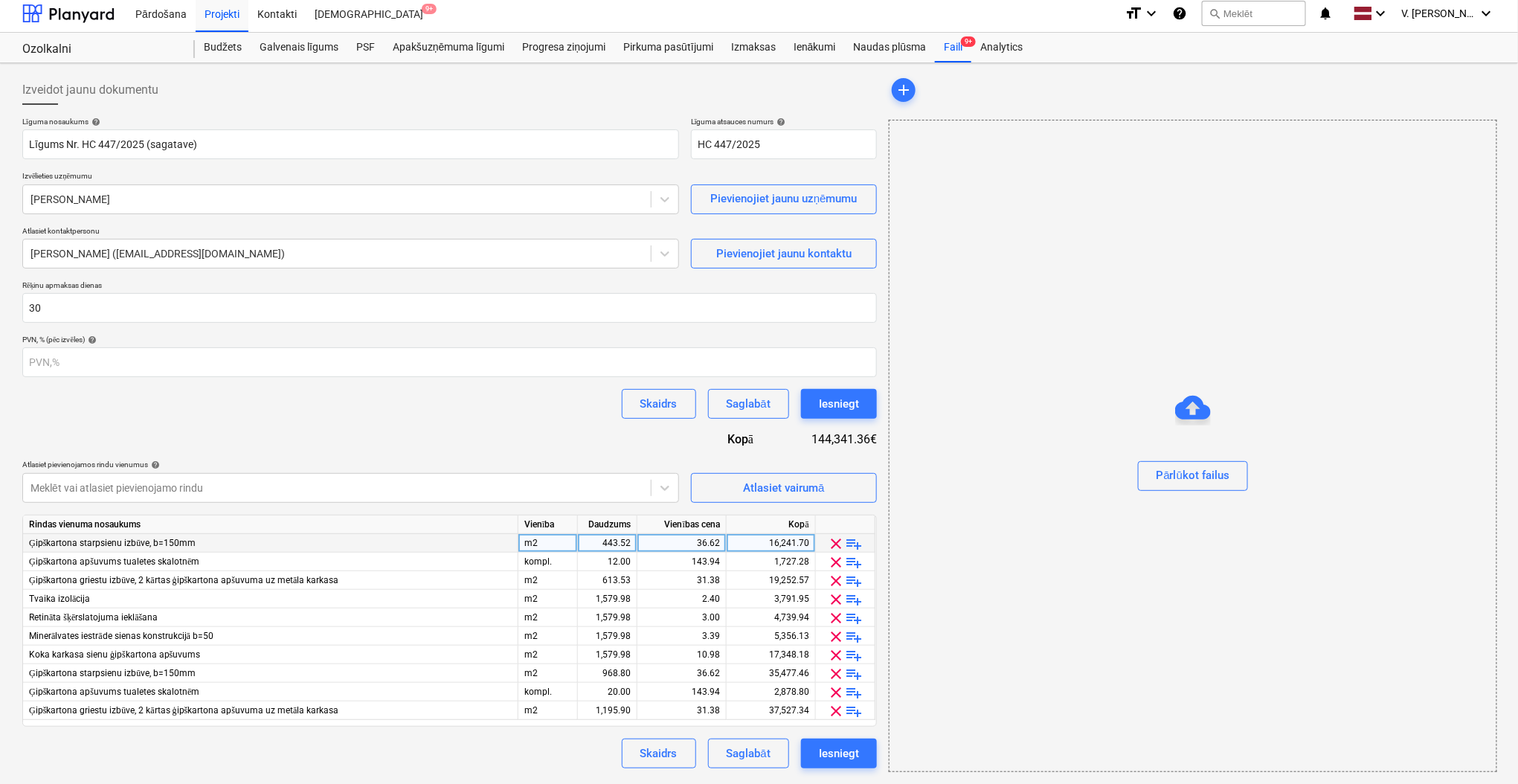
click at [836, 546] on span "clear" at bounding box center [836, 543] width 18 height 18
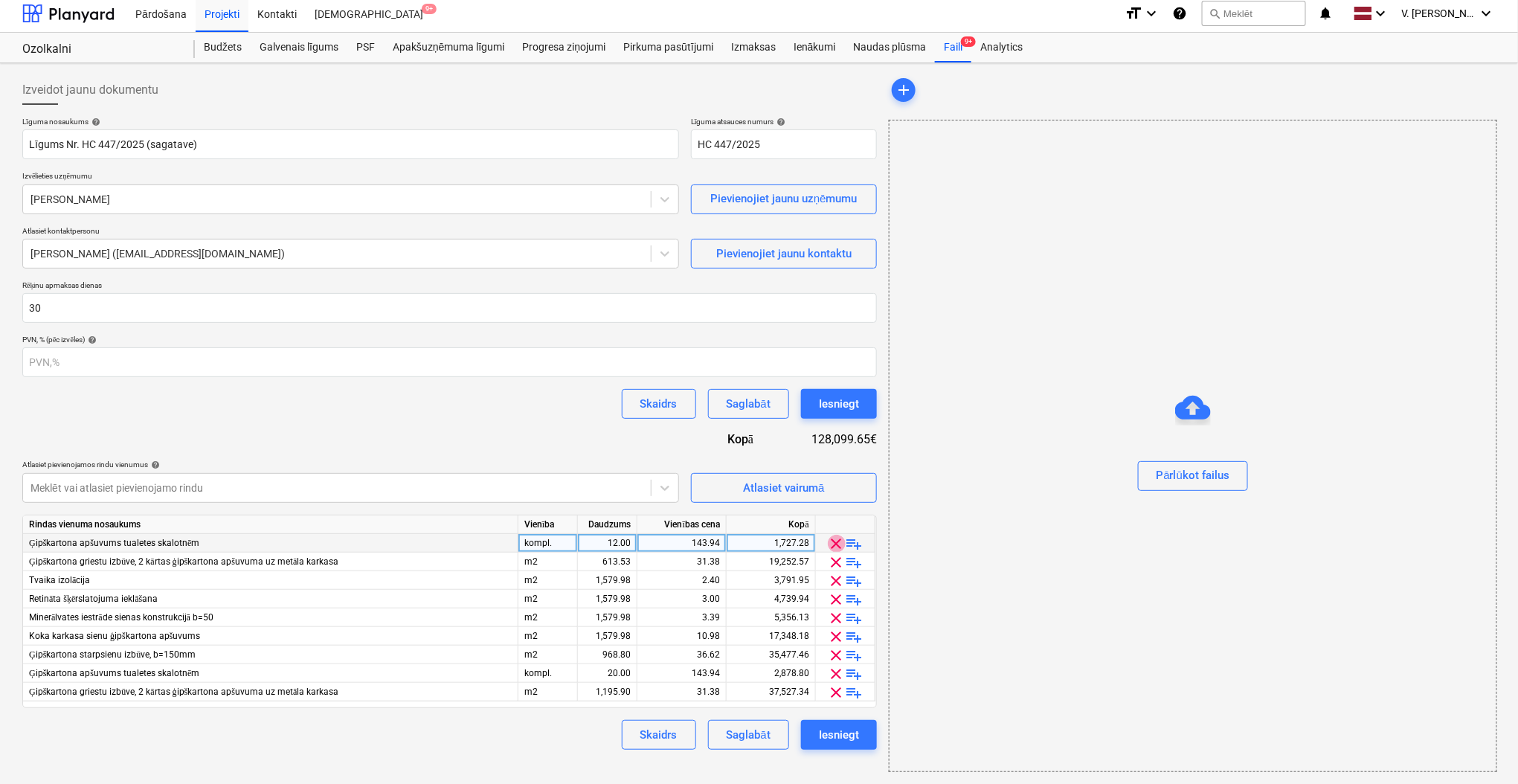
click at [836, 546] on span "clear" at bounding box center [836, 543] width 18 height 18
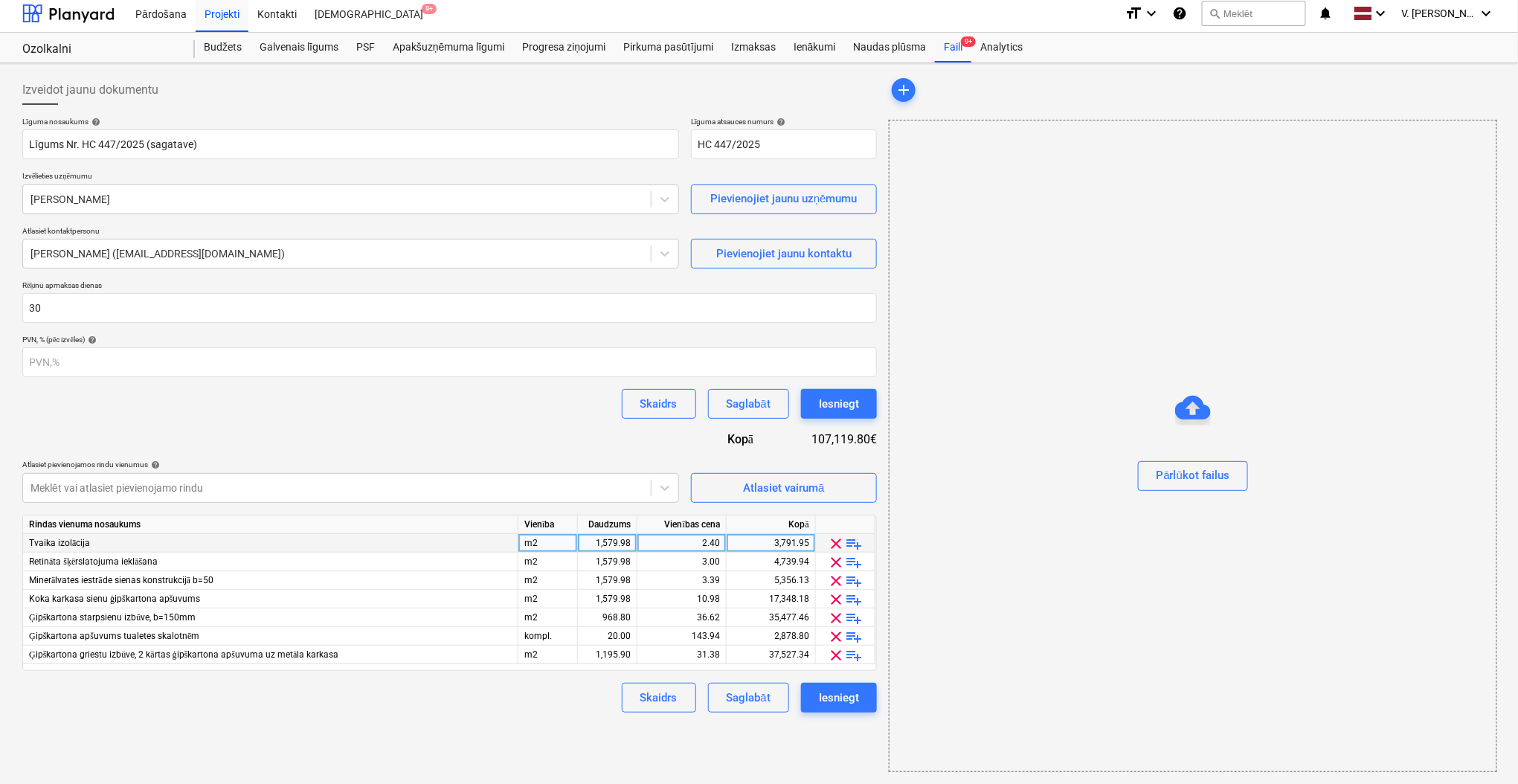
click at [836, 546] on span "clear" at bounding box center [836, 543] width 18 height 18
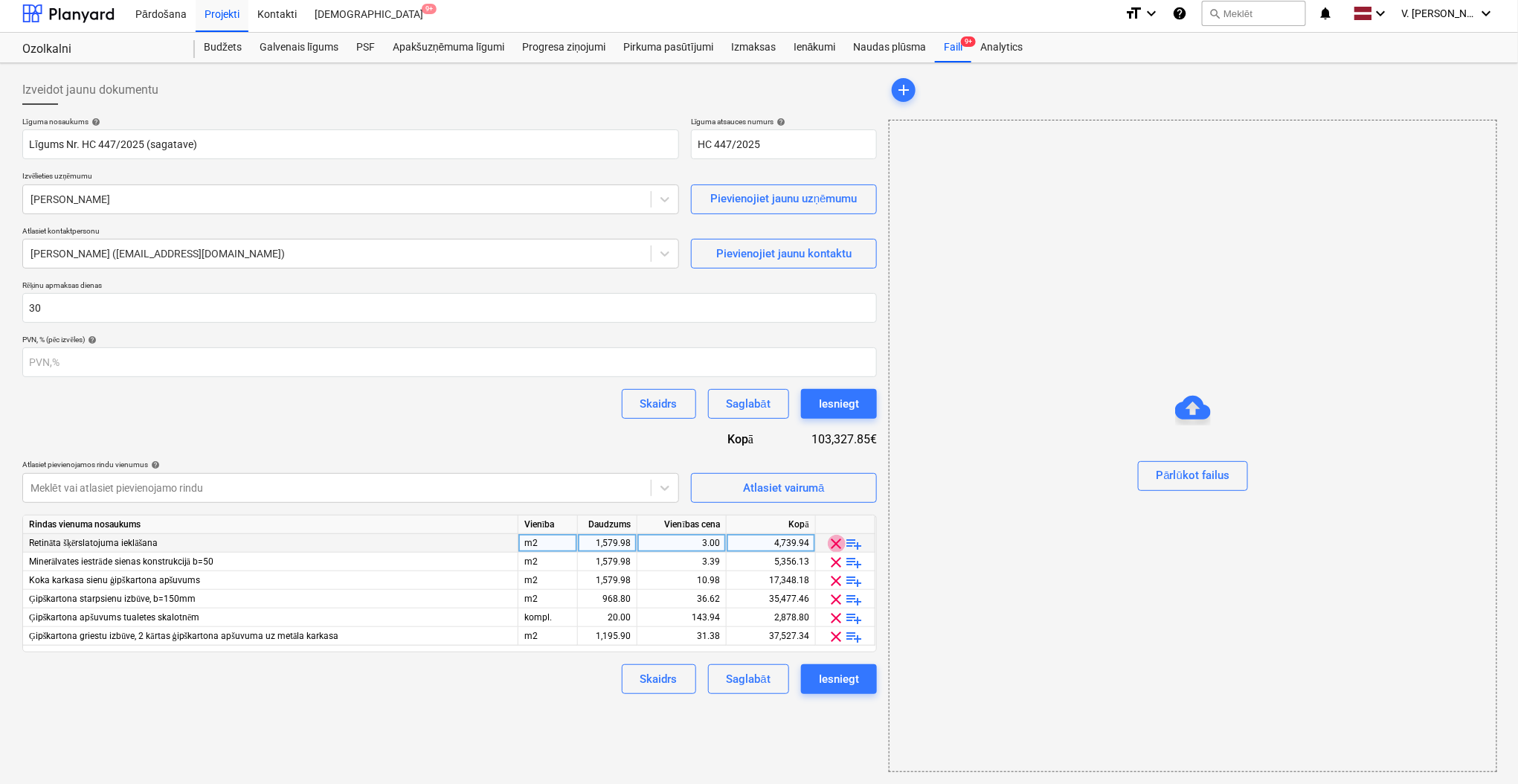
click at [836, 546] on span "clear" at bounding box center [836, 543] width 18 height 18
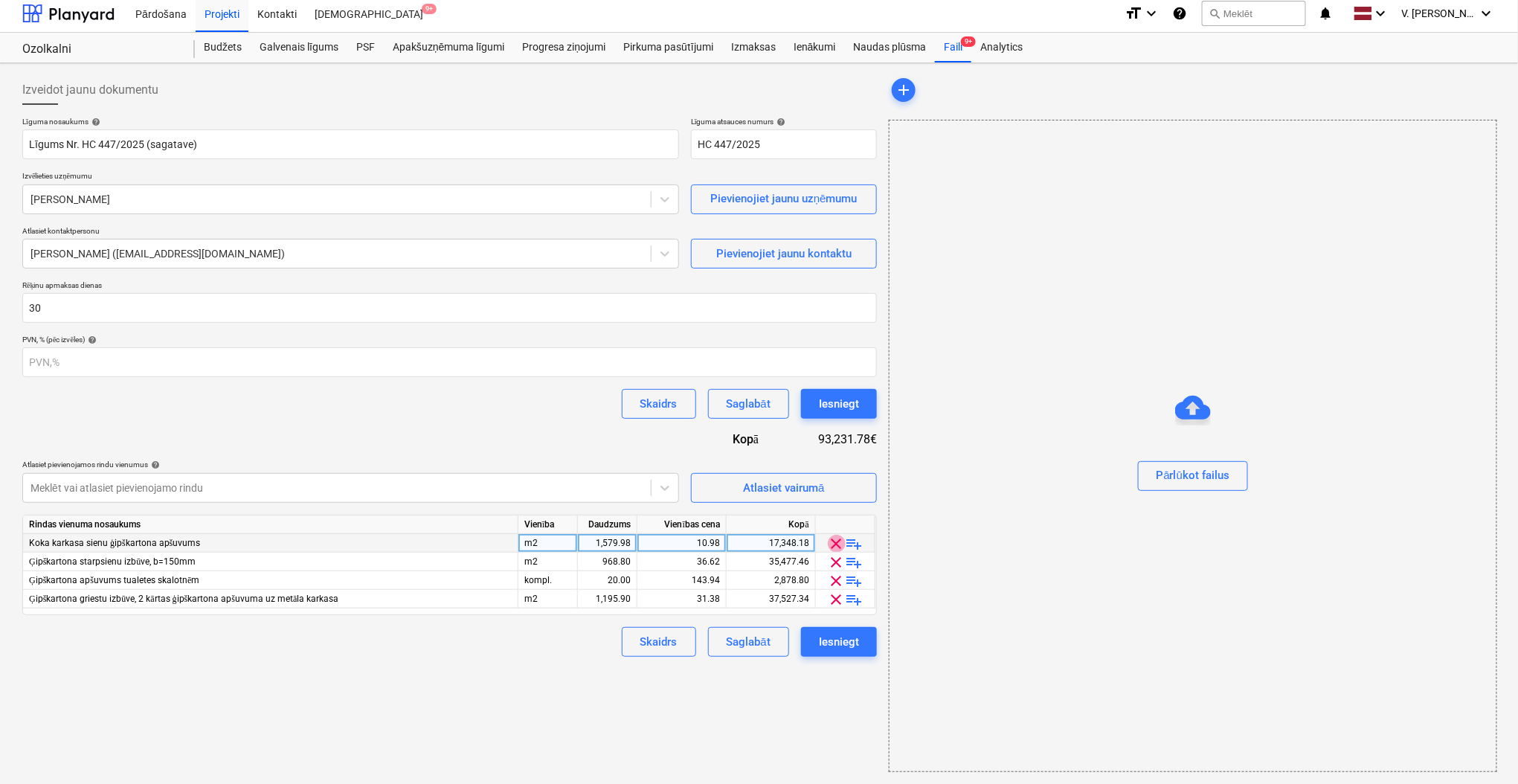
click at [836, 546] on span "clear" at bounding box center [836, 543] width 18 height 18
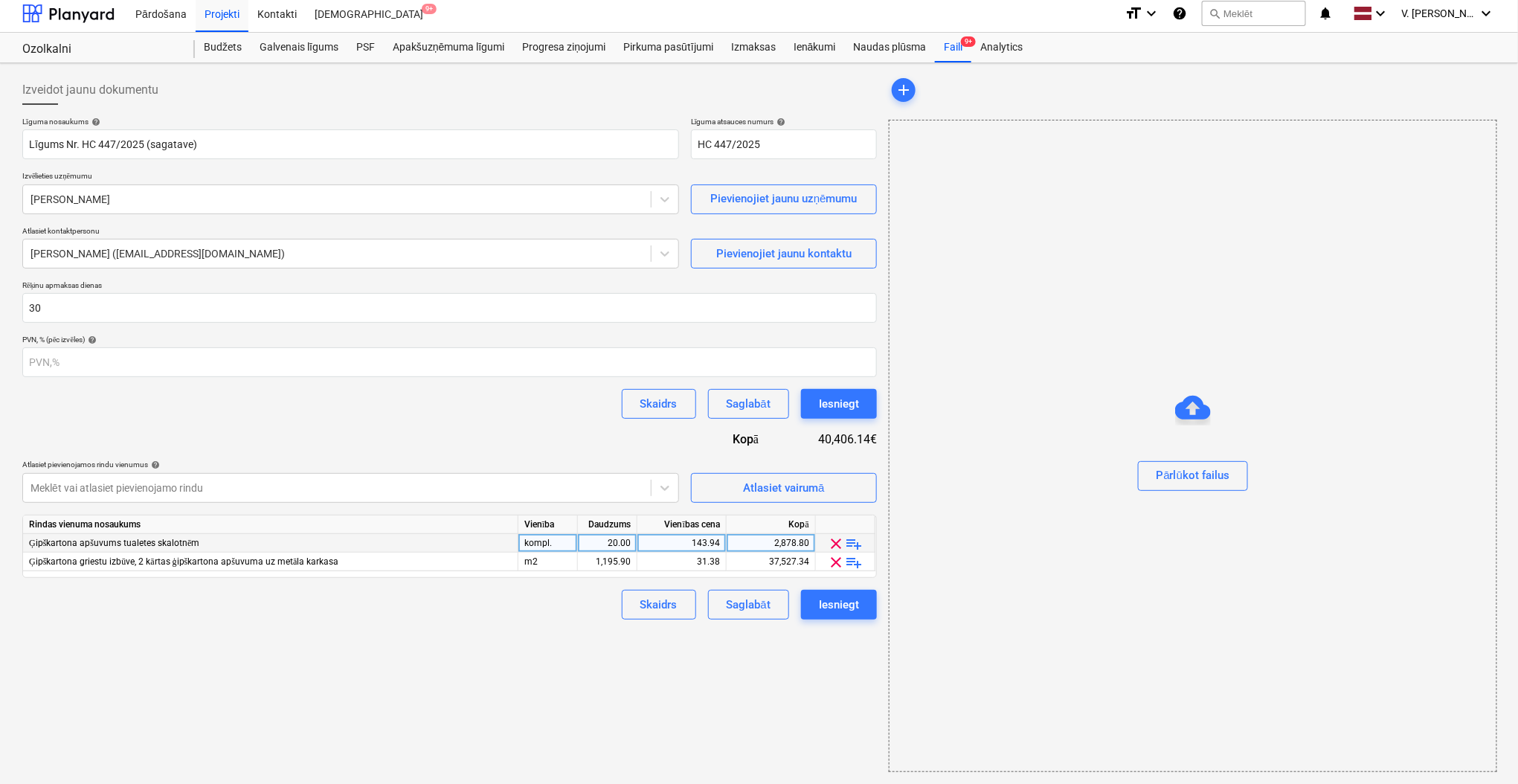
click at [836, 546] on span "clear" at bounding box center [836, 543] width 18 height 18
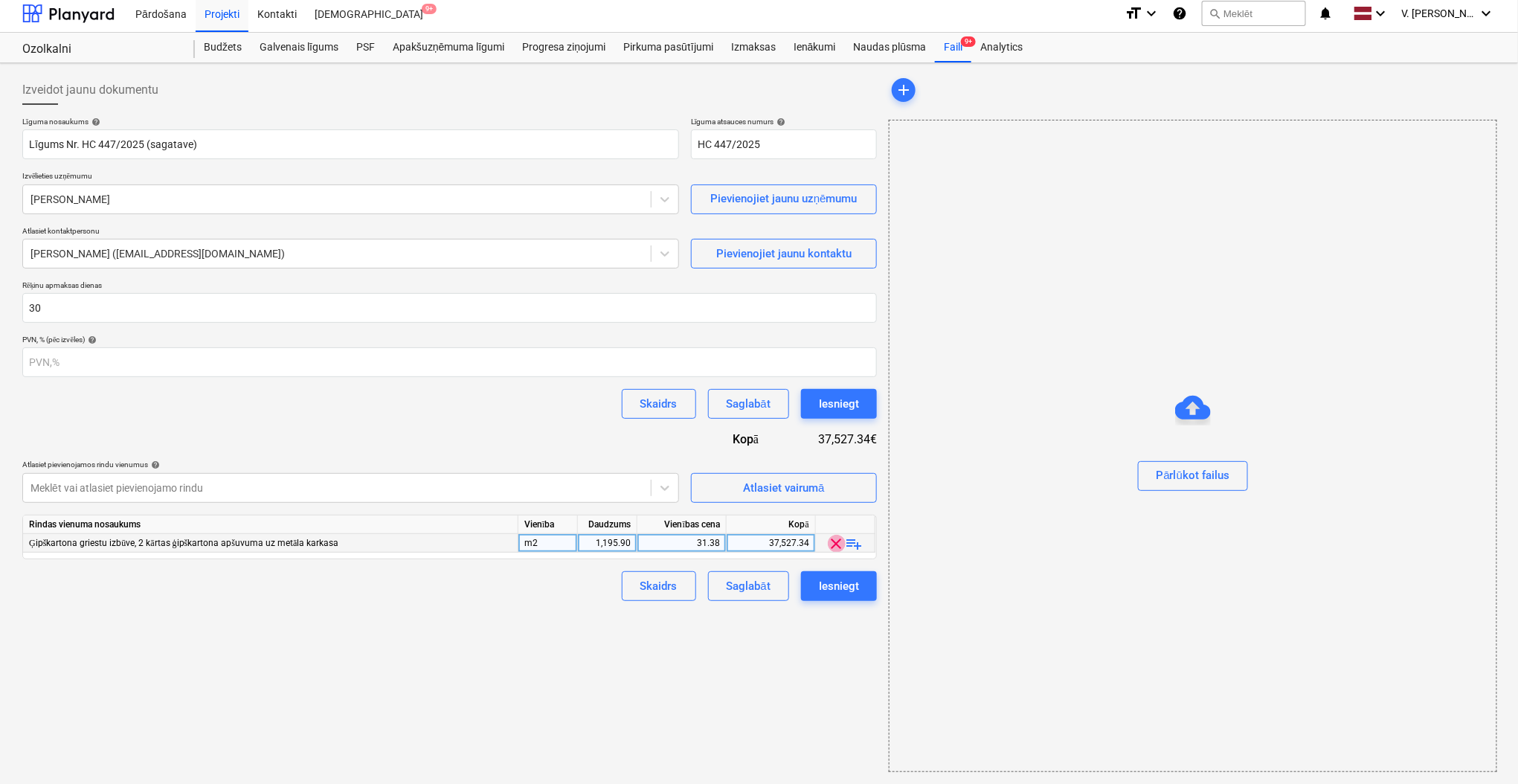
click at [836, 545] on span "clear" at bounding box center [836, 543] width 18 height 18
click at [836, 544] on div "Izveidot jaunu dokumentu Līguma nosaukums help Līgums Nr. HC 447/2025 (sagatave…" at bounding box center [449, 423] width 866 height 708
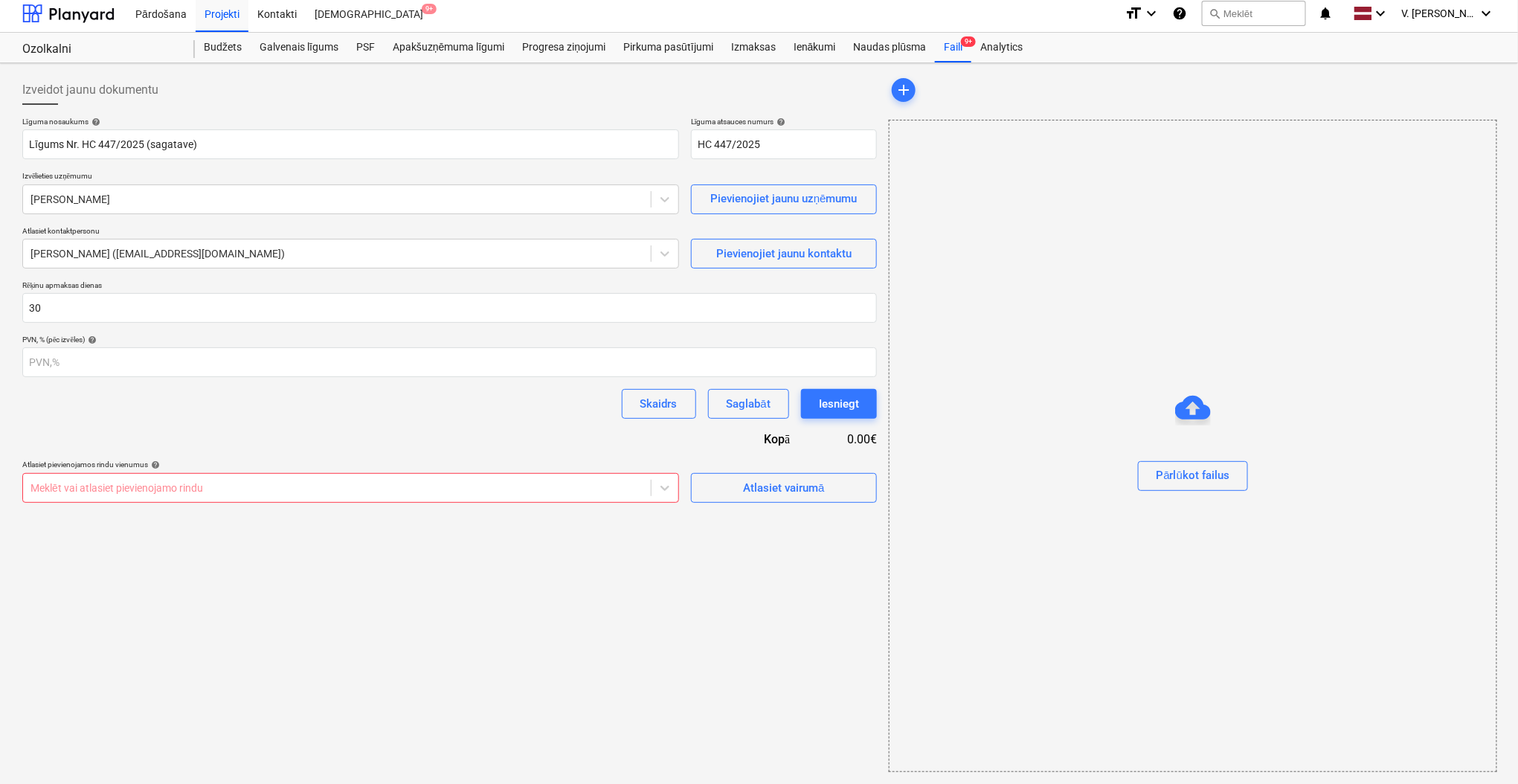
click at [726, 566] on div "Izveidot jaunu dokumentu Līguma nosaukums help Līgums Nr. HC 447/2025 (sagatave…" at bounding box center [449, 423] width 866 height 708
click at [781, 497] on div "Atlasiet vairumā" at bounding box center [783, 487] width 81 height 19
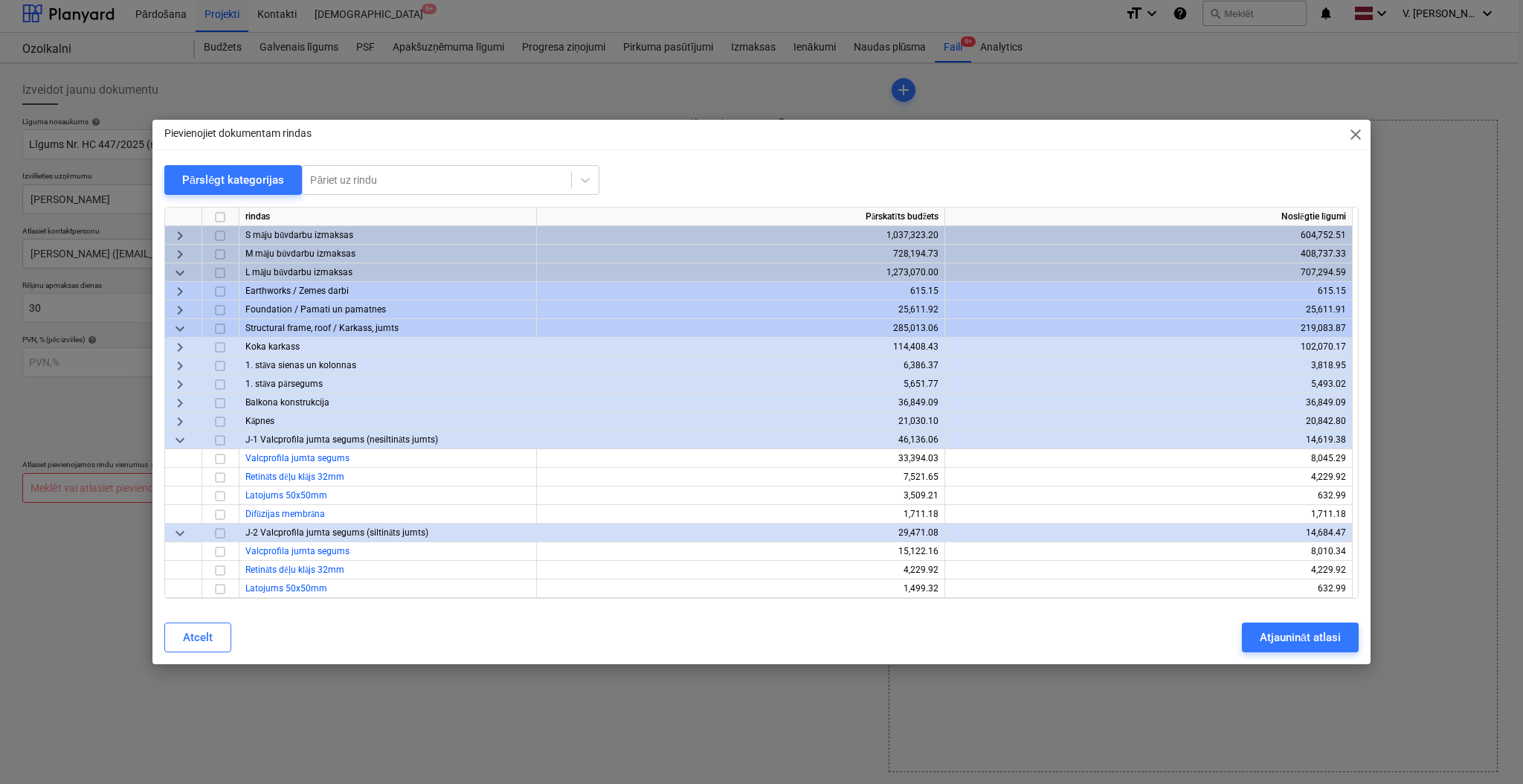
click at [177, 270] on span "keyboard_arrow_down" at bounding box center [180, 272] width 18 height 18
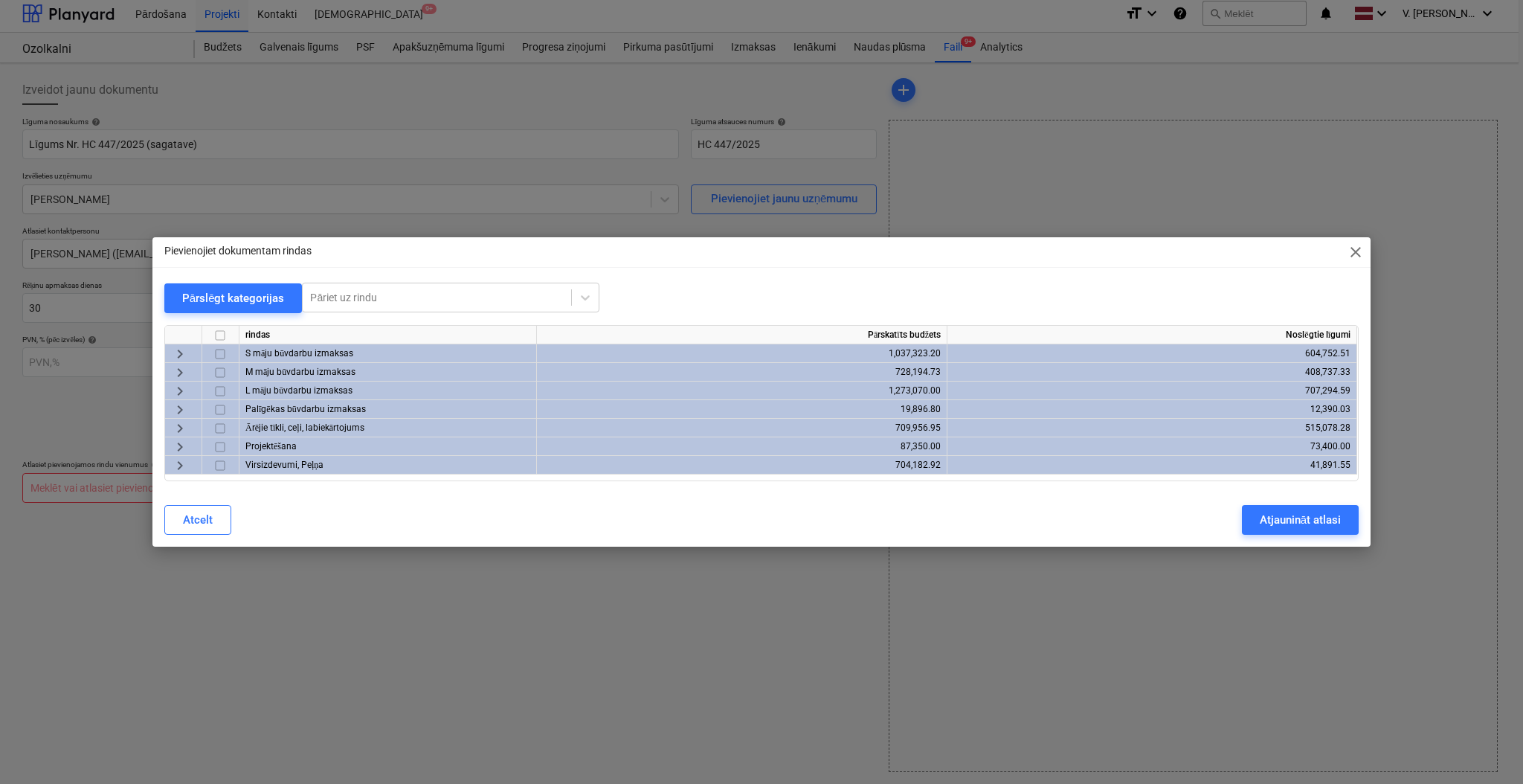
click at [175, 369] on span "keyboard_arrow_right" at bounding box center [180, 372] width 18 height 18
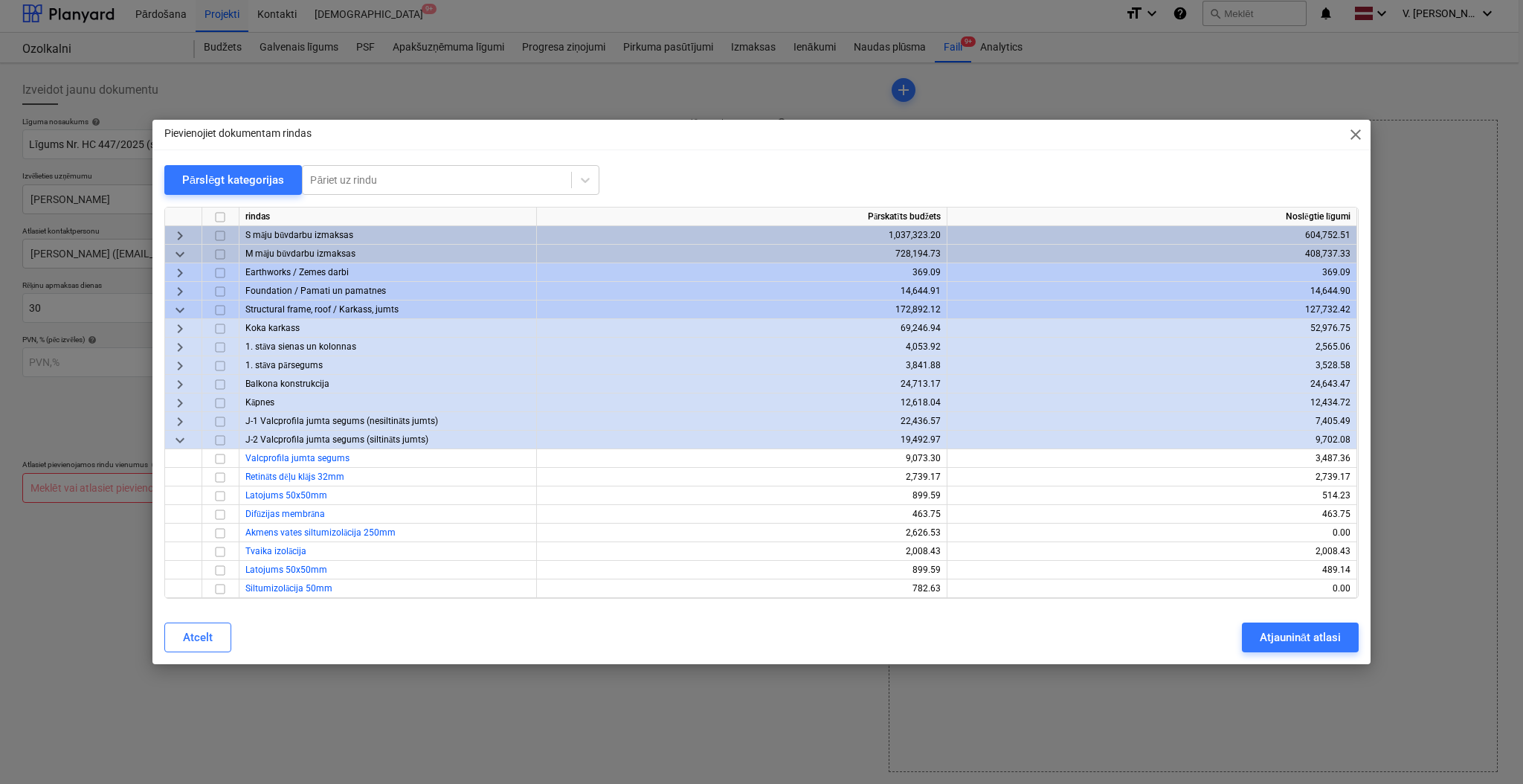
scroll to position [198, 0]
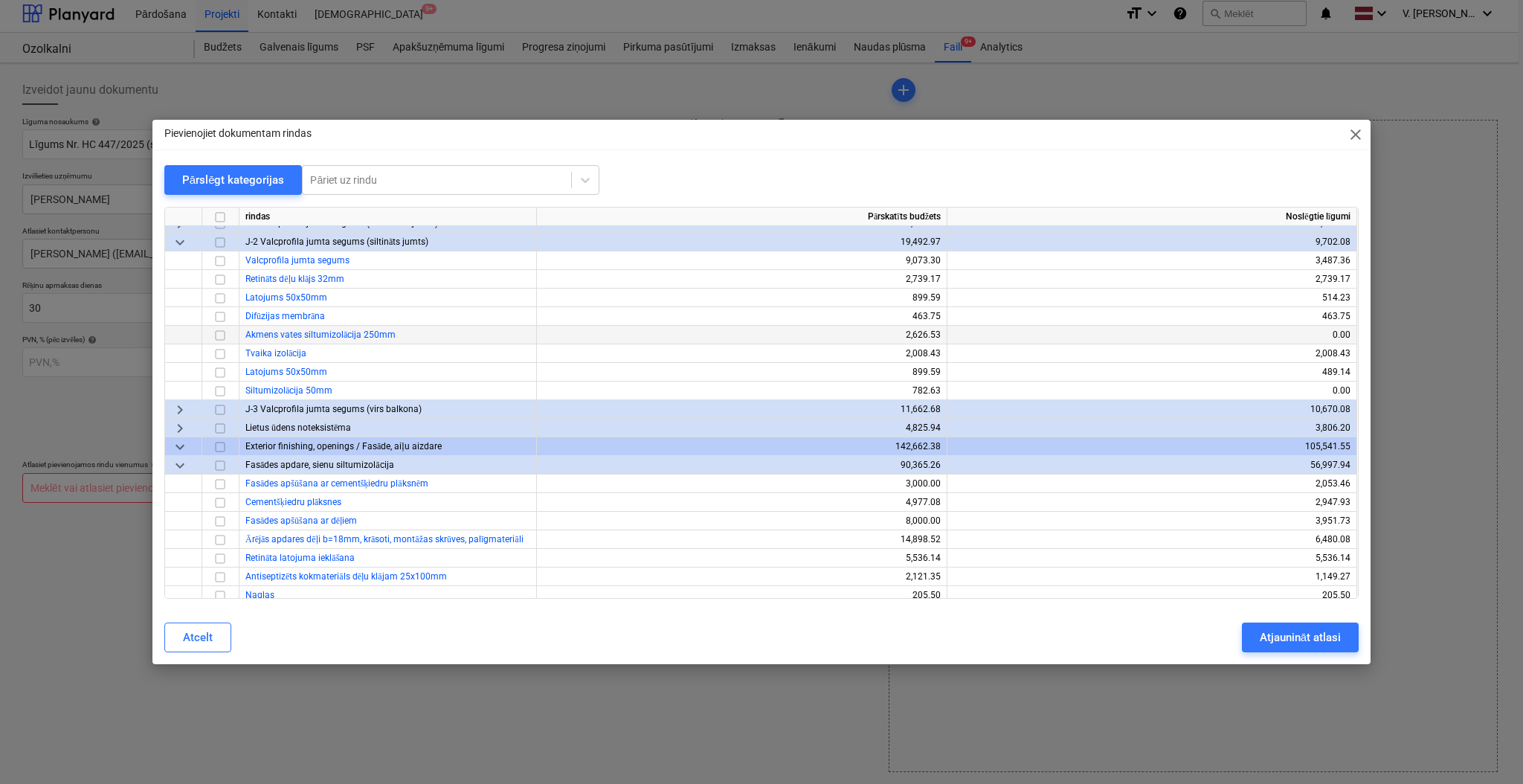
click at [225, 332] on input "checkbox" at bounding box center [220, 335] width 18 height 18
click at [225, 350] on input "checkbox" at bounding box center [220, 353] width 18 height 18
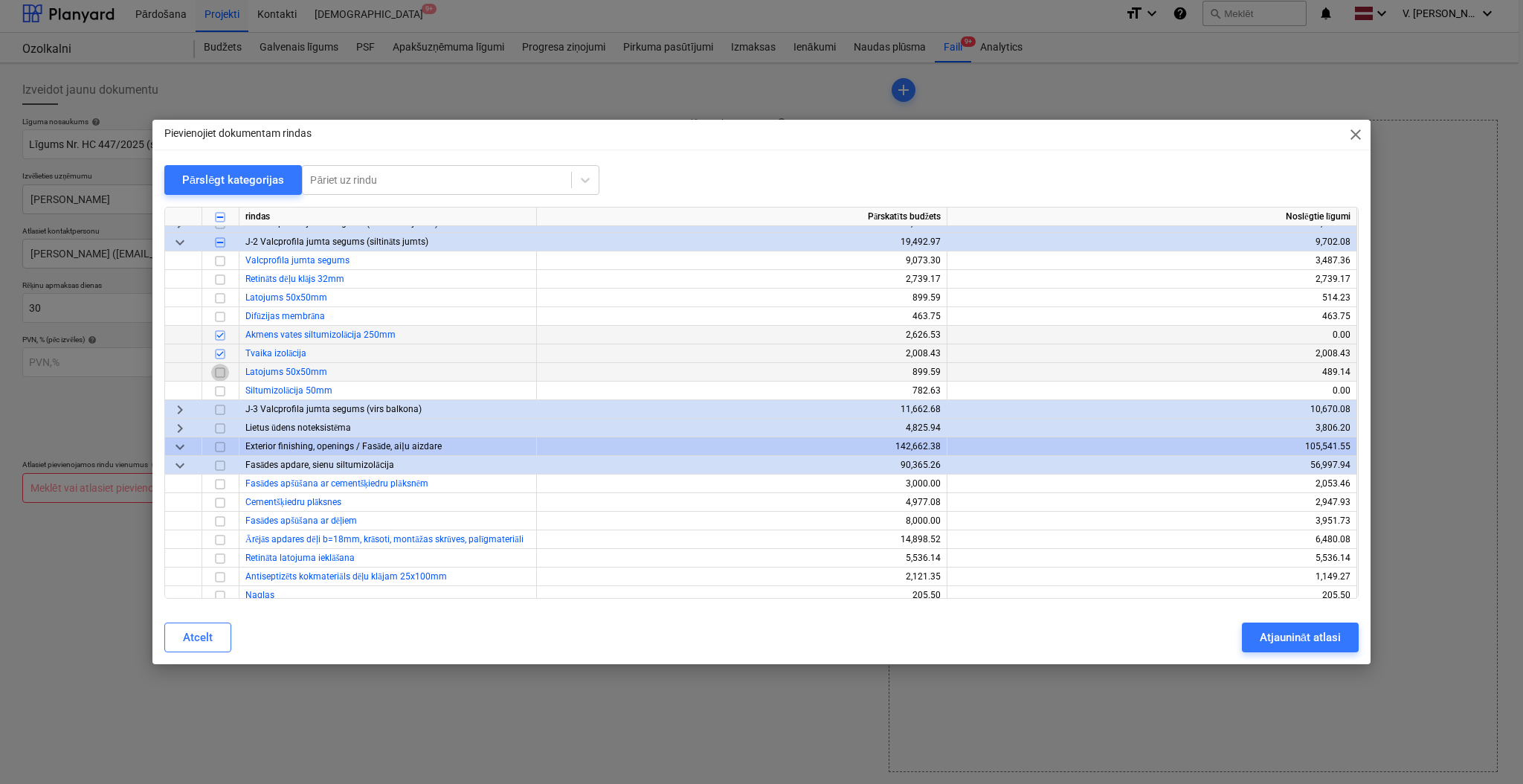
click at [221, 372] on input "checkbox" at bounding box center [220, 372] width 18 height 18
click at [225, 387] on input "checkbox" at bounding box center [220, 391] width 18 height 18
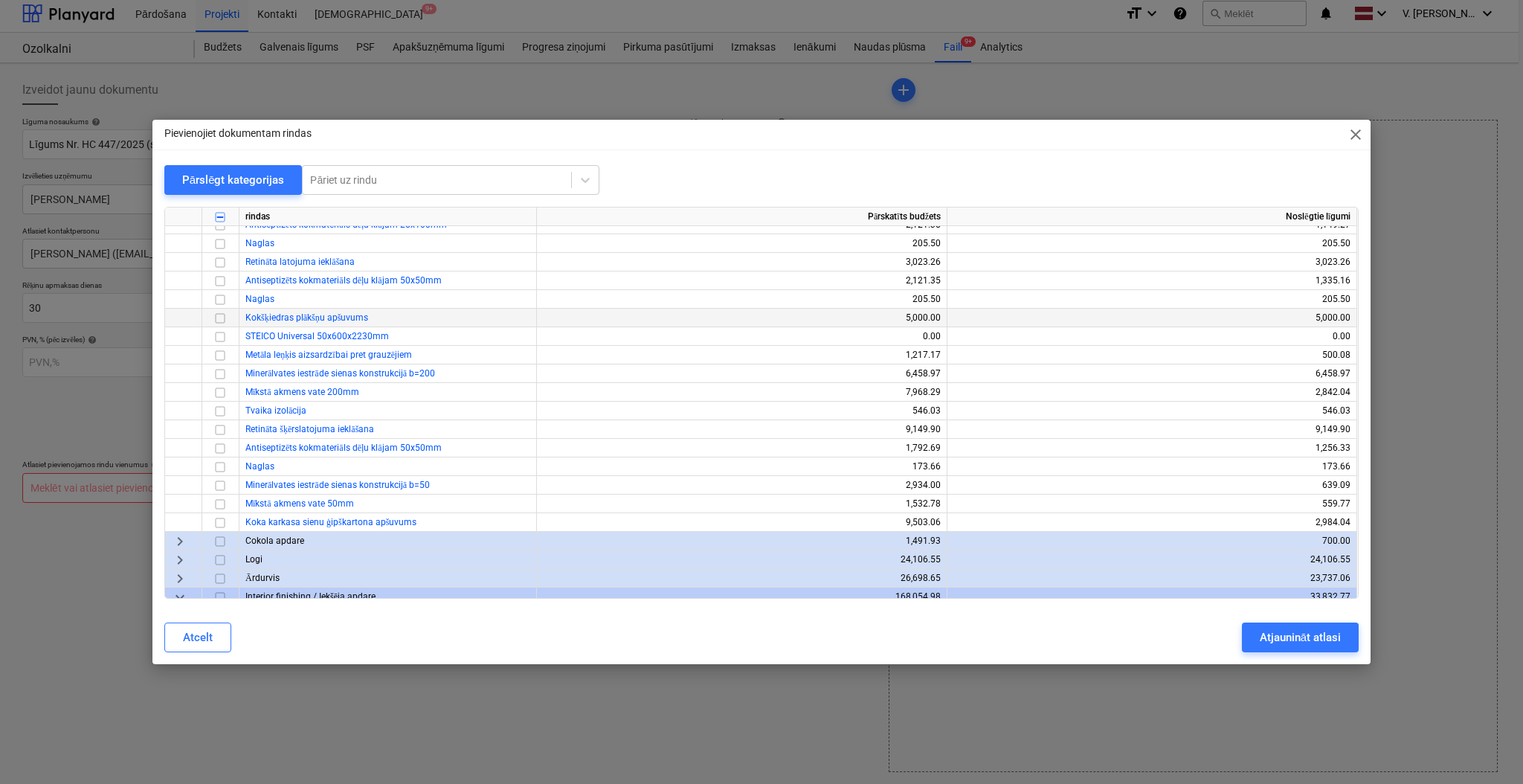
scroll to position [595, 0]
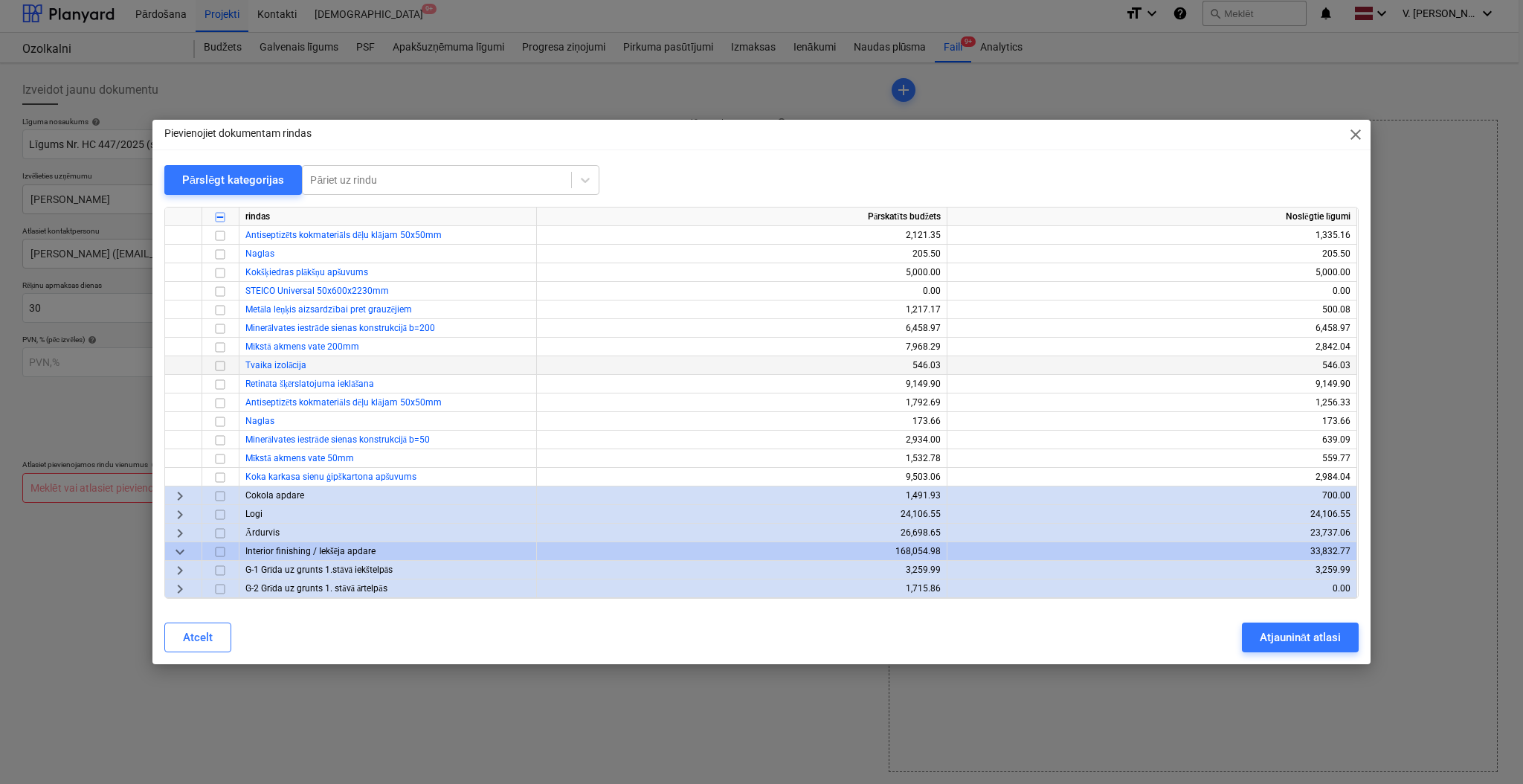
click at [222, 363] on input "checkbox" at bounding box center [220, 365] width 18 height 18
click at [221, 380] on input "checkbox" at bounding box center [220, 384] width 18 height 18
click at [227, 435] on input "checkbox" at bounding box center [220, 440] width 18 height 18
click at [221, 473] on input "checkbox" at bounding box center [220, 477] width 18 height 18
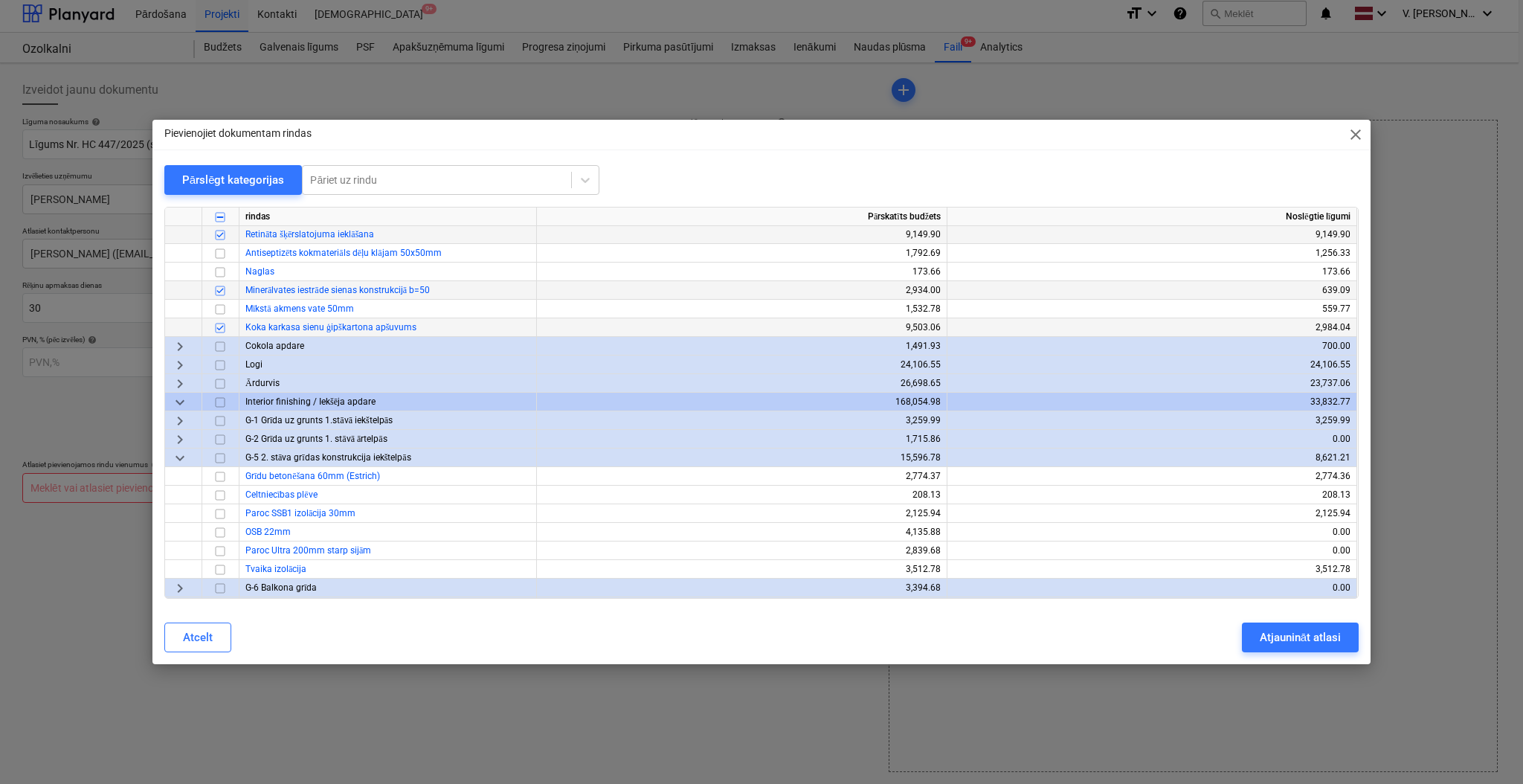
scroll to position [793, 0]
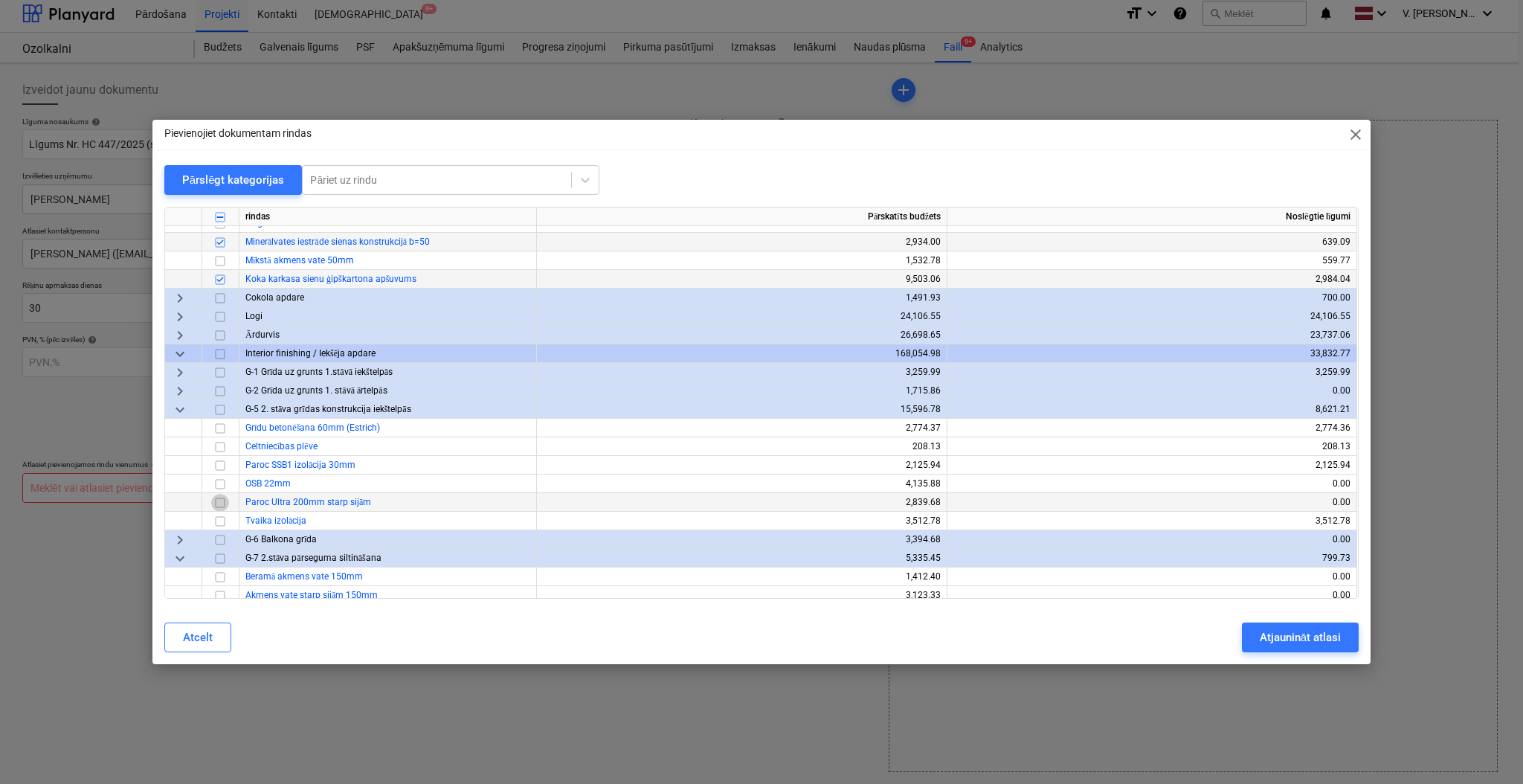
click at [222, 500] on input "checkbox" at bounding box center [220, 502] width 18 height 18
click at [218, 524] on input "checkbox" at bounding box center [220, 521] width 18 height 18
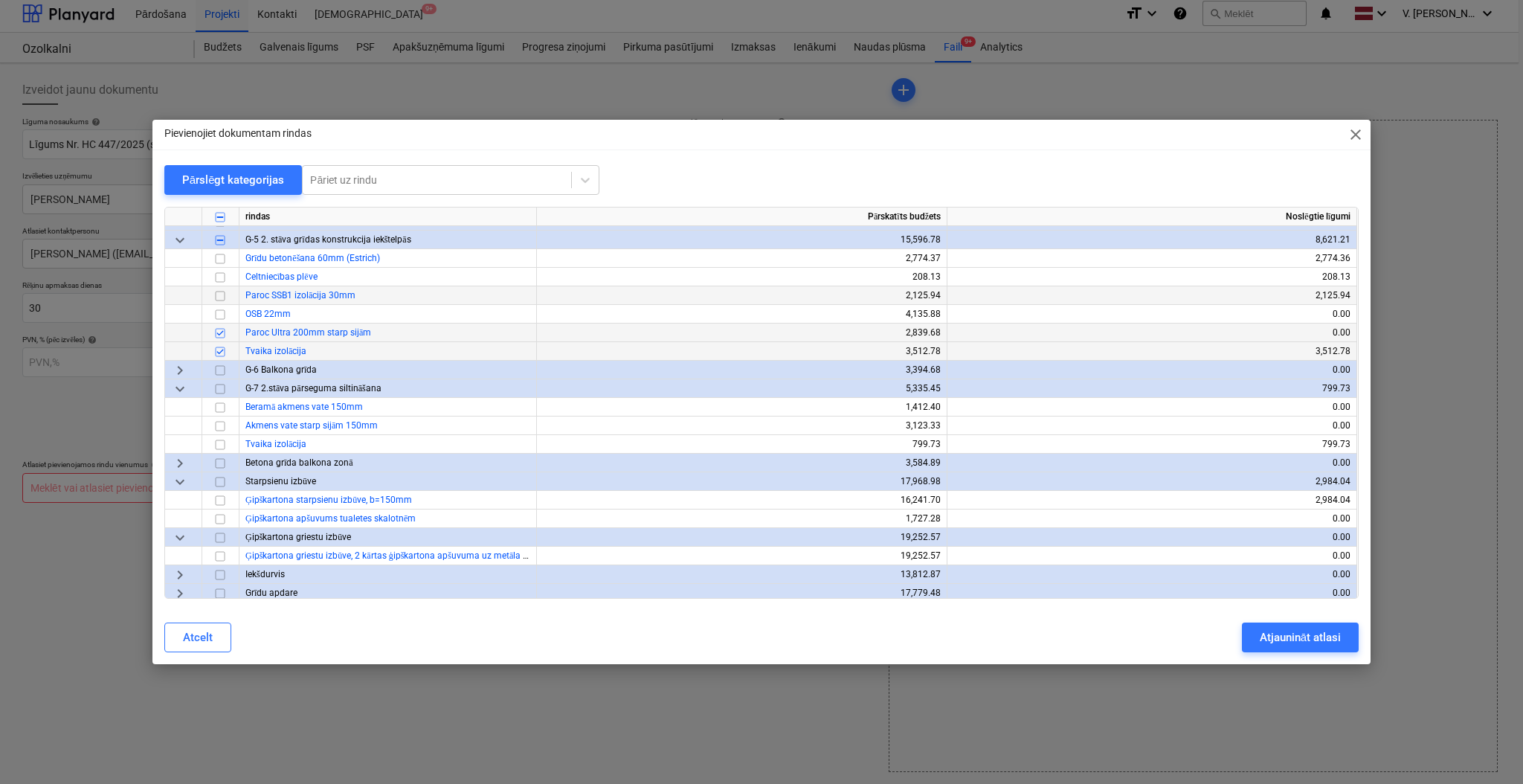
scroll to position [991, 0]
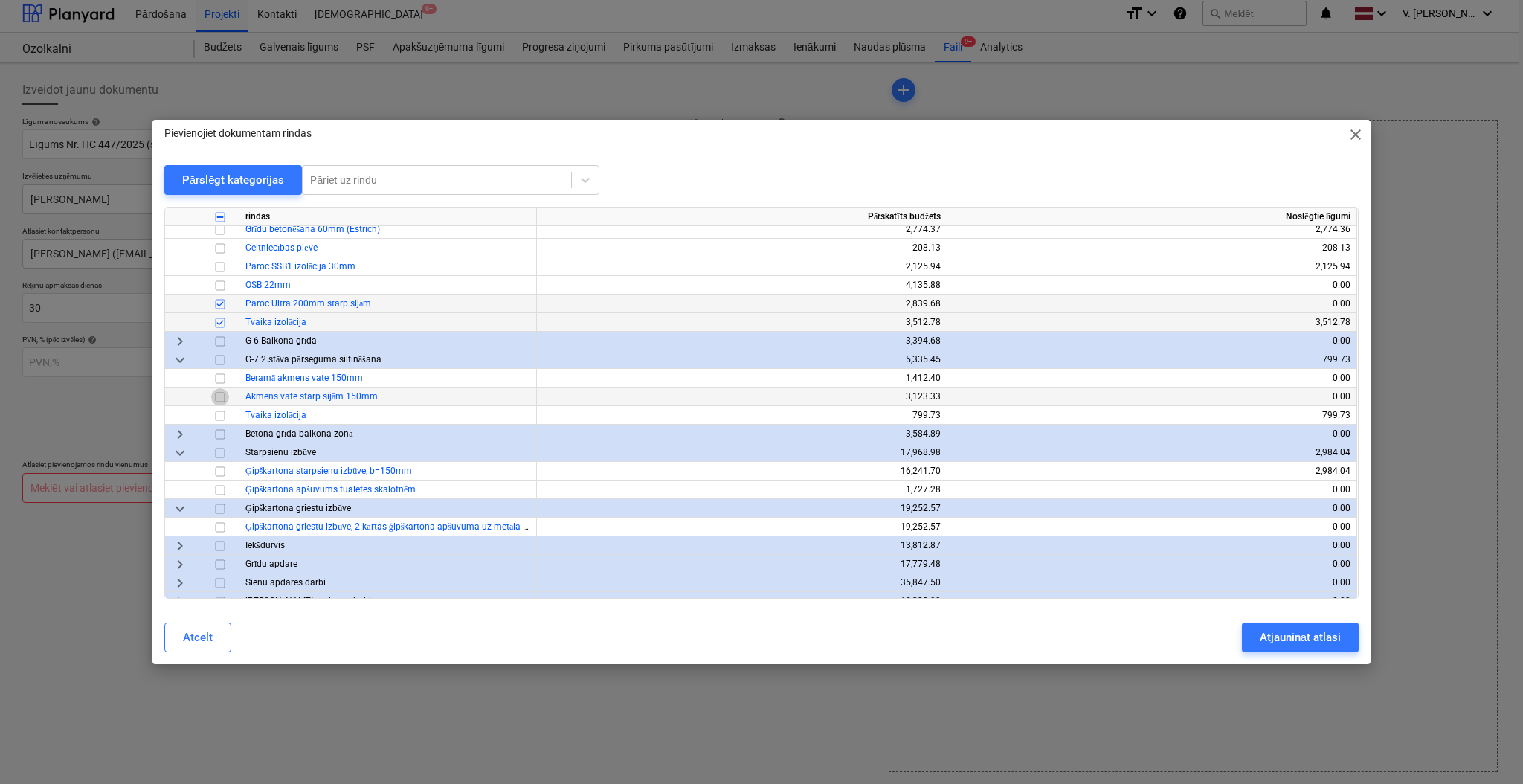
click at [224, 394] on input "checkbox" at bounding box center [220, 397] width 18 height 18
click at [222, 416] on input "checkbox" at bounding box center [220, 415] width 18 height 18
click at [219, 467] on input "checkbox" at bounding box center [220, 471] width 18 height 18
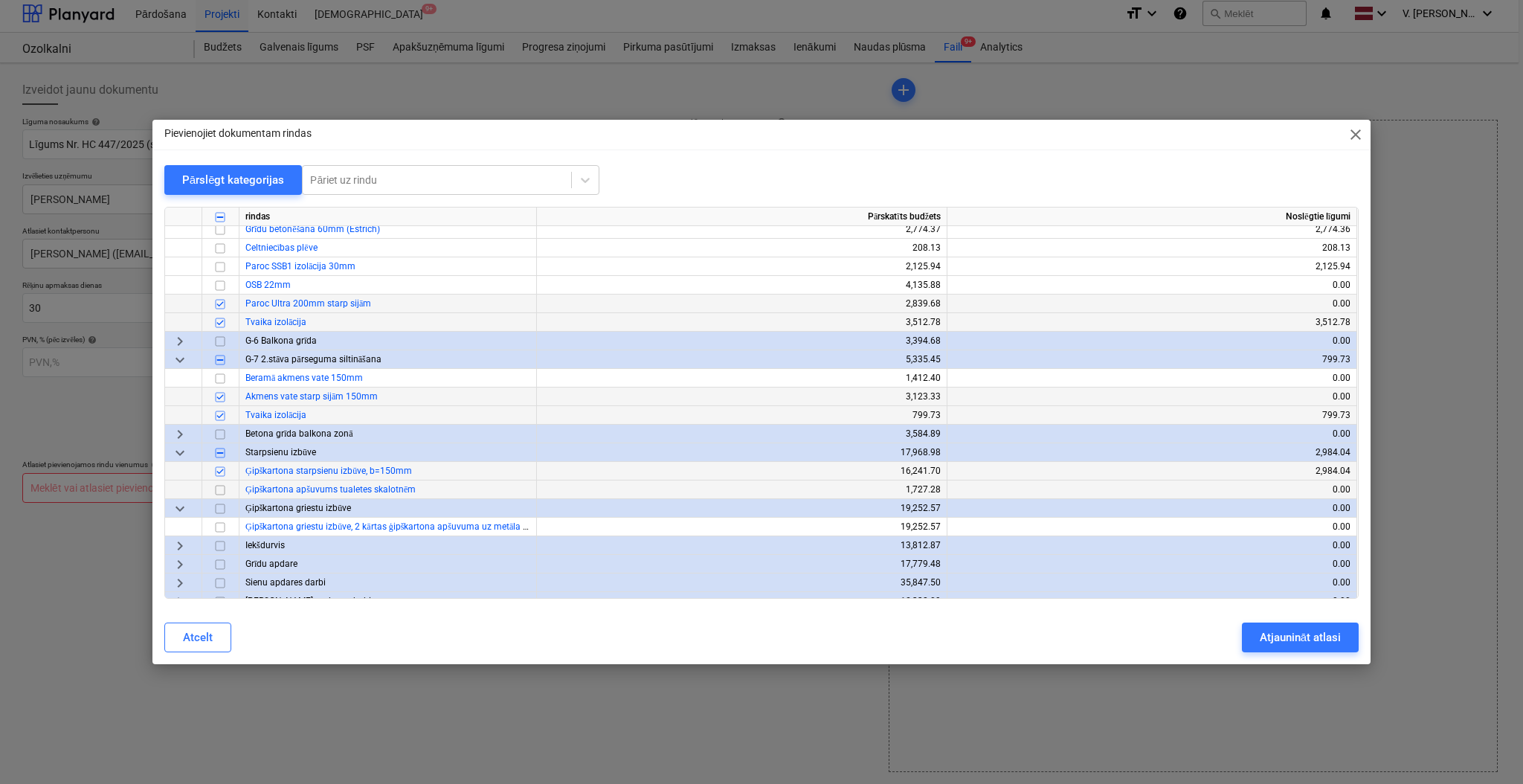
click at [221, 482] on input "checkbox" at bounding box center [220, 490] width 18 height 18
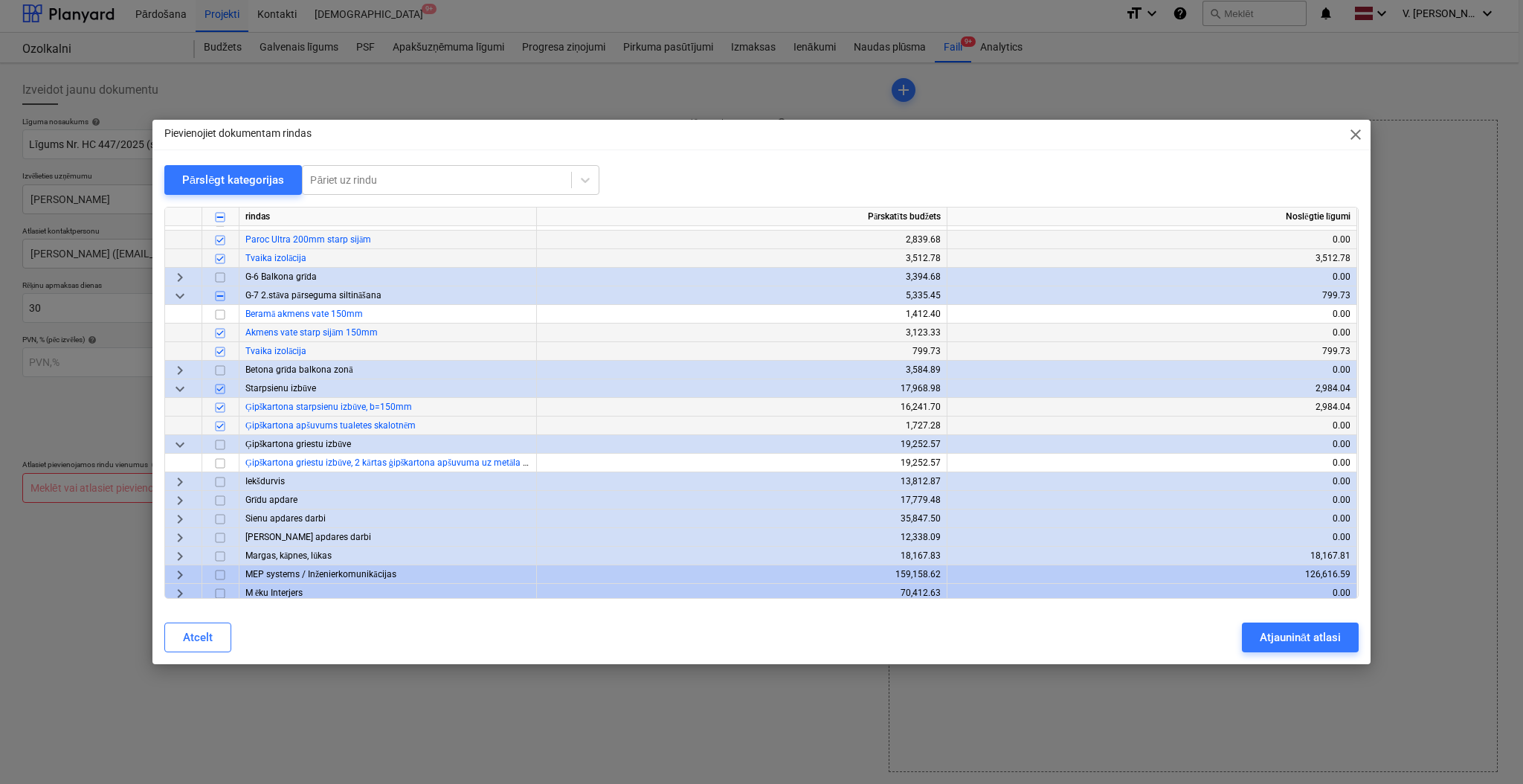
scroll to position [1090, 0]
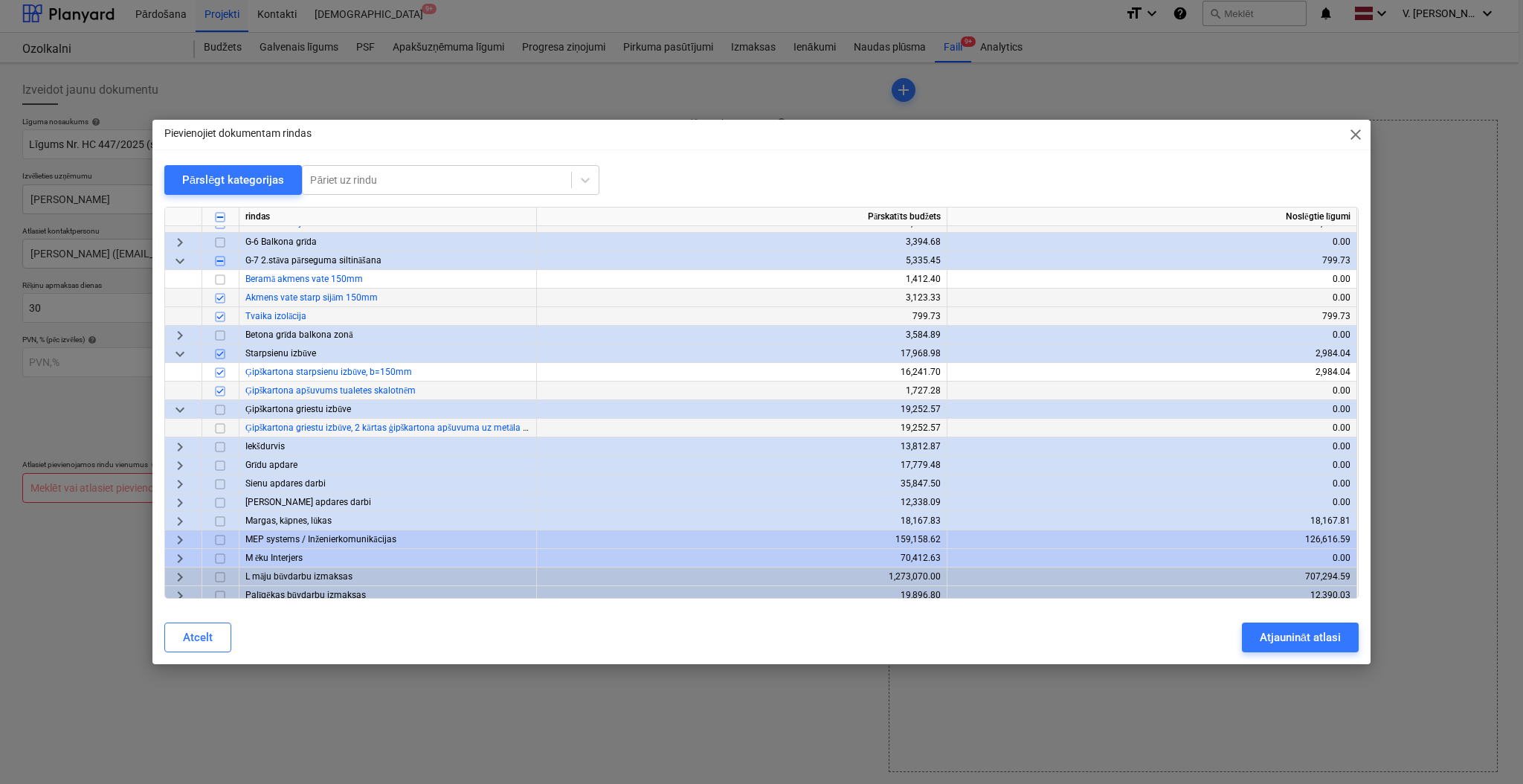
click at [222, 427] on input "checkbox" at bounding box center [220, 428] width 18 height 18
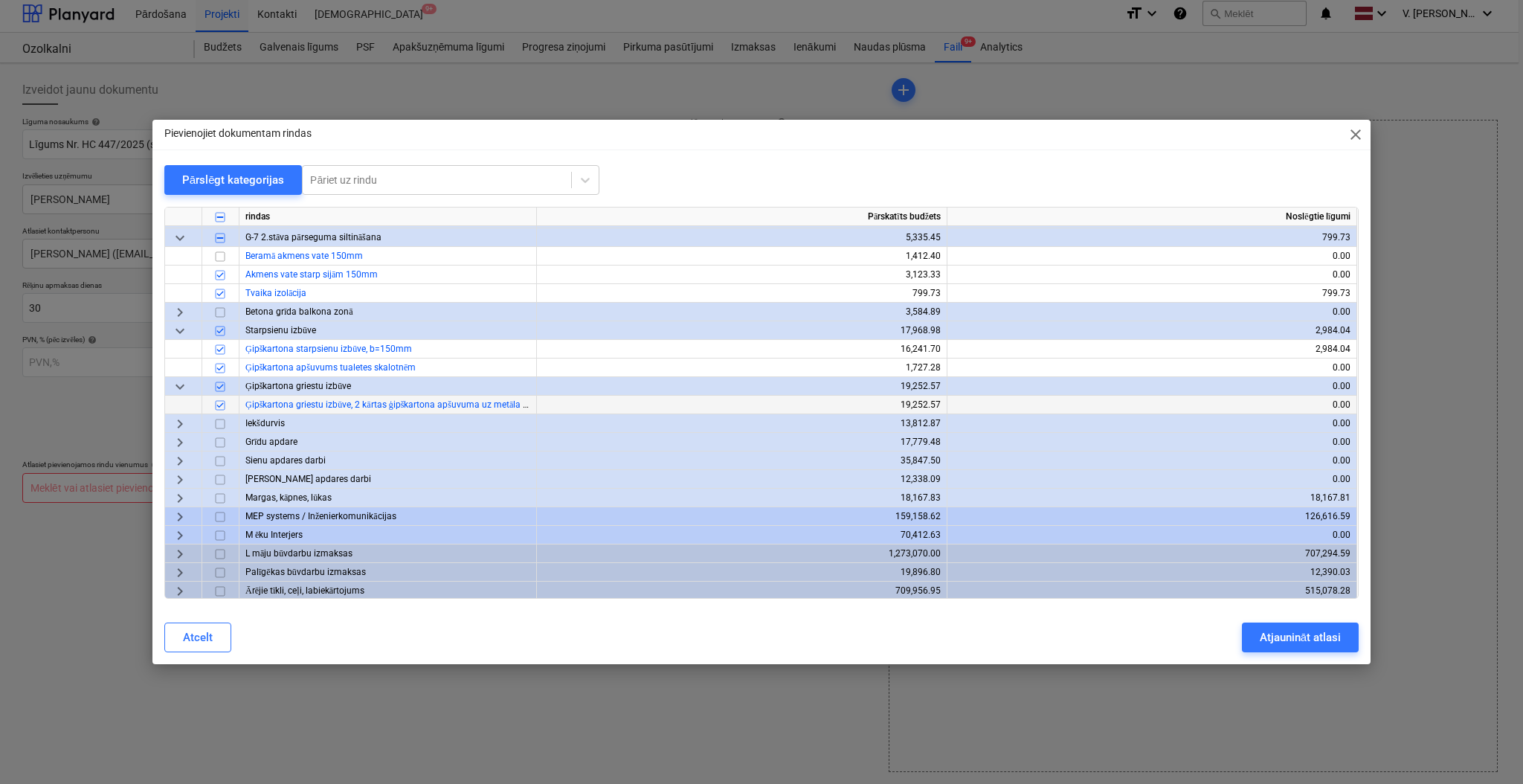
scroll to position [1156, 0]
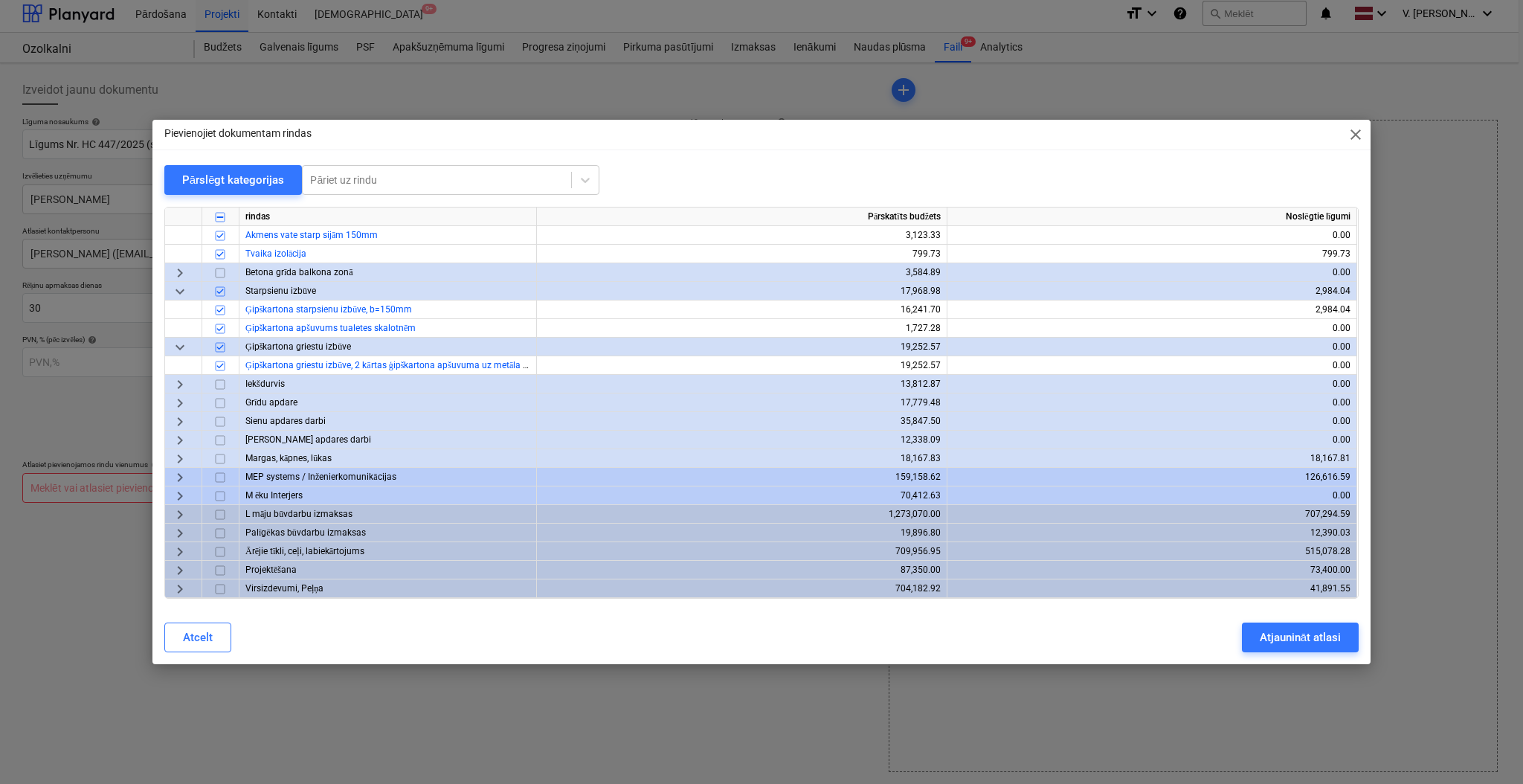
click at [181, 508] on span "keyboard_arrow_right" at bounding box center [180, 514] width 18 height 18
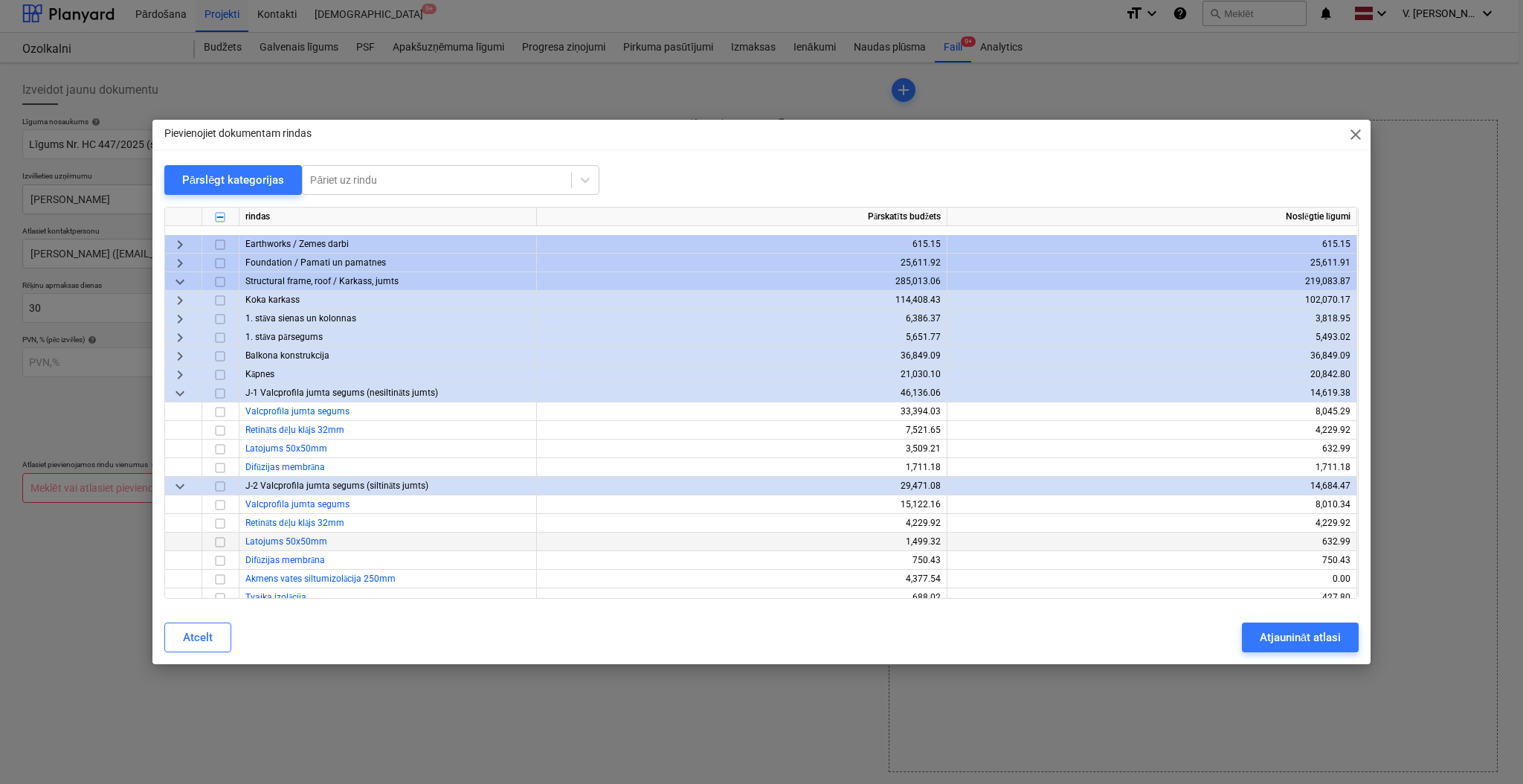
scroll to position [1552, 0]
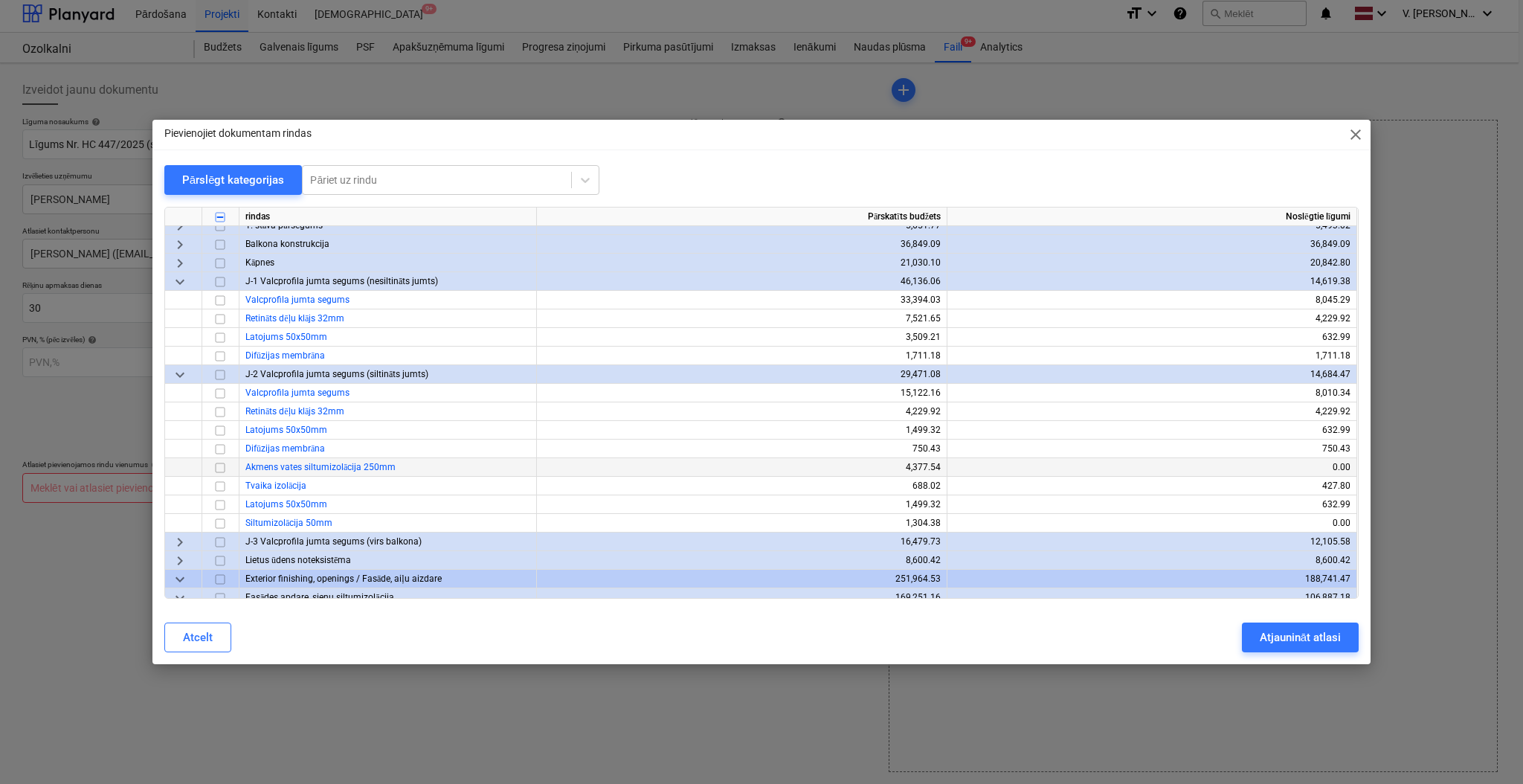
click at [221, 467] on input "checkbox" at bounding box center [220, 467] width 18 height 18
click at [224, 486] on input "checkbox" at bounding box center [220, 486] width 18 height 18
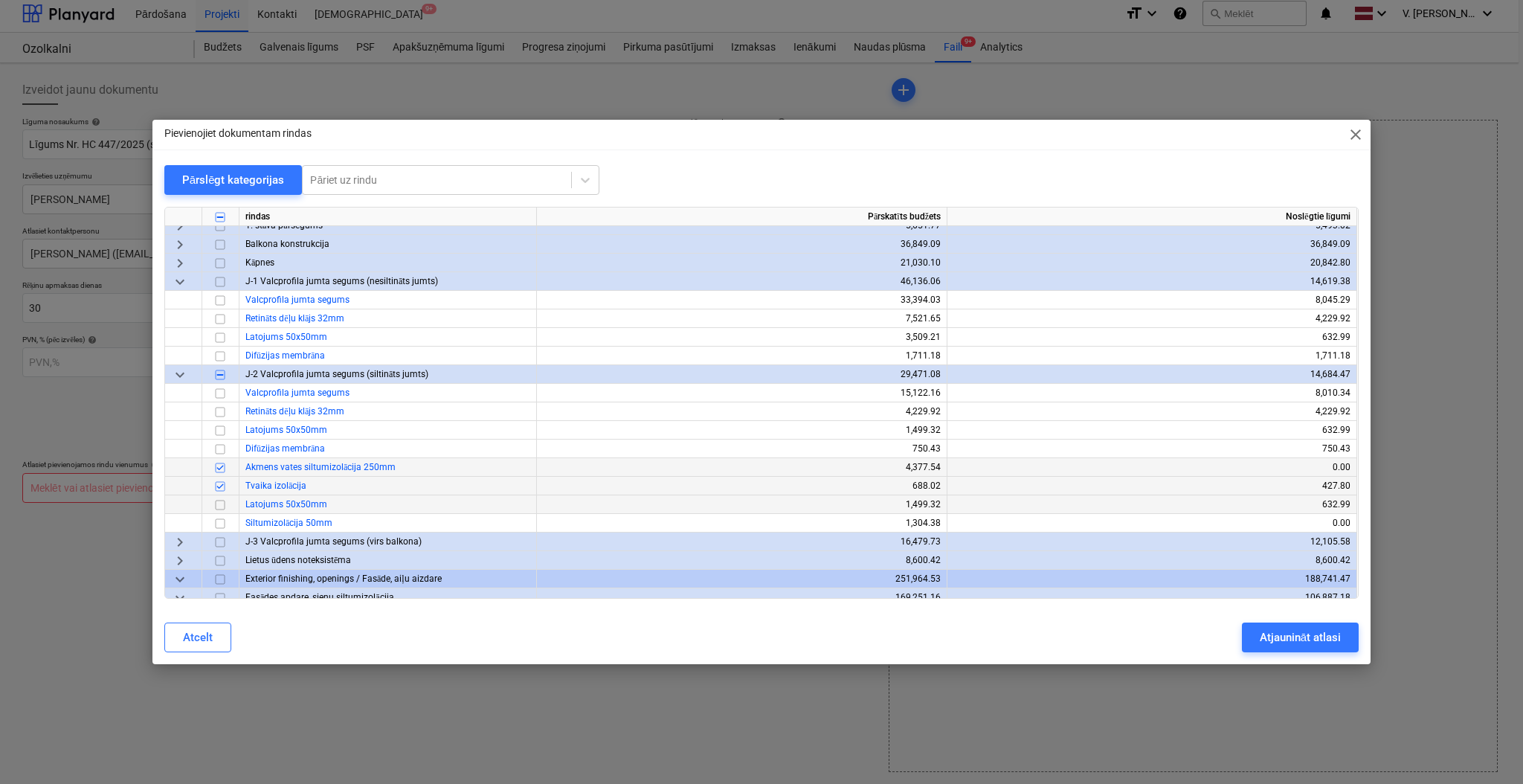
click at [222, 500] on input "checkbox" at bounding box center [220, 505] width 18 height 18
click at [222, 523] on input "checkbox" at bounding box center [220, 523] width 18 height 18
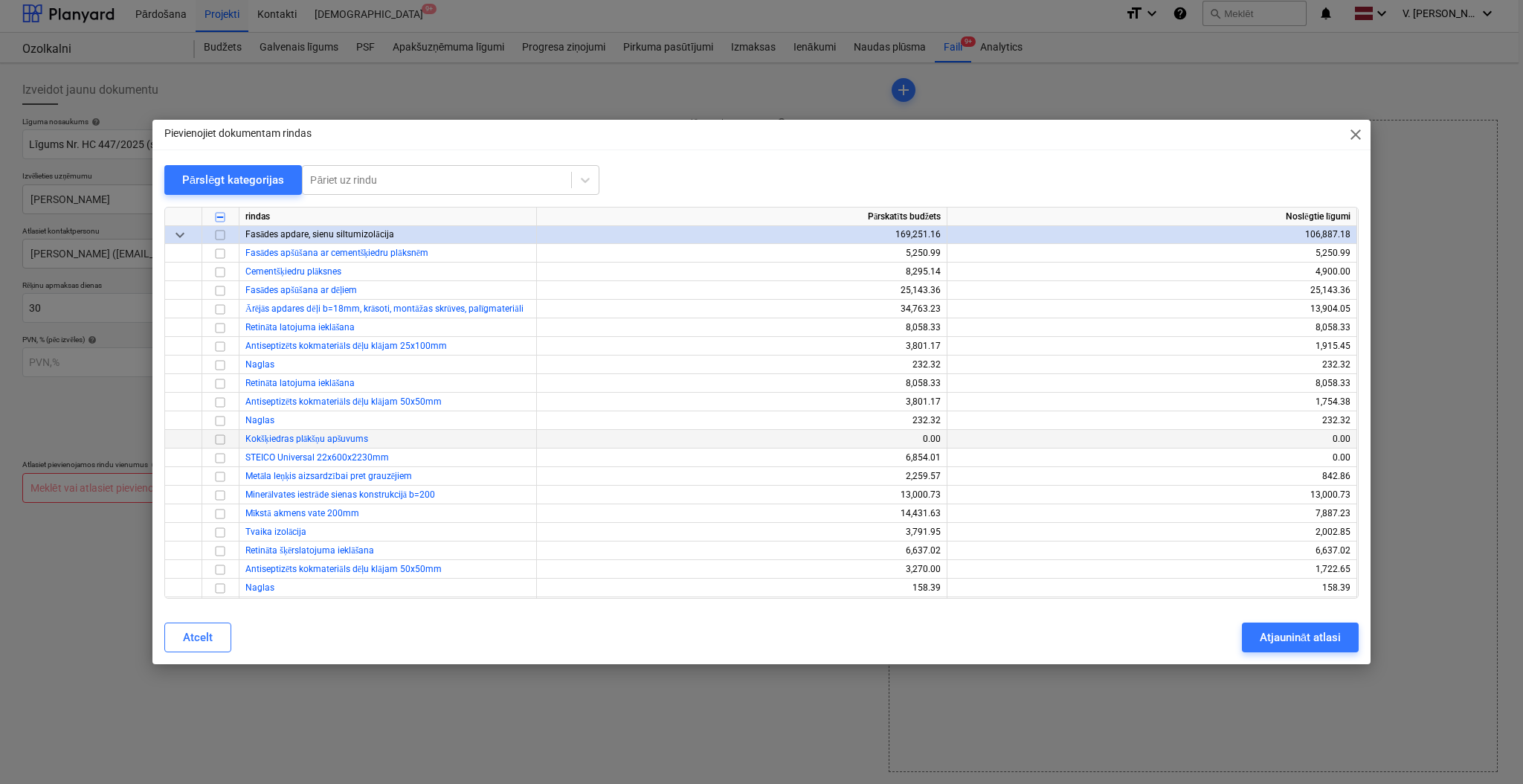
scroll to position [1948, 0]
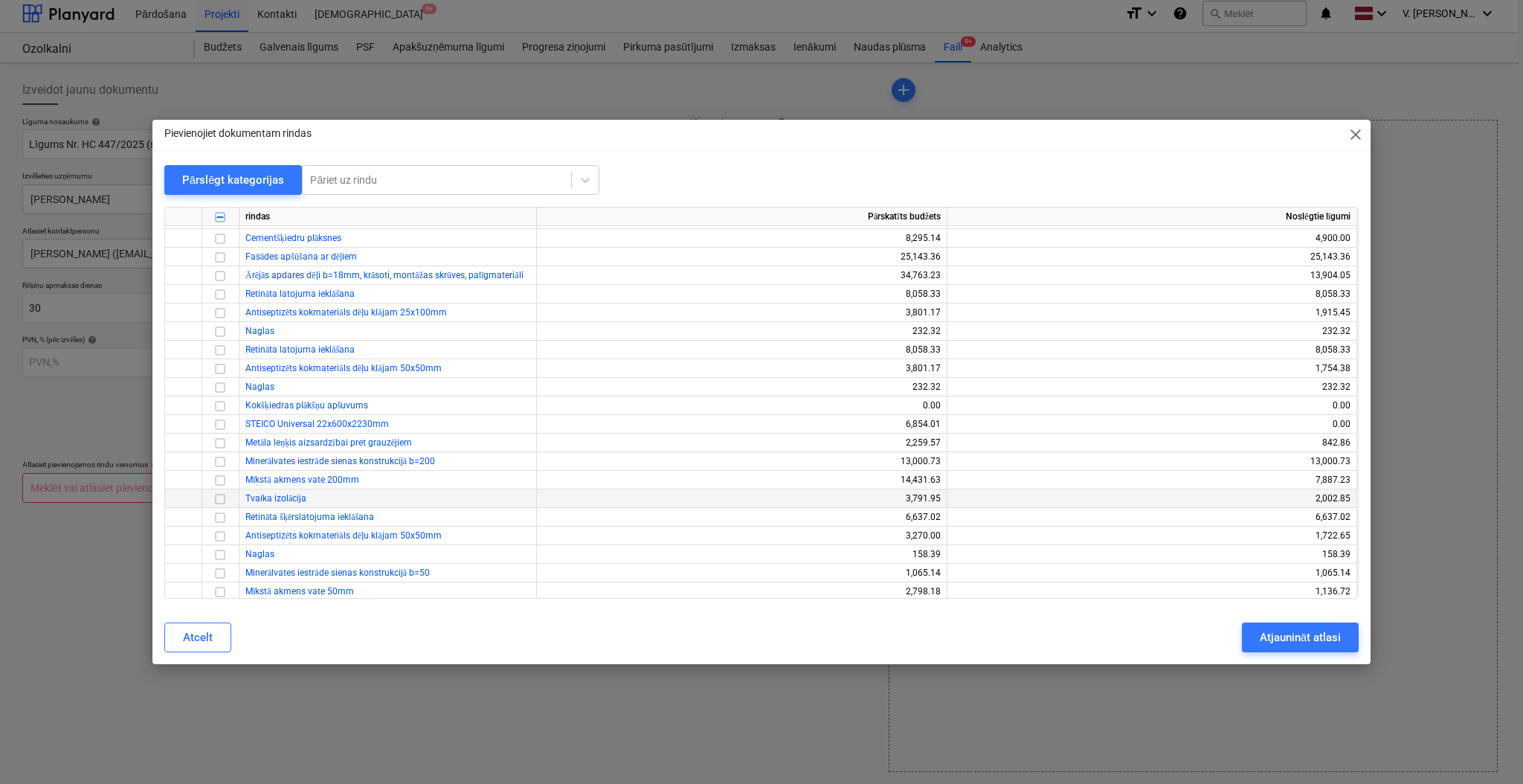
click at [218, 498] on input "checkbox" at bounding box center [220, 499] width 18 height 18
click at [218, 513] on input "checkbox" at bounding box center [220, 517] width 18 height 18
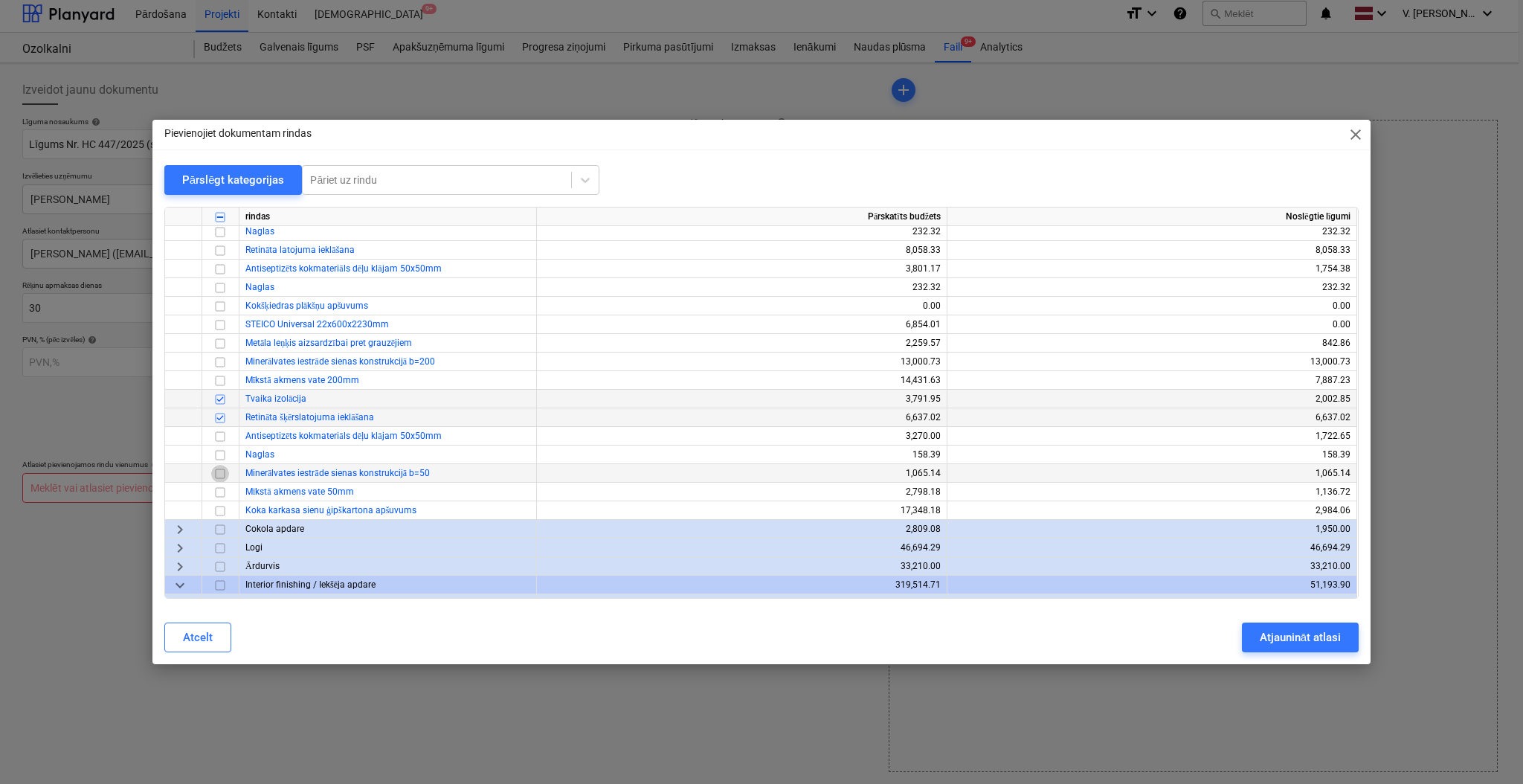
click at [223, 472] on input "checkbox" at bounding box center [220, 473] width 18 height 18
click at [220, 506] on input "checkbox" at bounding box center [220, 511] width 18 height 18
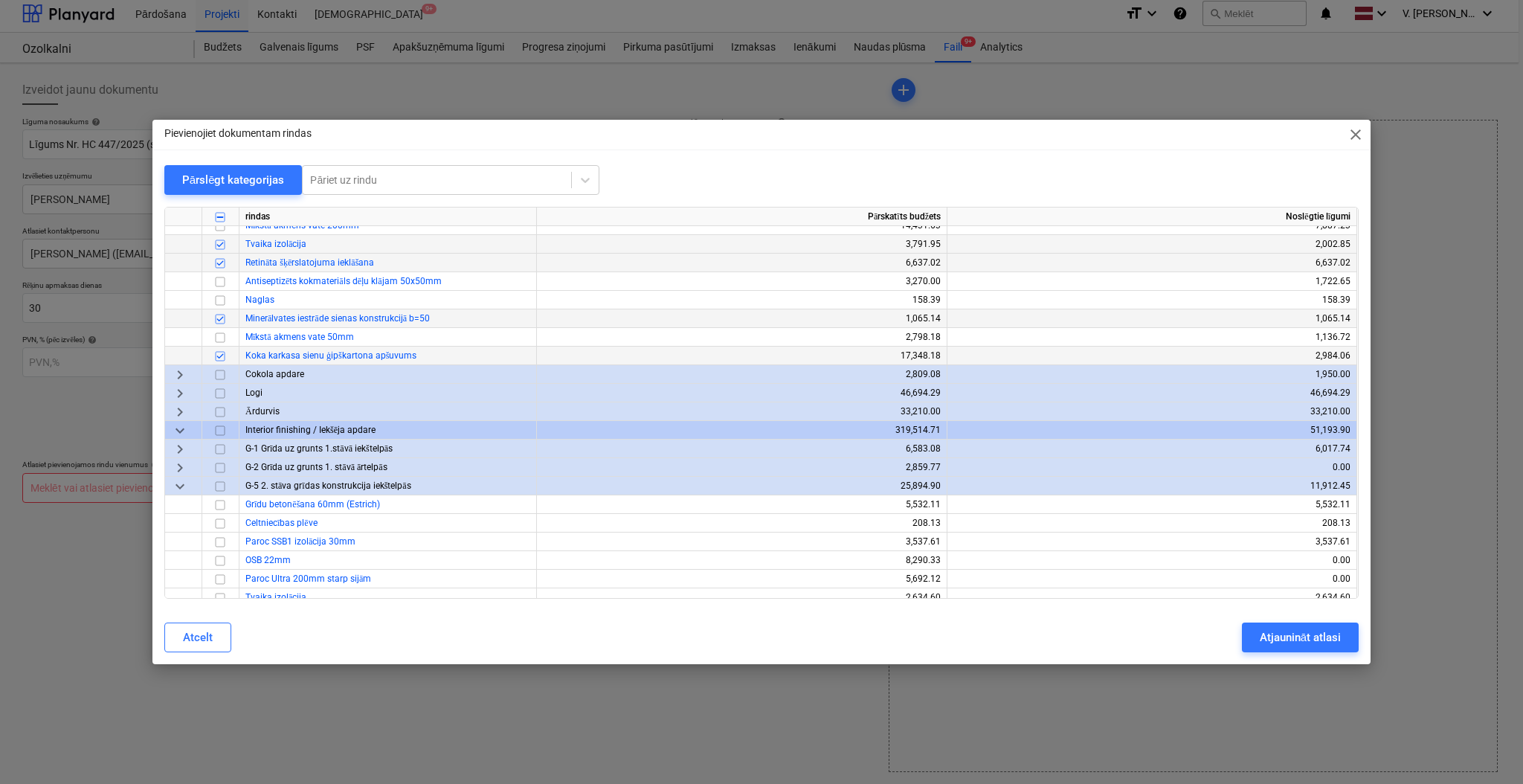
scroll to position [2246, 0]
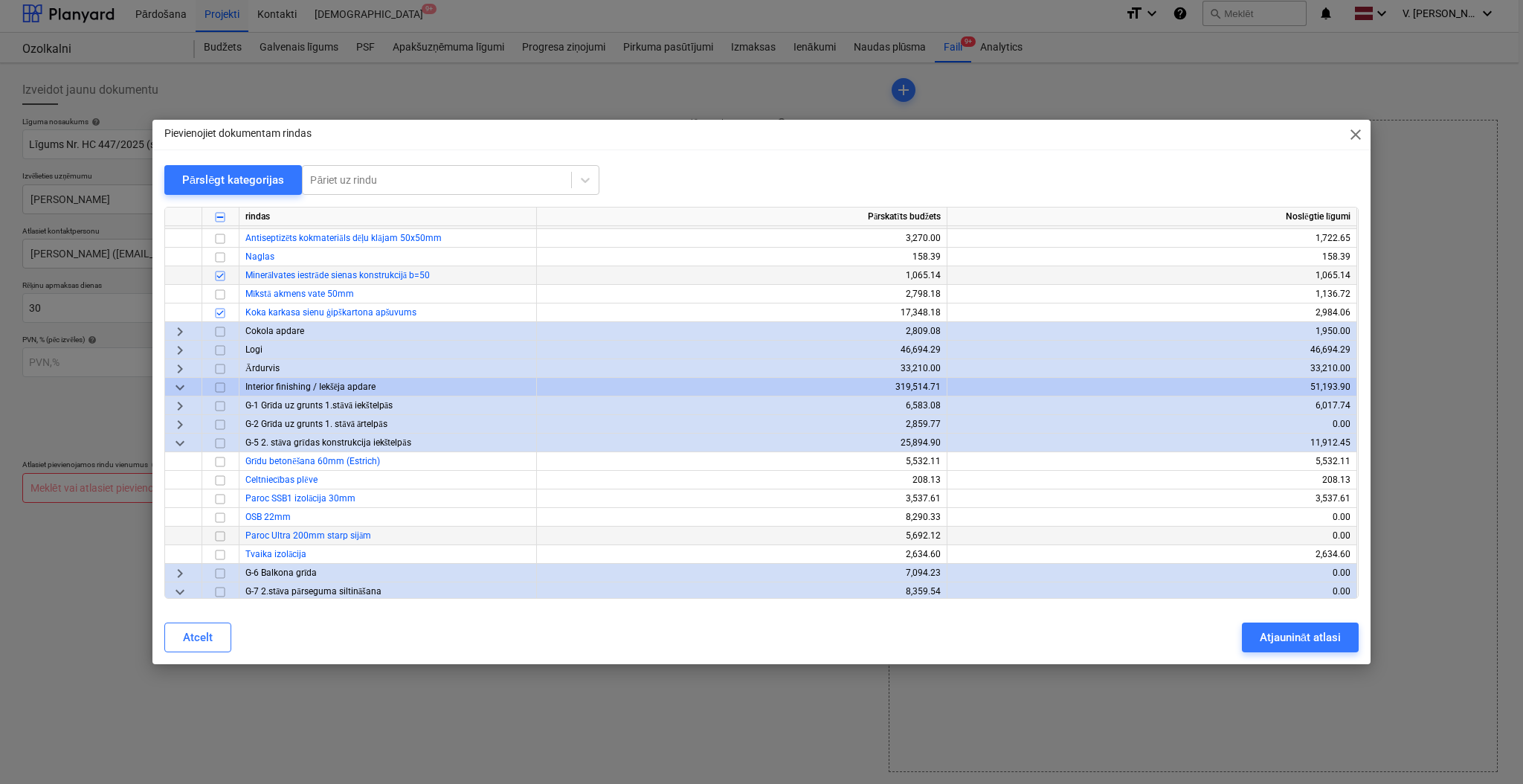
click at [223, 535] on input "checkbox" at bounding box center [220, 536] width 18 height 18
click at [221, 553] on input "checkbox" at bounding box center [220, 554] width 18 height 18
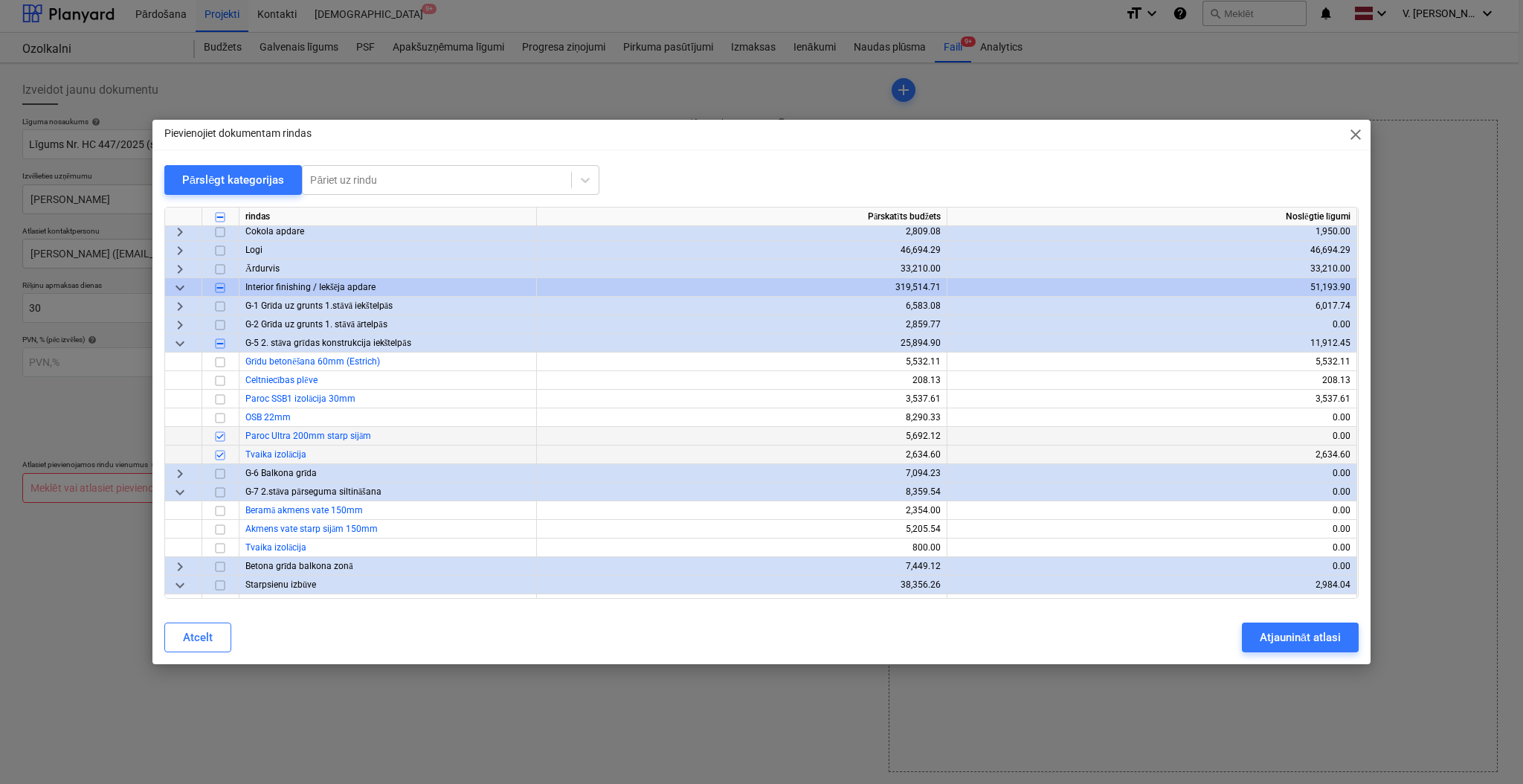
scroll to position [2444, 0]
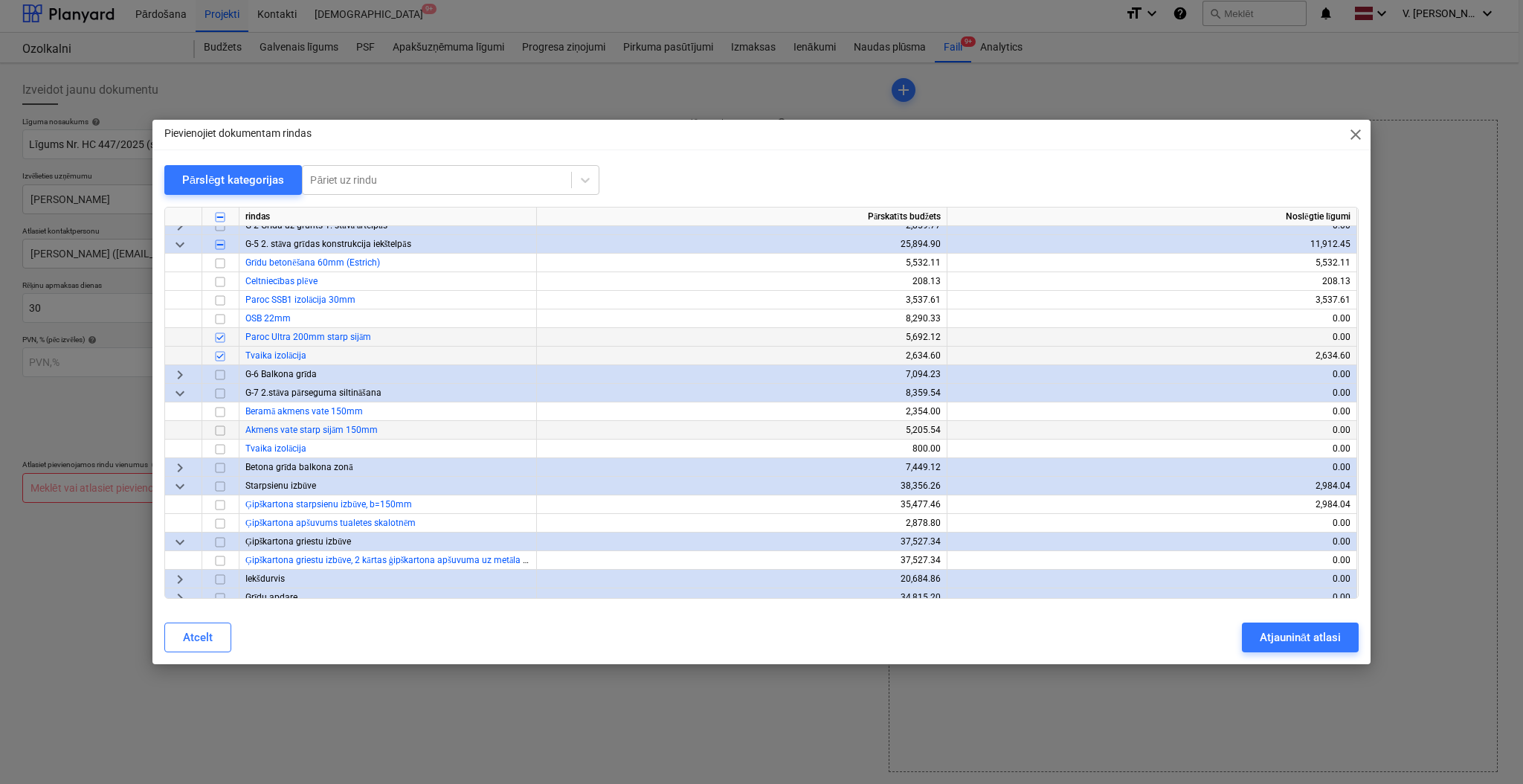
click at [227, 426] on input "checkbox" at bounding box center [220, 430] width 18 height 18
click at [222, 443] on input "checkbox" at bounding box center [220, 449] width 18 height 18
click at [222, 504] on input "checkbox" at bounding box center [220, 505] width 18 height 18
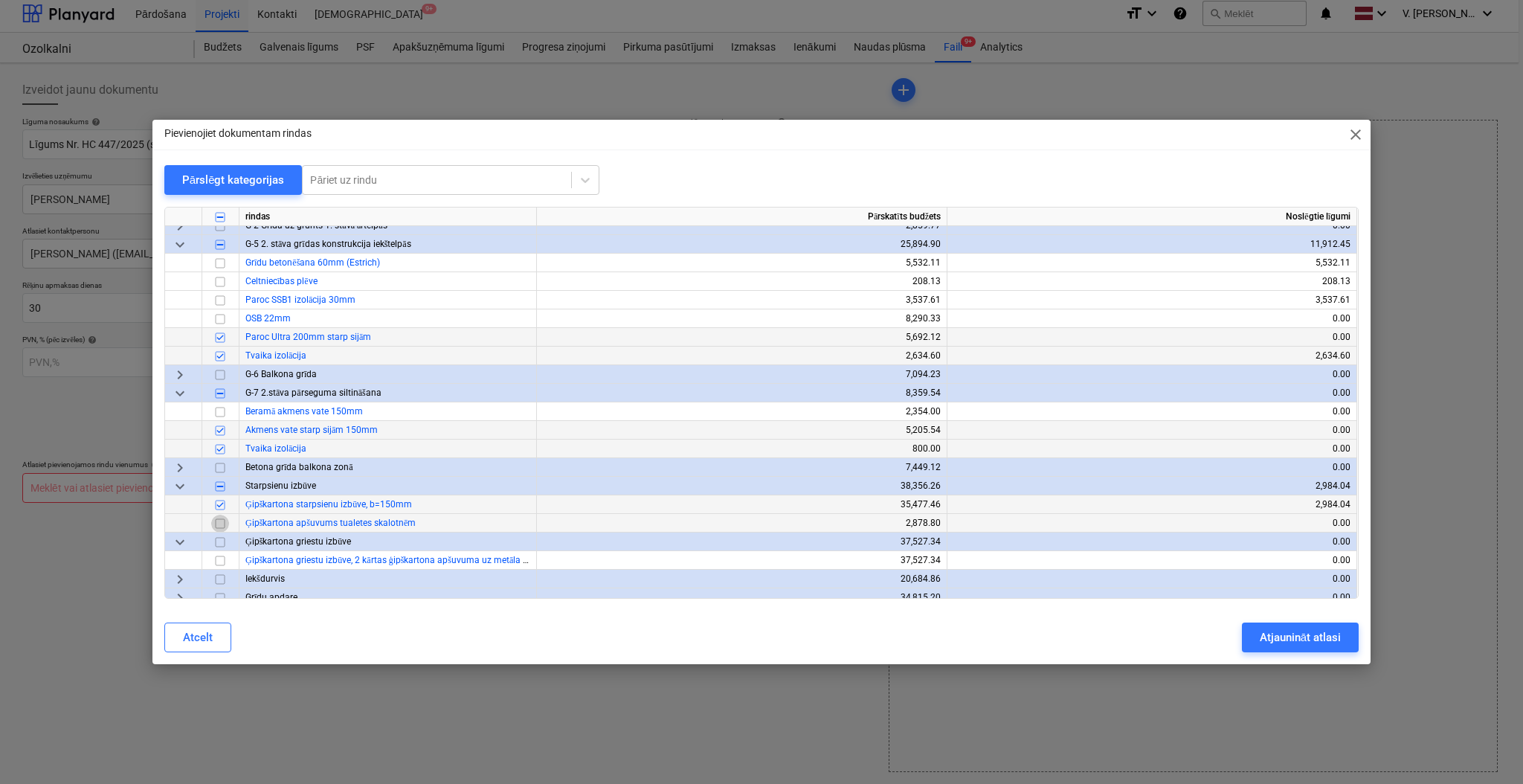
click at [222, 521] on input "checkbox" at bounding box center [220, 523] width 18 height 18
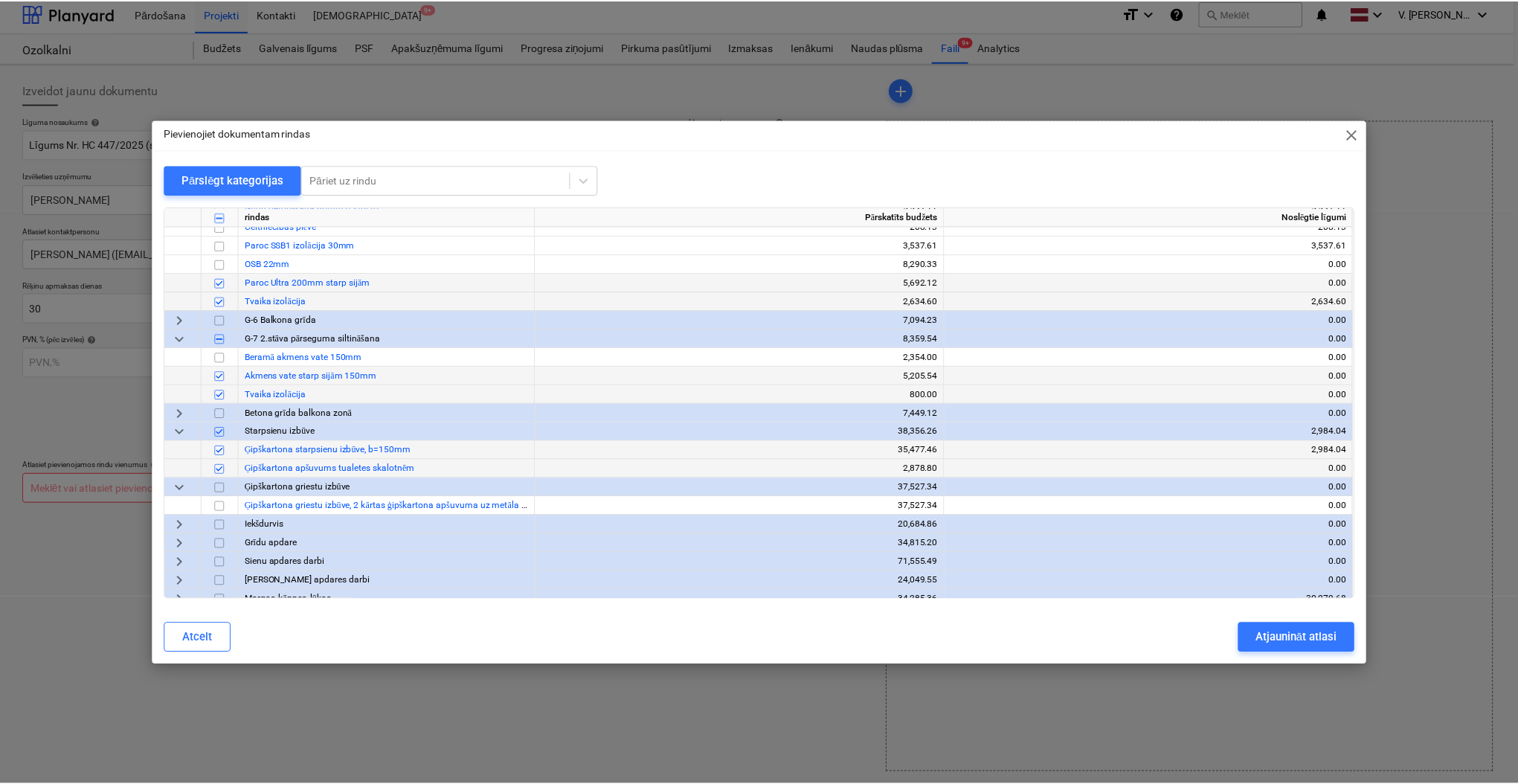
scroll to position [2543, 0]
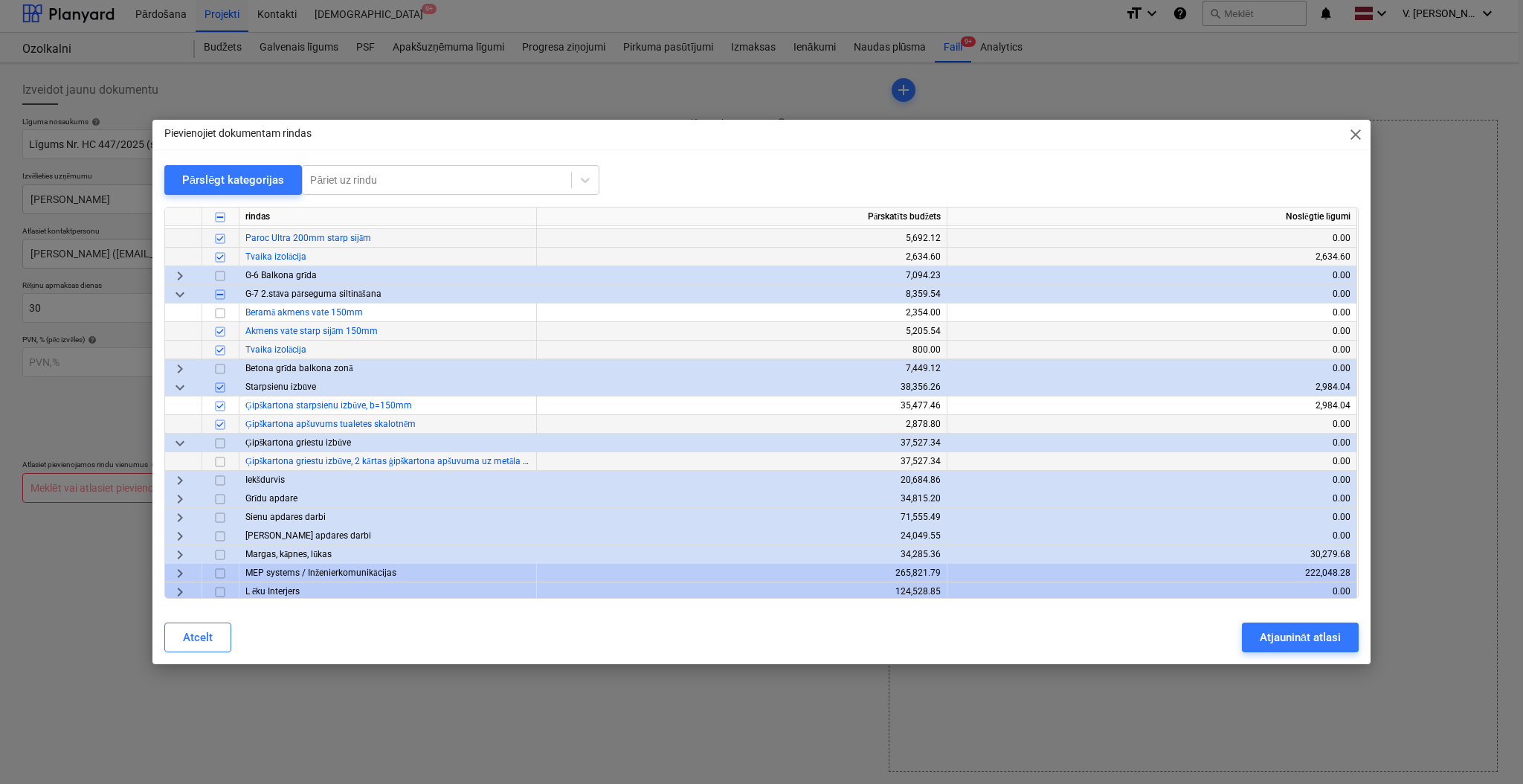
click at [225, 460] on input "checkbox" at bounding box center [220, 461] width 18 height 18
click at [1279, 634] on div "Atjaunināt atlasi" at bounding box center [1299, 637] width 81 height 19
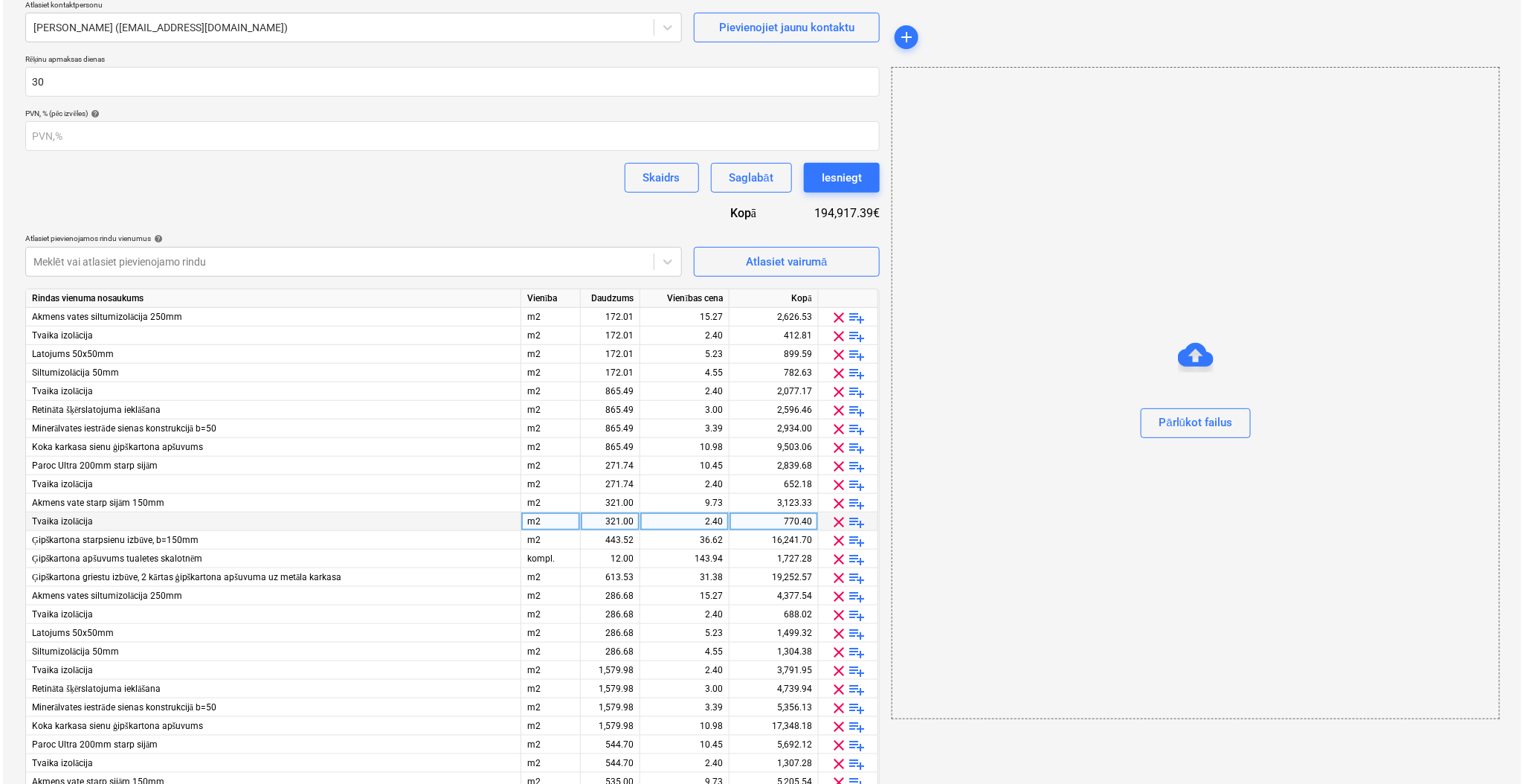
scroll to position [174, 0]
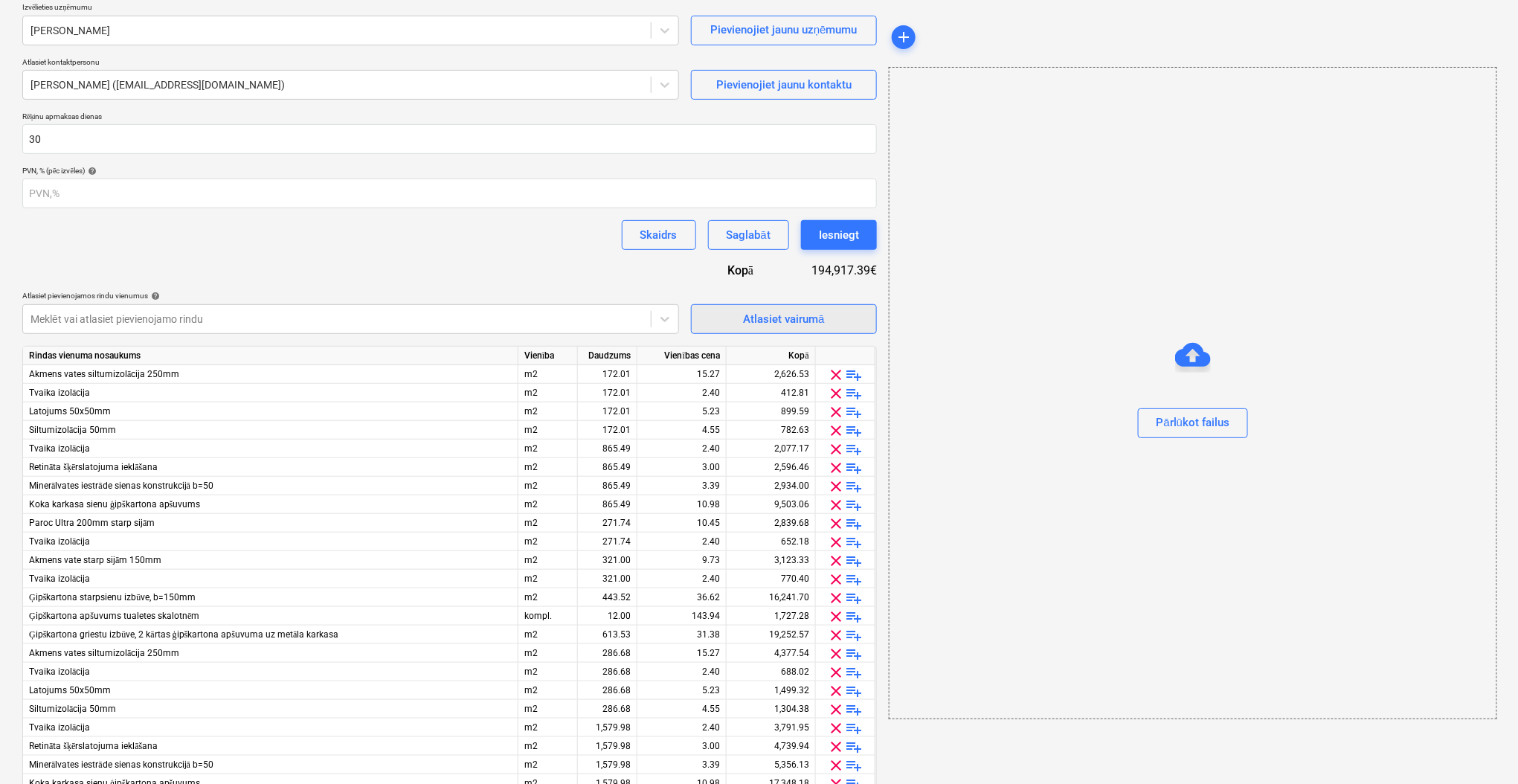
click at [791, 318] on div "Atlasiet vairumā" at bounding box center [783, 318] width 81 height 19
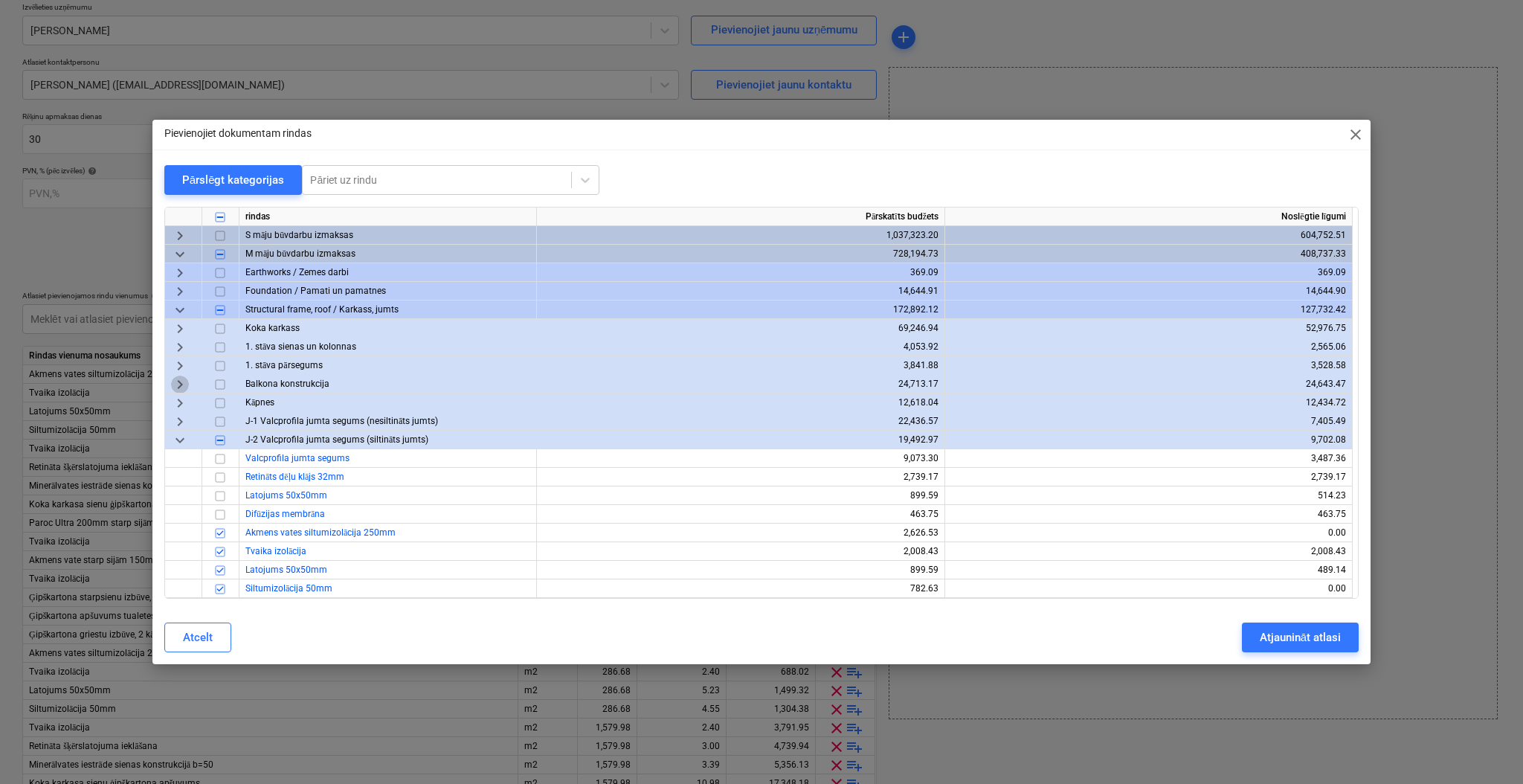
click at [179, 384] on span "keyboard_arrow_right" at bounding box center [180, 384] width 18 height 18
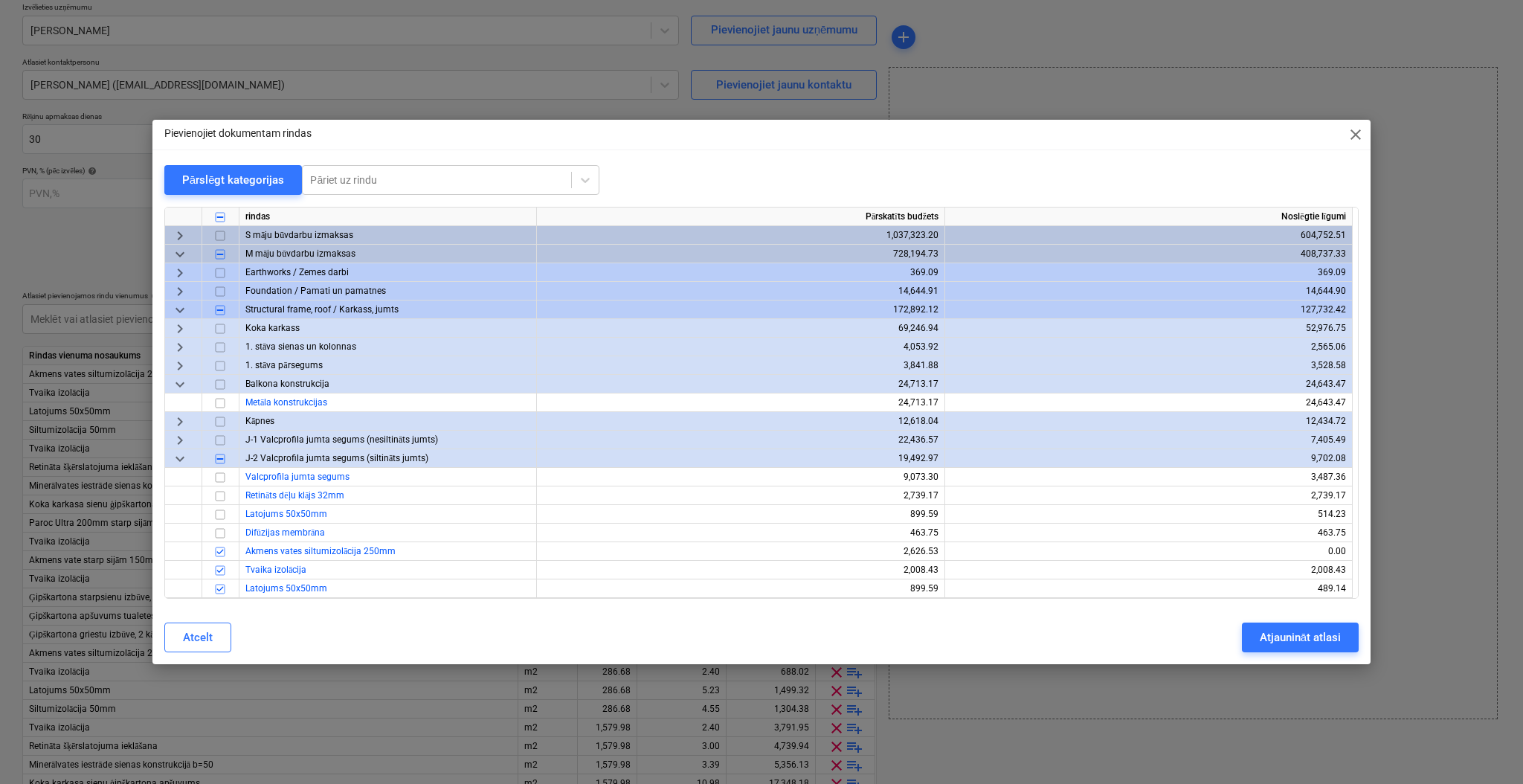
click at [179, 384] on span "keyboard_arrow_down" at bounding box center [180, 384] width 18 height 18
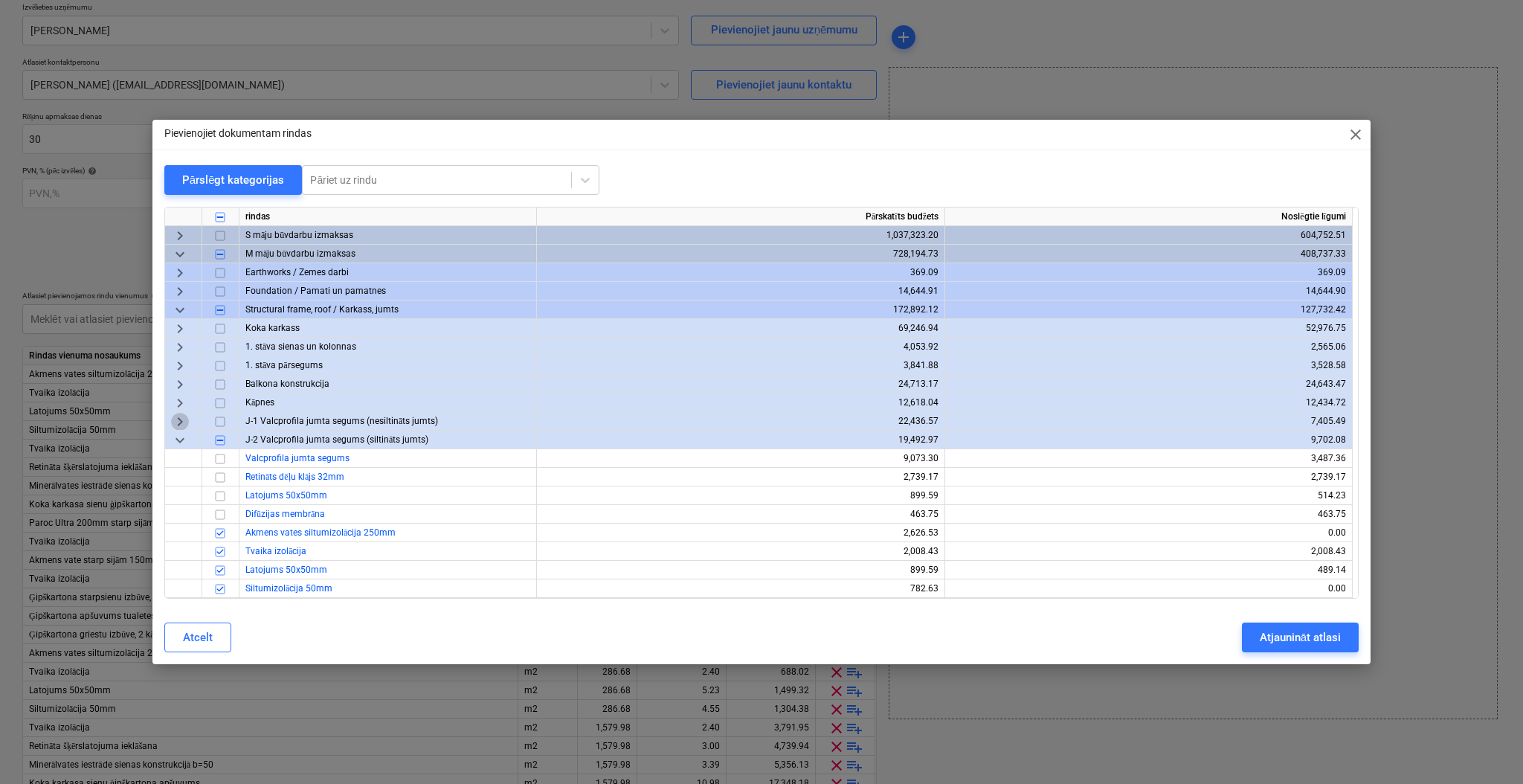
click at [184, 424] on span "keyboard_arrow_right" at bounding box center [180, 421] width 18 height 18
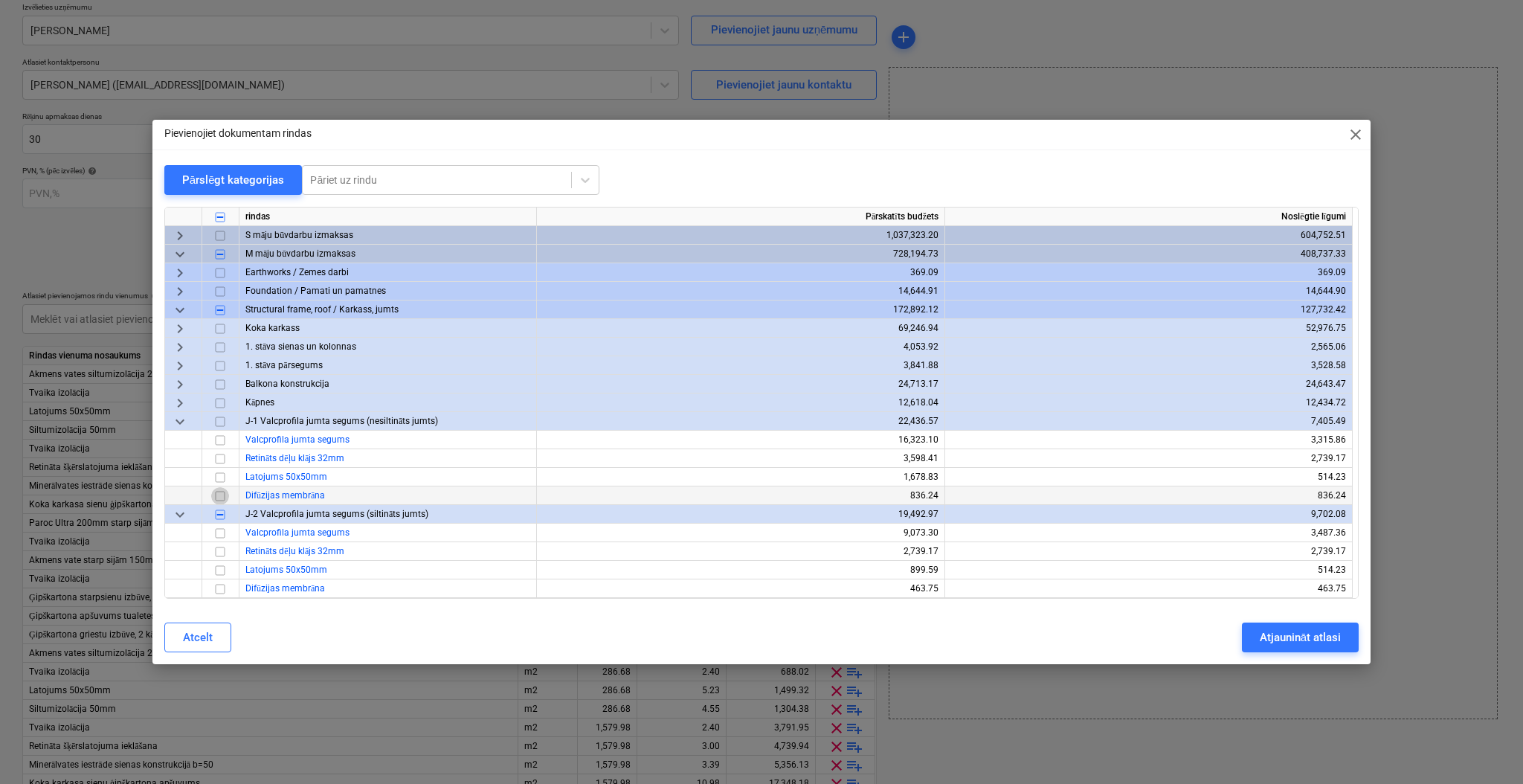
click at [222, 497] on input "checkbox" at bounding box center [220, 496] width 18 height 18
click at [221, 479] on input "checkbox" at bounding box center [220, 477] width 18 height 18
click at [224, 479] on input "checkbox" at bounding box center [220, 477] width 18 height 18
click at [223, 493] on input "checkbox" at bounding box center [220, 496] width 18 height 18
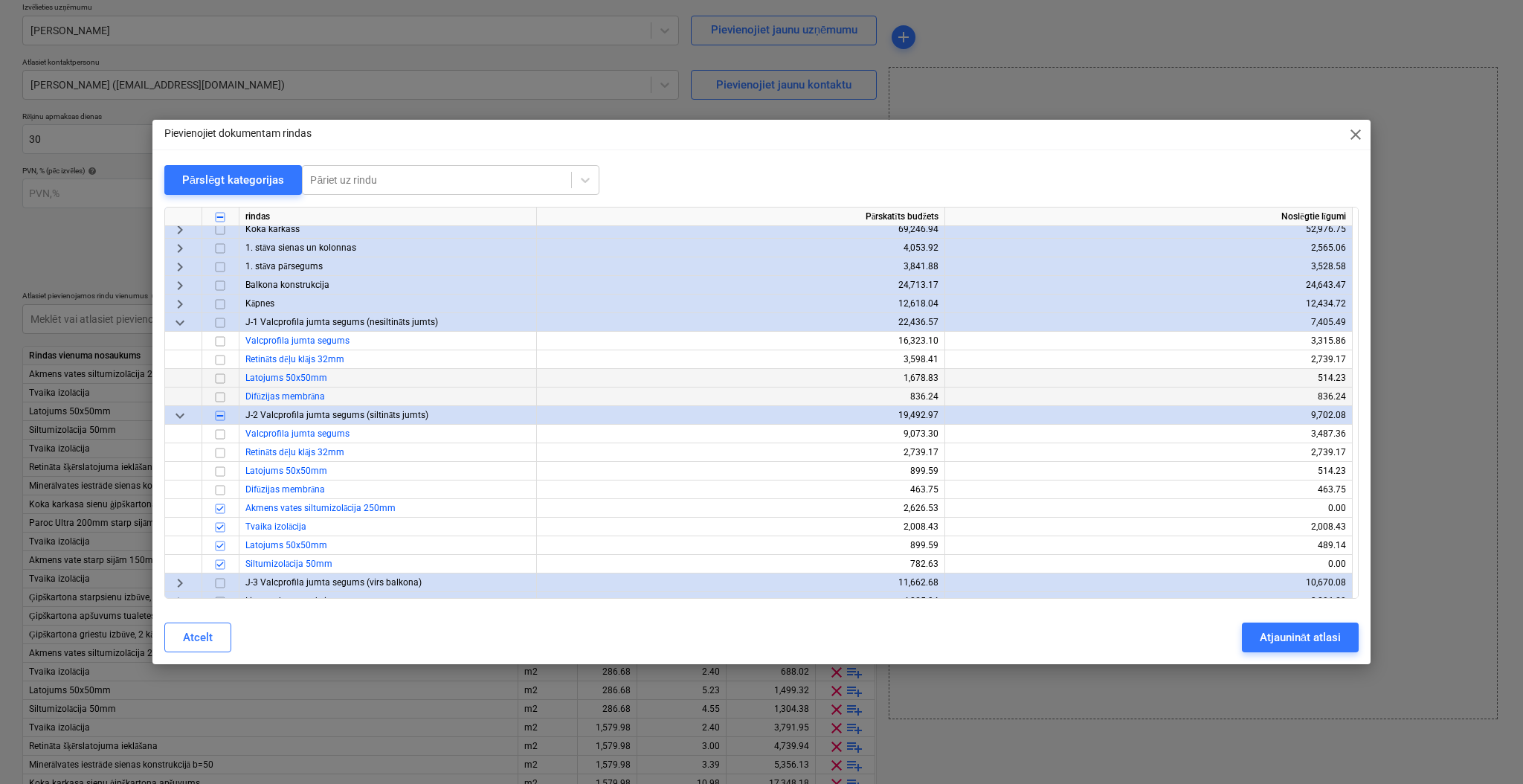
scroll to position [198, 0]
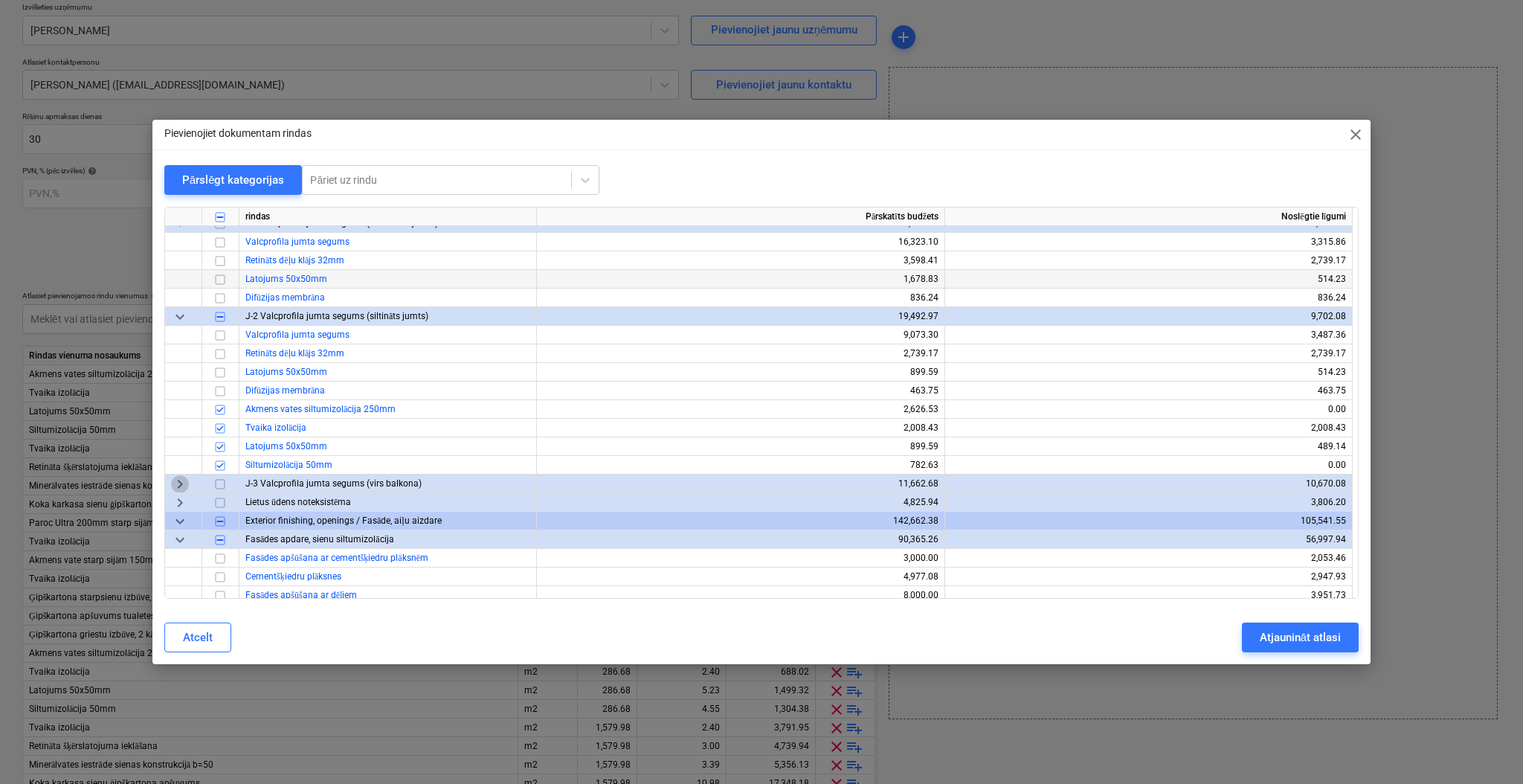
click at [181, 487] on span "keyboard_arrow_right" at bounding box center [180, 484] width 18 height 18
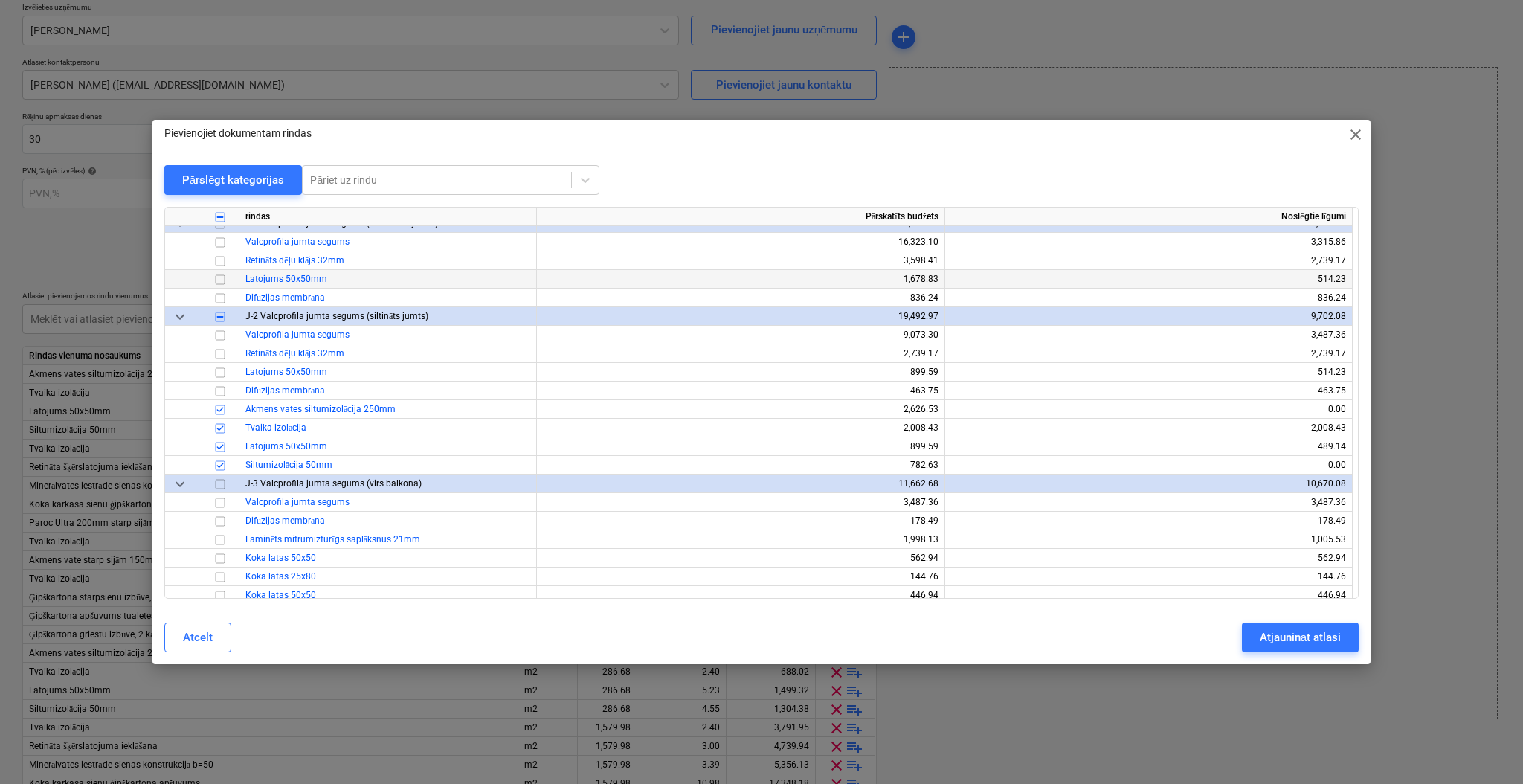
click at [181, 487] on span "keyboard_arrow_down" at bounding box center [180, 484] width 18 height 18
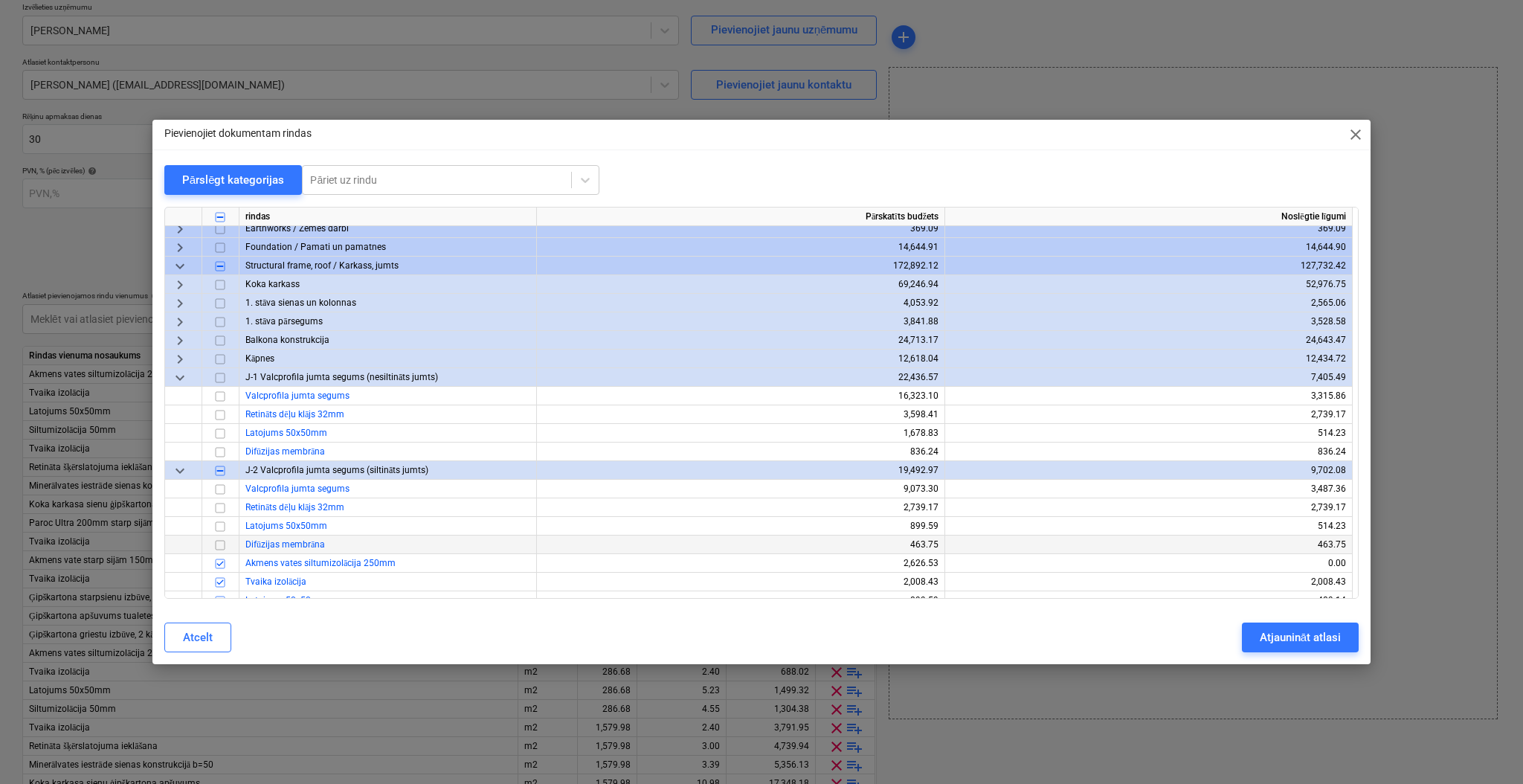
scroll to position [0, 0]
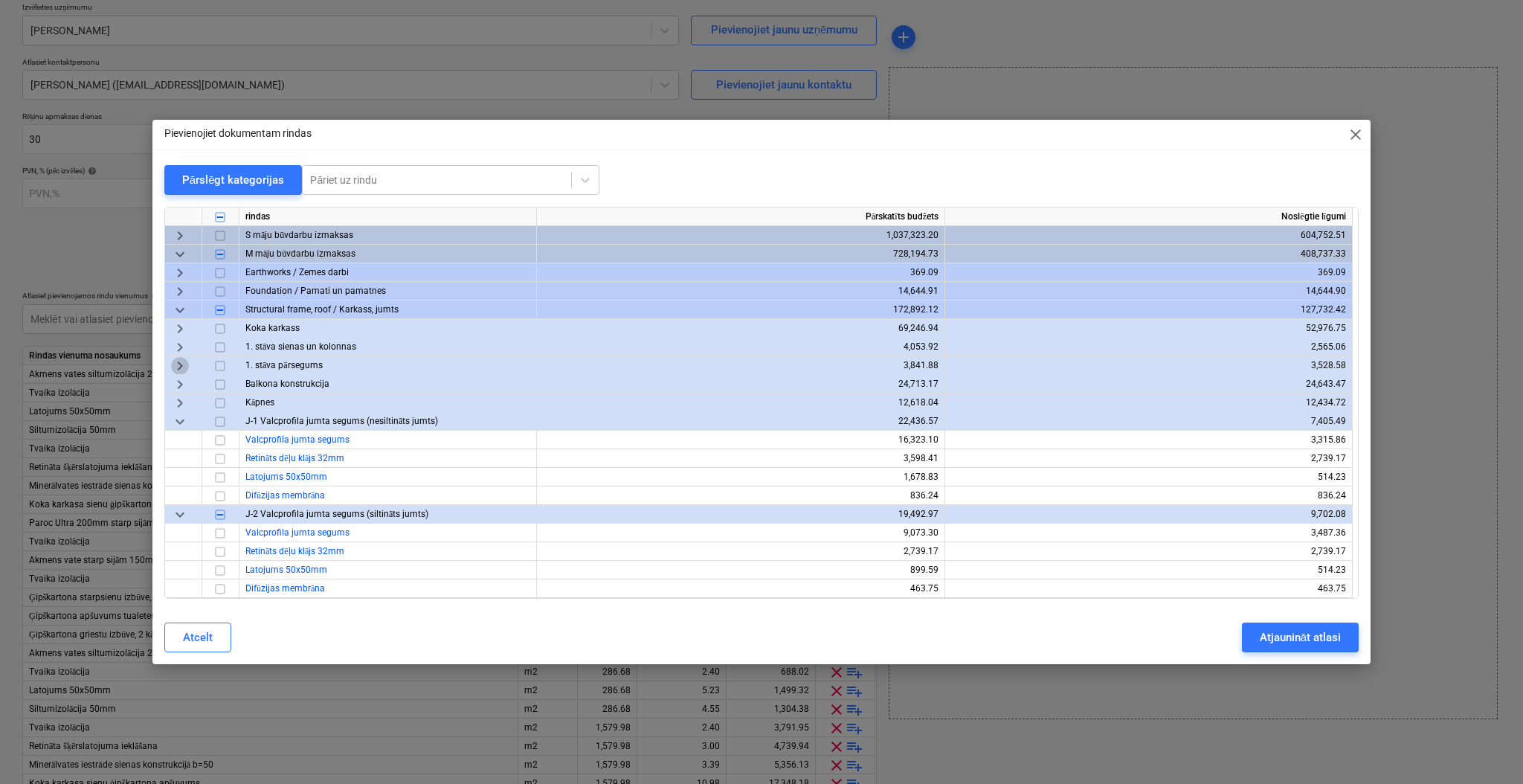
click at [181, 362] on span "keyboard_arrow_right" at bounding box center [180, 365] width 18 height 18
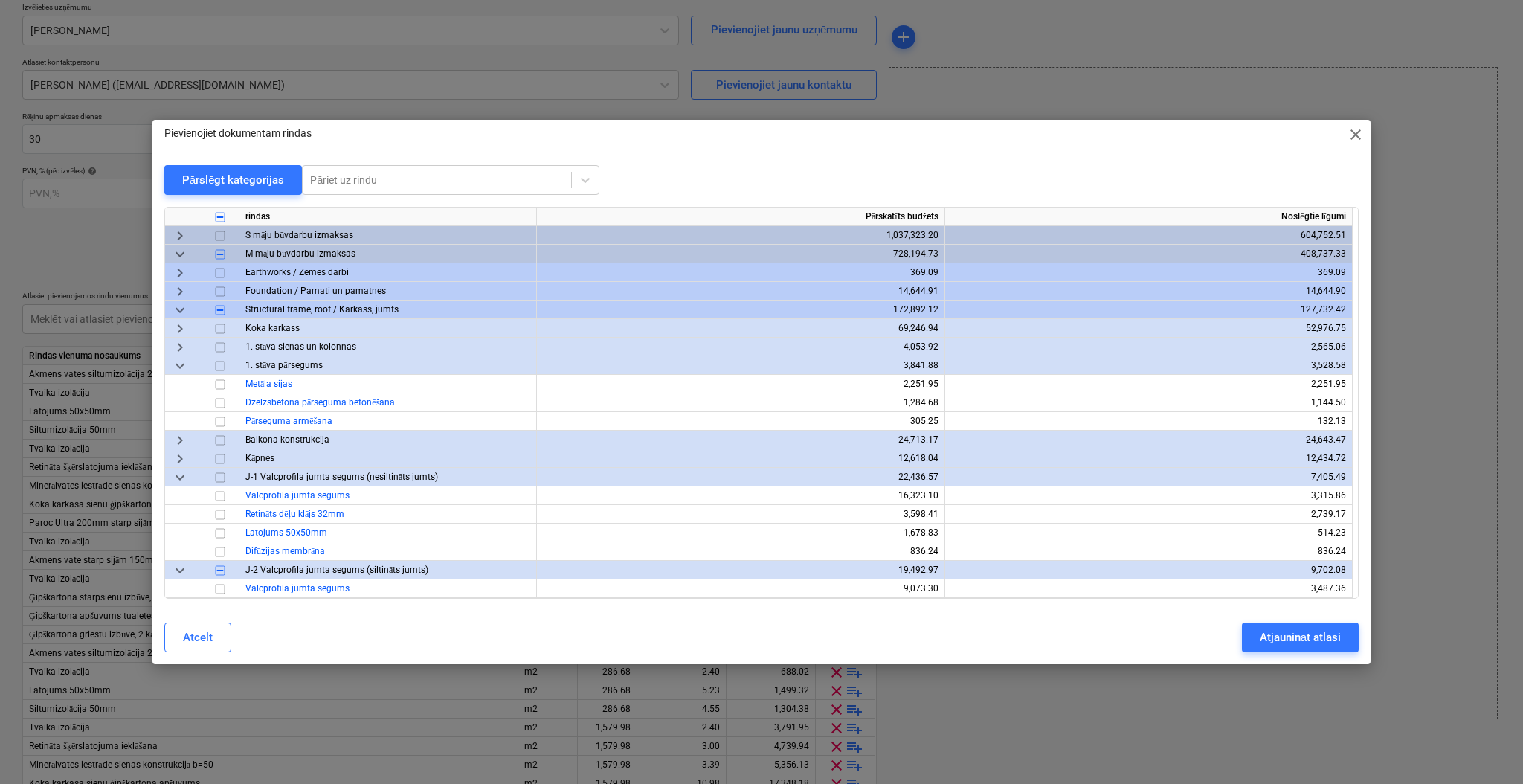
click at [181, 362] on span "keyboard_arrow_down" at bounding box center [180, 365] width 18 height 18
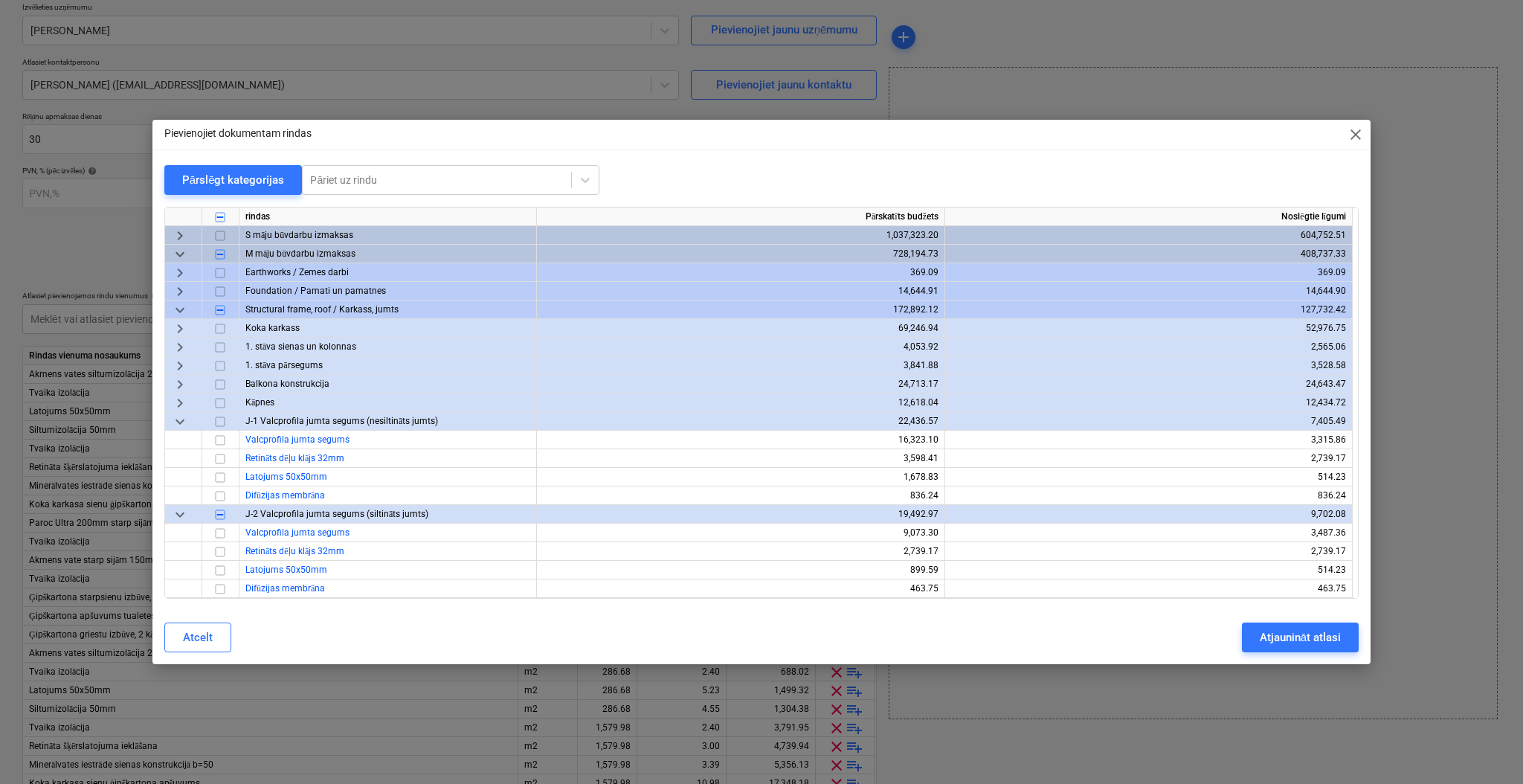
click at [181, 345] on span "keyboard_arrow_right" at bounding box center [180, 347] width 18 height 18
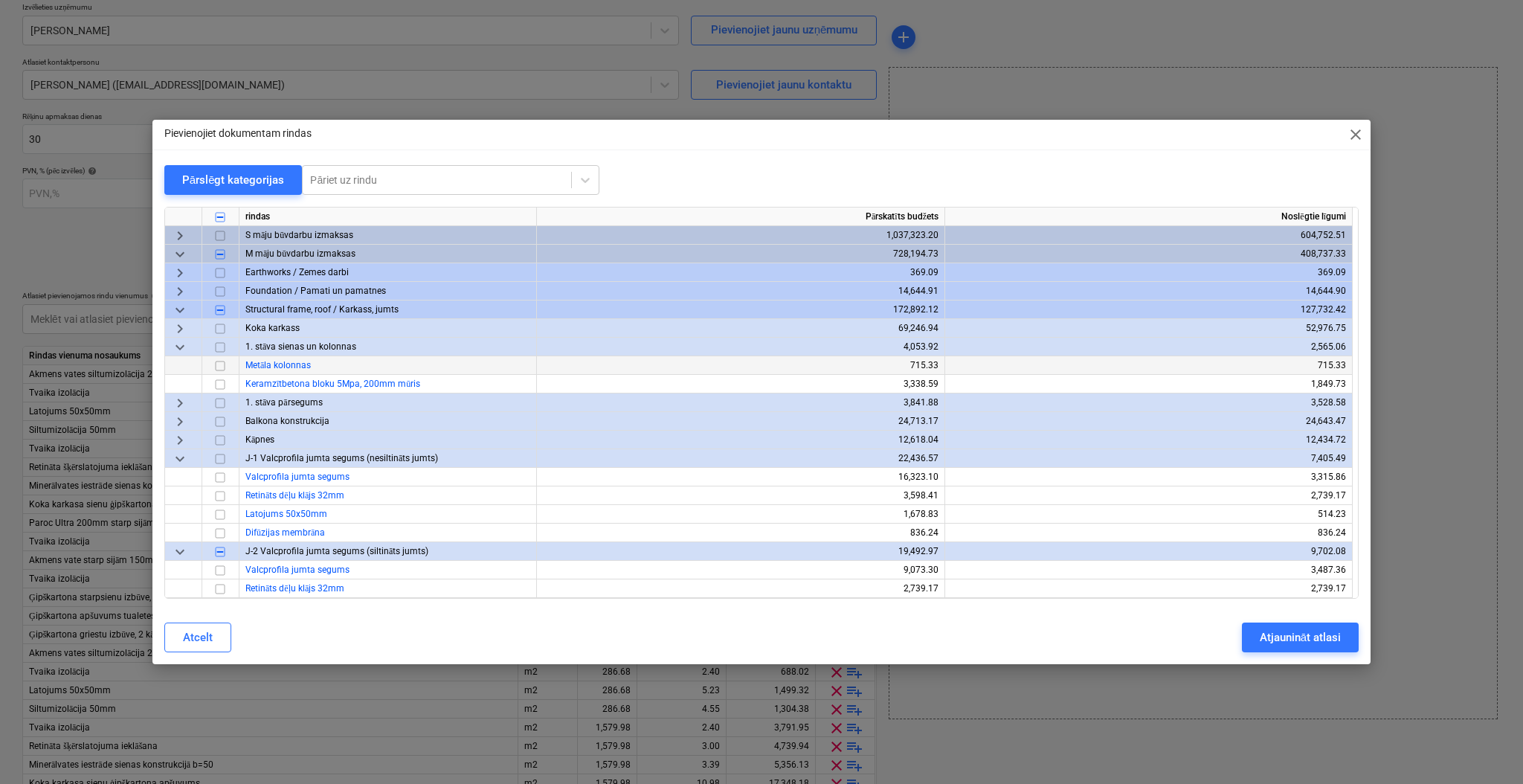
click at [181, 345] on span "keyboard_arrow_down" at bounding box center [180, 347] width 18 height 18
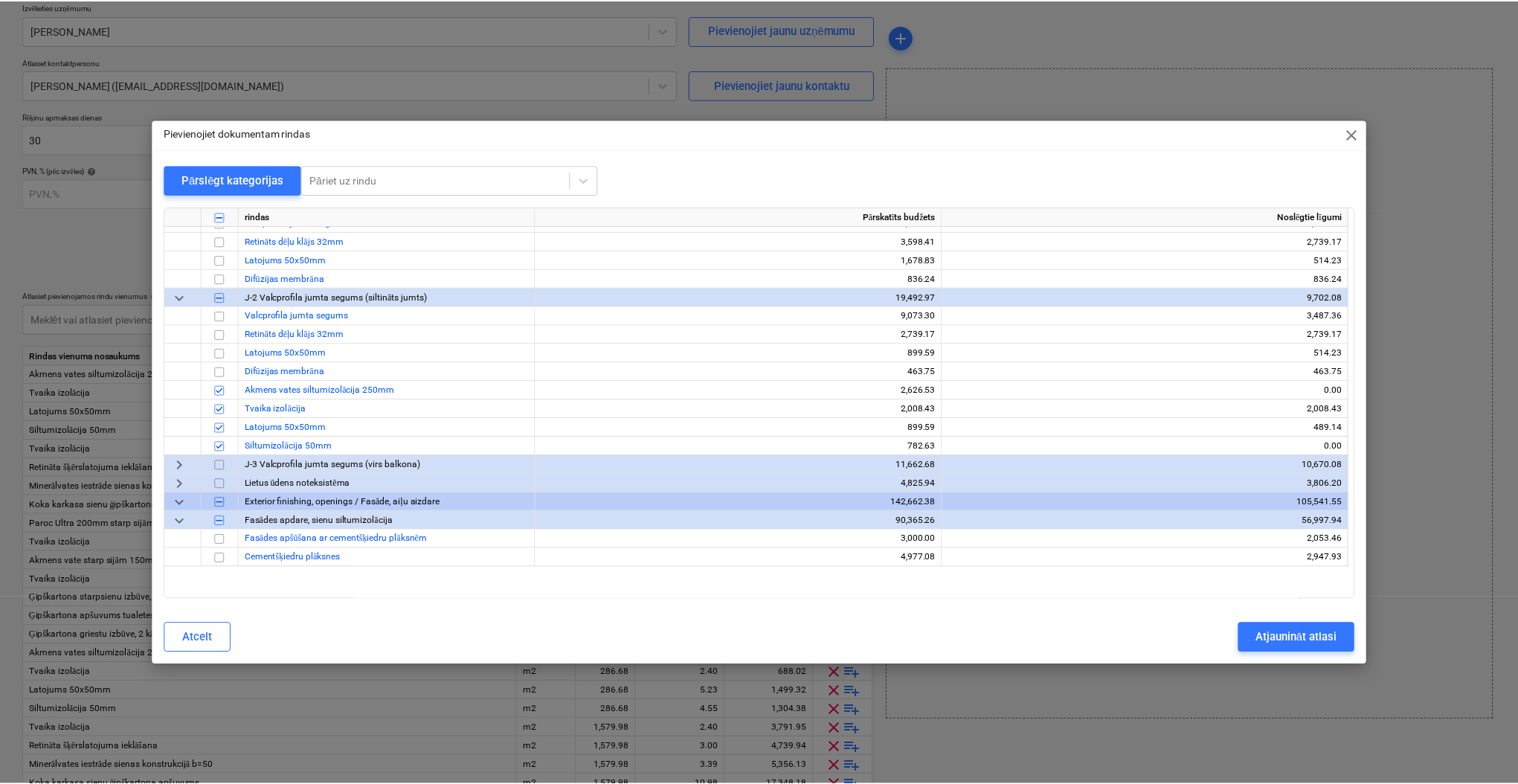
scroll to position [99, 0]
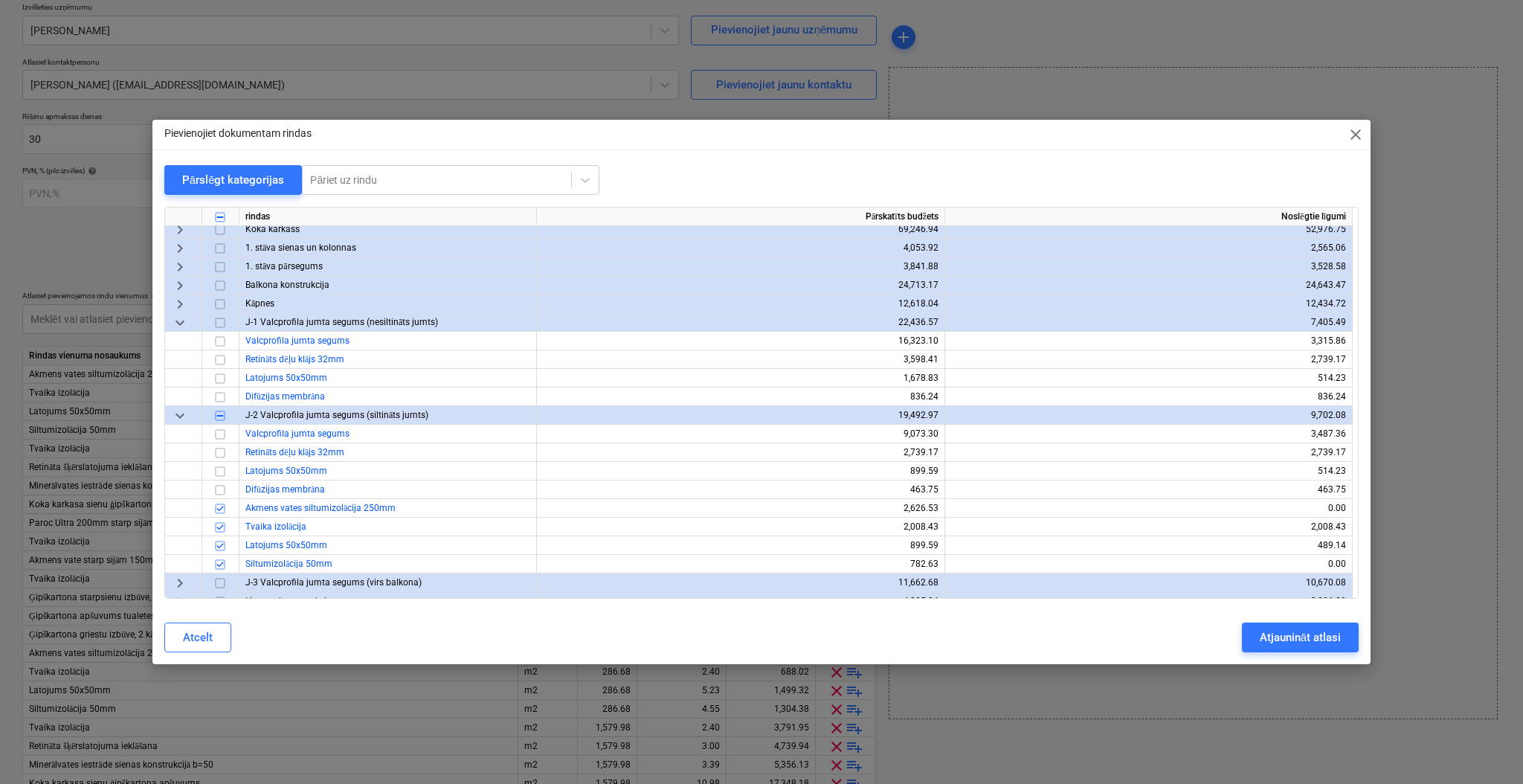
click at [1359, 134] on span "close" at bounding box center [1355, 134] width 18 height 18
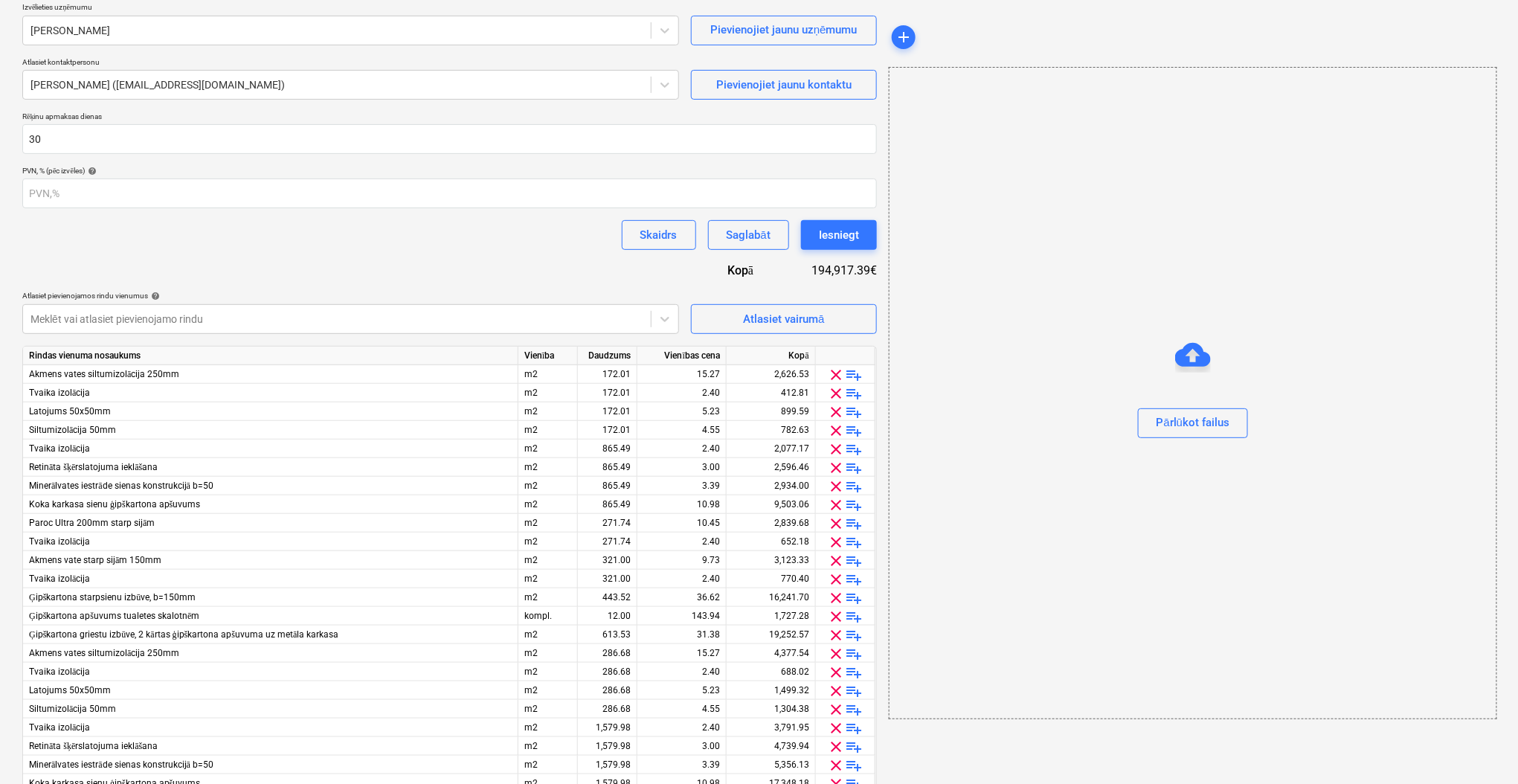
scroll to position [372, 0]
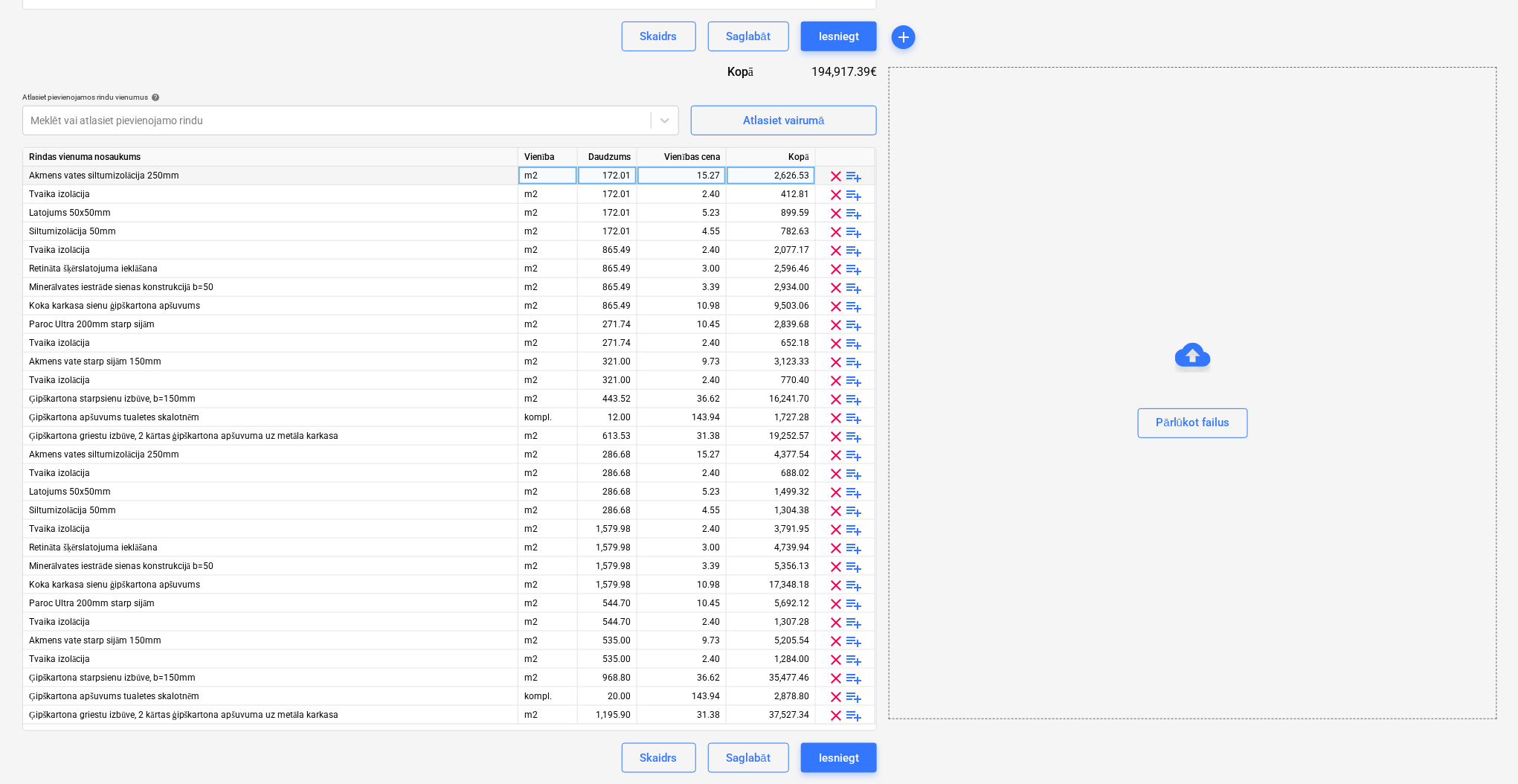
click at [524, 171] on div "m2" at bounding box center [548, 175] width 59 height 18
type input "kompl"
click at [531, 176] on input "kompl" at bounding box center [547, 175] width 58 height 18
click at [542, 193] on div "m2" at bounding box center [548, 194] width 59 height 18
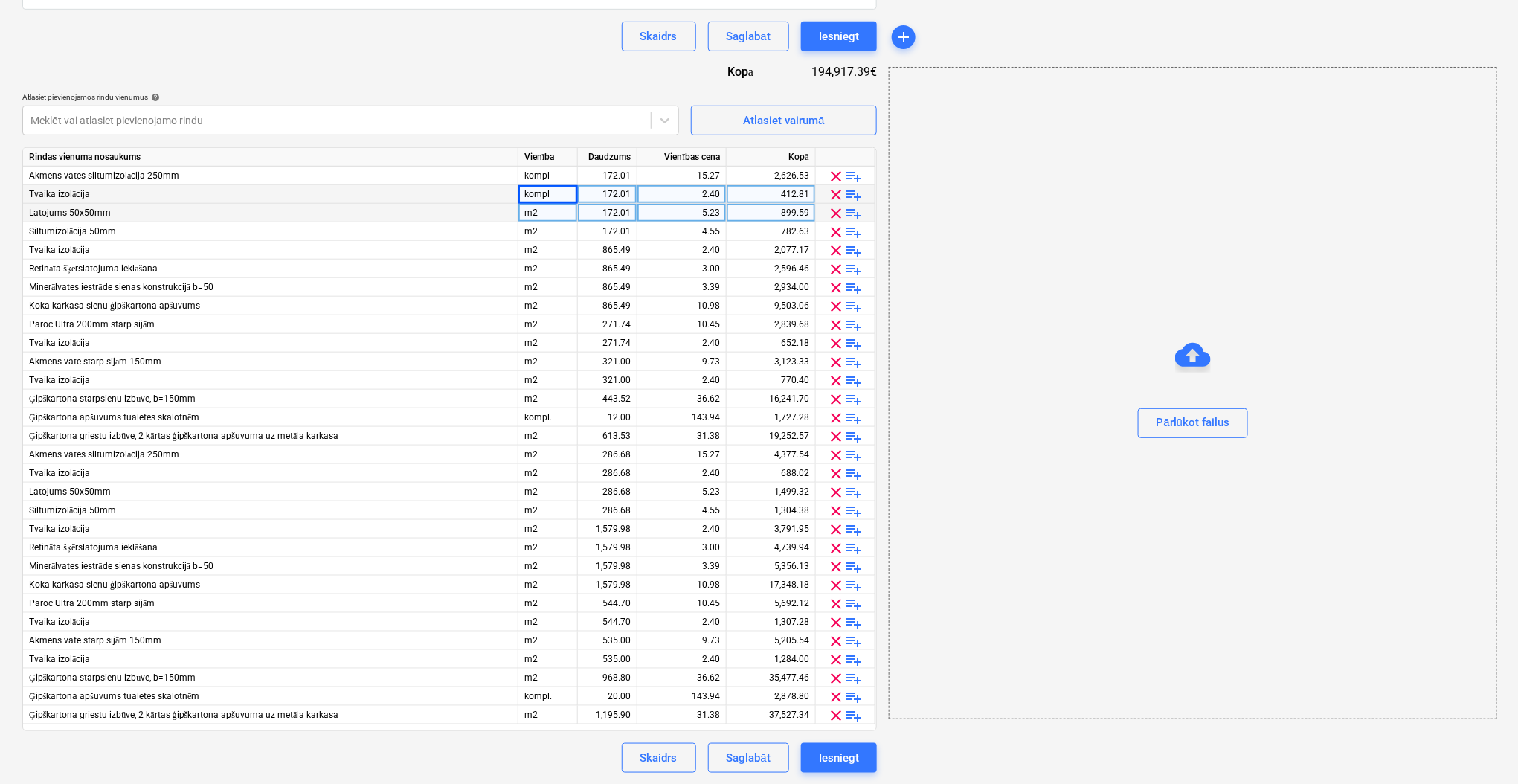
click at [552, 211] on div "m2" at bounding box center [548, 212] width 59 height 18
click at [548, 220] on input "kompl" at bounding box center [547, 212] width 58 height 18
click at [544, 231] on div "m2" at bounding box center [548, 231] width 59 height 18
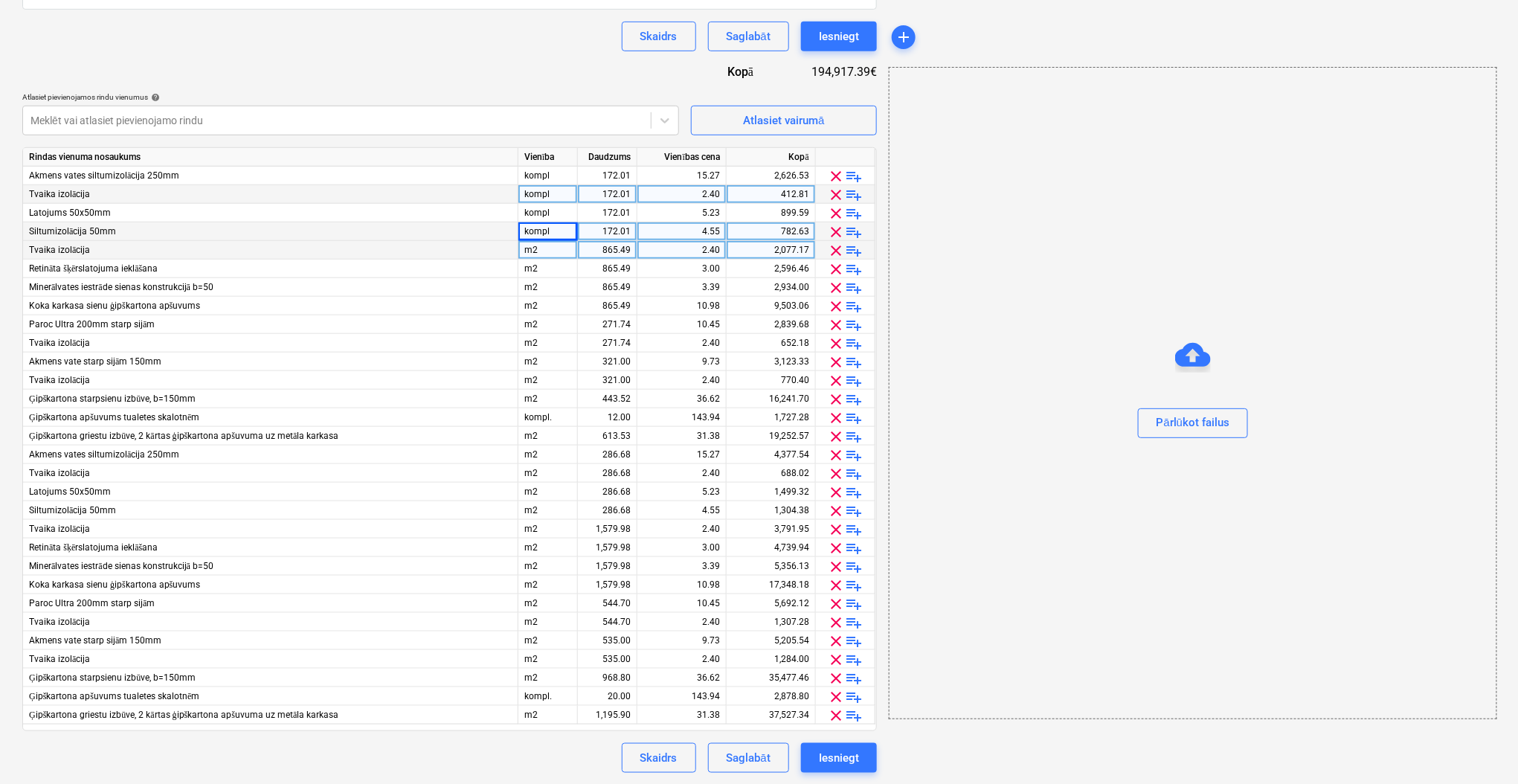
click at [543, 248] on div "m2" at bounding box center [548, 250] width 59 height 18
click at [544, 265] on div "m2" at bounding box center [548, 268] width 59 height 18
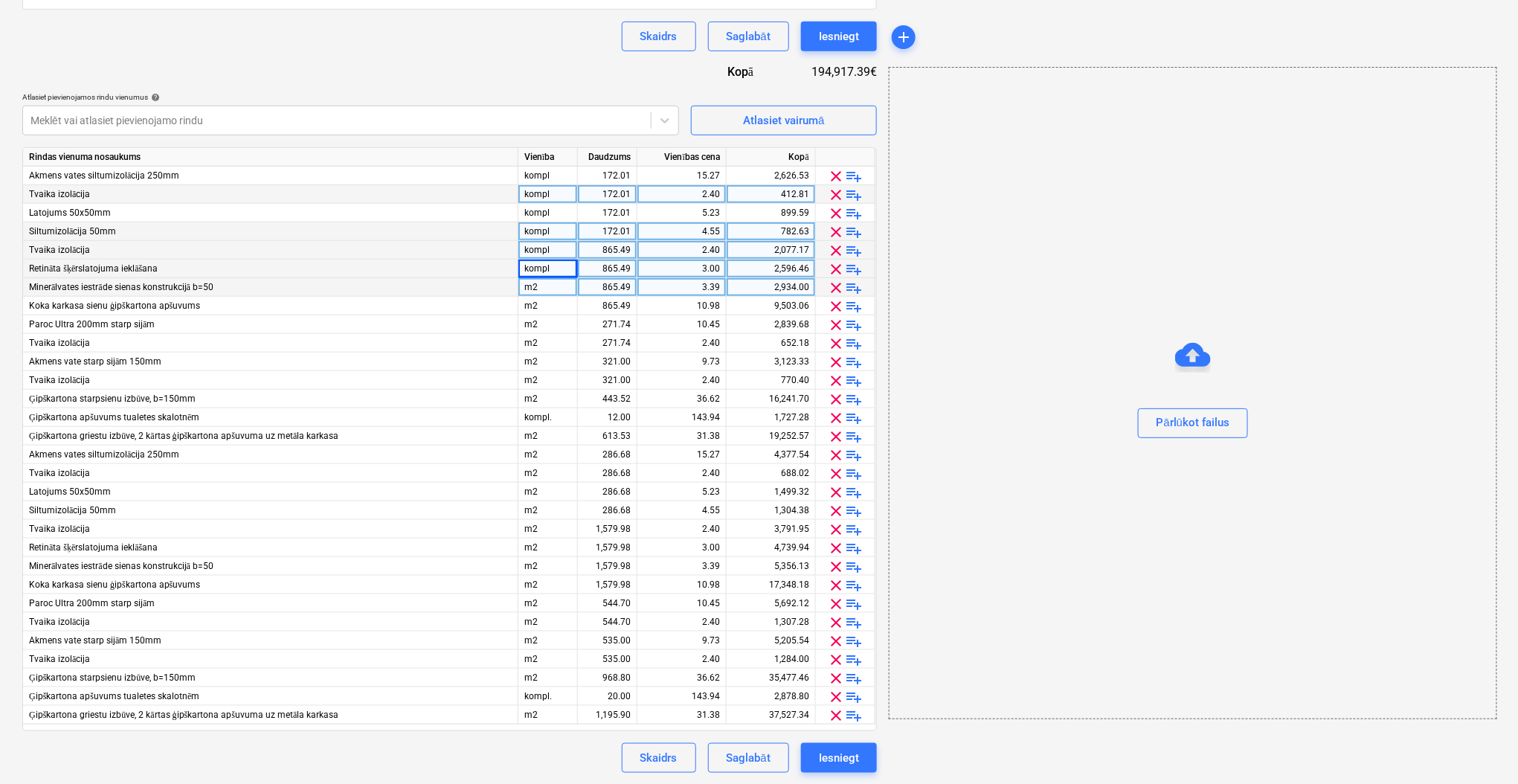
click at [544, 289] on div "m2" at bounding box center [548, 287] width 59 height 18
click at [545, 304] on div "m2" at bounding box center [548, 305] width 59 height 18
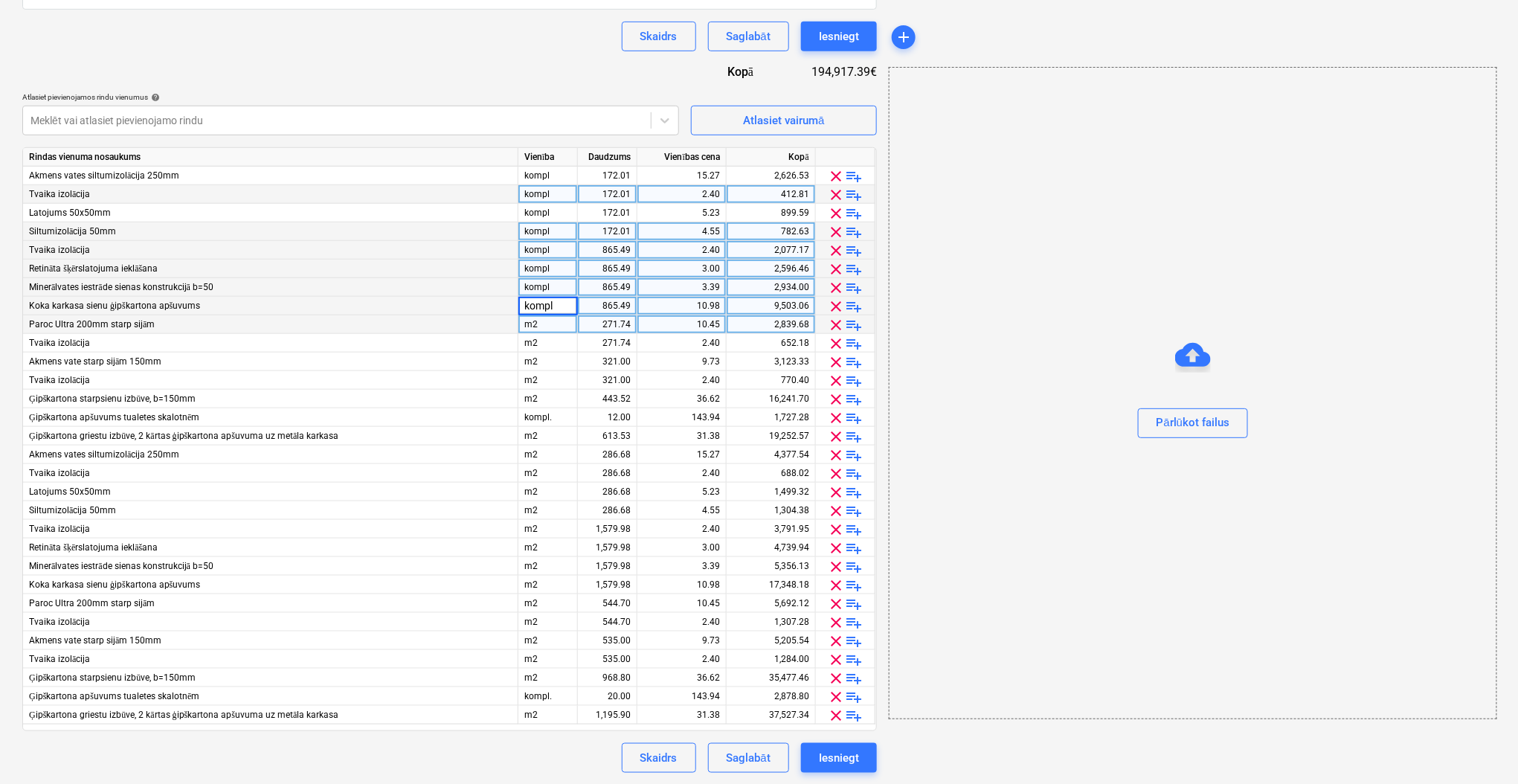
click at [544, 325] on div "m2" at bounding box center [548, 324] width 59 height 18
click at [543, 345] on div "m2" at bounding box center [548, 343] width 59 height 18
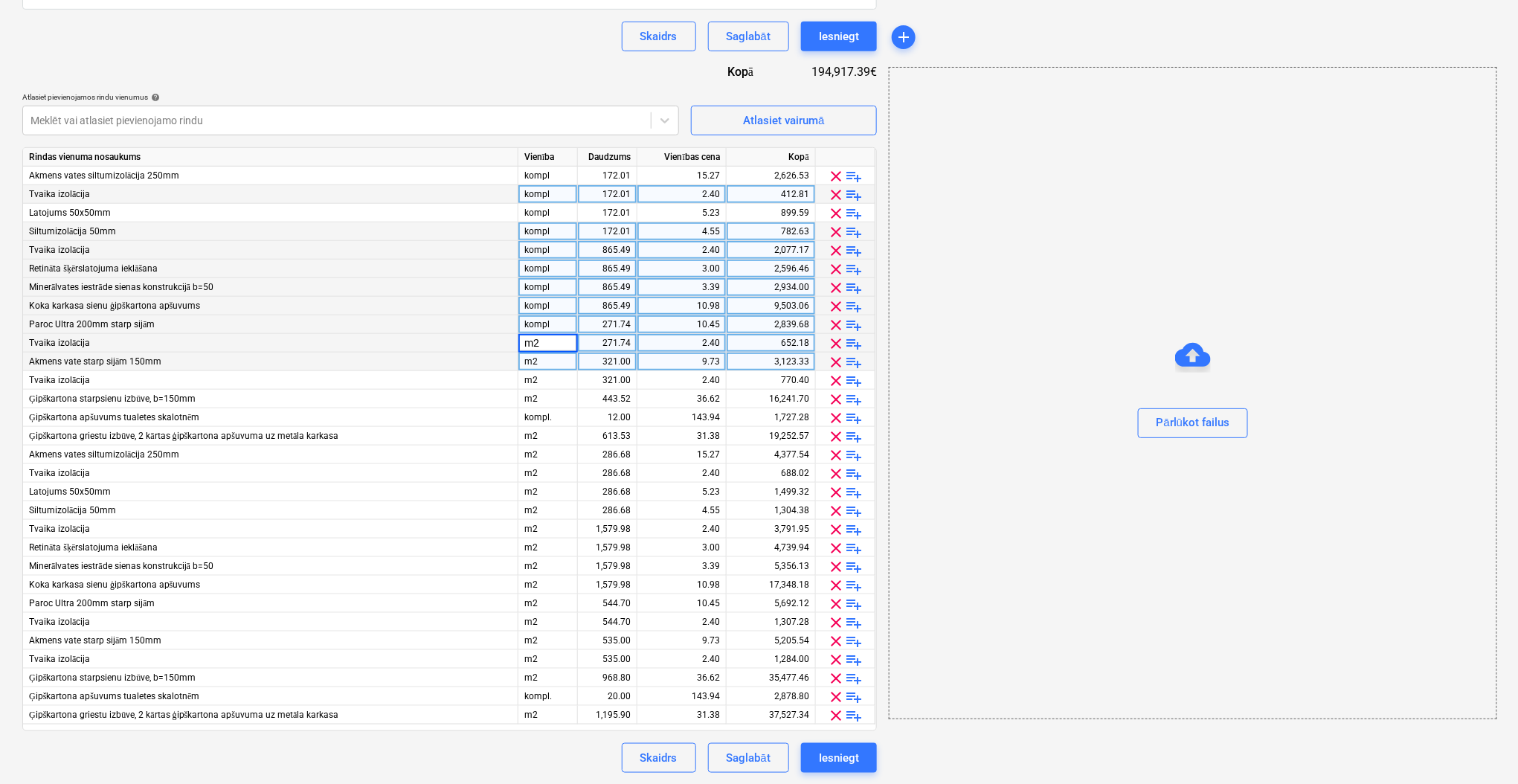
type input "kompl"
click at [542, 367] on div "m2" at bounding box center [548, 361] width 59 height 18
type input "kompl"
click at [546, 380] on div "m2" at bounding box center [548, 379] width 59 height 18
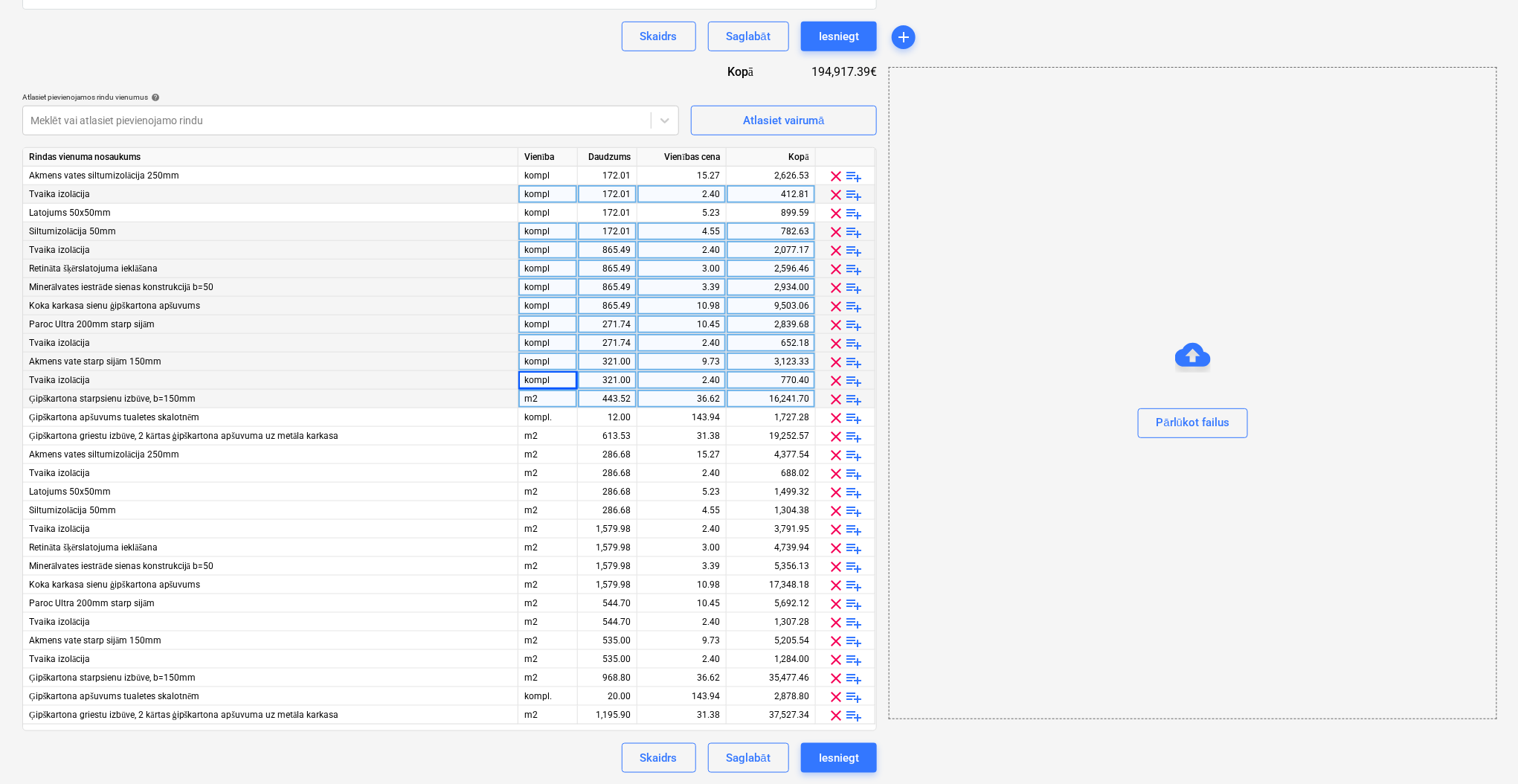
click at [544, 398] on div "m2" at bounding box center [548, 399] width 59 height 18
click at [544, 417] on div "kompl." at bounding box center [548, 417] width 59 height 18
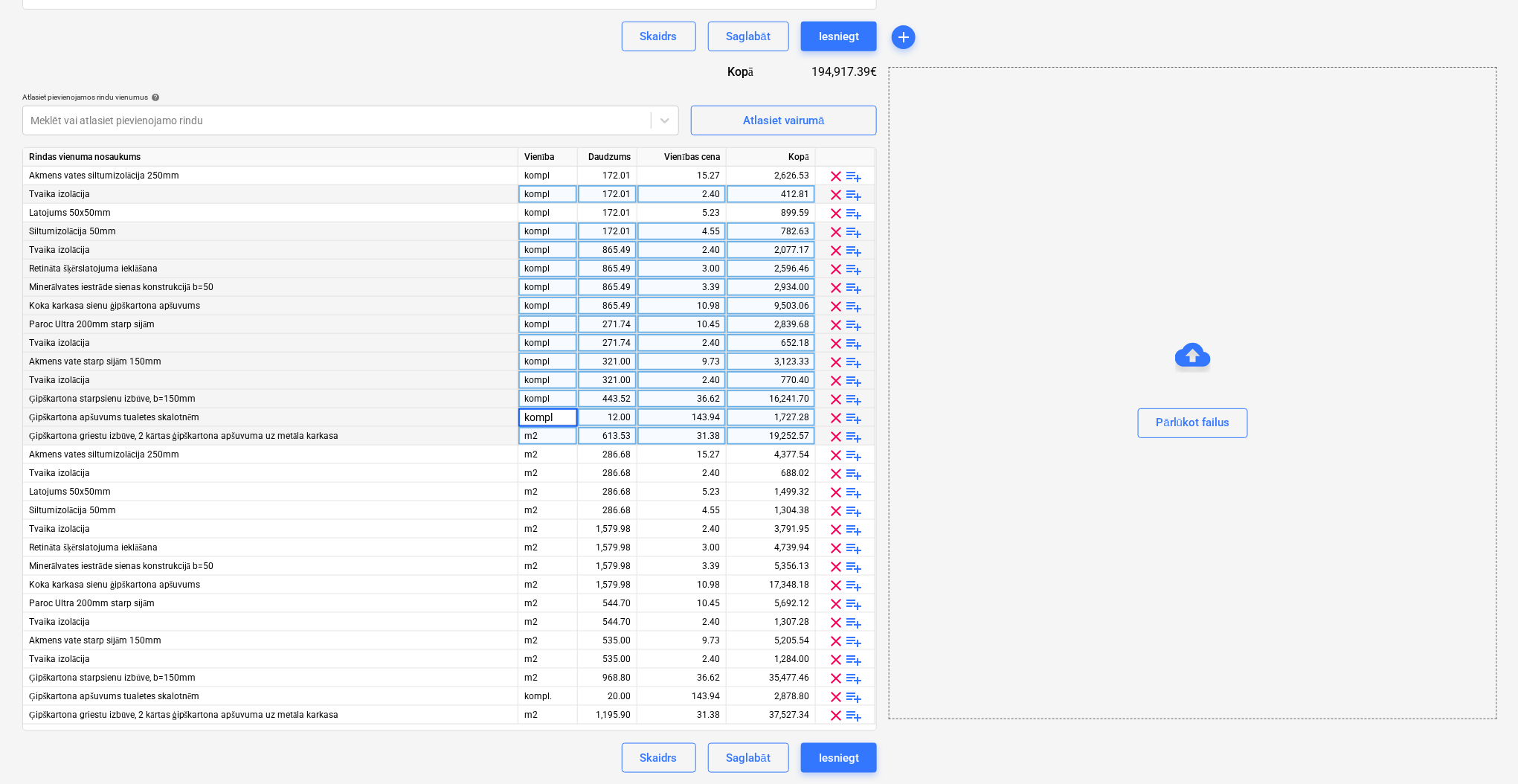
click at [542, 433] on div "m2" at bounding box center [548, 435] width 59 height 18
type input "kompl"
click at [543, 446] on div "m2" at bounding box center [548, 454] width 59 height 18
type input "kompl"
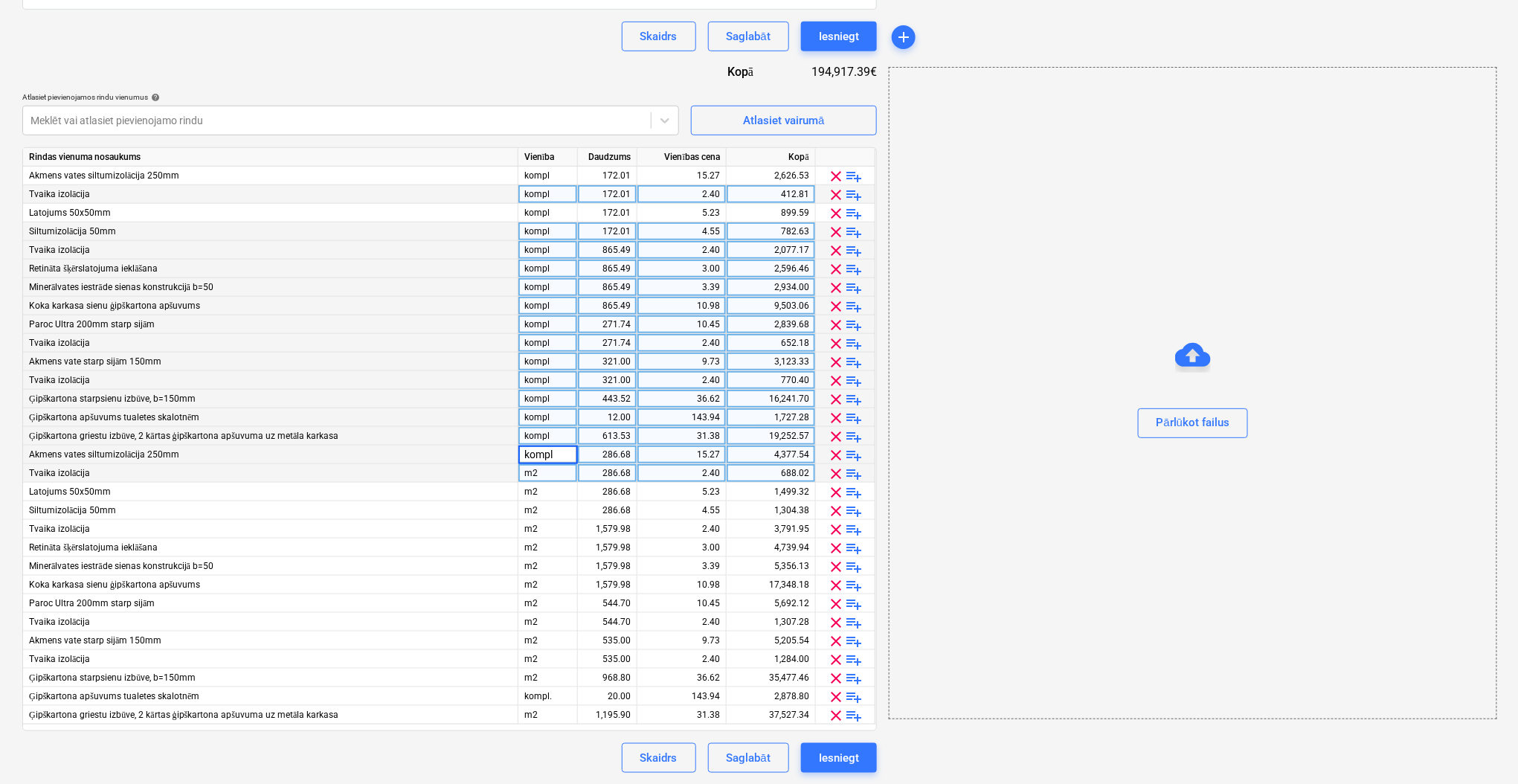
click at [542, 472] on div "m2" at bounding box center [548, 472] width 59 height 18
type input "kompl"
click at [544, 491] on div "m2" at bounding box center [548, 491] width 59 height 18
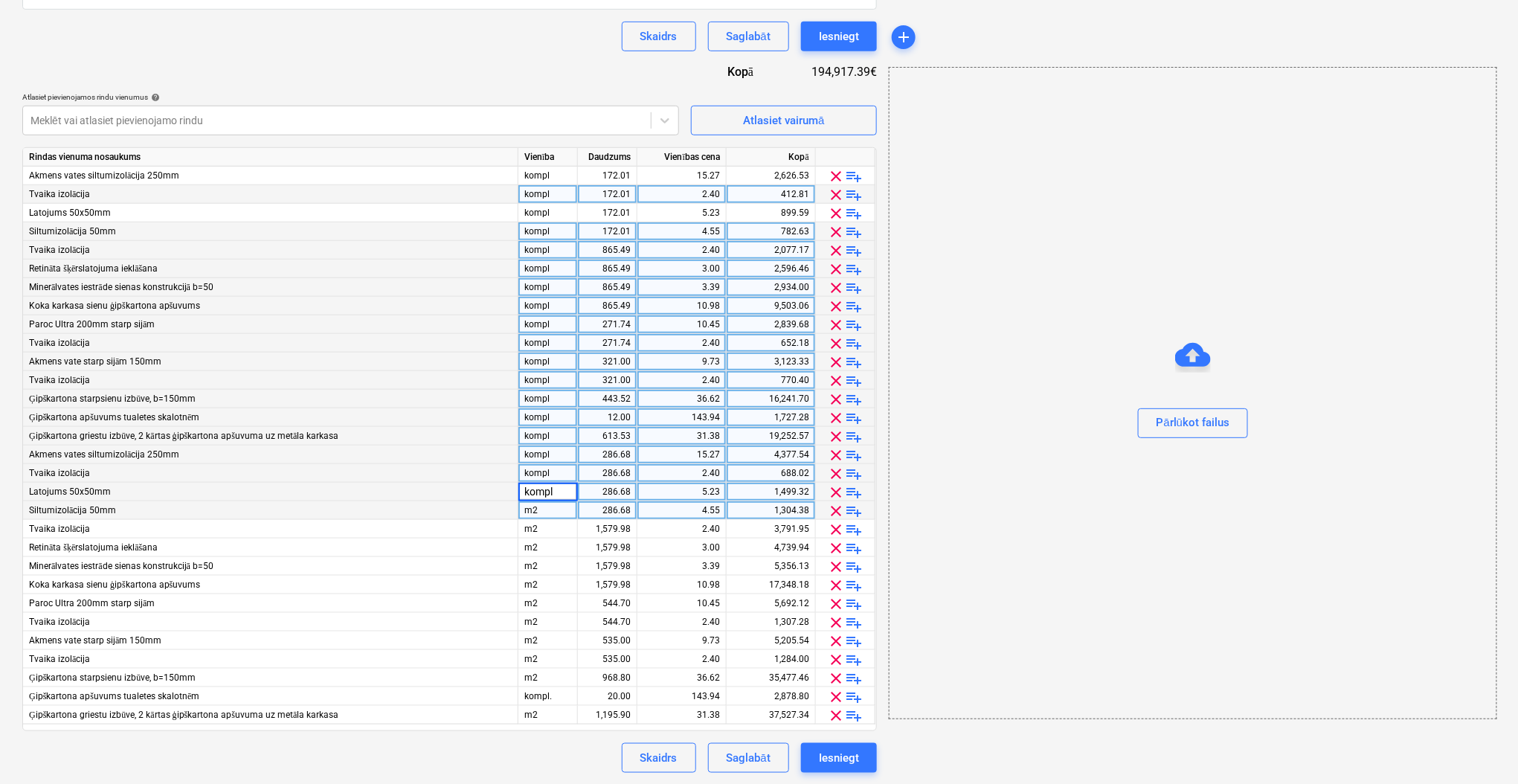
click at [544, 508] on div "m2" at bounding box center [548, 510] width 59 height 18
click at [546, 532] on div "m2" at bounding box center [548, 528] width 59 height 18
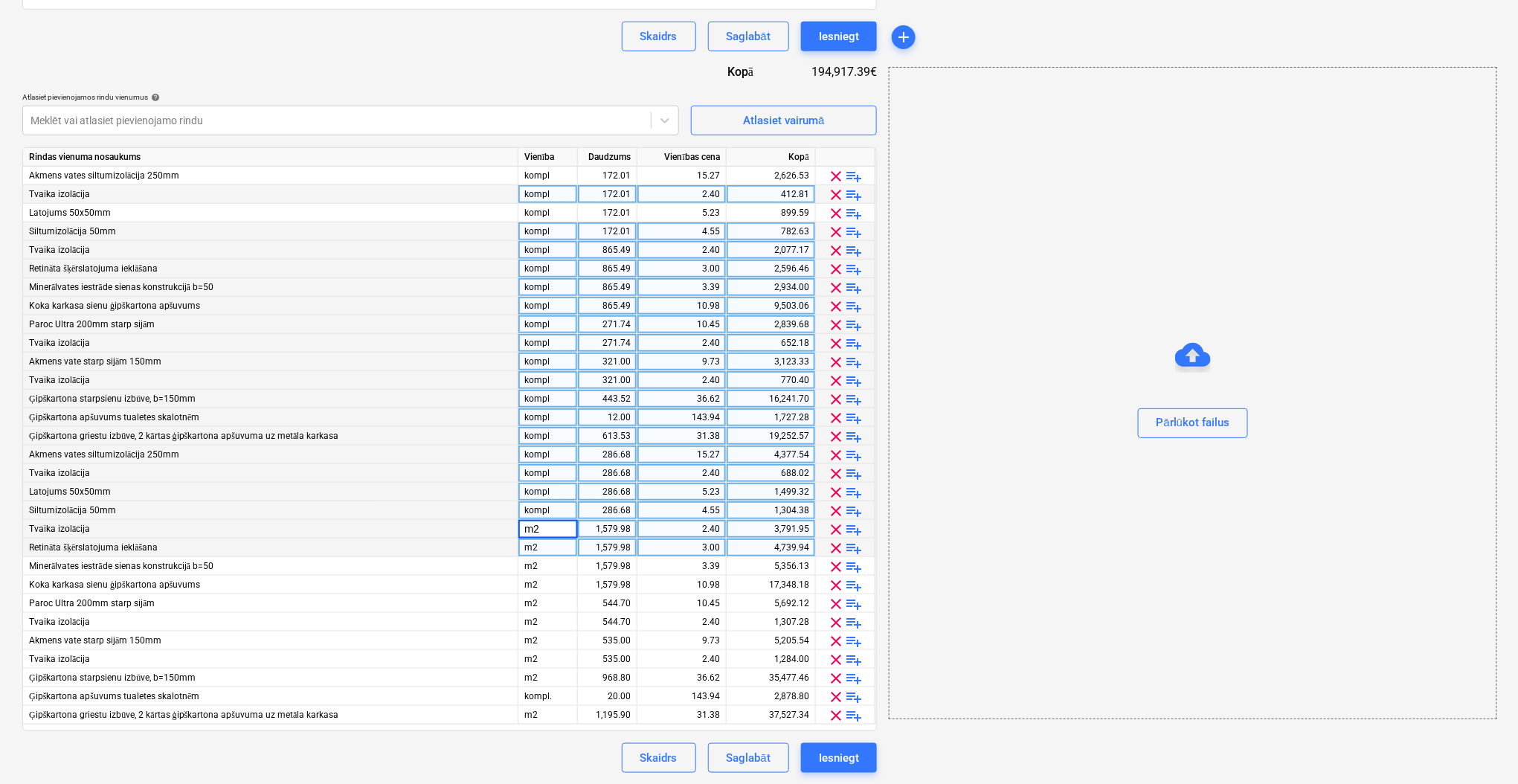
type input "kompl"
click at [546, 555] on div "m2" at bounding box center [548, 547] width 59 height 18
click at [546, 562] on div "m2" at bounding box center [548, 566] width 59 height 18
type input "kompl"
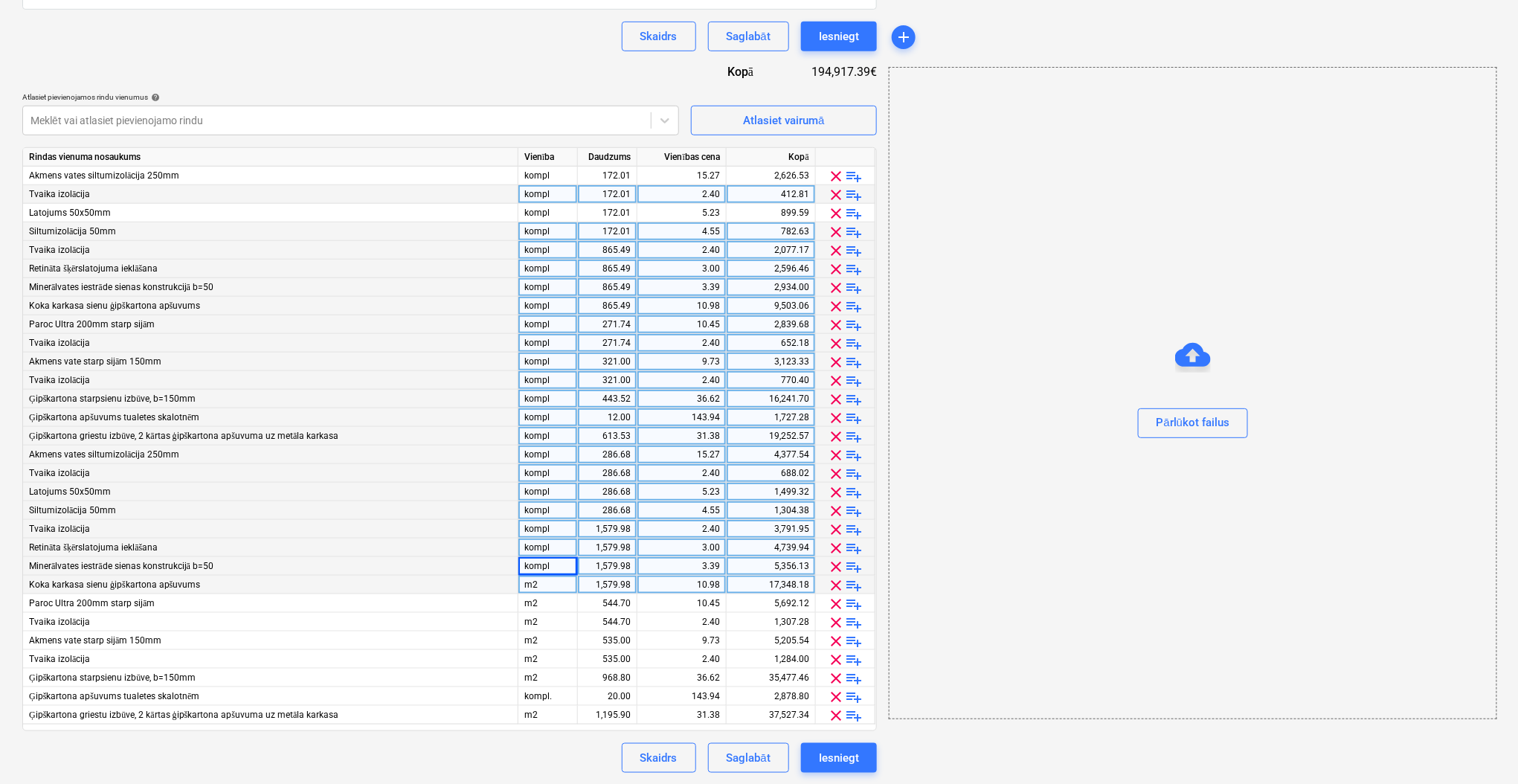
click at [545, 581] on div "m2" at bounding box center [548, 584] width 59 height 18
click at [545, 605] on div "m2" at bounding box center [548, 603] width 59 height 18
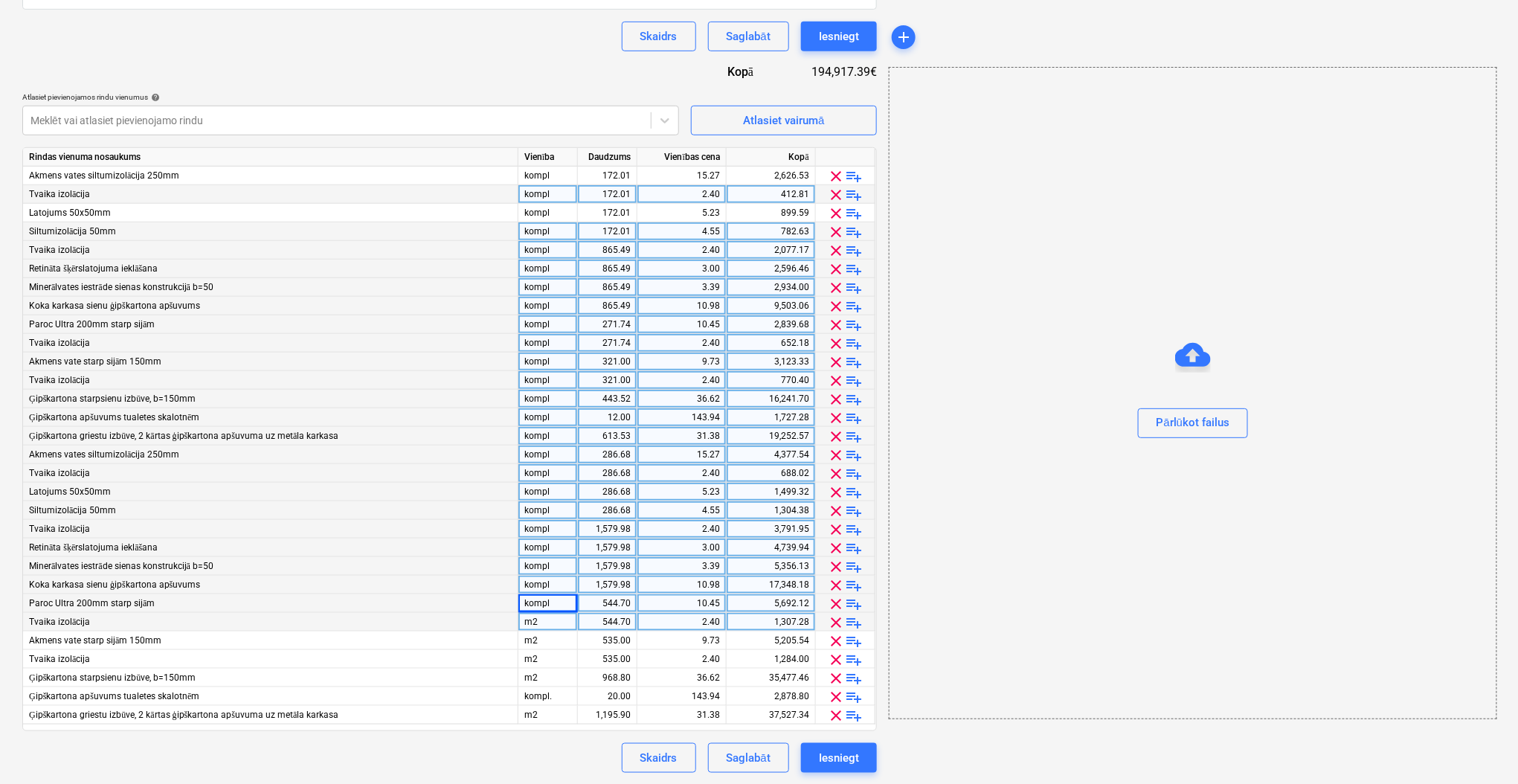
click at [545, 626] on div "m2" at bounding box center [548, 621] width 59 height 18
click at [545, 644] on div "m2" at bounding box center [548, 640] width 59 height 18
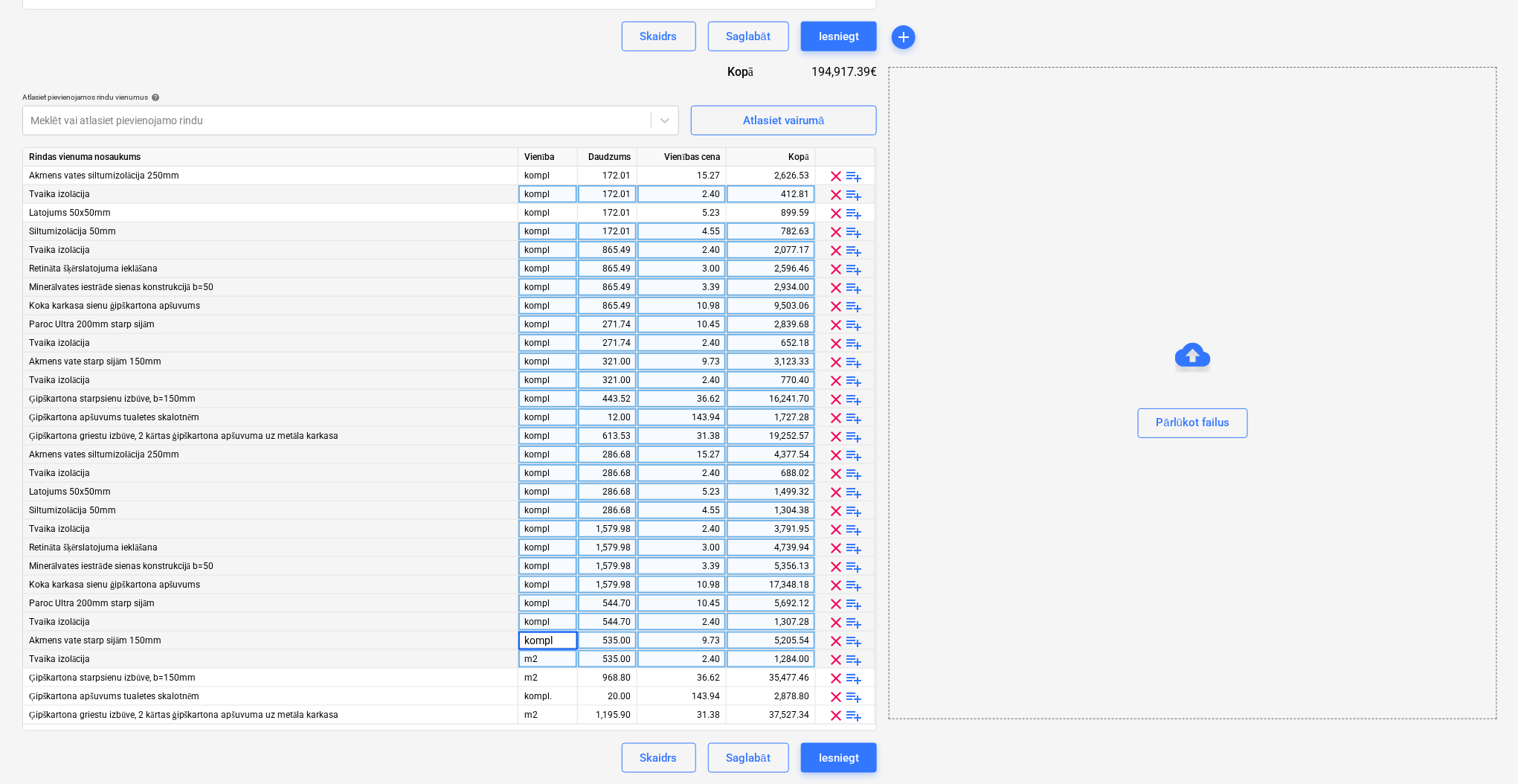
click at [544, 655] on div "m2" at bounding box center [548, 659] width 59 height 18
type input "kompl"
click at [541, 676] on div "m2" at bounding box center [548, 677] width 59 height 18
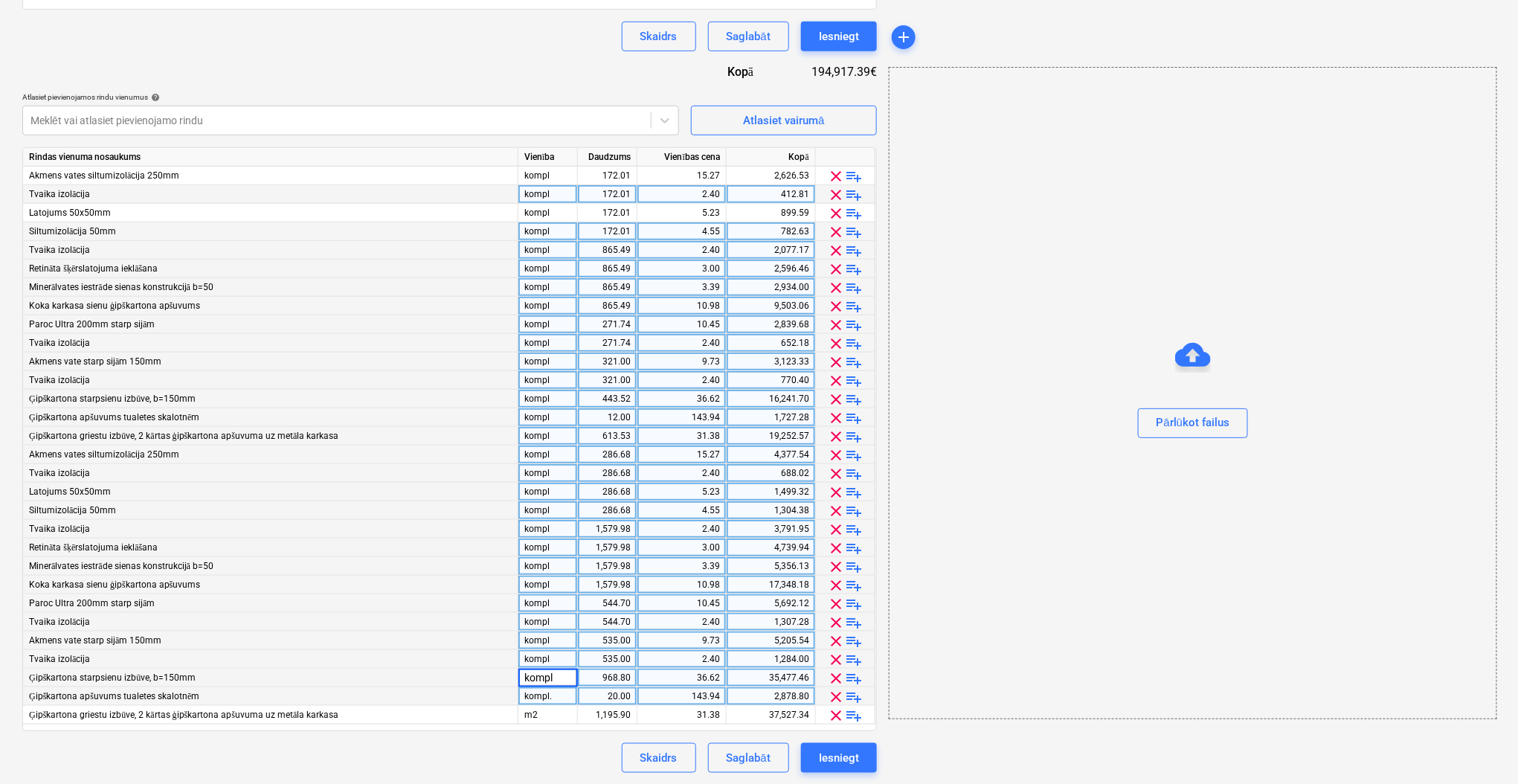
click at [541, 697] on div "kompl." at bounding box center [548, 695] width 59 height 18
click at [541, 707] on div "m2" at bounding box center [548, 714] width 59 height 18
click at [521, 743] on div "Skaidrs Saglabāt Iesniegt" at bounding box center [450, 758] width 855 height 30
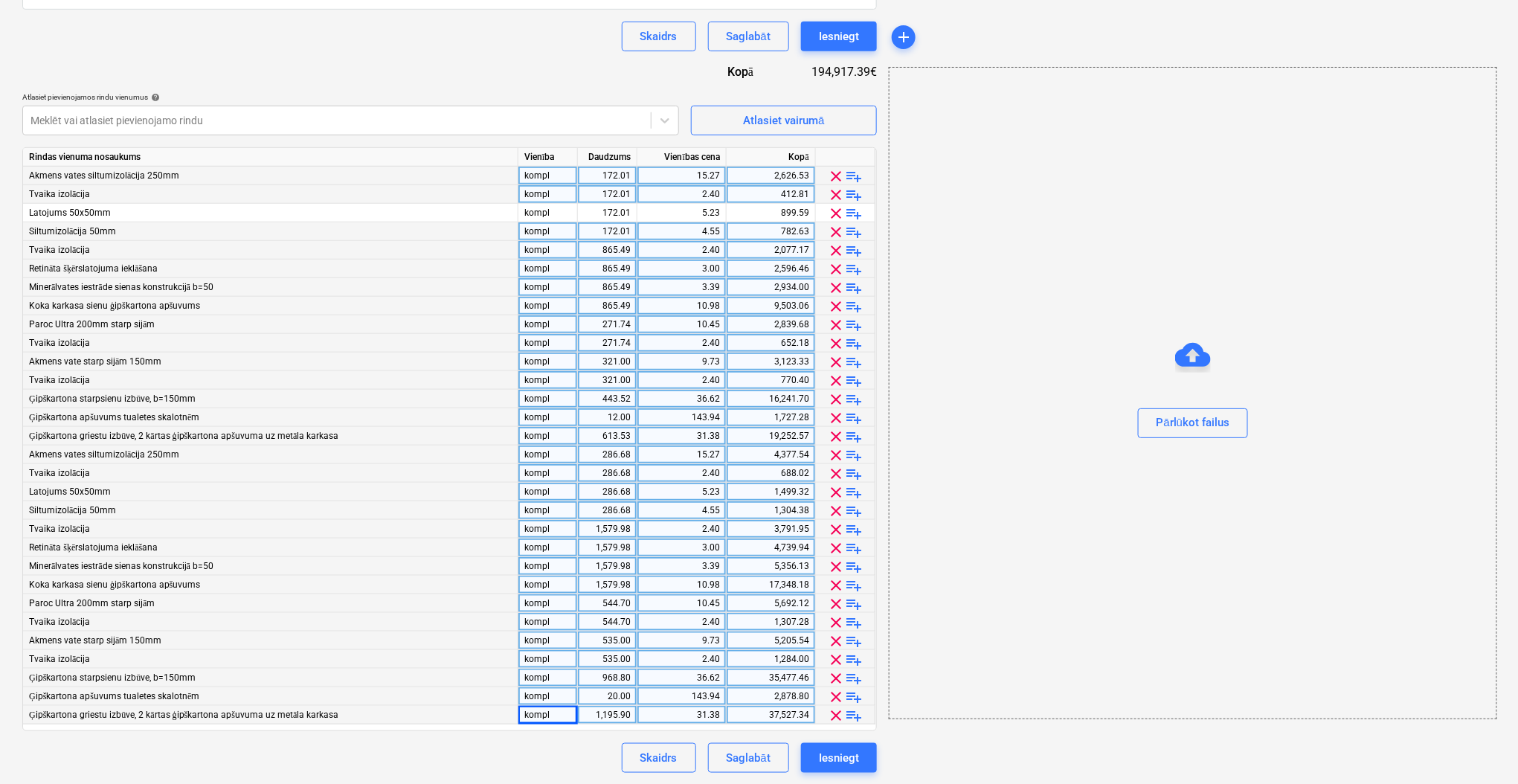
click at [611, 177] on div "172.01" at bounding box center [608, 175] width 47 height 18
type input "1"
click at [615, 191] on div "172.01" at bounding box center [608, 194] width 47 height 18
click at [615, 215] on div "172.01" at bounding box center [608, 212] width 47 height 18
click at [615, 227] on div "172.01" at bounding box center [608, 231] width 47 height 18
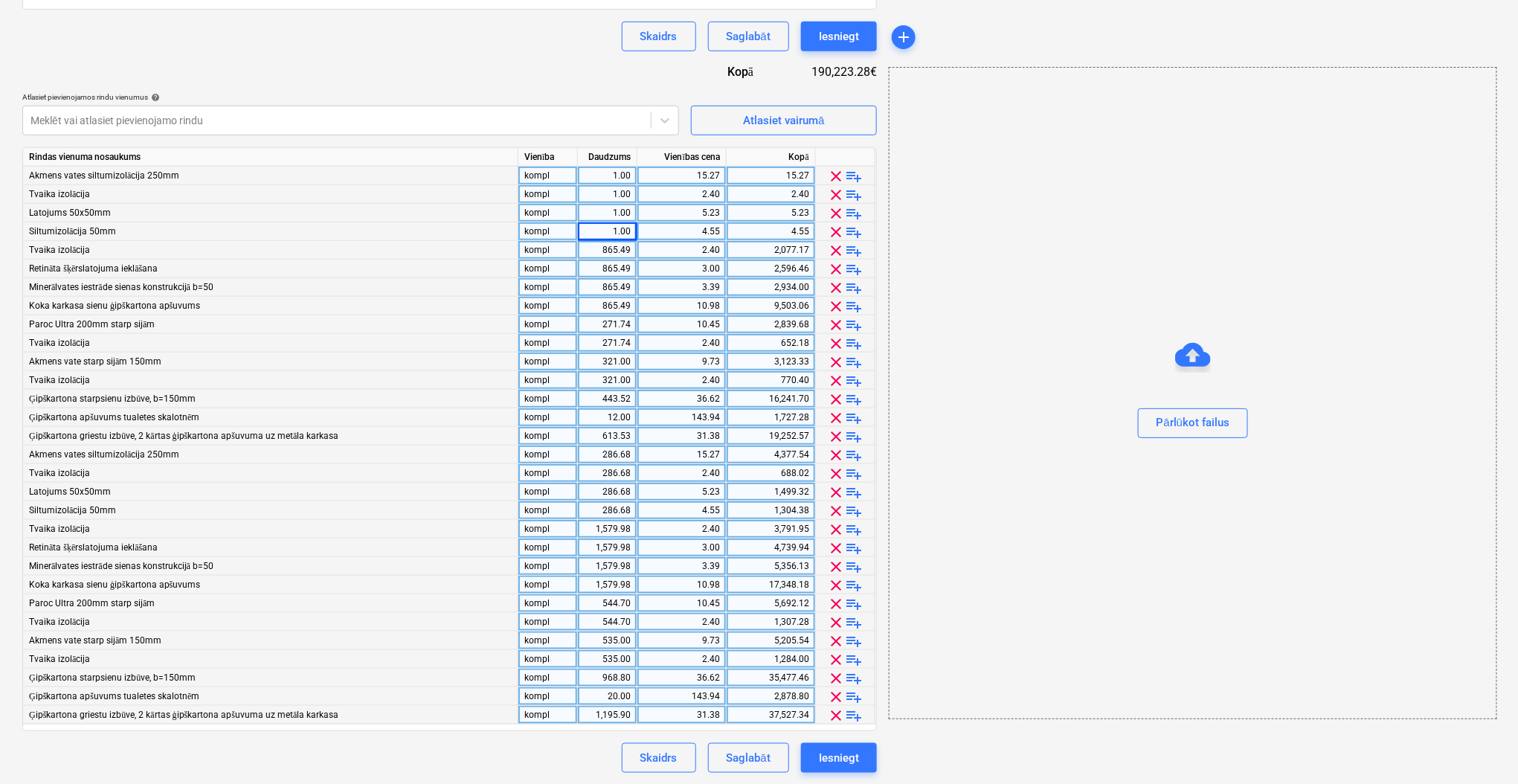
click at [614, 252] on div "865.49" at bounding box center [608, 250] width 47 height 18
click at [612, 269] on div "865.49" at bounding box center [608, 268] width 47 height 18
type input "1"
click at [612, 287] on div "865.49" at bounding box center [608, 287] width 47 height 18
click at [613, 312] on div "865.49" at bounding box center [608, 305] width 47 height 18
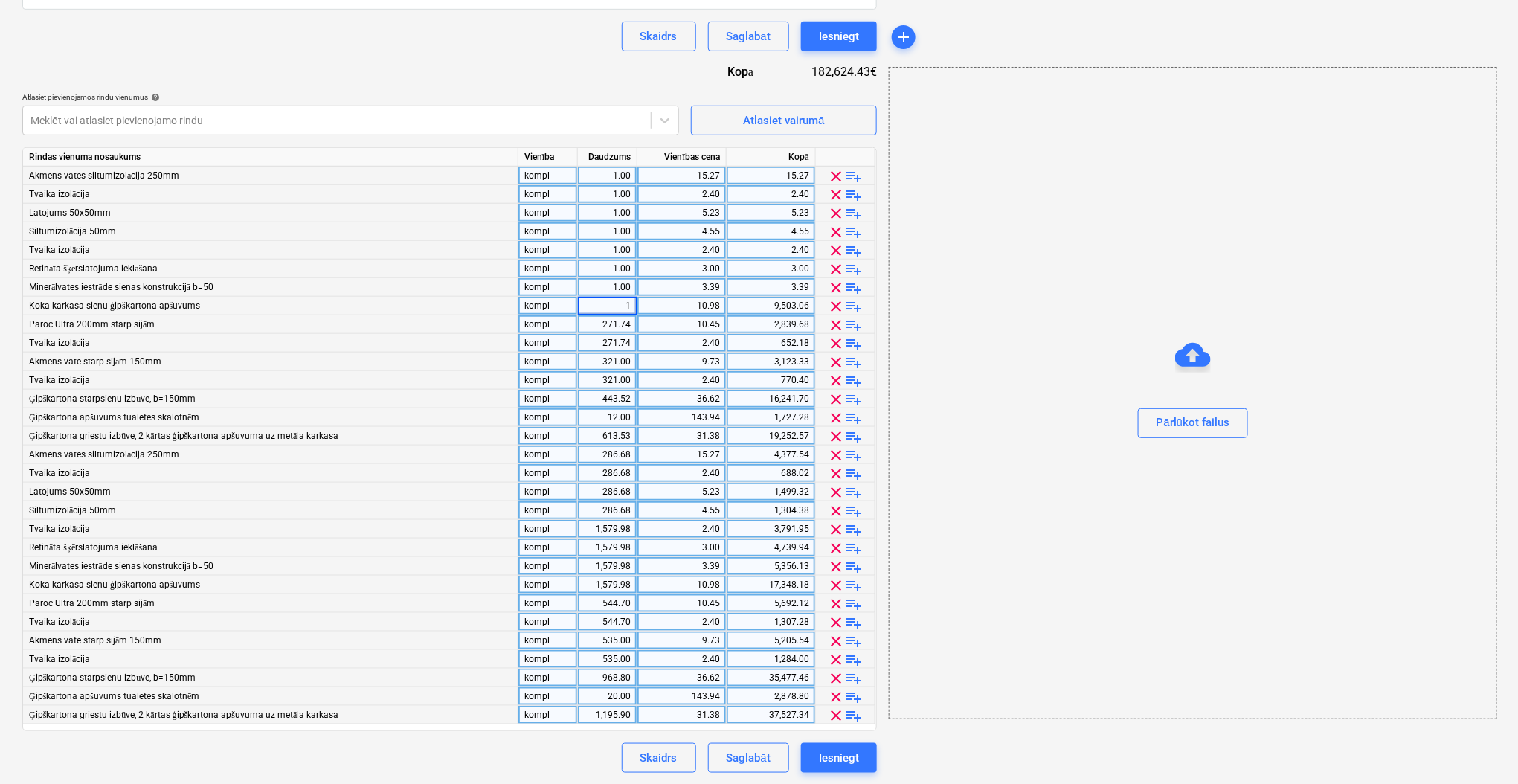
click at [613, 325] on div "271.74" at bounding box center [608, 324] width 47 height 18
click at [613, 350] on div "271.74" at bounding box center [608, 343] width 47 height 18
click at [613, 364] on div "321.00" at bounding box center [608, 361] width 47 height 18
click at [614, 371] on div "321.00" at bounding box center [608, 379] width 47 height 18
click at [615, 394] on div "443.52" at bounding box center [608, 399] width 47 height 18
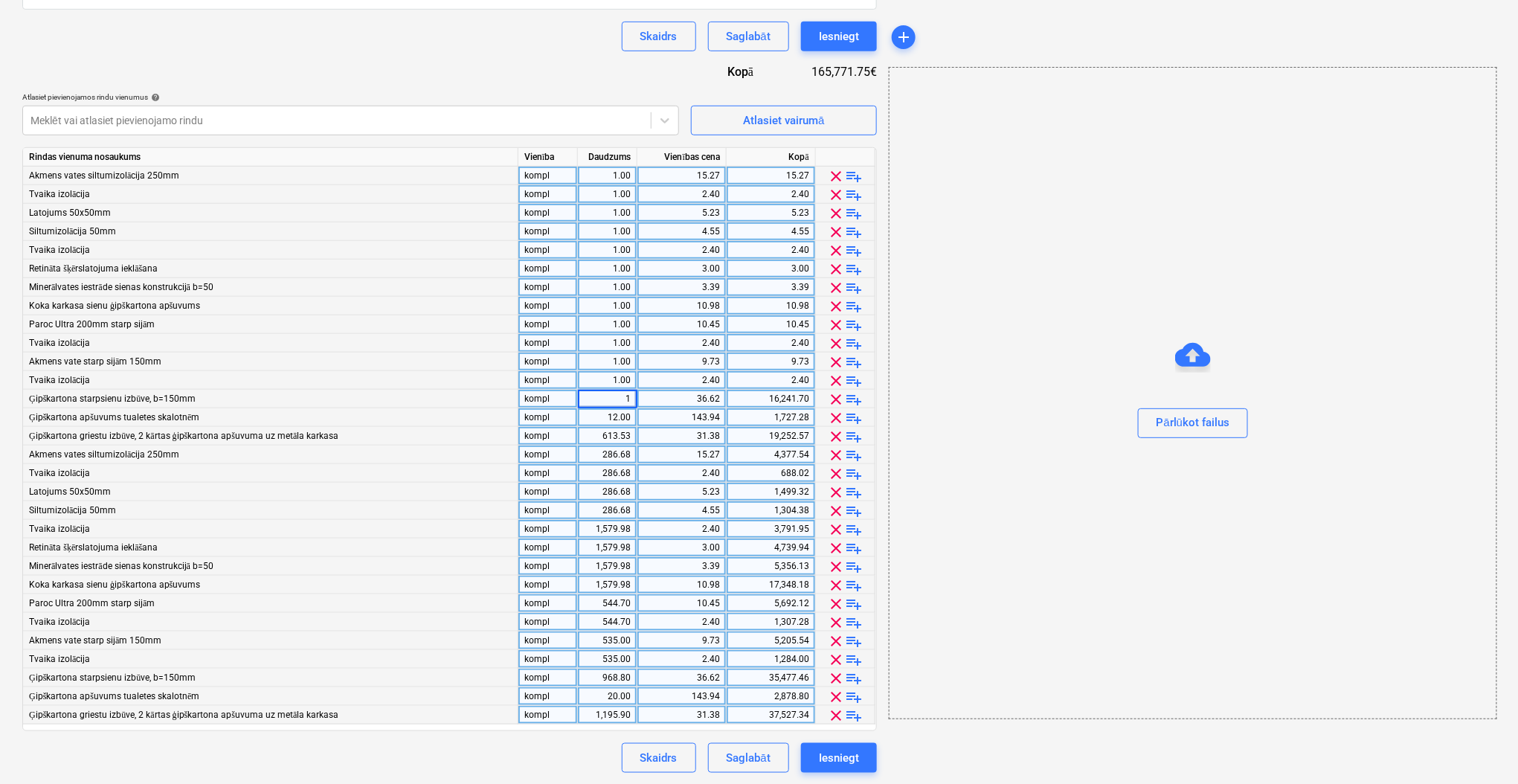
click at [614, 419] on div "12.00" at bounding box center [608, 417] width 47 height 18
click at [611, 442] on div "613.53" at bounding box center [608, 435] width 47 height 18
type input "1"
click at [611, 449] on div "286.68" at bounding box center [608, 454] width 47 height 18
click at [610, 474] on div "286.68" at bounding box center [608, 472] width 47 height 18
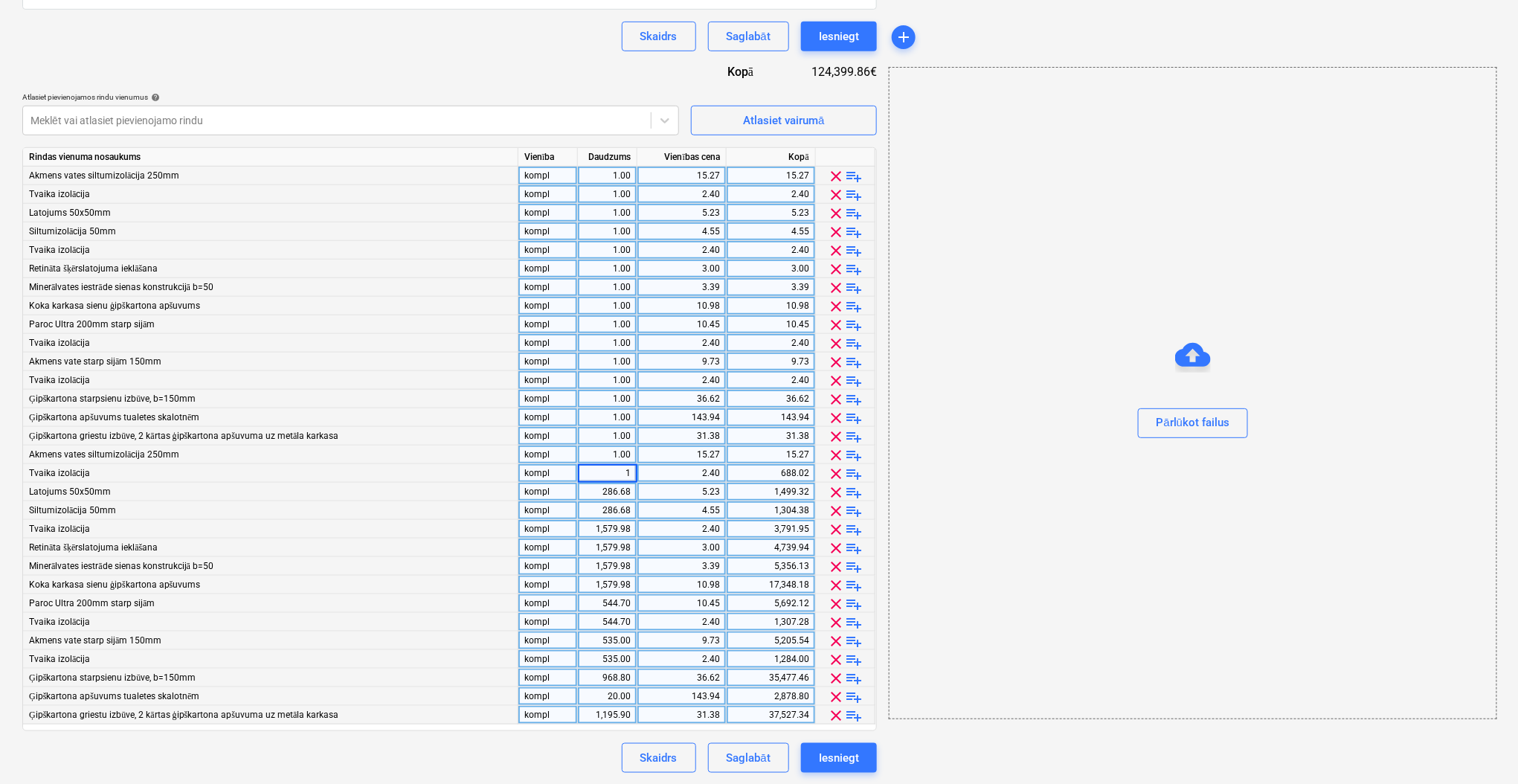
click at [613, 491] on div "286.68" at bounding box center [608, 491] width 47 height 18
click at [614, 513] on div "286.68" at bounding box center [608, 510] width 47 height 18
click at [612, 528] on div "1,579.98" at bounding box center [608, 528] width 47 height 18
click at [611, 544] on div "1,579.98" at bounding box center [608, 547] width 47 height 18
type input "1"
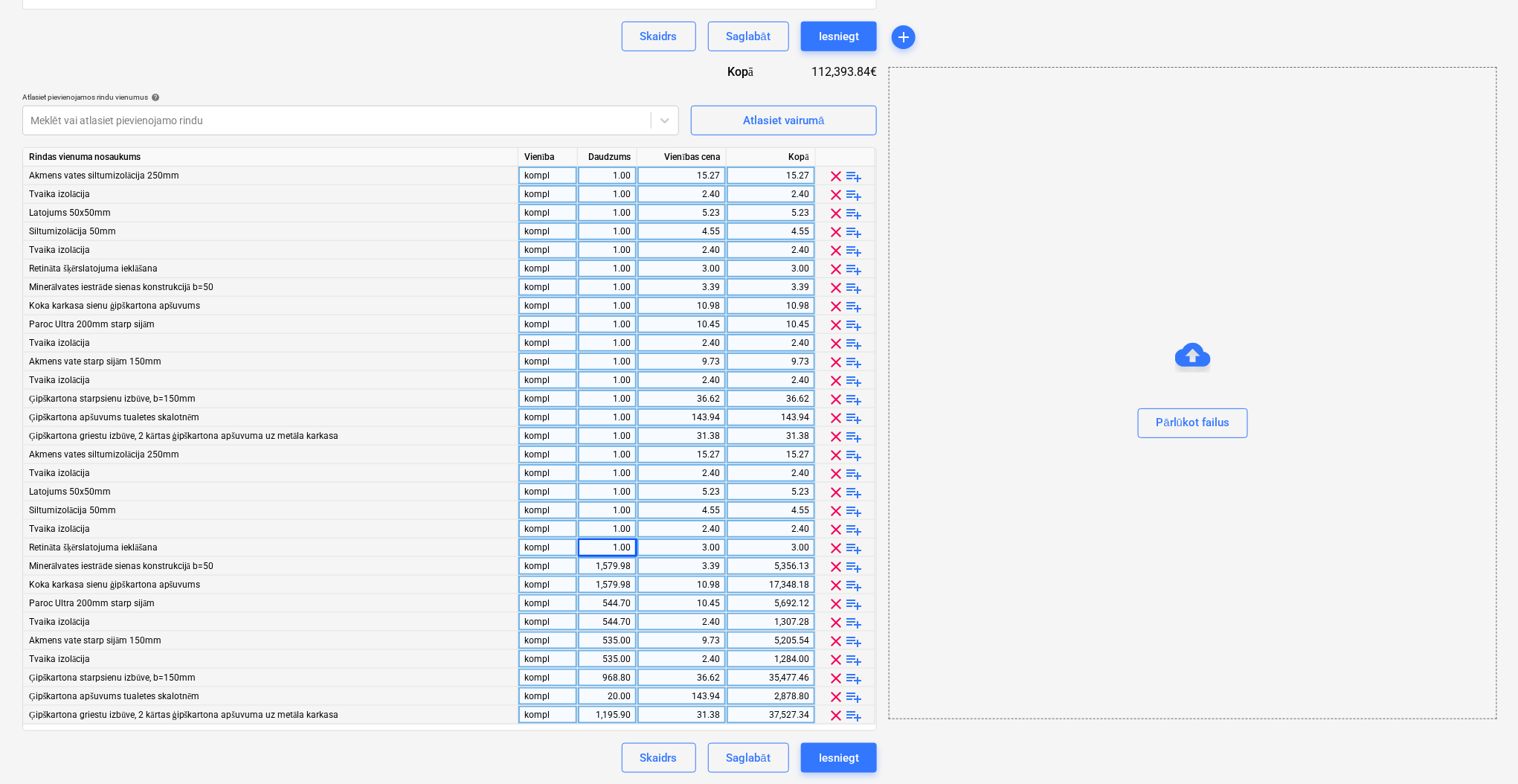
click at [611, 565] on div "1,579.98" at bounding box center [608, 566] width 47 height 18
click at [612, 585] on div "1,579.98" at bounding box center [608, 584] width 47 height 18
click at [615, 610] on div "544.70" at bounding box center [608, 603] width 47 height 18
click at [612, 620] on div "544.70" at bounding box center [608, 621] width 47 height 18
click at [611, 639] on div "535.00" at bounding box center [608, 640] width 47 height 18
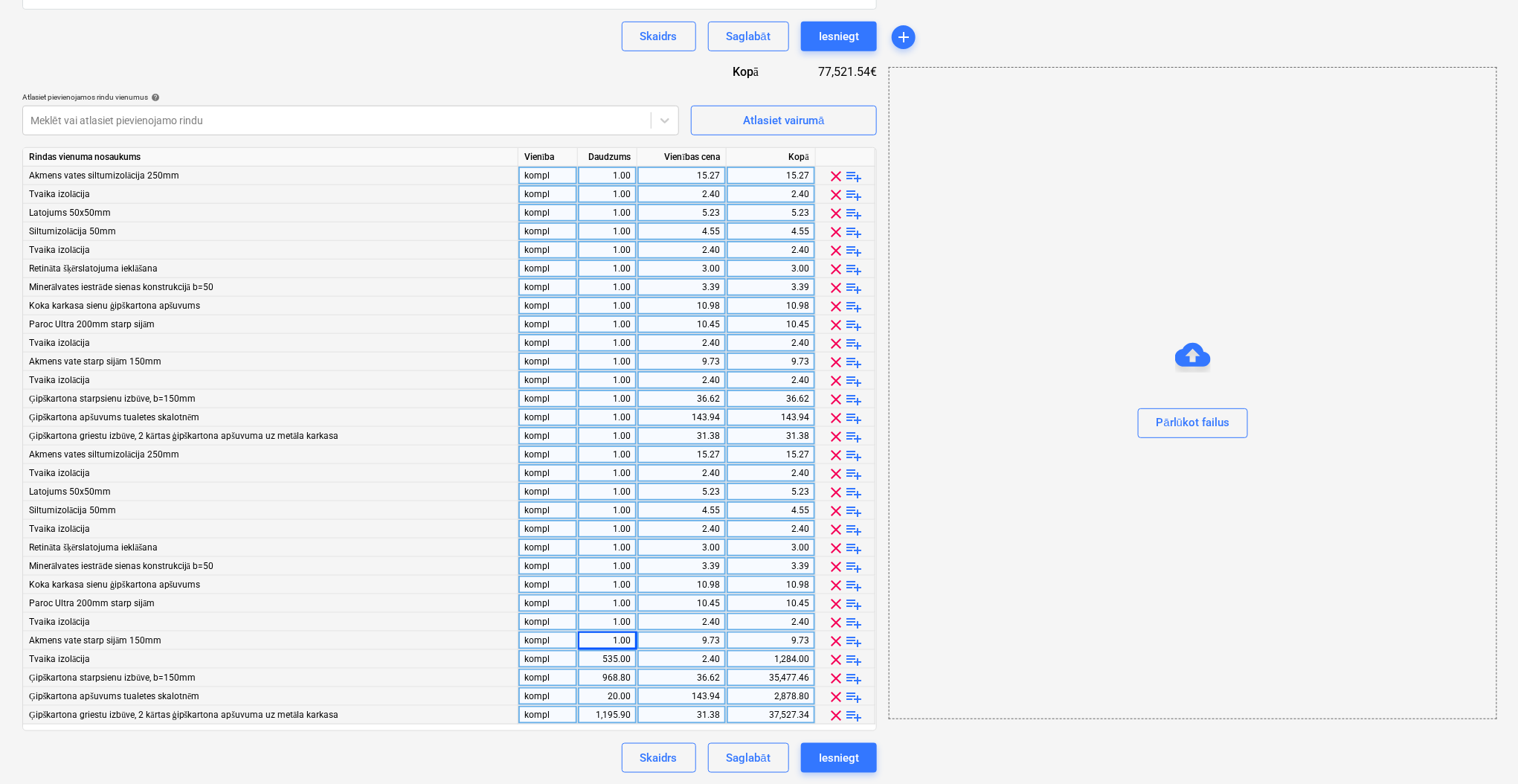
click at [612, 660] on div "535.00" at bounding box center [608, 659] width 47 height 18
click at [613, 680] on div "968.80" at bounding box center [608, 677] width 47 height 18
click at [611, 698] on div "20.00" at bounding box center [608, 695] width 47 height 18
click at [610, 709] on div "1,195.90" at bounding box center [608, 714] width 47 height 18
click at [578, 735] on div "Līguma nosaukums help Līgums Nr. HC 447/2025 (sagatave) Līguma atsauces numurs …" at bounding box center [450, 261] width 855 height 1023
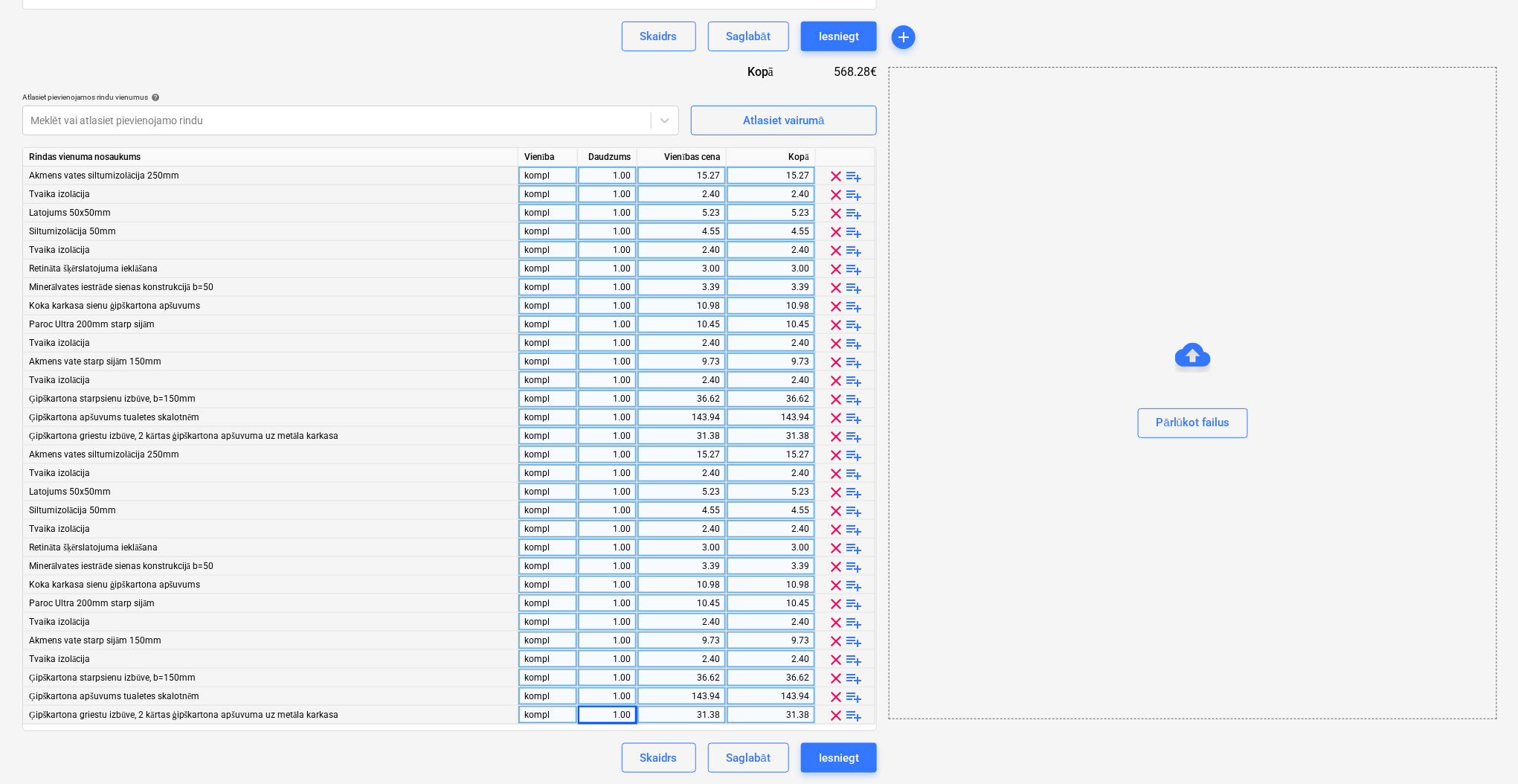
click at [686, 714] on div "31.38" at bounding box center [682, 714] width 77 height 18
type input "6635"
click at [694, 707] on input "6635" at bounding box center [682, 714] width 89 height 18
click at [695, 701] on div "143.94" at bounding box center [682, 695] width 77 height 18
type input "888"
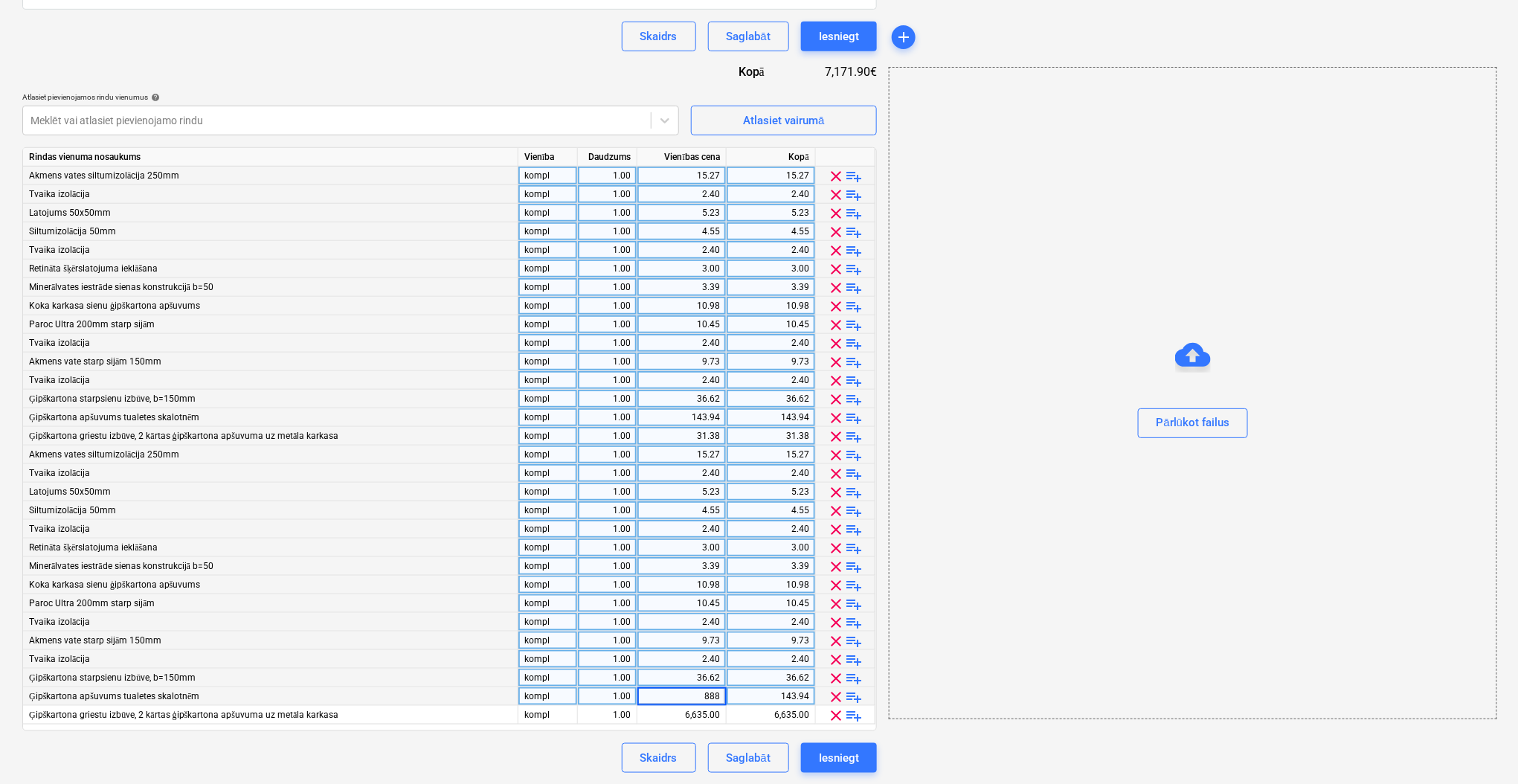
click at [702, 682] on div "36.62" at bounding box center [682, 677] width 77 height 18
type input "6974.8"
click at [712, 657] on div "2.40" at bounding box center [682, 659] width 77 height 18
type input "151.376"
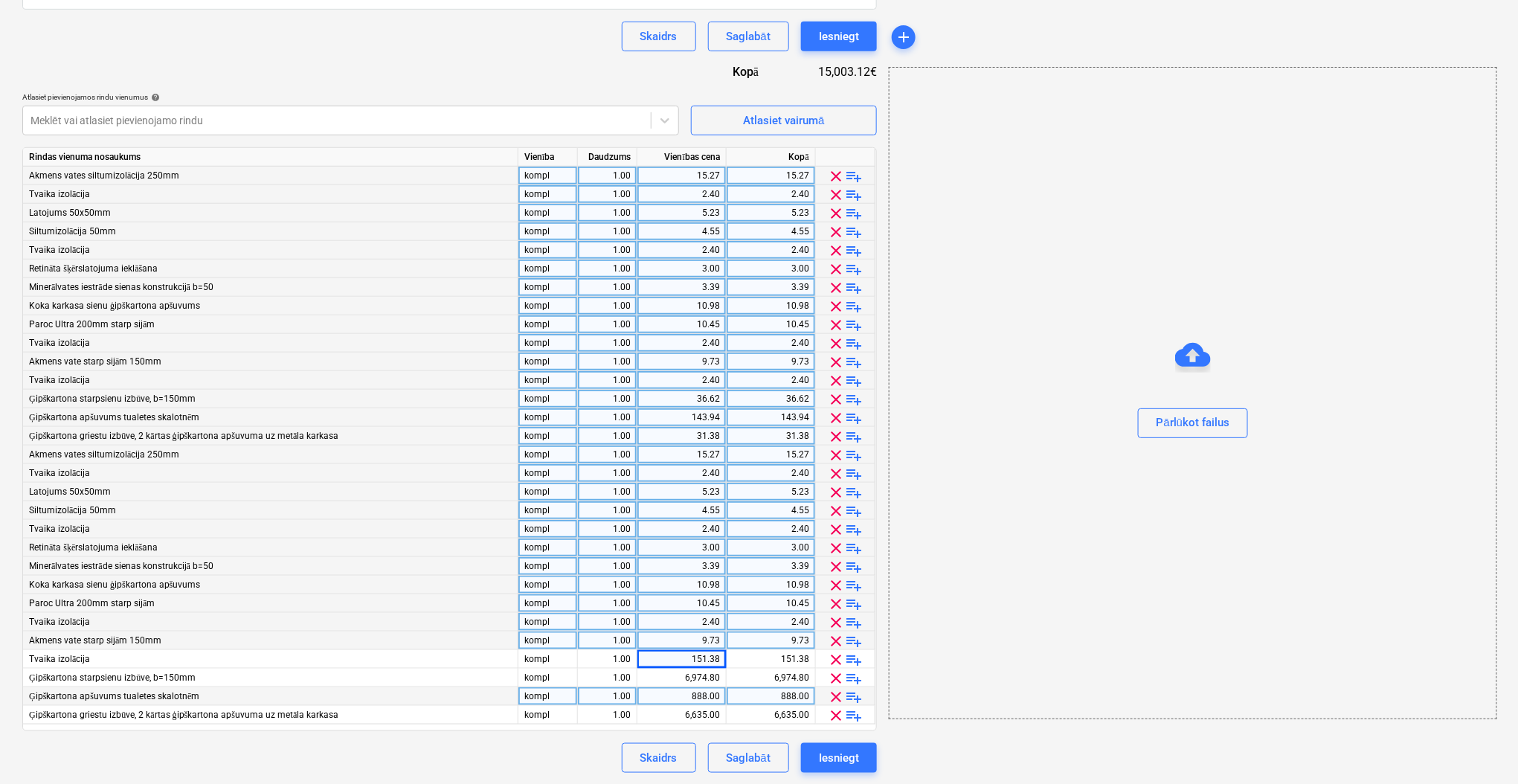
click at [709, 640] on div "9.73" at bounding box center [682, 640] width 77 height 18
type input "151.38"
click at [706, 624] on div "2.40" at bounding box center [682, 621] width 77 height 18
type input "378"
click at [703, 608] on div "10.45" at bounding box center [682, 603] width 77 height 18
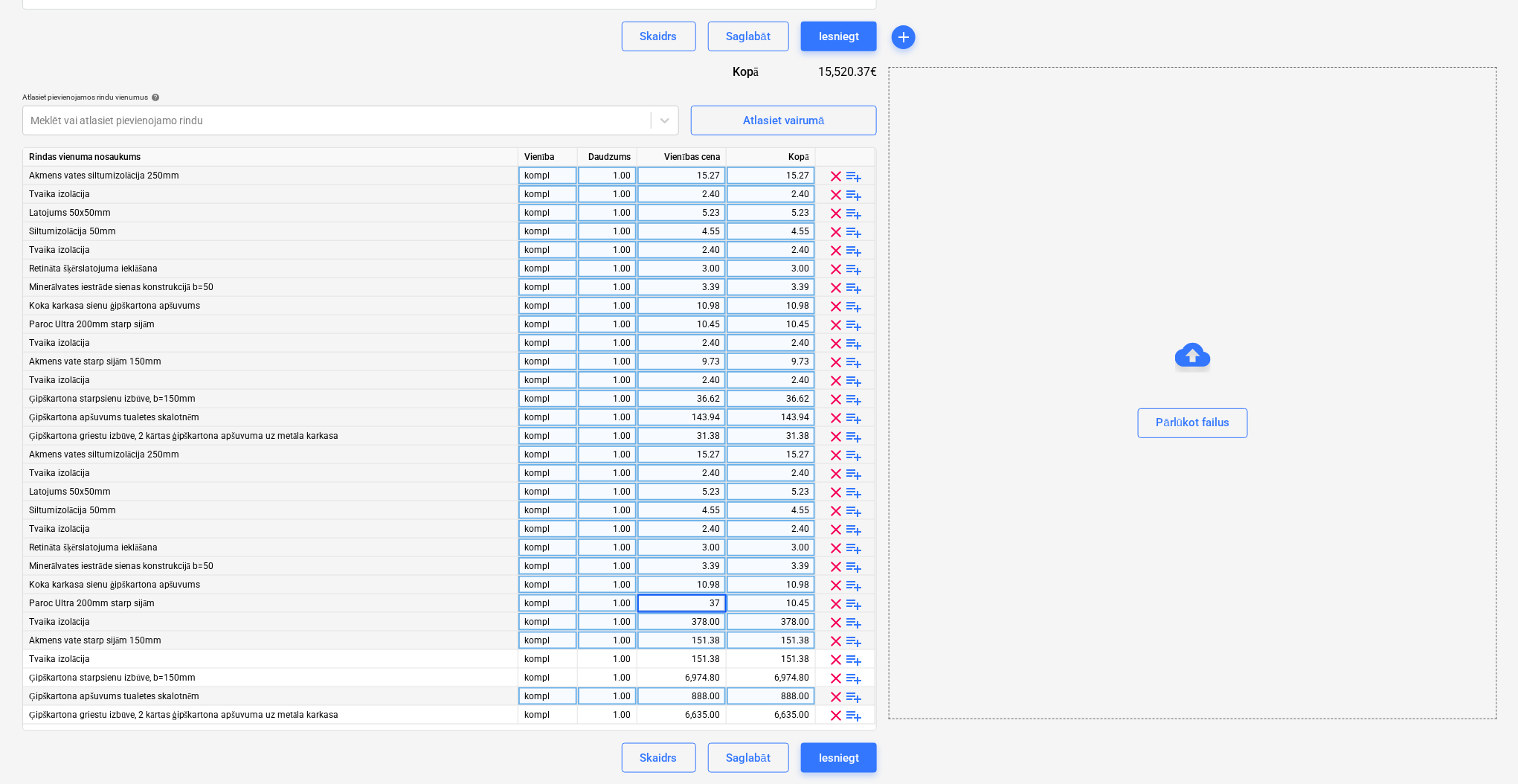
type input "378"
click at [715, 586] on div "10.98" at bounding box center [682, 584] width 77 height 18
type input "5928.9"
click at [721, 583] on input "5928.9" at bounding box center [682, 584] width 89 height 18
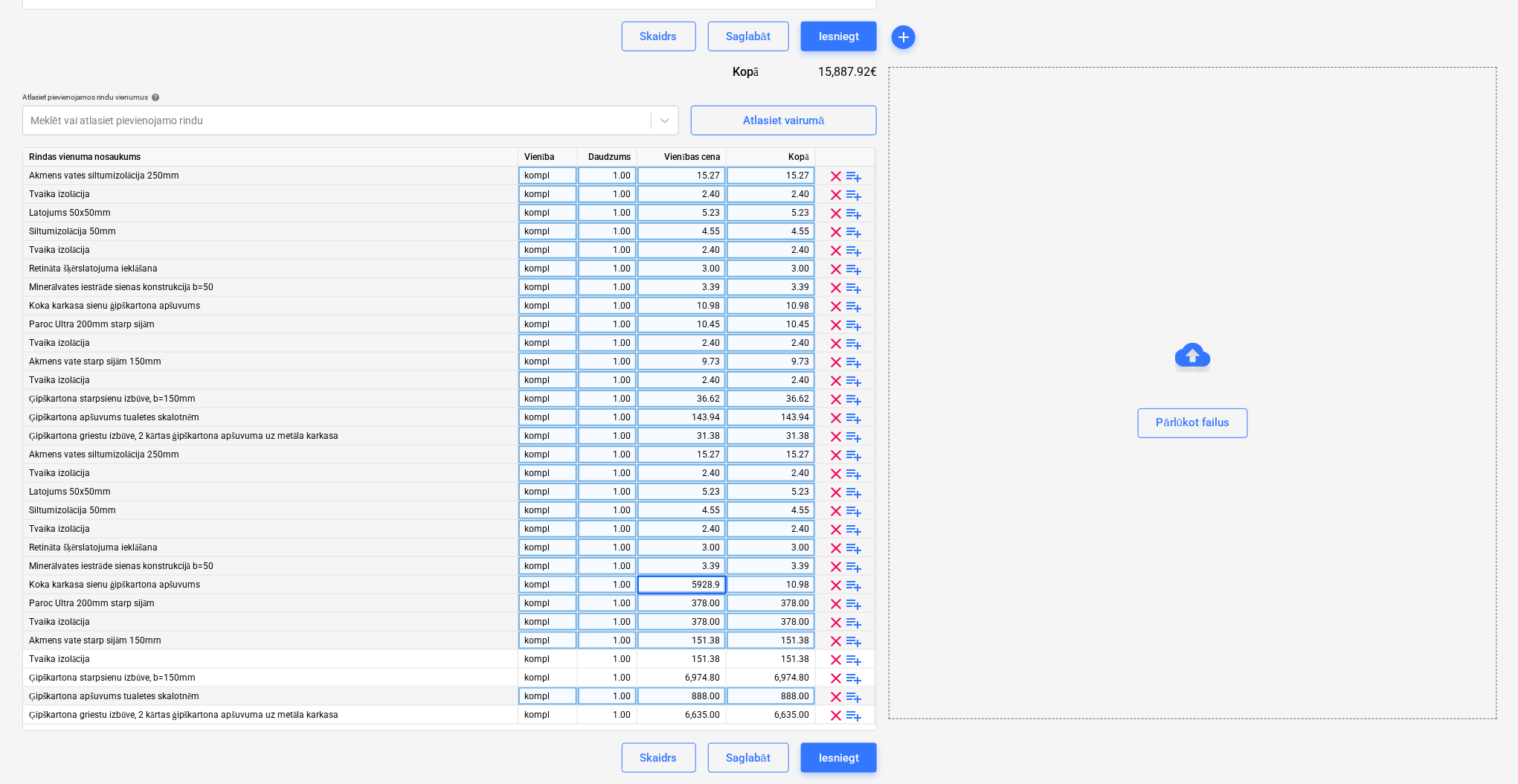
click at [721, 583] on input "5928.9" at bounding box center [682, 584] width 89 height 18
click at [705, 563] on div "3.39" at bounding box center [682, 566] width 77 height 18
type input "5928.9"
click at [702, 550] on div "3.00" at bounding box center [682, 547] width 77 height 18
type input "5928.9"
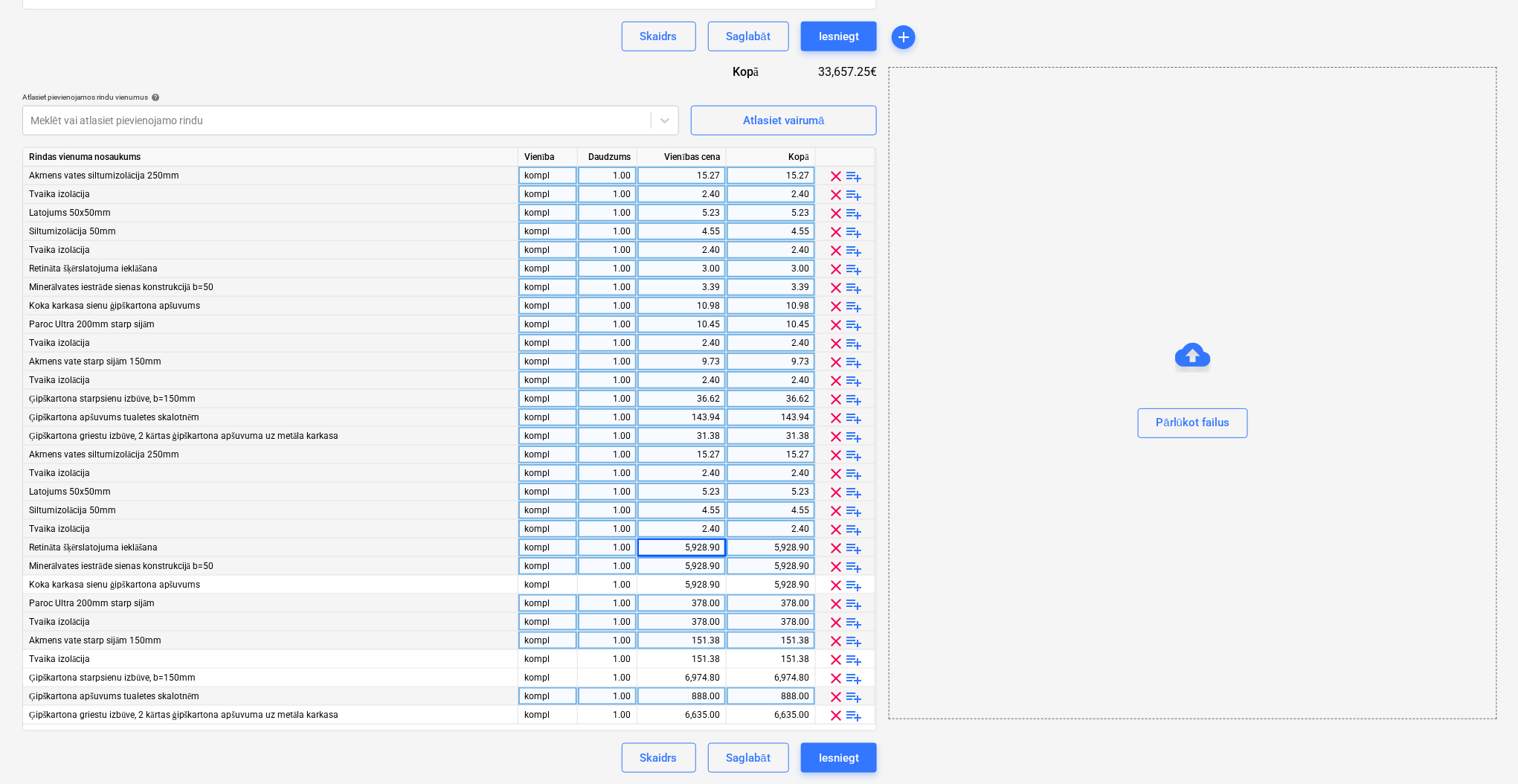
click at [703, 527] on div "2.40" at bounding box center [682, 528] width 77 height 18
type input "1935.04"
click at [696, 501] on div "4.55" at bounding box center [682, 510] width 77 height 18
type input "151.376"
click at [703, 492] on div "5.23" at bounding box center [682, 491] width 77 height 18
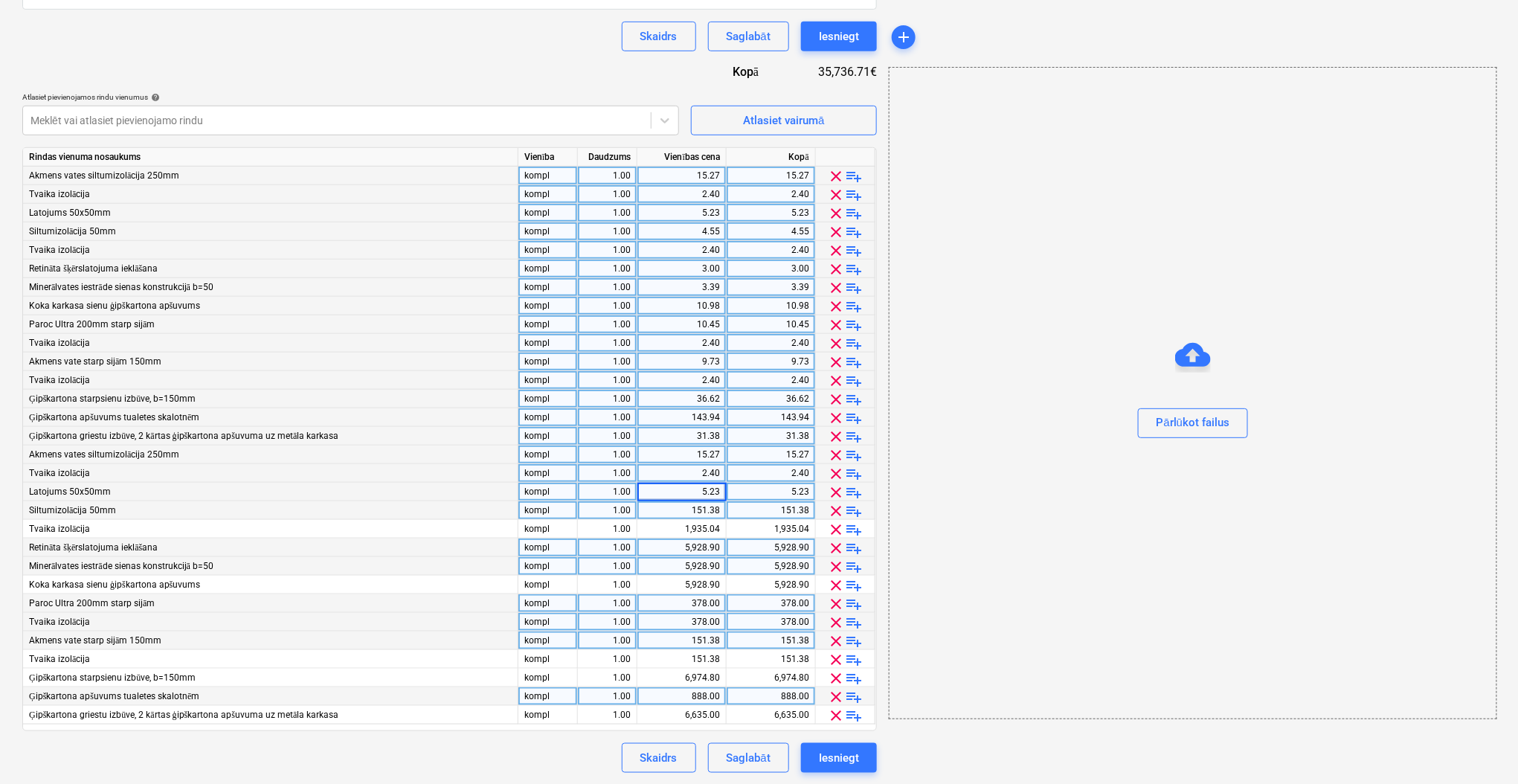
click at [704, 518] on div "151.38" at bounding box center [682, 510] width 77 height 18
click at [698, 494] on div "5.23" at bounding box center [682, 491] width 77 height 18
type input "151.376"
click at [702, 472] on div "2.40" at bounding box center [682, 472] width 77 height 18
type input "228.056"
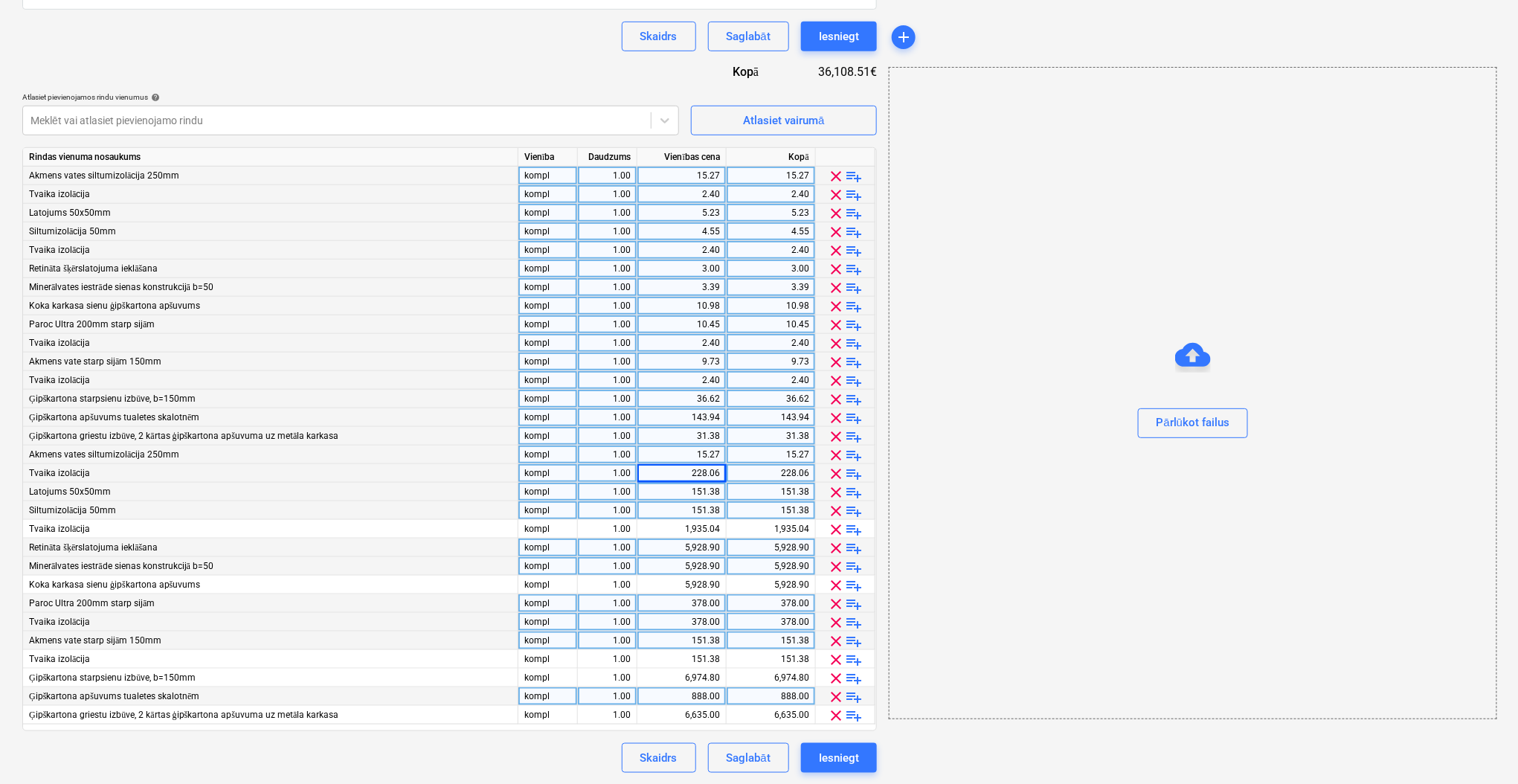
click at [695, 452] on div "15.27" at bounding box center [682, 454] width 77 height 18
type input "1167.60"
click at [564, 753] on div "Skaidrs Saglabāt Iesniegt" at bounding box center [450, 758] width 855 height 30
click at [687, 437] on div "31.38" at bounding box center [682, 435] width 77 height 18
click at [696, 405] on div "36.62" at bounding box center [682, 399] width 77 height 18
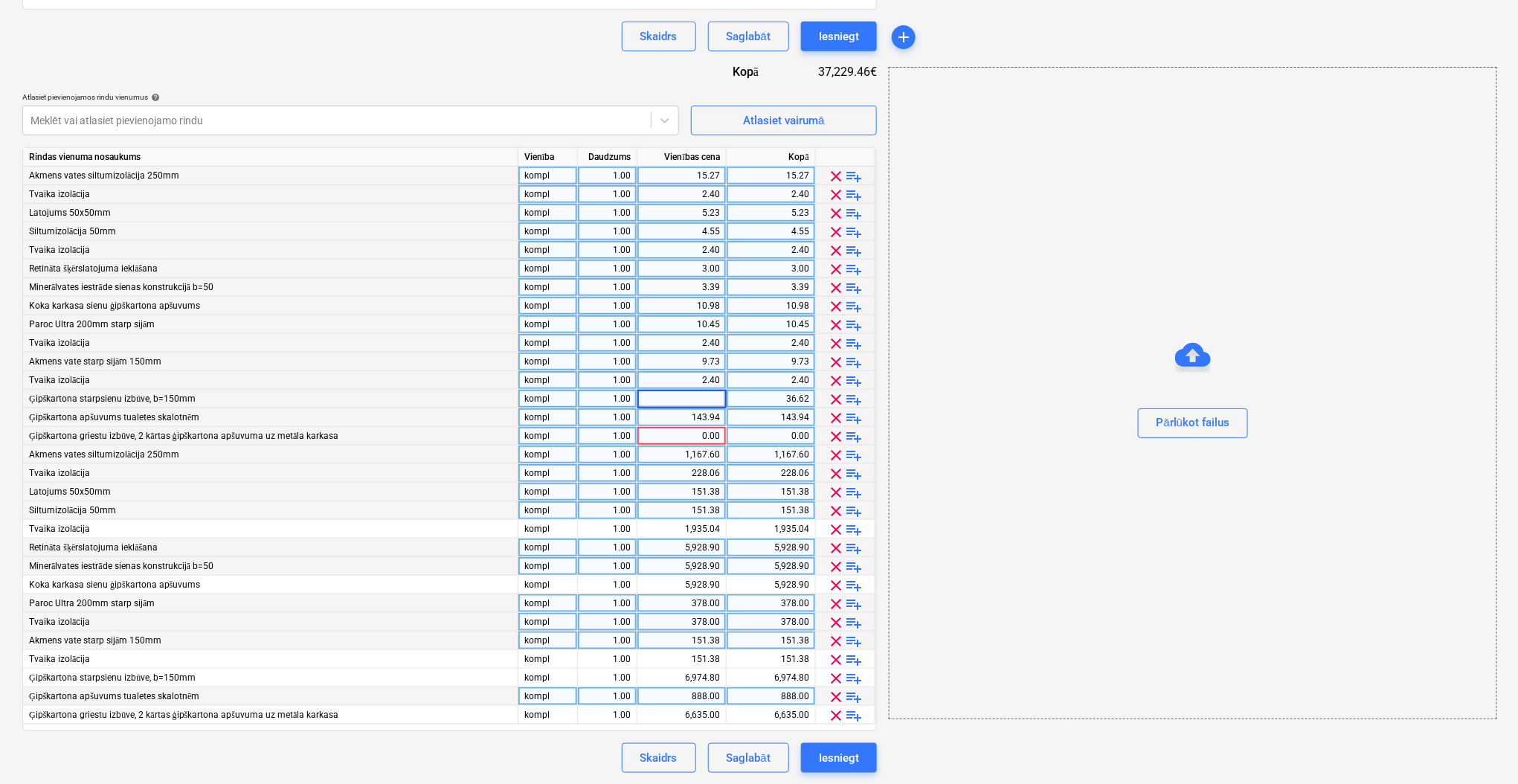
click at [694, 412] on div "143.94" at bounding box center [682, 417] width 77 height 18
click at [699, 385] on div "2.40" at bounding box center [682, 379] width 77 height 18
click at [702, 363] on div "9.73" at bounding box center [682, 361] width 77 height 18
click at [702, 340] on div "2.40" at bounding box center [682, 343] width 77 height 18
click at [702, 321] on div "10.45" at bounding box center [682, 324] width 77 height 18
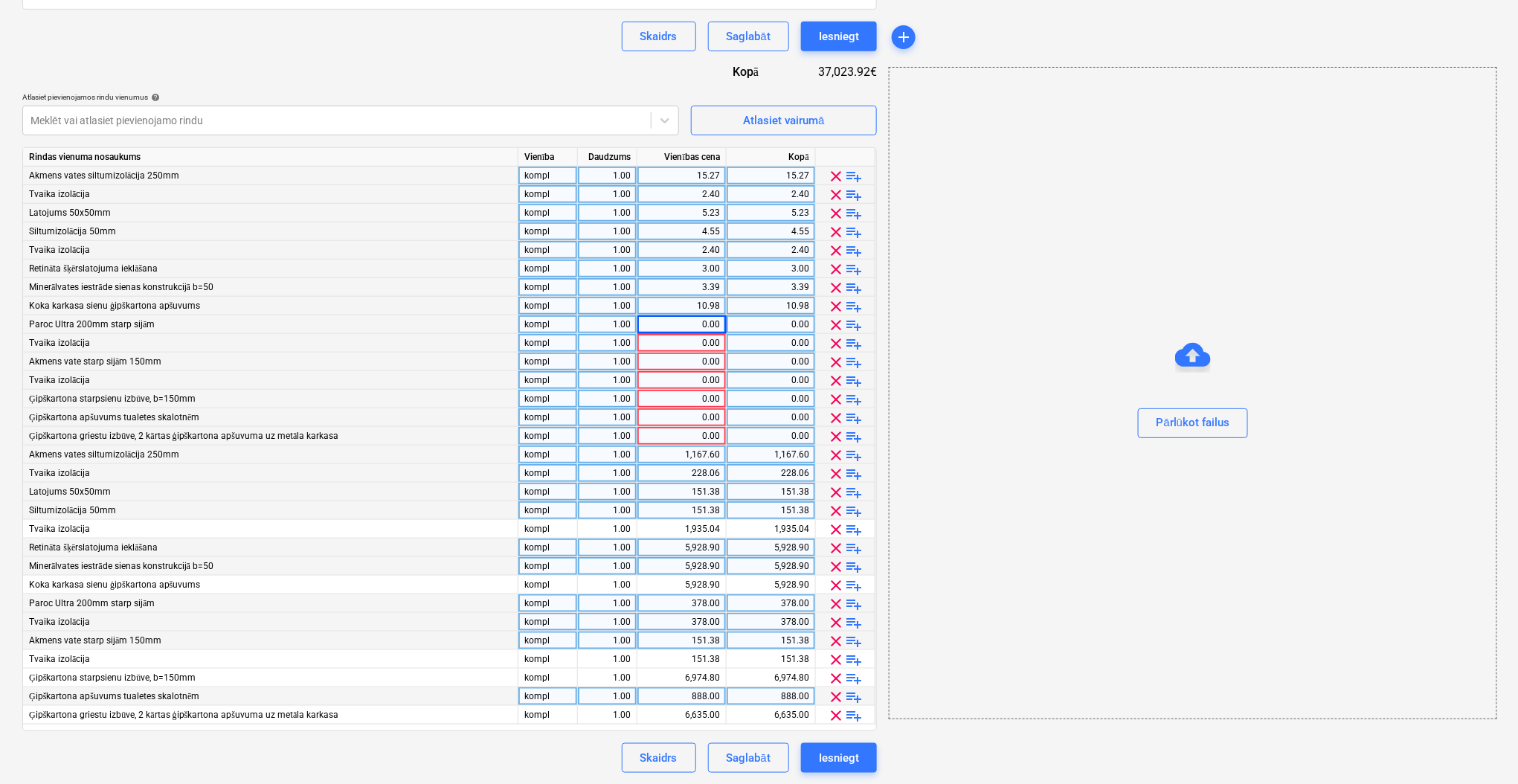
click at [702, 306] on div "10.98" at bounding box center [682, 305] width 77 height 18
click at [704, 287] on div "3.39" at bounding box center [682, 287] width 77 height 18
click at [705, 269] on div "3.00" at bounding box center [682, 268] width 77 height 18
click at [702, 247] on div "2.40" at bounding box center [682, 250] width 77 height 18
click at [704, 232] on div "4.55" at bounding box center [682, 231] width 77 height 18
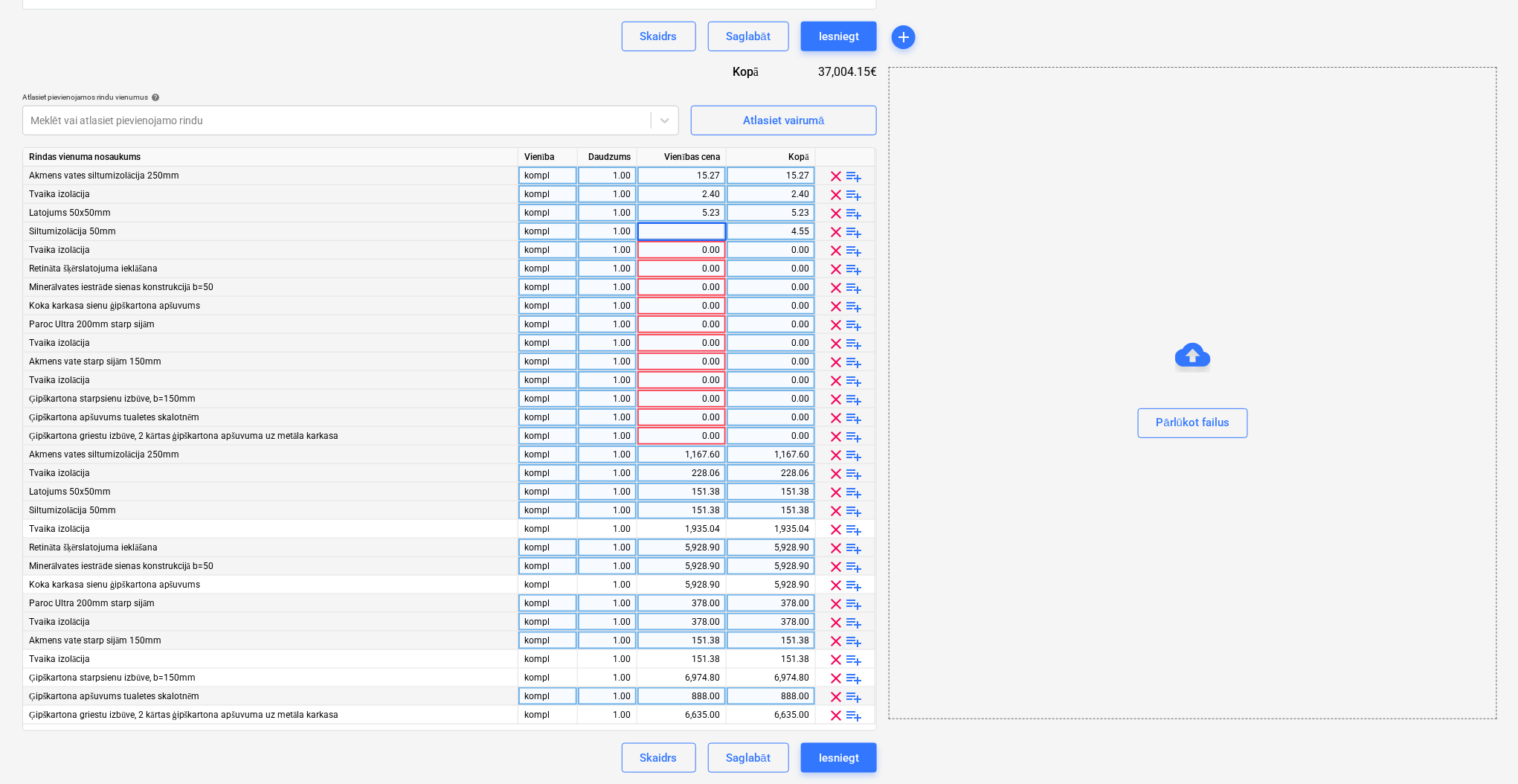
click at [703, 210] on div "5.23" at bounding box center [682, 212] width 77 height 18
click at [701, 197] on div "2.40" at bounding box center [682, 194] width 77 height 18
click at [701, 183] on div "15.27" at bounding box center [682, 175] width 77 height 18
click at [621, 79] on div "Līguma nosaukums help Līgums Nr. HC 447/2025 (sagatave) Līguma atsauces numurs …" at bounding box center [450, 261] width 855 height 1023
click at [698, 458] on div "1,167.60" at bounding box center [682, 454] width 77 height 18
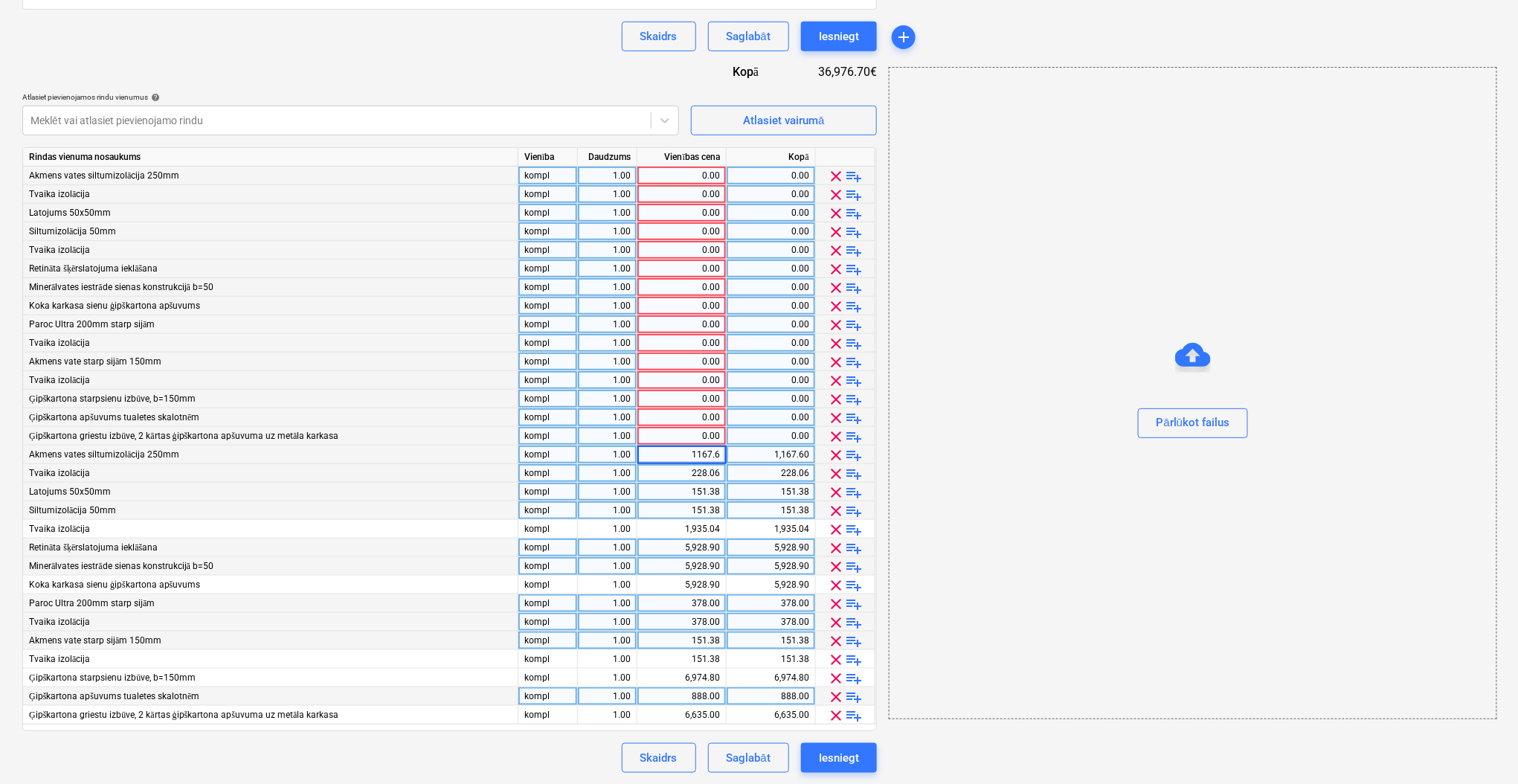
click at [698, 458] on input "1167.6" at bounding box center [682, 454] width 89 height 18
type input "1167.60"
click at [700, 468] on div "228.06" at bounding box center [682, 472] width 77 height 18
type input "166.504"
click at [709, 493] on div "151.38" at bounding box center [682, 491] width 77 height 18
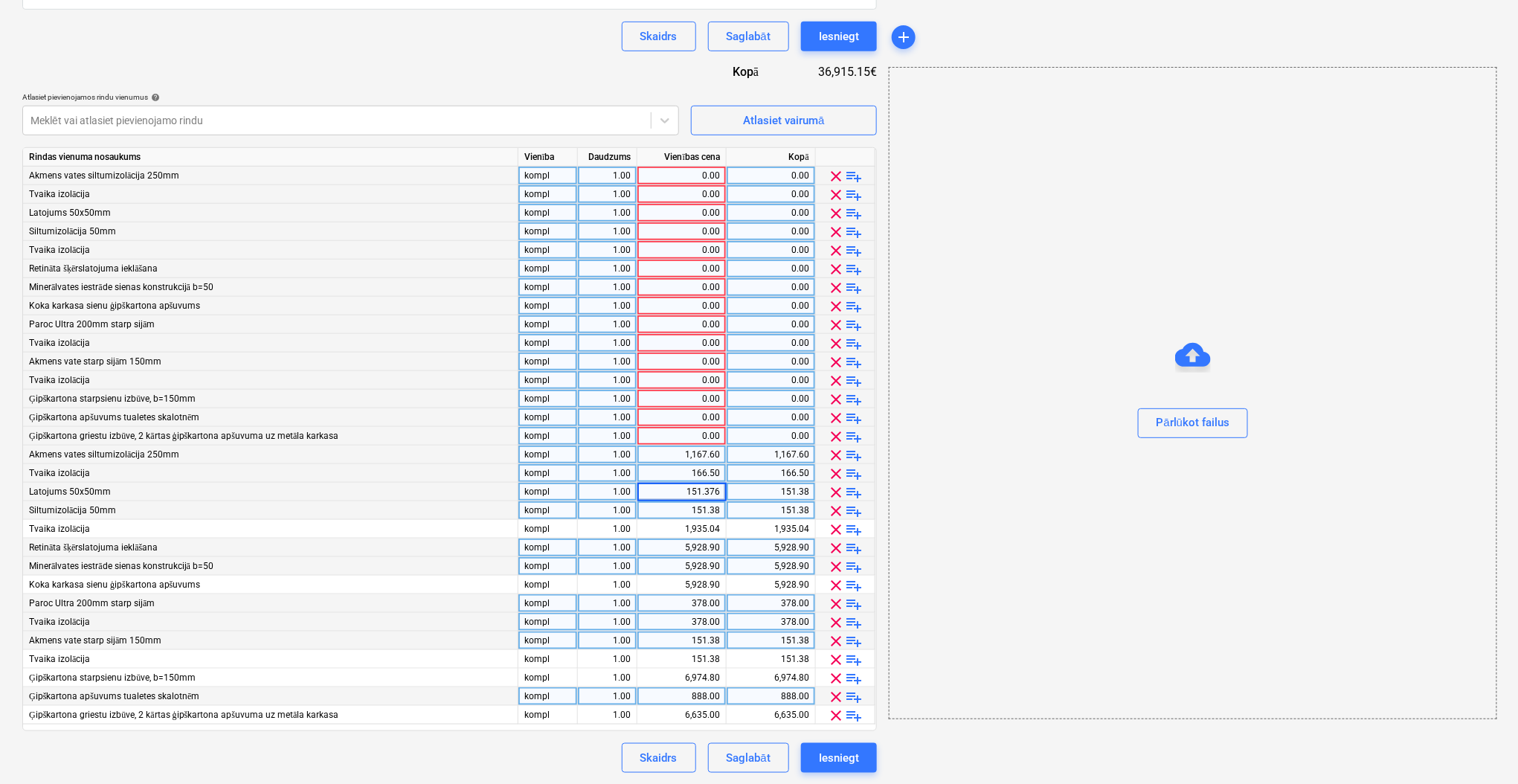
click at [709, 493] on input "151.376" at bounding box center [682, 491] width 89 height 18
type input "166.504"
click at [698, 505] on div "151.38" at bounding box center [682, 510] width 77 height 18
click at [698, 505] on input "151.376" at bounding box center [682, 510] width 89 height 18
type input "166.504"
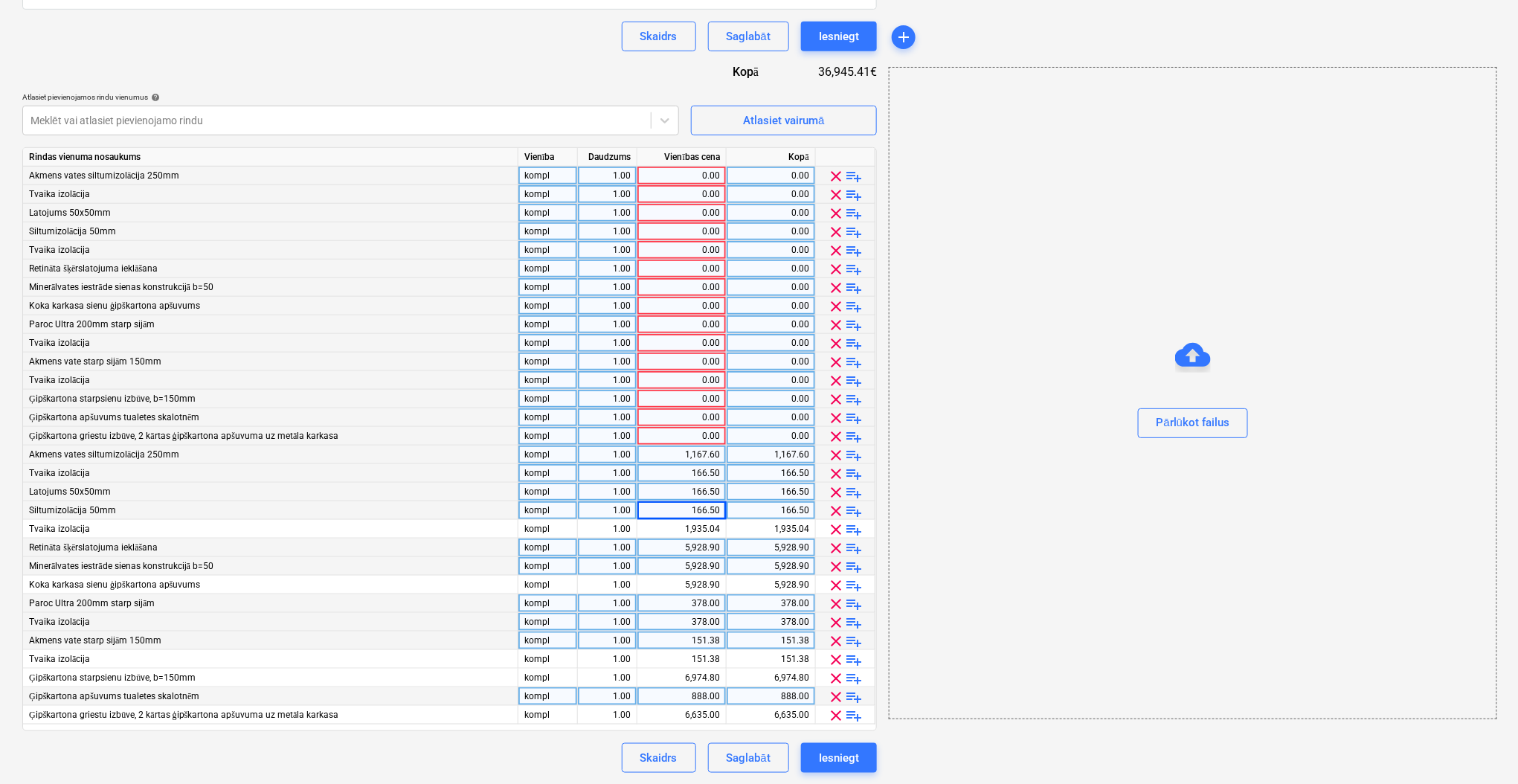
click at [696, 606] on div "378.00" at bounding box center [682, 603] width 77 height 18
type input "378.44"
click at [704, 613] on div "378.00" at bounding box center [682, 621] width 77 height 18
type input "378.44"
click at [690, 640] on div "151.38" at bounding box center [682, 640] width 77 height 18
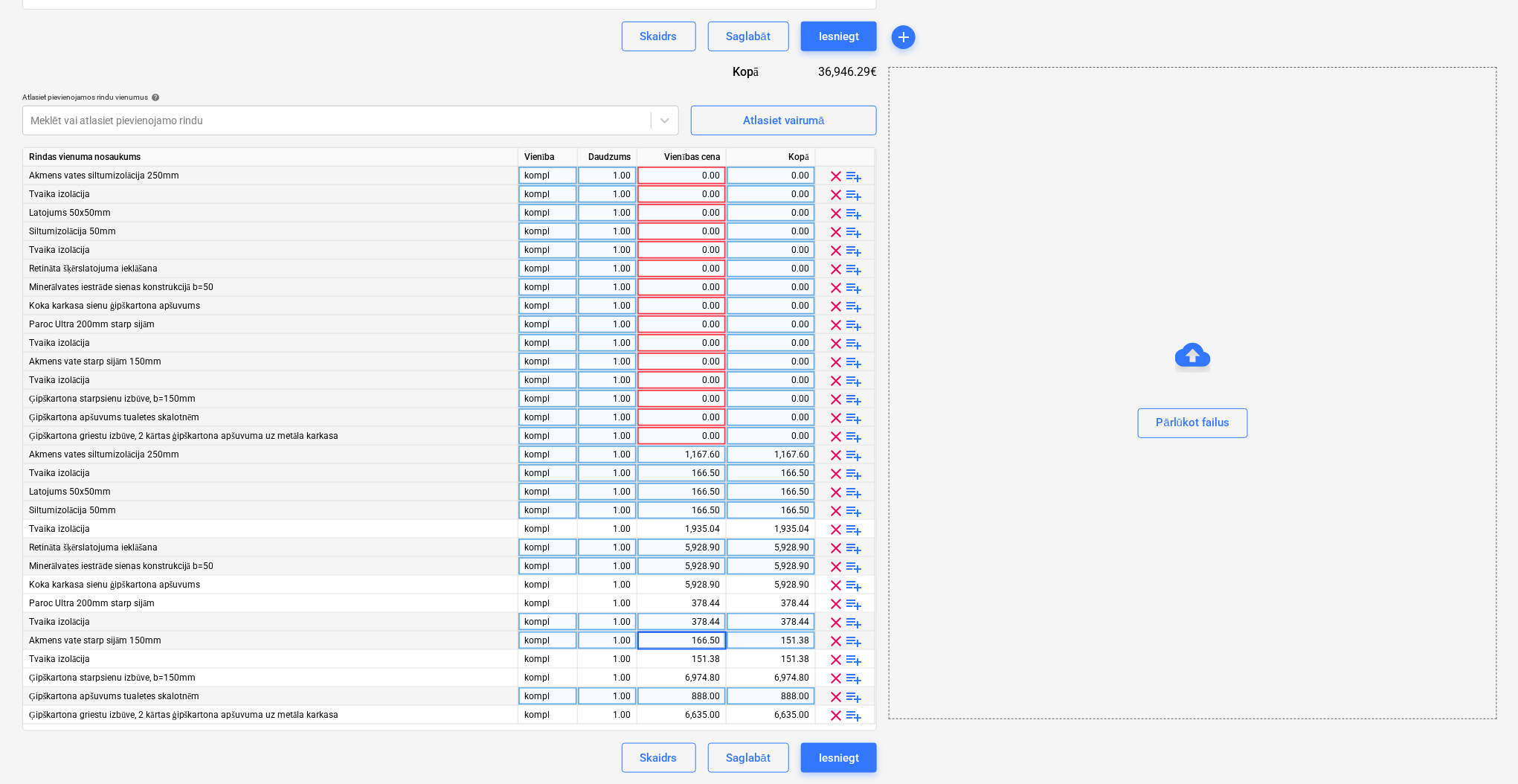
type input "166.504"
click at [692, 650] on div "151.38" at bounding box center [682, 659] width 77 height 18
click at [692, 650] on input "151.376" at bounding box center [682, 659] width 89 height 18
type input "166.504"
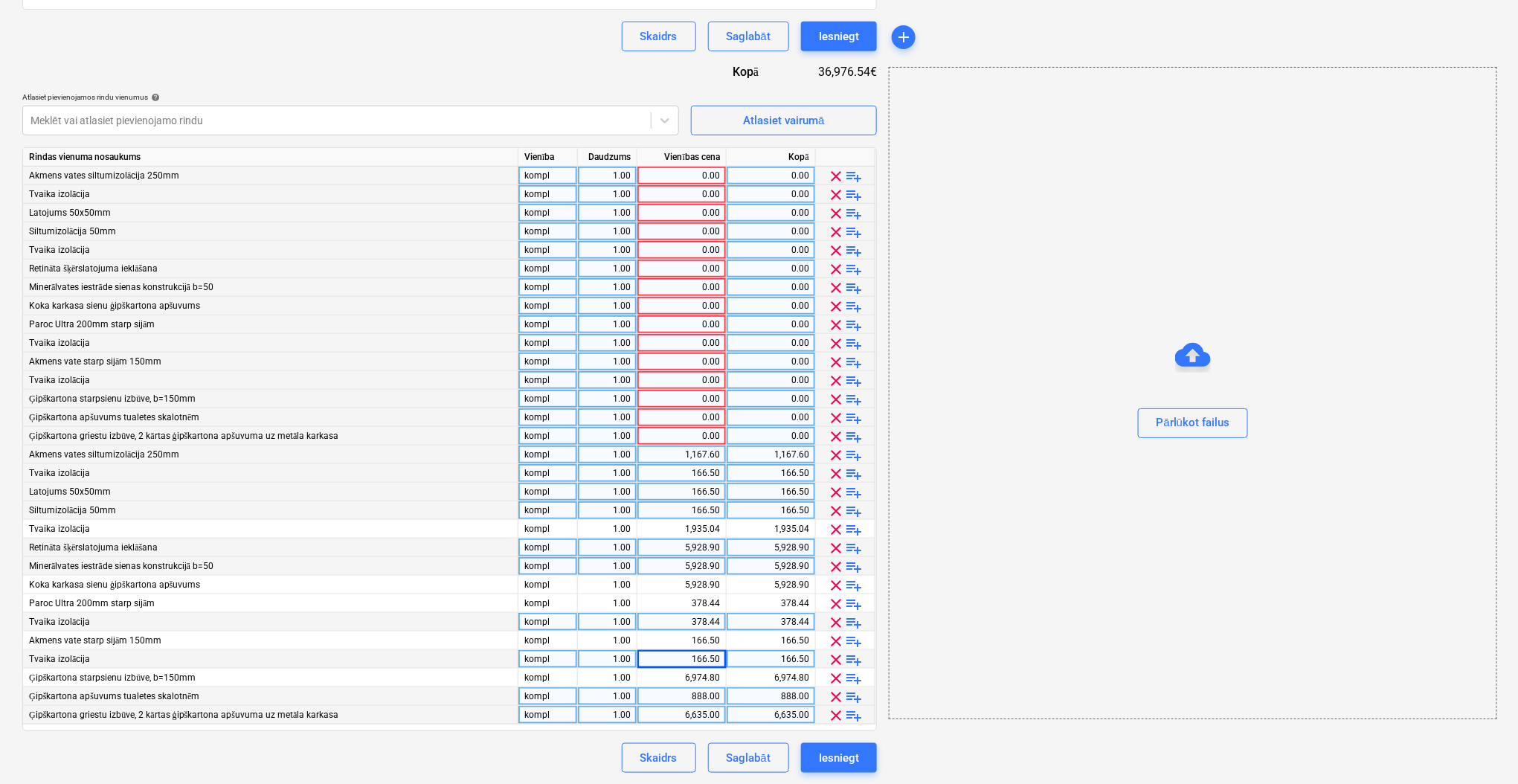
click at [712, 718] on div "6,635.00" at bounding box center [682, 714] width 77 height 18
click at [719, 715] on input "6635" at bounding box center [682, 714] width 89 height 18
type input "6635.2"
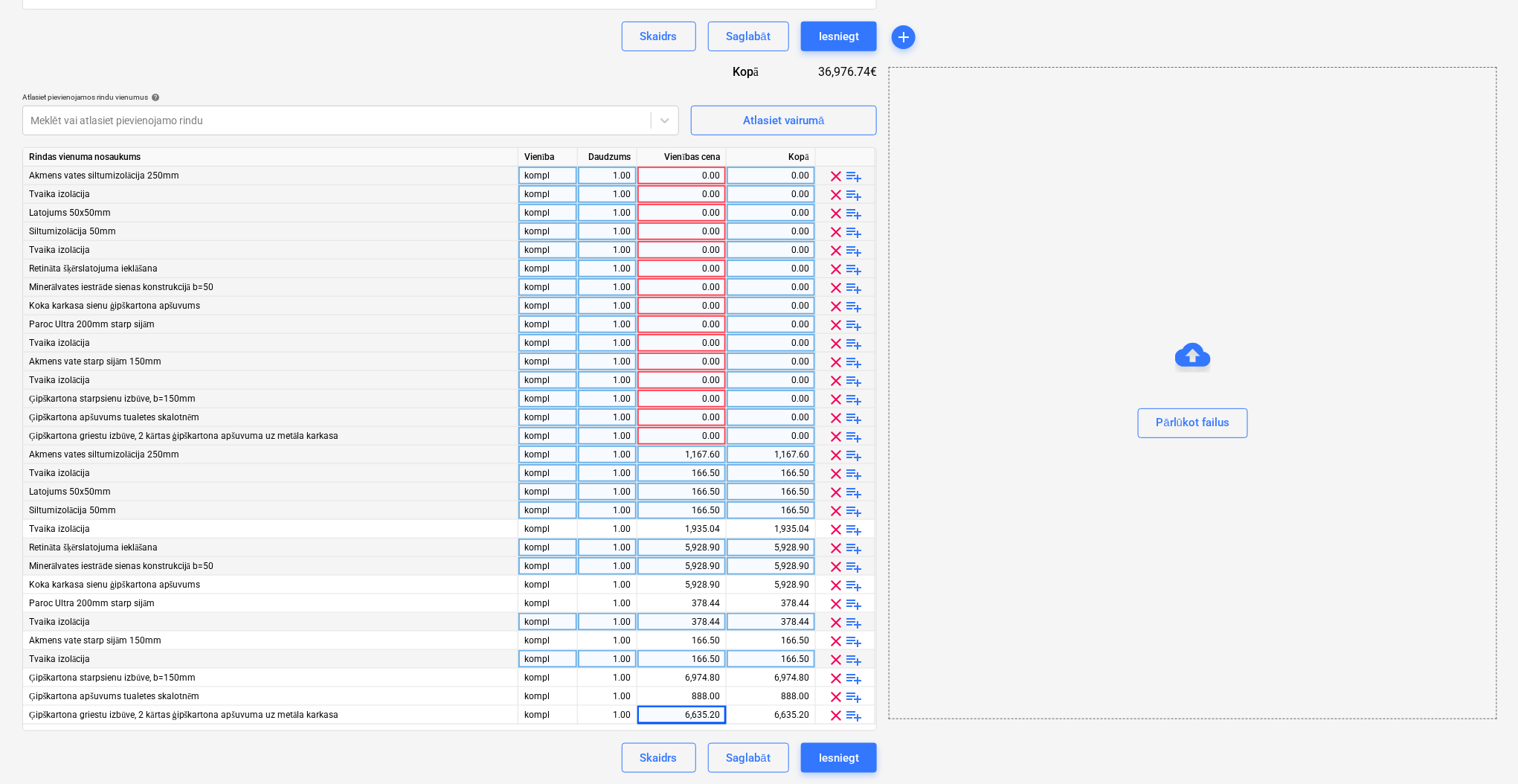
click at [576, 755] on div "Skaidrs Saglabāt Iesniegt" at bounding box center [450, 758] width 855 height 30
click at [682, 178] on div "0.00" at bounding box center [682, 175] width 77 height 18
type input "528.20"
click at [692, 201] on div "0.00" at bounding box center [682, 194] width 77 height 18
type input "73.752"
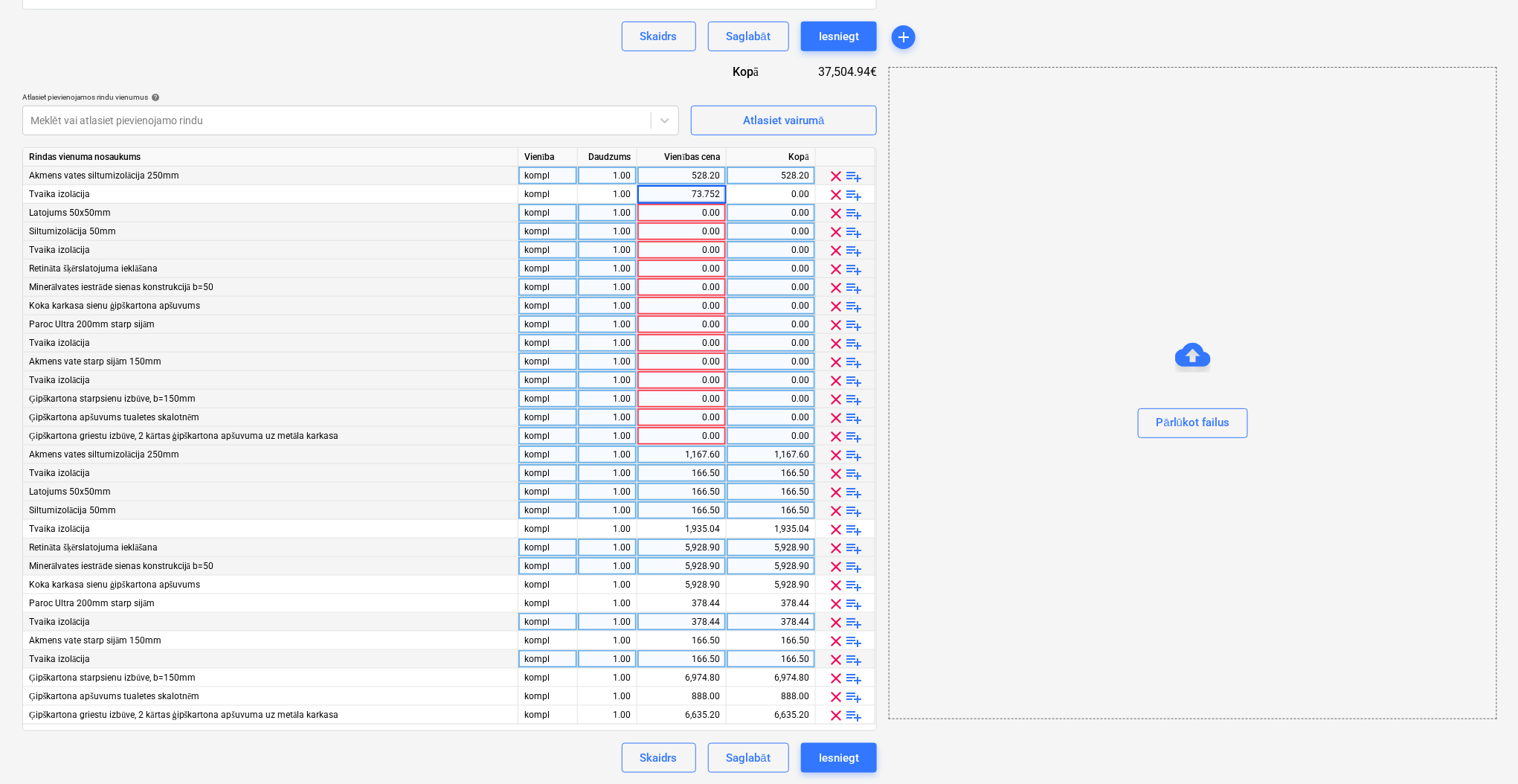
click at [683, 209] on div "0.00" at bounding box center [682, 212] width 77 height 18
type input "73.752"
click at [682, 231] on div "0.00" at bounding box center [682, 231] width 77 height 18
type input "73.752"
click at [682, 251] on div "0.00" at bounding box center [682, 250] width 77 height 18
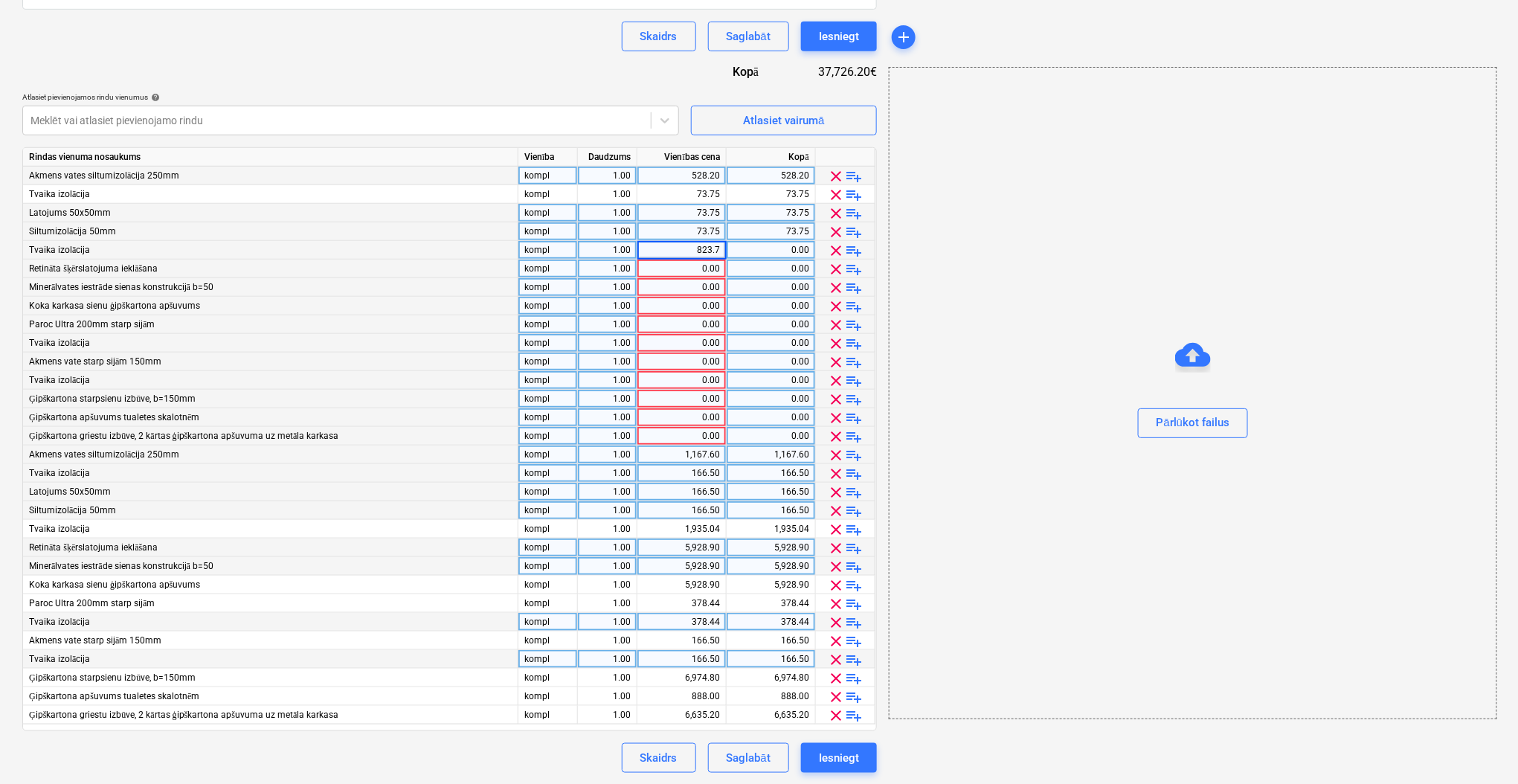
type input "823.75"
click at [695, 265] on div "0.00" at bounding box center [682, 268] width 77 height 18
type input "2650.55"
click at [676, 279] on div "0.00" at bounding box center [682, 287] width 77 height 18
type input "2650.55"
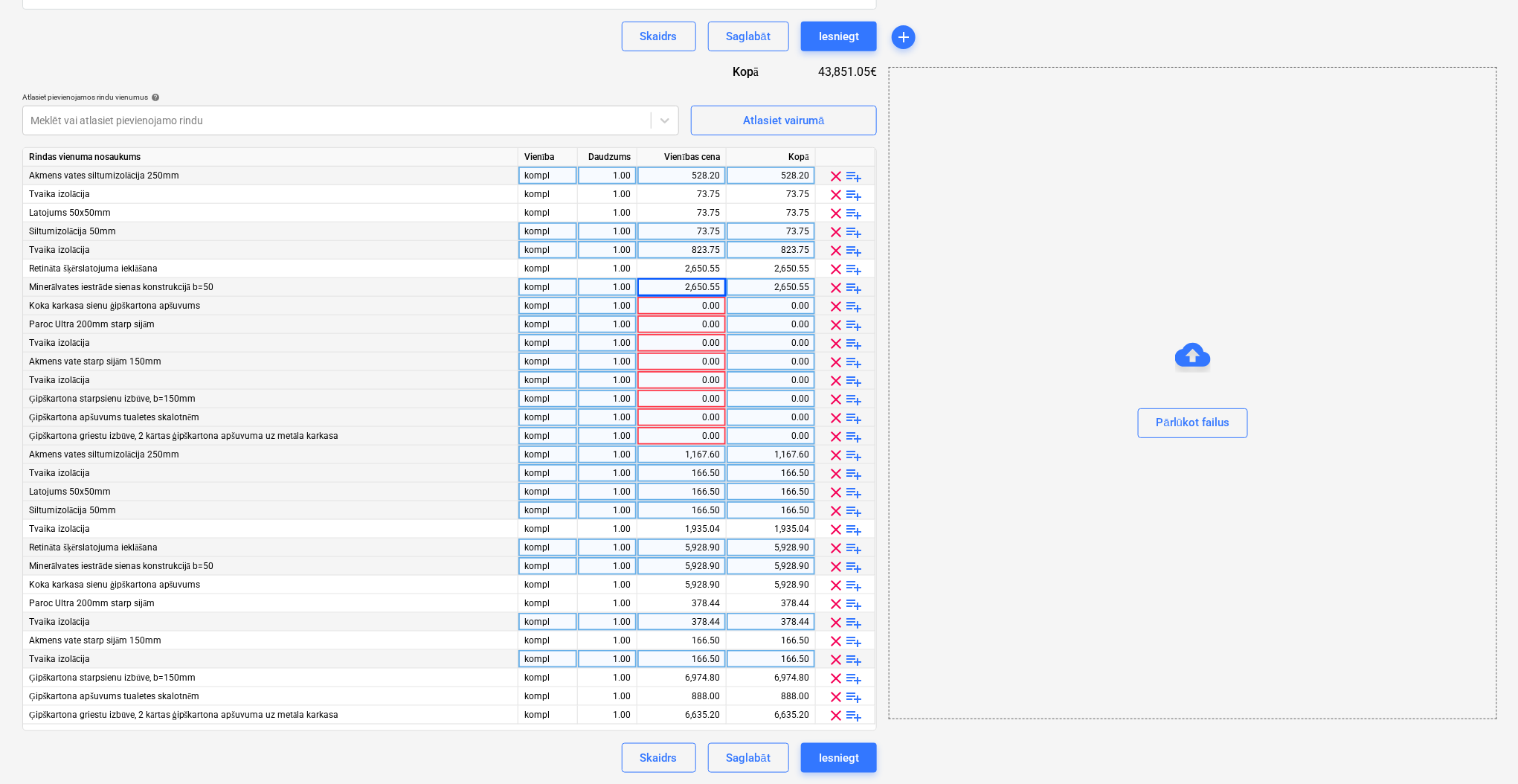
click at [684, 304] on div "0.00" at bounding box center [682, 305] width 77 height 18
type input "2650.55"
click at [685, 325] on div "0.00" at bounding box center [682, 324] width 77 height 18
type input "150.15"
click at [701, 351] on div "0.00" at bounding box center [682, 343] width 77 height 18
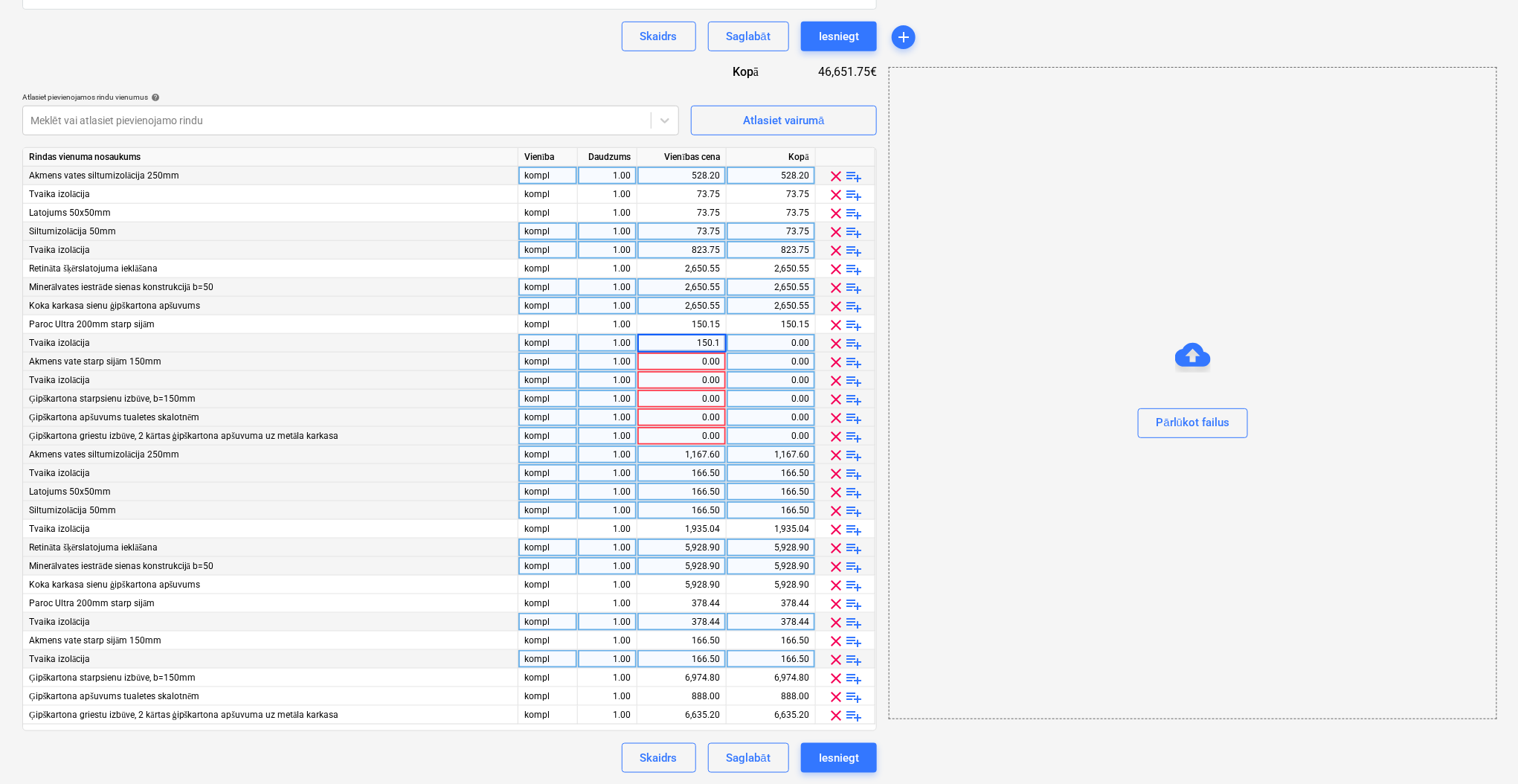
type input "150.15"
click at [695, 364] on div "0.00" at bounding box center [682, 361] width 77 height 18
type input "73.752"
click at [658, 382] on div "0.00" at bounding box center [682, 379] width 77 height 18
type input "73.752"
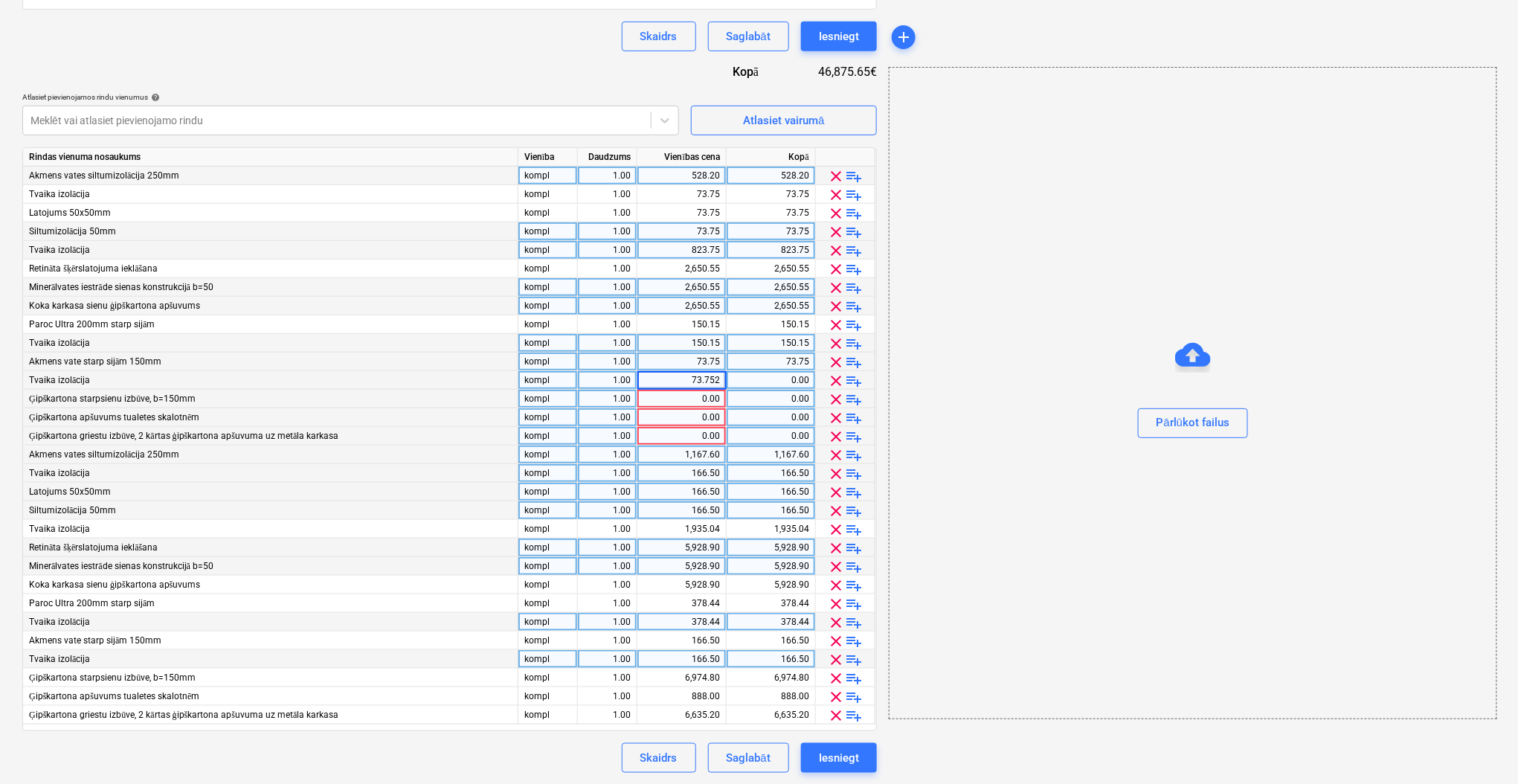
click at [667, 401] on div "0.00" at bounding box center [682, 399] width 77 height 18
type input "3605.99"
click at [703, 411] on div "0.00" at bounding box center [682, 417] width 77 height 18
type input "444"
click at [702, 437] on div "0.00" at bounding box center [682, 435] width 77 height 18
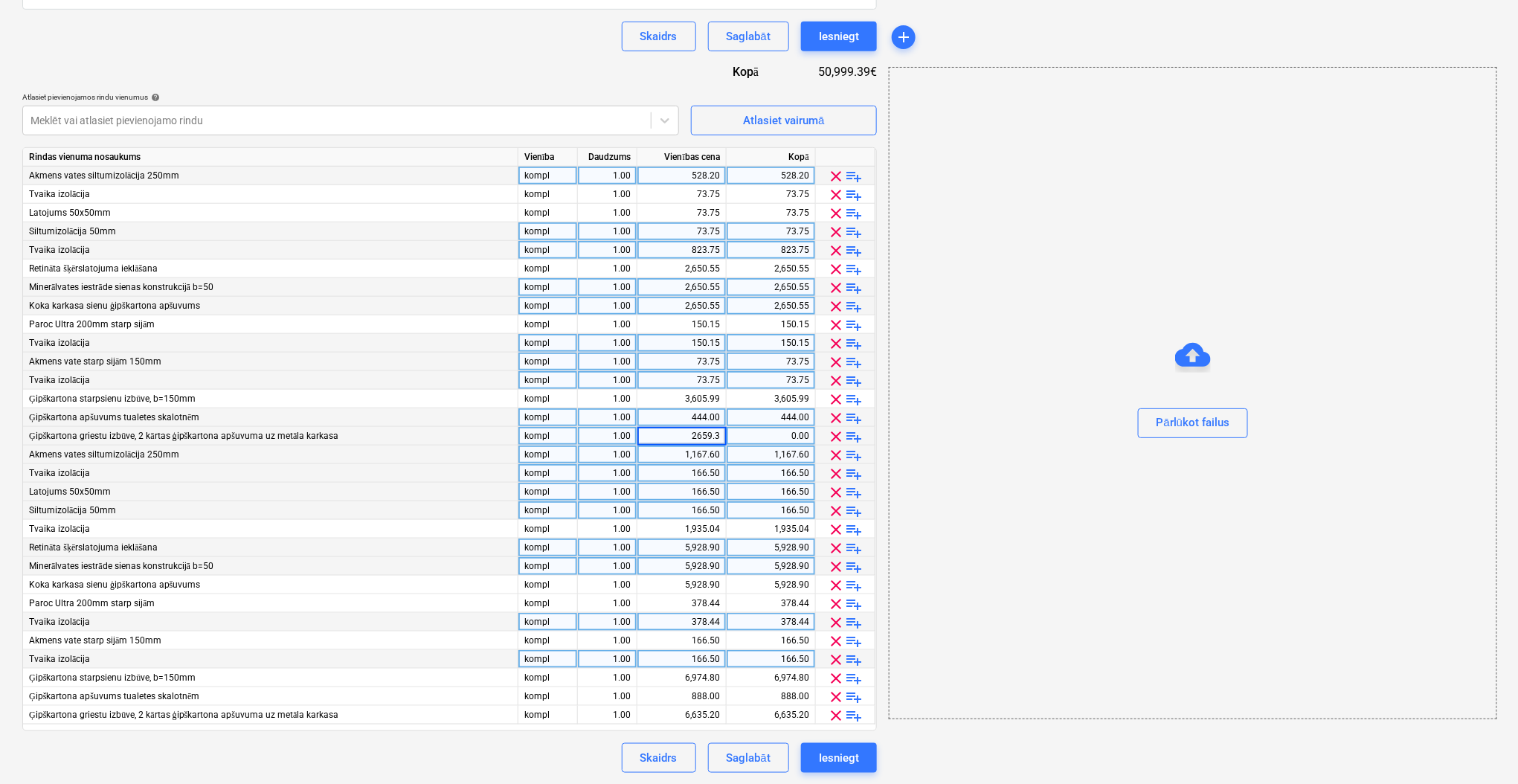
type input "2659.36"
click at [497, 757] on div "Skaidrs Saglabāt Iesniegt" at bounding box center [450, 758] width 855 height 30
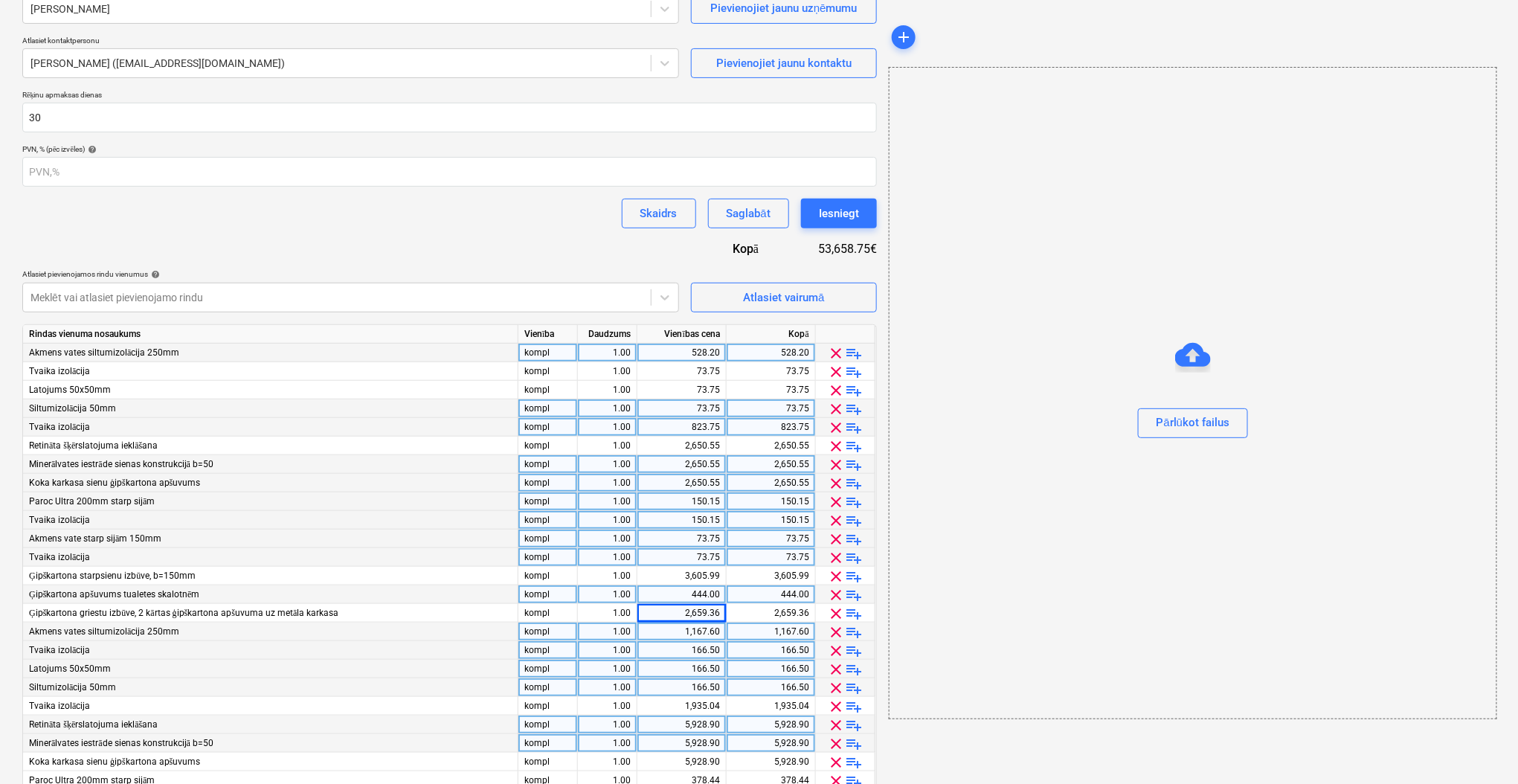
scroll to position [198, 0]
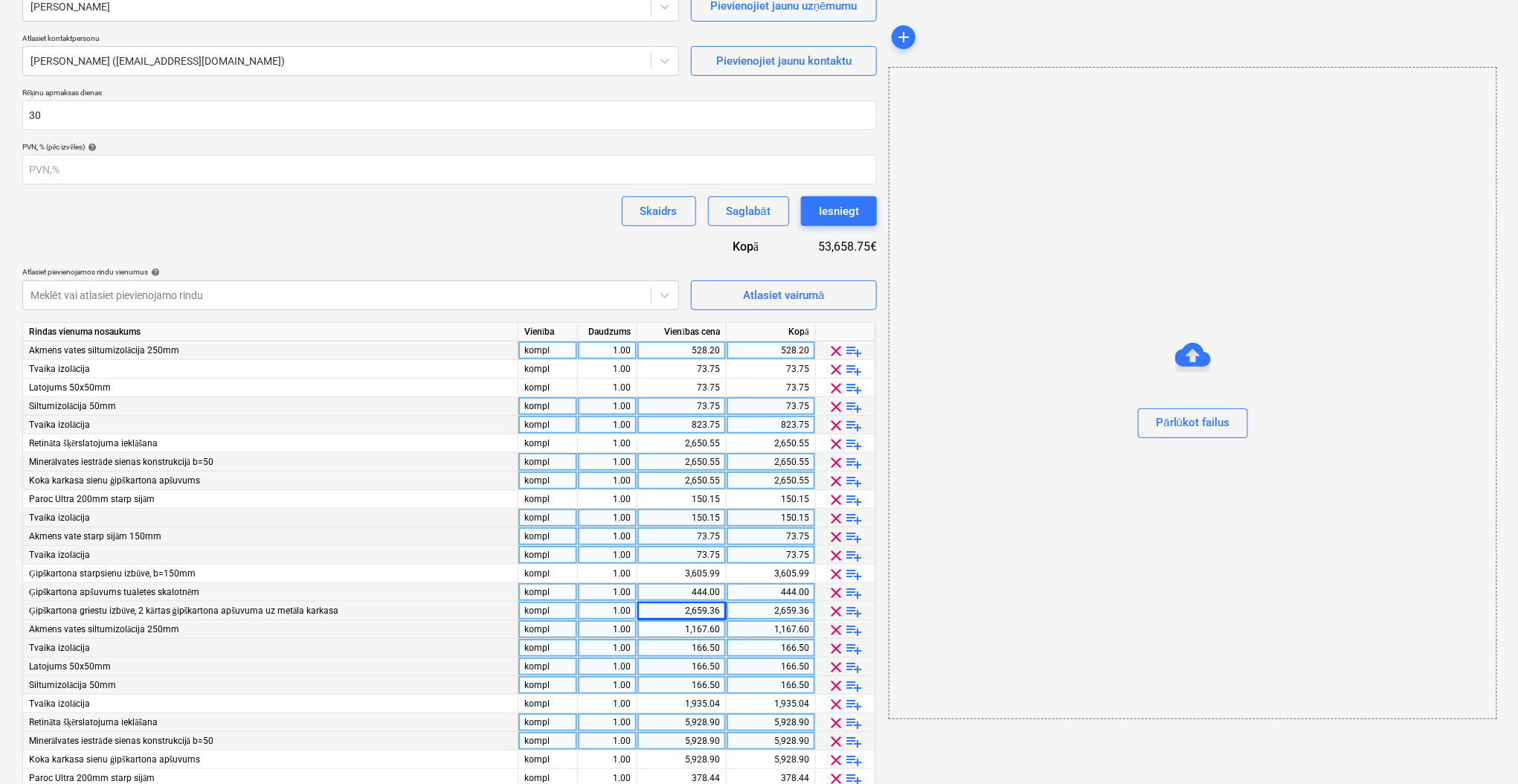
click at [802, 608] on div "2,659.36" at bounding box center [771, 610] width 77 height 18
click at [805, 608] on input "2659.36" at bounding box center [771, 610] width 89 height 18
click at [810, 608] on input "2659.36" at bounding box center [771, 610] width 89 height 18
type input "2659.32"
click at [560, 232] on div "Līguma nosaukums help Līgums Nr. HC 447/2025 (sagatave) Līguma atsauces numurs …" at bounding box center [450, 436] width 855 height 1023
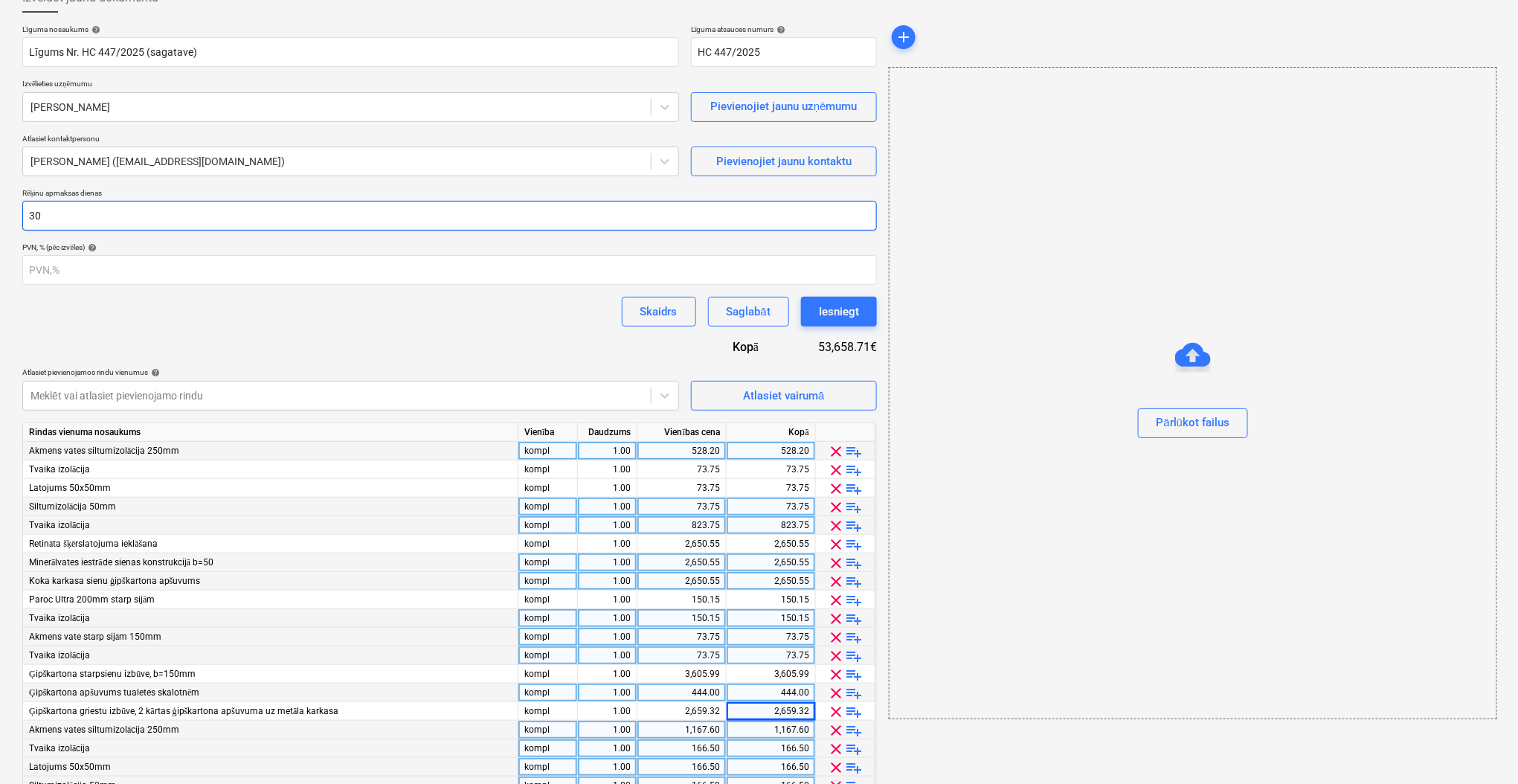
scroll to position [0, 0]
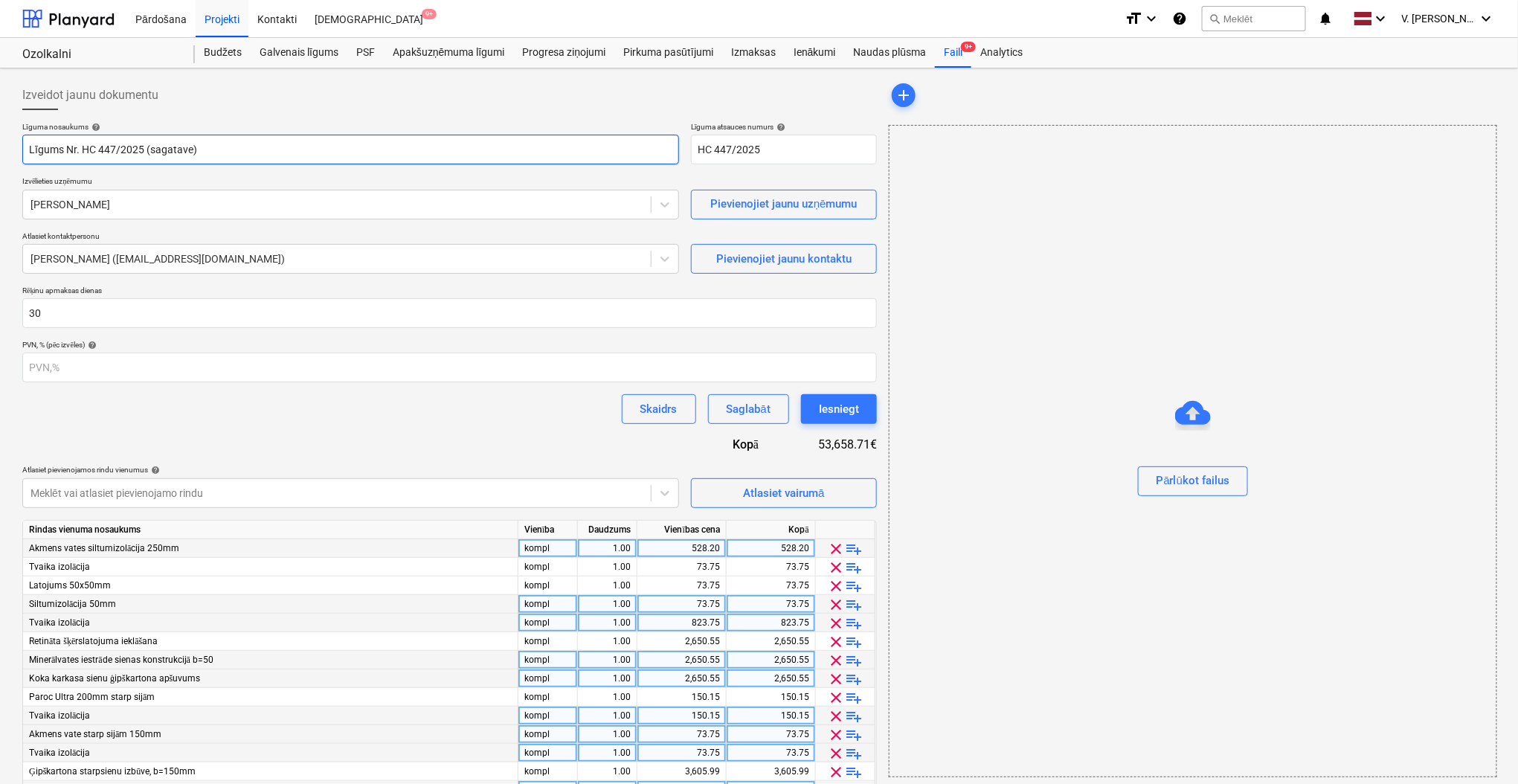
click at [344, 147] on input "Līgums Nr. HC 447/2025 (sagatave)" at bounding box center [351, 150] width 656 height 30
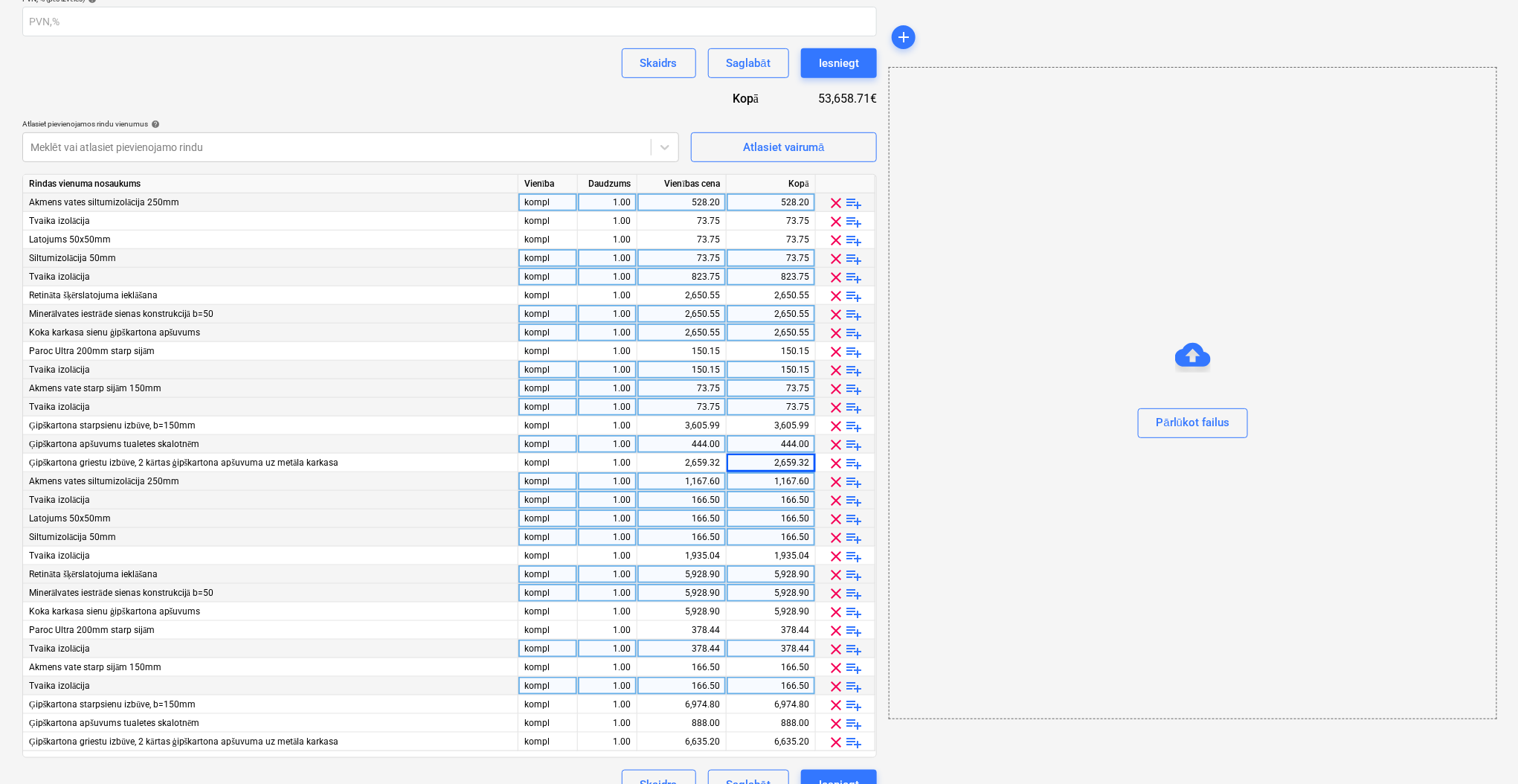
scroll to position [372, 0]
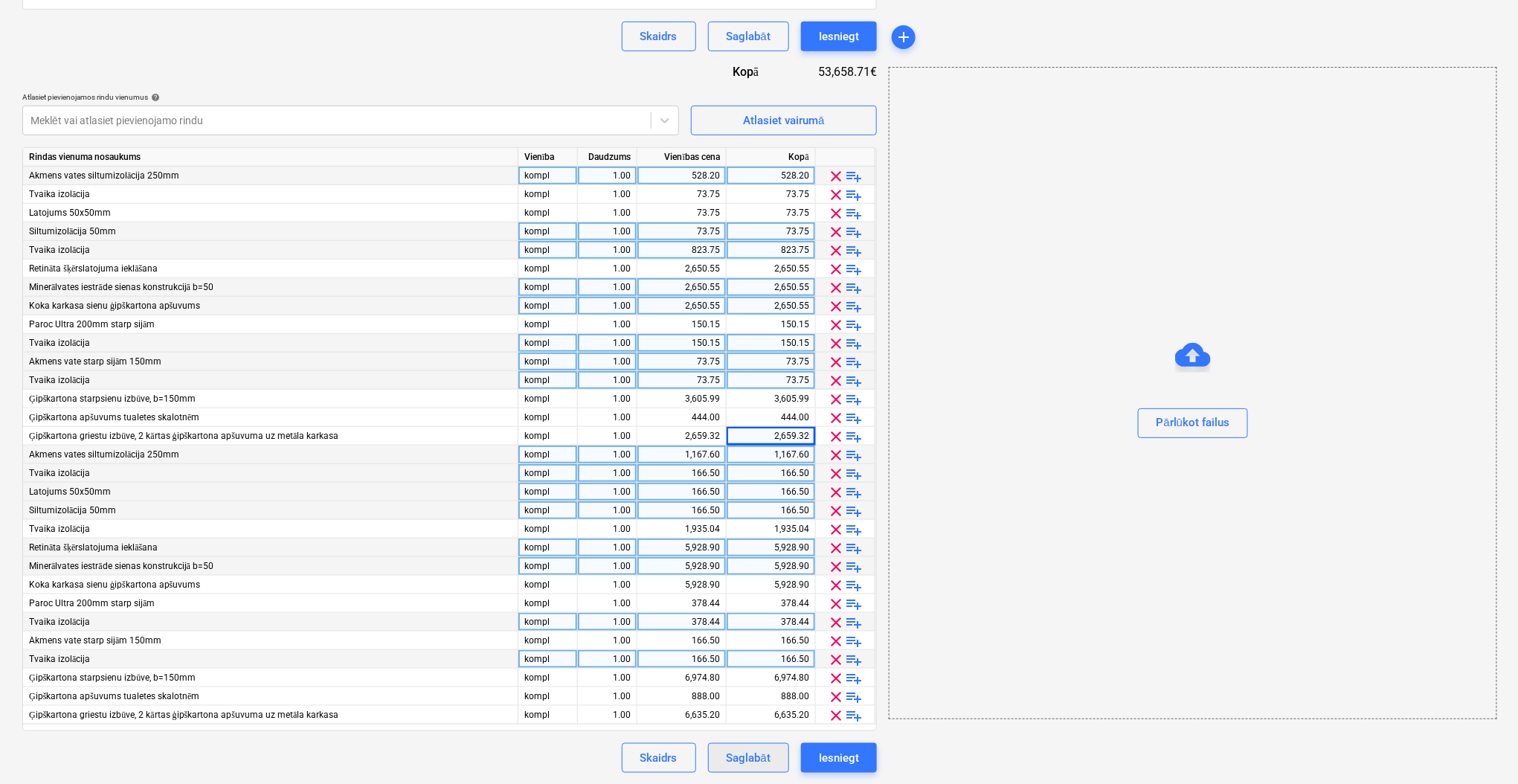
type input "Līgums Nr. HC 447/2025"
click at [742, 754] on div "Saglabāt" at bounding box center [749, 758] width 44 height 19
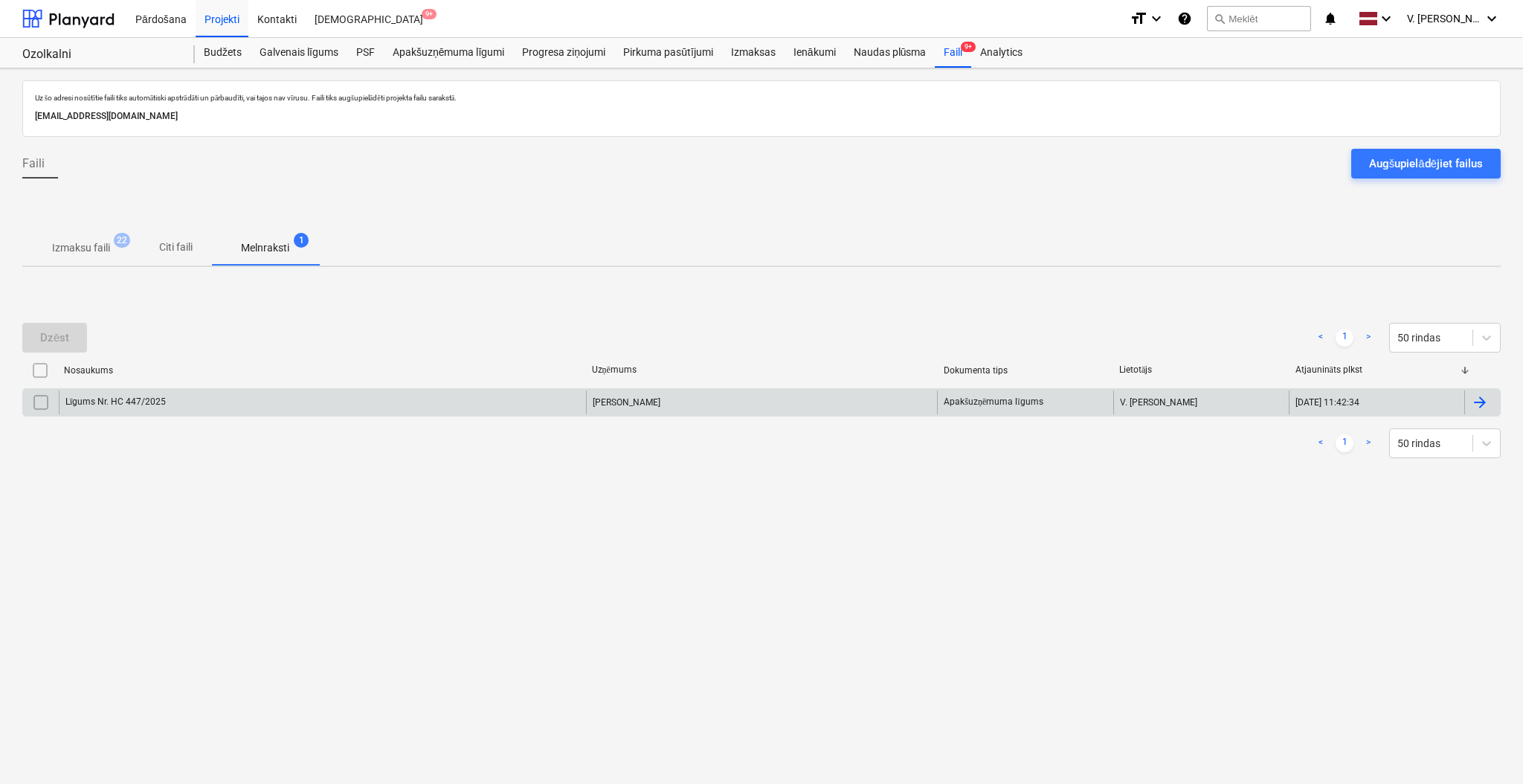
click at [527, 405] on div "Līgums Nr. HC 447/2025" at bounding box center [322, 402] width 527 height 23
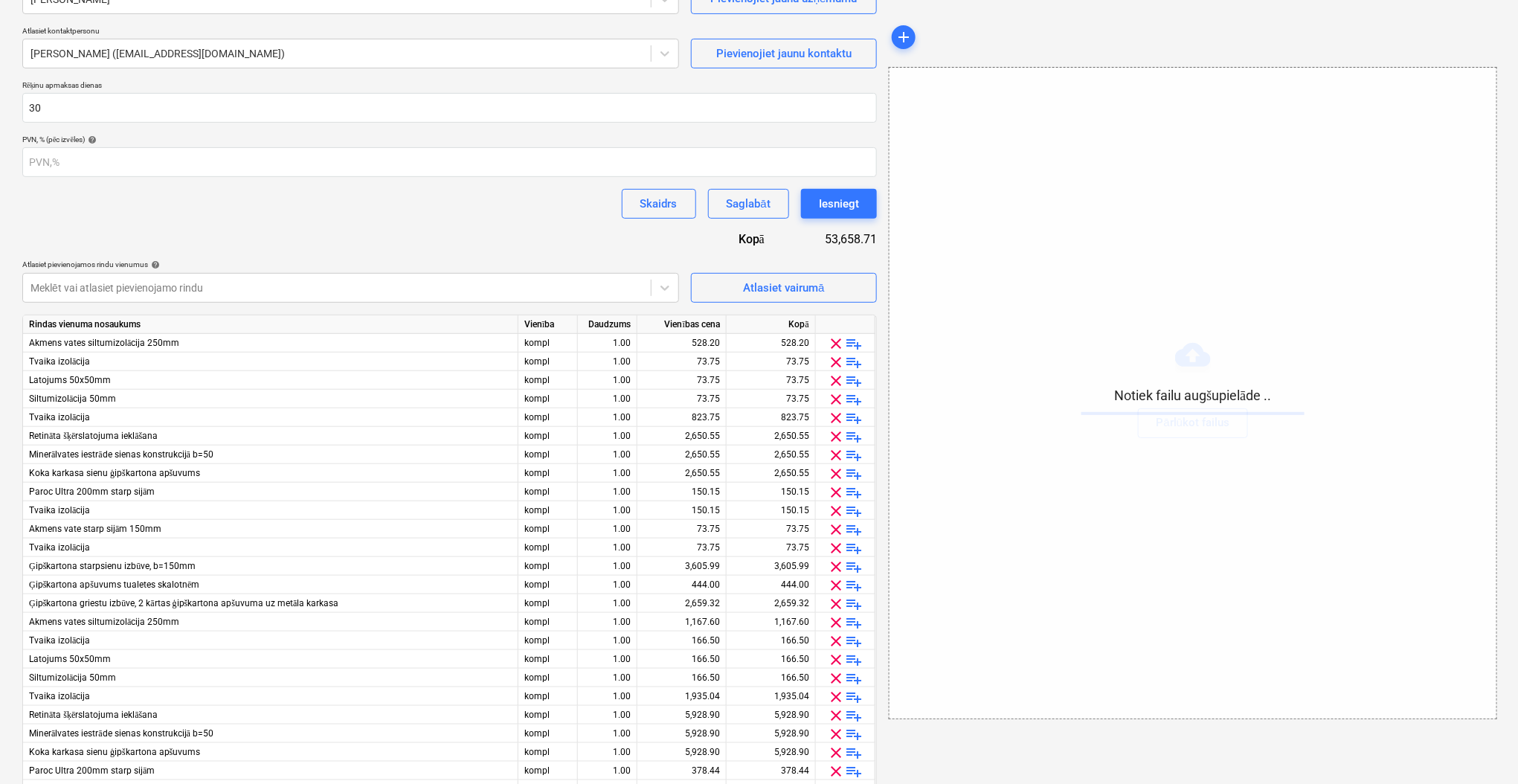
scroll to position [75, 0]
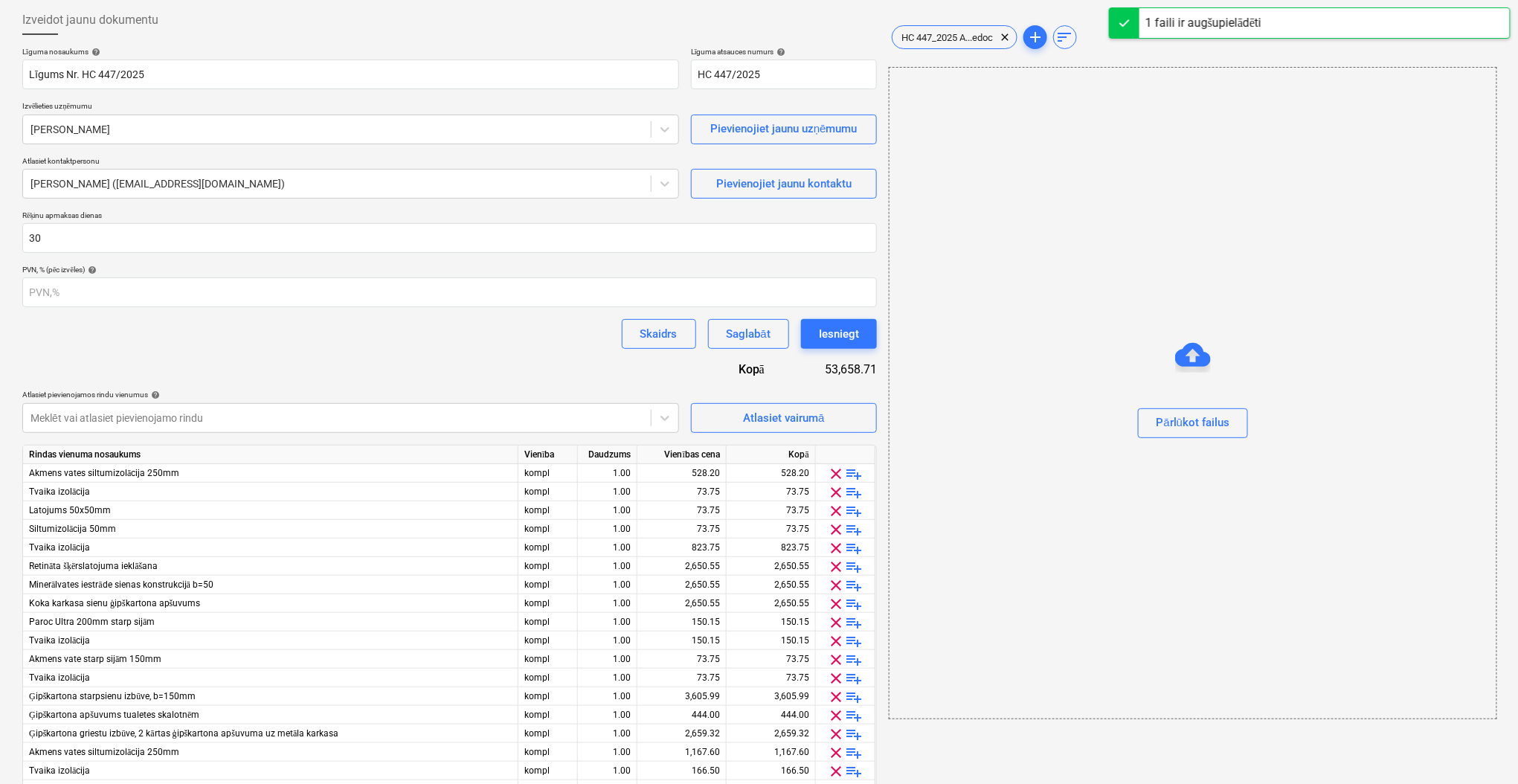
scroll to position [372, 0]
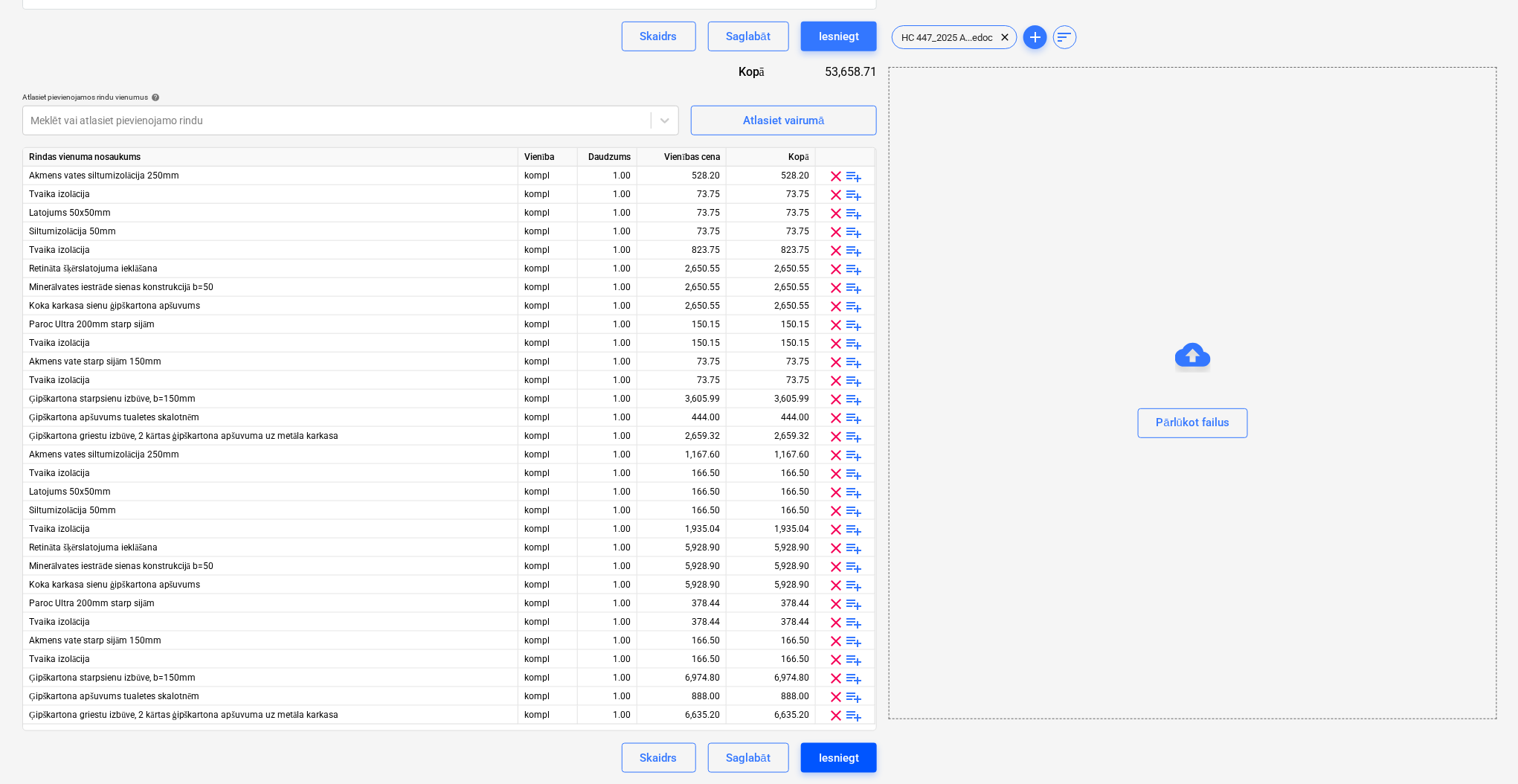
click at [847, 754] on div "Iesniegt" at bounding box center [839, 758] width 40 height 19
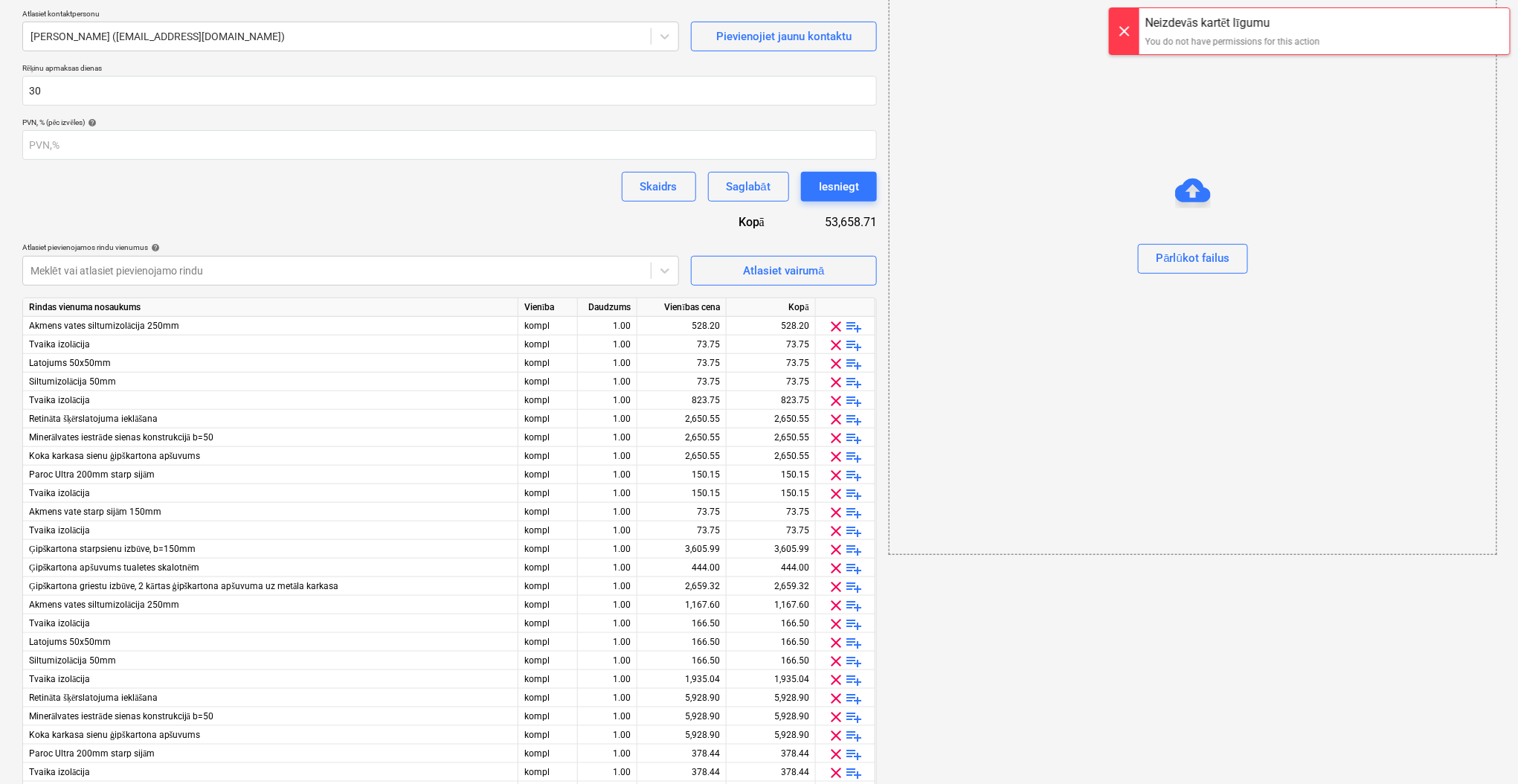
scroll to position [0, 0]
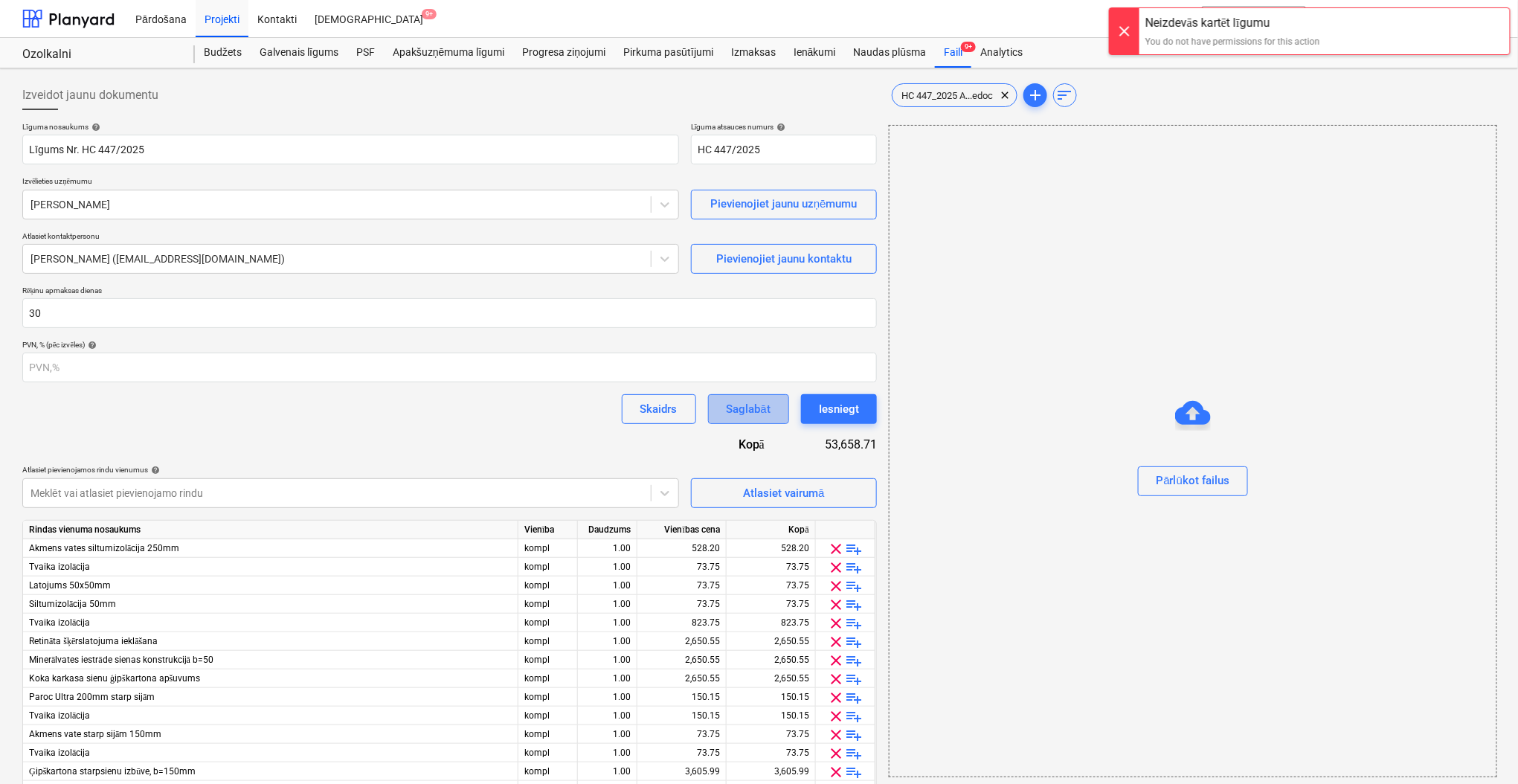
click at [742, 411] on div "Saglabāt" at bounding box center [749, 409] width 44 height 19
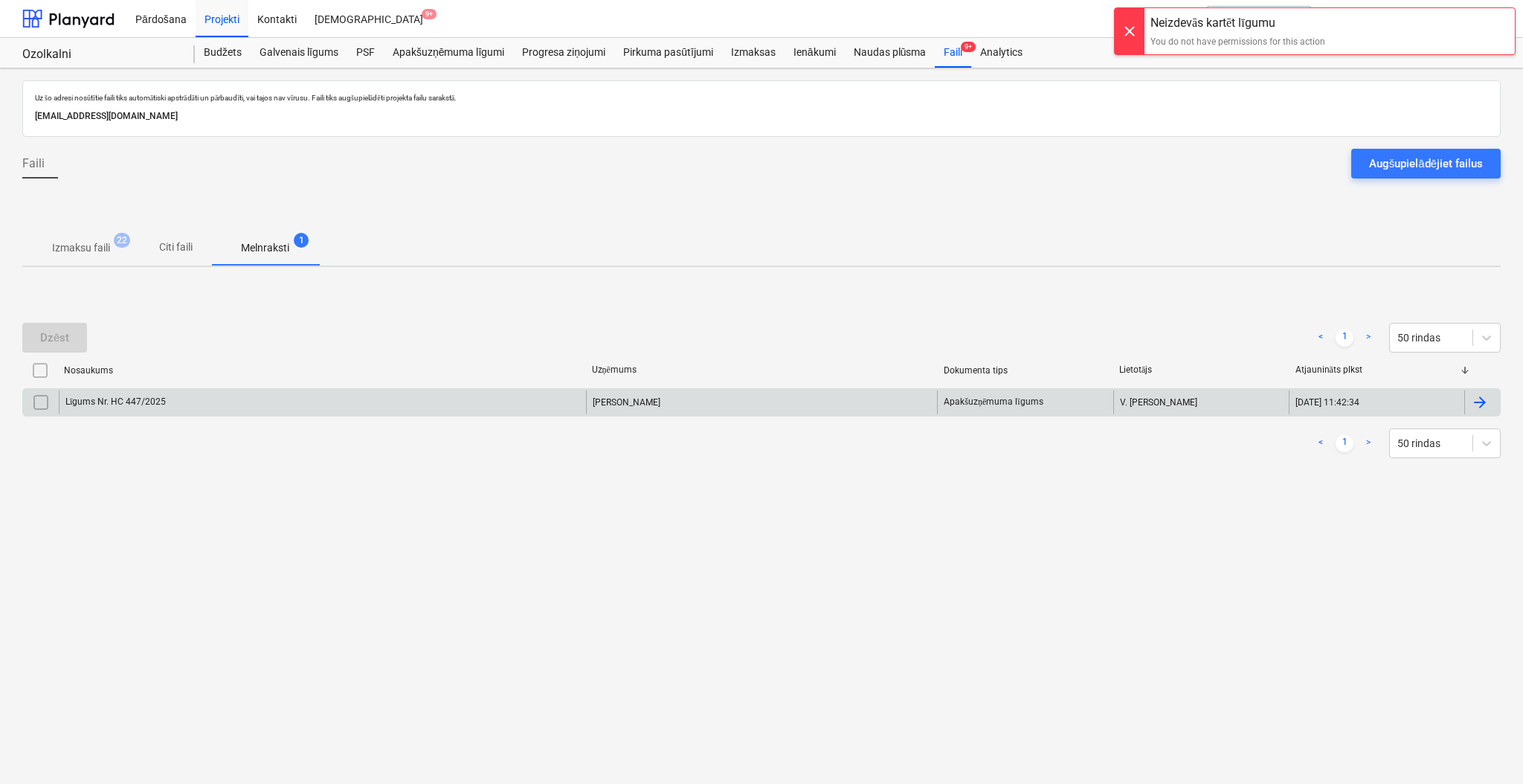
click at [740, 411] on div "[PERSON_NAME]" at bounding box center [762, 402] width 352 height 23
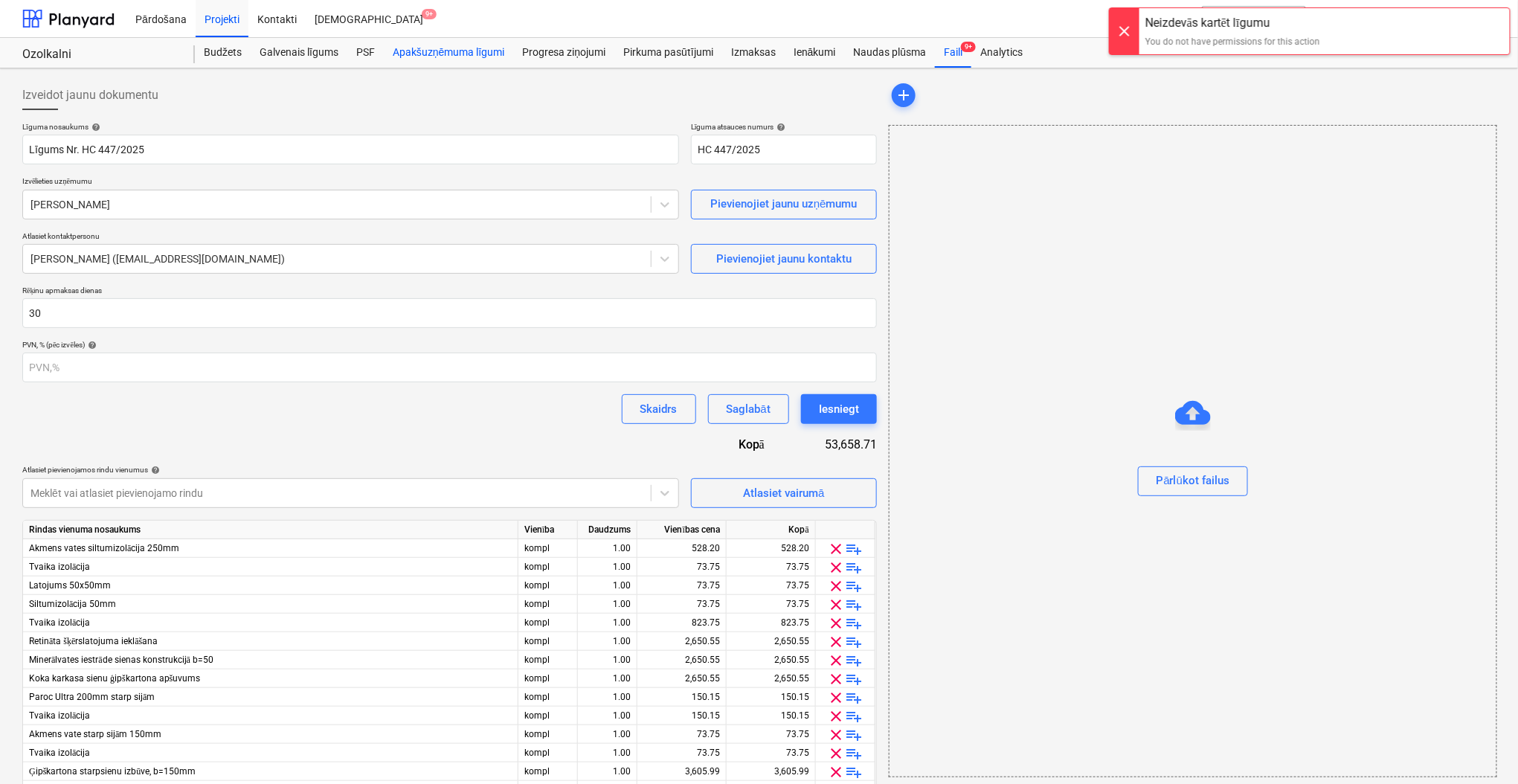
click at [442, 46] on div "Apakšuzņēmuma līgumi" at bounding box center [448, 53] width 130 height 30
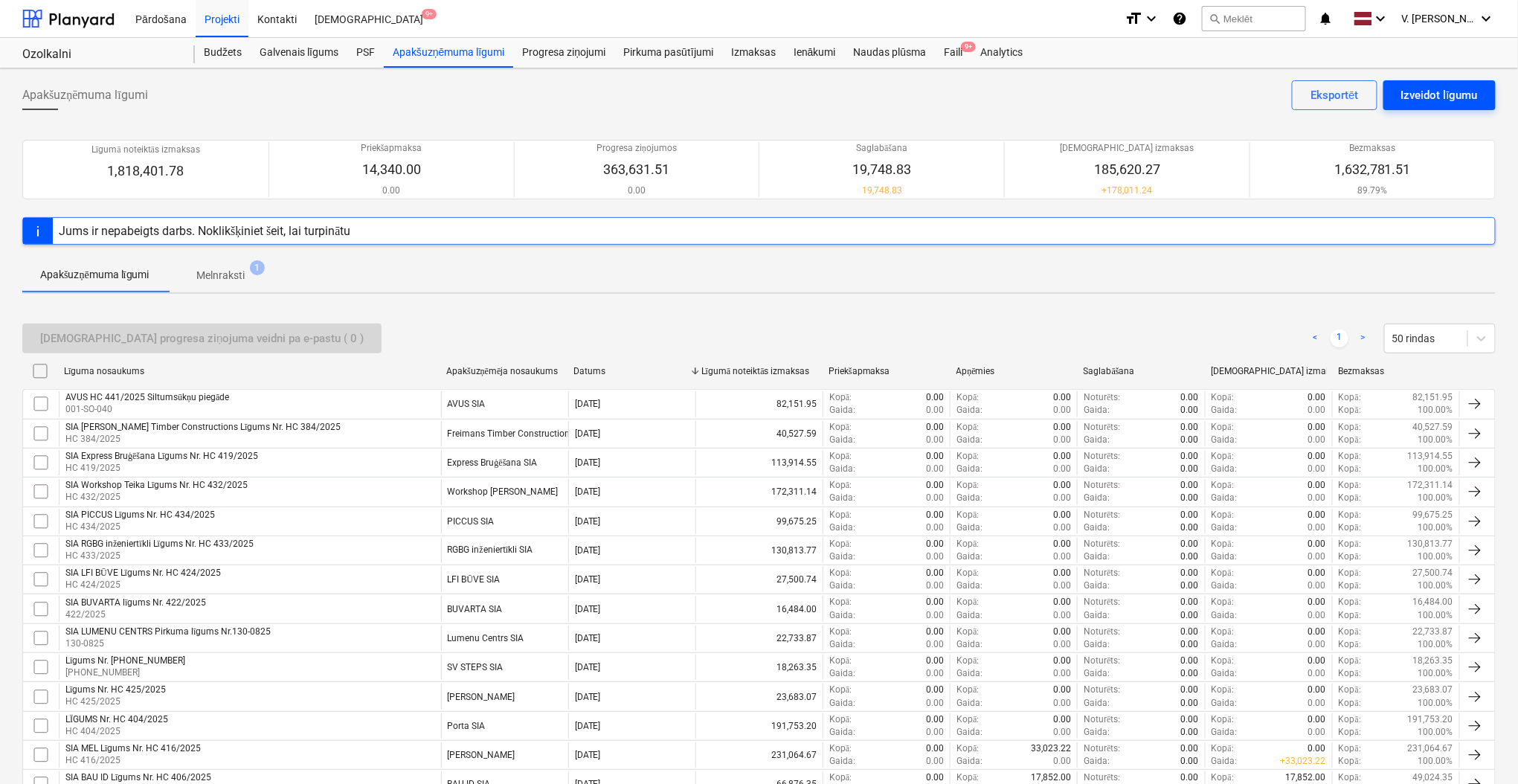
click at [1421, 90] on div "Izveidot līgumu" at bounding box center [1440, 95] width 77 height 19
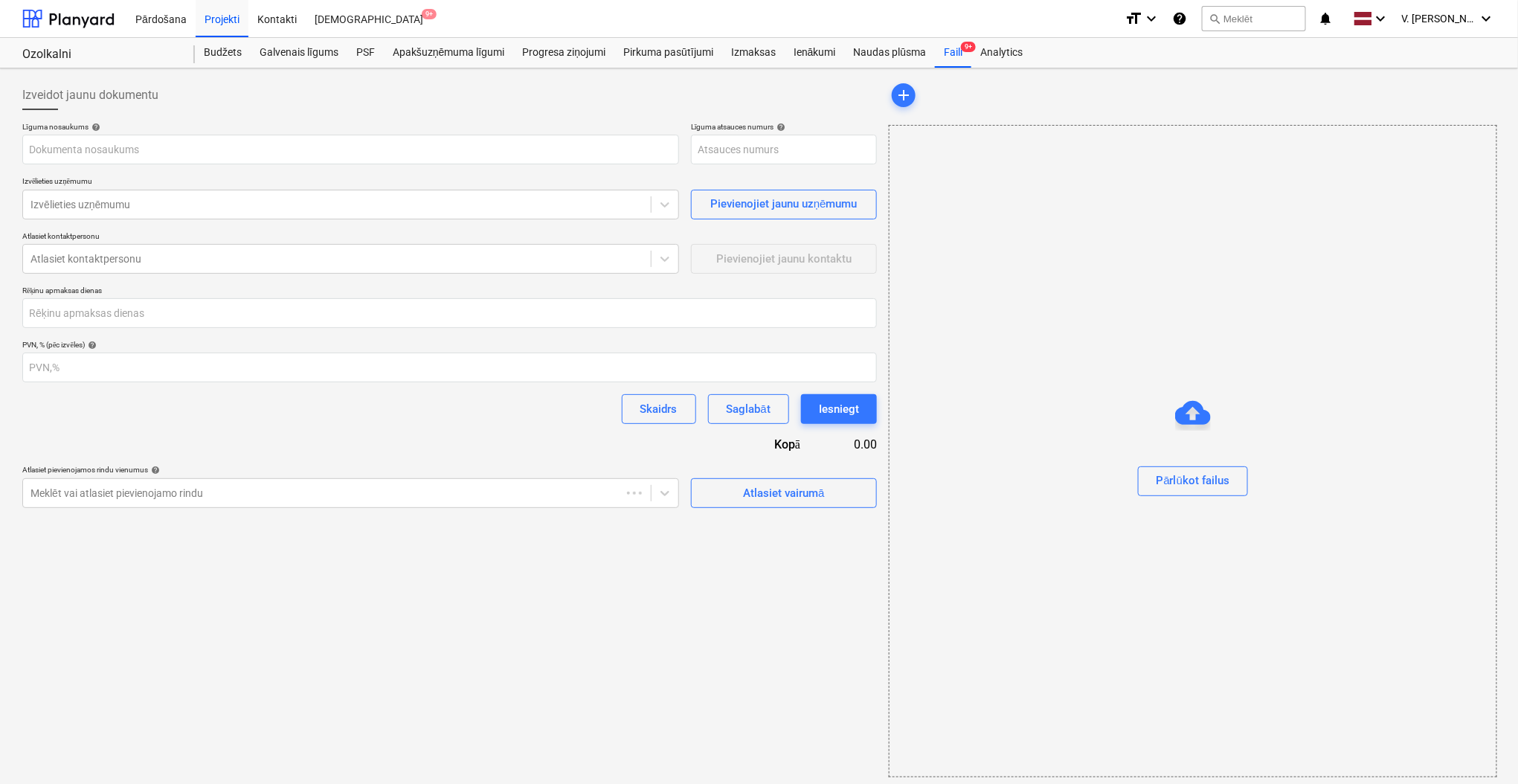
type input "001-SO-042"
click at [246, 160] on input "text" at bounding box center [351, 150] width 656 height 30
drag, startPoint x: 209, startPoint y: 139, endPoint x: 81, endPoint y: 149, distance: 128.4
click at [81, 149] on input "Līgums Nr. HC 442/2025" at bounding box center [351, 150] width 656 height 30
type input "Līgums Nr. HC 442/2025"
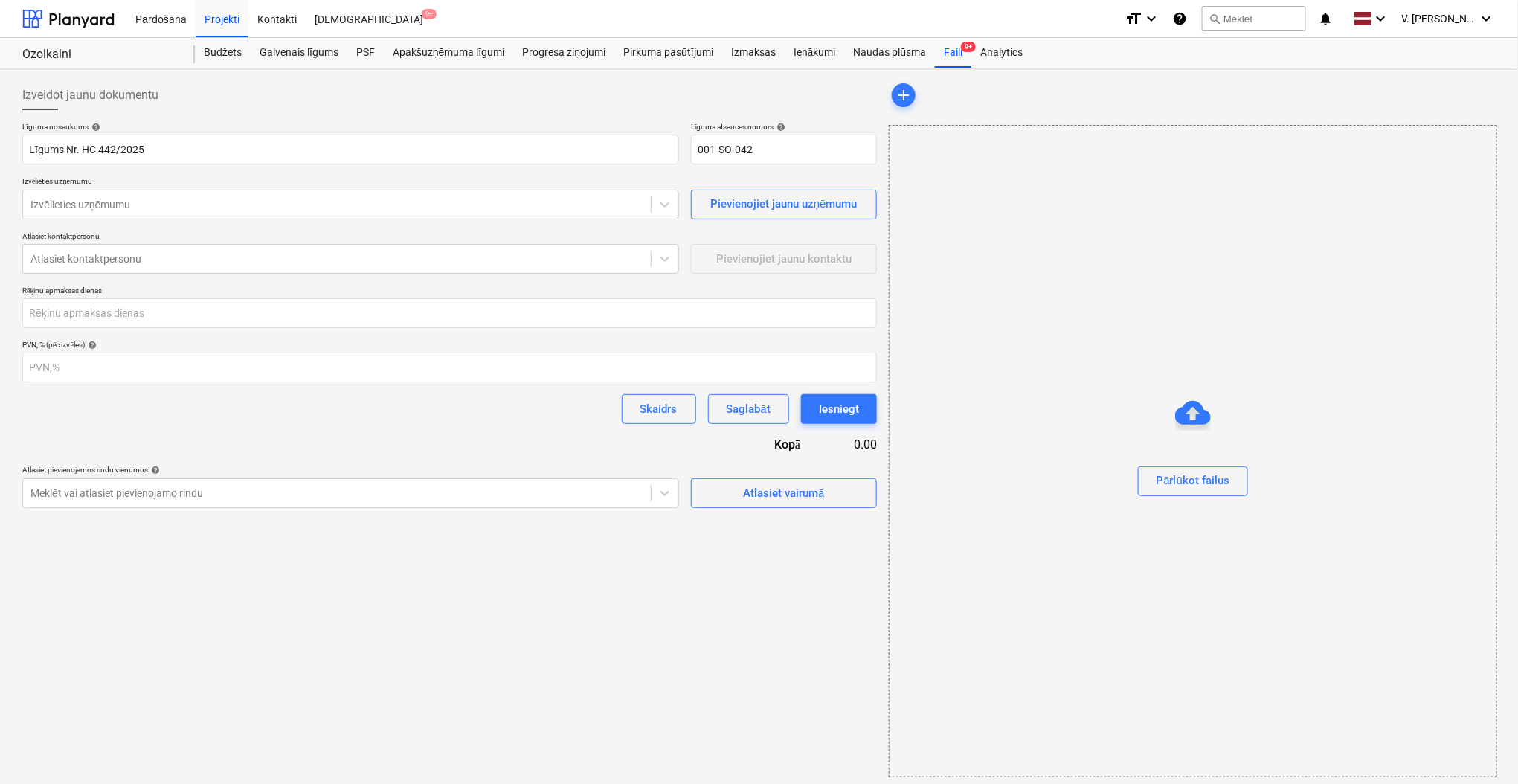
click at [687, 154] on div "Līguma nosaukums help Līgums Nr. HC 442/2025 Līguma atsauces numurs help 001-SO…" at bounding box center [450, 143] width 855 height 43
click at [728, 146] on input "001-SO-042" at bounding box center [784, 150] width 186 height 30
paste input "HC 442/2025"
click at [728, 146] on input "001-HC 442/2025-042" at bounding box center [784, 150] width 186 height 30
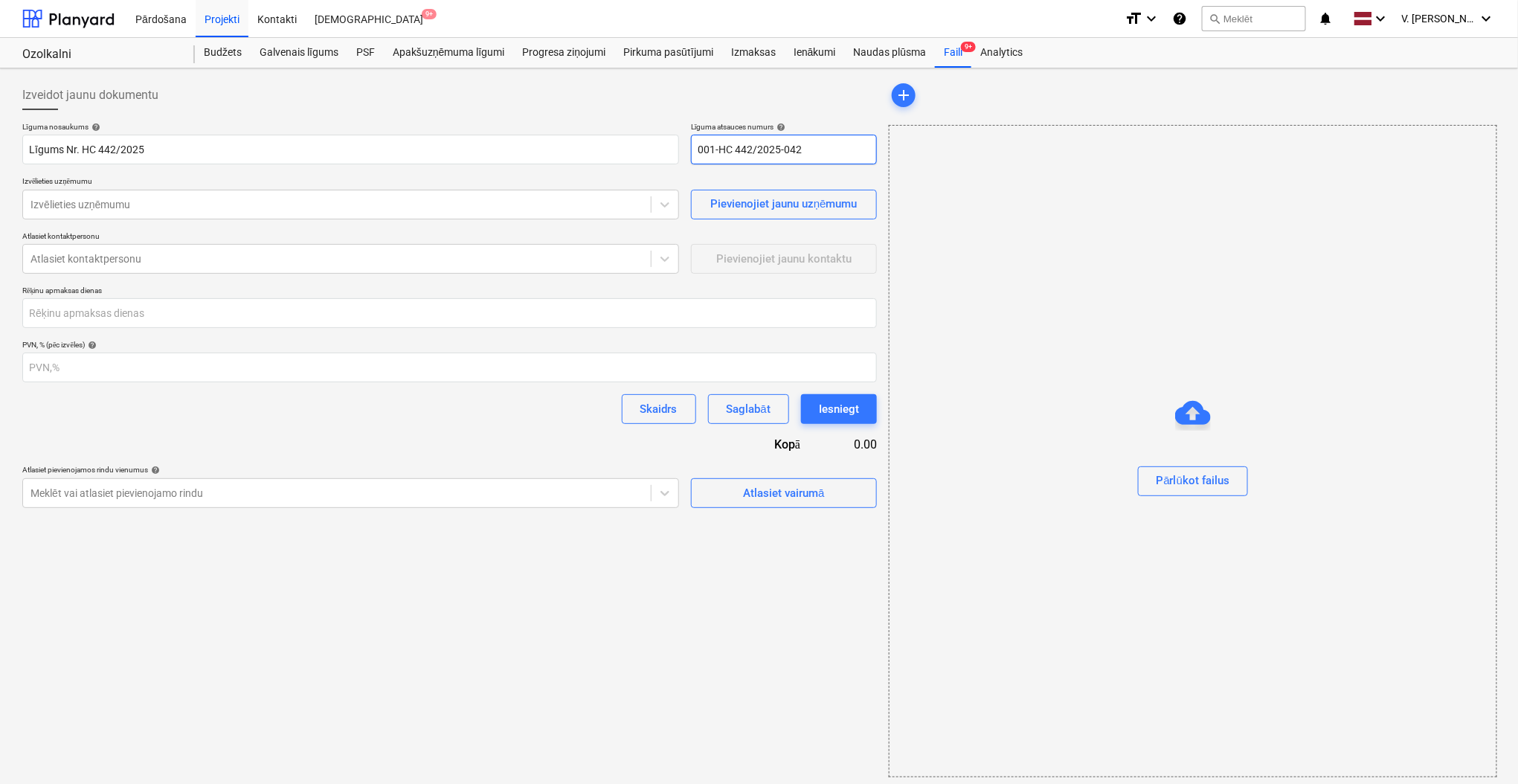
click at [728, 146] on input "001-HC 442/2025-042" at bounding box center [784, 150] width 186 height 30
paste input "HC 442/2025"
type input "HC 442/2025"
click at [583, 111] on div at bounding box center [450, 116] width 855 height 12
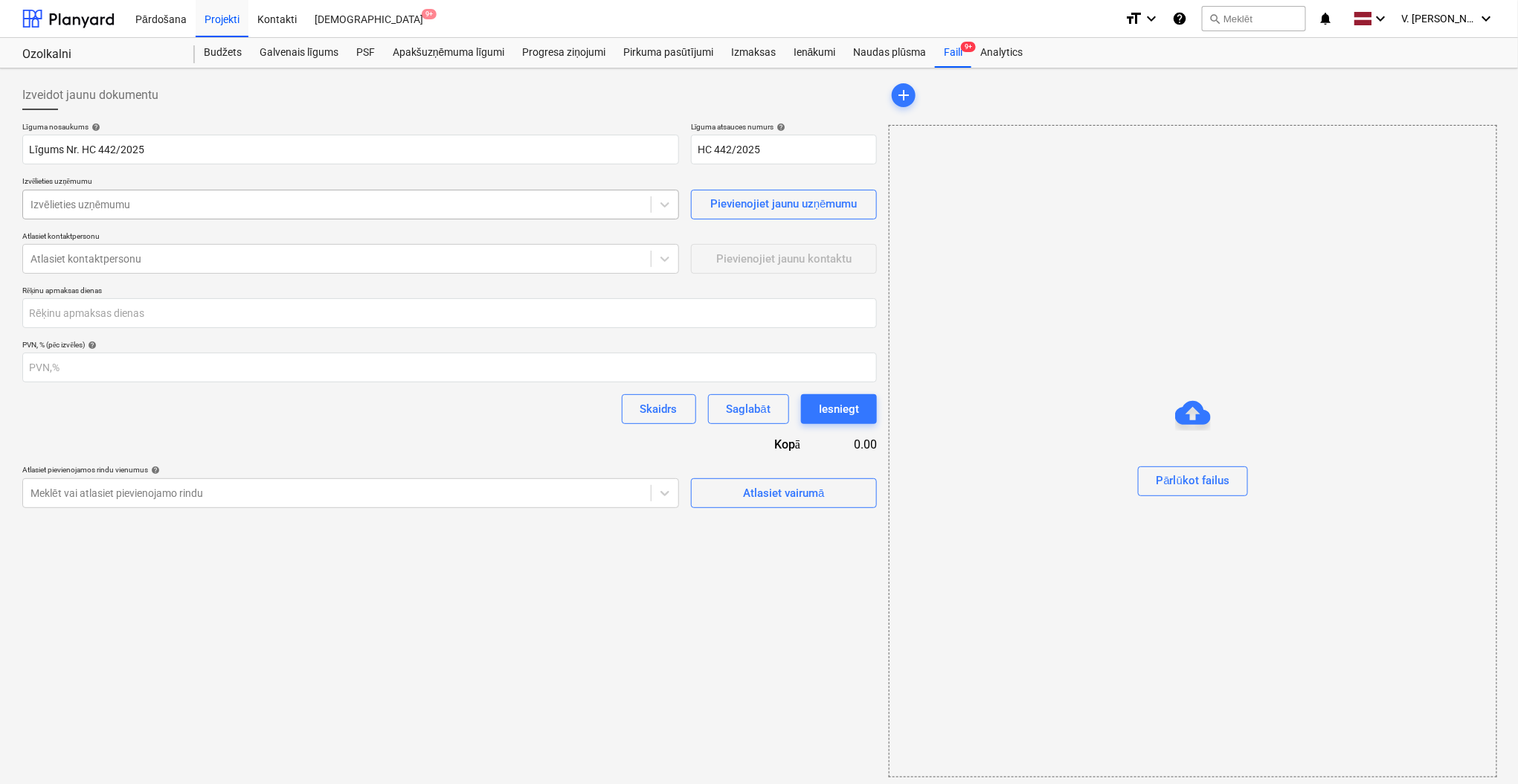
click at [529, 199] on div at bounding box center [337, 204] width 613 height 15
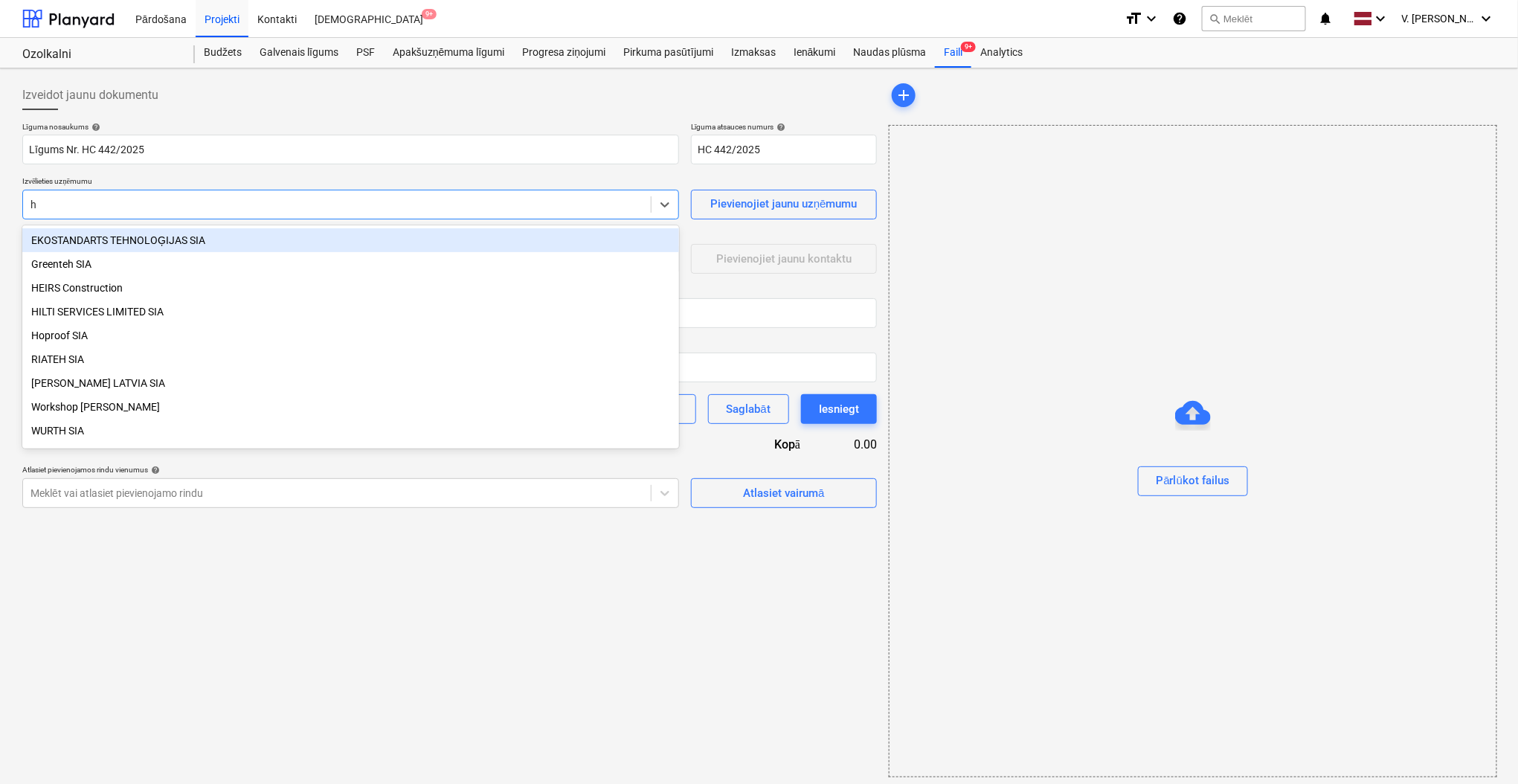
type input "he"
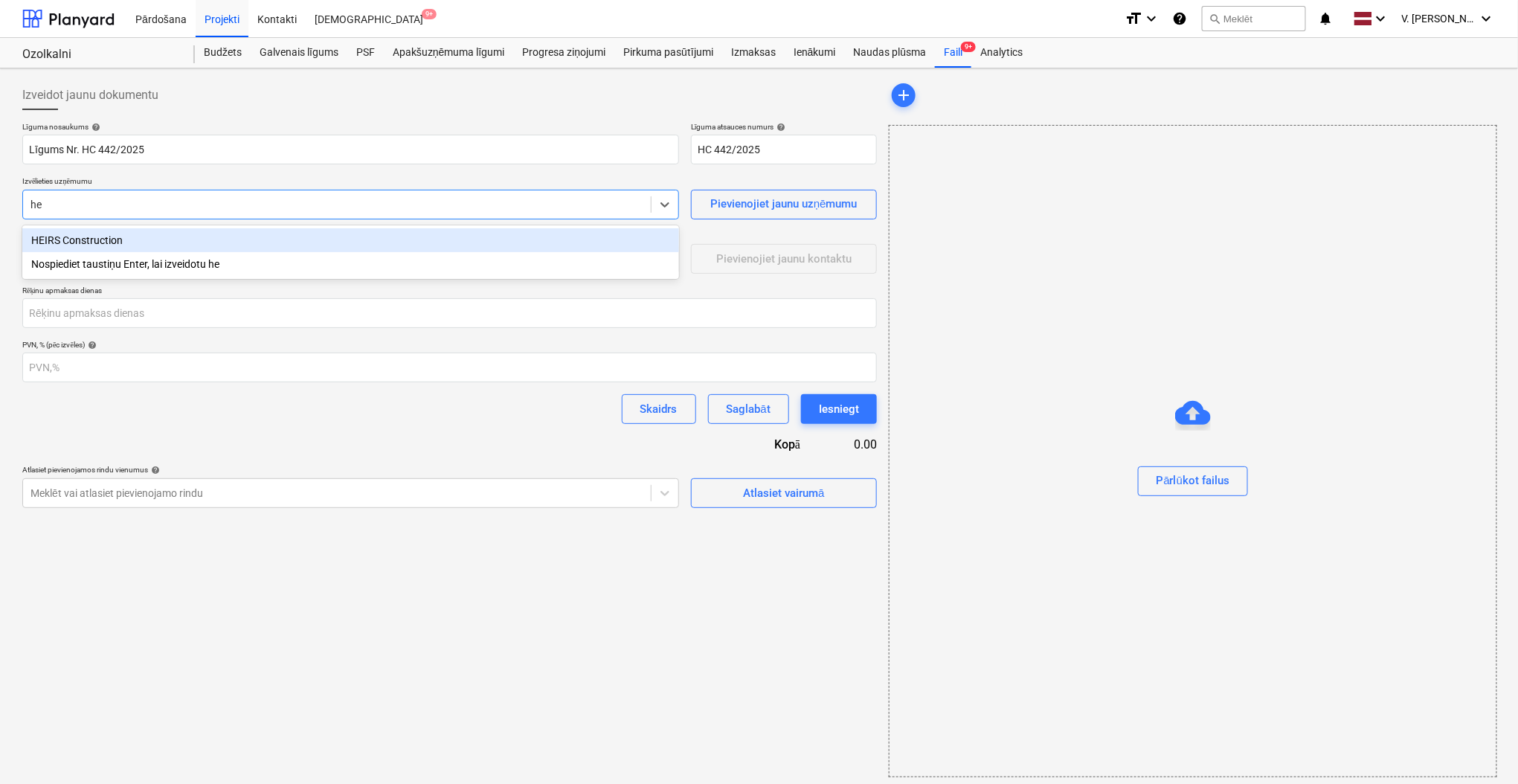
click at [222, 242] on div "HEIRS Construction" at bounding box center [351, 239] width 656 height 23
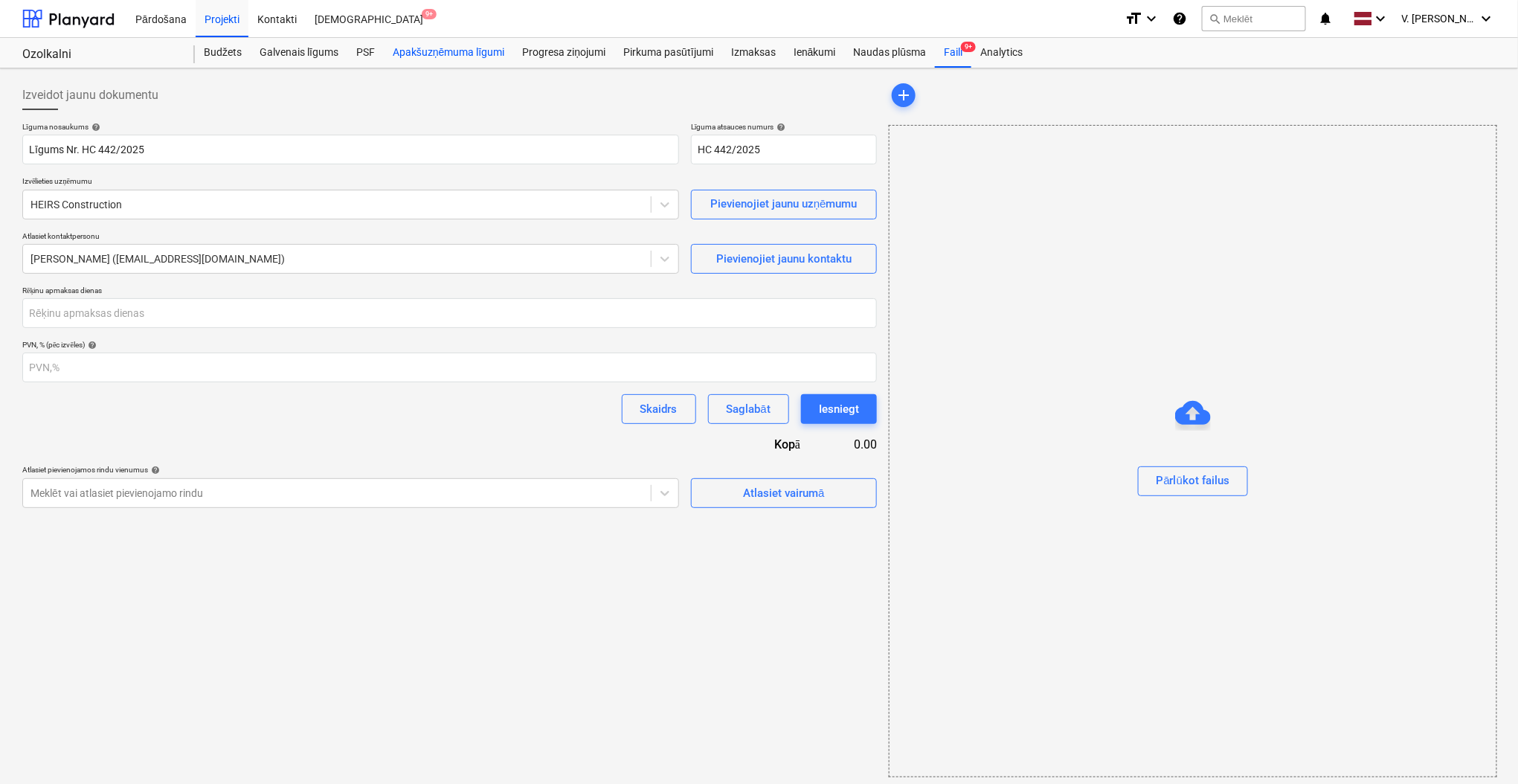
click at [446, 50] on div "Apakšuzņēmuma līgumi" at bounding box center [448, 53] width 130 height 30
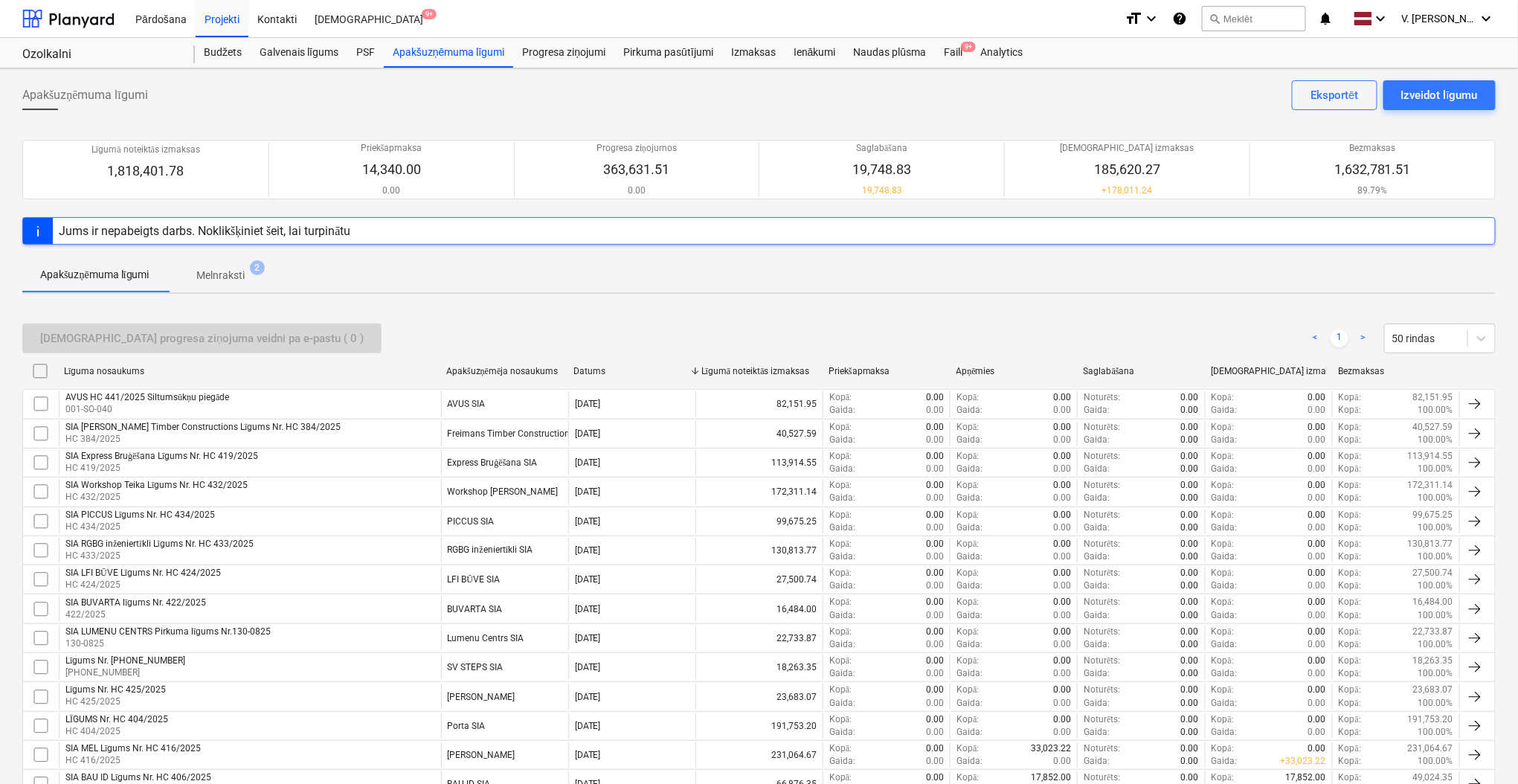
click at [252, 272] on span "Melnraksti 2" at bounding box center [221, 276] width 72 height 16
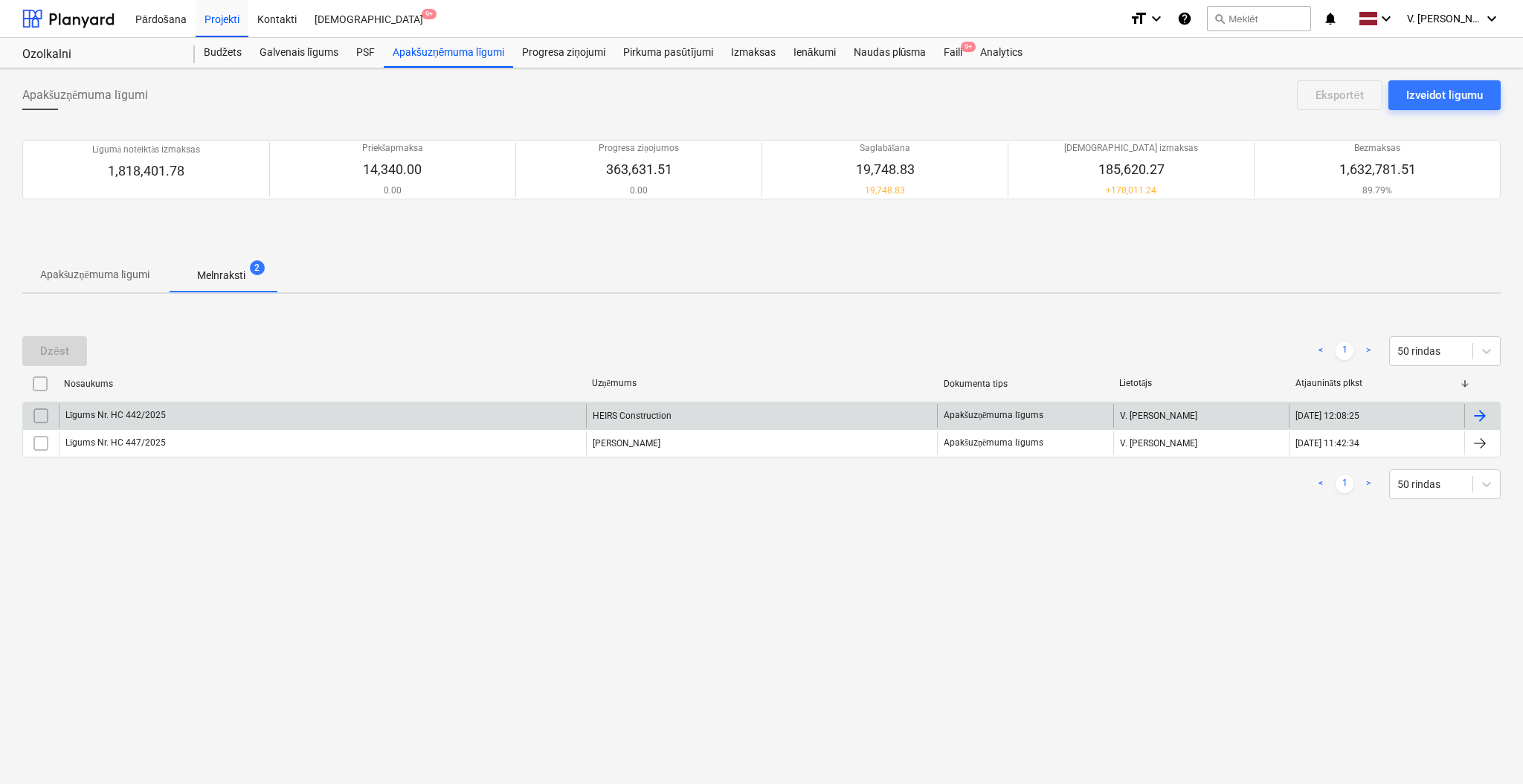
click at [466, 416] on div "Līgums Nr. HC 442/2025" at bounding box center [322, 415] width 527 height 23
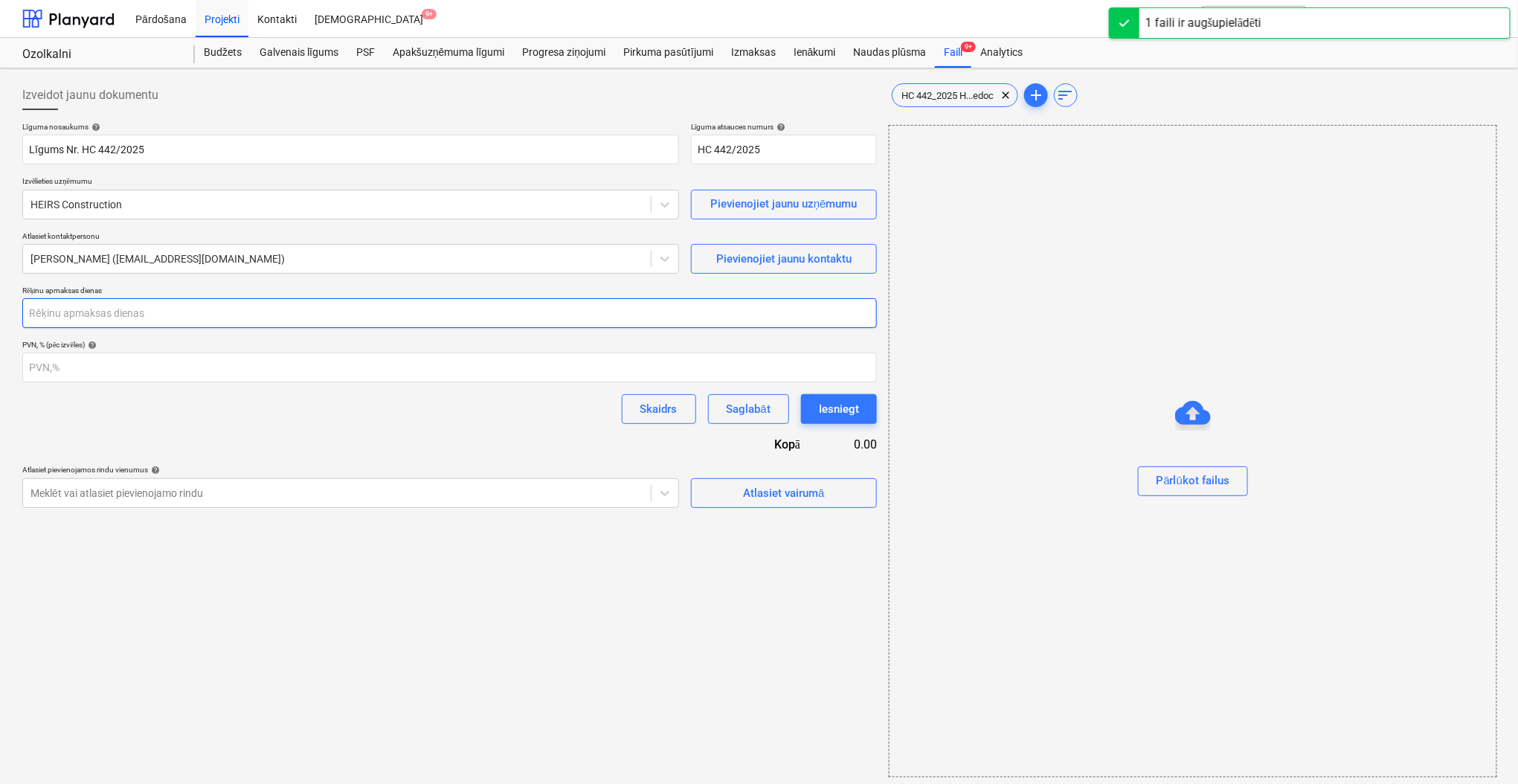
click at [228, 307] on input "number" at bounding box center [450, 313] width 855 height 30
type input "30"
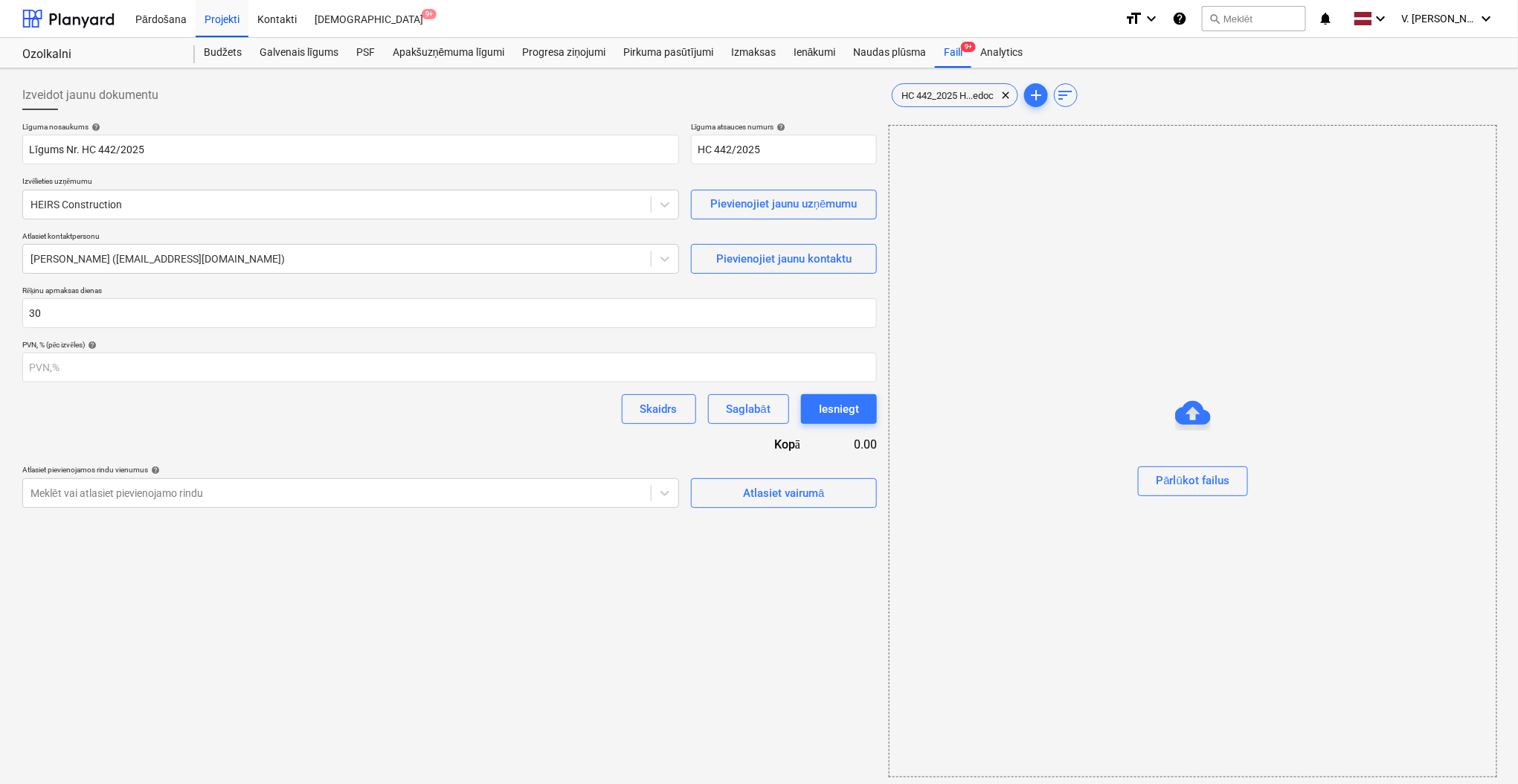
click at [375, 426] on div "Līguma nosaukums help Līgums Nr. HC 442/2025 Līguma atsauces numurs help HC 442…" at bounding box center [450, 314] width 855 height 385
click at [841, 489] on span "Atlasiet vairumā" at bounding box center [783, 493] width 149 height 19
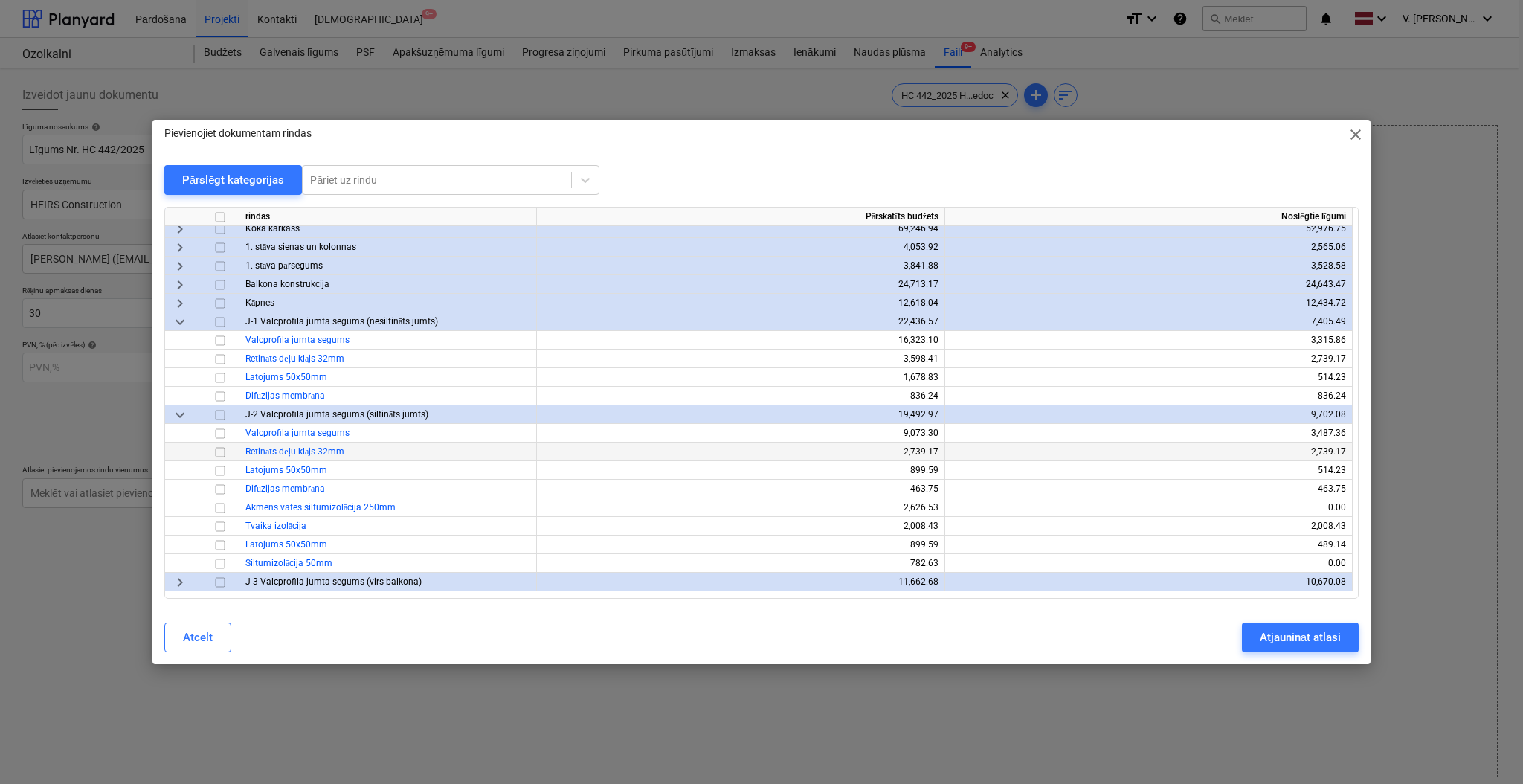
scroll to position [198, 0]
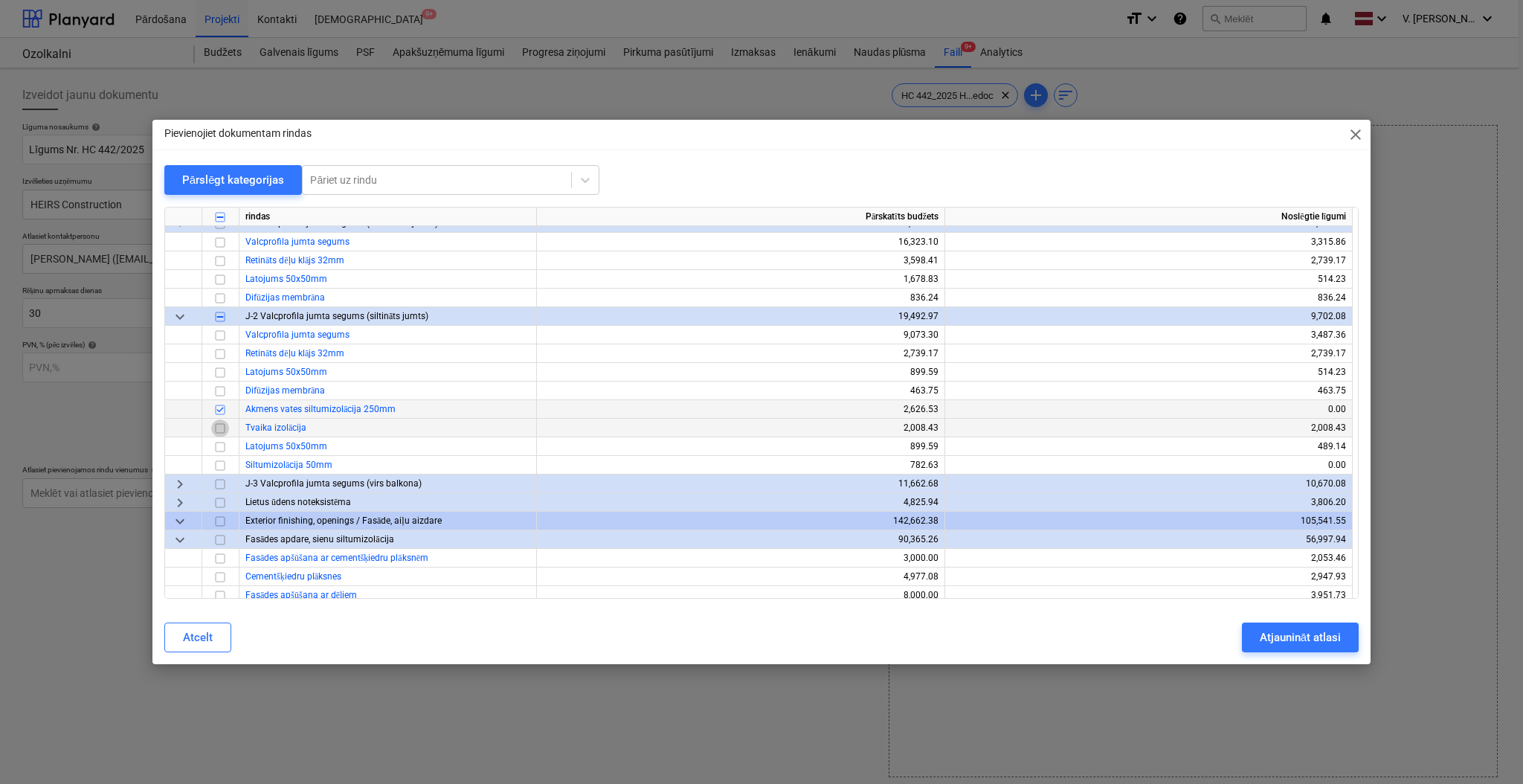
click at [220, 425] on input "checkbox" at bounding box center [220, 428] width 18 height 18
click at [217, 444] on input "checkbox" at bounding box center [220, 446] width 18 height 18
click at [221, 461] on input "checkbox" at bounding box center [220, 466] width 18 height 18
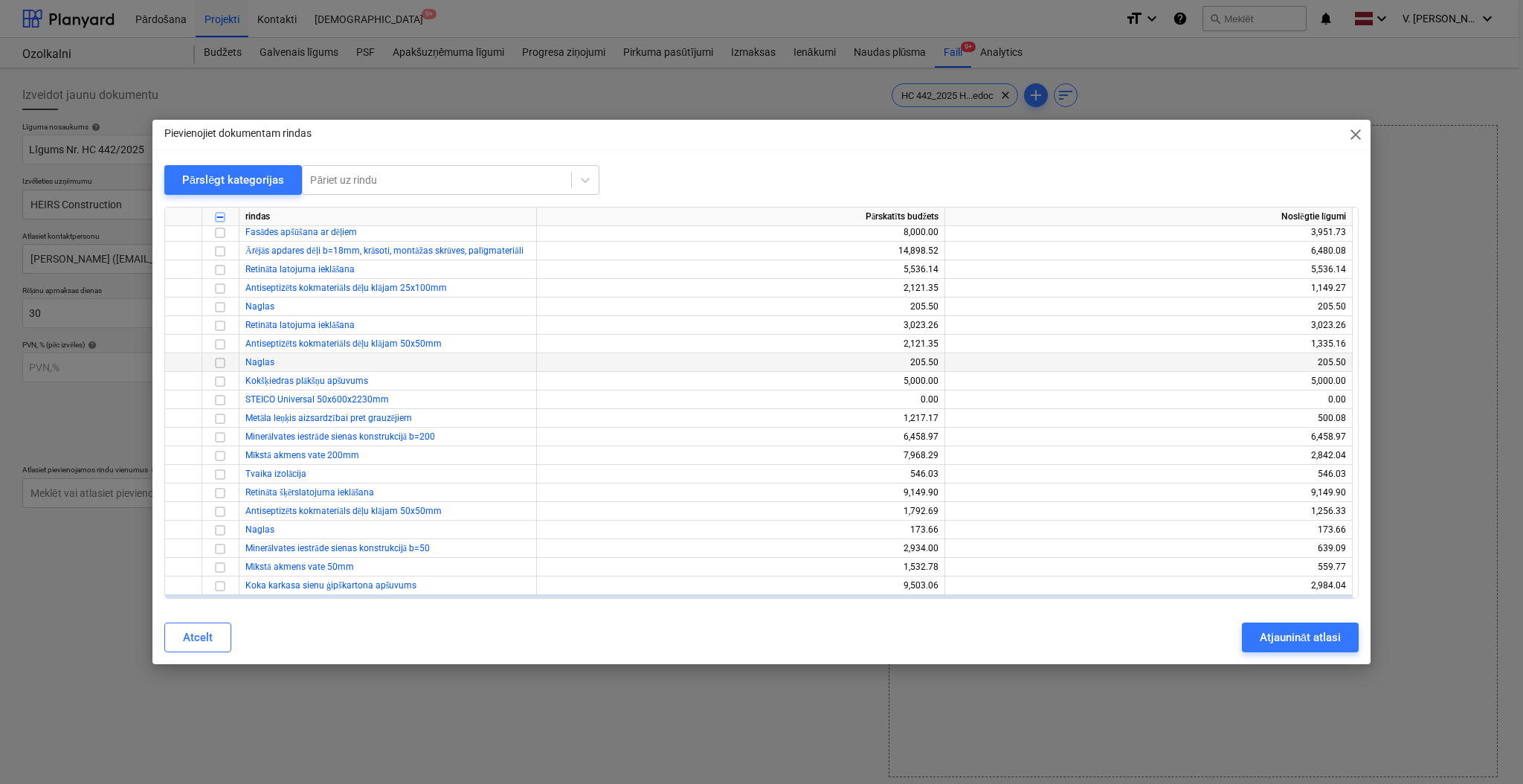
scroll to position [595, 0]
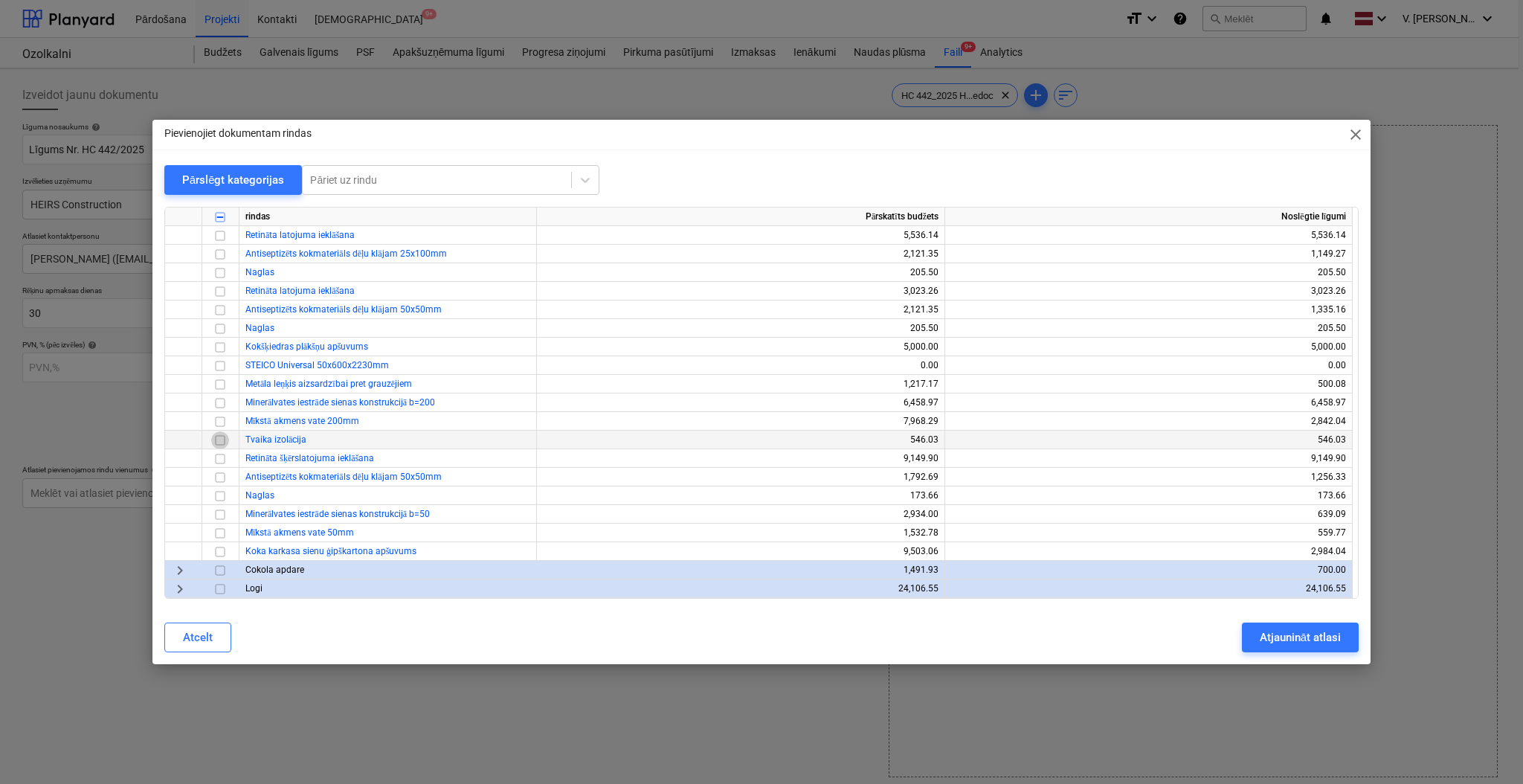
click at [223, 439] on input "checkbox" at bounding box center [220, 440] width 18 height 18
click at [219, 459] on input "checkbox" at bounding box center [220, 459] width 18 height 18
click at [219, 515] on input "checkbox" at bounding box center [220, 514] width 18 height 18
click at [219, 549] on input "checkbox" at bounding box center [220, 552] width 18 height 18
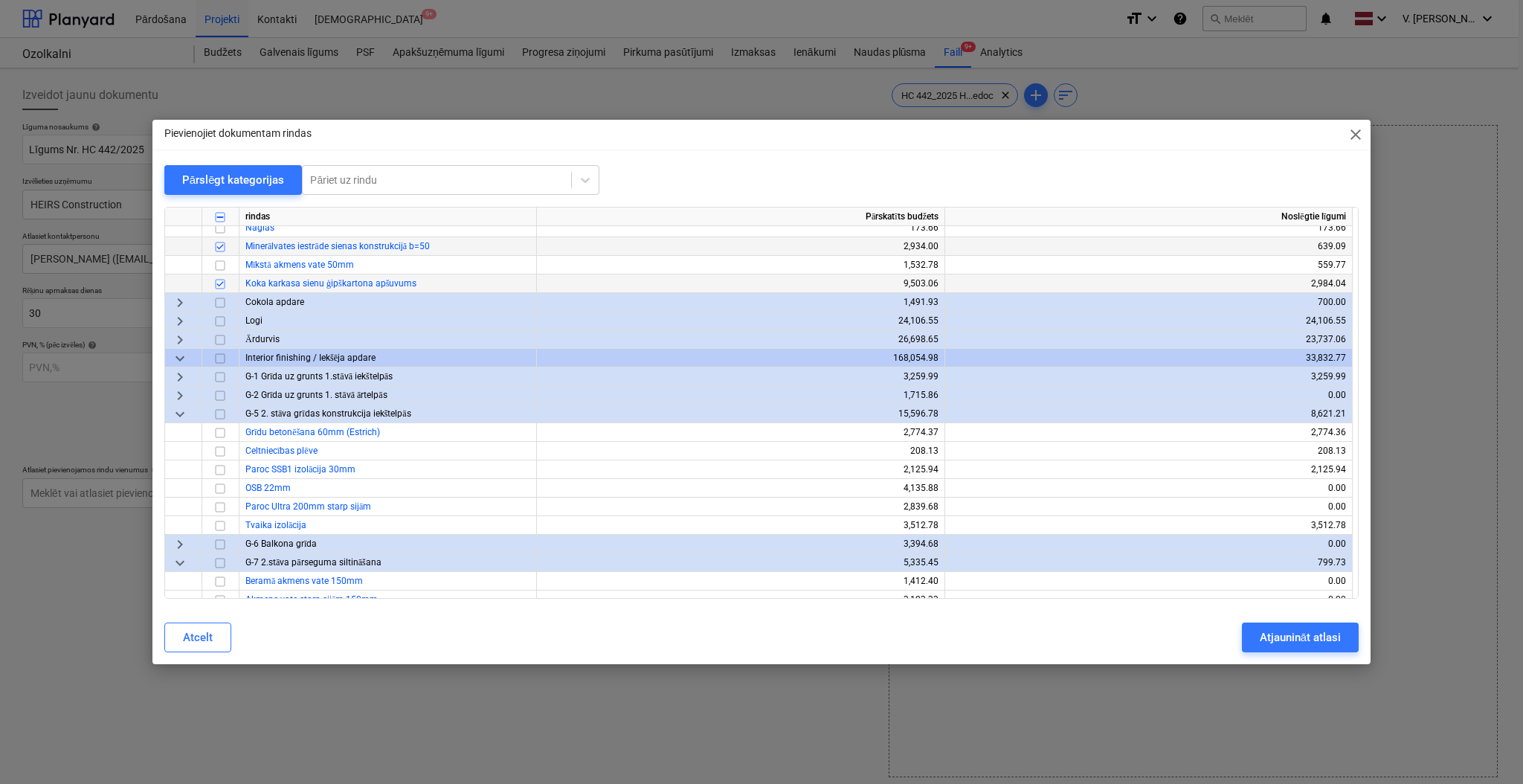
scroll to position [892, 0]
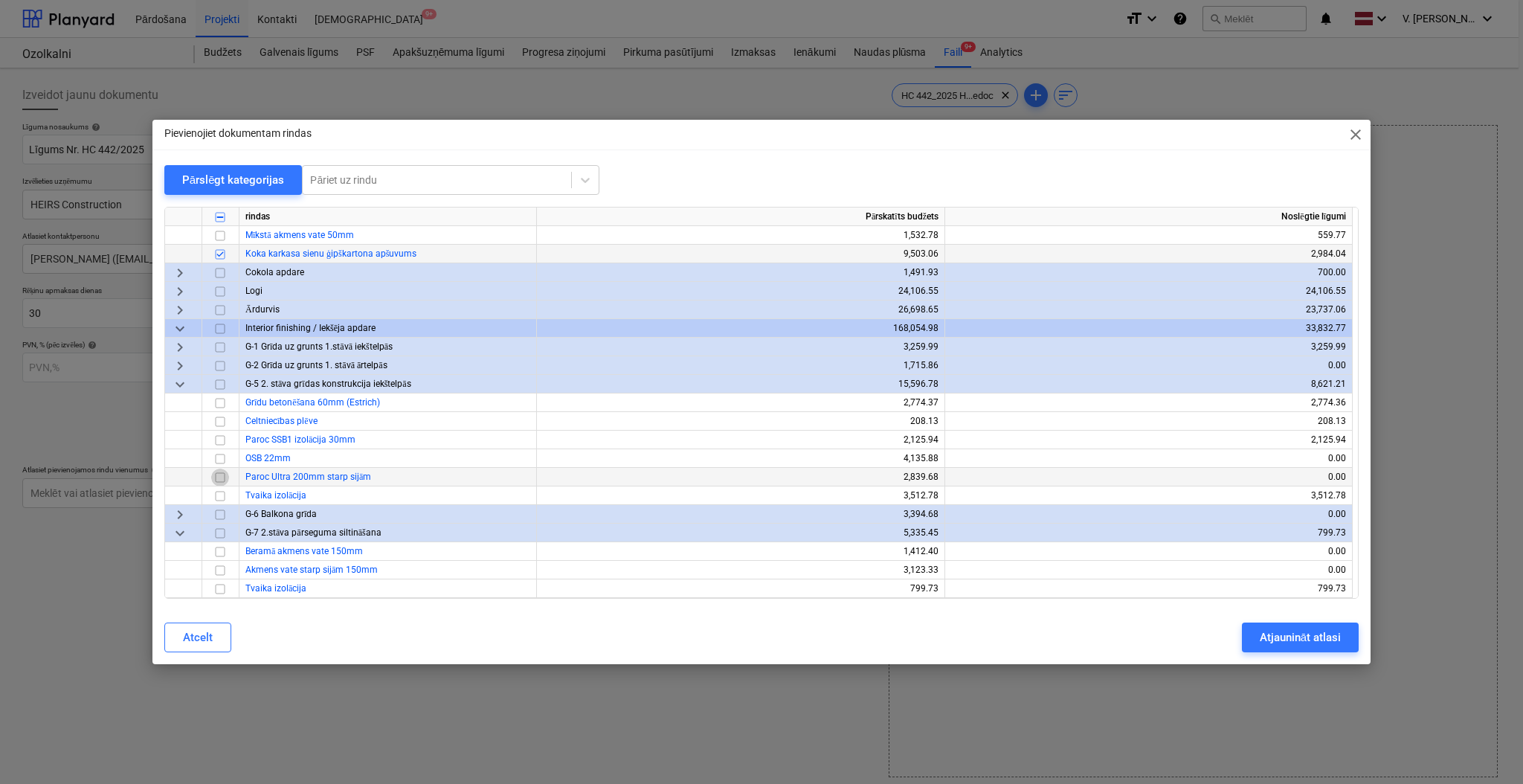
click at [222, 479] on input "checkbox" at bounding box center [220, 477] width 18 height 18
click at [216, 495] on input "checkbox" at bounding box center [220, 496] width 18 height 18
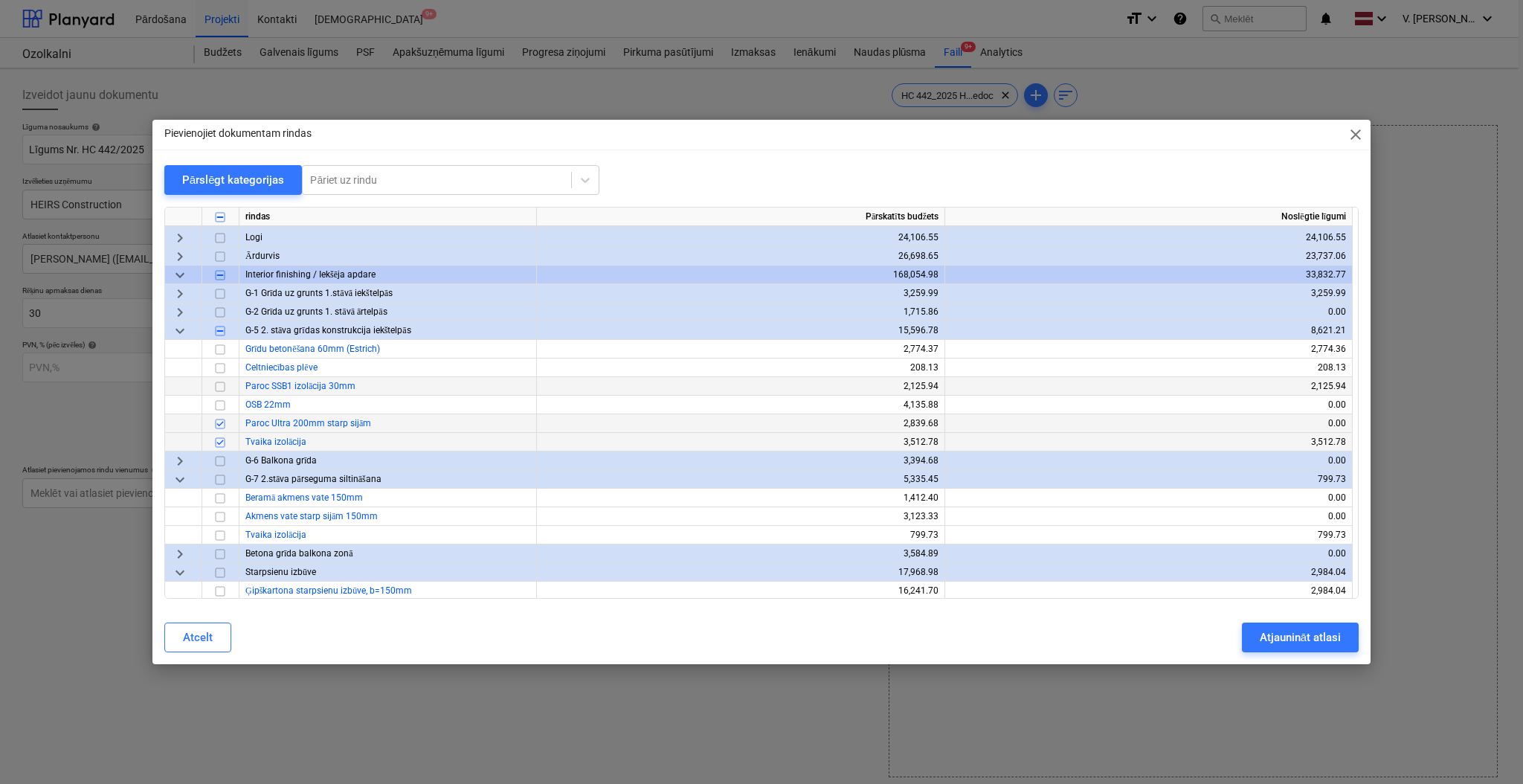
scroll to position [991, 0]
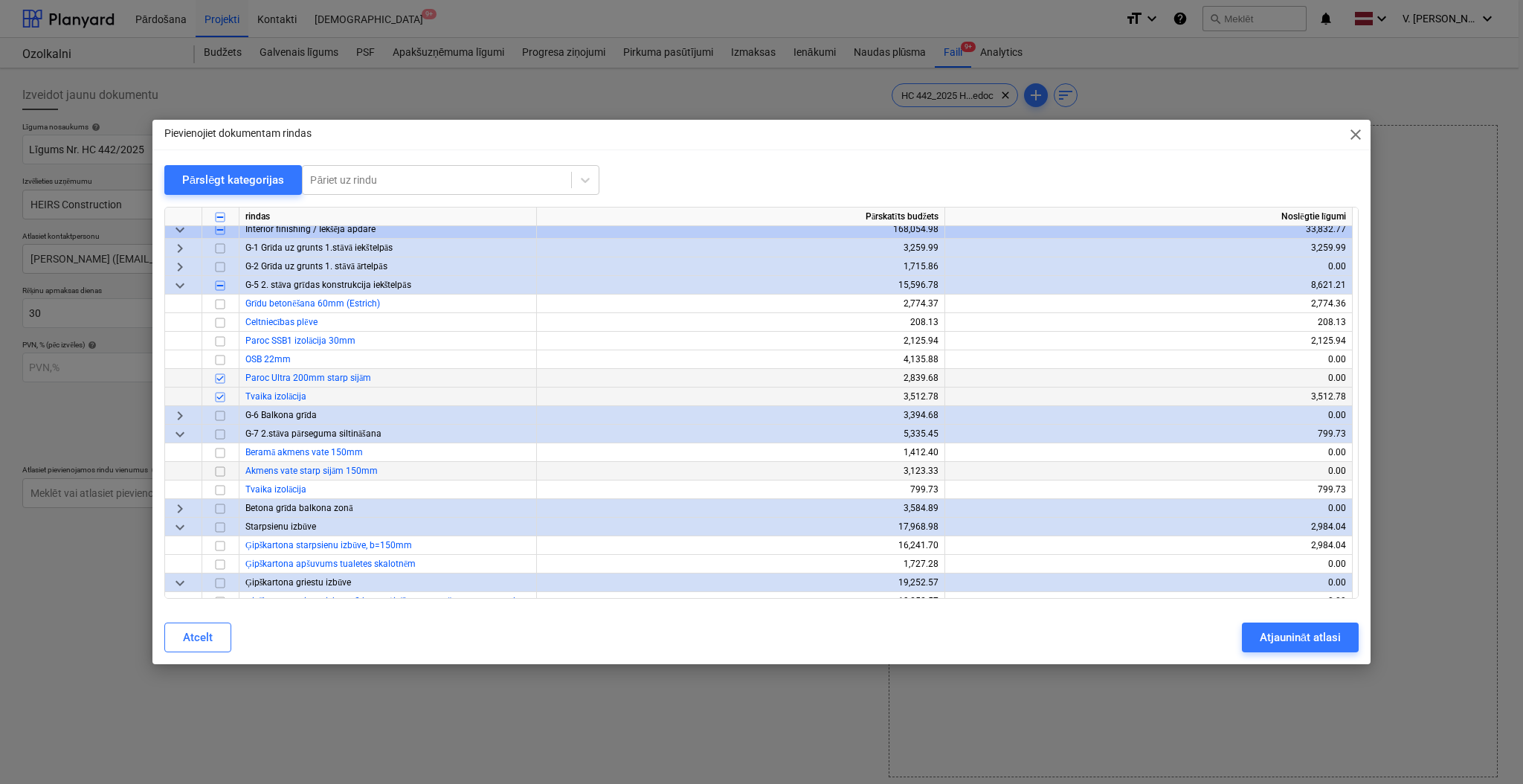
click at [224, 470] on input "checkbox" at bounding box center [220, 471] width 18 height 18
click at [222, 487] on input "checkbox" at bounding box center [220, 490] width 18 height 18
click at [222, 547] on input "checkbox" at bounding box center [220, 546] width 18 height 18
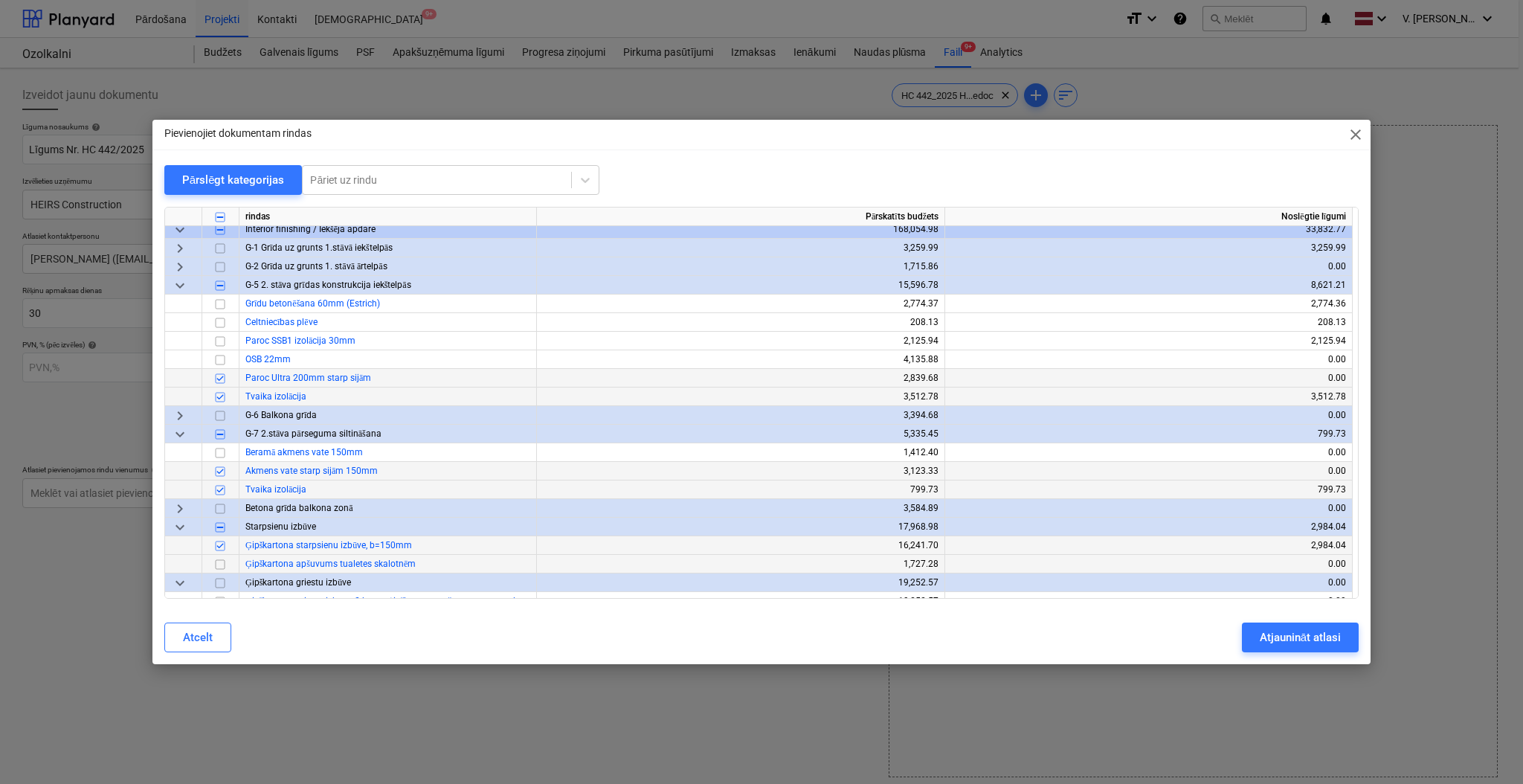
click at [218, 560] on input "checkbox" at bounding box center [220, 564] width 18 height 18
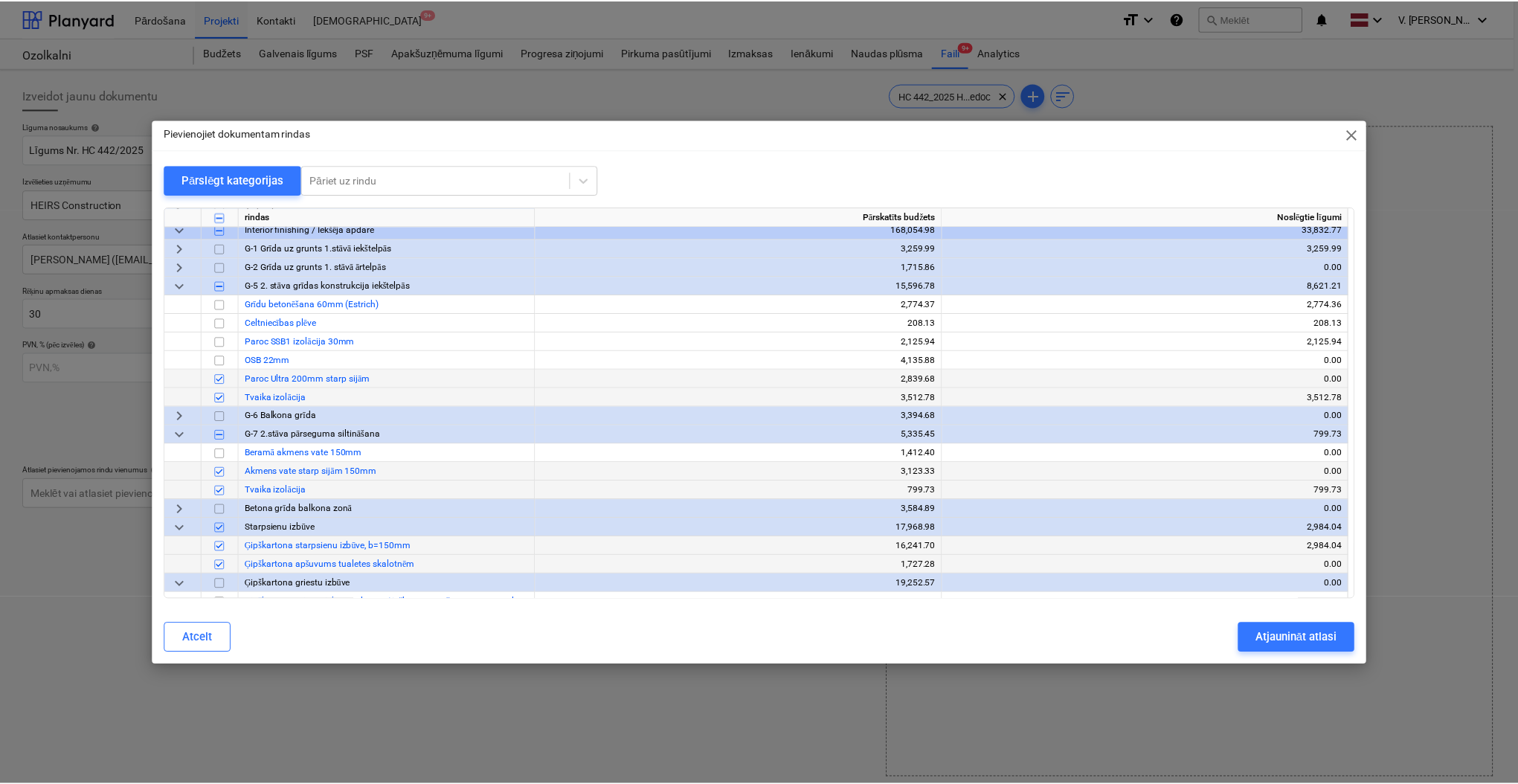
scroll to position [1090, 0]
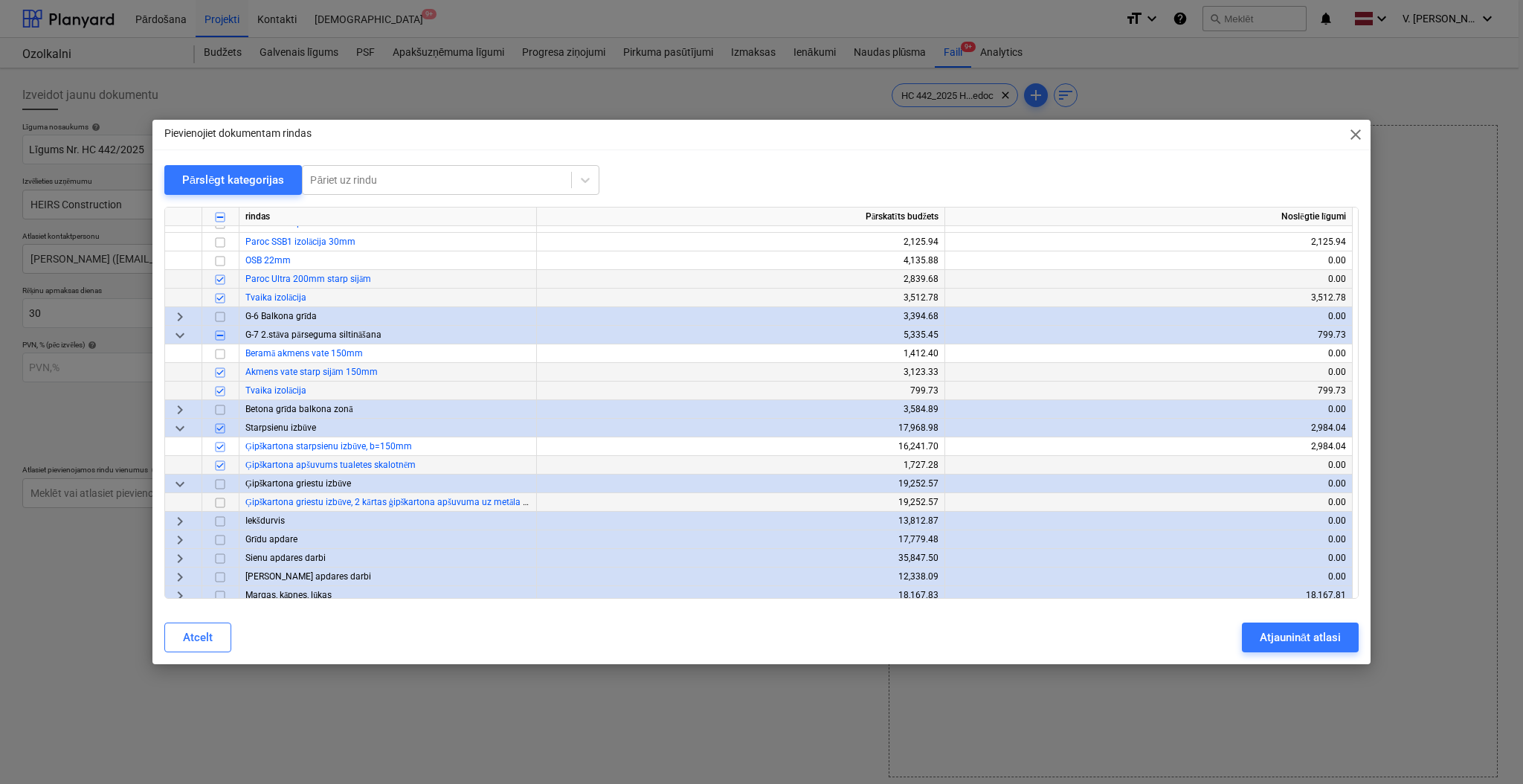
click at [224, 505] on input "checkbox" at bounding box center [220, 502] width 18 height 18
click at [1283, 635] on div "Atjaunināt atlasi" at bounding box center [1299, 637] width 81 height 19
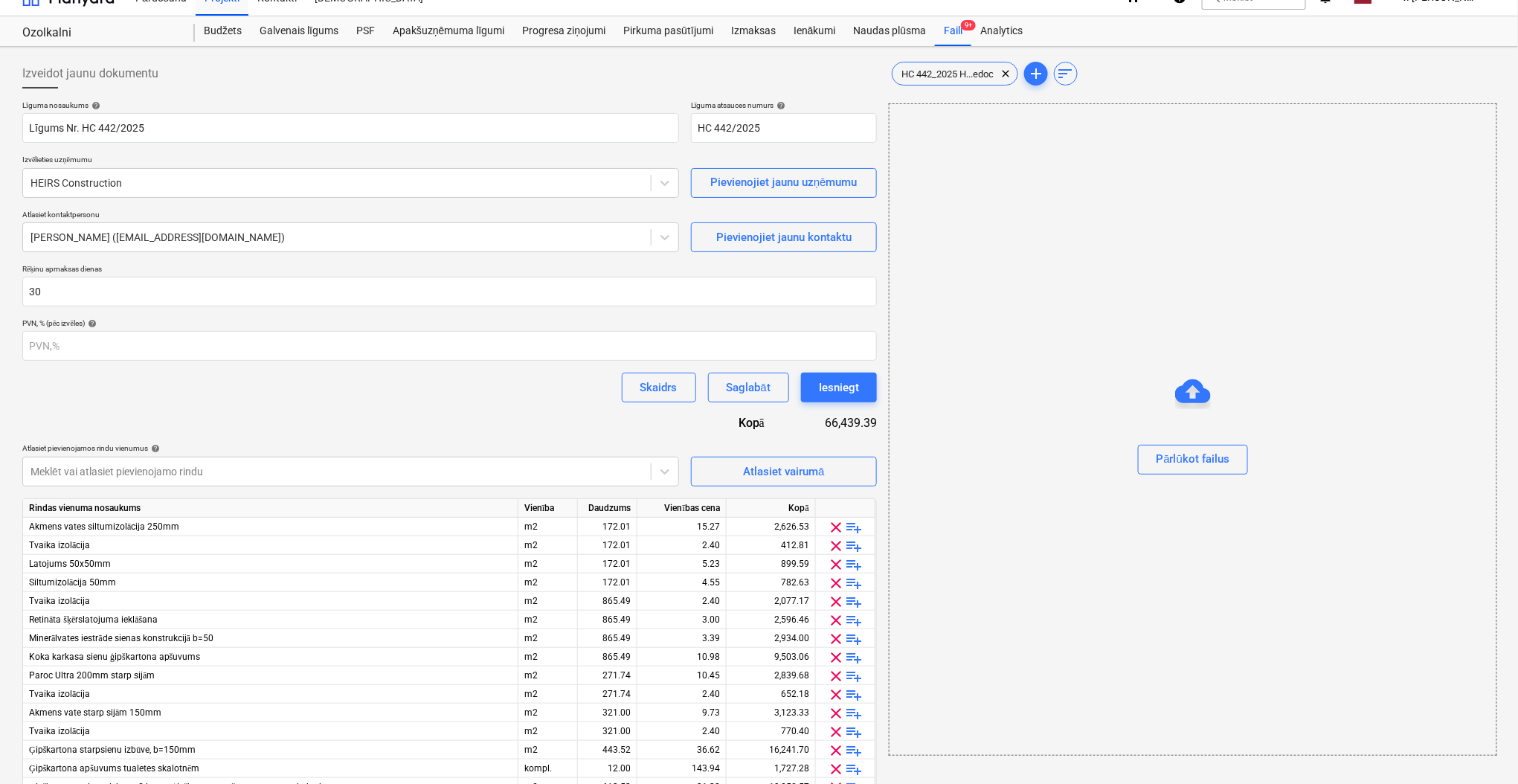
scroll to position [93, 0]
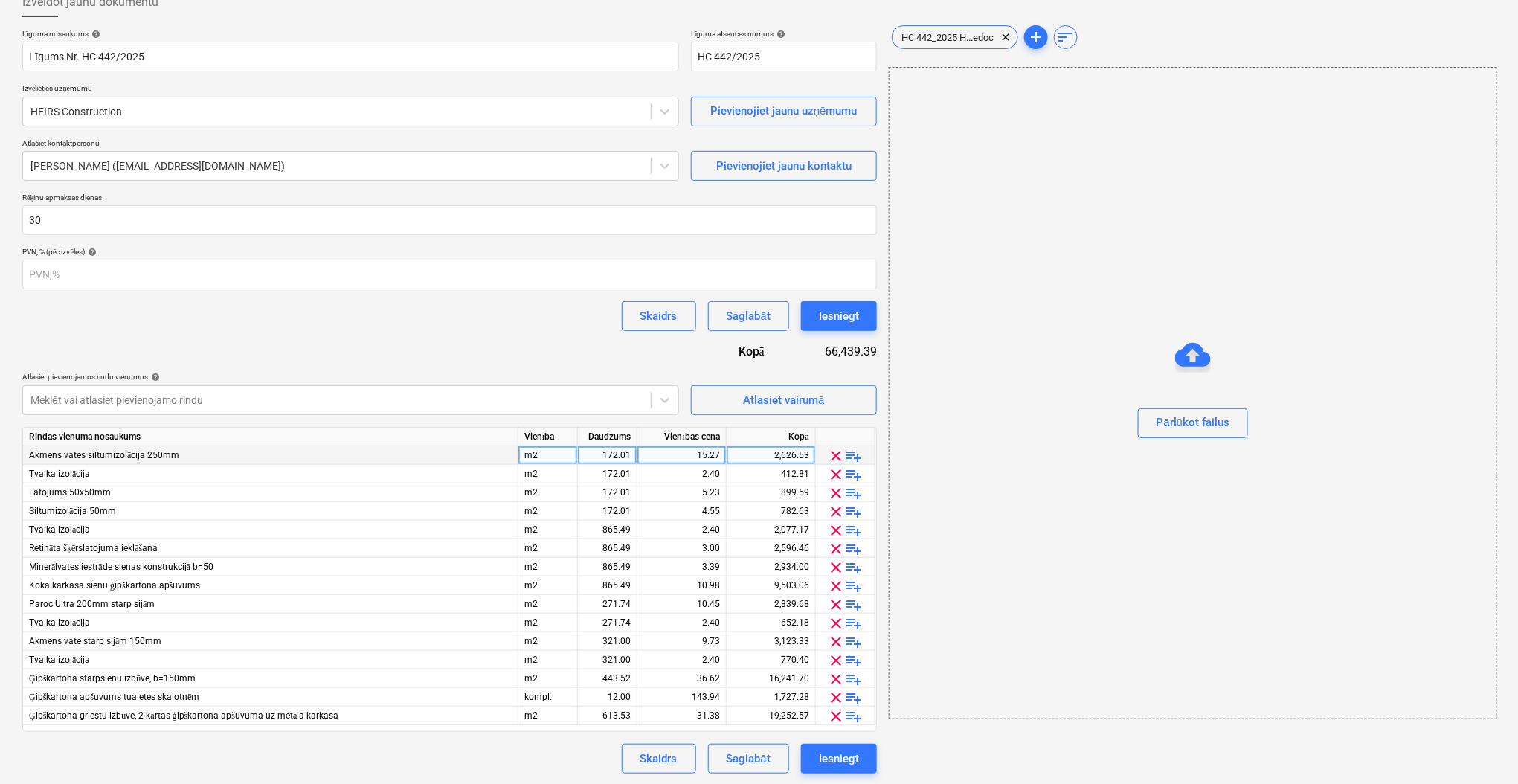
click at [564, 457] on div "m2" at bounding box center [548, 455] width 59 height 18
type input "kompl"
click at [563, 457] on input "kompl" at bounding box center [547, 455] width 58 height 18
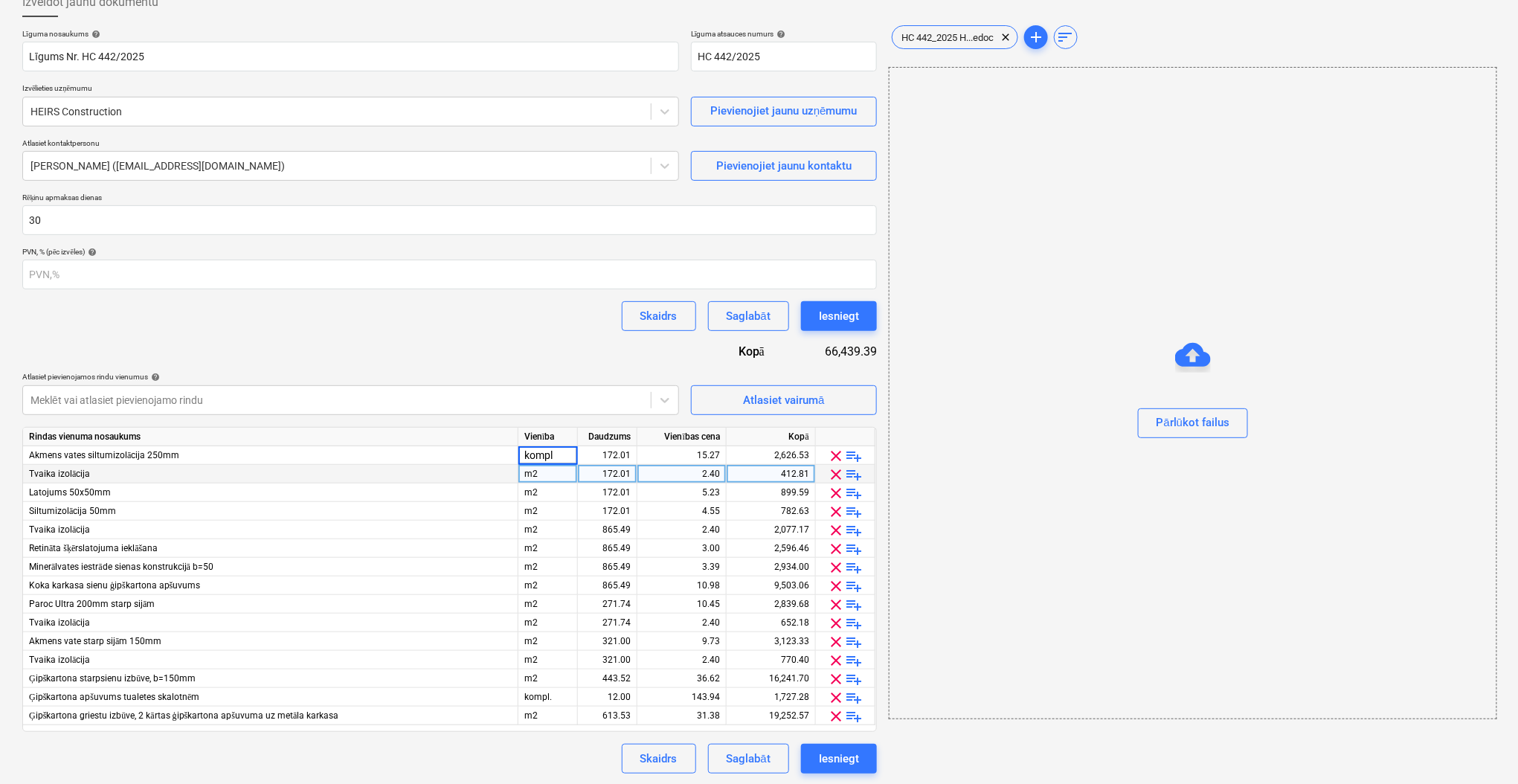
click at [552, 471] on div "m2" at bounding box center [548, 473] width 59 height 18
type input "kompl"
click at [547, 487] on div "m2" at bounding box center [548, 492] width 59 height 18
type input "kompl"
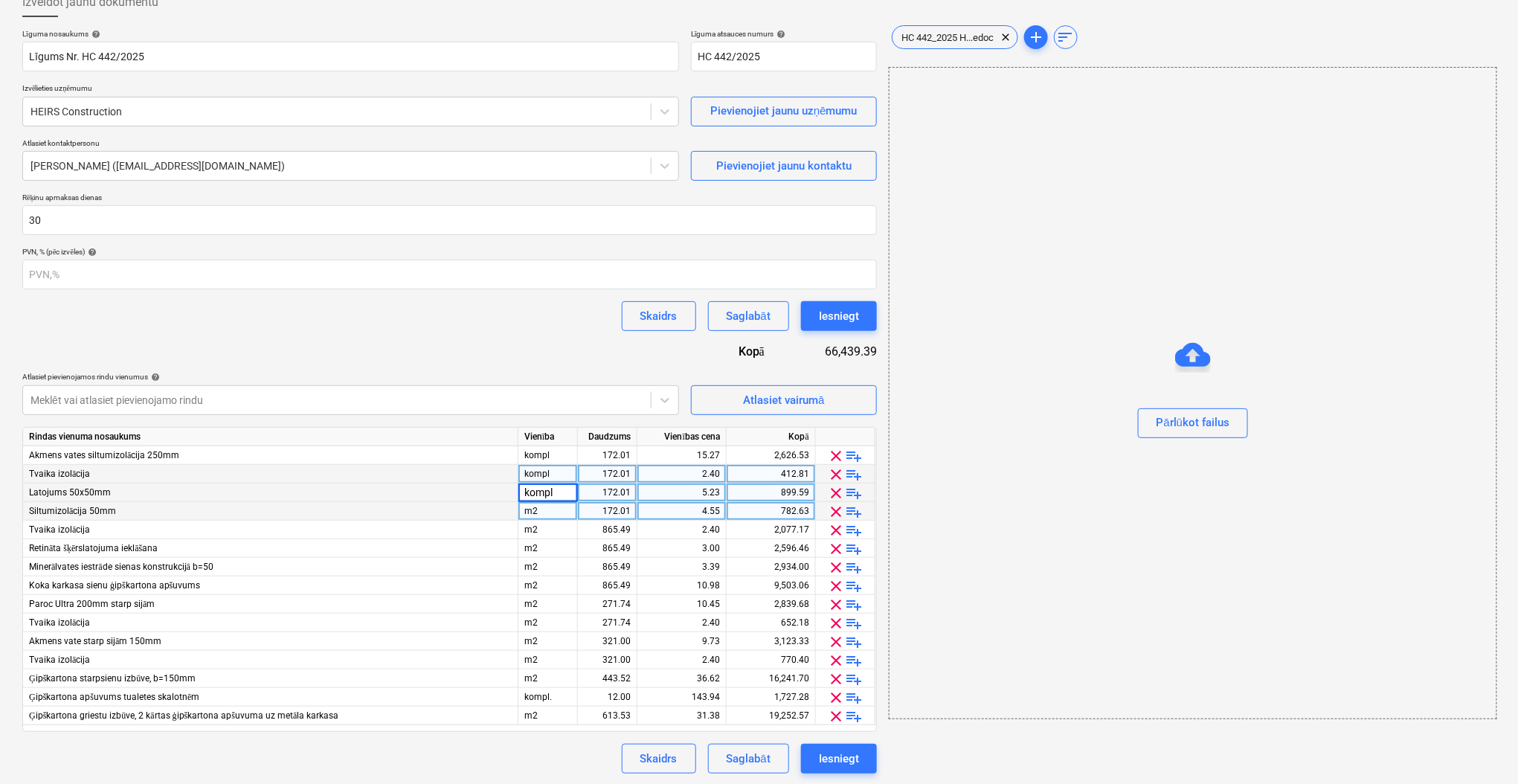
click at [541, 502] on div "m2" at bounding box center [548, 511] width 59 height 18
click at [544, 522] on div "m2" at bounding box center [548, 529] width 59 height 18
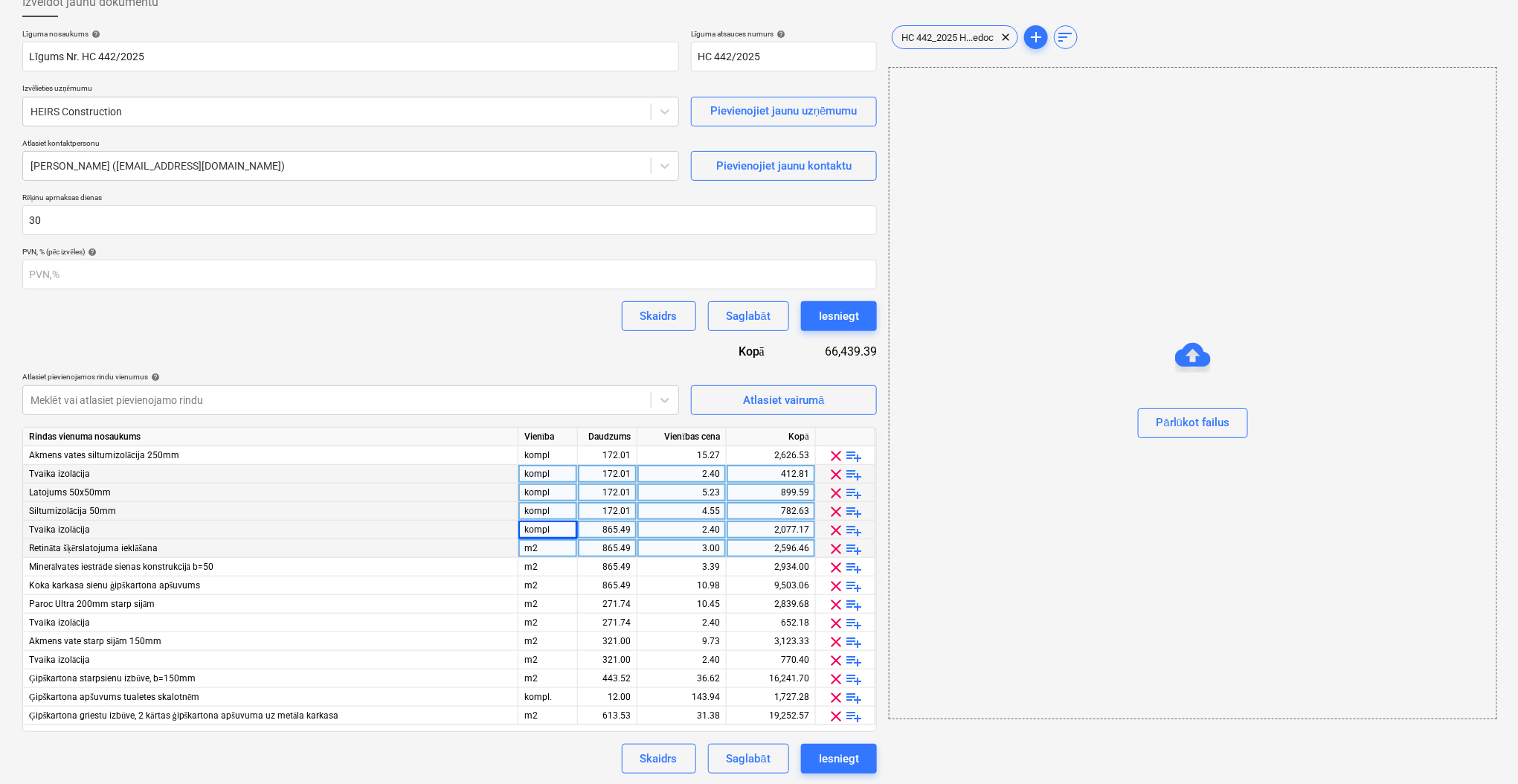
click at [544, 545] on div "m2" at bounding box center [548, 547] width 59 height 18
type input "kompl"
click at [549, 572] on div "m2" at bounding box center [548, 566] width 59 height 18
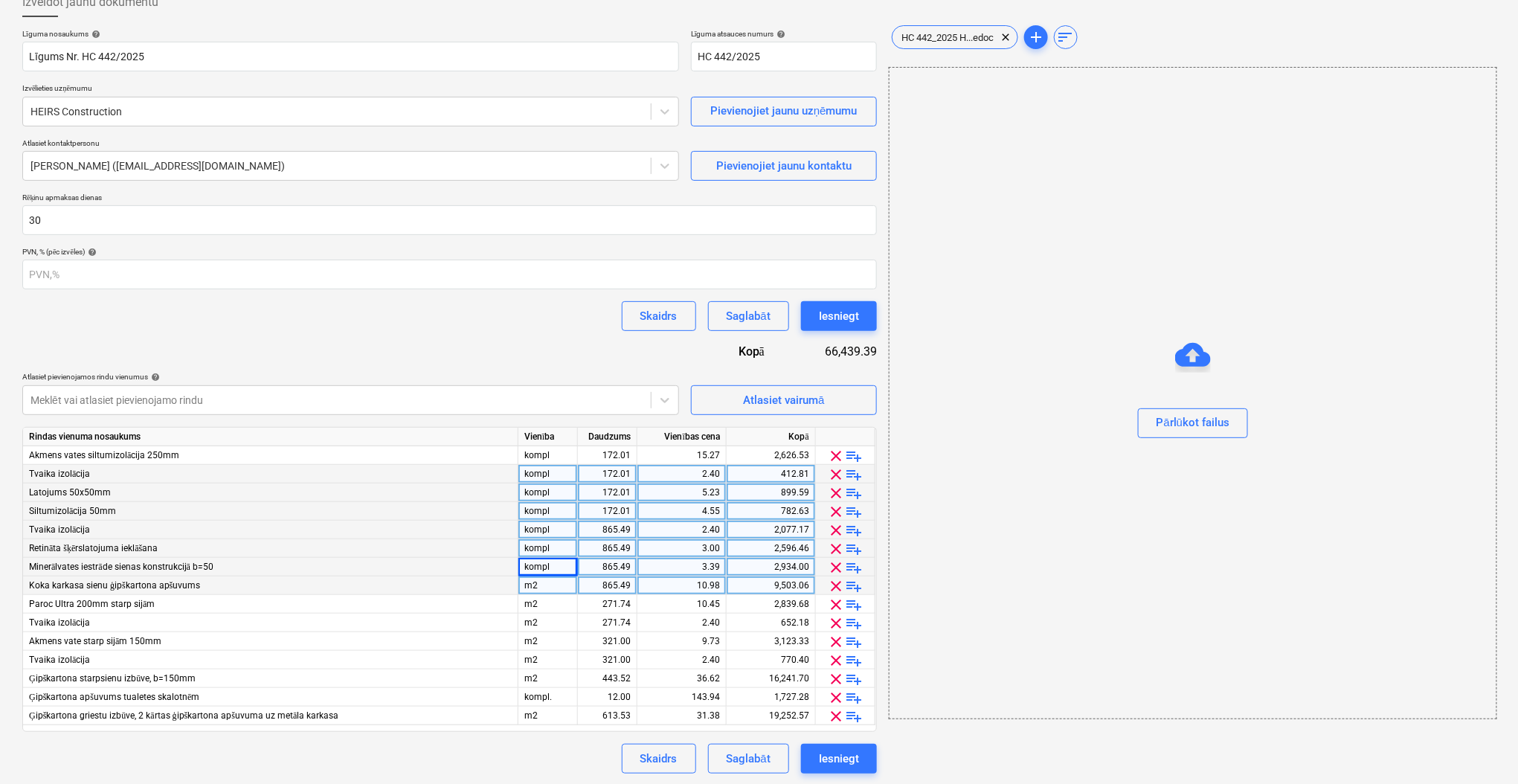
click at [549, 585] on div "m2" at bounding box center [548, 585] width 59 height 18
click at [550, 602] on div "m2" at bounding box center [548, 604] width 59 height 18
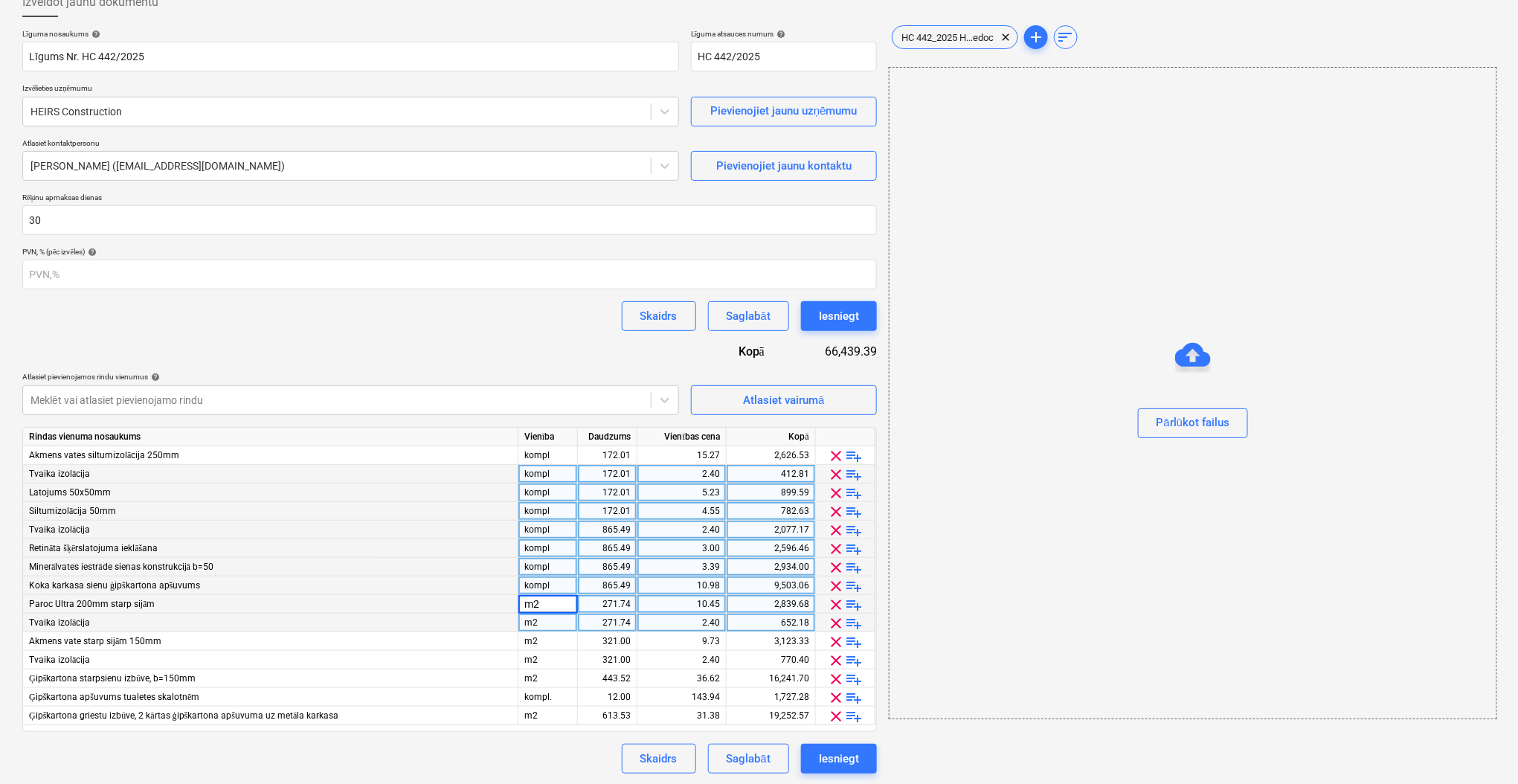
type input "kompl"
click at [549, 620] on div "m2" at bounding box center [548, 622] width 59 height 18
type input "kompl"
click at [550, 637] on div "m2" at bounding box center [548, 640] width 59 height 18
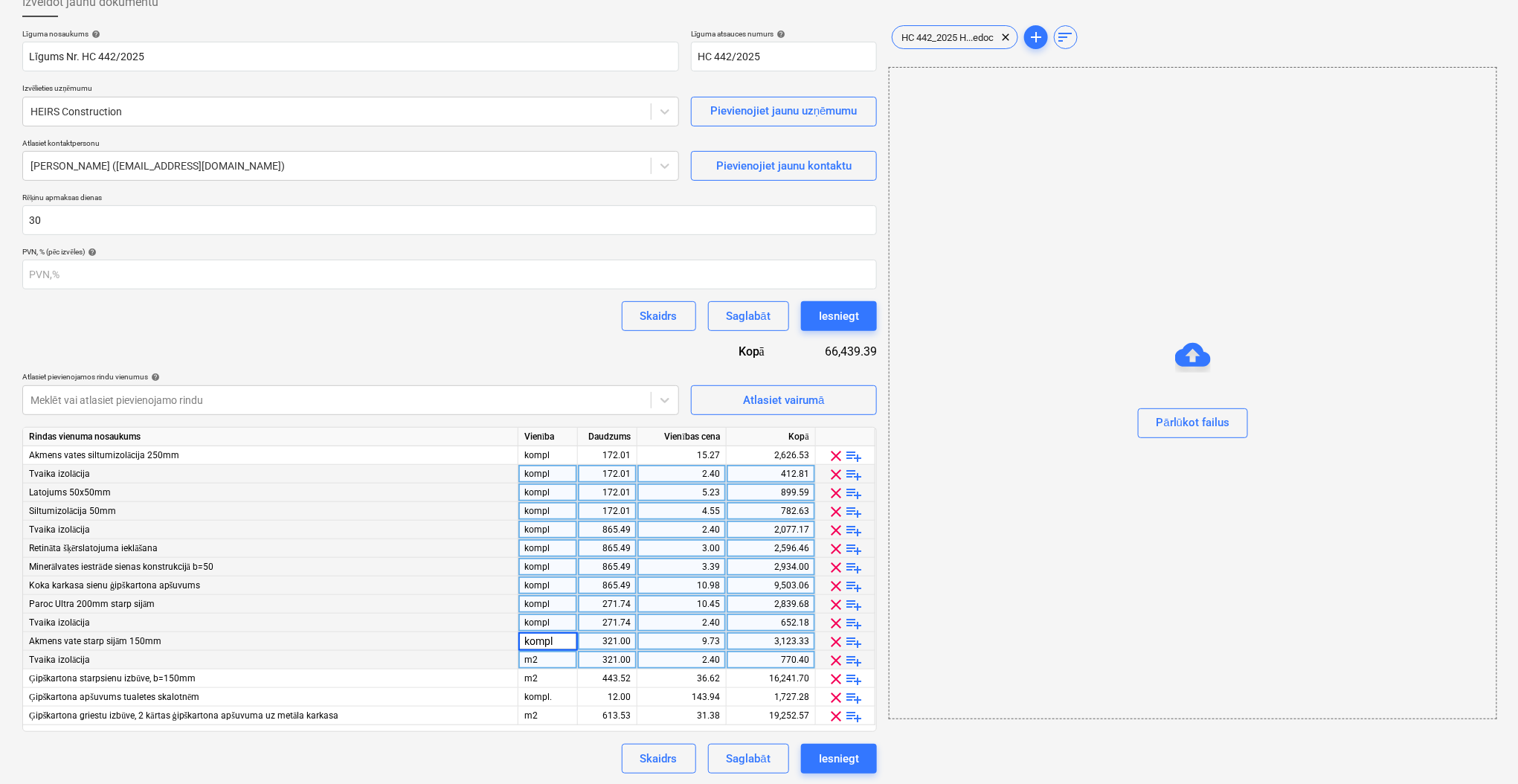
click at [549, 661] on div "m2" at bounding box center [548, 660] width 59 height 18
click at [547, 676] on div "m2" at bounding box center [548, 678] width 59 height 18
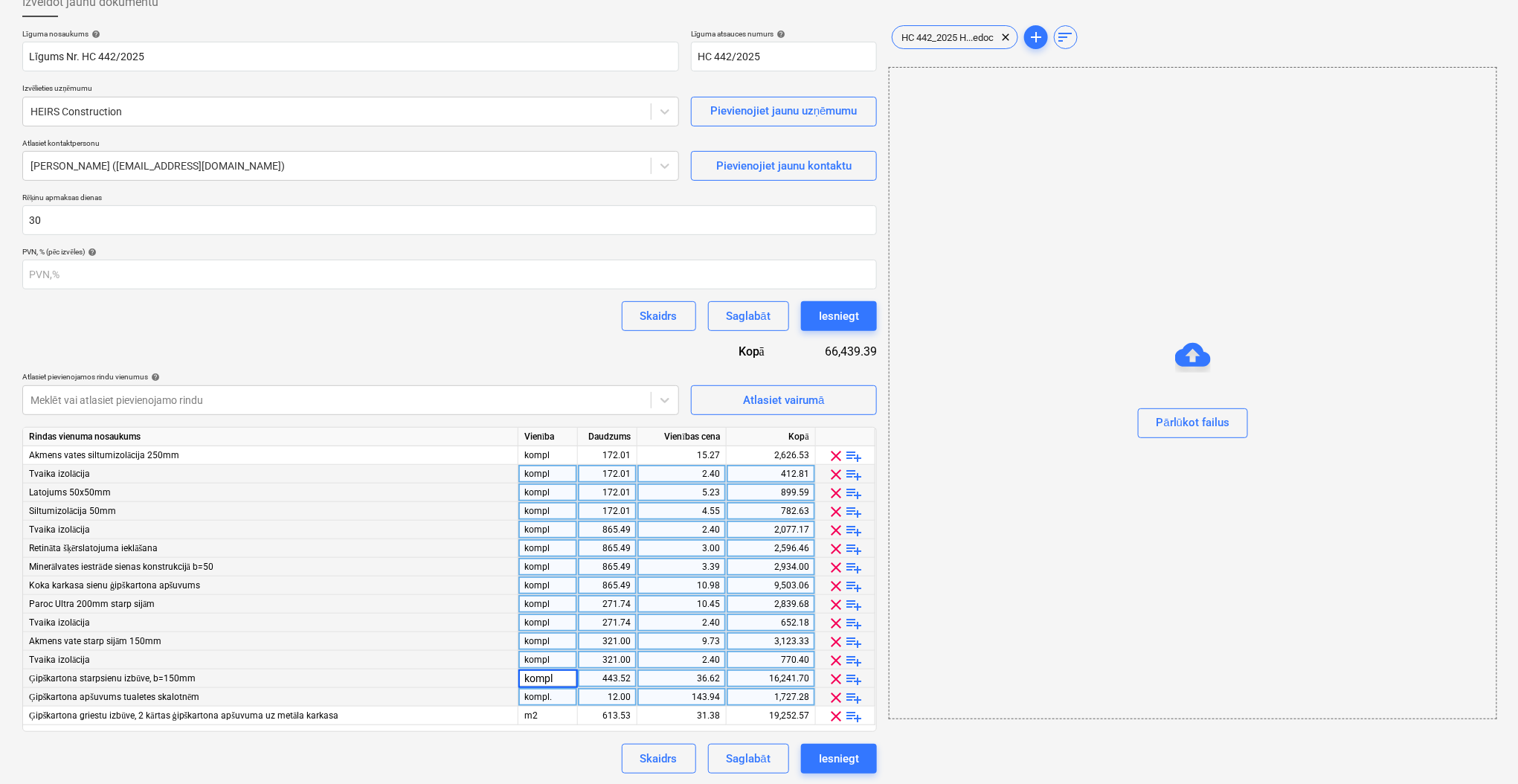
click at [548, 694] on div "kompl." at bounding box center [548, 696] width 59 height 18
type input "kompl"
click at [549, 711] on div "m2" at bounding box center [548, 715] width 59 height 18
type input "kompl"
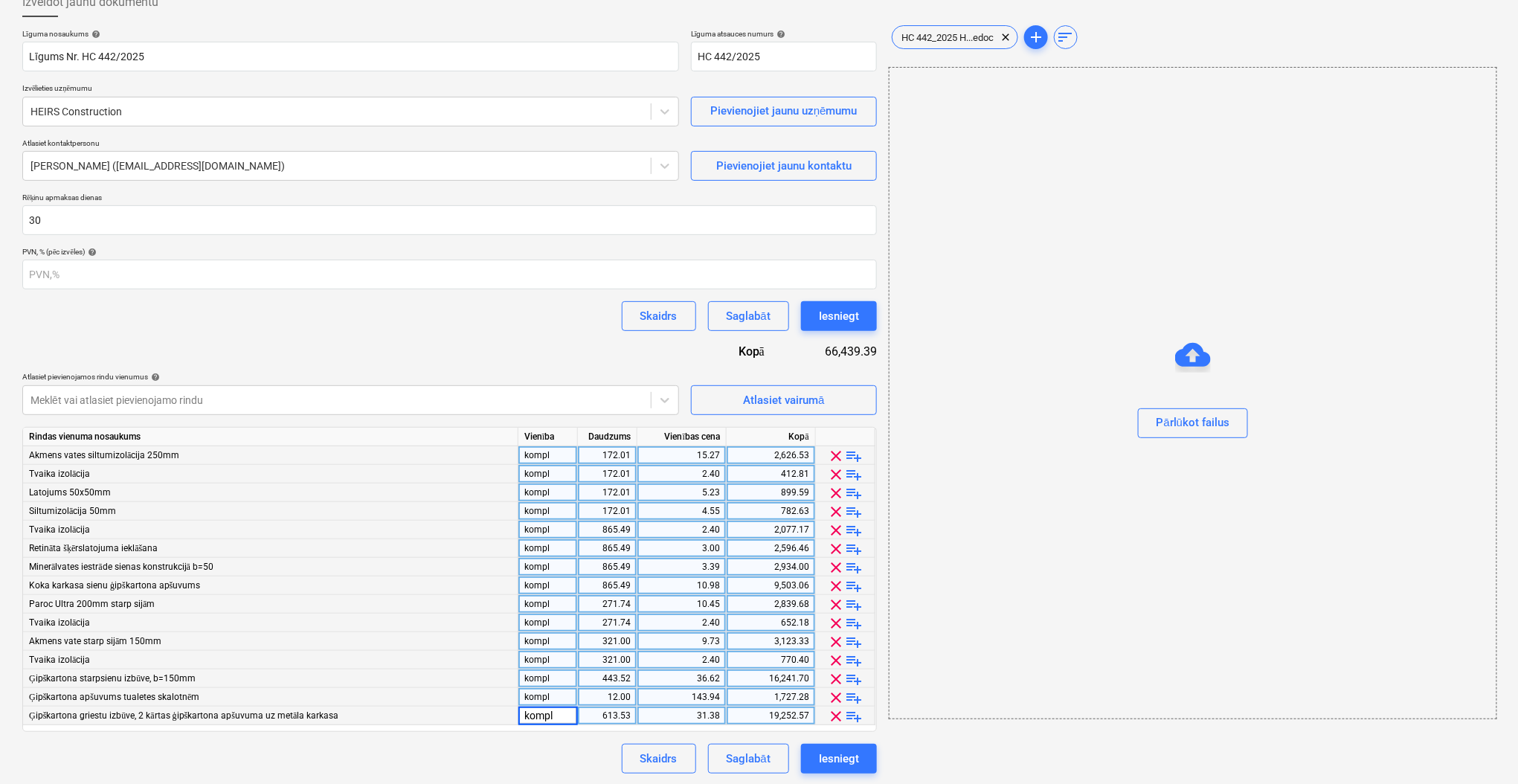
click at [623, 452] on div "172.01" at bounding box center [608, 455] width 47 height 18
type input "1"
click at [617, 470] on div "172.01" at bounding box center [608, 473] width 47 height 18
click at [615, 492] on div "172.01" at bounding box center [608, 492] width 47 height 18
click at [615, 508] on div "172.01" at bounding box center [608, 511] width 47 height 18
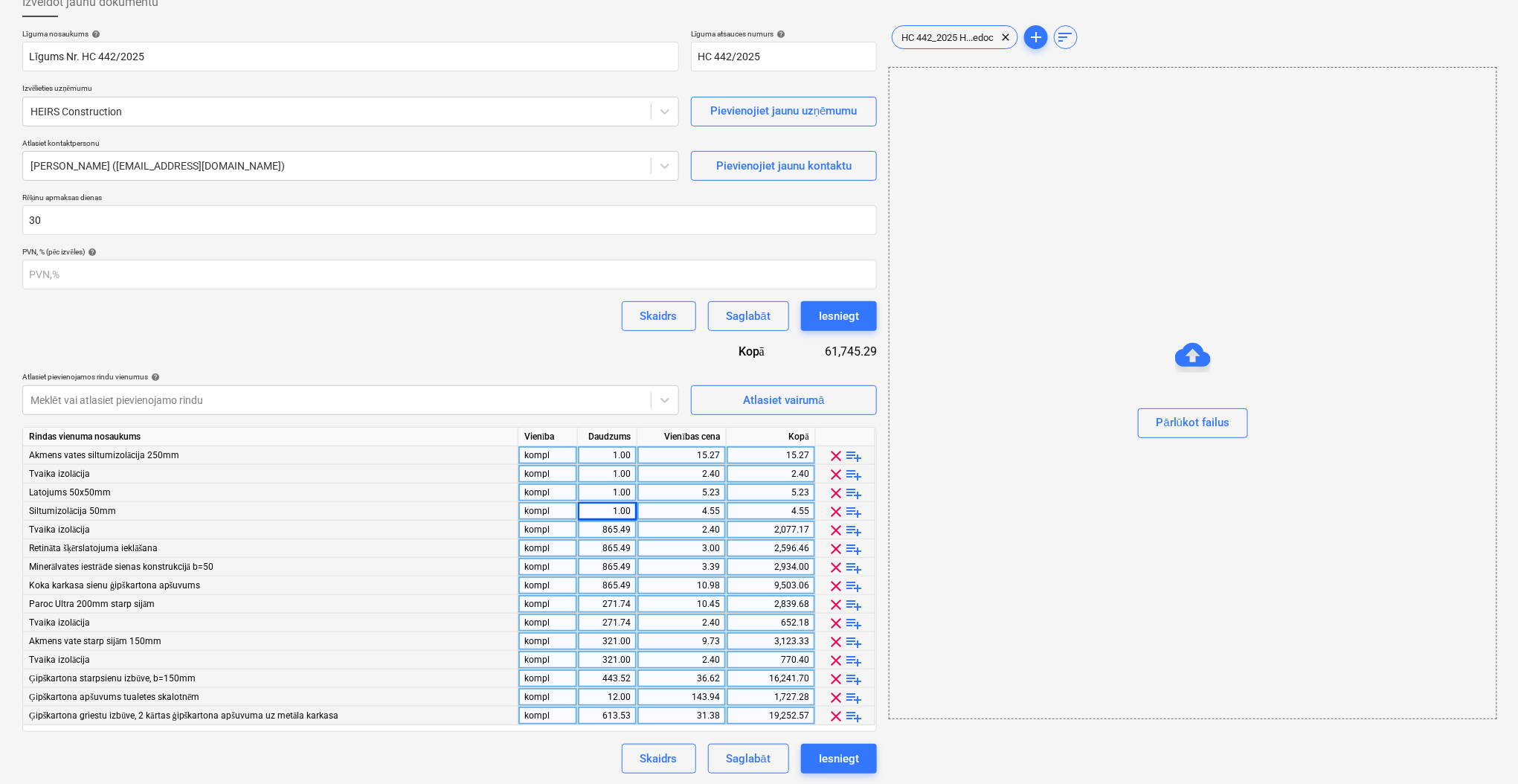
click at [615, 521] on div "865.49" at bounding box center [608, 529] width 47 height 18
click at [615, 547] on div "865.49" at bounding box center [608, 547] width 47 height 18
click at [616, 572] on div "865.49" at bounding box center [608, 566] width 47 height 18
click at [616, 586] on div "865.49" at bounding box center [608, 585] width 47 height 18
click at [623, 606] on div "271.74" at bounding box center [608, 604] width 47 height 18
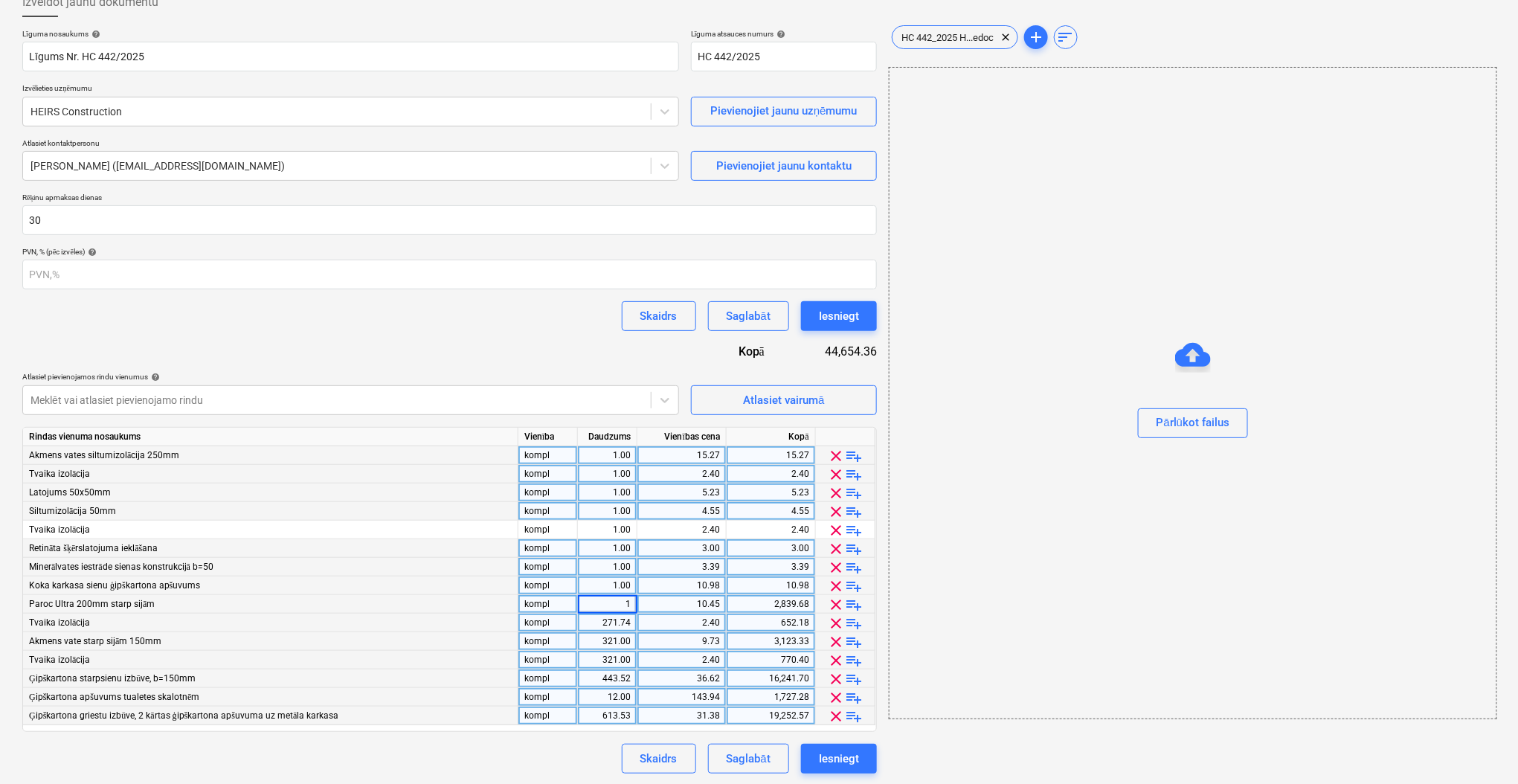
click at [621, 621] on div "271.74" at bounding box center [608, 622] width 47 height 18
click at [620, 642] on div "321.00" at bounding box center [608, 640] width 47 height 18
type input "1"
click at [617, 660] on div "321.00" at bounding box center [608, 660] width 47 height 18
click at [617, 680] on div "443.52" at bounding box center [608, 678] width 47 height 18
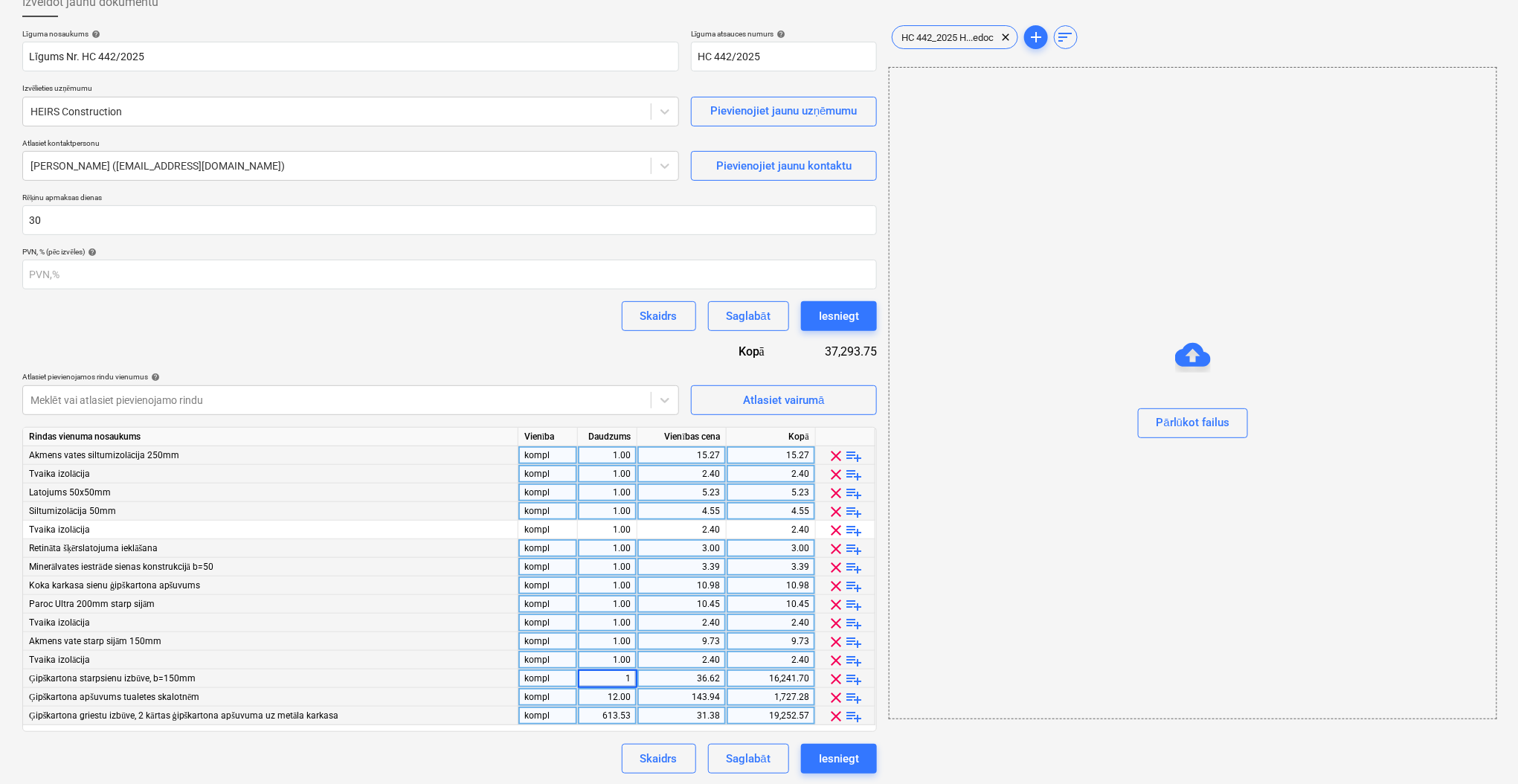
click at [617, 693] on div "12.00" at bounding box center [608, 696] width 47 height 18
type input "1"
click at [617, 710] on div "613.53" at bounding box center [608, 715] width 47 height 18
click at [594, 743] on div "Skaidrs Saglabāt Iesniegt" at bounding box center [450, 758] width 855 height 30
click at [687, 450] on div "15.27" at bounding box center [682, 455] width 77 height 18
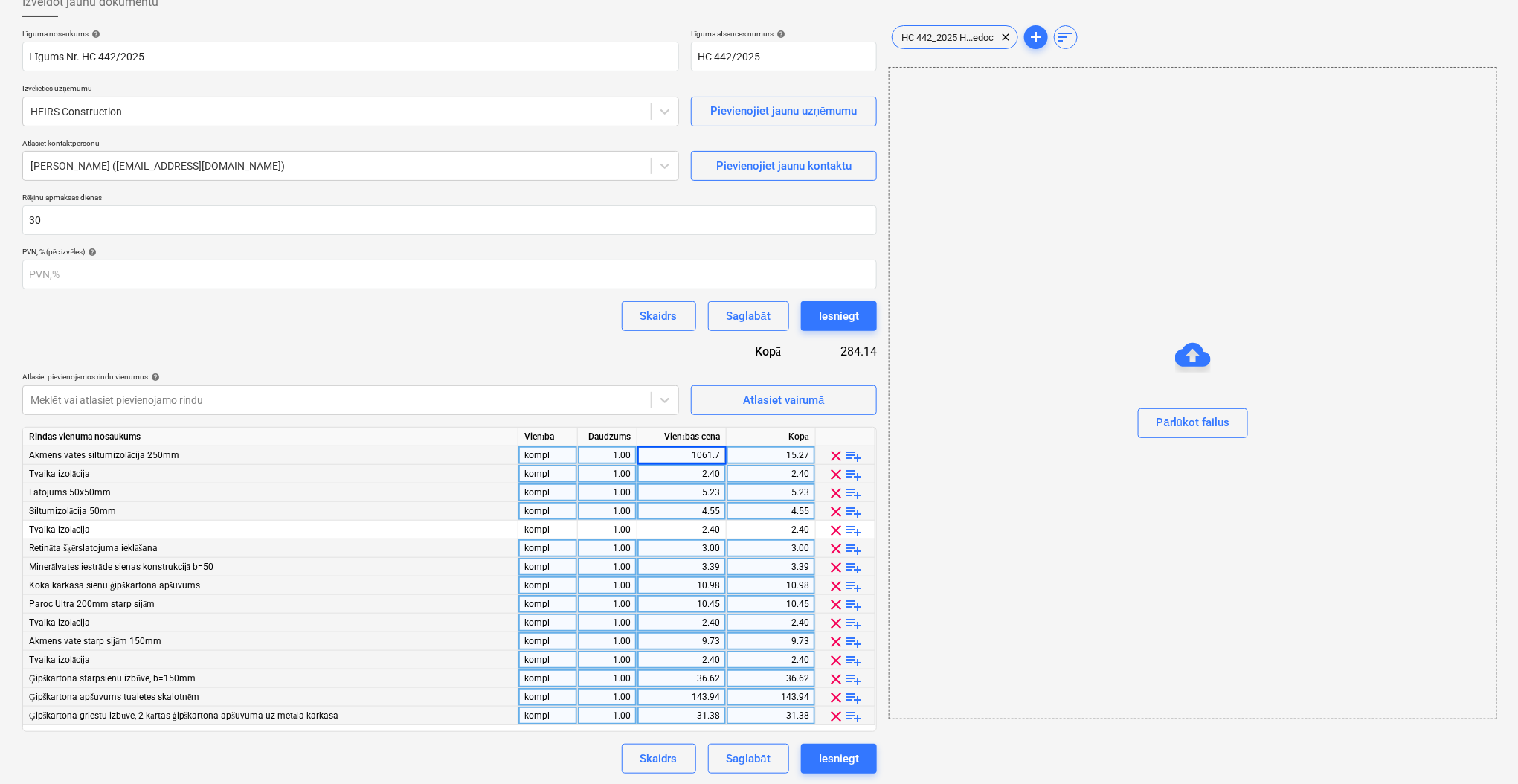
type input "1061.72"
click at [661, 473] on div "2.40" at bounding box center [682, 473] width 77 height 18
type input "146.028"
click at [682, 472] on input "146.028" at bounding box center [682, 473] width 89 height 18
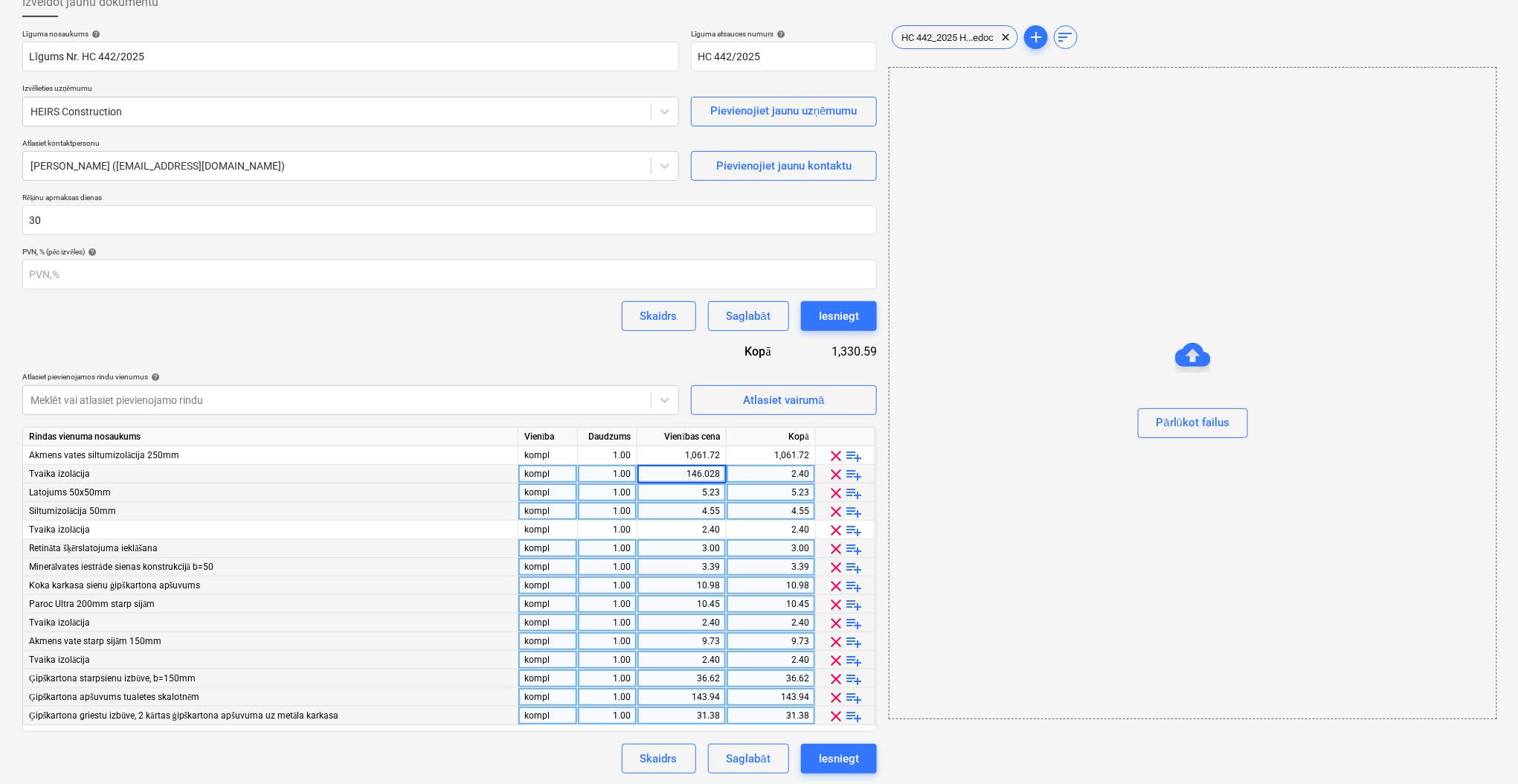
click at [682, 472] on input "146.028" at bounding box center [682, 473] width 89 height 18
click at [692, 488] on div "5.23" at bounding box center [682, 492] width 77 height 18
click at [692, 513] on div "4.55" at bounding box center [682, 511] width 77 height 18
click at [692, 525] on div "2.40" at bounding box center [682, 529] width 77 height 18
type input "2127.42"
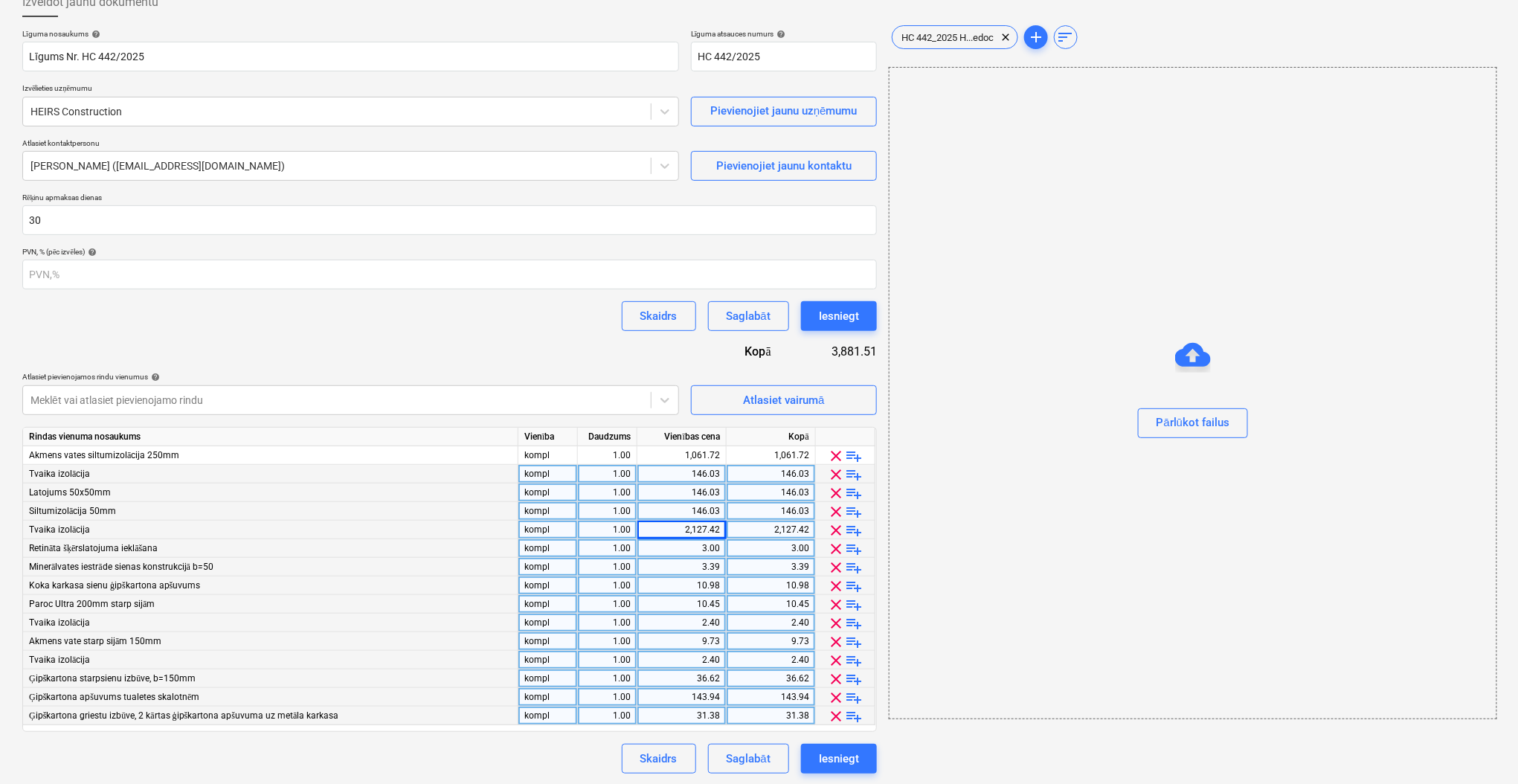
click at [699, 544] on div "3.00" at bounding box center [682, 547] width 77 height 18
type input "5318.0533"
click at [675, 546] on input "5318.0533" at bounding box center [682, 547] width 89 height 18
click at [692, 563] on div "3.39" at bounding box center [682, 566] width 77 height 18
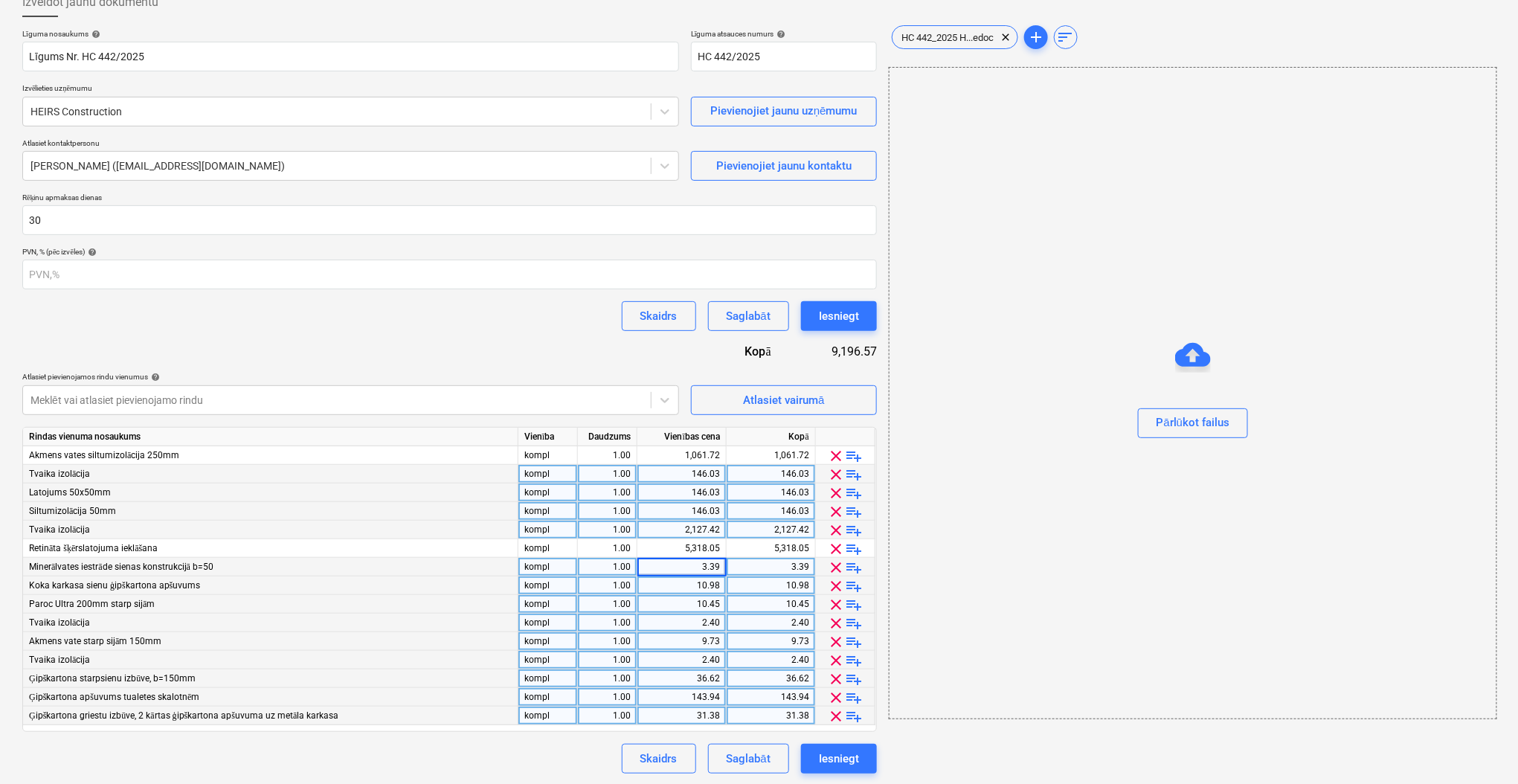
type input "5318.0533"
click at [701, 583] on div "10.98" at bounding box center [682, 585] width 77 height 18
type input "5318.0533"
click at [697, 600] on div "10.45" at bounding box center [682, 604] width 77 height 18
type input "325.33"
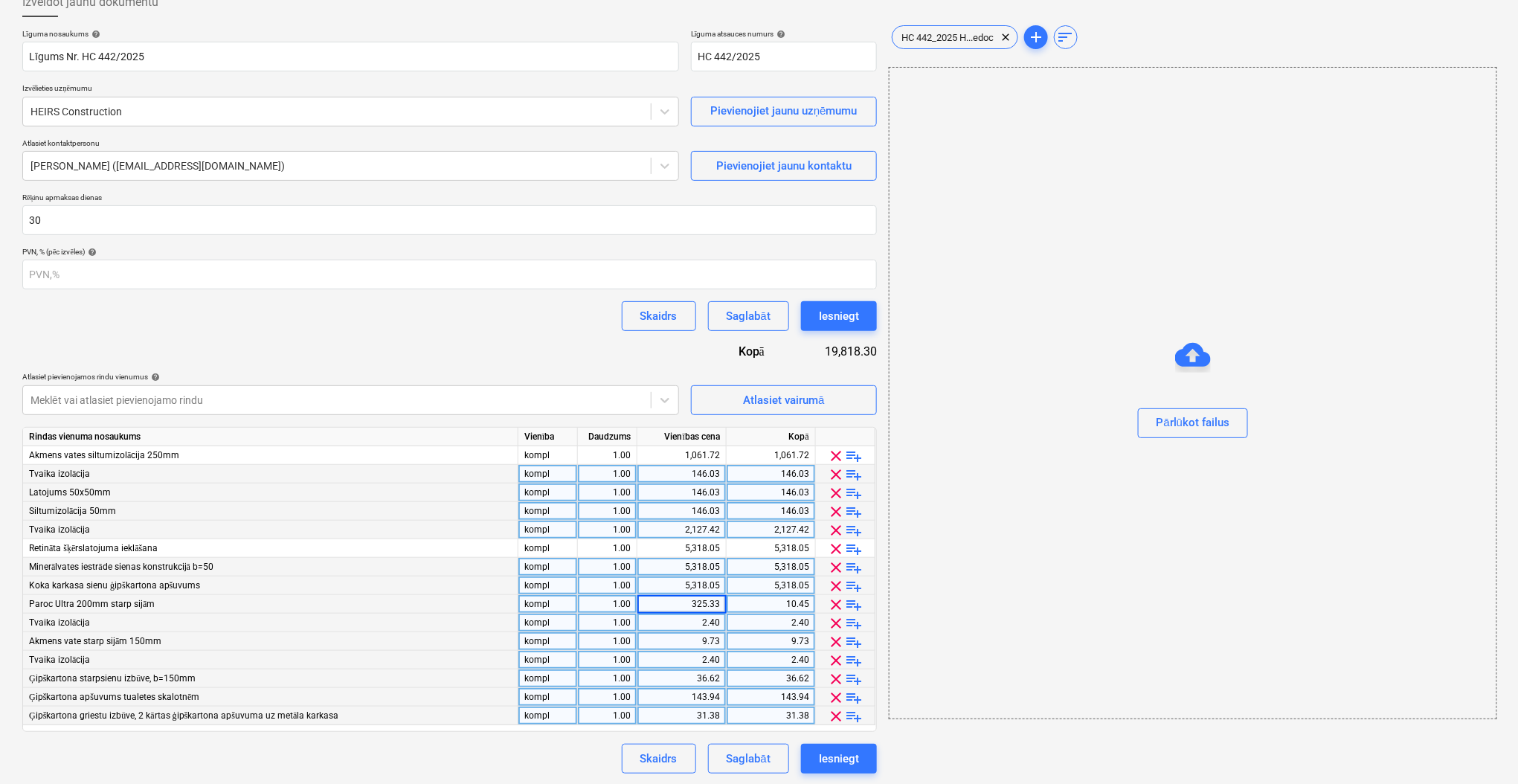
click at [698, 600] on input "325.33" at bounding box center [682, 604] width 89 height 18
click at [706, 627] on div "2.40" at bounding box center [682, 622] width 77 height 18
type input "325.33"
click at [706, 636] on div "9.73" at bounding box center [682, 640] width 77 height 18
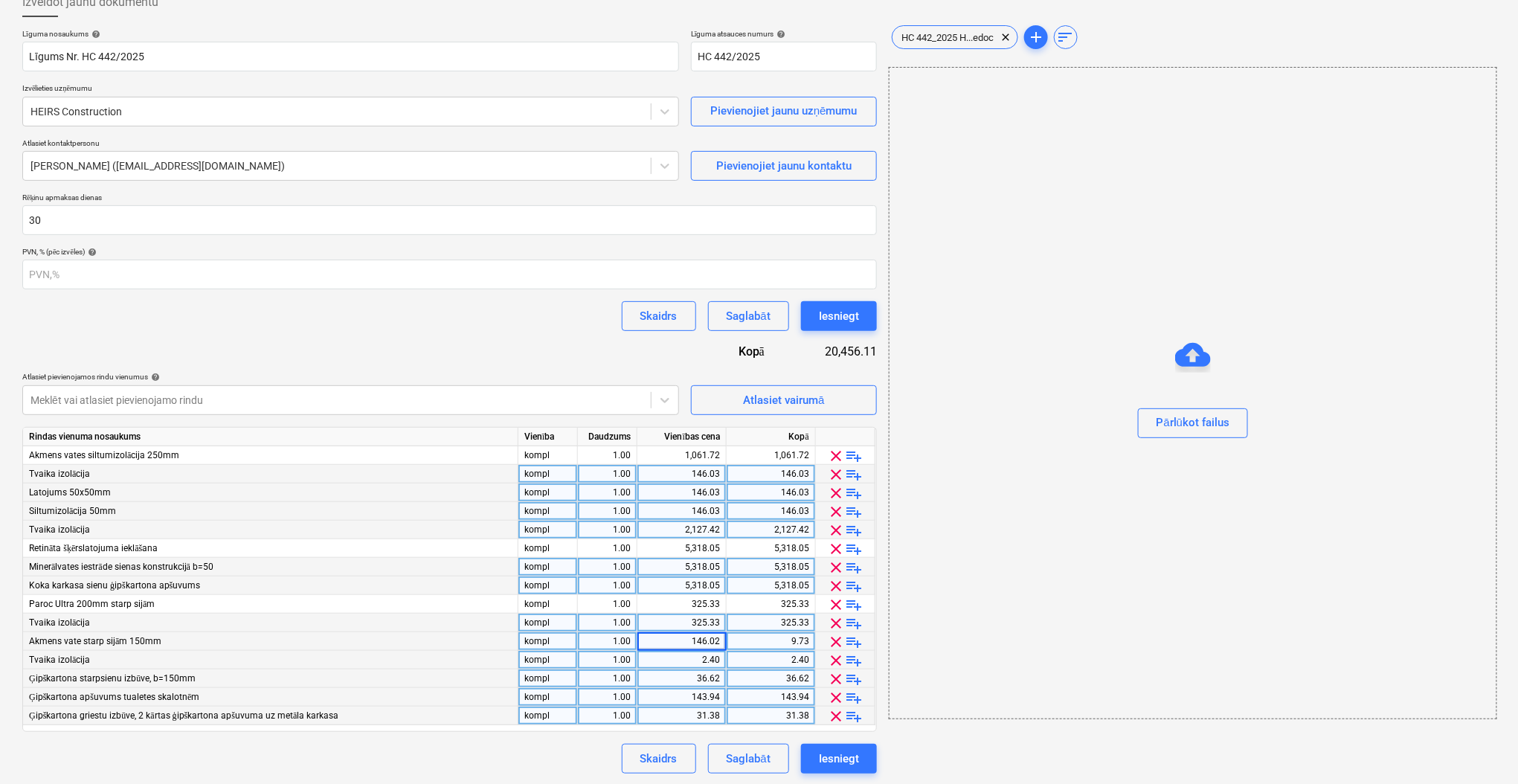
type input "146.028"
click at [716, 639] on input "146.028" at bounding box center [682, 640] width 89 height 18
click at [708, 653] on div "2.40" at bounding box center [682, 660] width 77 height 18
click at [708, 653] on input "2.4" at bounding box center [682, 660] width 89 height 18
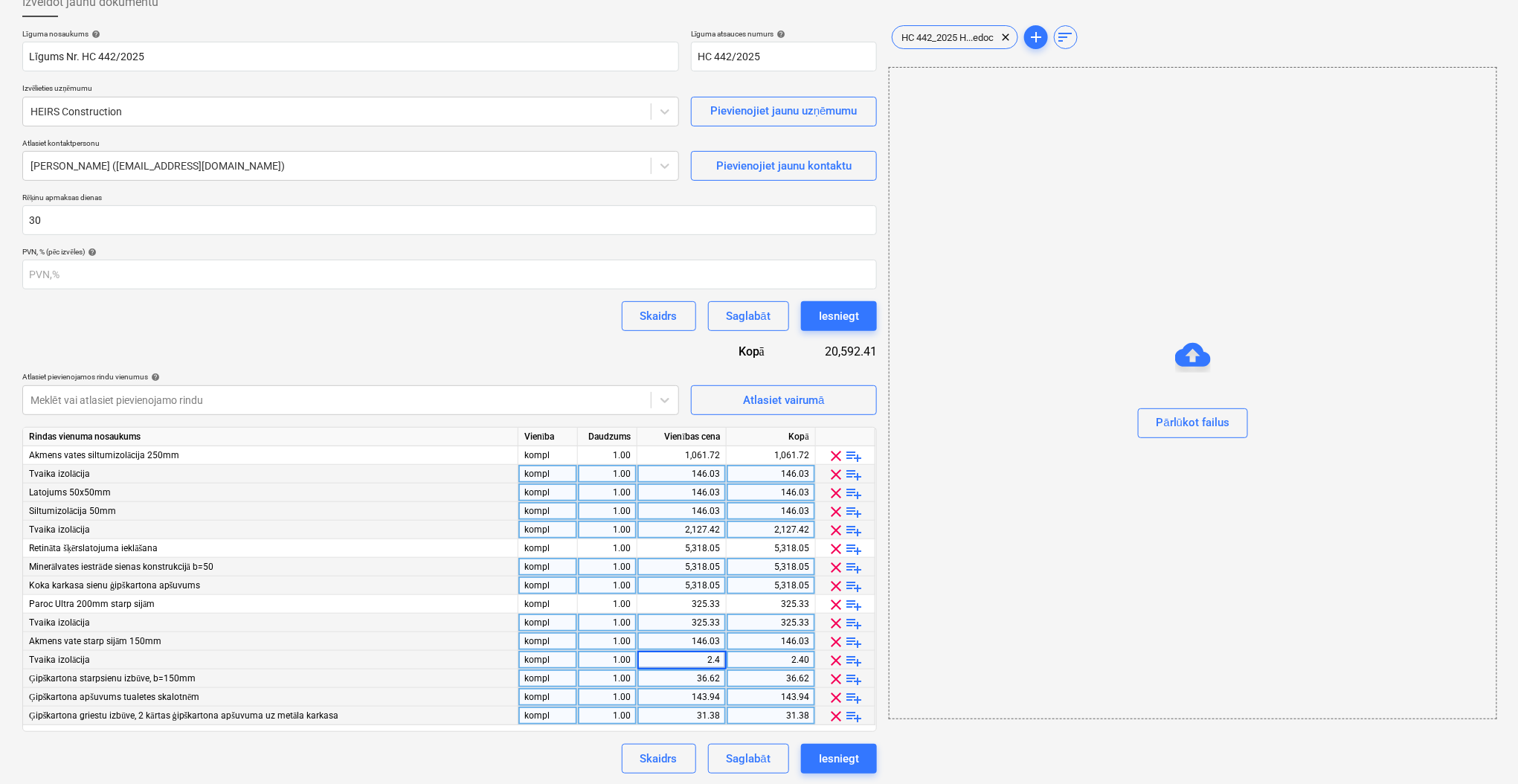
type input "146.028"
click at [708, 677] on div "36.62" at bounding box center [682, 678] width 77 height 18
type input "7401.8"
click at [706, 694] on div "143.94" at bounding box center [682, 696] width 77 height 18
type input "968"
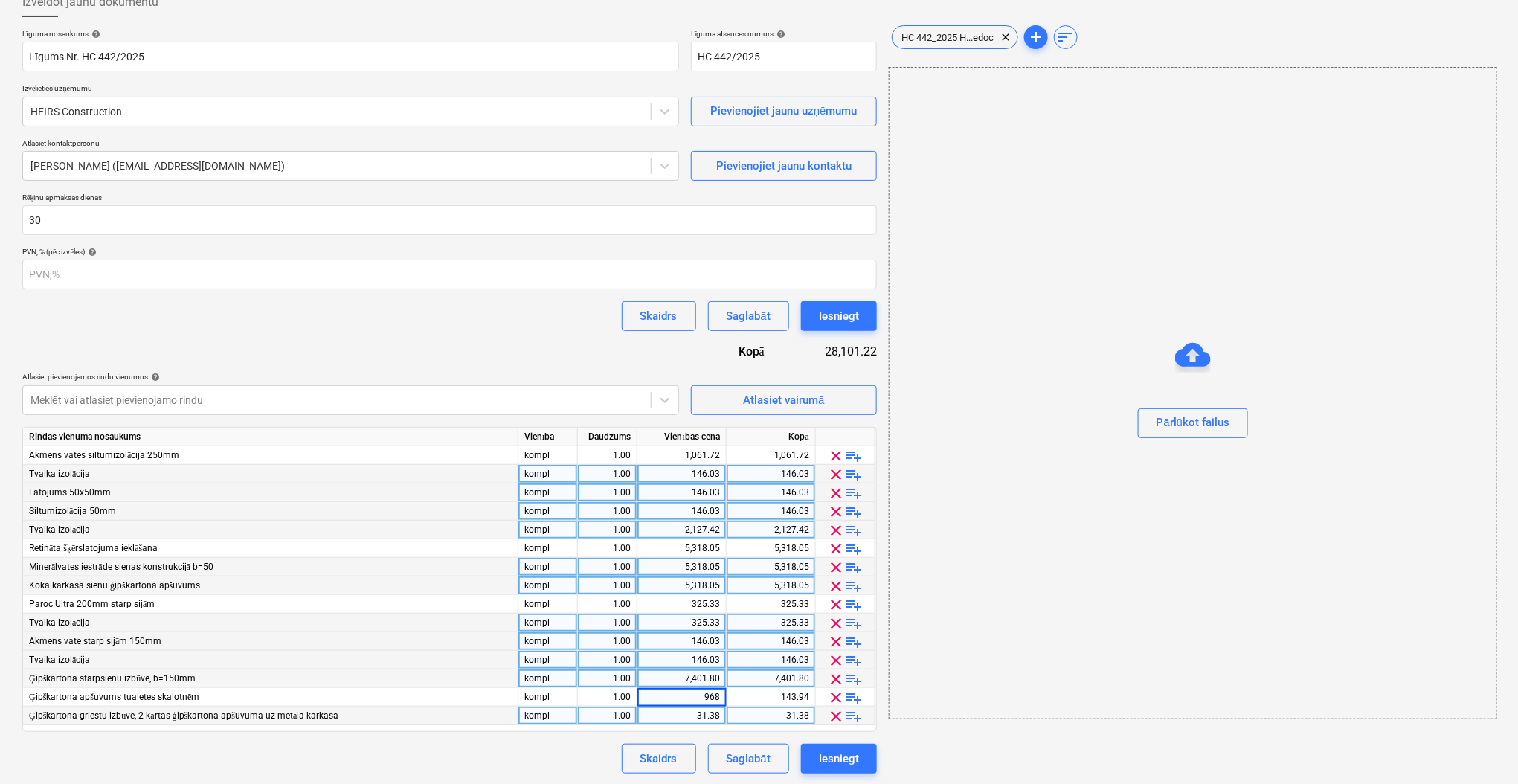
click at [709, 707] on div "31.38" at bounding box center [682, 715] width 77 height 18
type input "5401.84"
click at [544, 742] on div "Līguma nosaukums help Līgums Nr. HC 442/2025 Līguma atsauces numurs help HC 442…" at bounding box center [450, 400] width 855 height 744
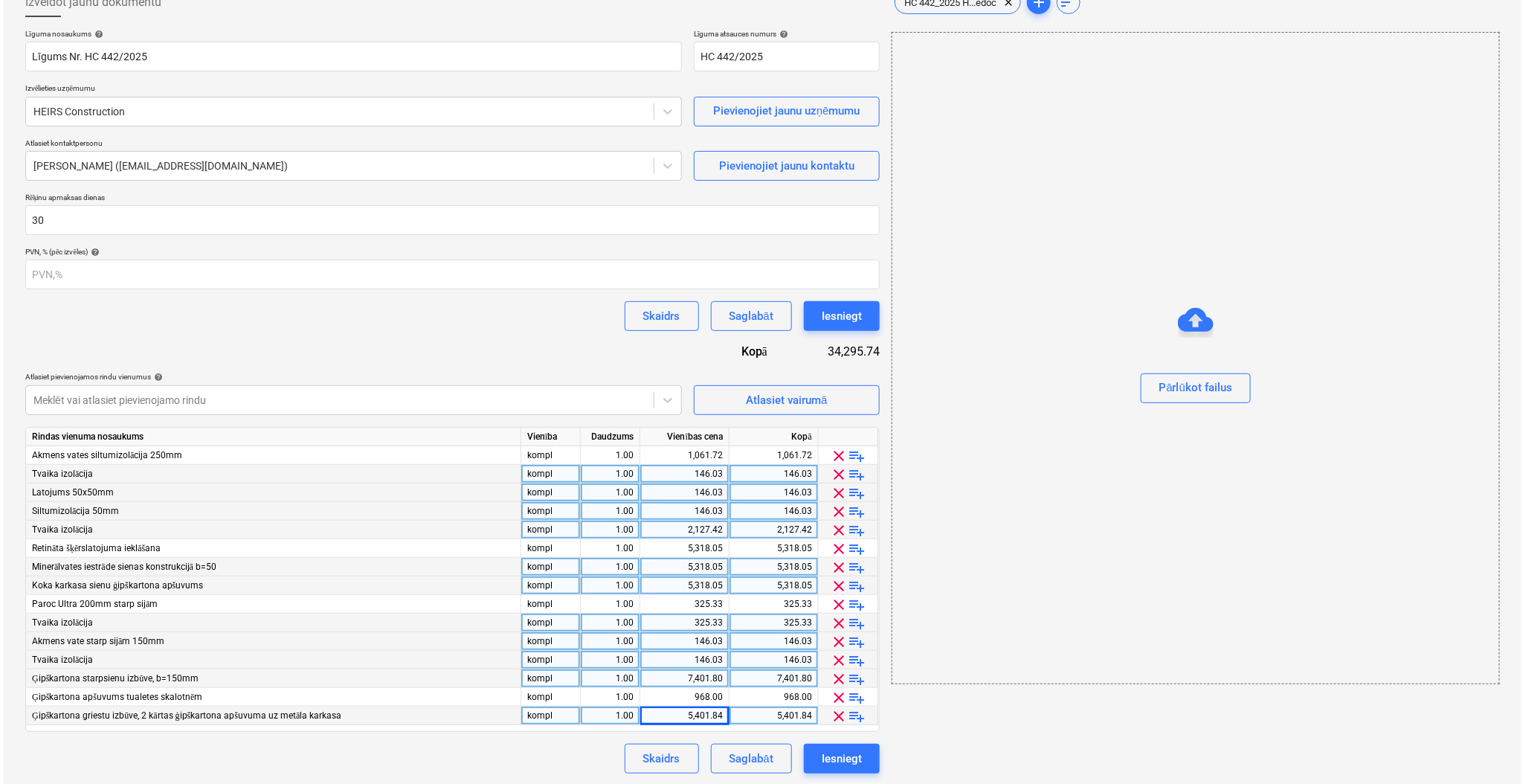
scroll to position [0, 0]
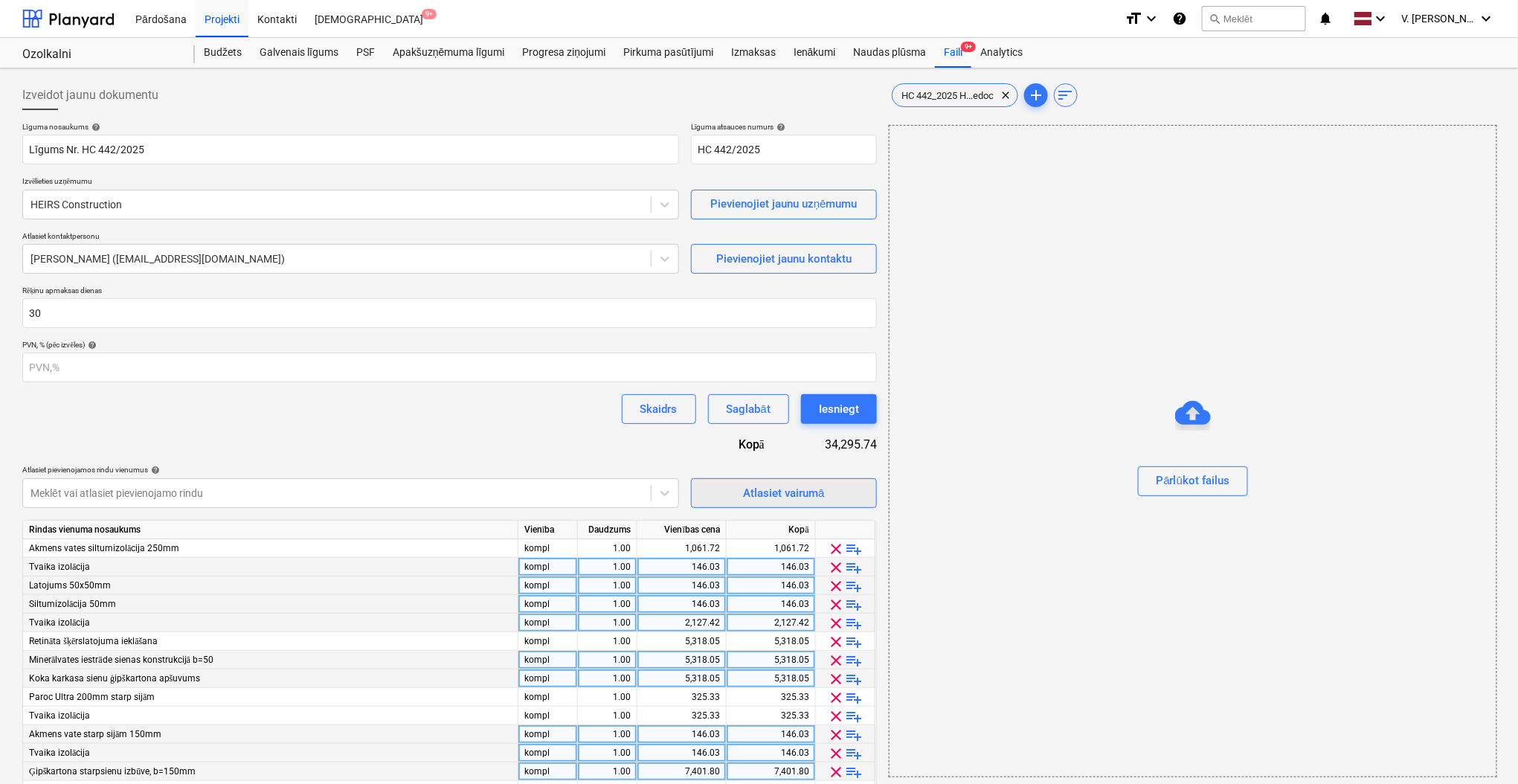
click at [779, 484] on div "Atlasiet vairumā" at bounding box center [783, 493] width 81 height 19
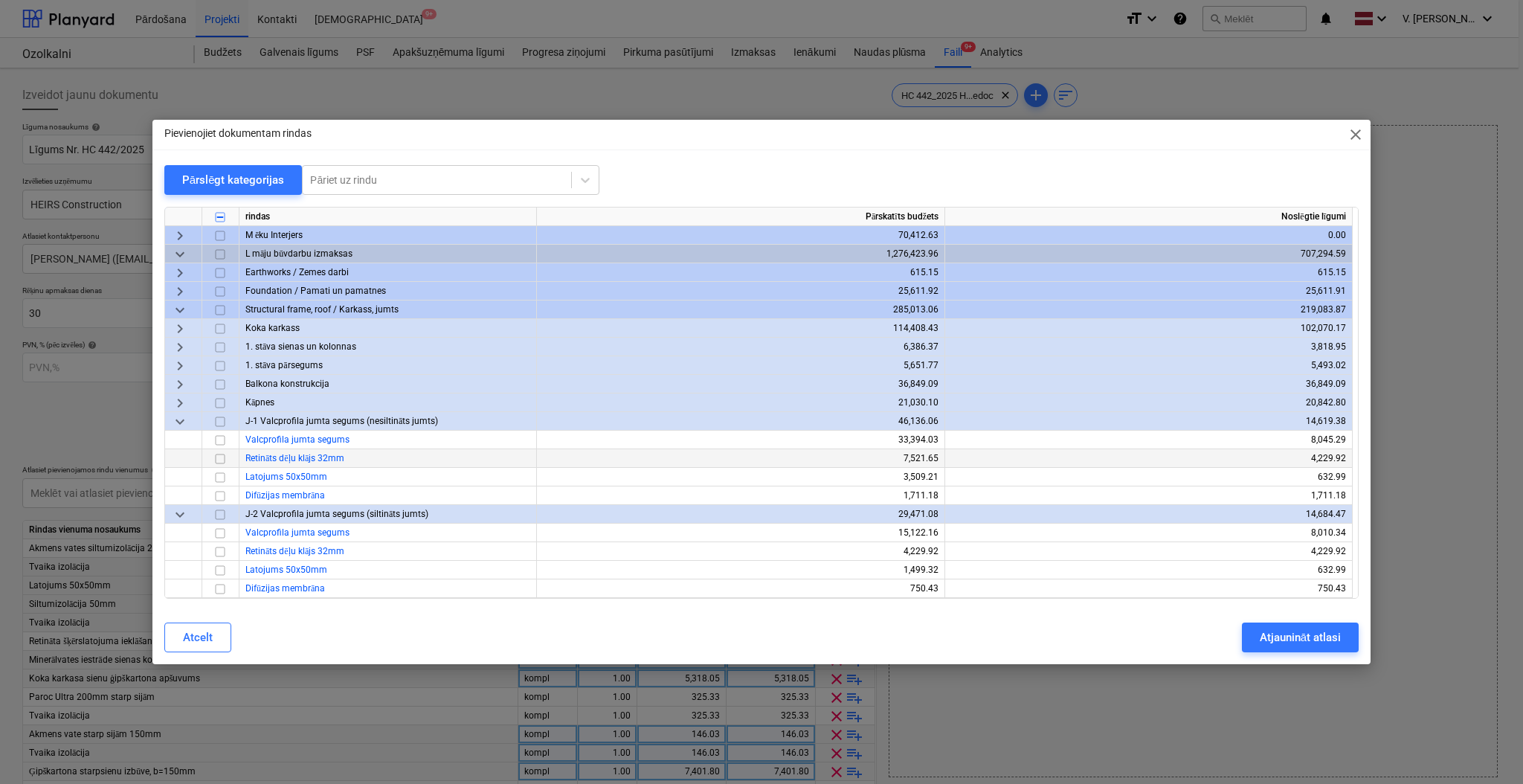
scroll to position [1585, 0]
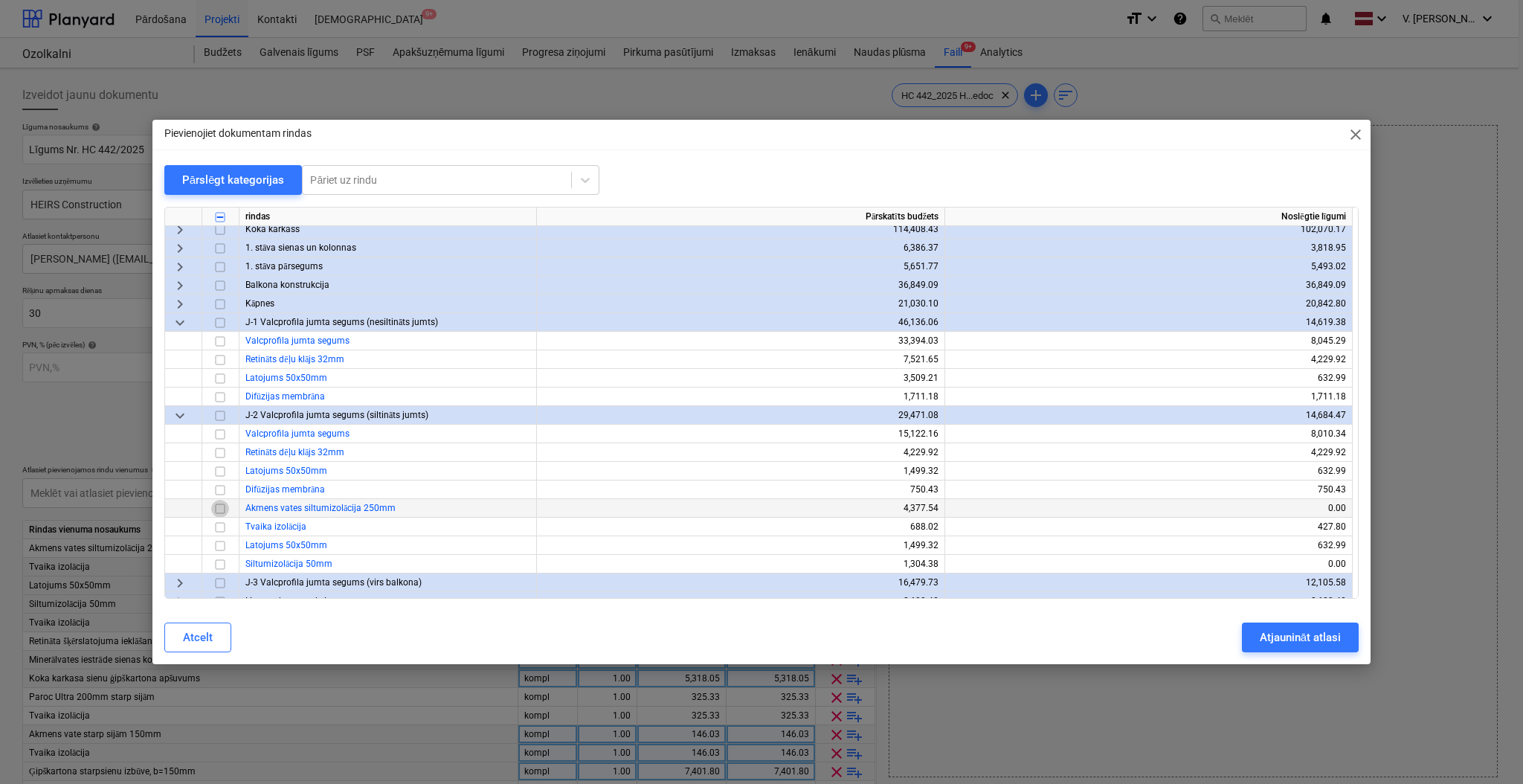
click at [221, 506] on input "checkbox" at bounding box center [220, 508] width 18 height 18
click at [218, 522] on input "checkbox" at bounding box center [220, 527] width 18 height 18
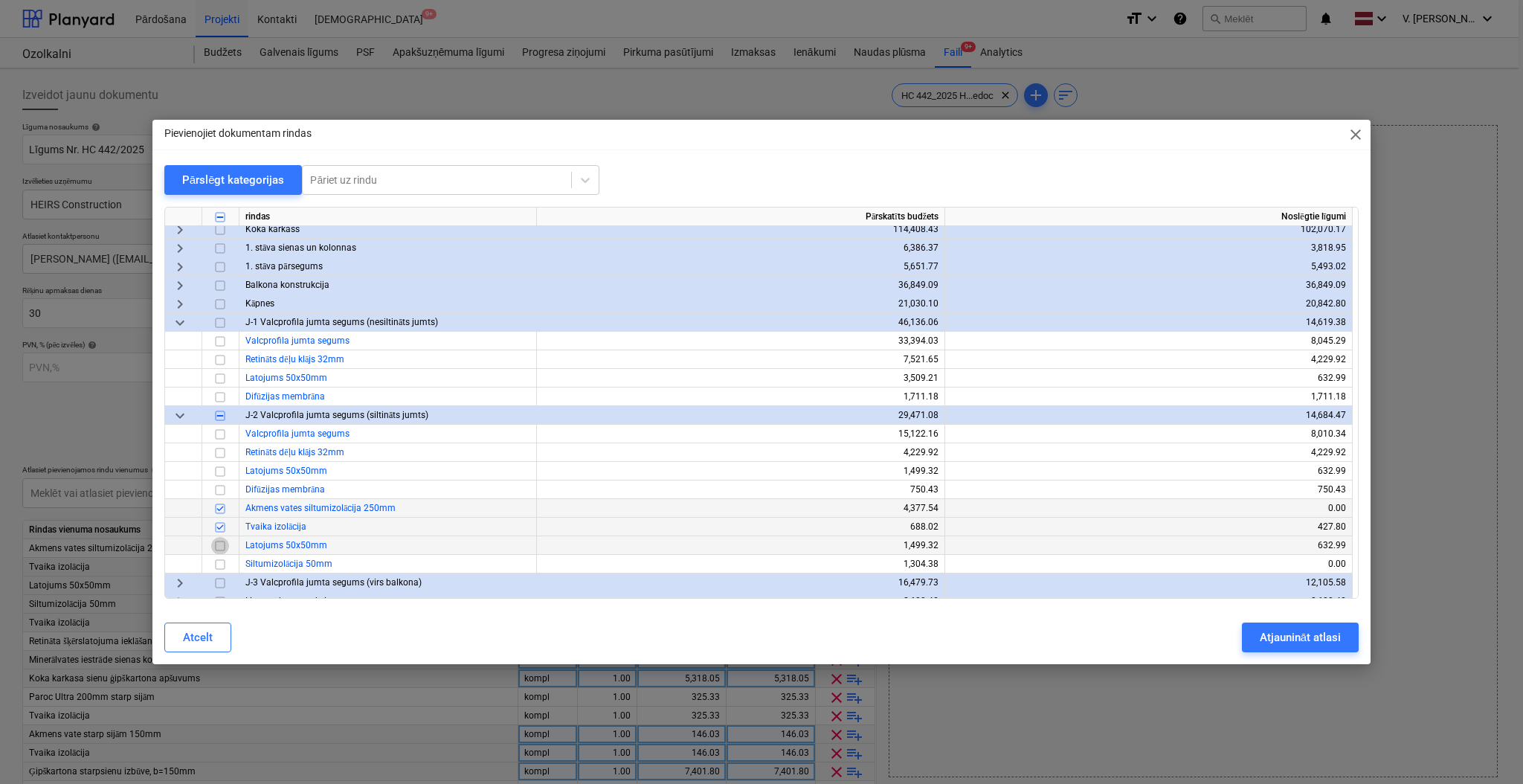
click at [221, 541] on input "checkbox" at bounding box center [220, 546] width 18 height 18
click at [221, 555] on input "checkbox" at bounding box center [220, 564] width 18 height 18
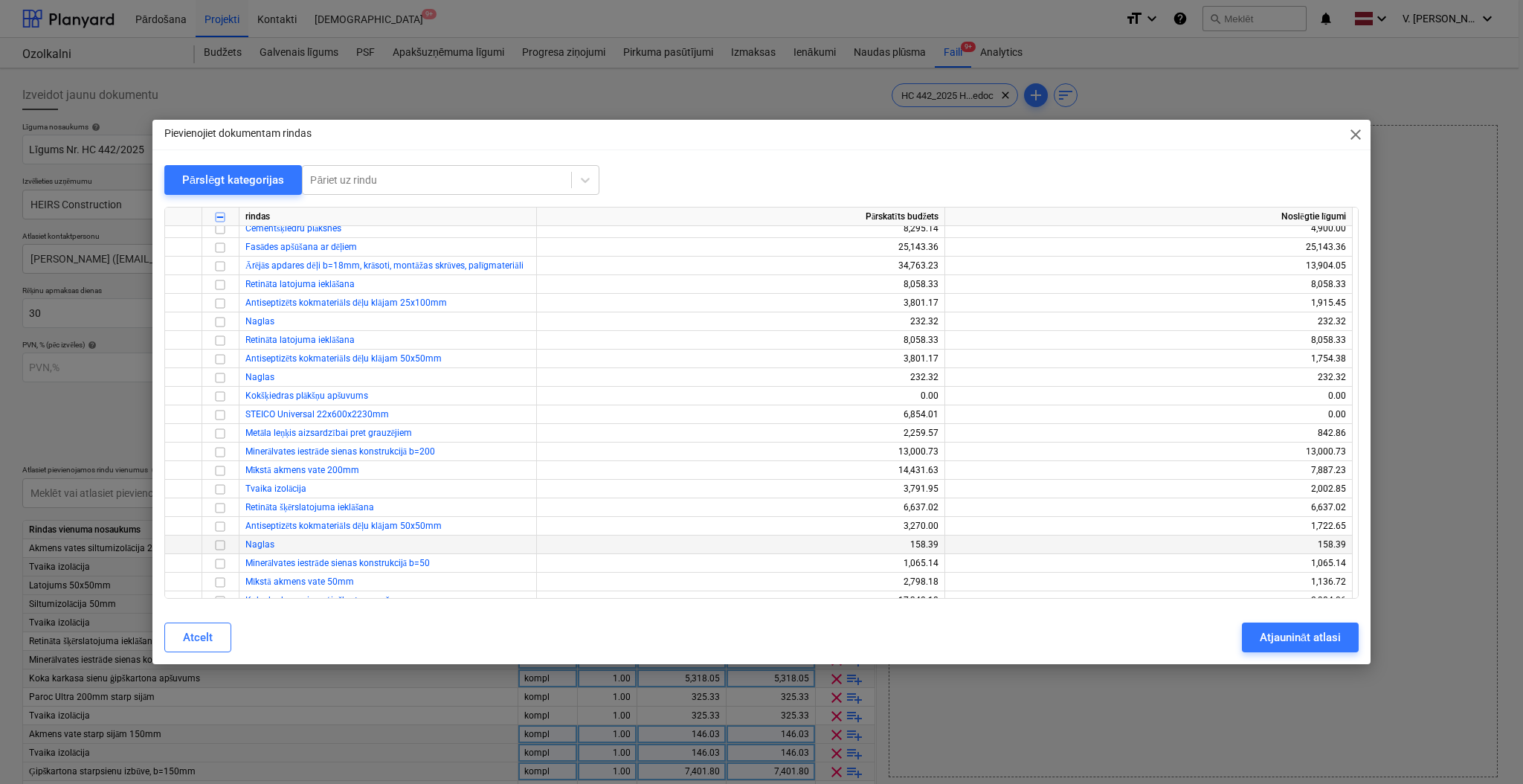
scroll to position [2081, 0]
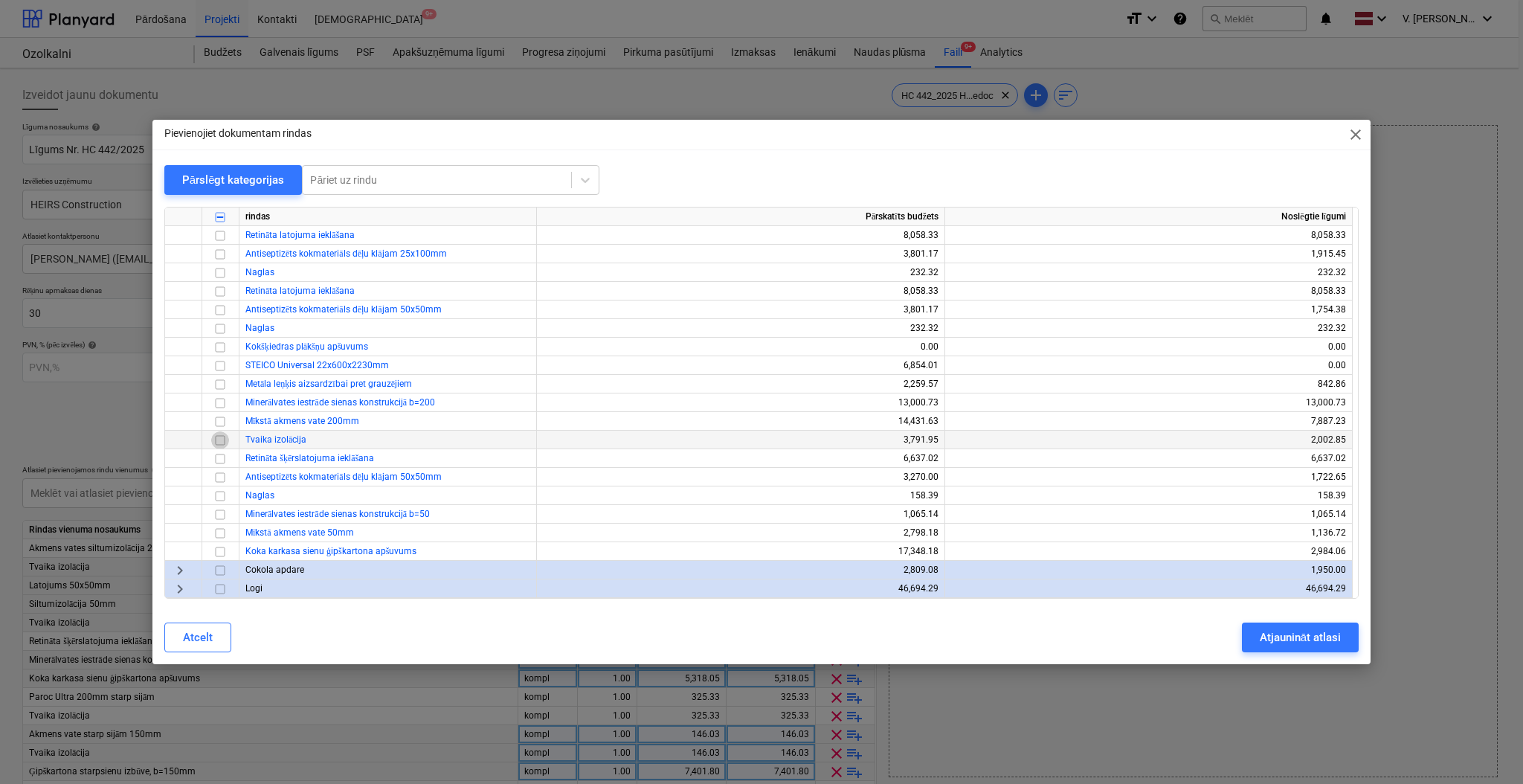
click at [221, 446] on input "checkbox" at bounding box center [220, 440] width 18 height 18
click at [222, 458] on input "checkbox" at bounding box center [220, 459] width 18 height 18
click at [220, 511] on input "checkbox" at bounding box center [220, 514] width 18 height 18
click at [218, 550] on input "checkbox" at bounding box center [220, 552] width 18 height 18
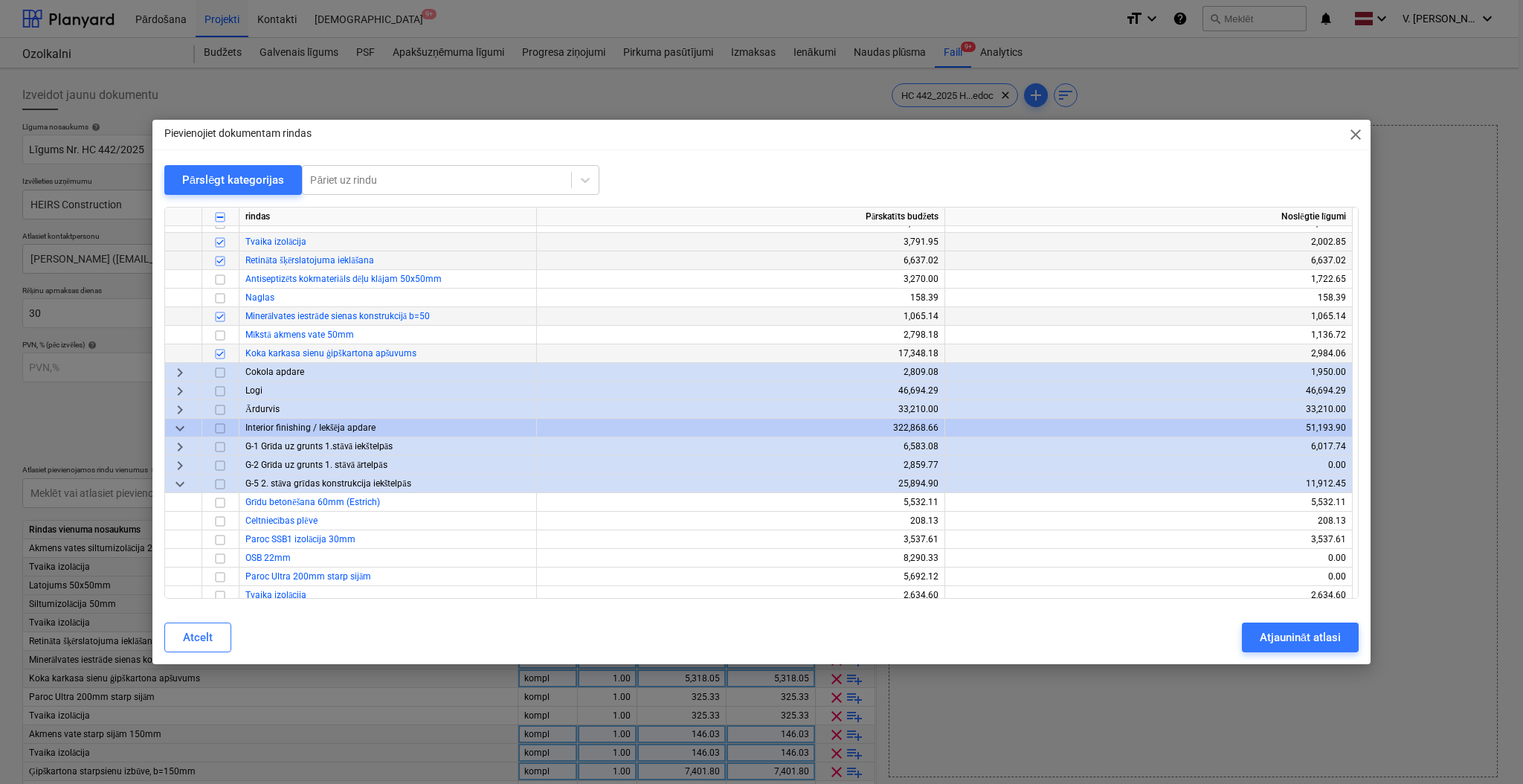
scroll to position [2379, 0]
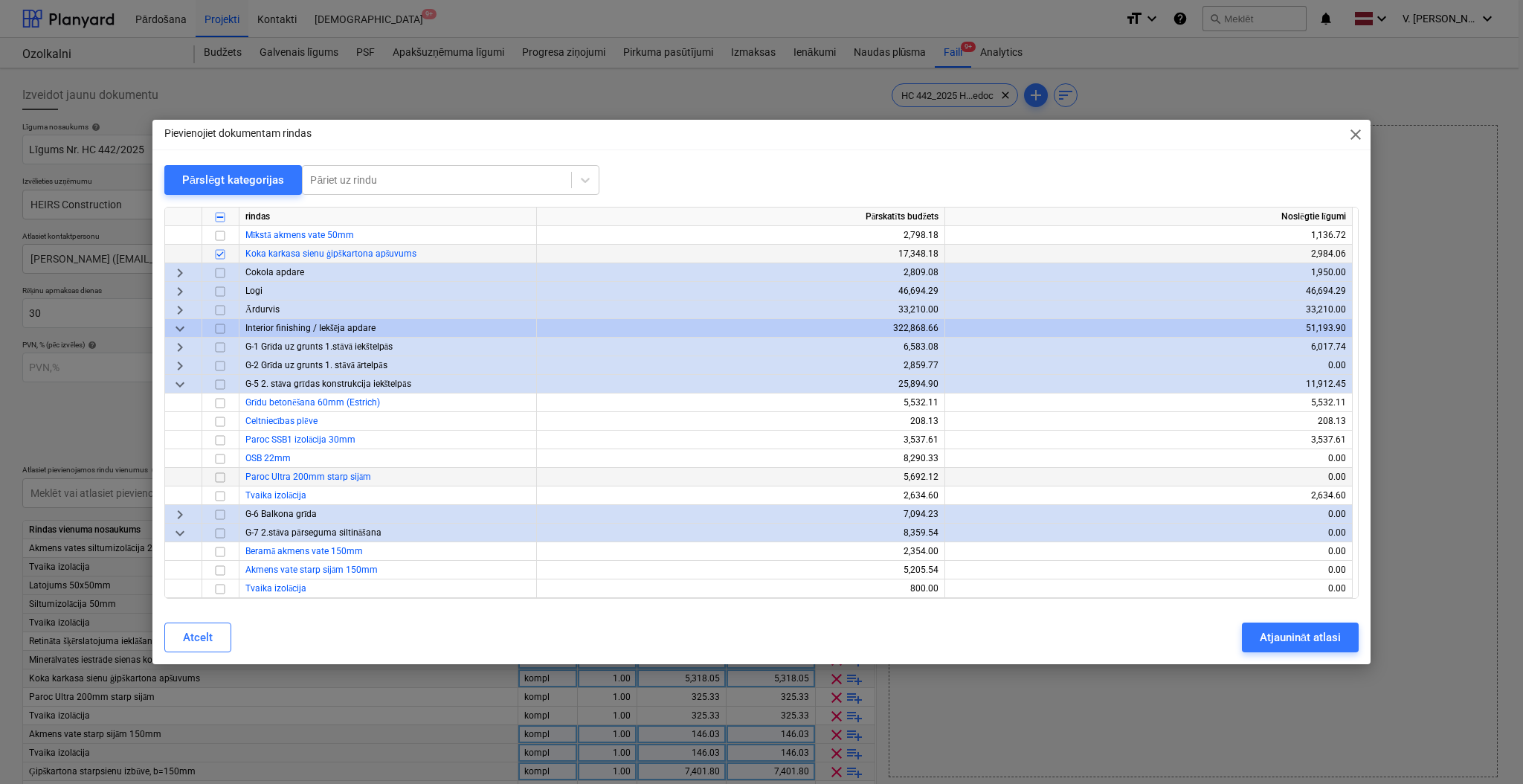
click at [217, 477] on input "checkbox" at bounding box center [220, 477] width 18 height 18
click at [223, 494] on input "checkbox" at bounding box center [220, 496] width 18 height 18
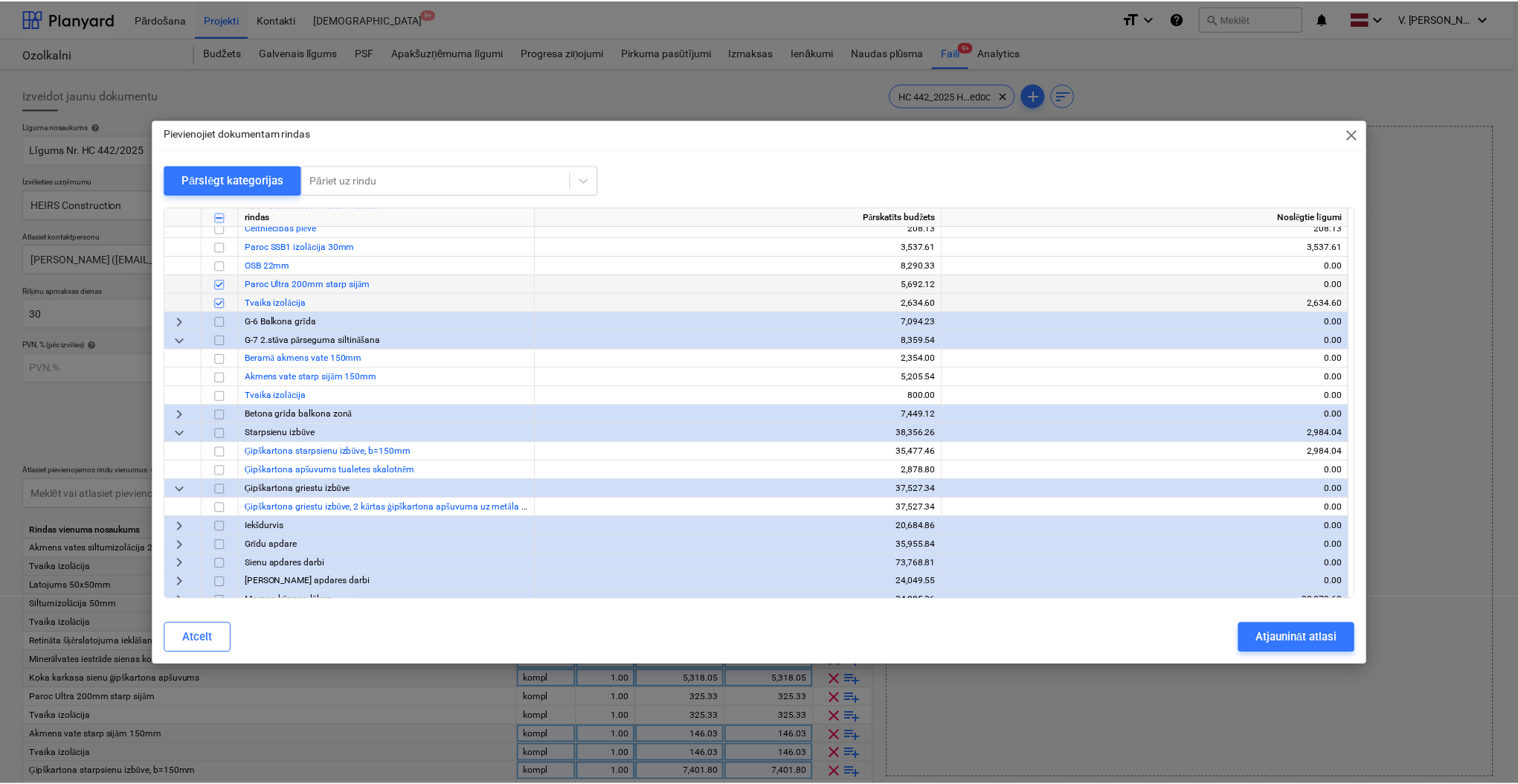
scroll to position [2576, 0]
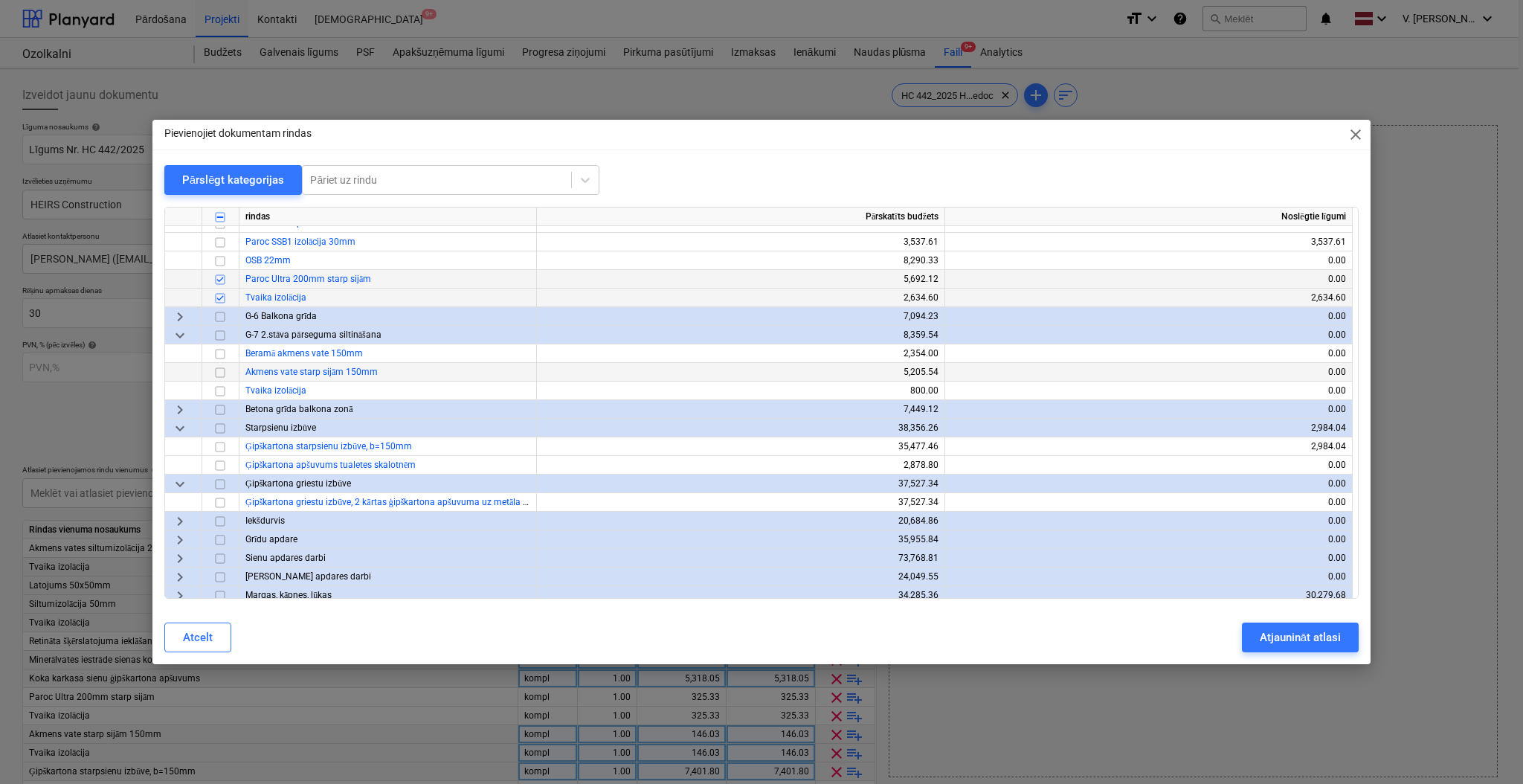
click at [218, 370] on input "checkbox" at bounding box center [220, 372] width 18 height 18
click at [216, 396] on input "checkbox" at bounding box center [220, 391] width 18 height 18
click at [217, 446] on input "checkbox" at bounding box center [220, 446] width 18 height 18
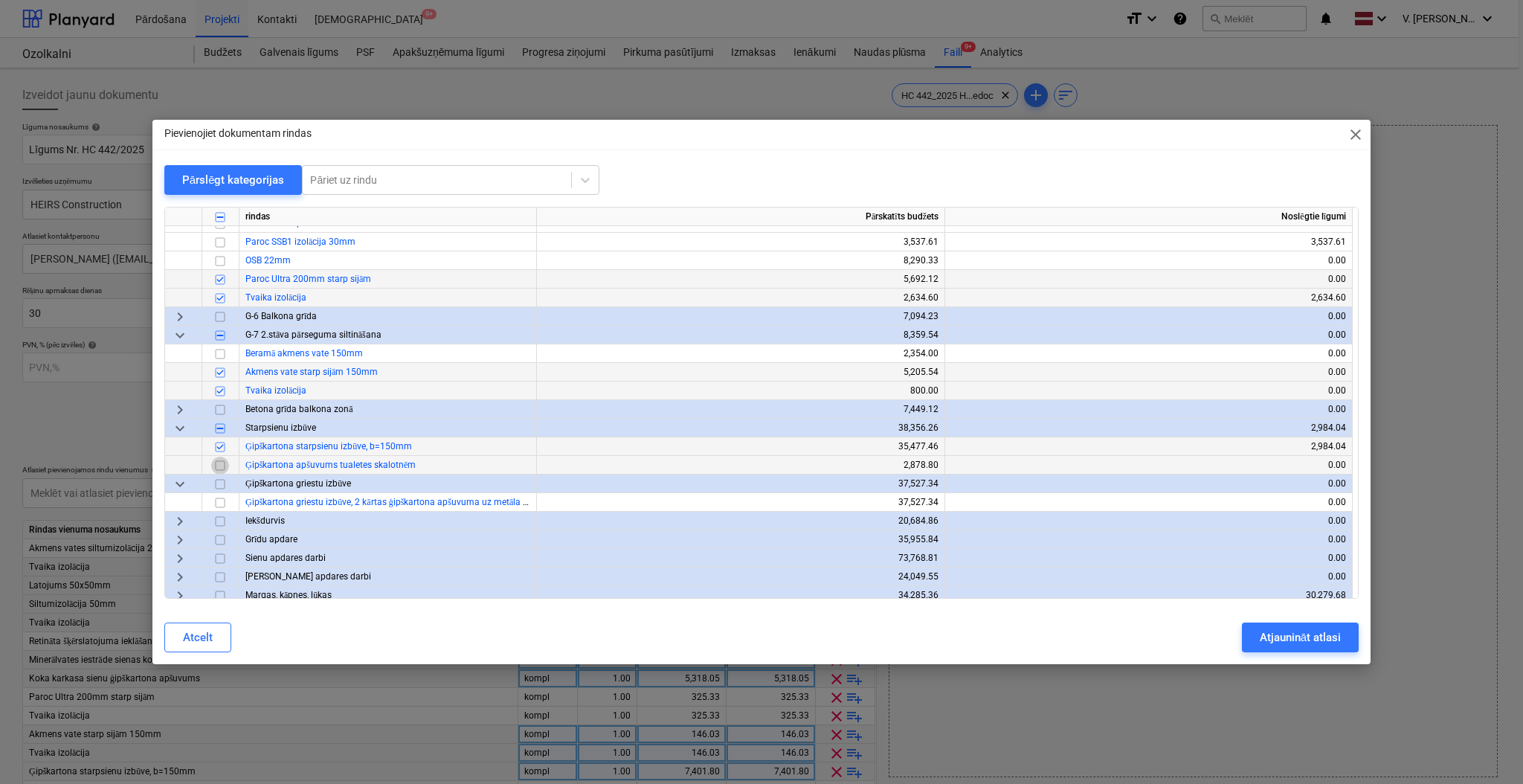
click at [224, 462] on input "checkbox" at bounding box center [220, 466] width 18 height 18
click at [222, 499] on input "checkbox" at bounding box center [220, 502] width 18 height 18
click at [1289, 637] on div "Atjaunināt atlasi" at bounding box center [1299, 637] width 81 height 19
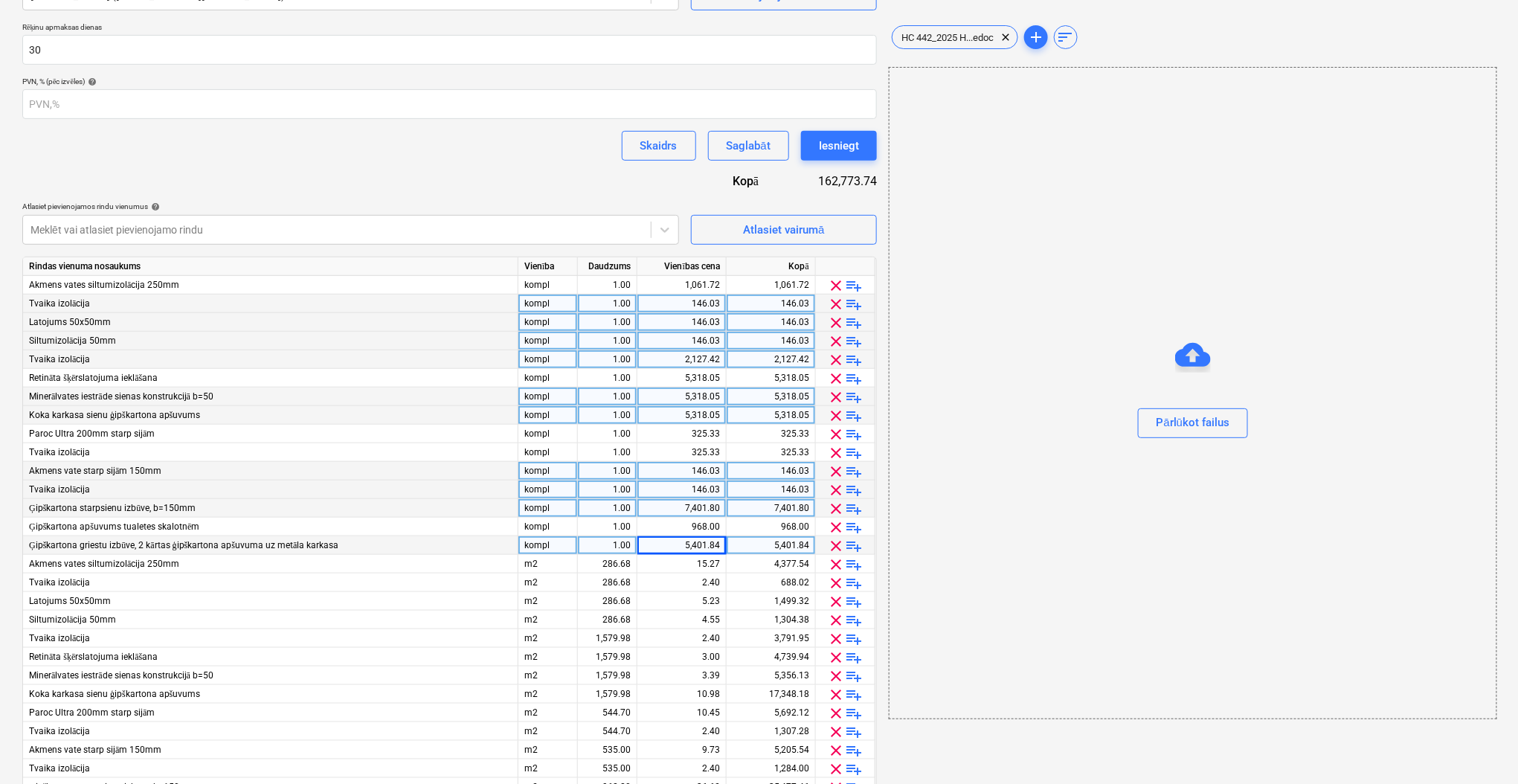
scroll to position [298, 0]
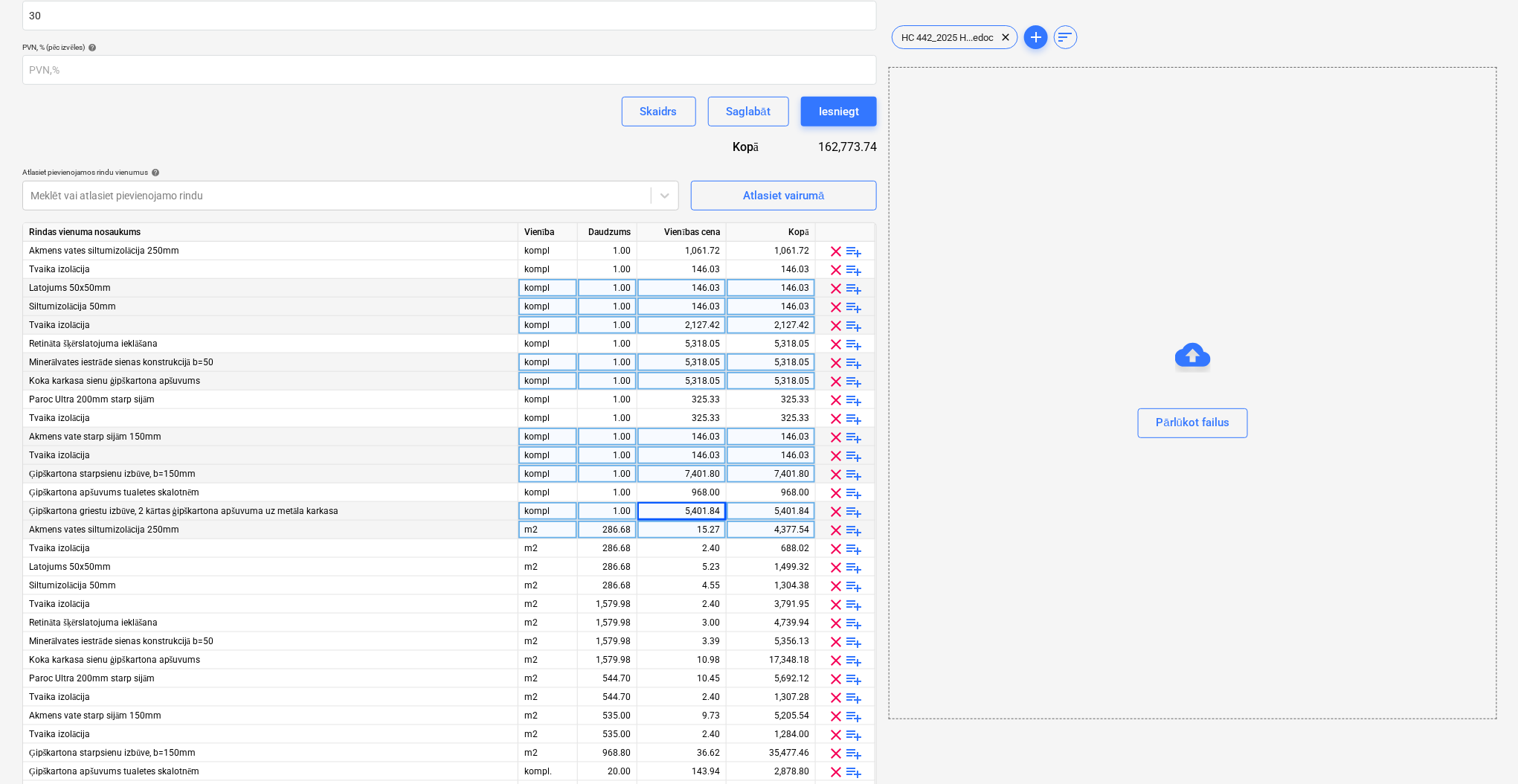
click at [532, 533] on div "m2" at bounding box center [548, 529] width 59 height 18
click at [609, 528] on div "286.68" at bounding box center [608, 529] width 47 height 18
type input "1"
click at [603, 539] on div "286.68" at bounding box center [608, 547] width 47 height 18
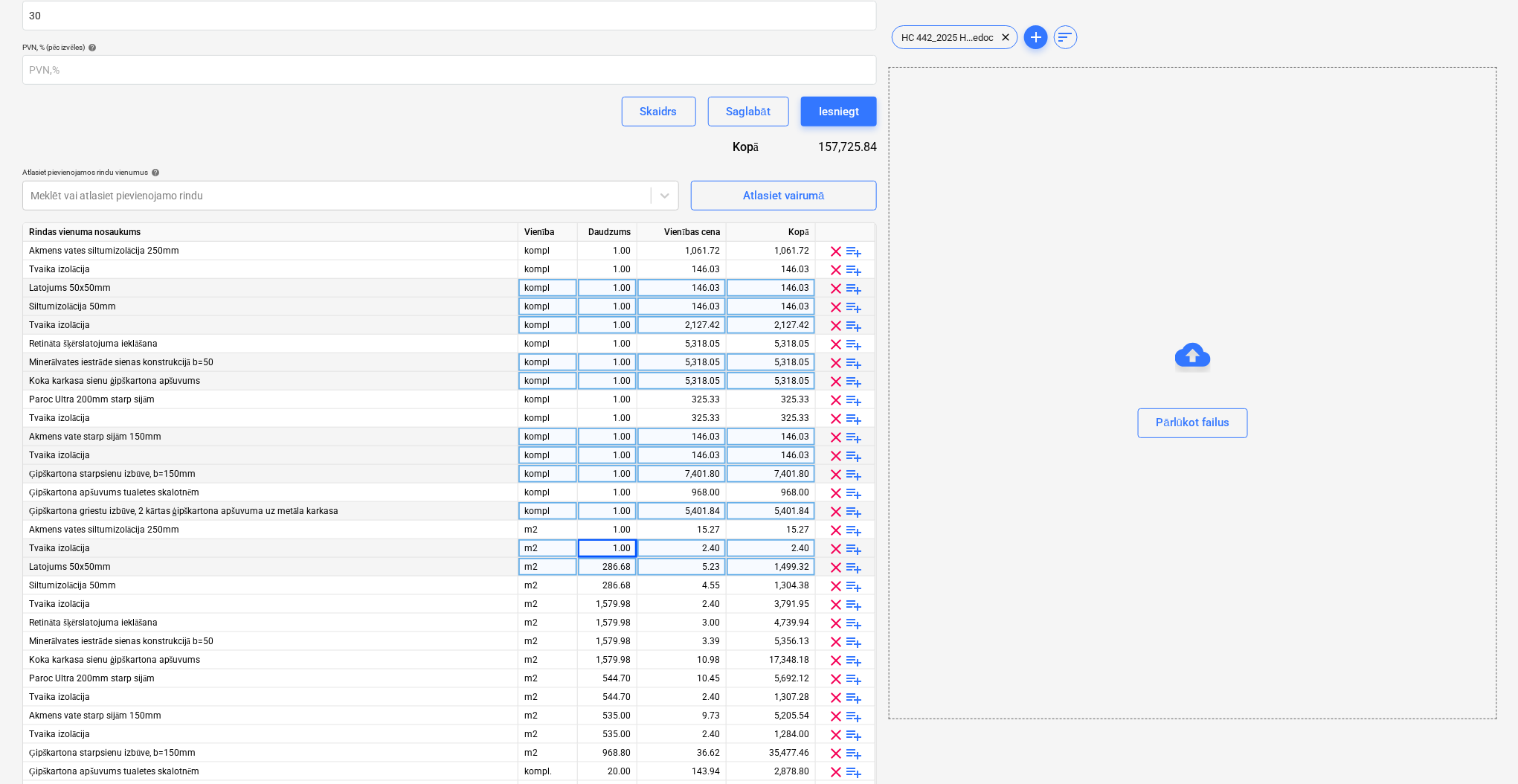
click at [603, 564] on div "286.68" at bounding box center [608, 566] width 47 height 18
click at [601, 587] on div "286.68" at bounding box center [608, 585] width 47 height 18
type input "1"
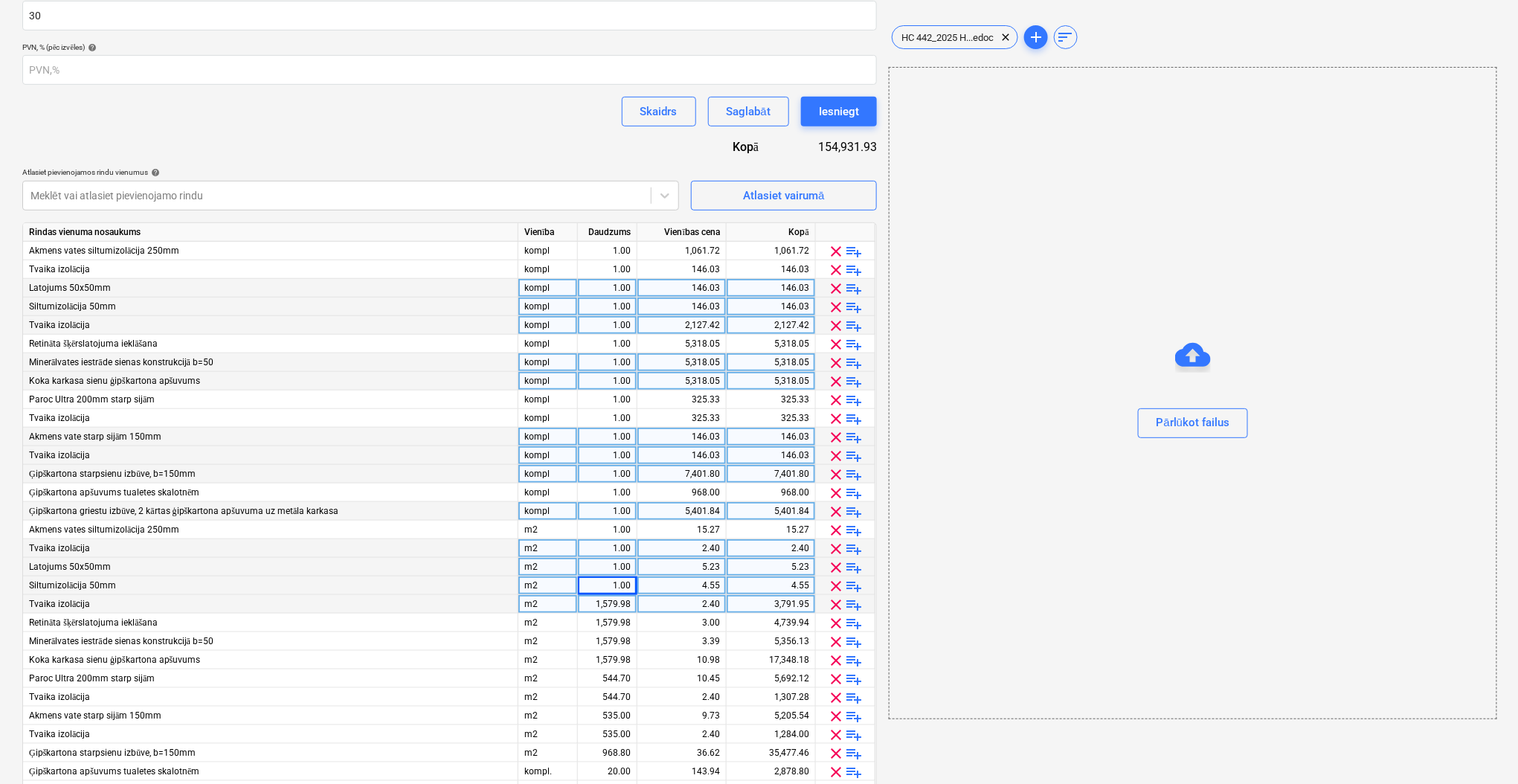
click at [613, 605] on div "1,579.98" at bounding box center [608, 604] width 47 height 18
click at [613, 626] on div "1,579.98" at bounding box center [608, 622] width 47 height 18
type input "1"
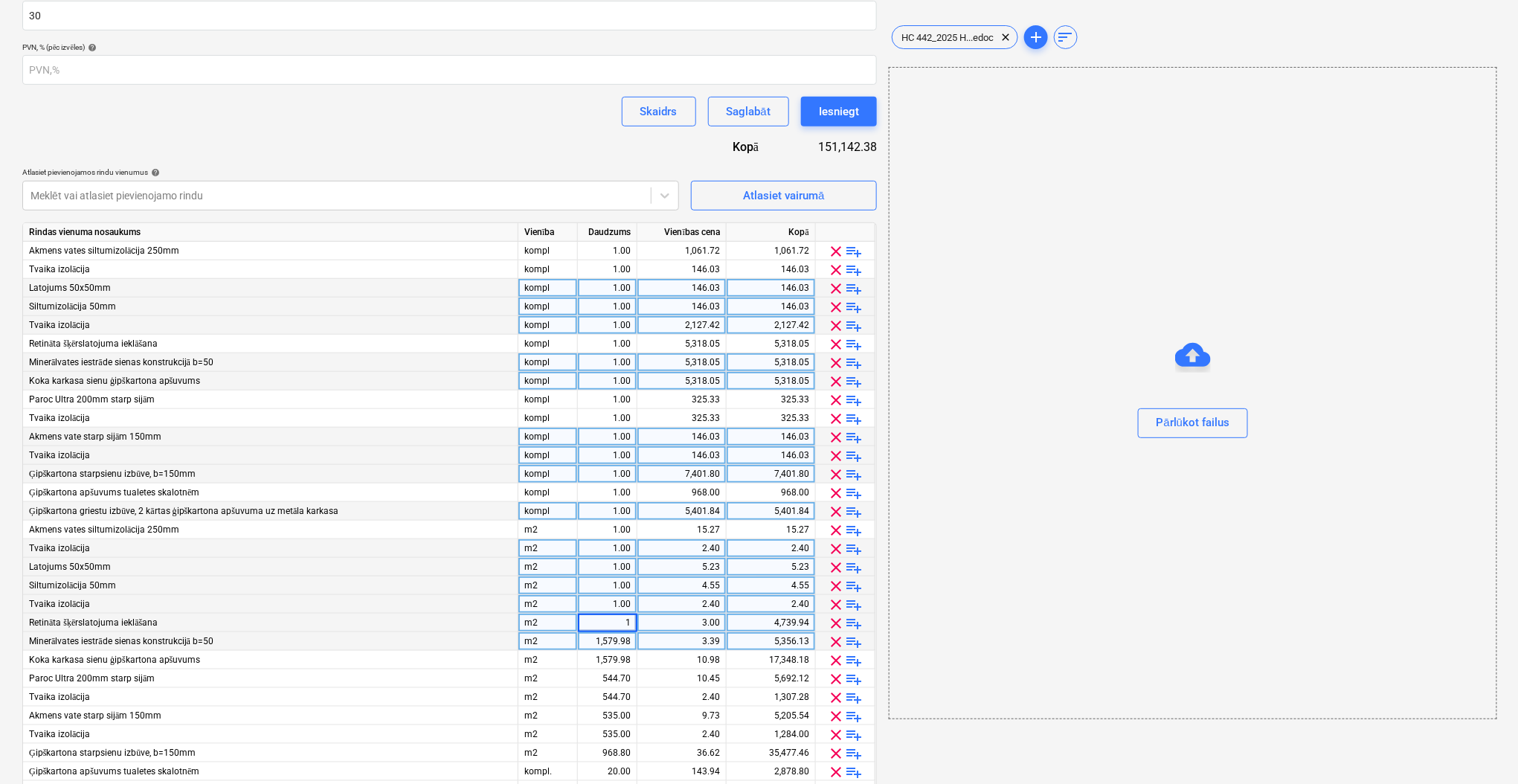
click at [613, 636] on div "1,579.98" at bounding box center [608, 640] width 47 height 18
click at [612, 659] on div "1,579.98" at bounding box center [608, 660] width 47 height 18
click at [612, 676] on div "544.70" at bounding box center [608, 678] width 47 height 18
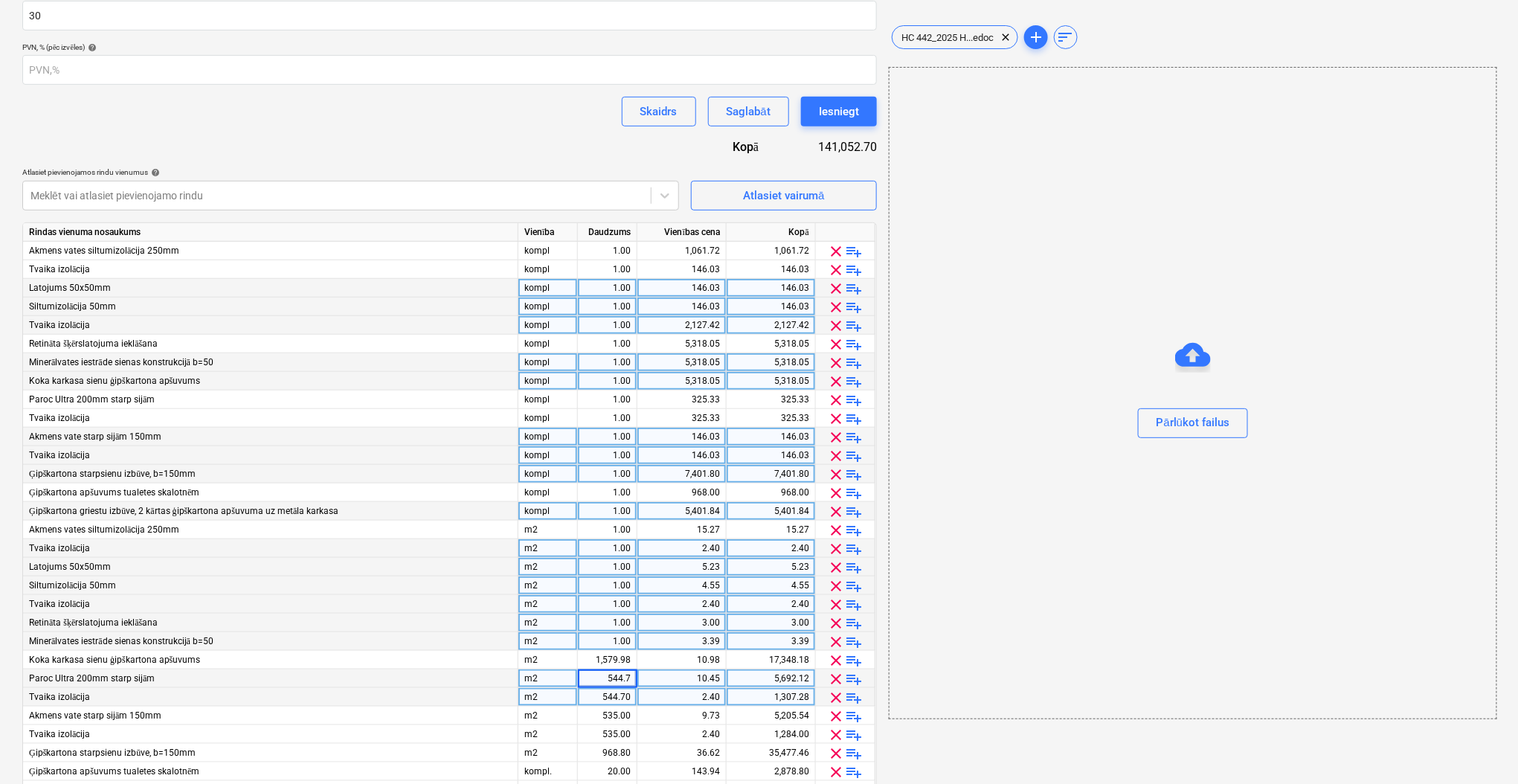
click at [613, 701] on div "544.70" at bounding box center [608, 696] width 47 height 18
type input "1"
click at [613, 713] on div "535.00" at bounding box center [608, 715] width 47 height 18
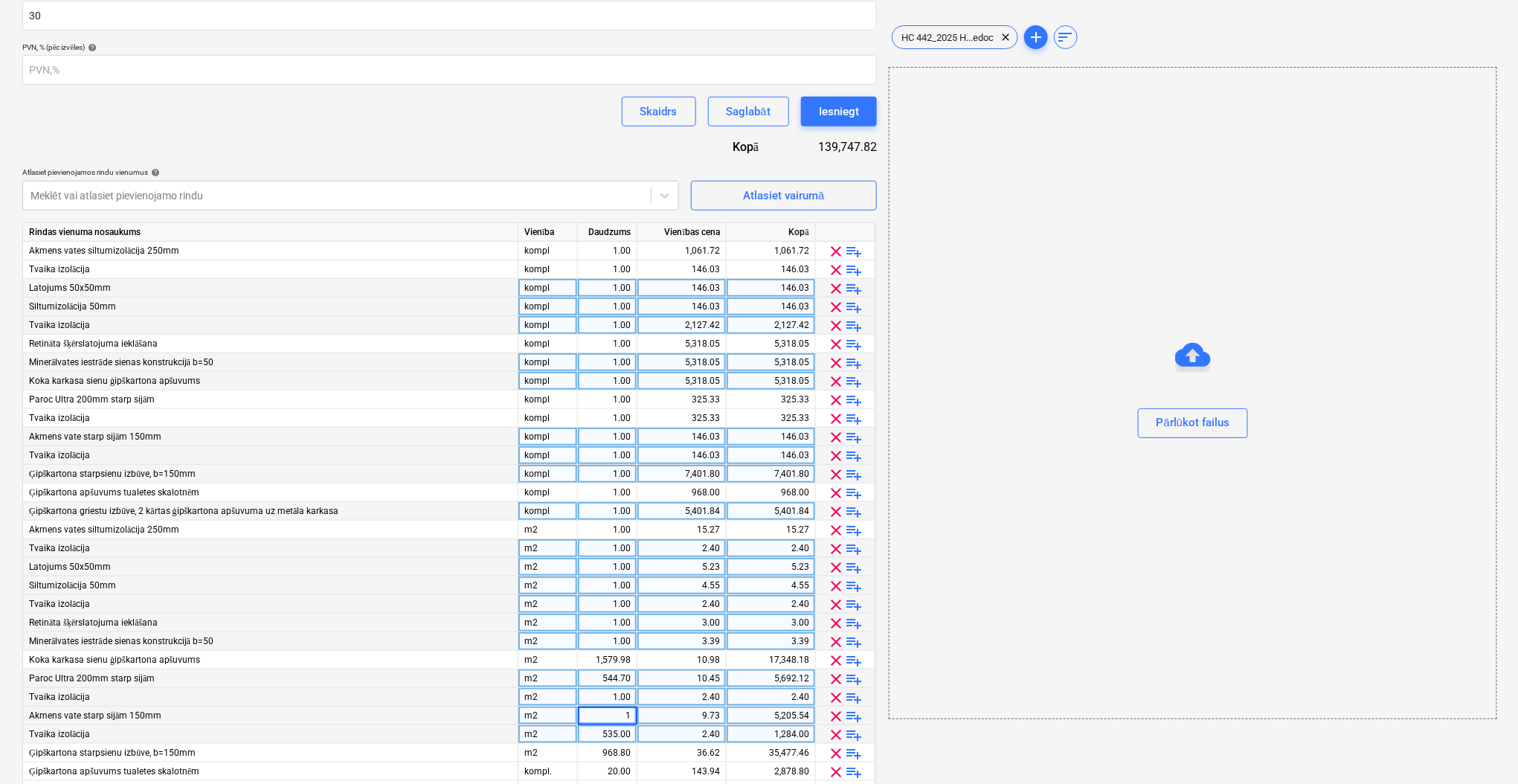
click at [614, 733] on div "535.00" at bounding box center [608, 734] width 47 height 18
click at [615, 749] on div "968.80" at bounding box center [608, 752] width 47 height 18
click at [617, 753] on div "968.80" at bounding box center [608, 752] width 47 height 18
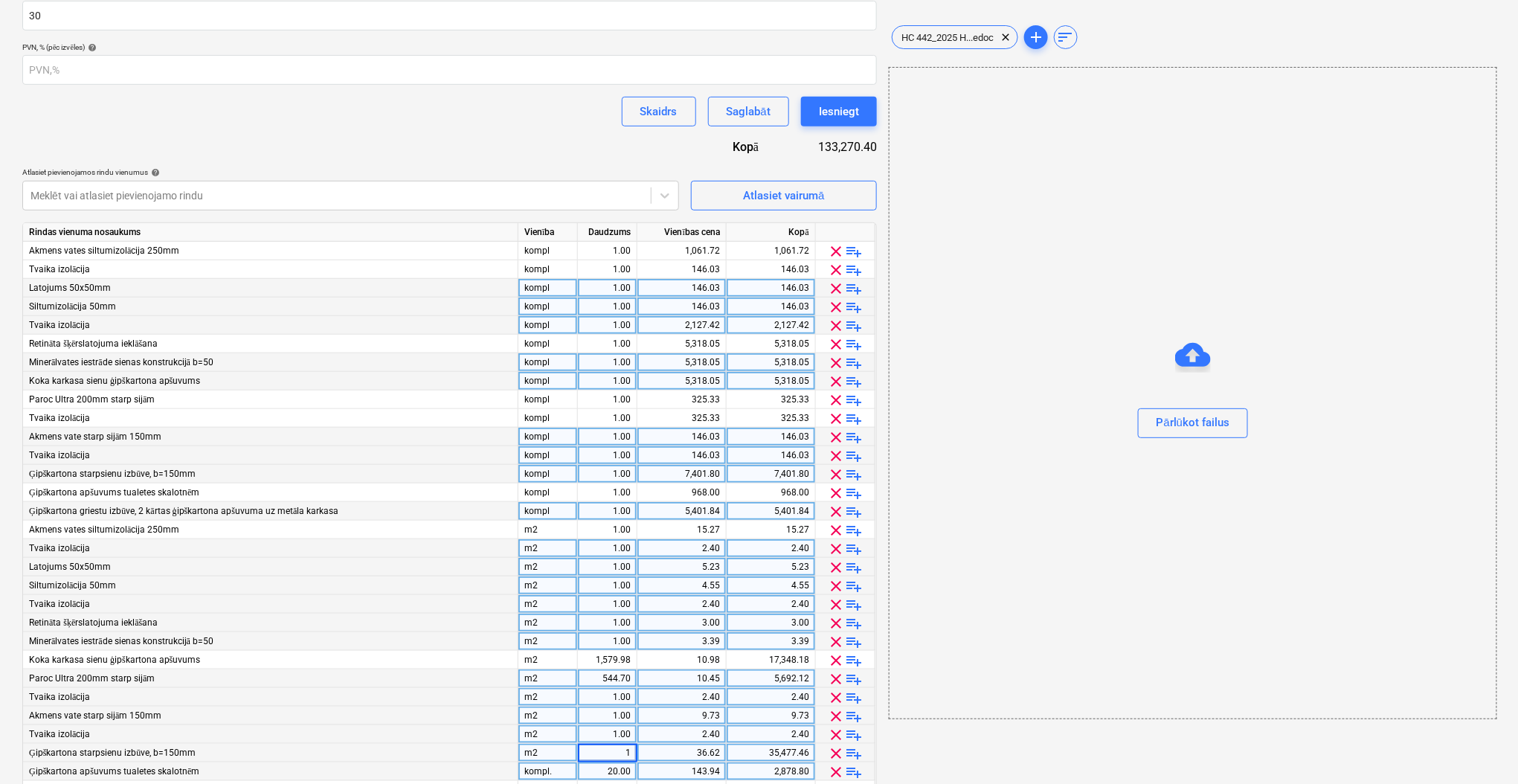
click at [617, 766] on div "20.00" at bounding box center [608, 771] width 47 height 18
type input "1"
click at [611, 681] on div "544.70" at bounding box center [608, 678] width 47 height 18
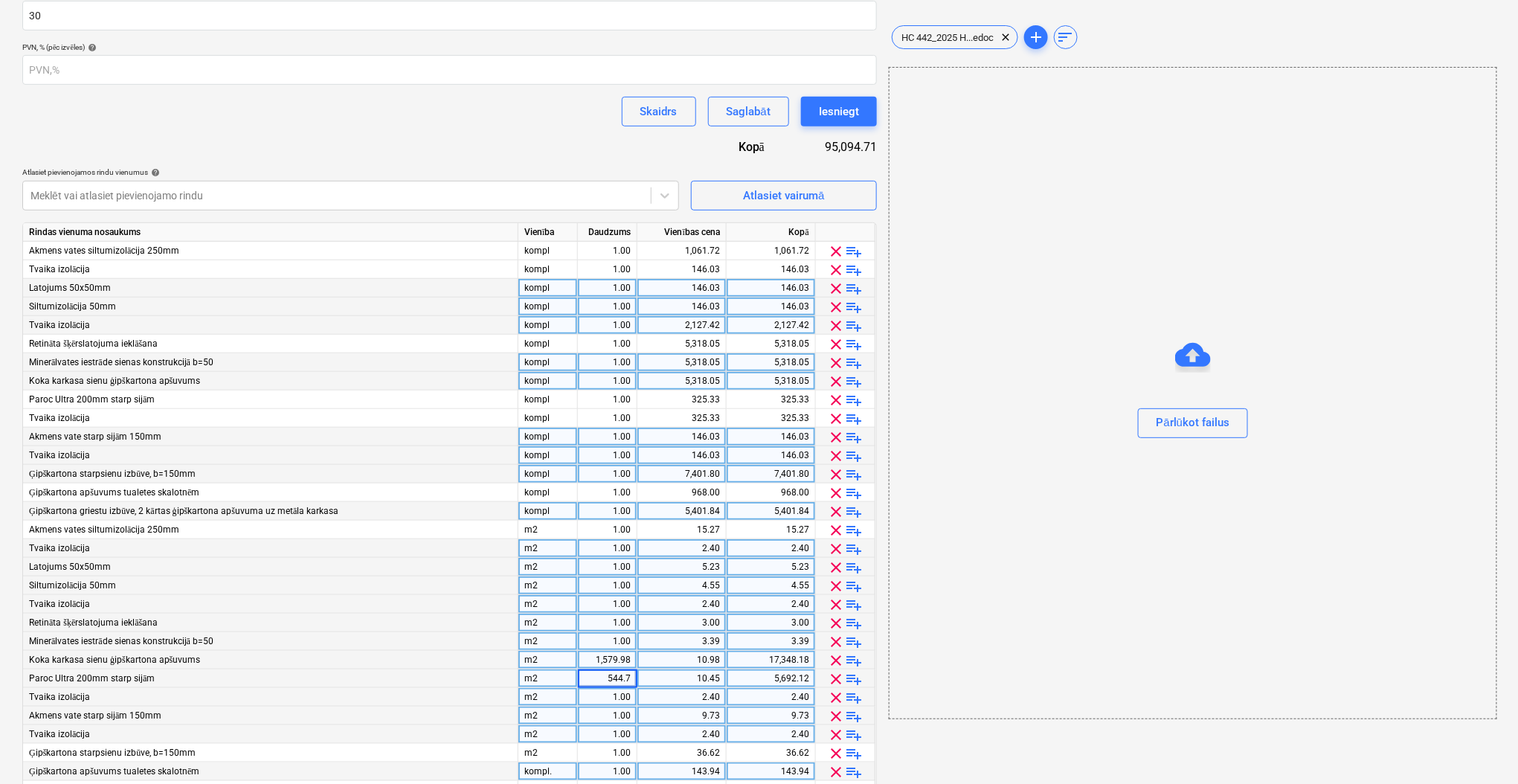
type input "1"
click at [611, 651] on div "1,579.98" at bounding box center [608, 660] width 47 height 18
type input "1"
click at [615, 684] on div "1.00" at bounding box center [608, 678] width 47 height 18
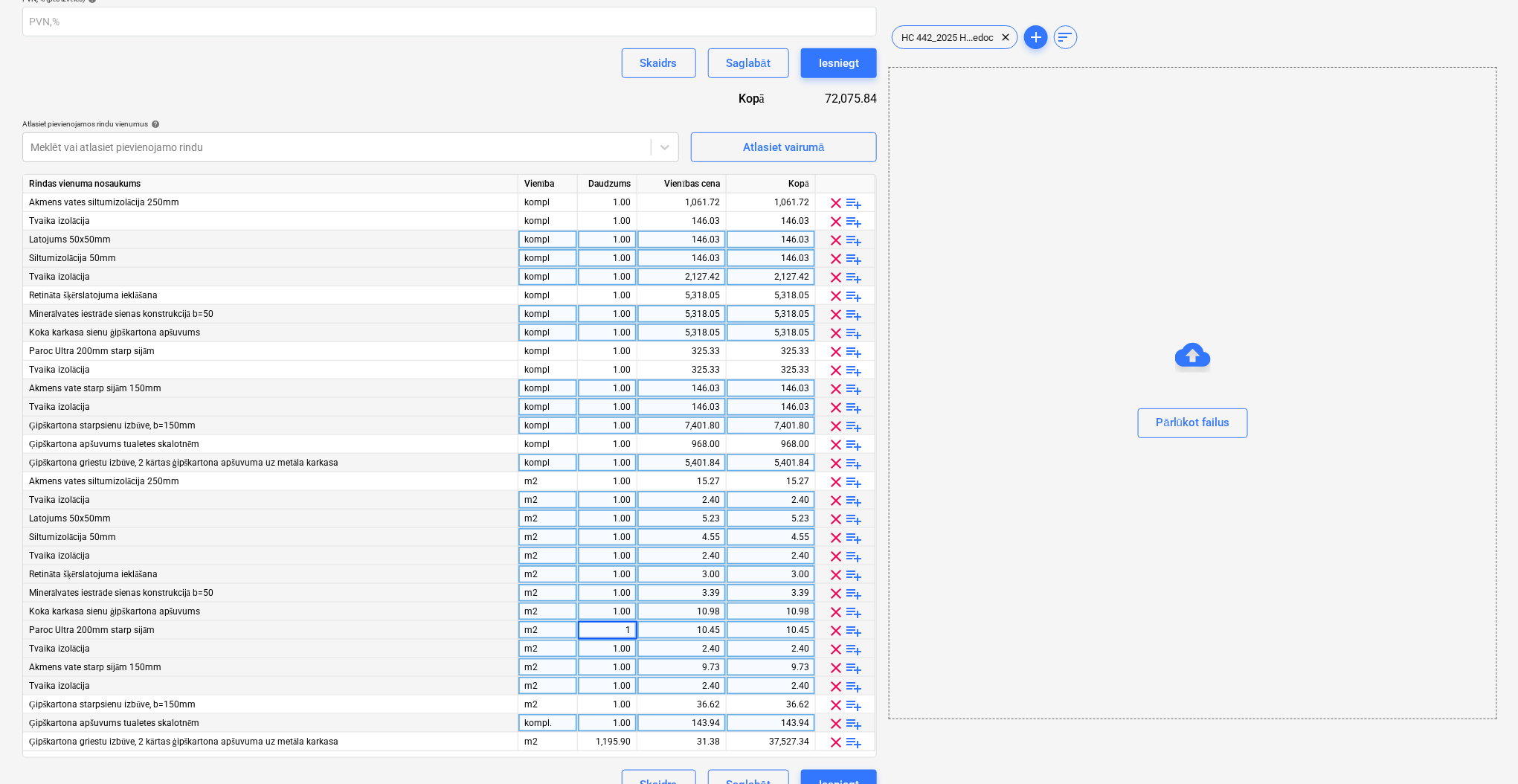
scroll to position [372, 0]
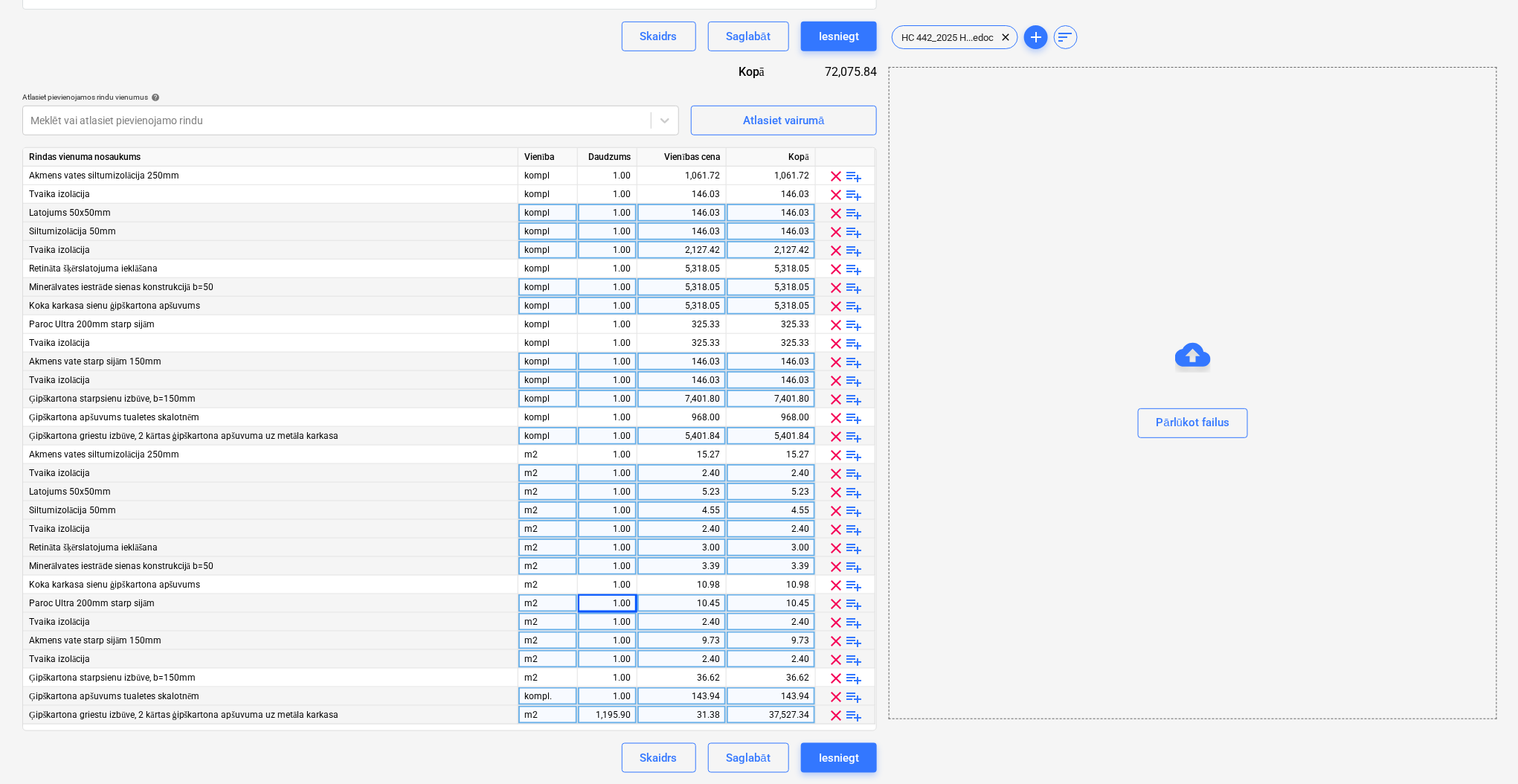
click at [615, 717] on div "1,195.90" at bounding box center [608, 714] width 47 height 18
click at [577, 759] on div "Skaidrs Saglabāt Iesniegt" at bounding box center [450, 758] width 855 height 30
click at [686, 452] on div "15.27" at bounding box center [682, 454] width 77 height 18
type input "586.74"
click at [686, 473] on div "2.40" at bounding box center [682, 472] width 77 height 18
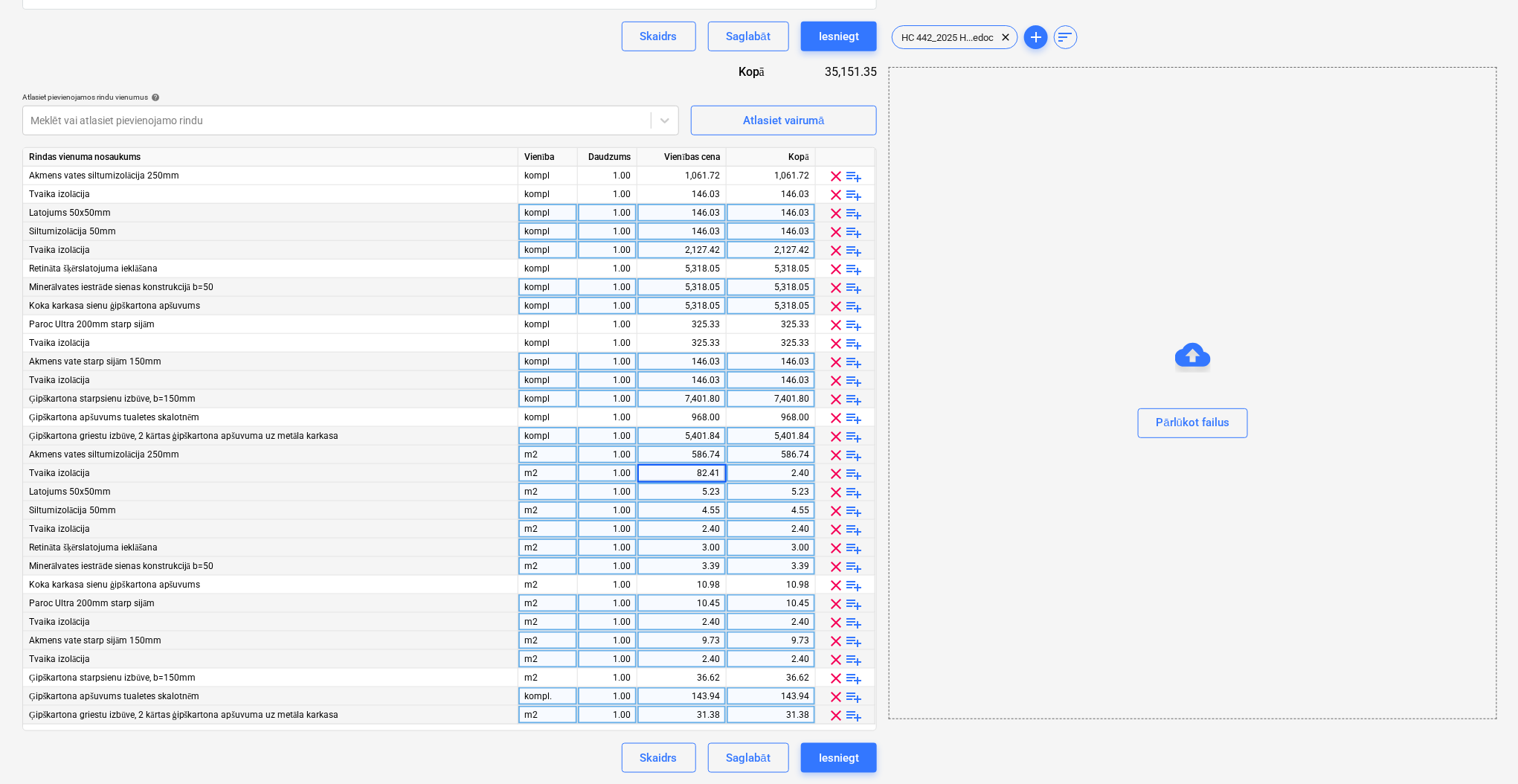
type input "82.418"
click at [716, 508] on div "4.55" at bounding box center [682, 510] width 77 height 18
click at [683, 475] on div "82.42" at bounding box center [682, 472] width 77 height 18
click at [695, 497] on div "5.23" at bounding box center [682, 491] width 77 height 18
type input "82.418"
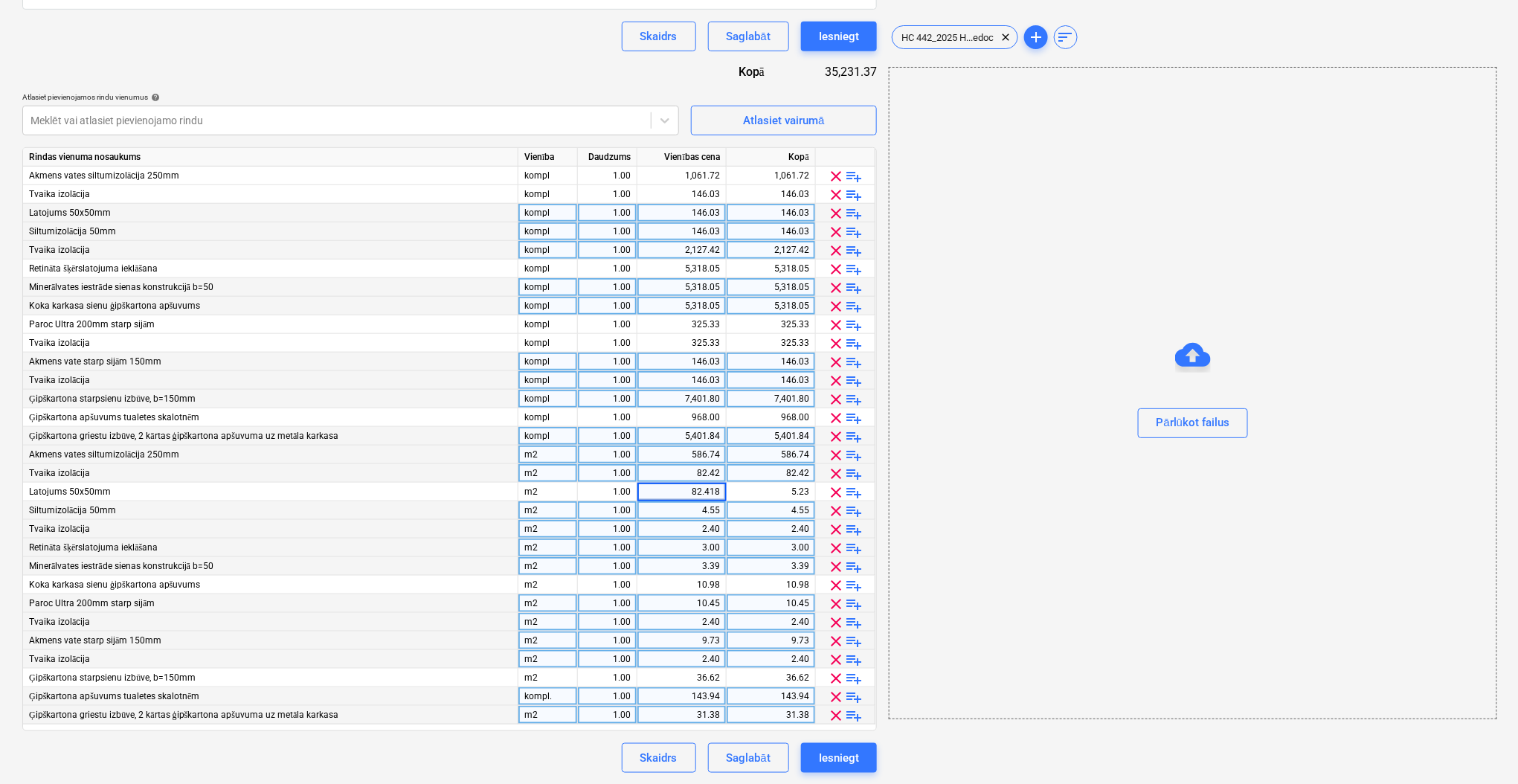
click at [696, 504] on div "4.55" at bounding box center [682, 510] width 77 height 18
type input "82.418"
click at [698, 527] on div "2.40" at bounding box center [682, 528] width 77 height 18
type input "1249.36"
click at [714, 541] on div "3.00" at bounding box center [682, 547] width 77 height 18
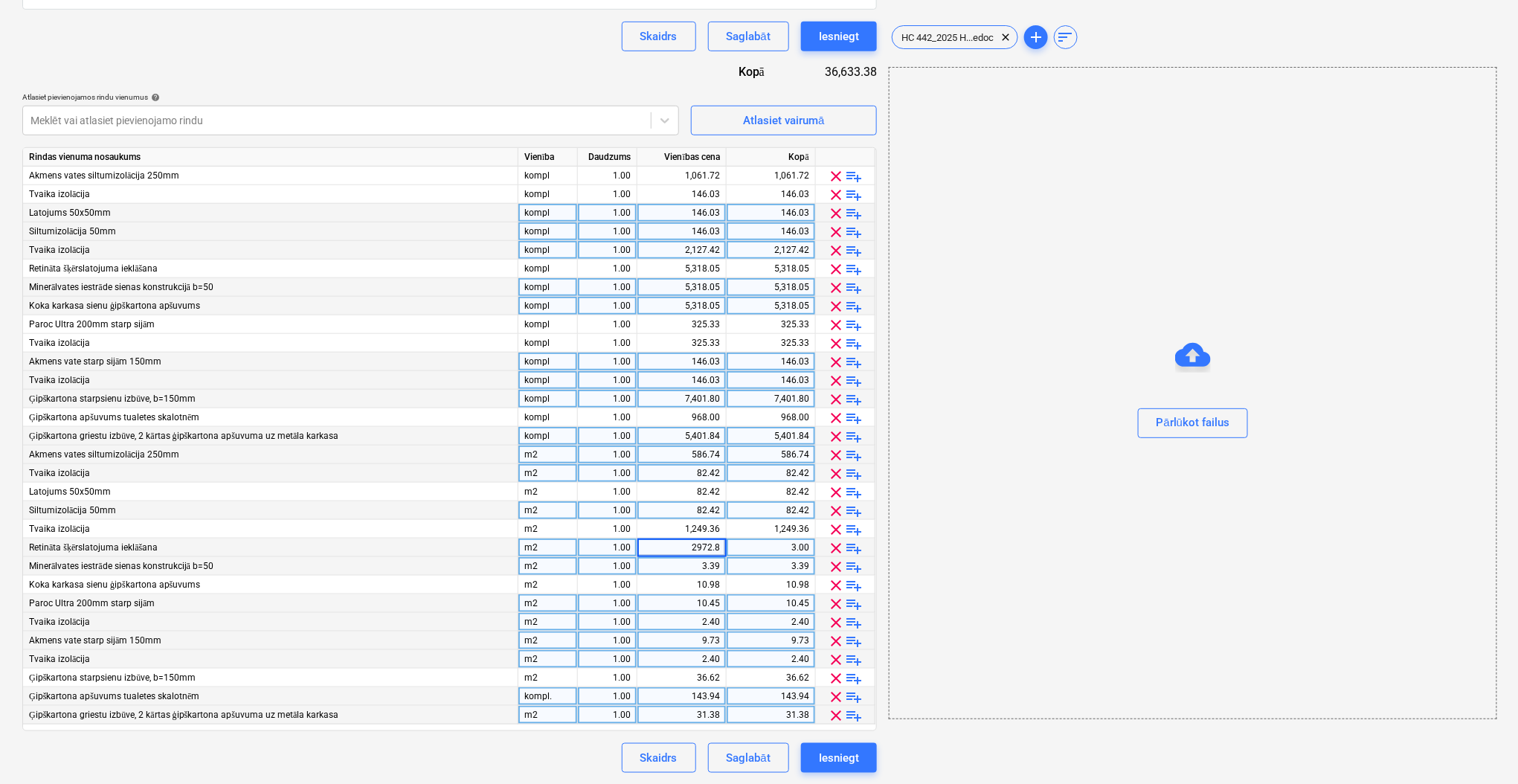
type input "2972.83"
click at [711, 549] on input "2972.83" at bounding box center [682, 547] width 89 height 18
click at [709, 571] on div "3.39" at bounding box center [682, 566] width 77 height 18
type input "2972.83"
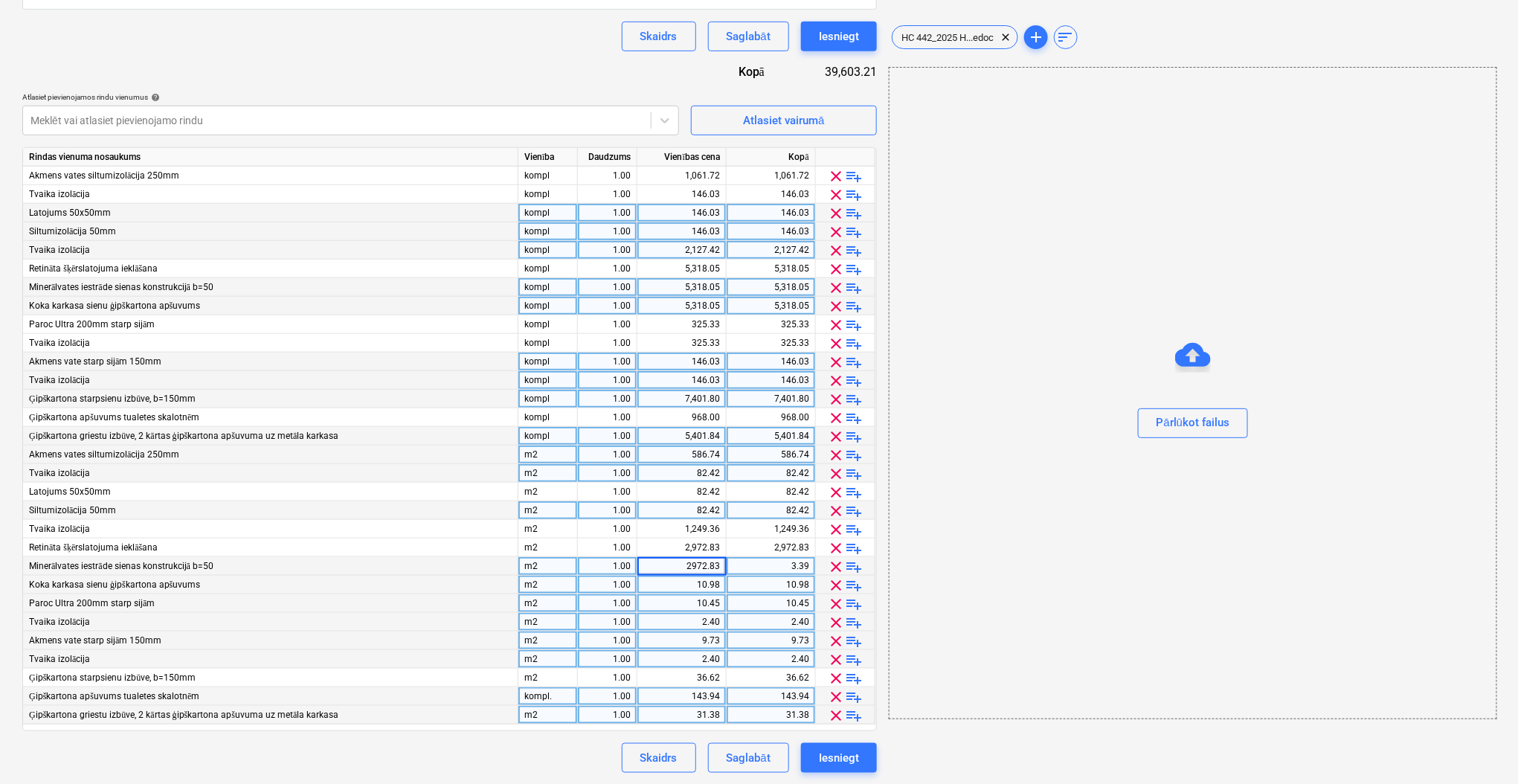
click at [708, 587] on div "10.98" at bounding box center [682, 584] width 77 height 18
type input "2972.83"
click at [704, 600] on div "10.45" at bounding box center [682, 603] width 77 height 18
type input "204.99"
click at [708, 620] on div "2.40" at bounding box center [682, 621] width 77 height 18
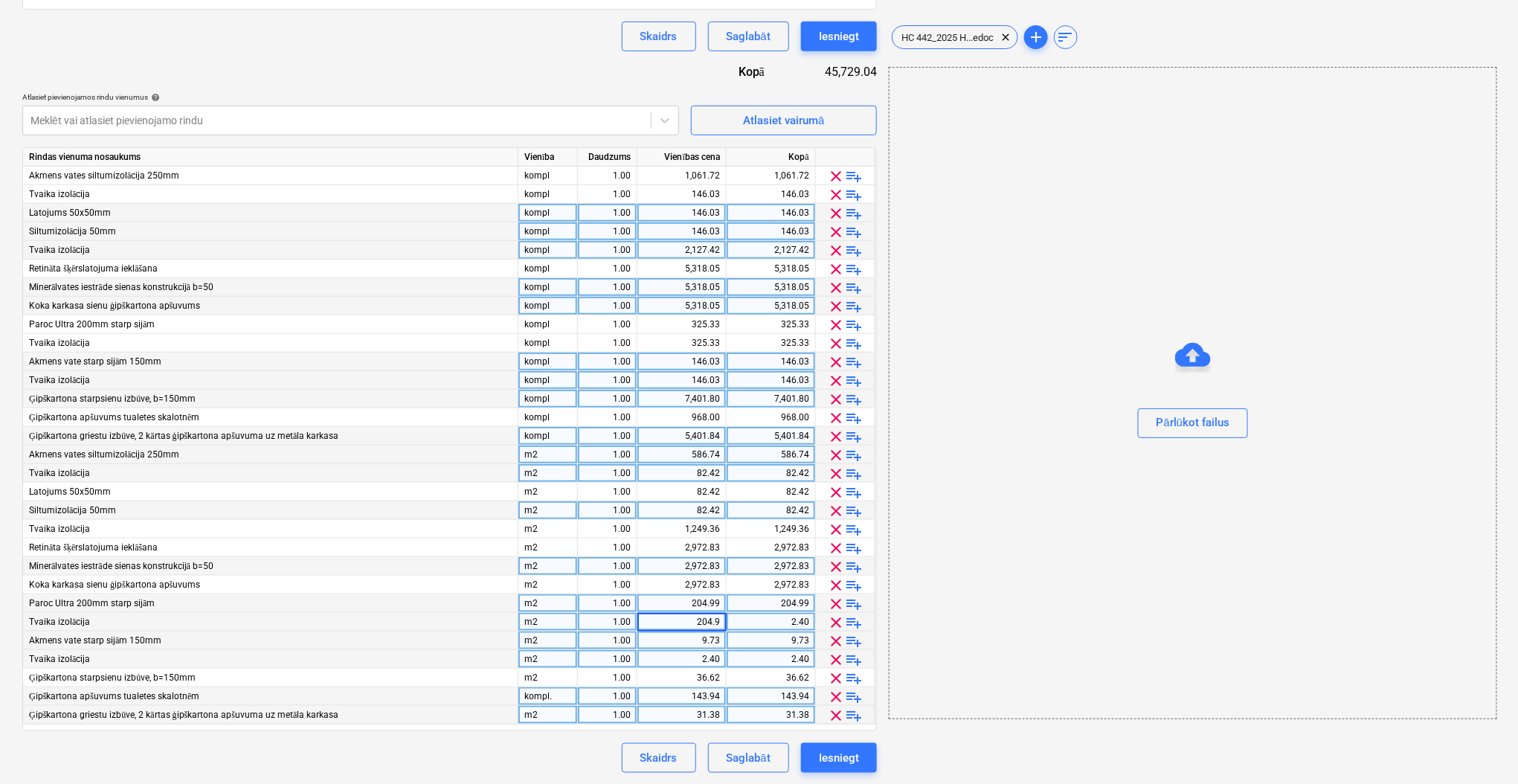
type input "204.99"
click at [704, 640] on div "9.73" at bounding box center [682, 640] width 77 height 18
type input "82.418"
click at [704, 658] on div "2.40" at bounding box center [682, 659] width 77 height 18
type input "82.42"
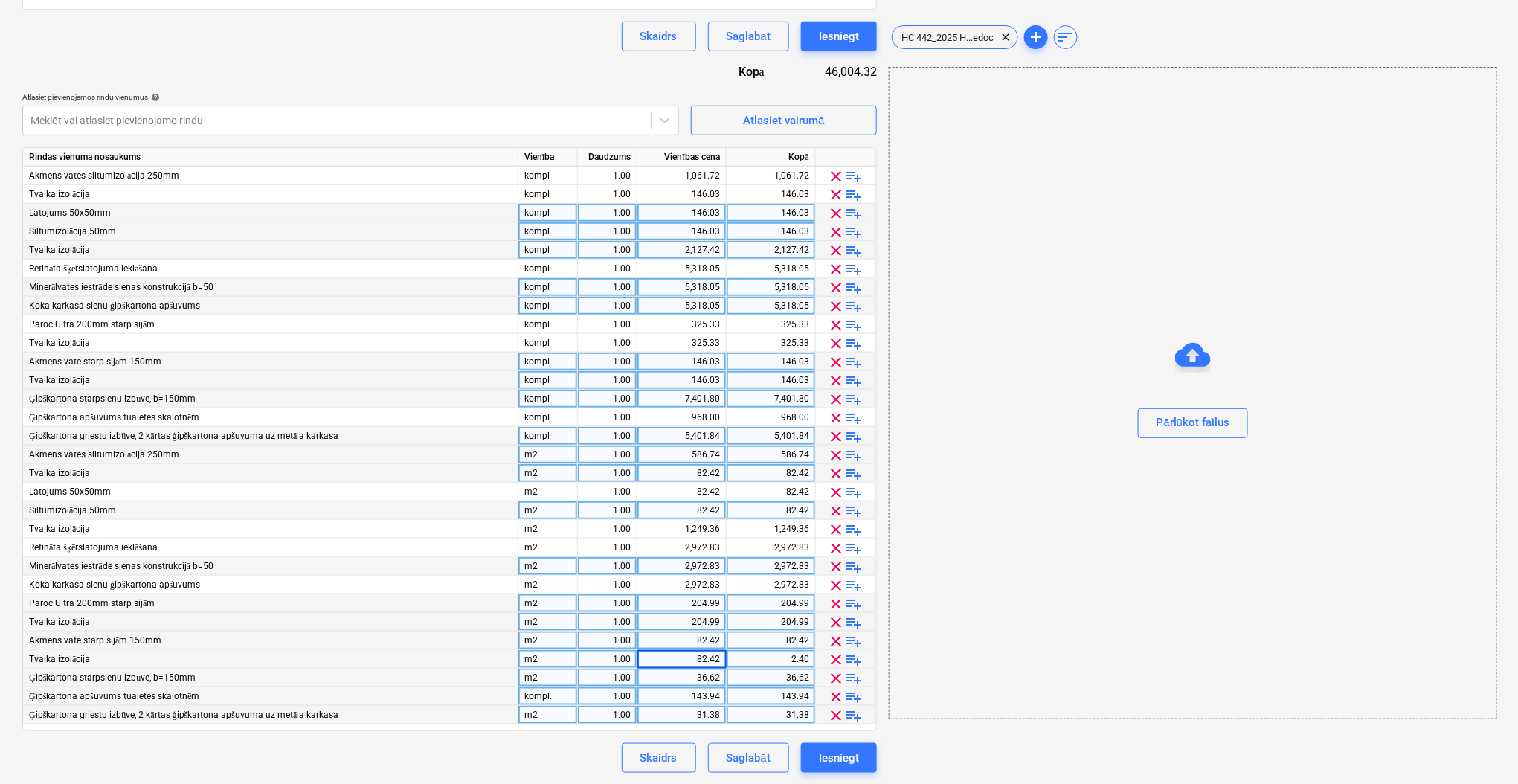
click at [706, 673] on div "36.62" at bounding box center [682, 677] width 77 height 18
type input "3579.14"
click at [709, 694] on div "143.94" at bounding box center [682, 695] width 77 height 18
type input "484"
click at [709, 713] on div "31.38" at bounding box center [682, 714] width 77 height 18
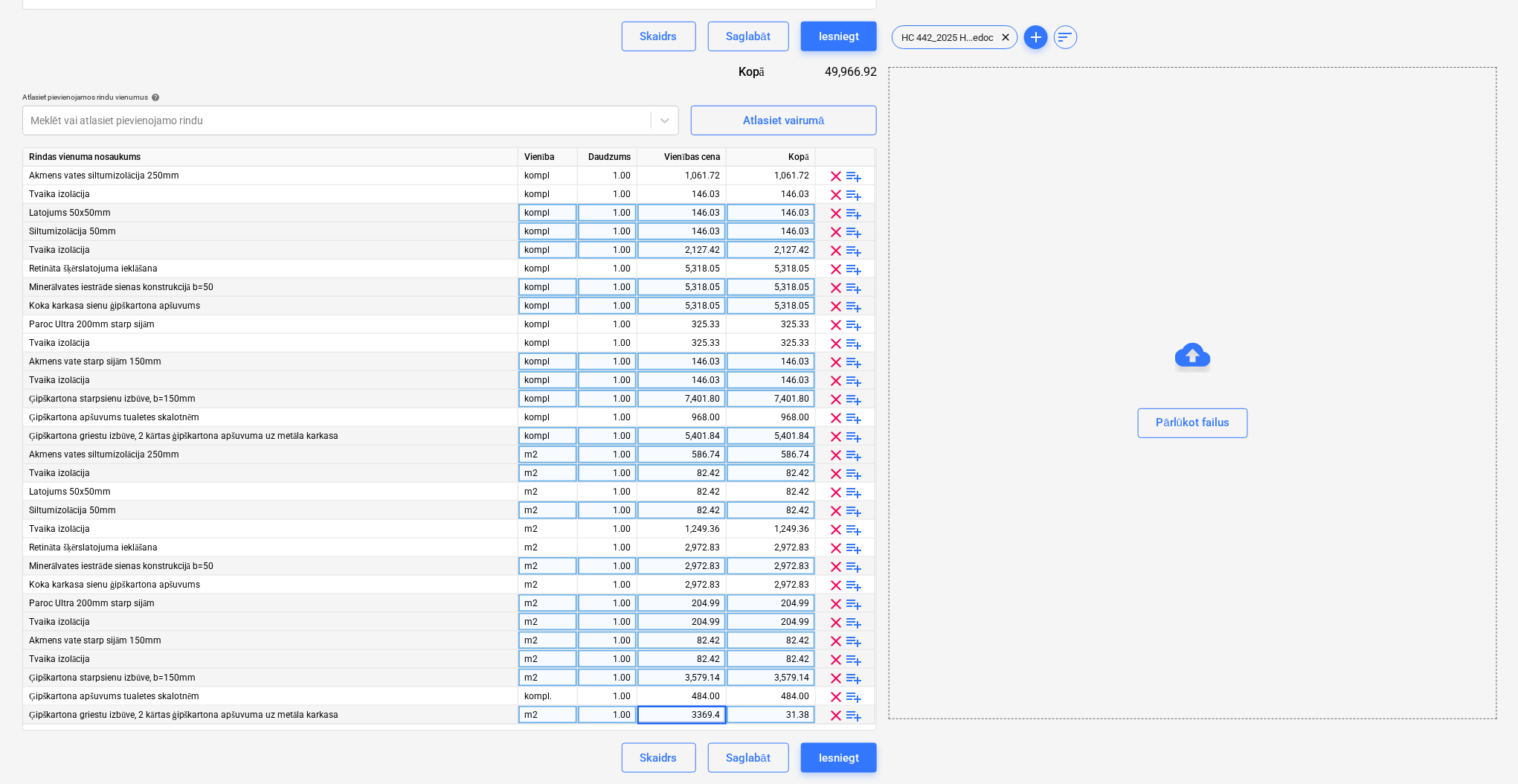
type input "3369.44"
click at [554, 754] on div "Skaidrs Saglabāt Iesniegt" at bounding box center [450, 758] width 855 height 30
click at [554, 457] on div "m2" at bounding box center [548, 454] width 59 height 18
type input "kompl"
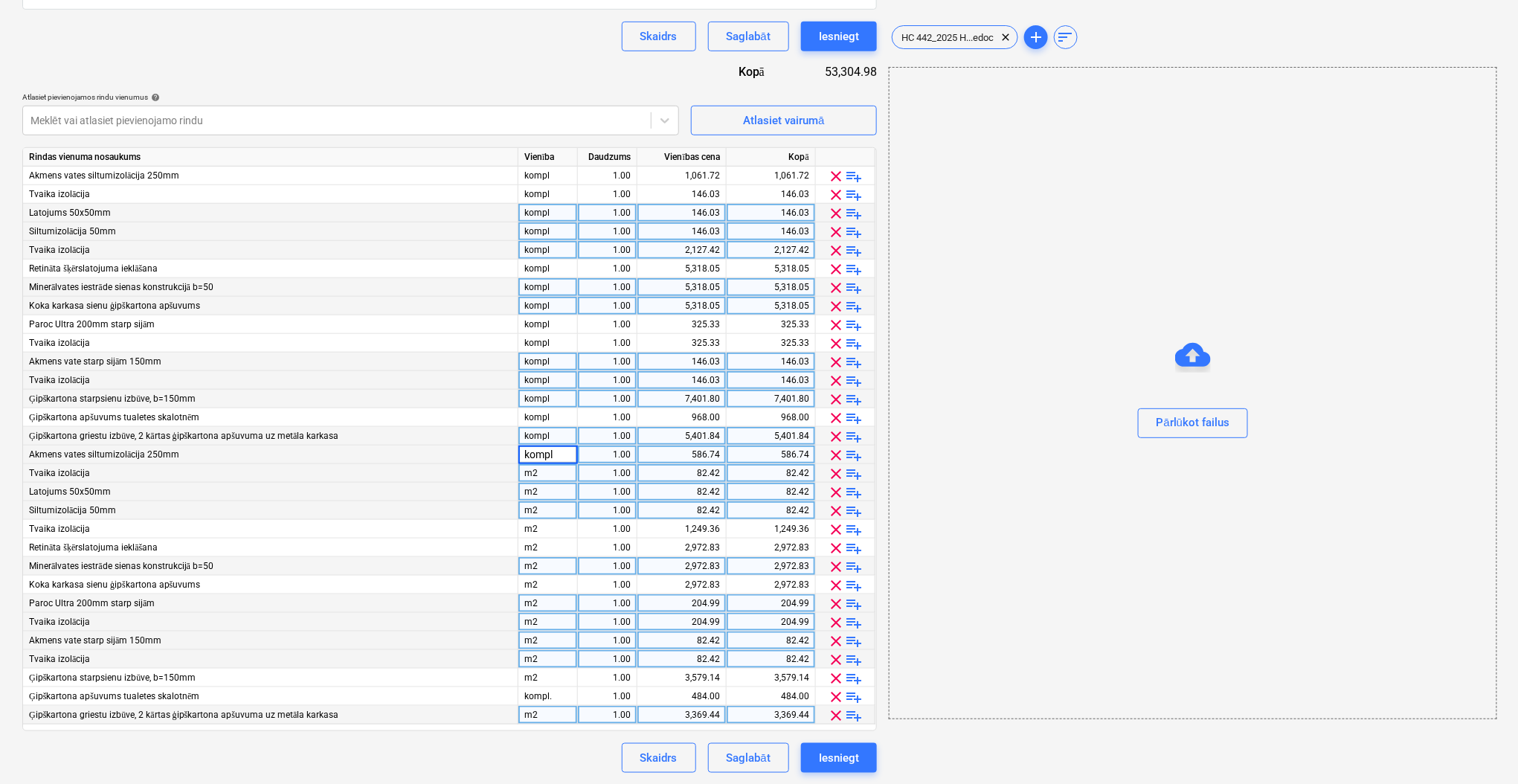
click at [563, 486] on div "m2" at bounding box center [548, 491] width 59 height 18
click at [554, 444] on div "kompl" at bounding box center [548, 435] width 59 height 18
click at [554, 449] on div "kompl" at bounding box center [548, 454] width 59 height 18
click at [554, 449] on input "kompl" at bounding box center [547, 454] width 58 height 18
click at [538, 473] on div "m2" at bounding box center [548, 472] width 59 height 18
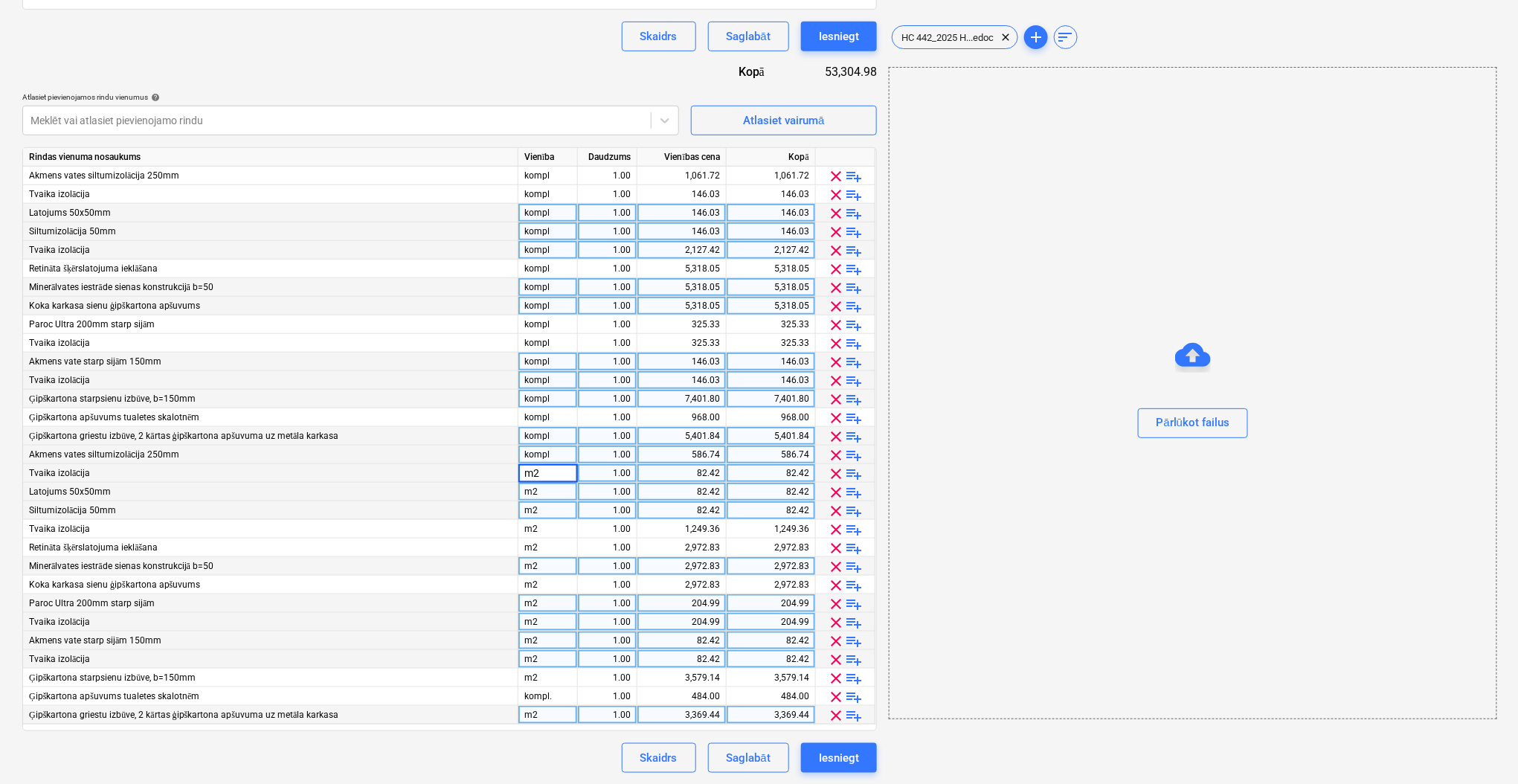
type input "kompl"
click at [542, 493] on div "m2" at bounding box center [548, 491] width 59 height 18
click at [540, 507] on div "m2" at bounding box center [548, 510] width 59 height 18
type input "kompl"
click at [541, 527] on div "m2" at bounding box center [548, 528] width 59 height 18
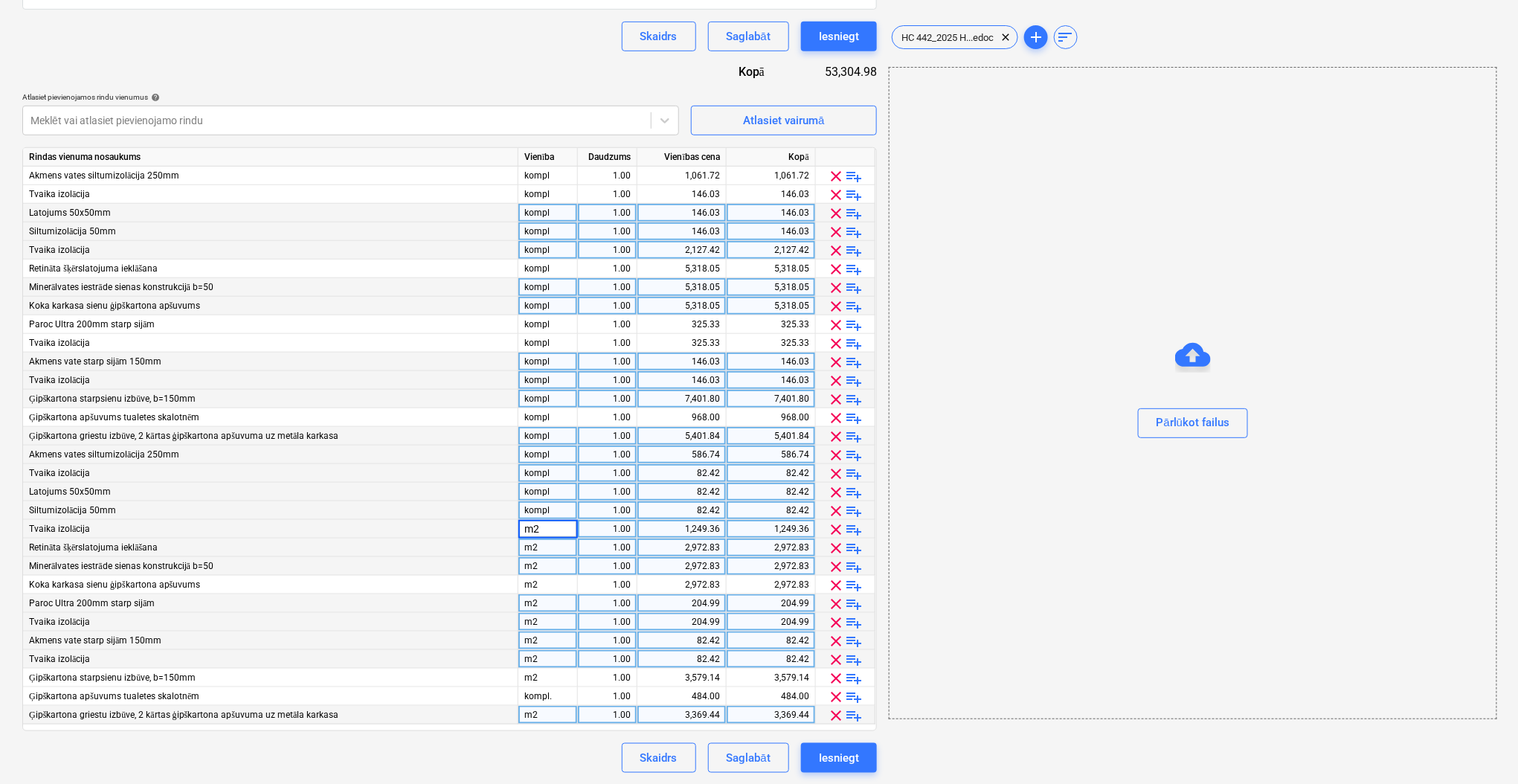
type input "kompl"
click at [538, 554] on div "m2" at bounding box center [548, 547] width 59 height 18
click at [538, 565] on div "m2" at bounding box center [548, 566] width 59 height 18
click at [544, 581] on div "m2" at bounding box center [548, 584] width 59 height 18
click at [544, 603] on div "m2" at bounding box center [548, 603] width 59 height 18
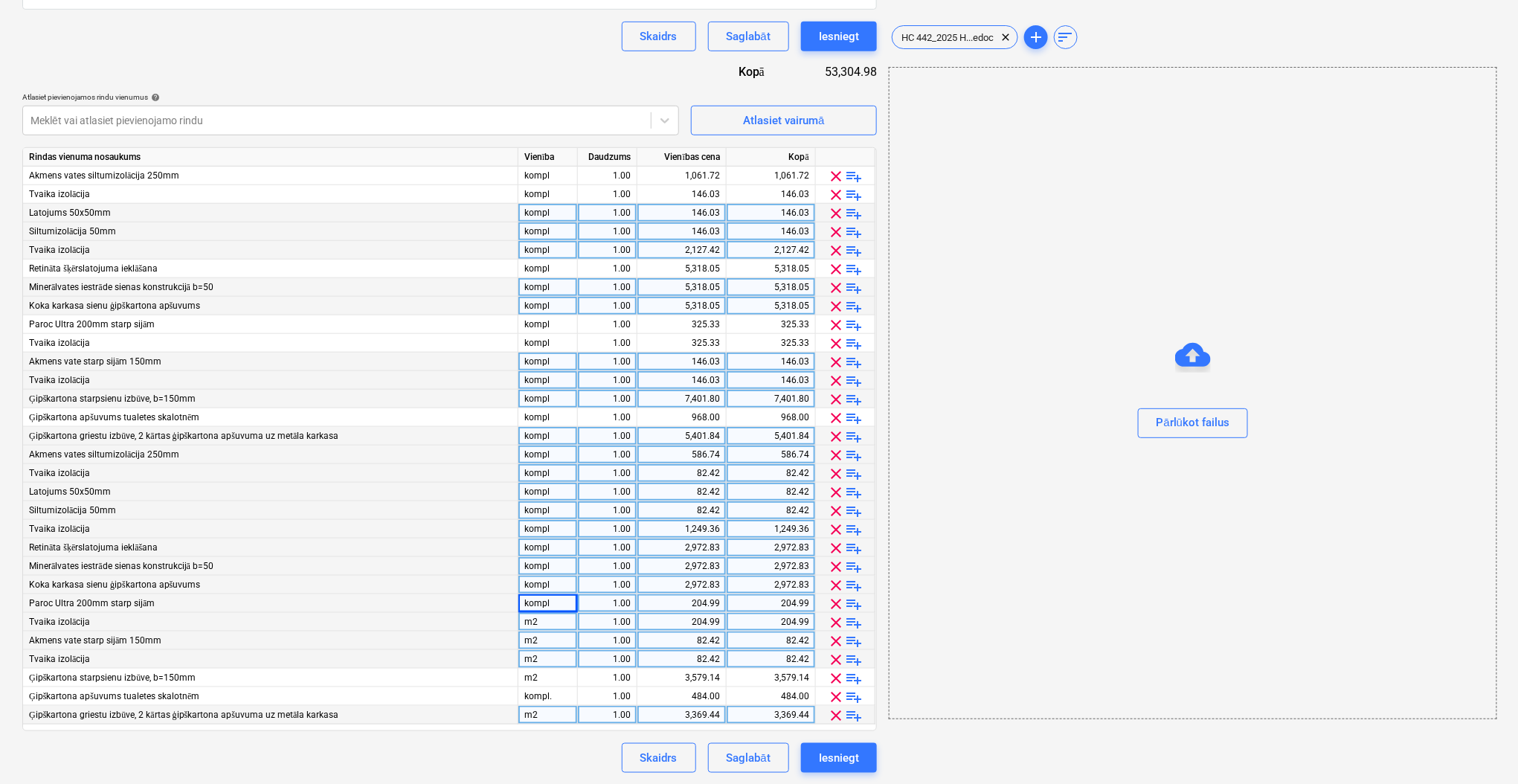
click at [541, 620] on div "m2" at bounding box center [548, 621] width 59 height 18
click at [540, 639] on div "m2" at bounding box center [548, 640] width 59 height 18
click at [540, 653] on div "m2" at bounding box center [548, 659] width 59 height 18
click at [540, 673] on div "m2" at bounding box center [548, 677] width 59 height 18
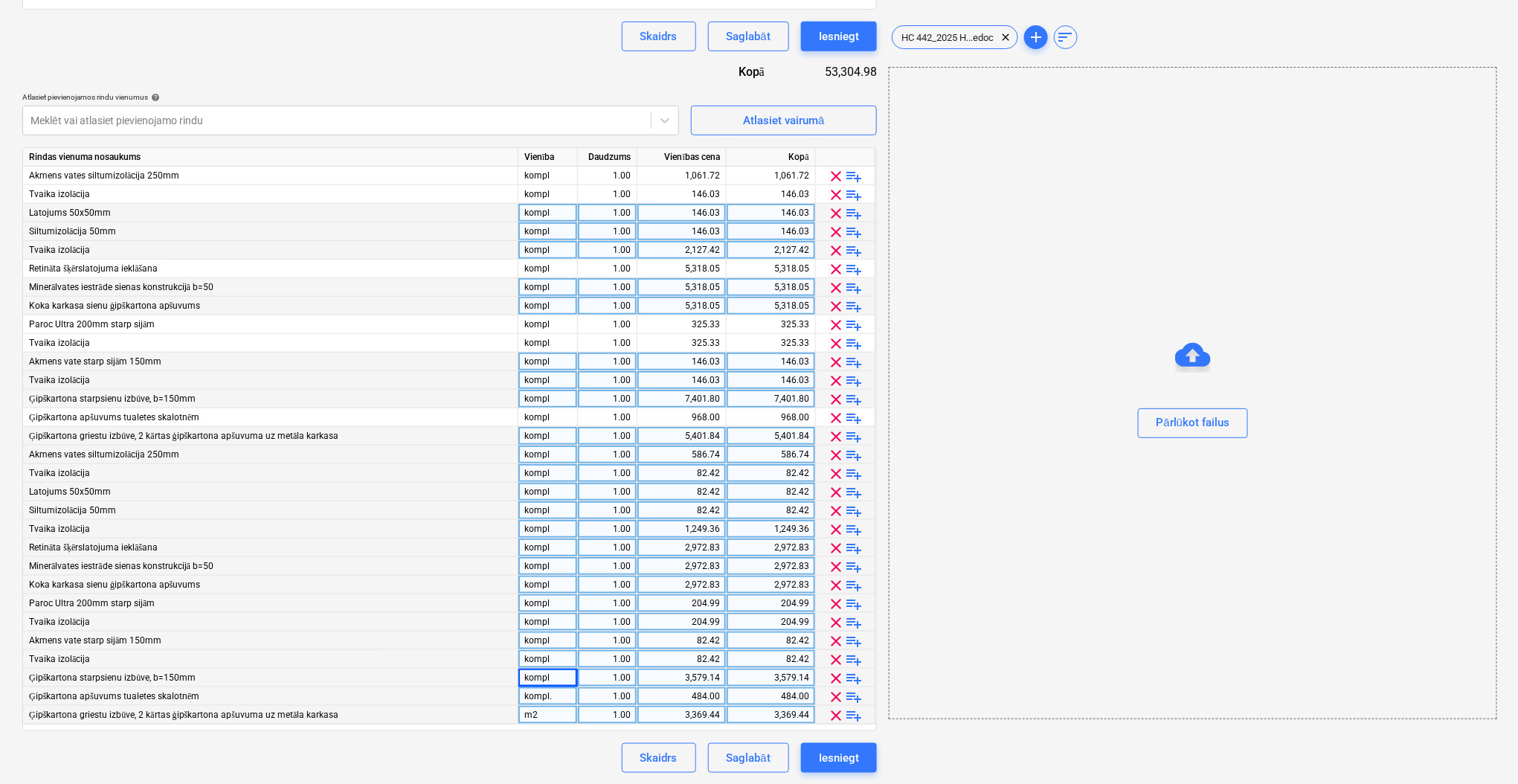
click at [543, 688] on div "kompl." at bounding box center [548, 695] width 59 height 18
click at [549, 714] on div "m2" at bounding box center [548, 714] width 59 height 18
click at [540, 732] on div "Līguma nosaukums help Līgums Nr. HC 442/2025 Līguma atsauces numurs help HC 442…" at bounding box center [450, 261] width 855 height 1023
click at [700, 708] on div "3,369.44" at bounding box center [682, 714] width 77 height 18
type input "3718.14"
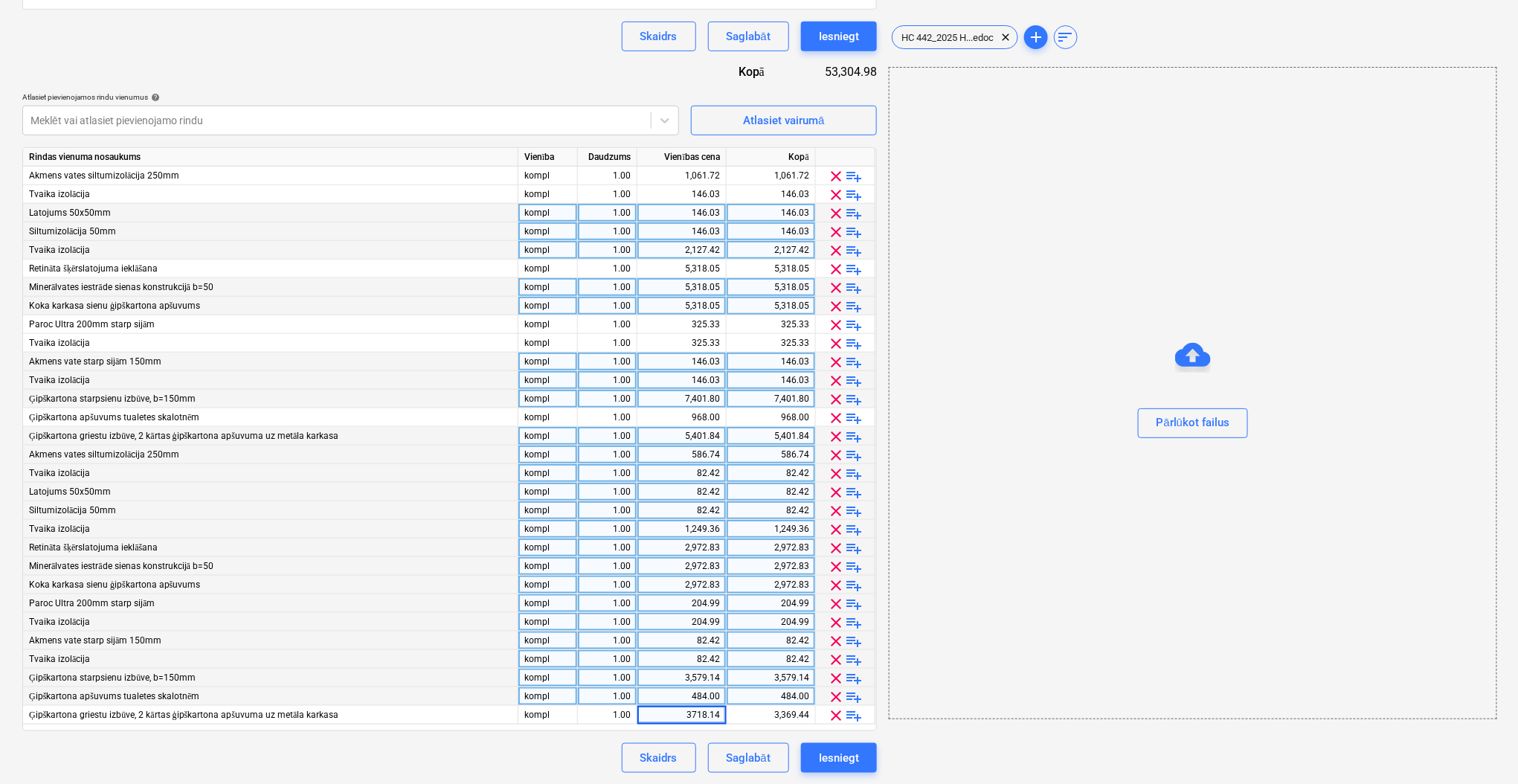
click at [547, 768] on div "Skaidrs Saglabāt Iesniegt" at bounding box center [450, 758] width 855 height 30
click at [716, 412] on div "968.00" at bounding box center [682, 417] width 77 height 18
click at [714, 414] on input "968" at bounding box center [682, 417] width 89 height 18
drag, startPoint x: 719, startPoint y: 414, endPoint x: 712, endPoint y: 413, distance: 7.1
click at [712, 413] on input "968" at bounding box center [682, 417] width 89 height 18
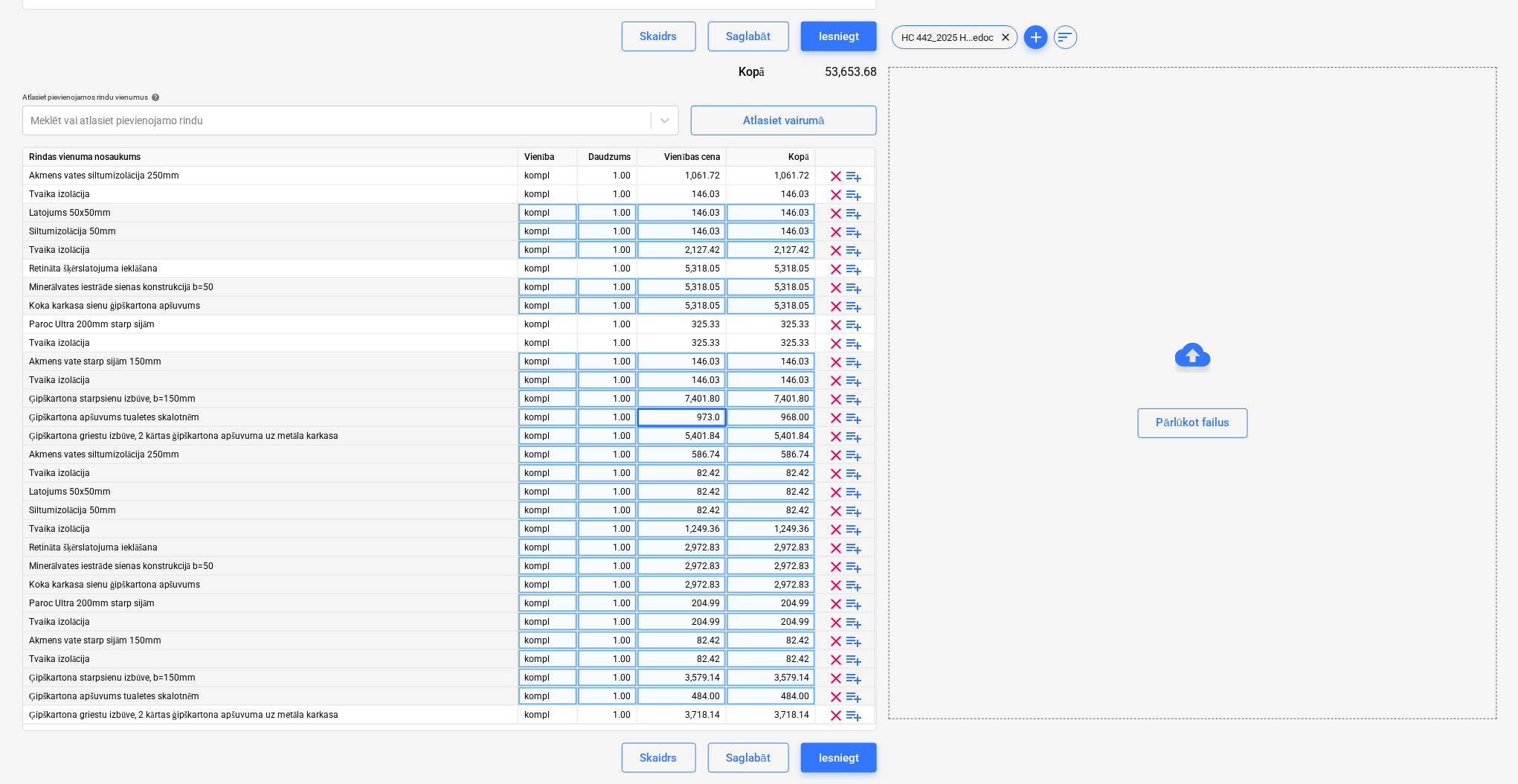
type input "973.03"
click at [573, 763] on div "Skaidrs Saglabāt Iesniegt" at bounding box center [450, 758] width 855 height 30
click at [748, 756] on div "Saglabāt" at bounding box center [749, 758] width 44 height 19
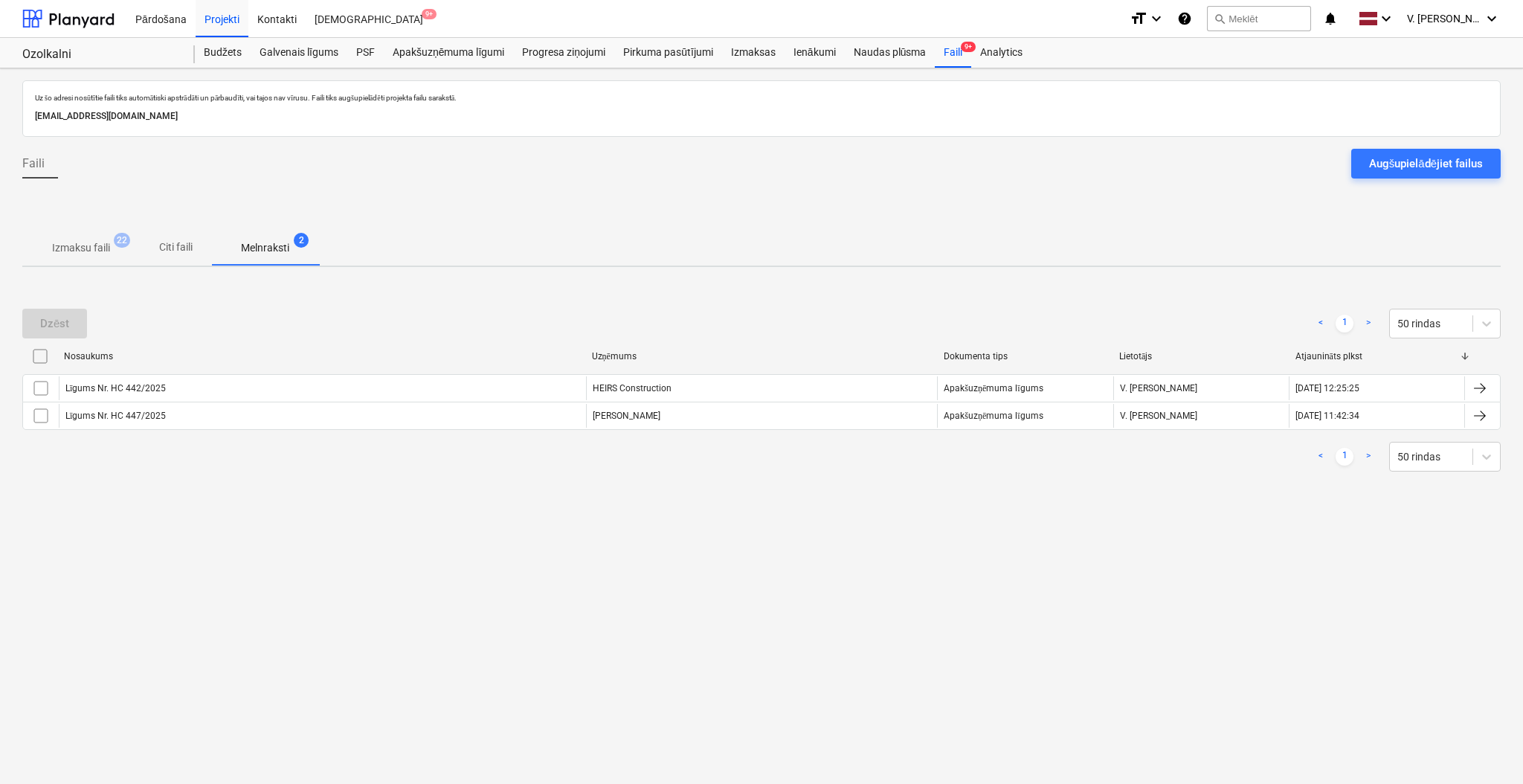
click at [1413, 167] on div "Augšupielādējiet failus" at bounding box center [1426, 164] width 114 height 19
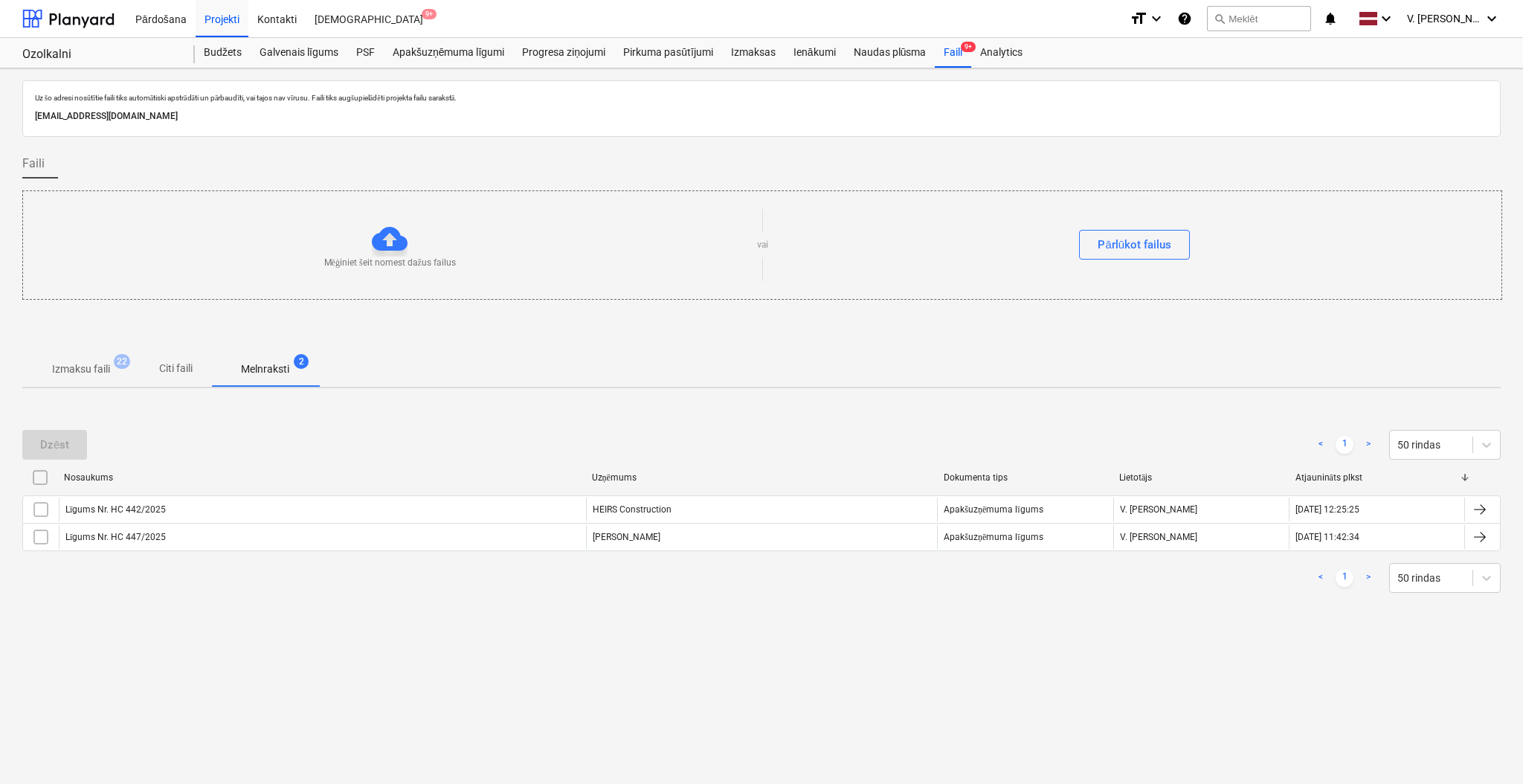
click at [526, 427] on div "Dzēst < 1 > 50 rindas" at bounding box center [762, 445] width 1479 height 42
